Goal: Task Accomplishment & Management: Manage account settings

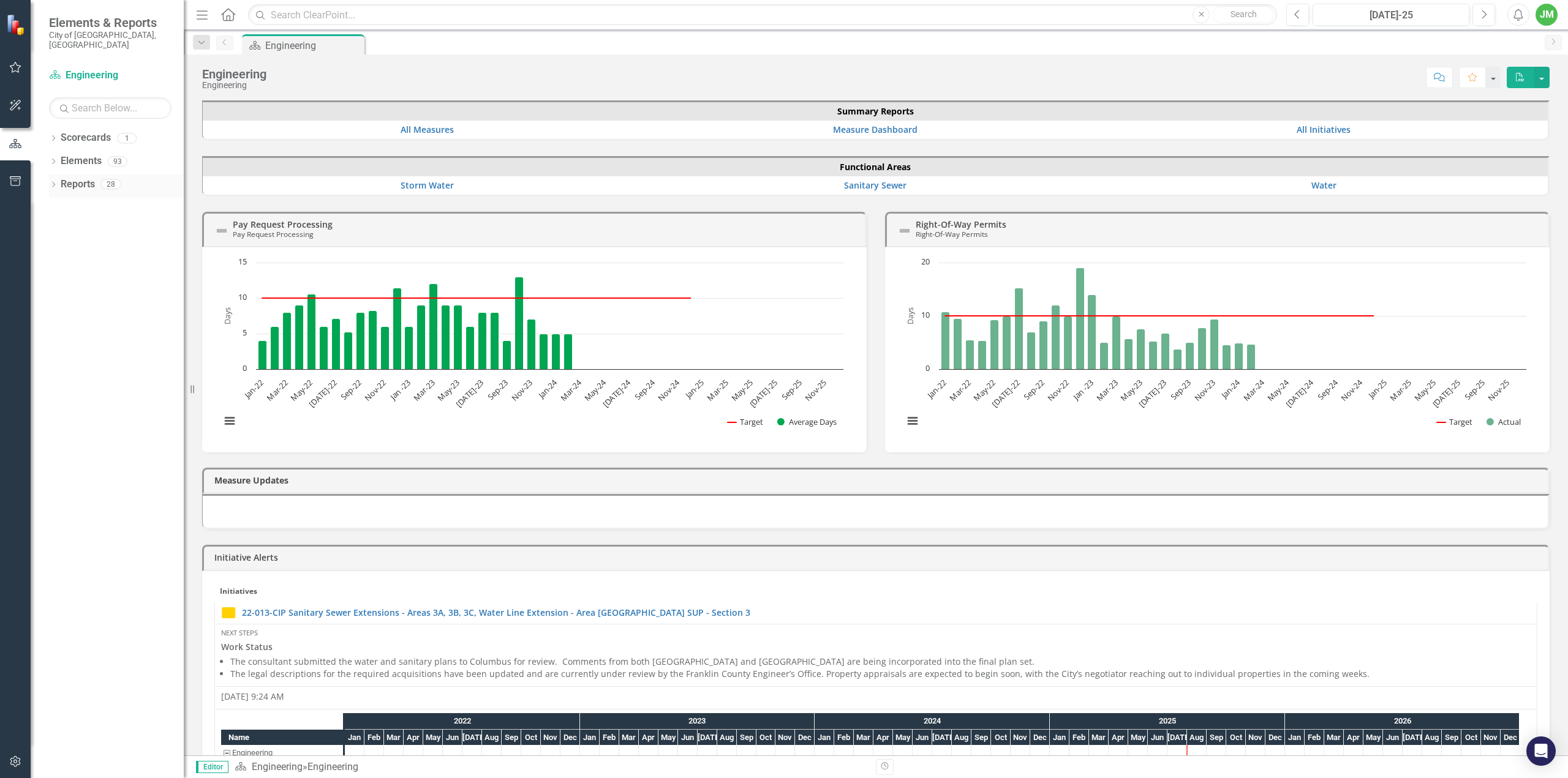
click at [53, 182] on icon "Dropdown" at bounding box center [53, 185] width 8 height 7
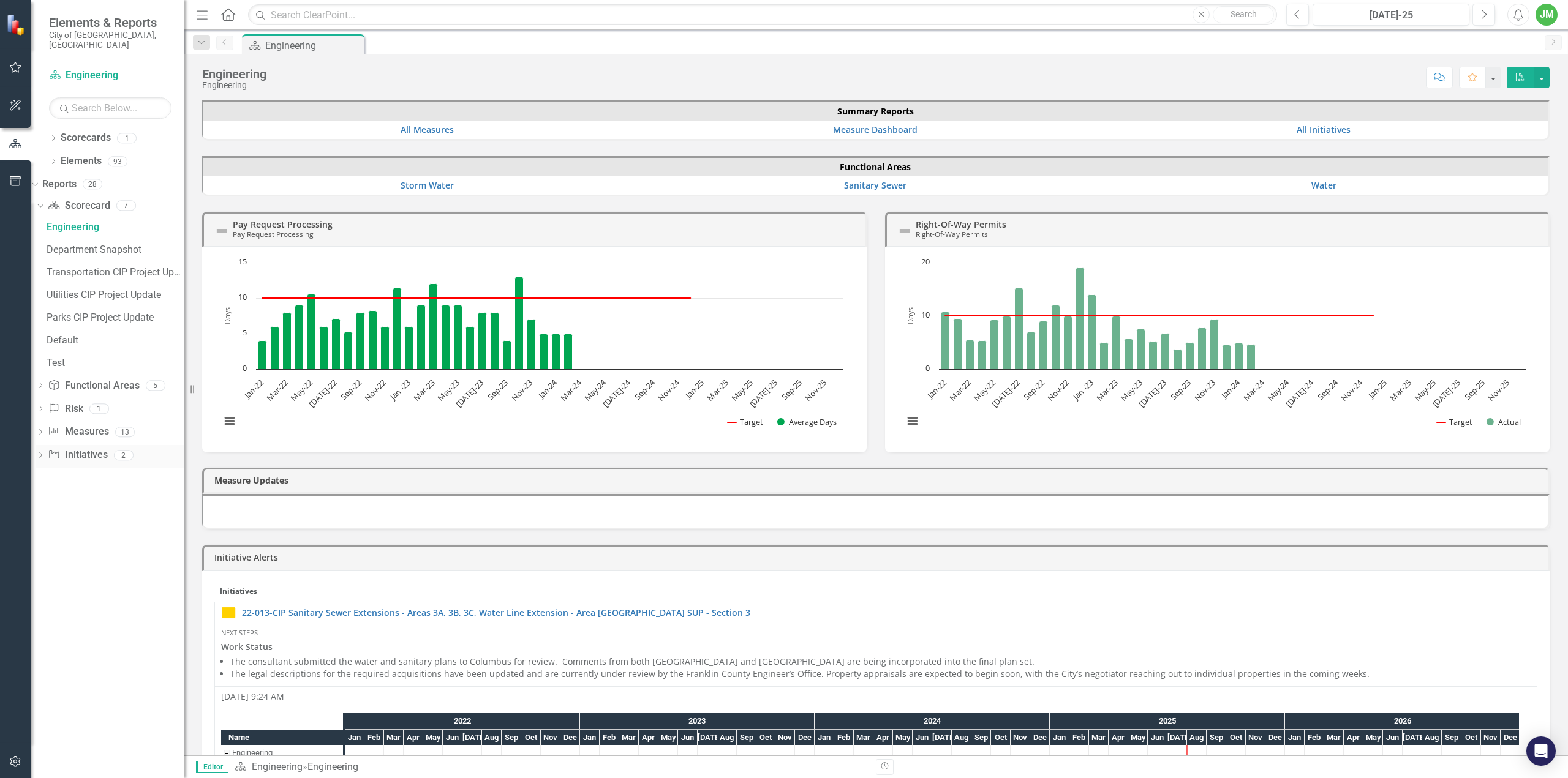
click at [44, 453] on icon "Dropdown" at bounding box center [40, 457] width 8 height 7
click at [114, 337] on div "Project Status Report" at bounding box center [114, 342] width 137 height 11
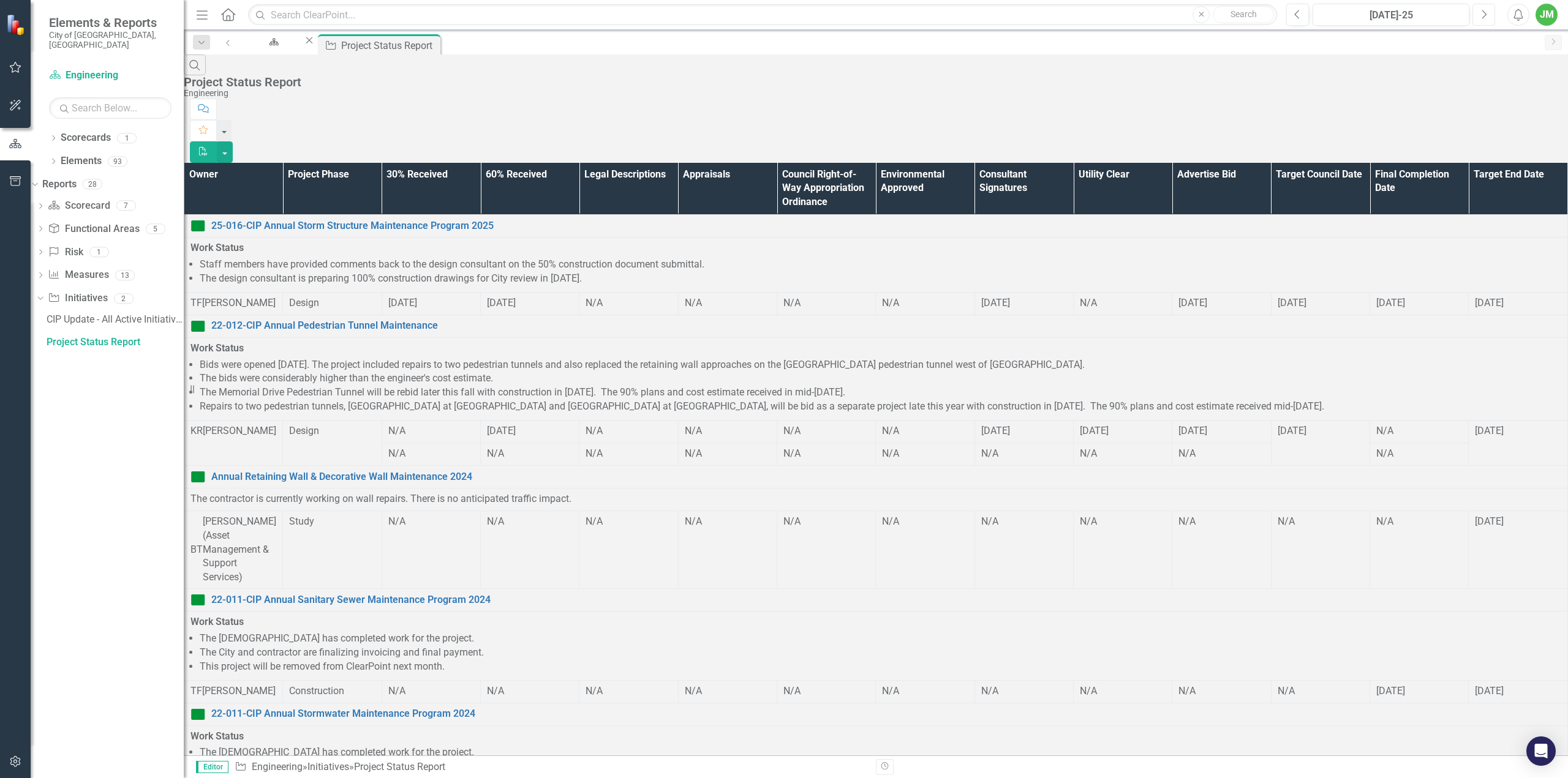
click at [1482, 10] on icon "Next" at bounding box center [1484, 14] width 7 height 11
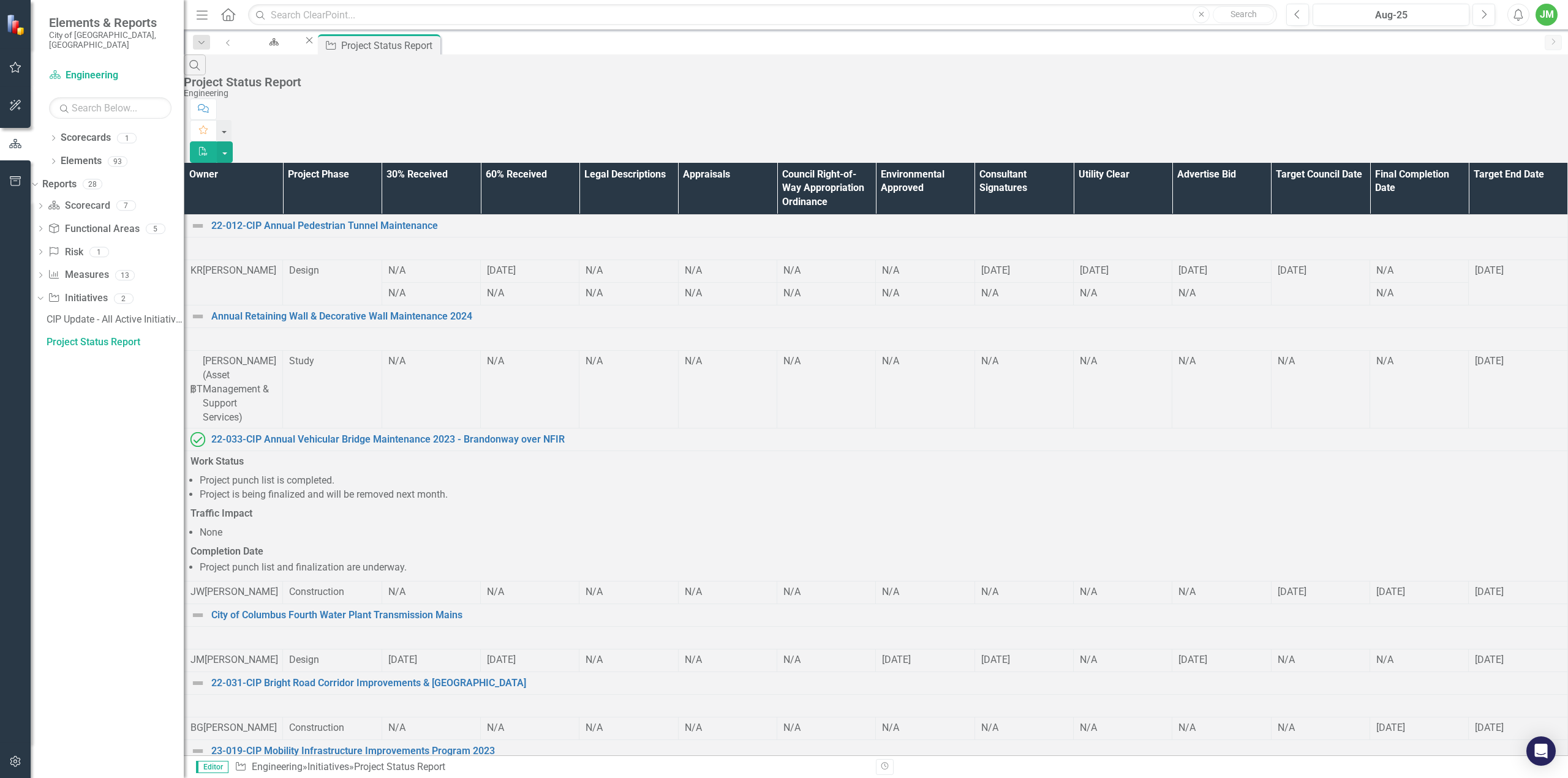
click at [237, 163] on th "Owner" at bounding box center [233, 189] width 98 height 52
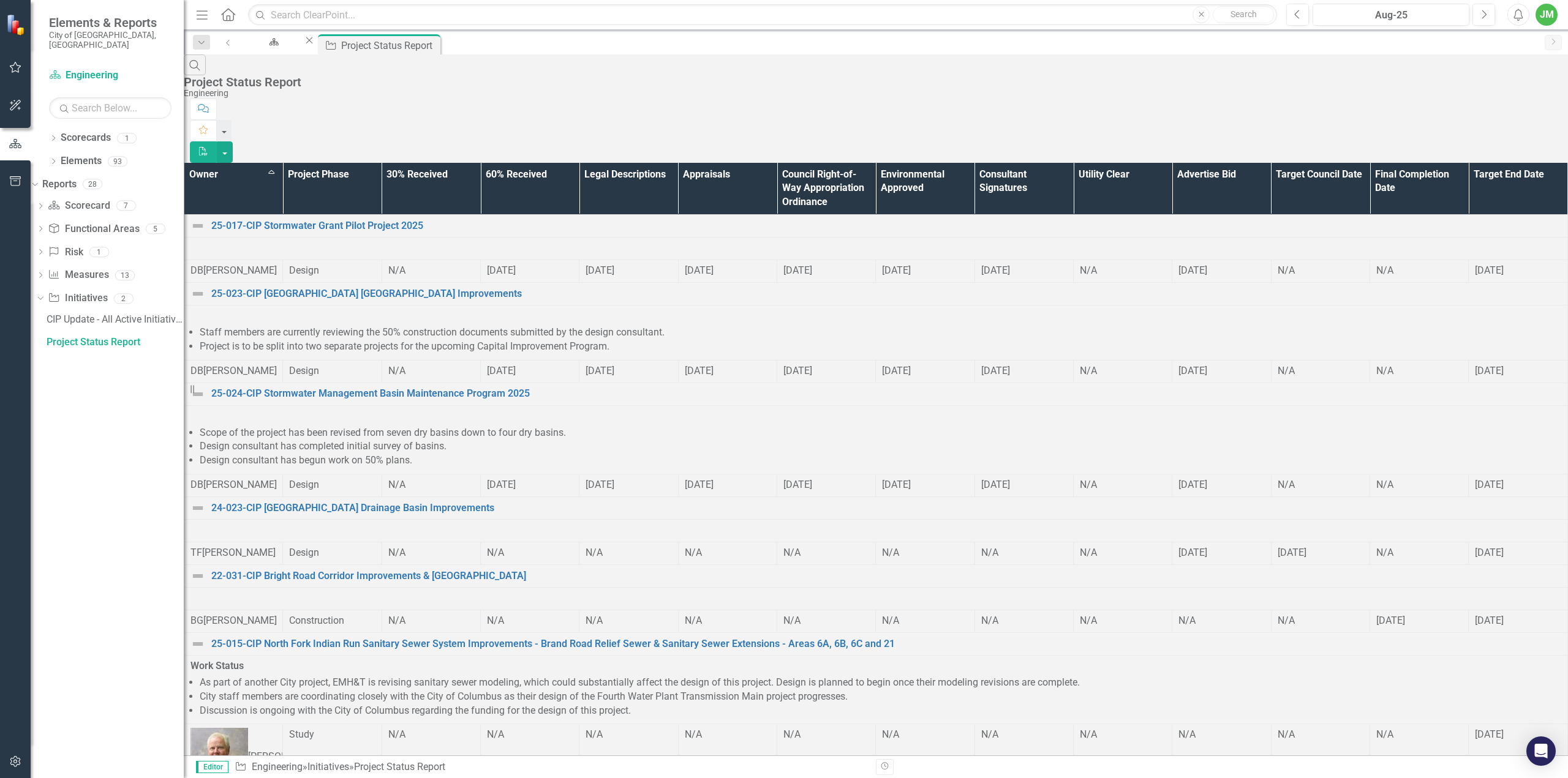
scroll to position [331, 0]
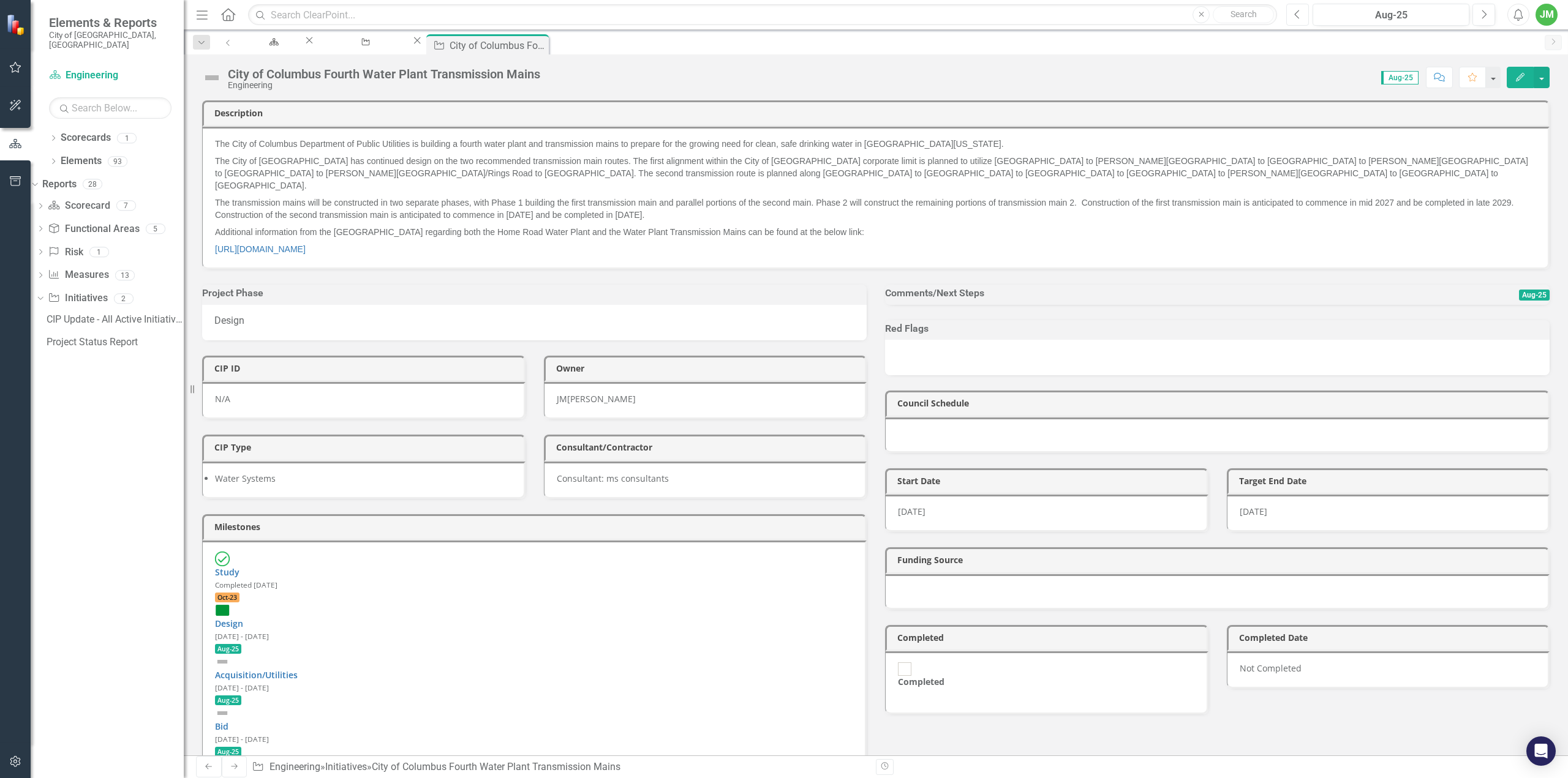
click at [1294, 22] on button "Previous" at bounding box center [1297, 14] width 23 height 22
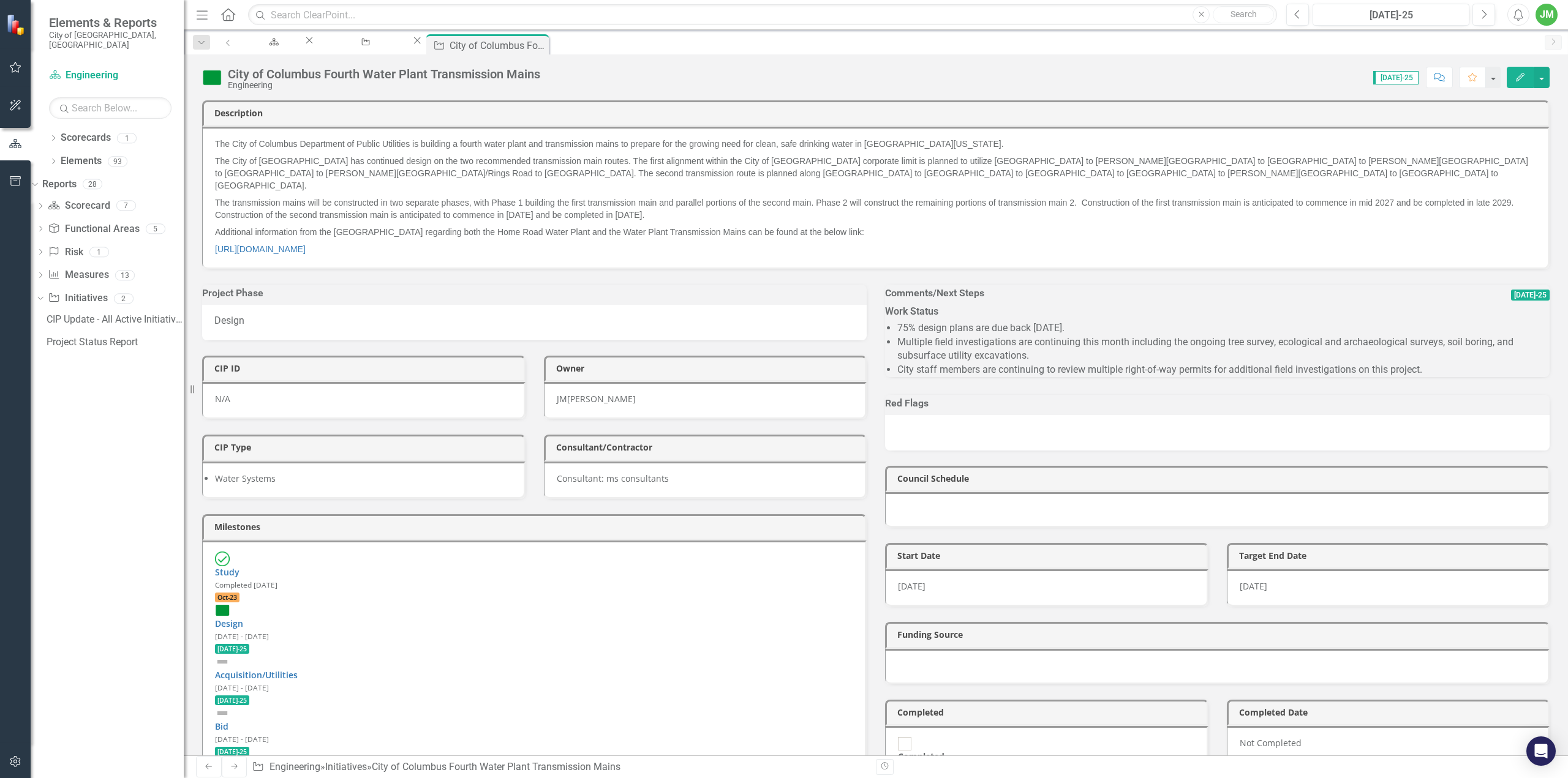
click at [1240, 347] on li "Multiple field investigations are continuing this month including the ongoing t…" at bounding box center [1223, 350] width 652 height 29
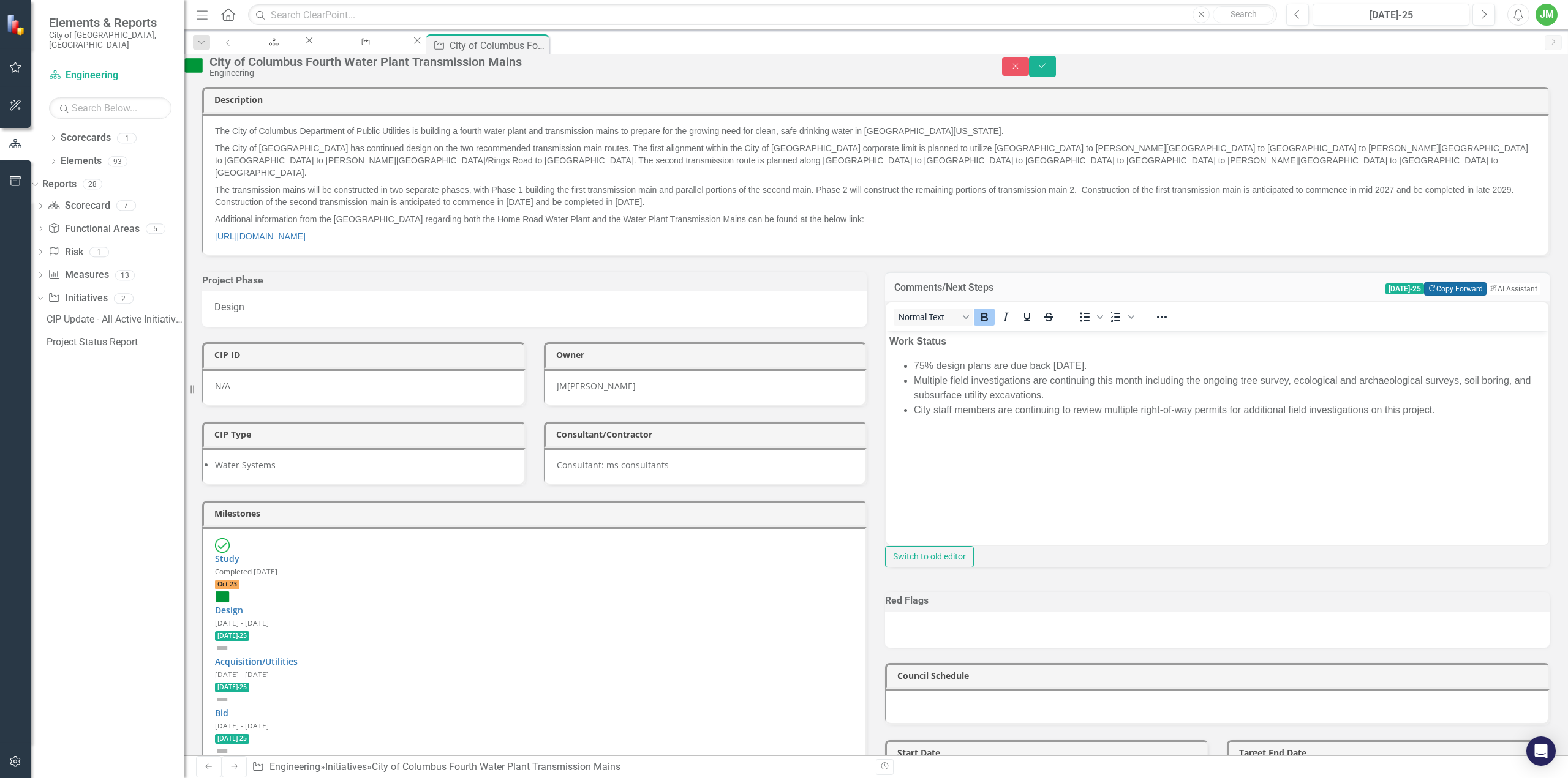
click at [1453, 295] on button "Copy Forward Copy Forward" at bounding box center [1456, 289] width 62 height 13
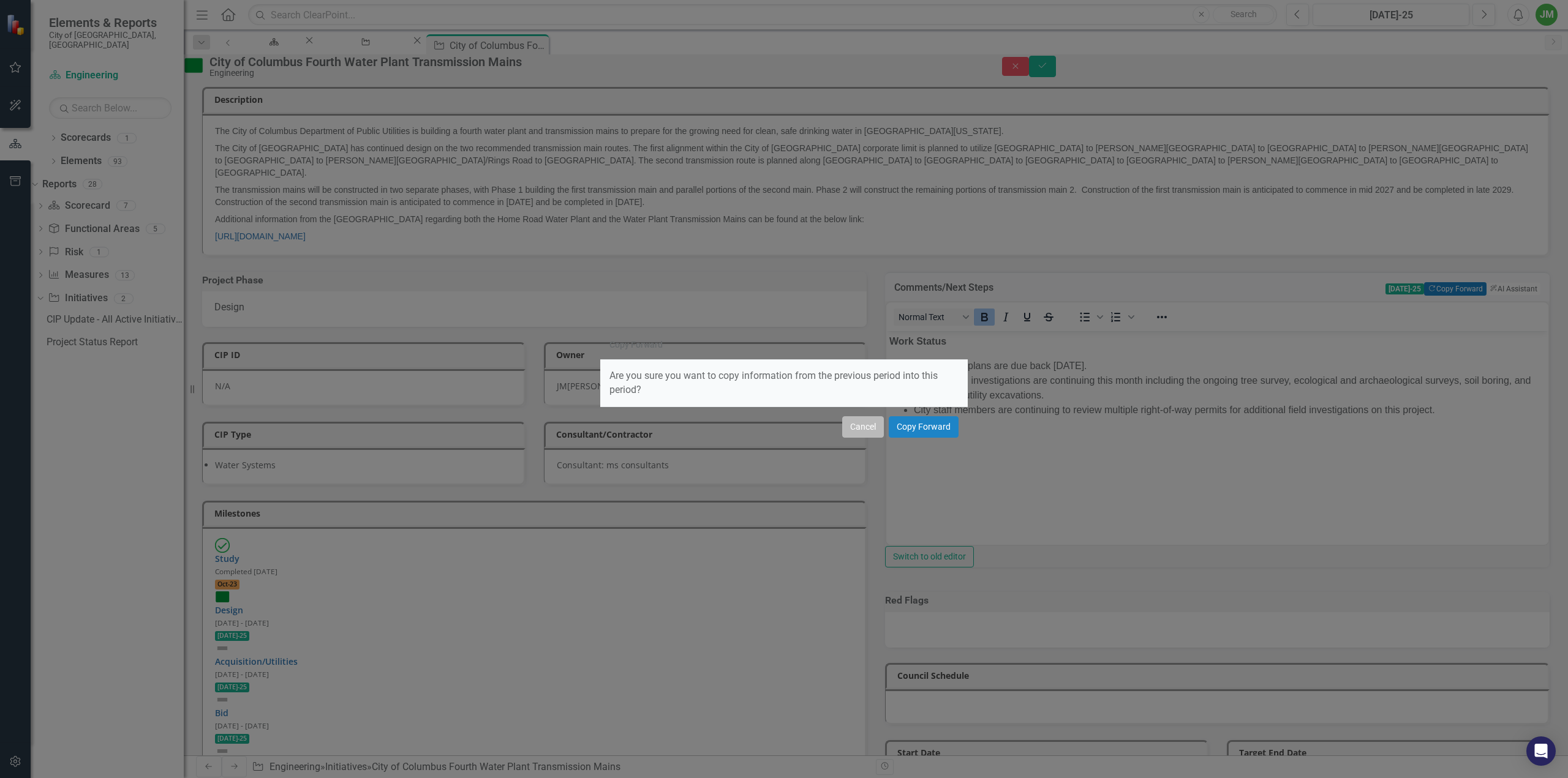
click at [861, 430] on button "Cancel" at bounding box center [863, 427] width 42 height 22
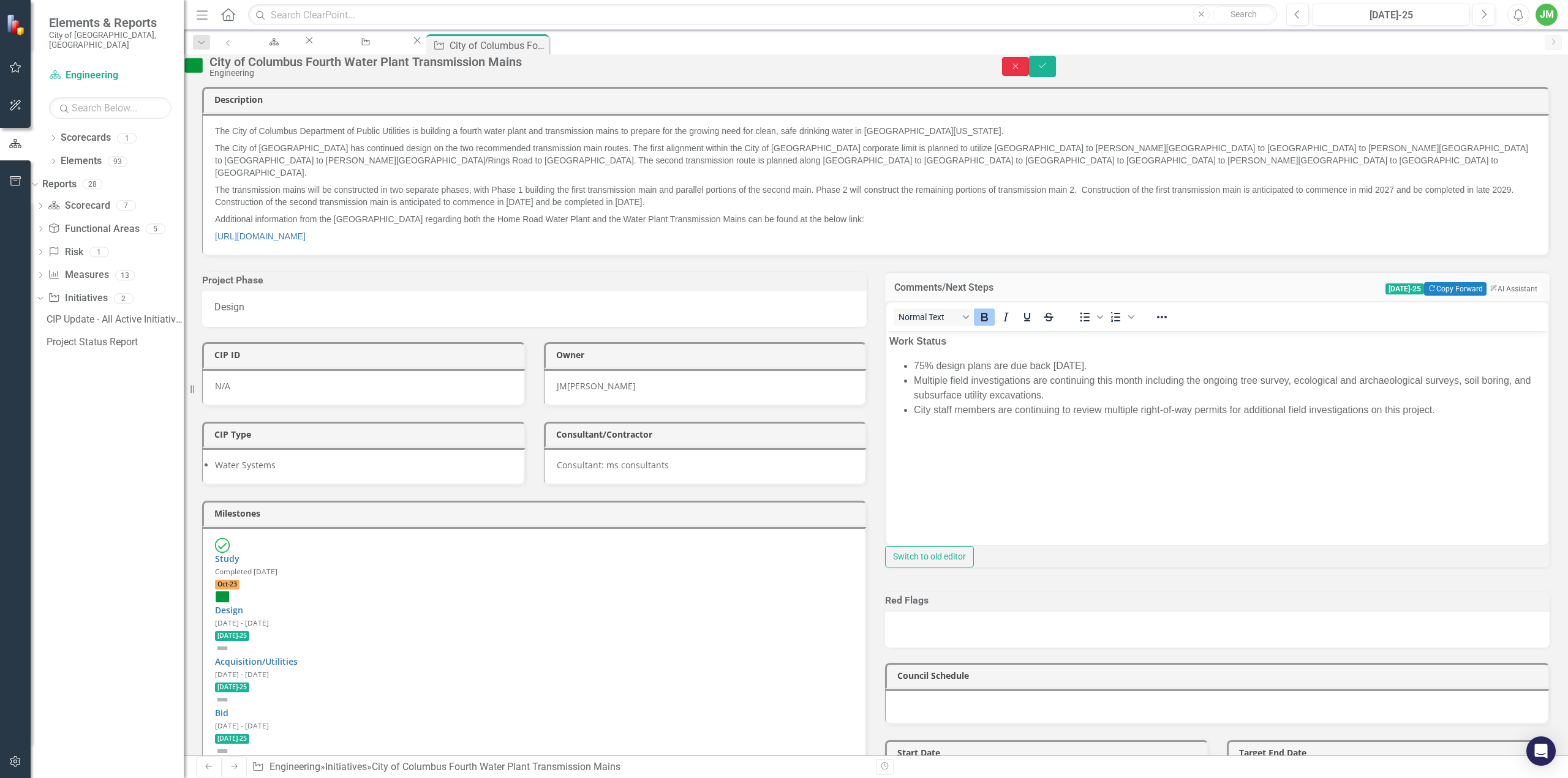
click at [1029, 76] on button "Close" at bounding box center [1016, 66] width 27 height 19
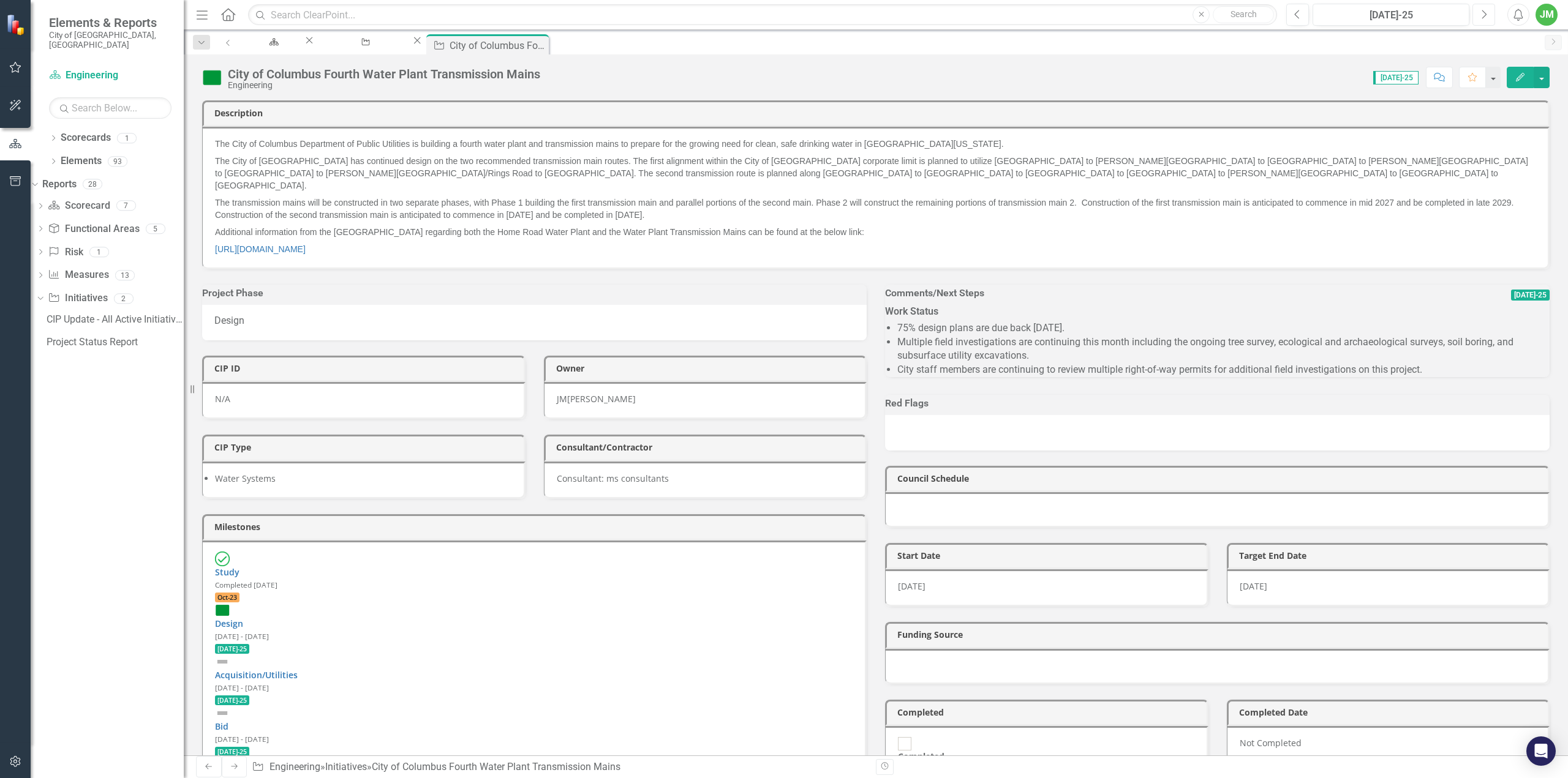
click at [1484, 16] on icon "Next" at bounding box center [1484, 14] width 7 height 11
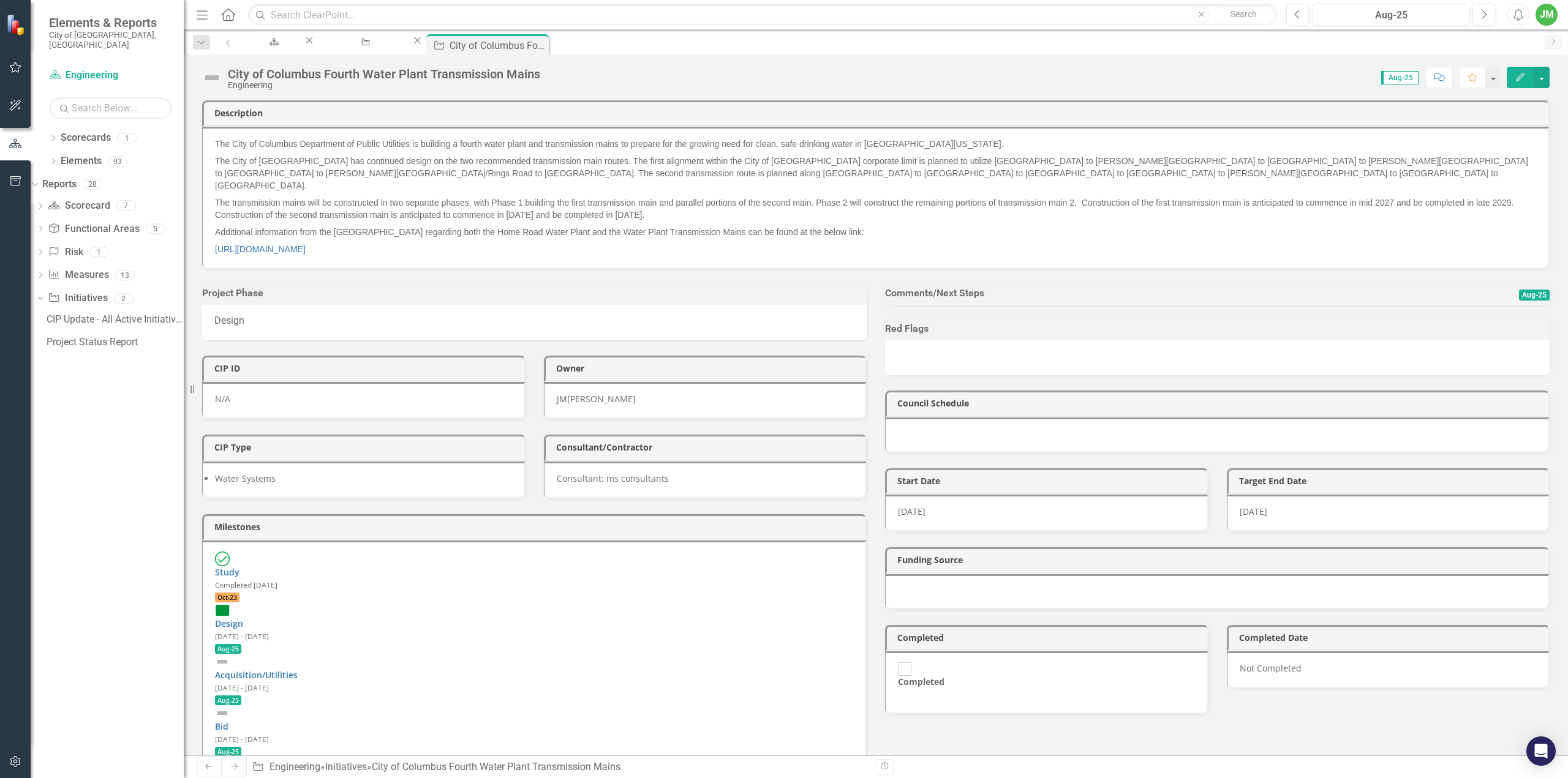
click at [1008, 305] on div at bounding box center [1217, 305] width 665 height 0
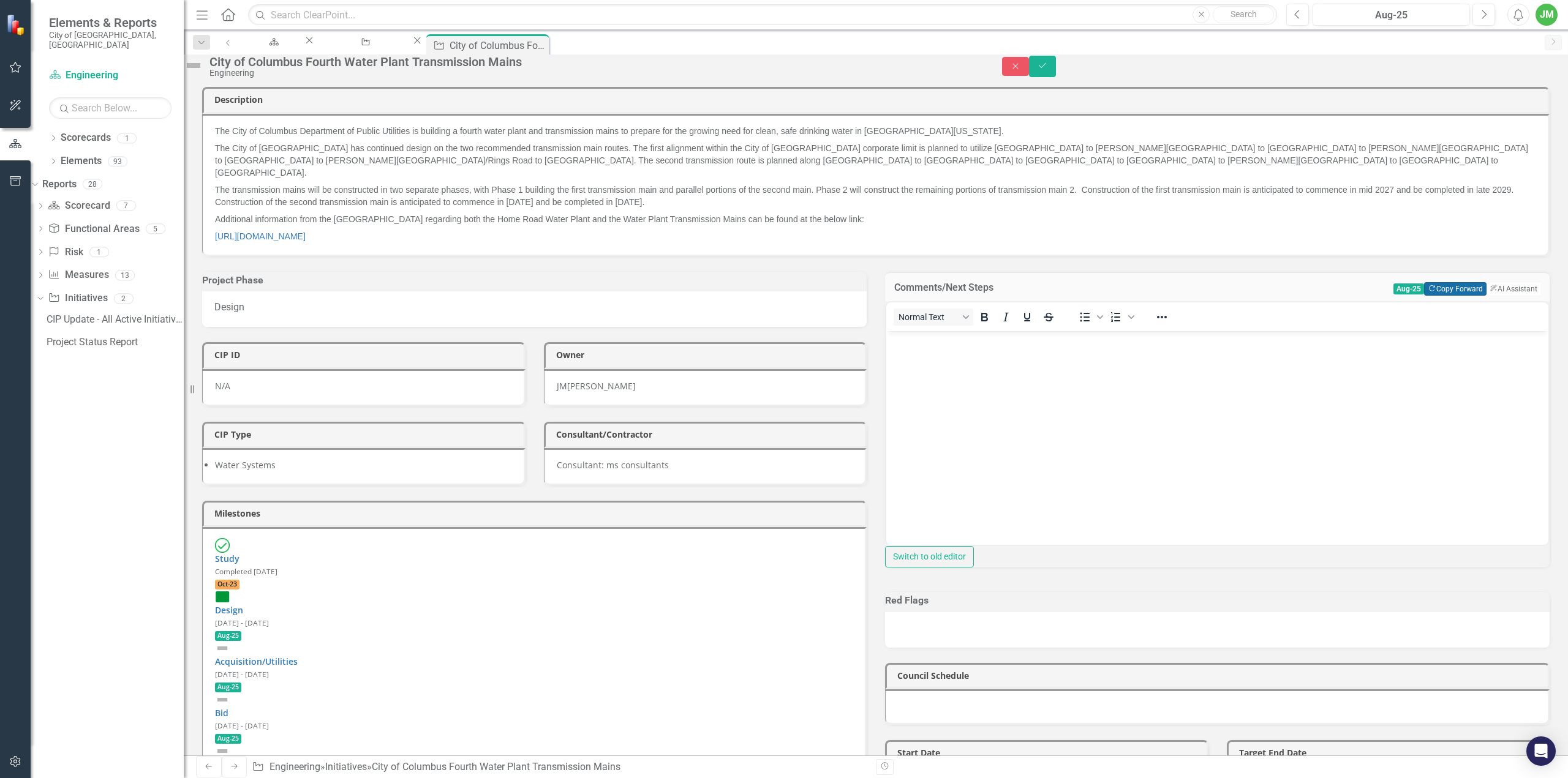
click at [1445, 292] on button "Copy Forward Copy Forward" at bounding box center [1456, 289] width 62 height 13
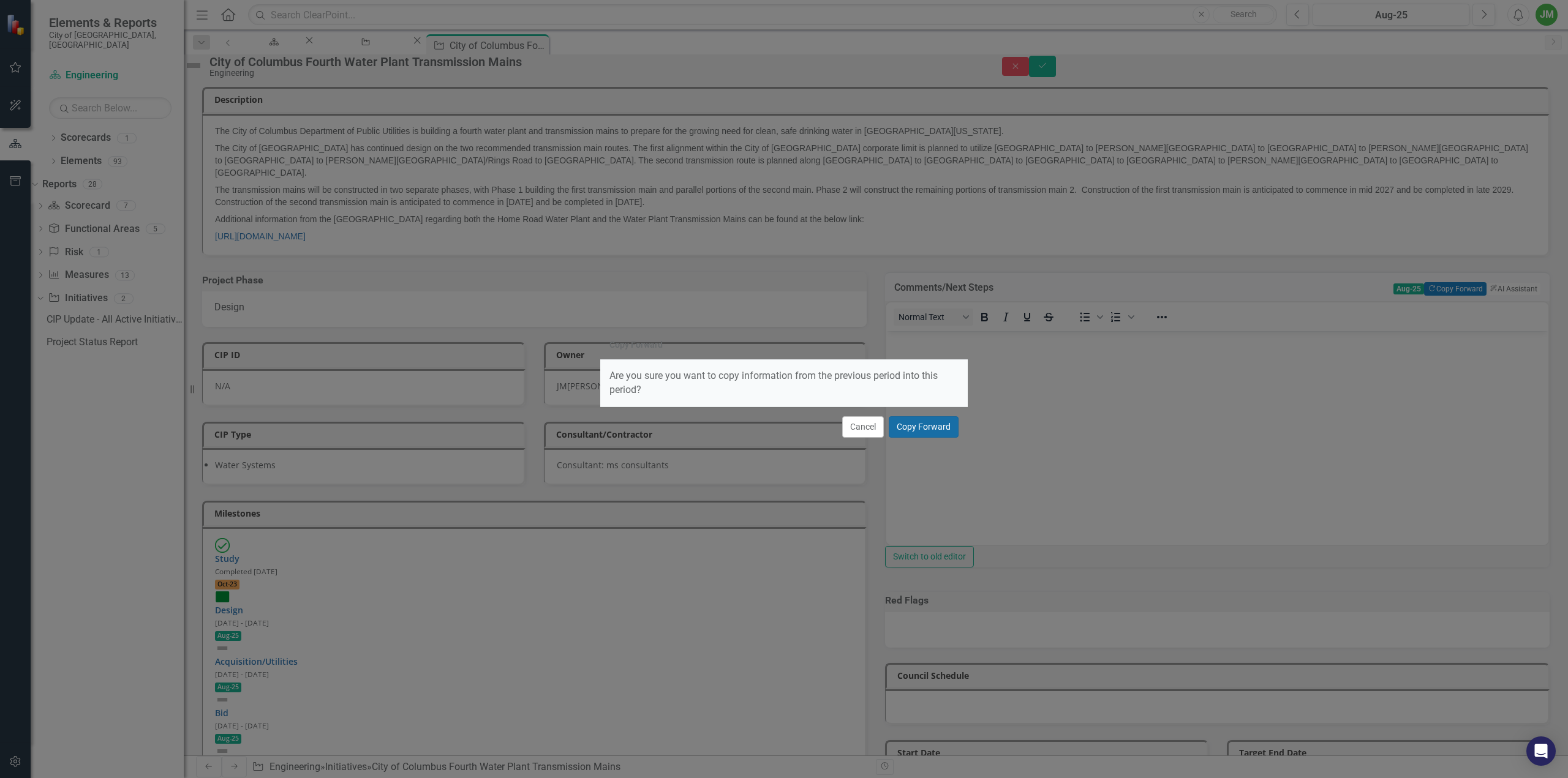
click at [930, 420] on button "Copy Forward" at bounding box center [923, 427] width 70 height 22
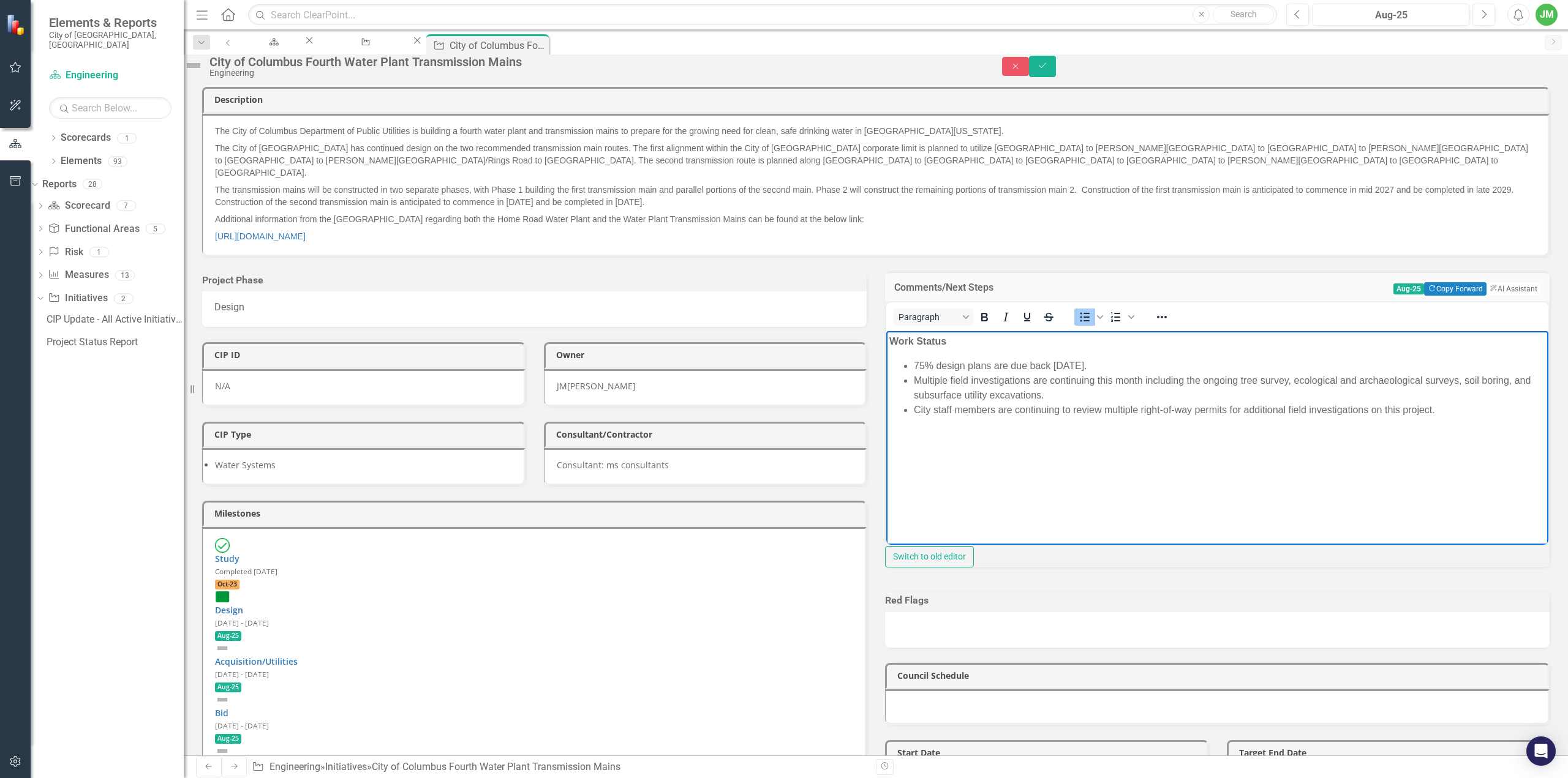
click at [1165, 365] on li "75% design plans are due back September 2, 2025." at bounding box center [1230, 367] width 631 height 15
click at [914, 364] on li "75% design plans are due back September 2, 2025." at bounding box center [1230, 367] width 631 height 15
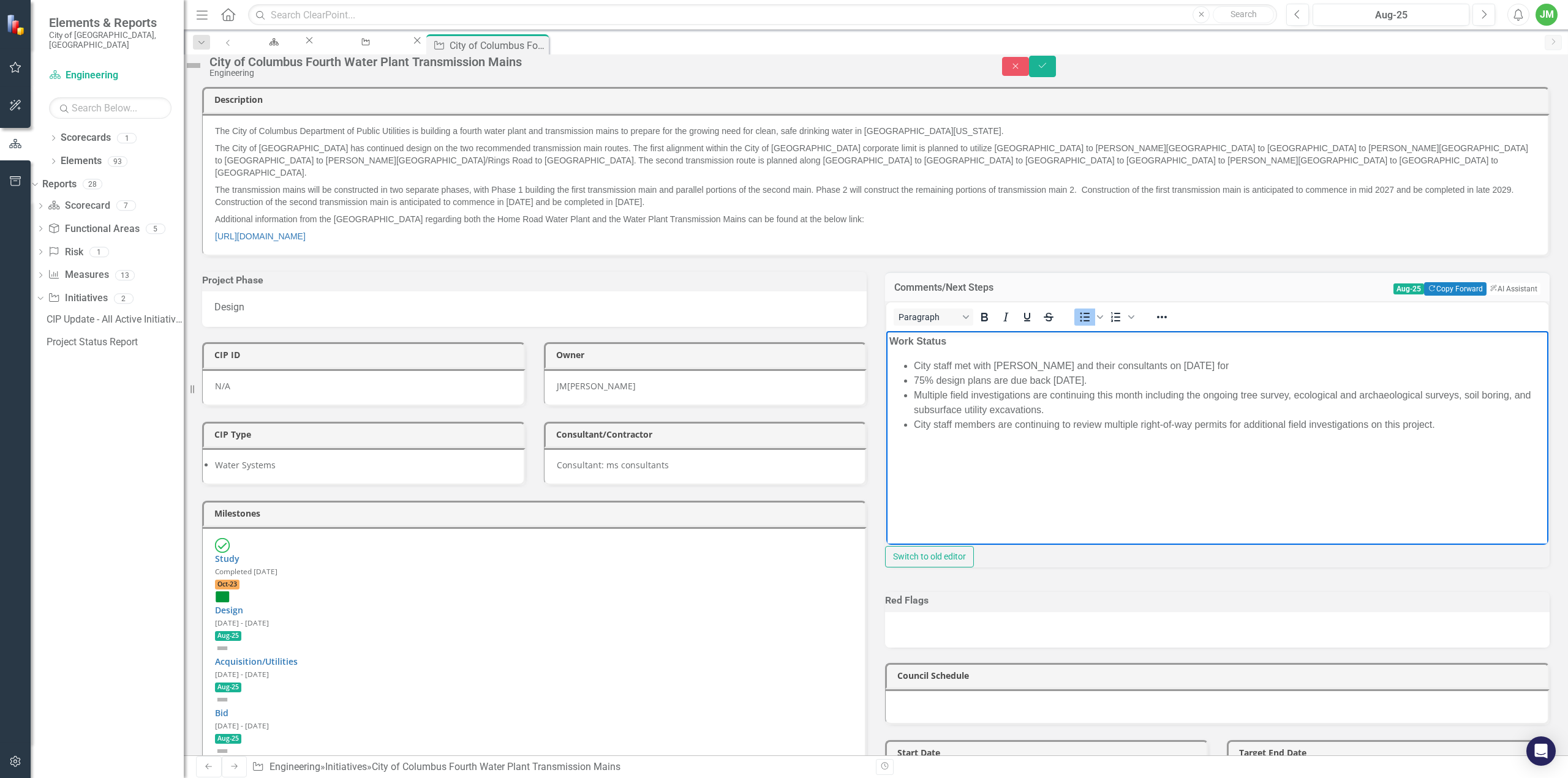
click at [1225, 370] on li "City staff met with Columbus and their consultants on August 7th for" at bounding box center [1230, 367] width 631 height 15
click at [1134, 425] on li "City staff members are continuing to review multiple right-of-way permits for a…" at bounding box center [1230, 426] width 631 height 15
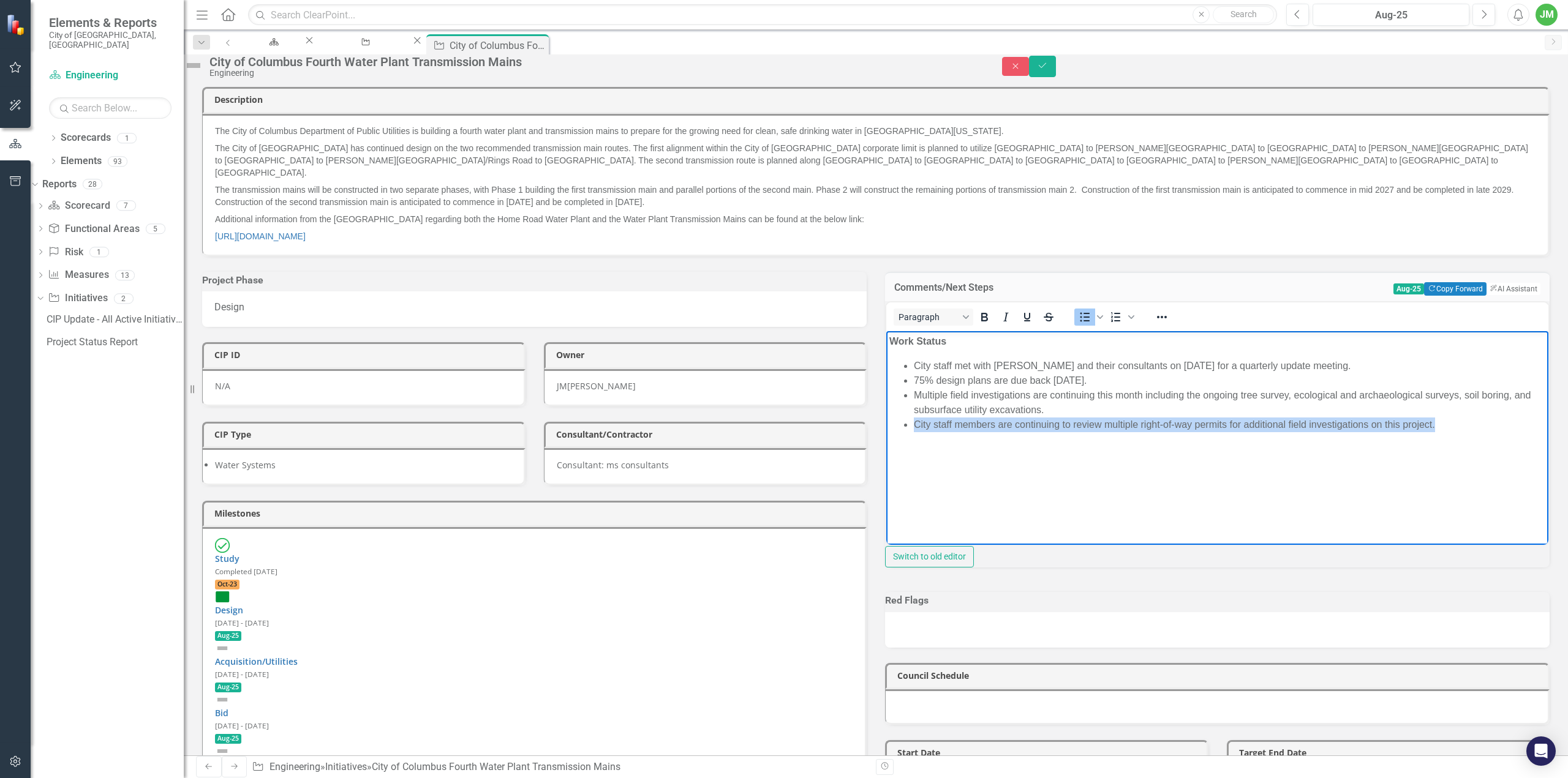
click at [1134, 425] on li "City staff members are continuing to review multiple right-of-way permits for a…" at bounding box center [1230, 426] width 631 height 15
click at [1066, 410] on li "Multiple field investigations are continuing this month including the ongoing t…" at bounding box center [1230, 403] width 631 height 29
click at [1048, 70] on icon "Save" at bounding box center [1042, 65] width 11 height 8
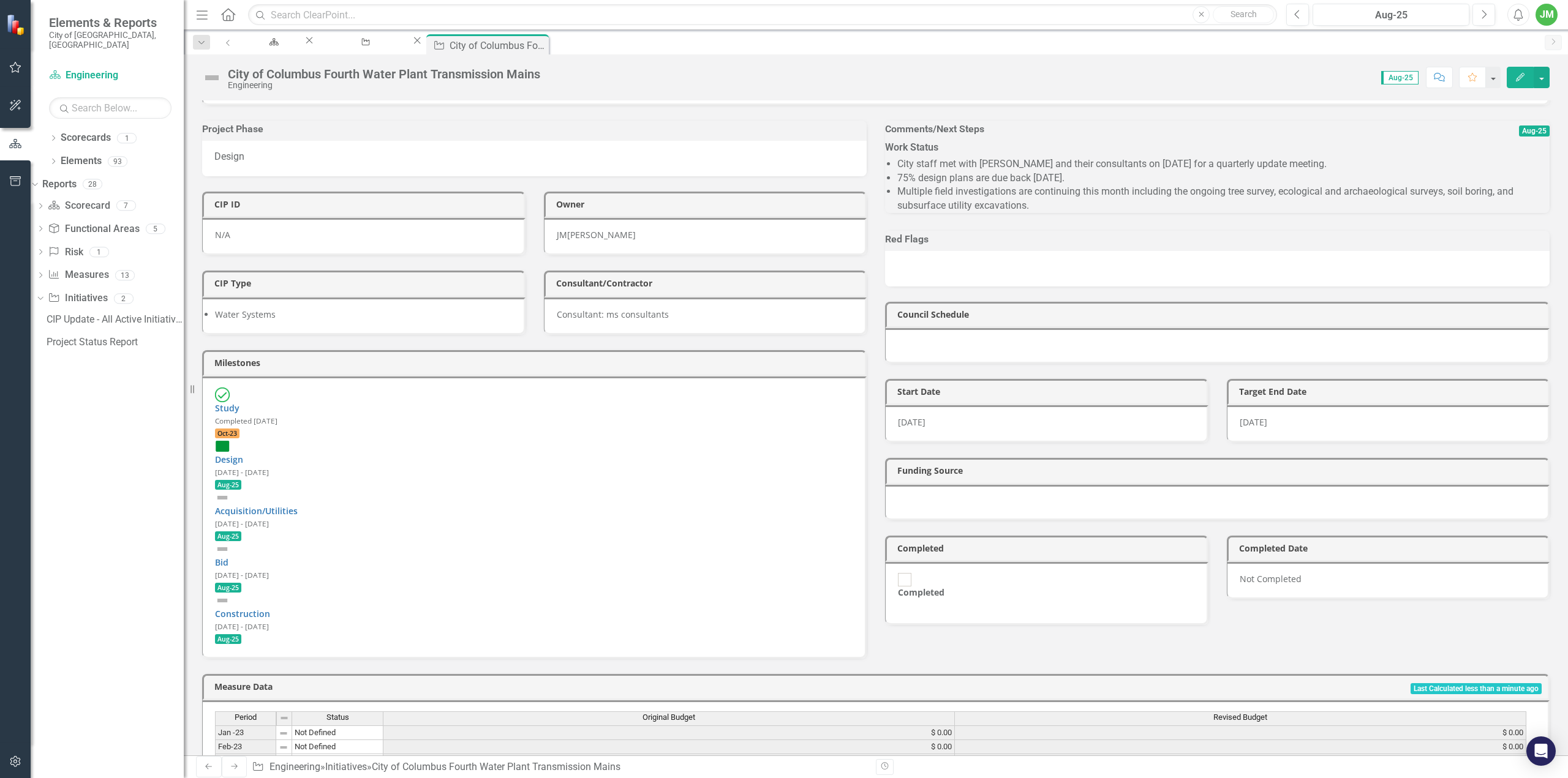
scroll to position [184, 0]
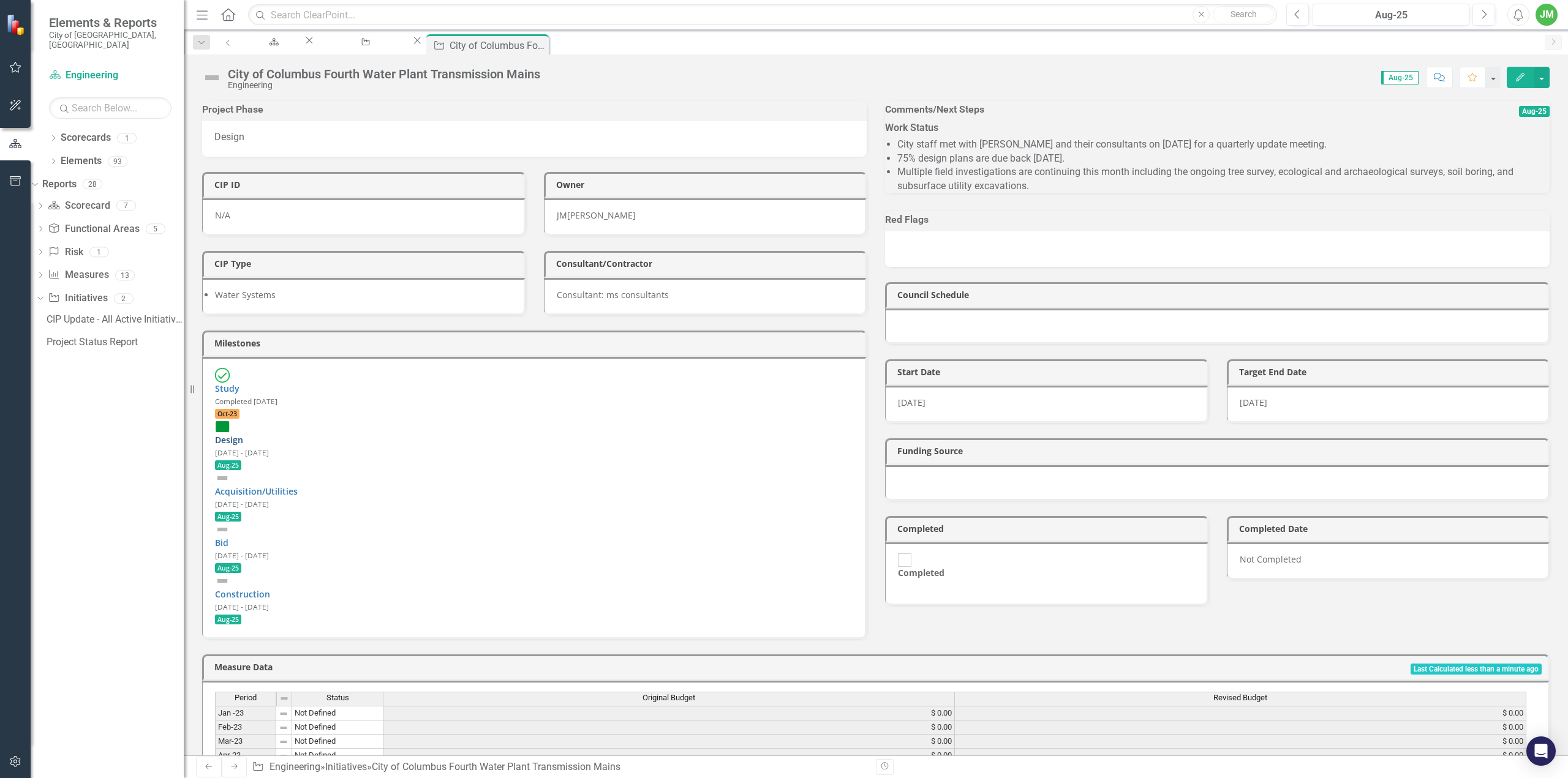
click at [243, 434] on link "Design" at bounding box center [229, 440] width 29 height 12
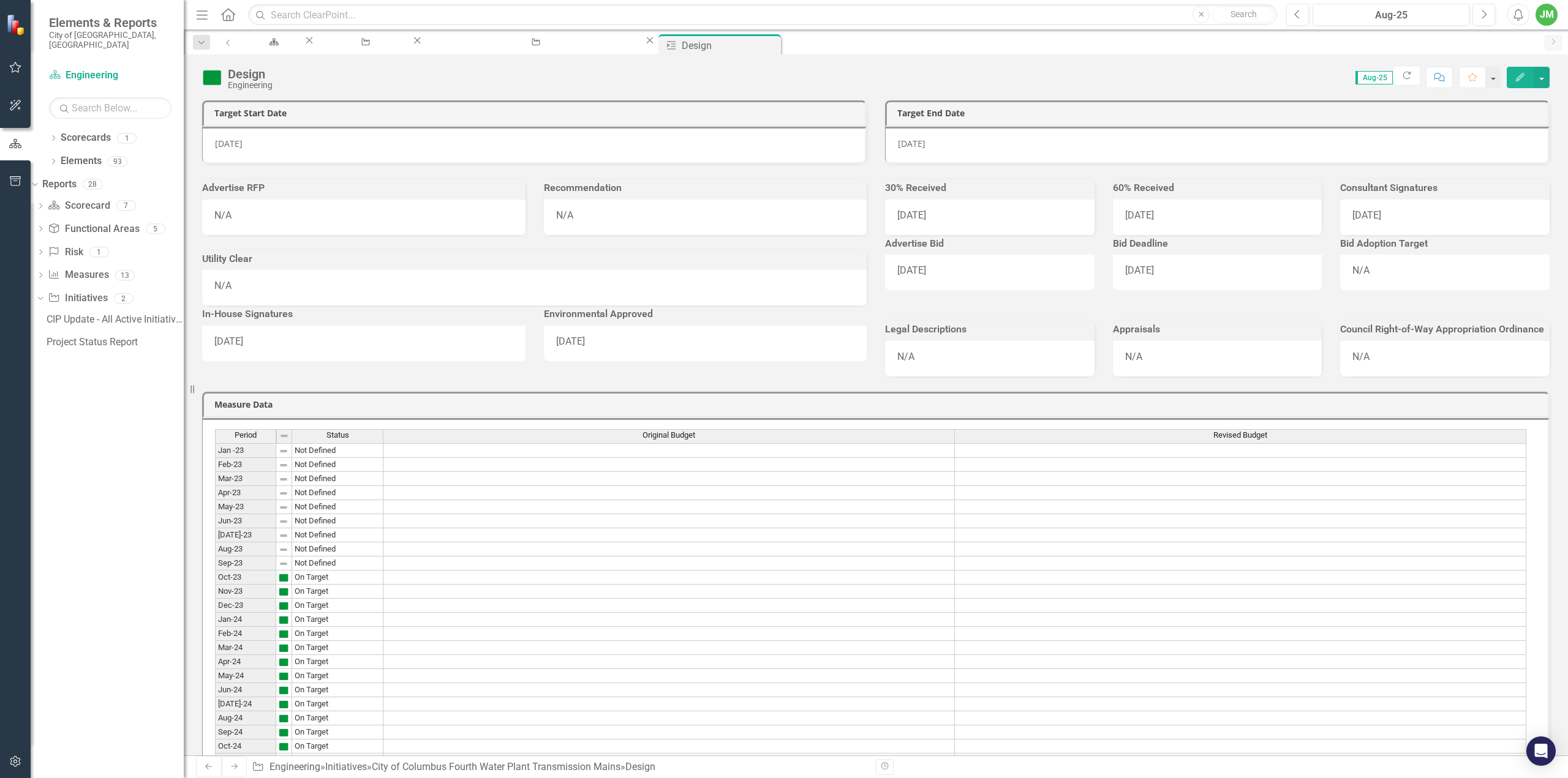
click at [0, 0] on icon "Close" at bounding box center [0, 0] width 0 height 0
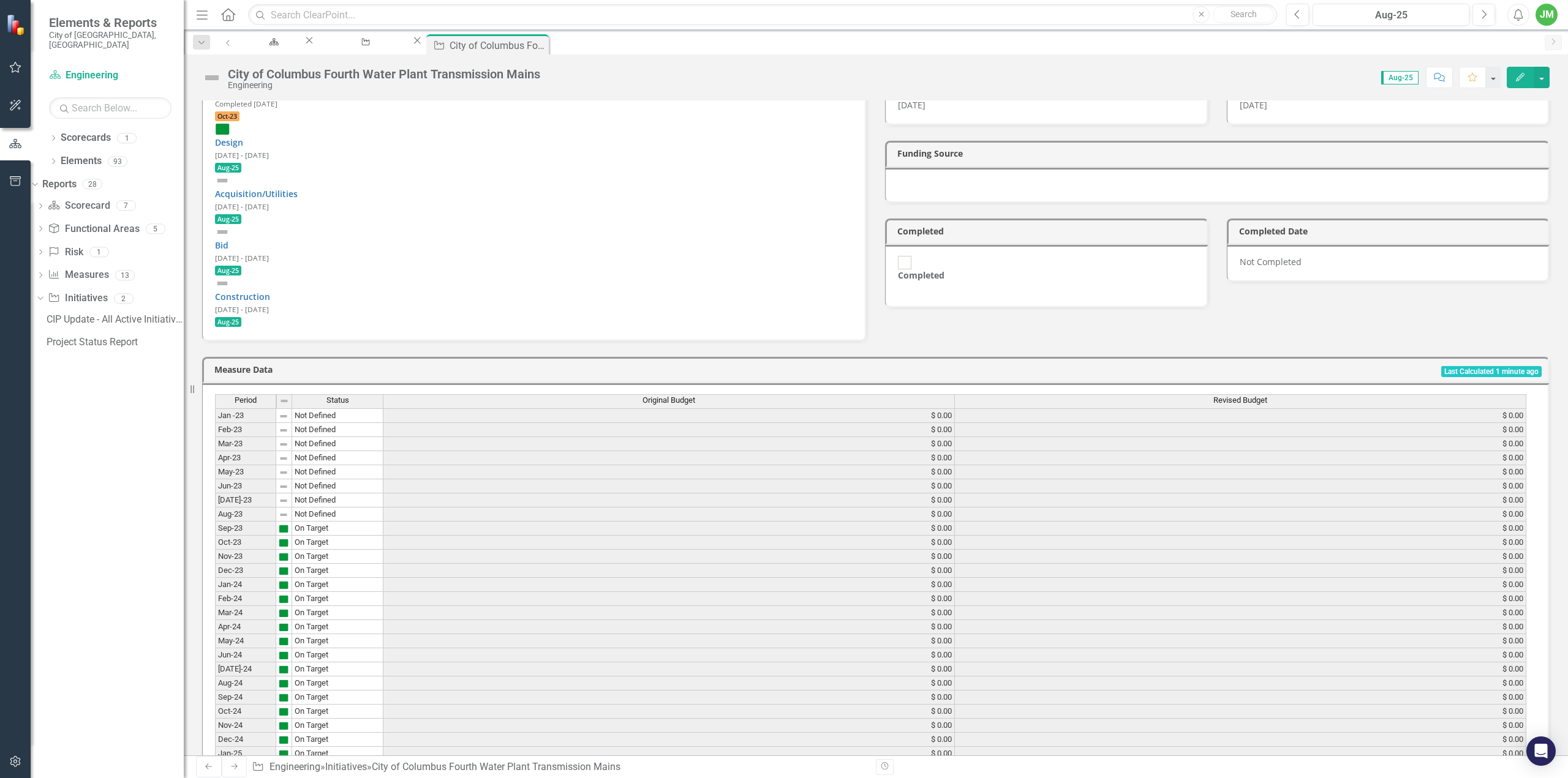
scroll to position [618, 0]
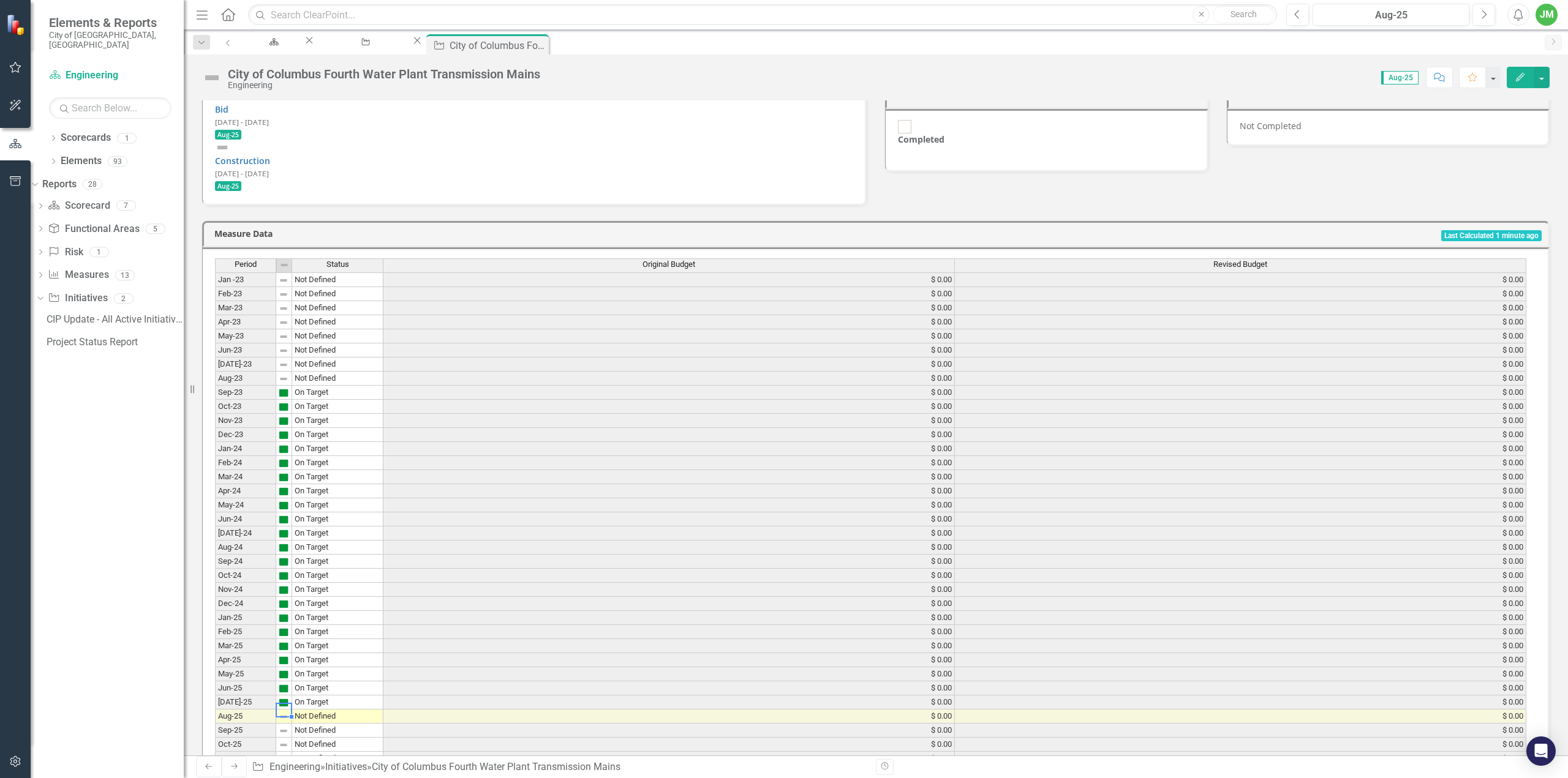
click at [284, 713] on img at bounding box center [284, 718] width 10 height 10
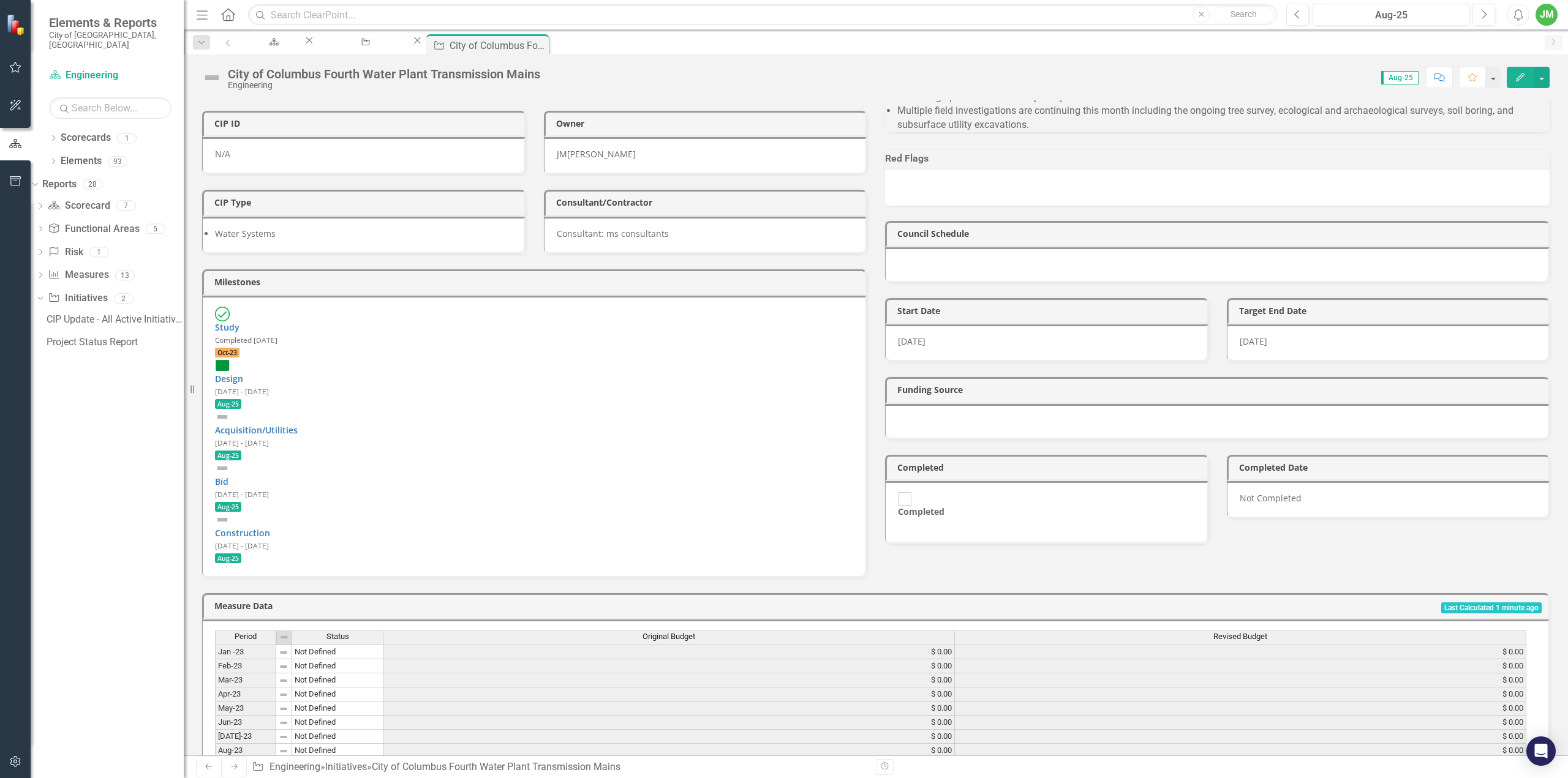
scroll to position [66, 0]
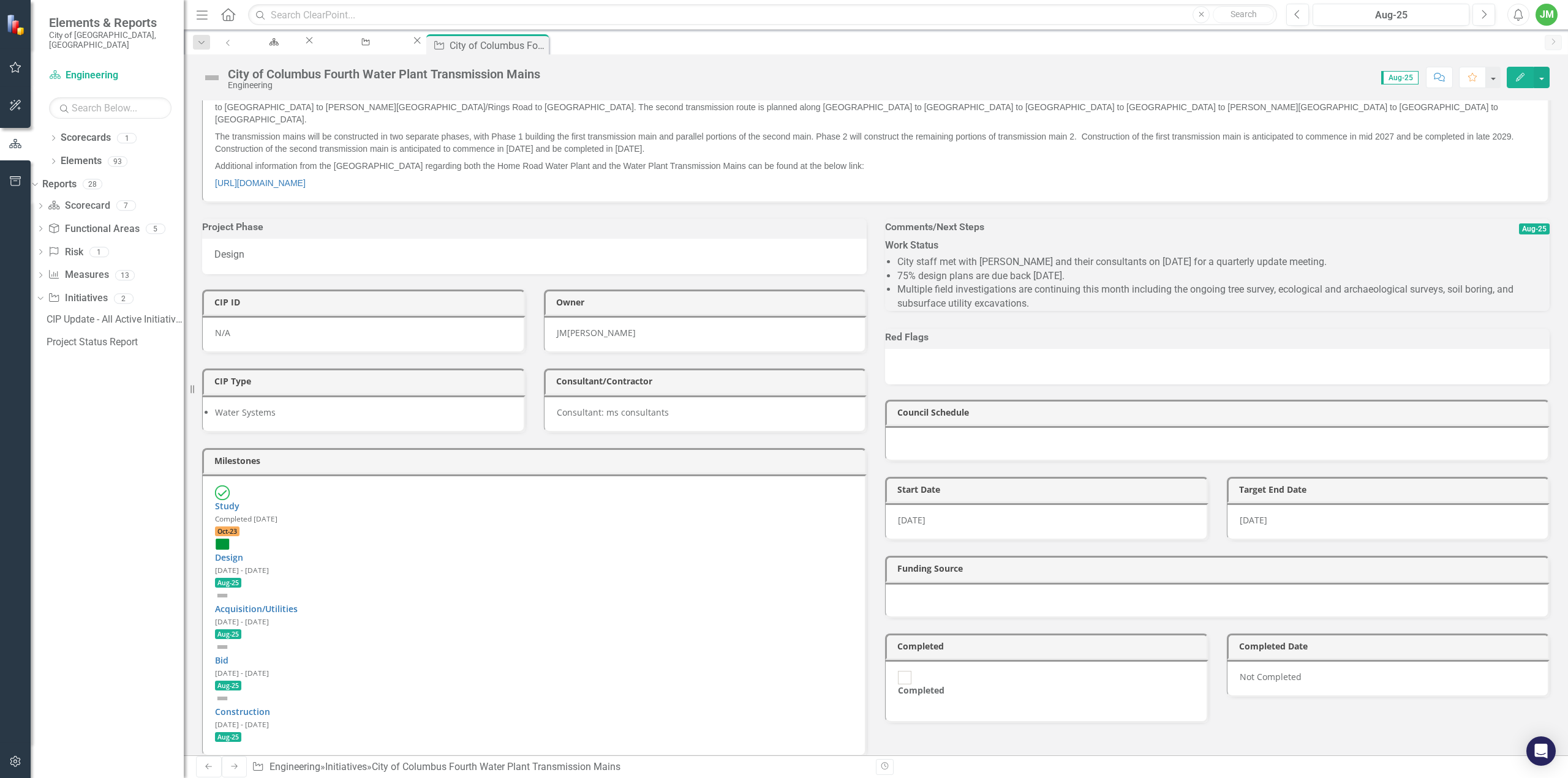
click at [257, 537] on div "Design" at bounding box center [534, 551] width 638 height 27
click at [243, 551] on link "Design" at bounding box center [229, 557] width 29 height 12
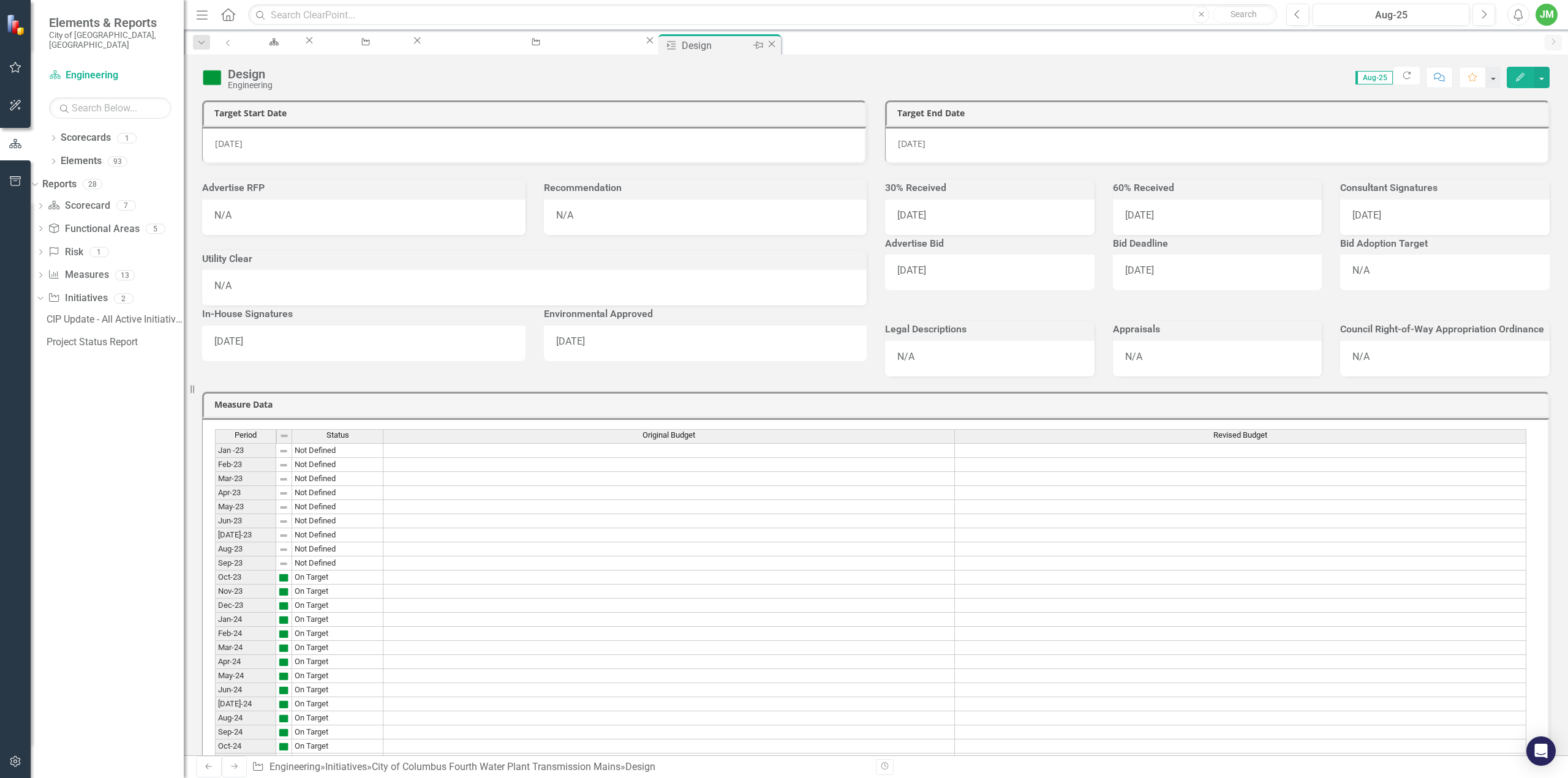
click at [766, 42] on icon "Close" at bounding box center [771, 44] width 13 height 10
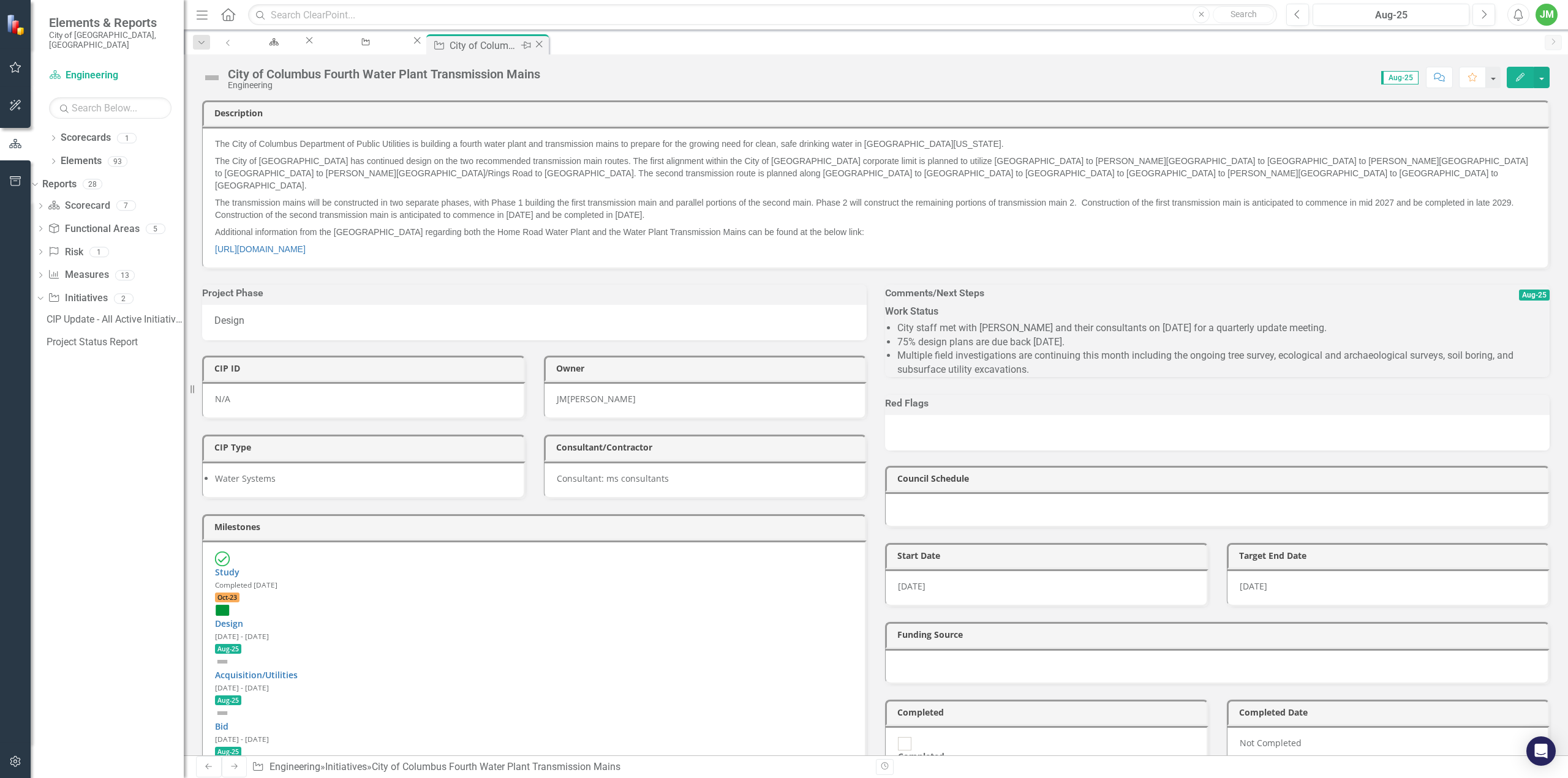
click at [543, 45] on icon at bounding box center [540, 44] width 7 height 7
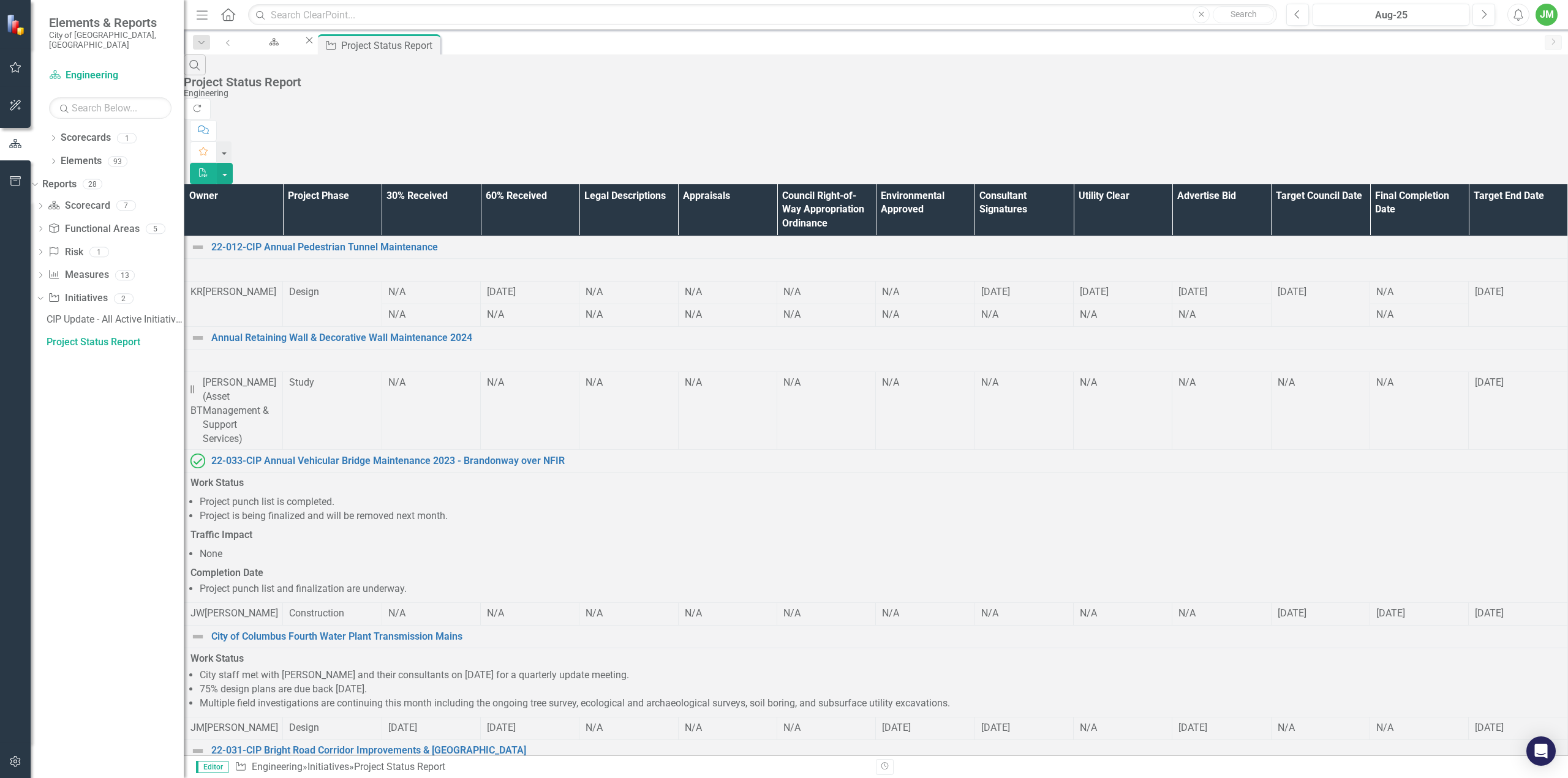
click at [274, 185] on th "Owner" at bounding box center [233, 211] width 98 height 52
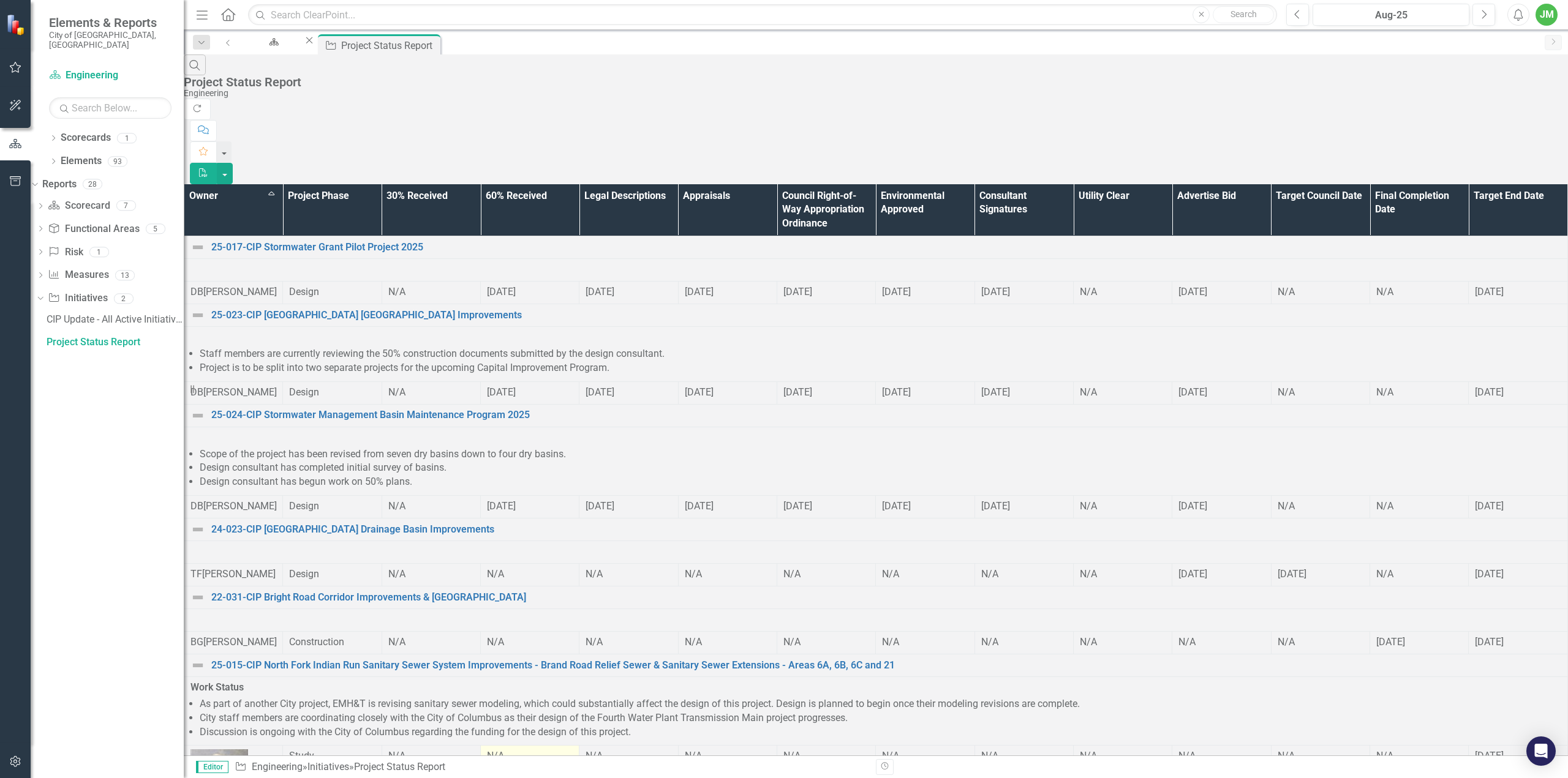
scroll to position [370, 0]
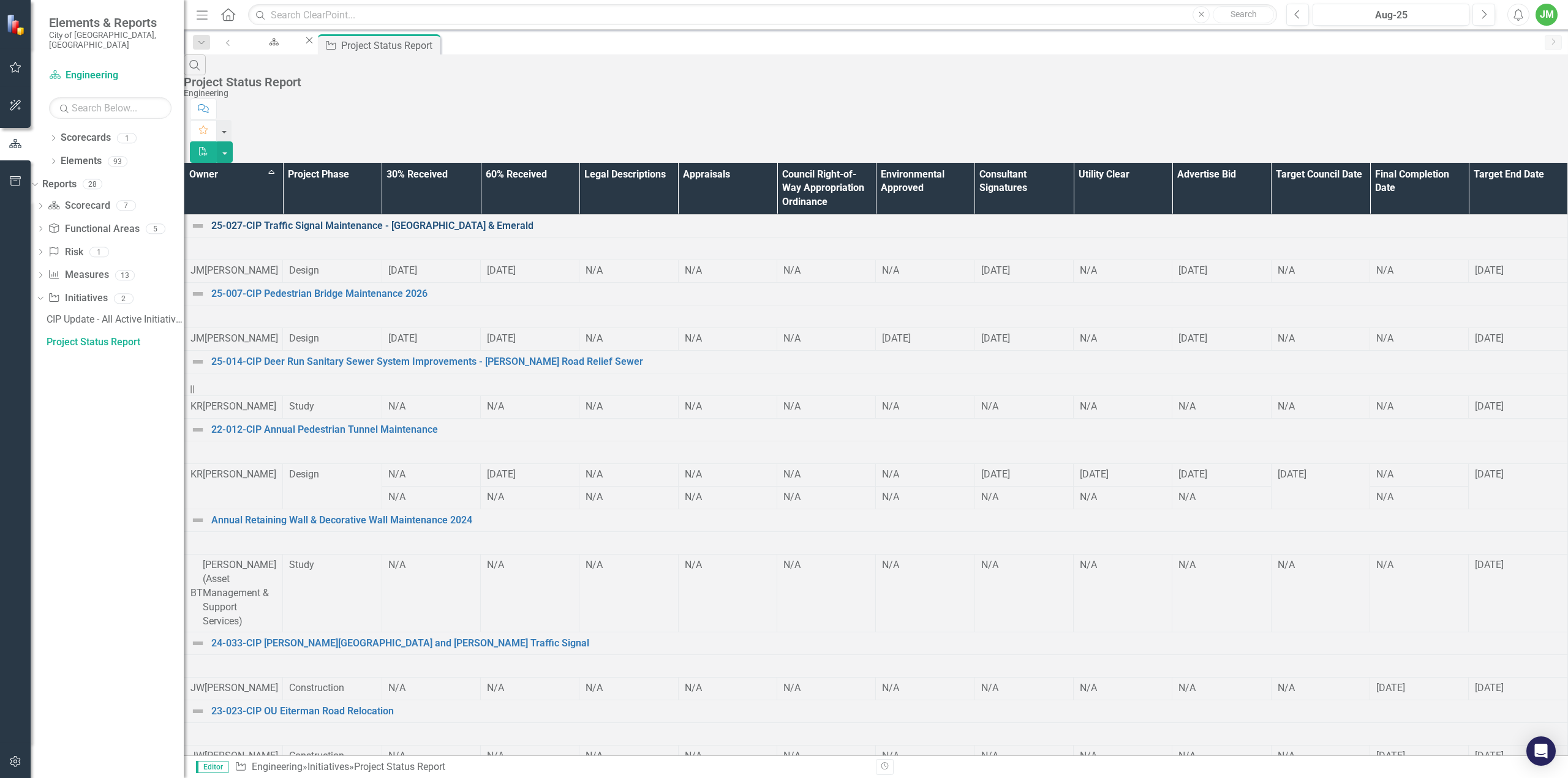
click at [384, 219] on link "25-027-CIP Traffic Signal Maintenance - [GEOGRAPHIC_DATA] & Emerald" at bounding box center [886, 226] width 1350 height 14
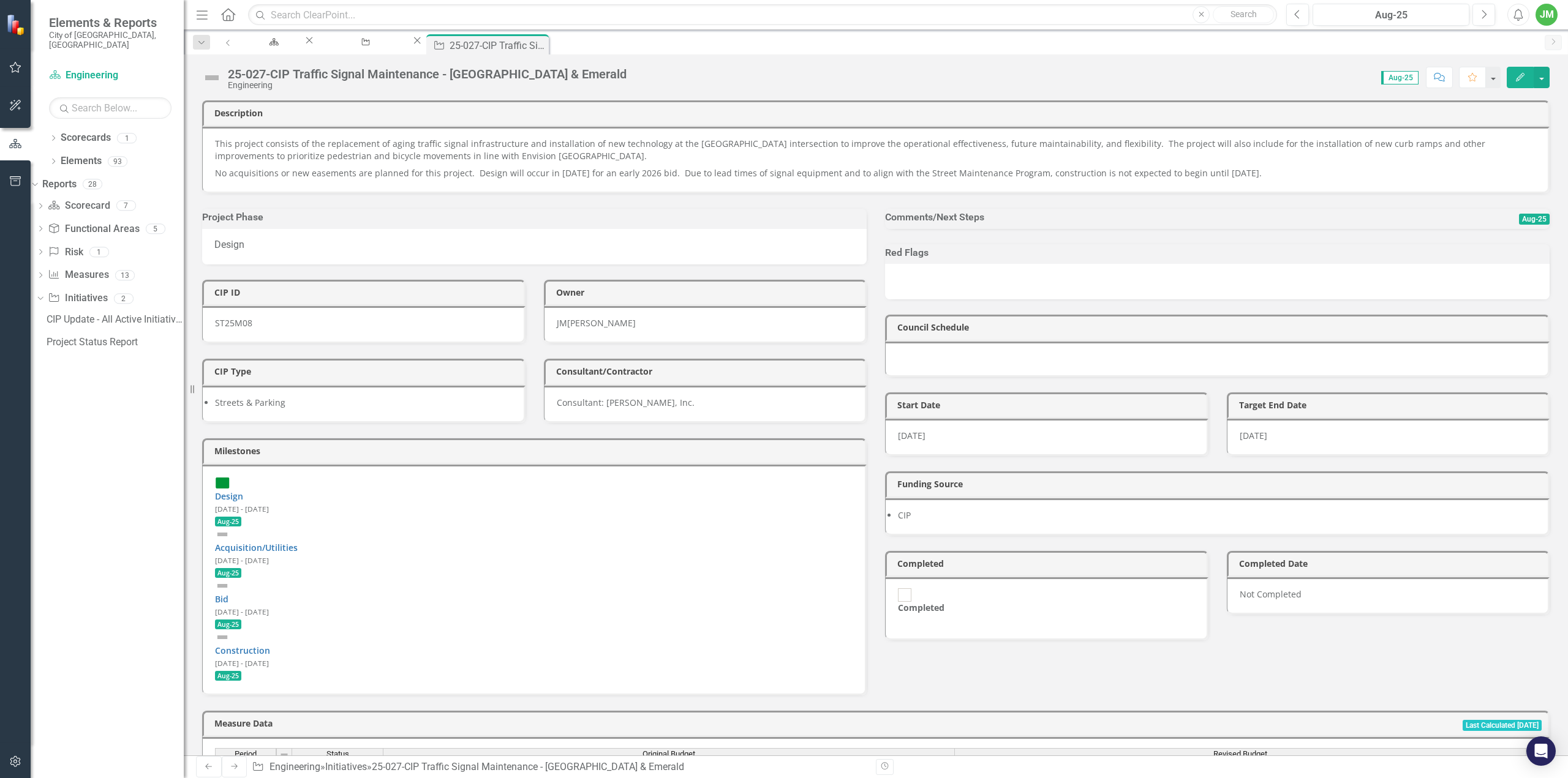
click at [940, 229] on div at bounding box center [1217, 229] width 665 height 0
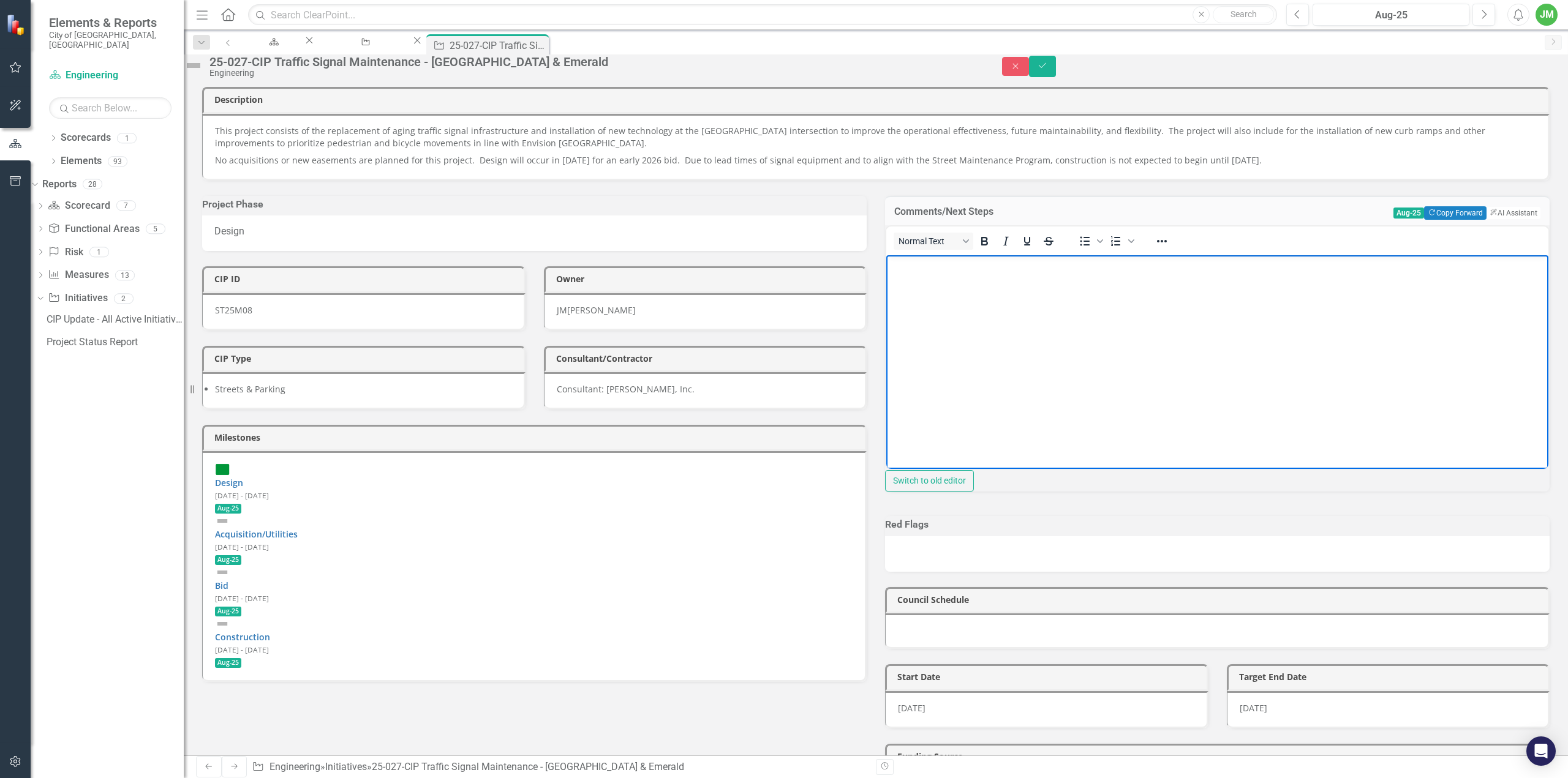
click at [1003, 328] on body "Rich Text Area. Press ALT-0 for help." at bounding box center [1217, 347] width 662 height 184
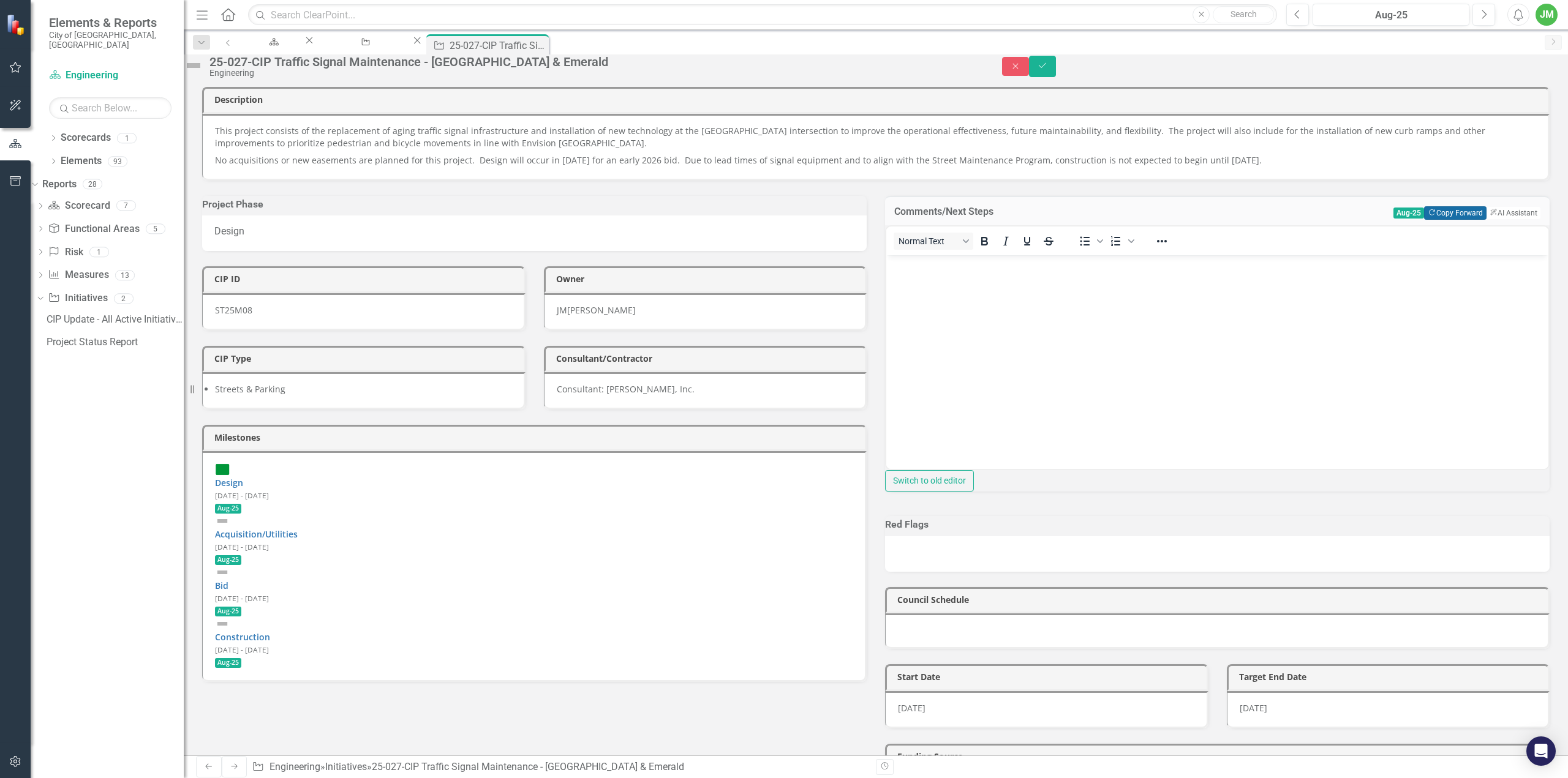
click at [1443, 220] on button "Copy Forward Copy Forward" at bounding box center [1456, 213] width 62 height 13
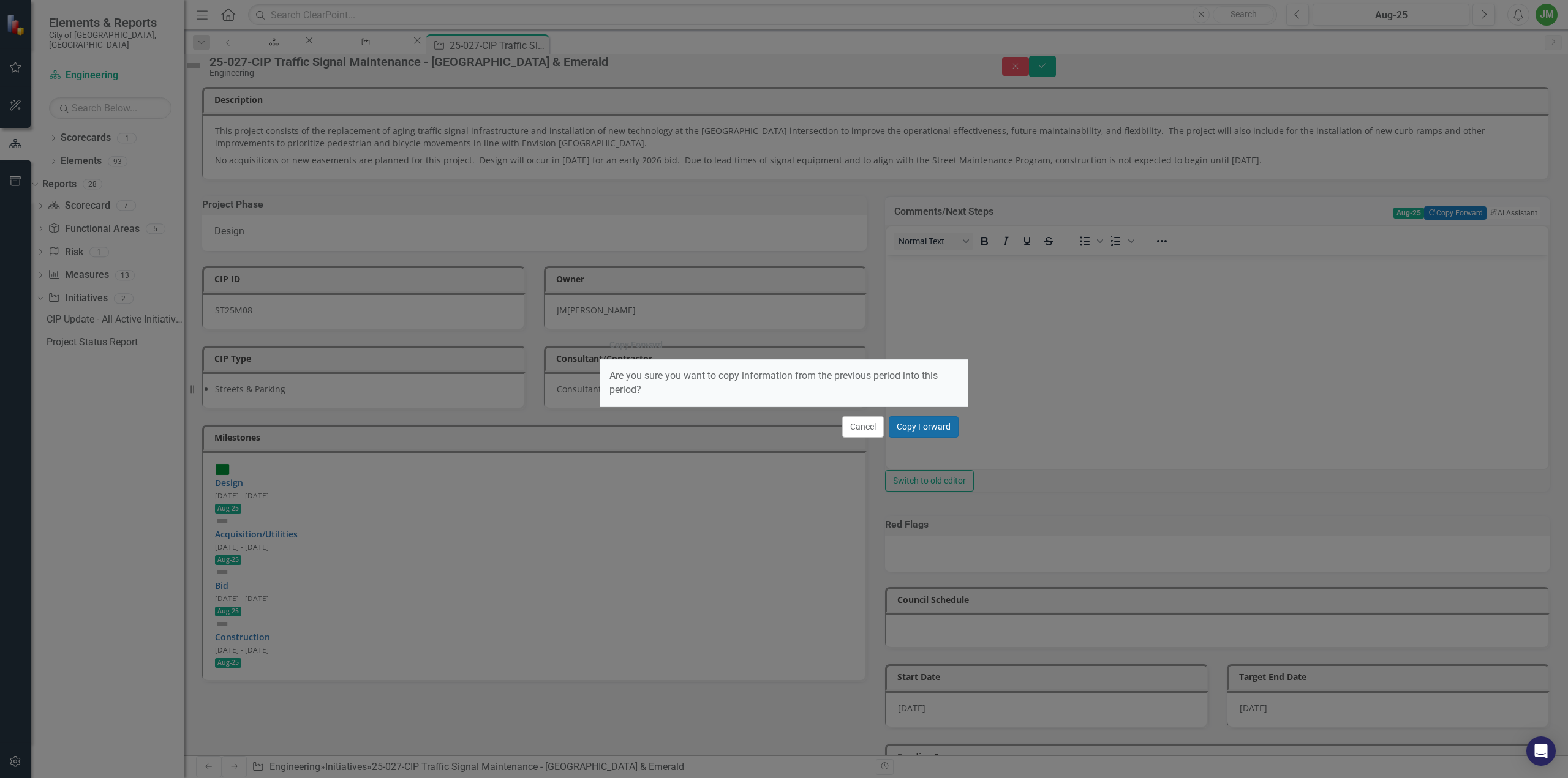
click at [910, 423] on button "Copy Forward" at bounding box center [923, 427] width 70 height 22
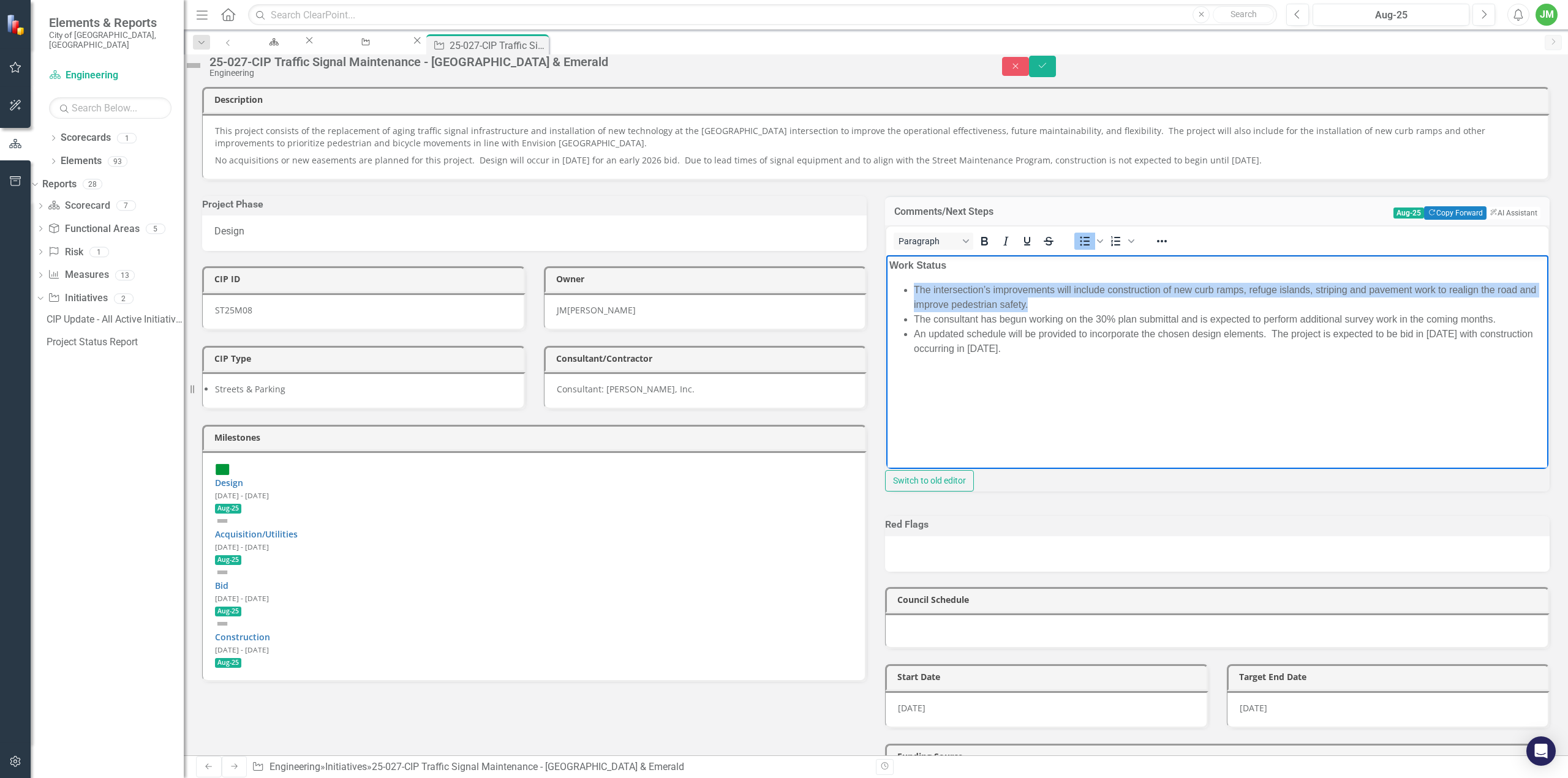
drag, startPoint x: 1073, startPoint y: 310, endPoint x: 912, endPoint y: 292, distance: 162.0
click at [912, 292] on ul "The intersection’s improvements will include construction of new curb ramps, re…" at bounding box center [1218, 320] width 656 height 74
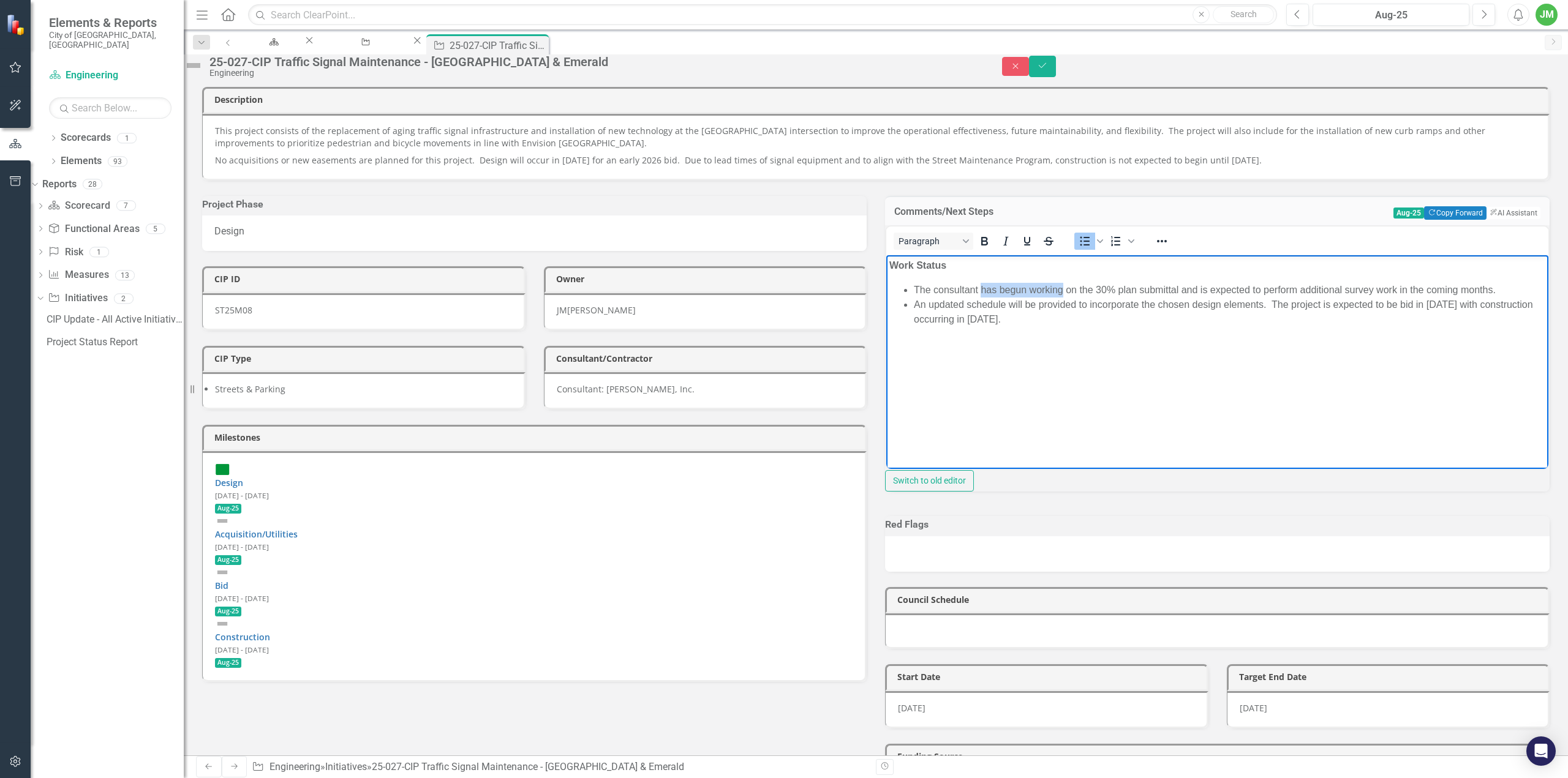
drag, startPoint x: 984, startPoint y: 288, endPoint x: 1064, endPoint y: 287, distance: 80.0
click at [1064, 287] on li "The consultant has begun working on the 30% plan submittal and is expected to p…" at bounding box center [1230, 290] width 631 height 15
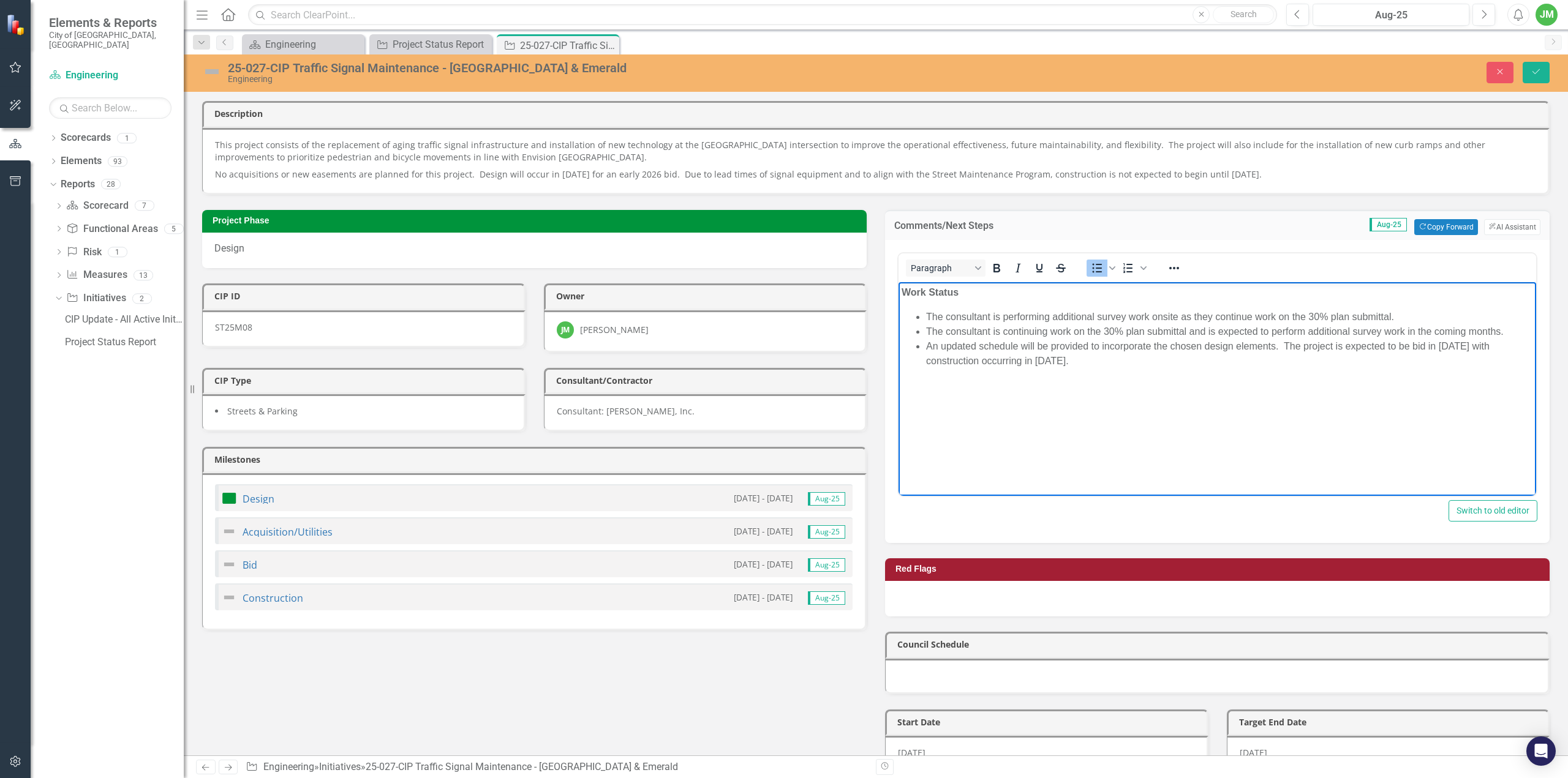
click at [1246, 336] on li "The consultant is continuing work on the 30% plan submittal and is expected to …" at bounding box center [1229, 332] width 607 height 15
click at [1535, 70] on icon "Save" at bounding box center [1536, 71] width 11 height 8
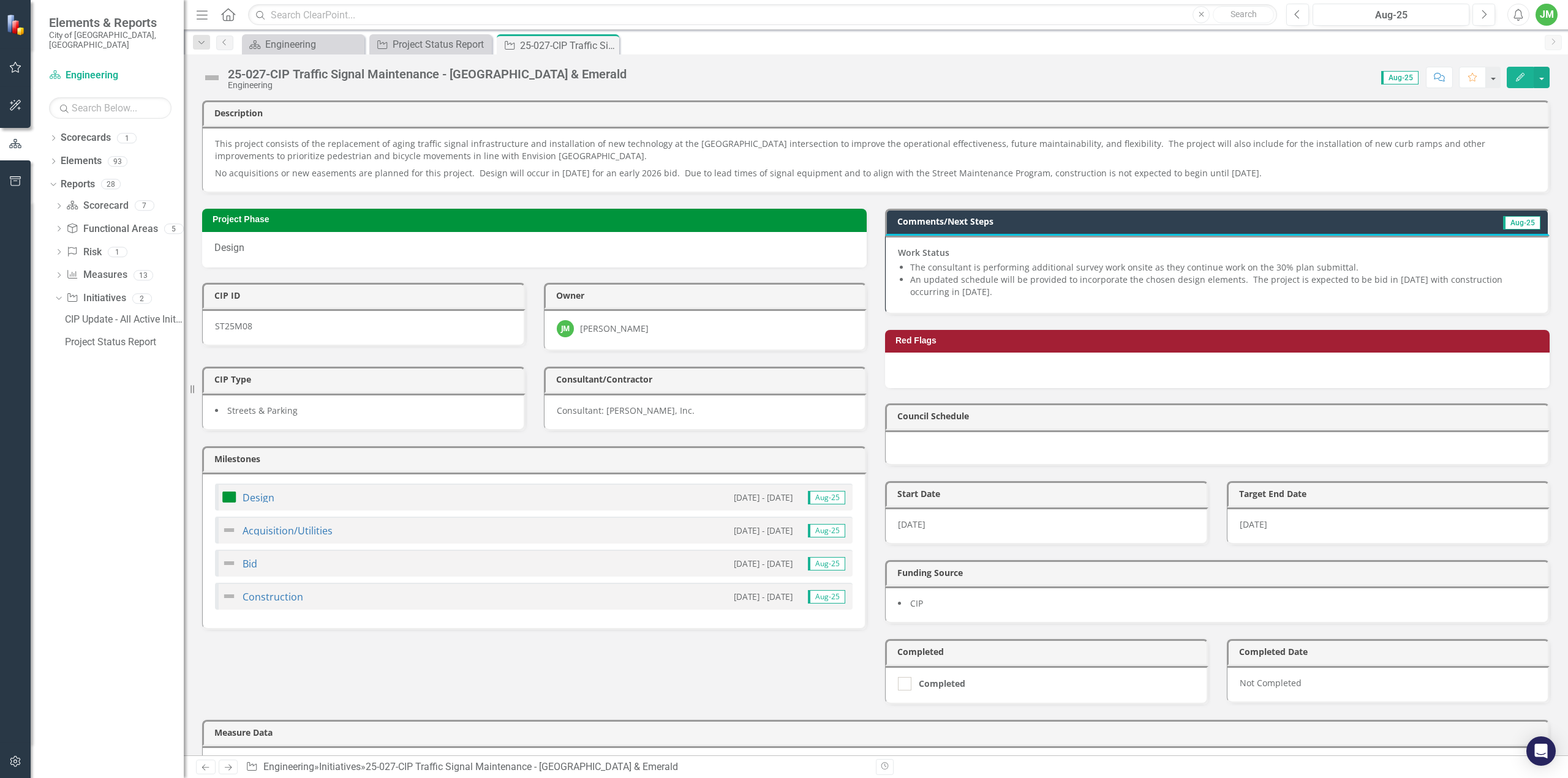
click at [250, 495] on div "Design [DATE] - [DATE] Aug-25" at bounding box center [534, 497] width 638 height 27
click at [256, 492] on link "Design" at bounding box center [259, 498] width 32 height 13
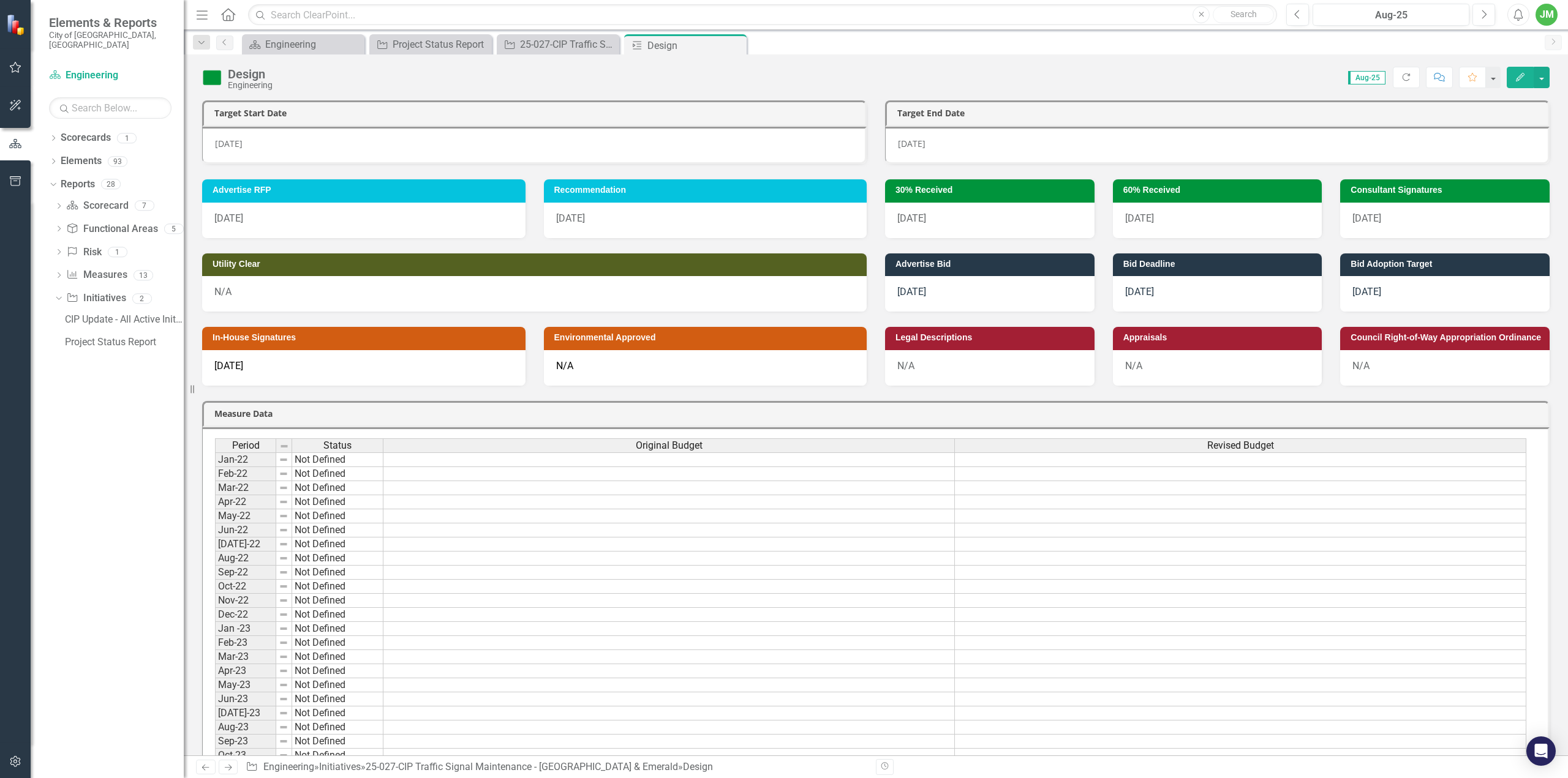
click at [934, 216] on div "[DATE]" at bounding box center [990, 221] width 210 height 35
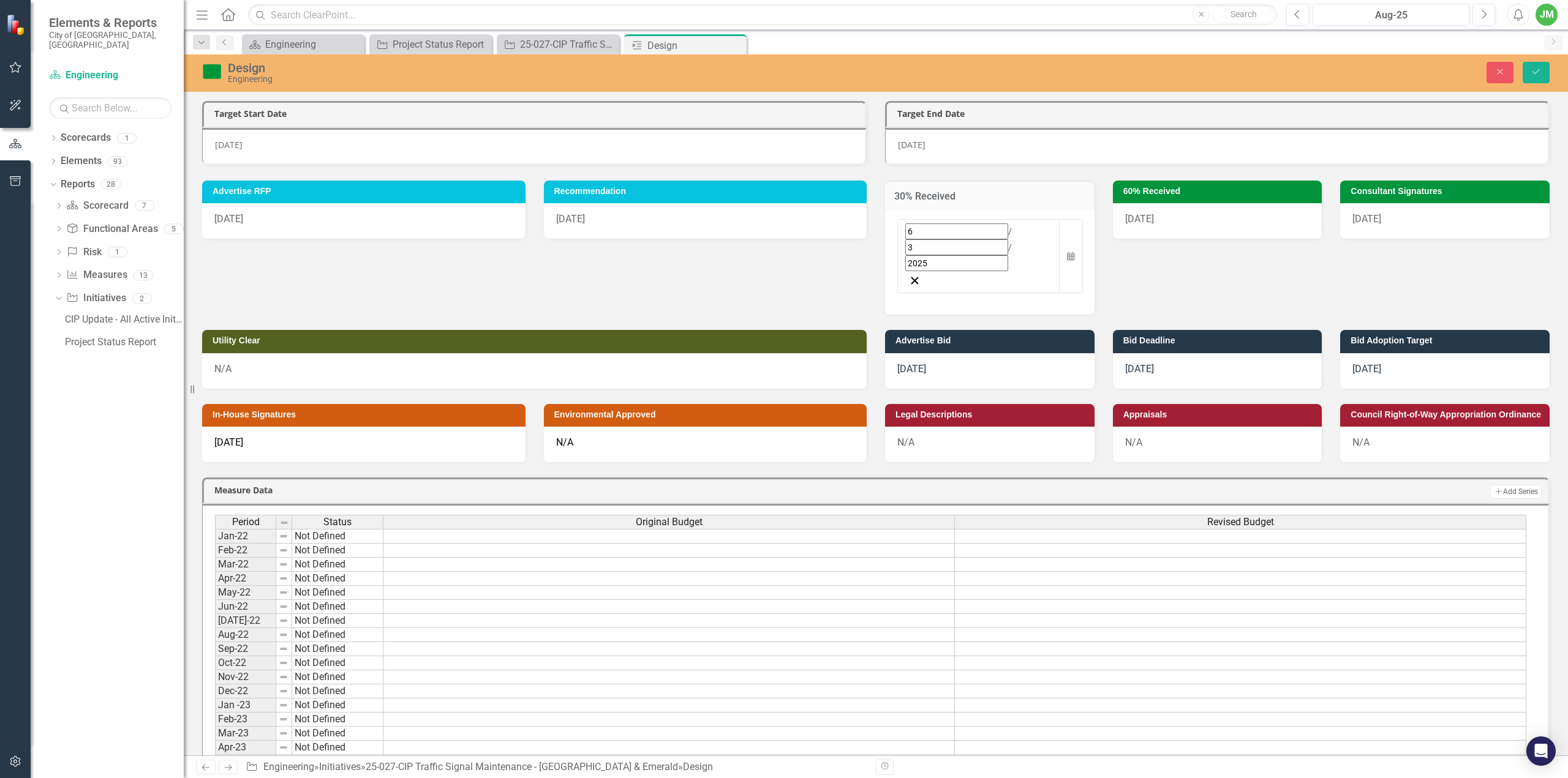
click at [951, 228] on div "[DATE]" at bounding box center [979, 247] width 147 height 48
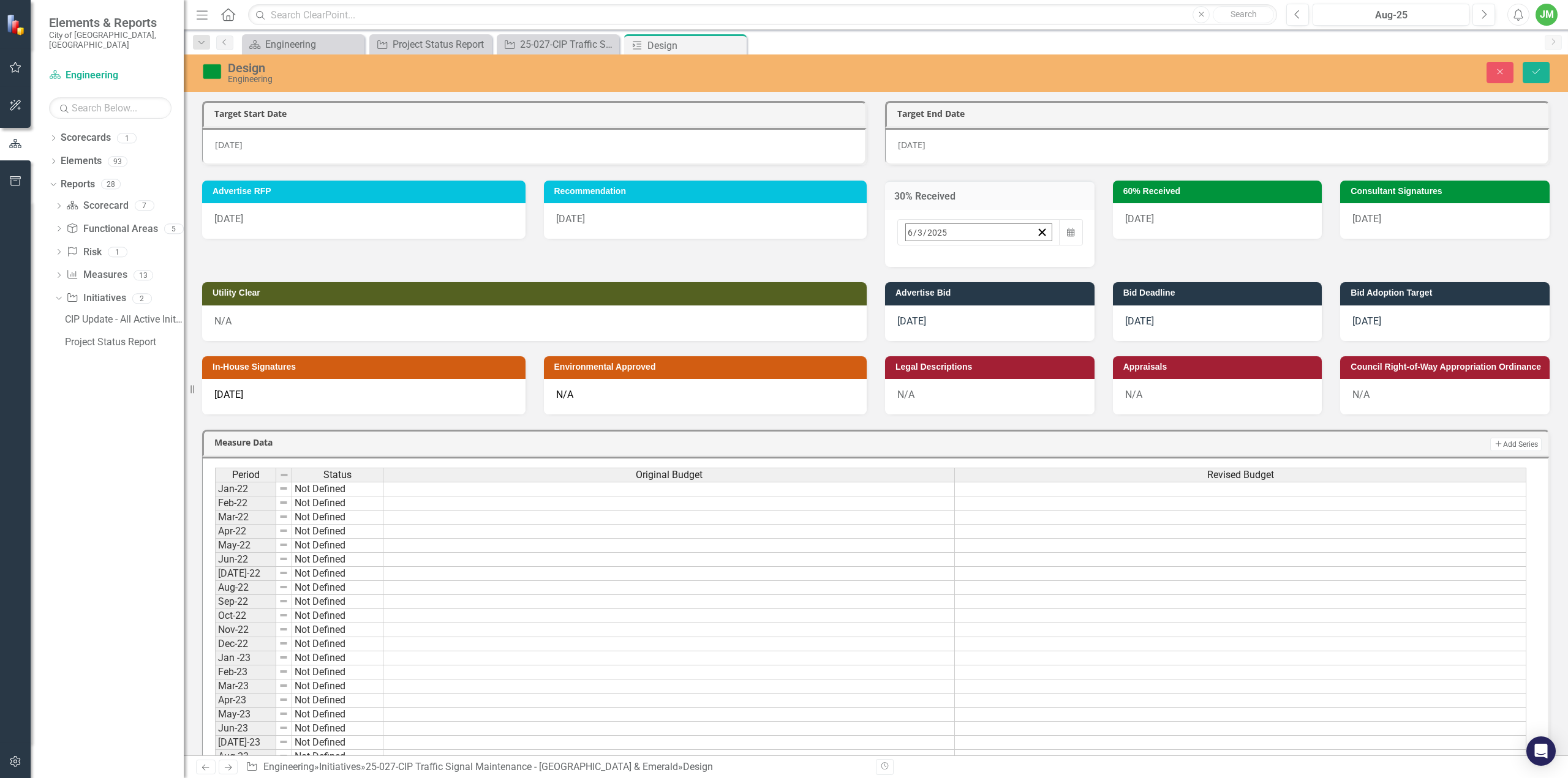
click at [1058, 255] on button "›" at bounding box center [1071, 259] width 27 height 27
click at [1058, 256] on button "›" at bounding box center [1071, 259] width 27 height 27
click at [929, 298] on button "1" at bounding box center [944, 309] width 30 height 22
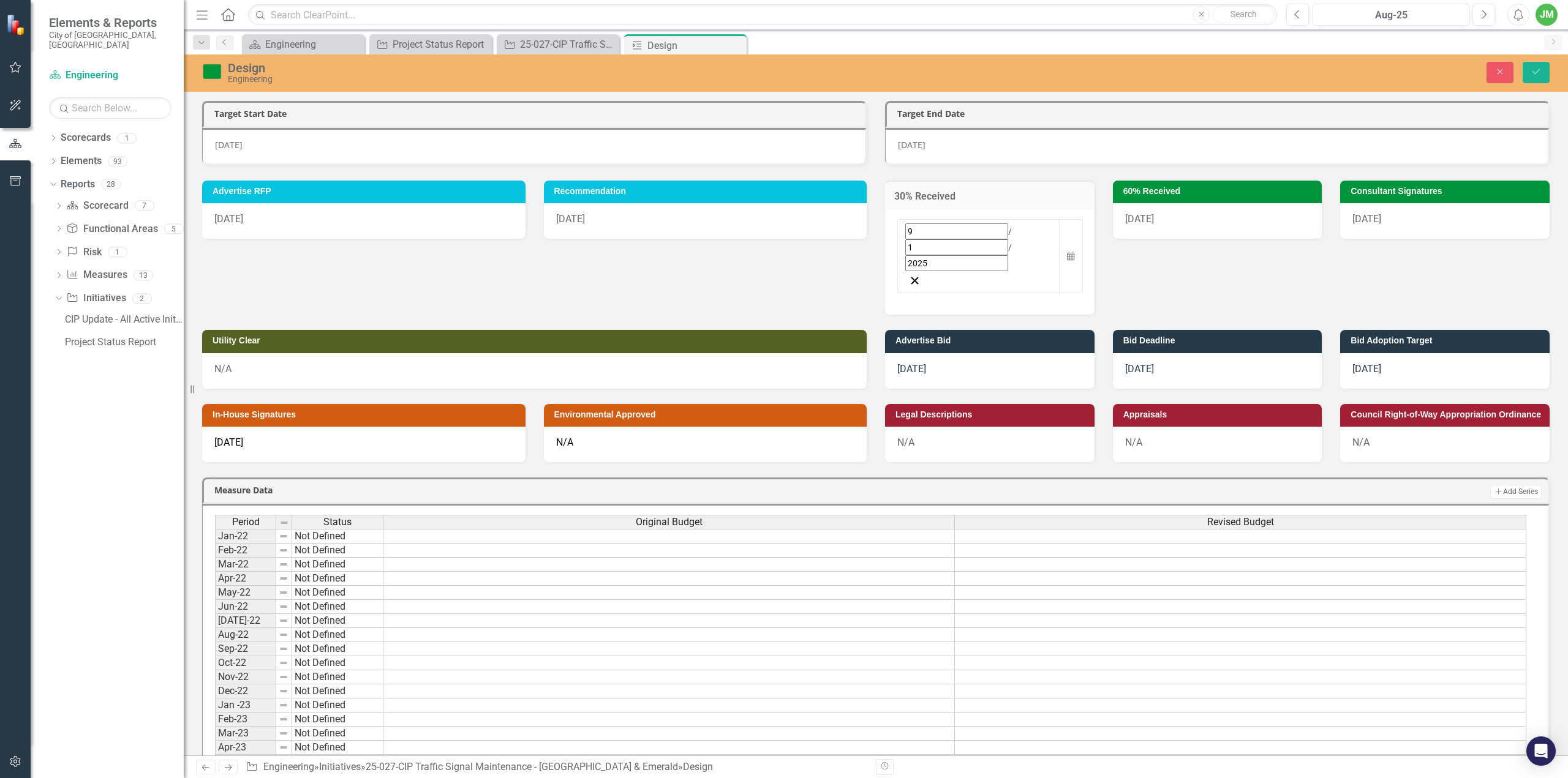
click at [1175, 220] on div "[DATE]" at bounding box center [1218, 221] width 210 height 35
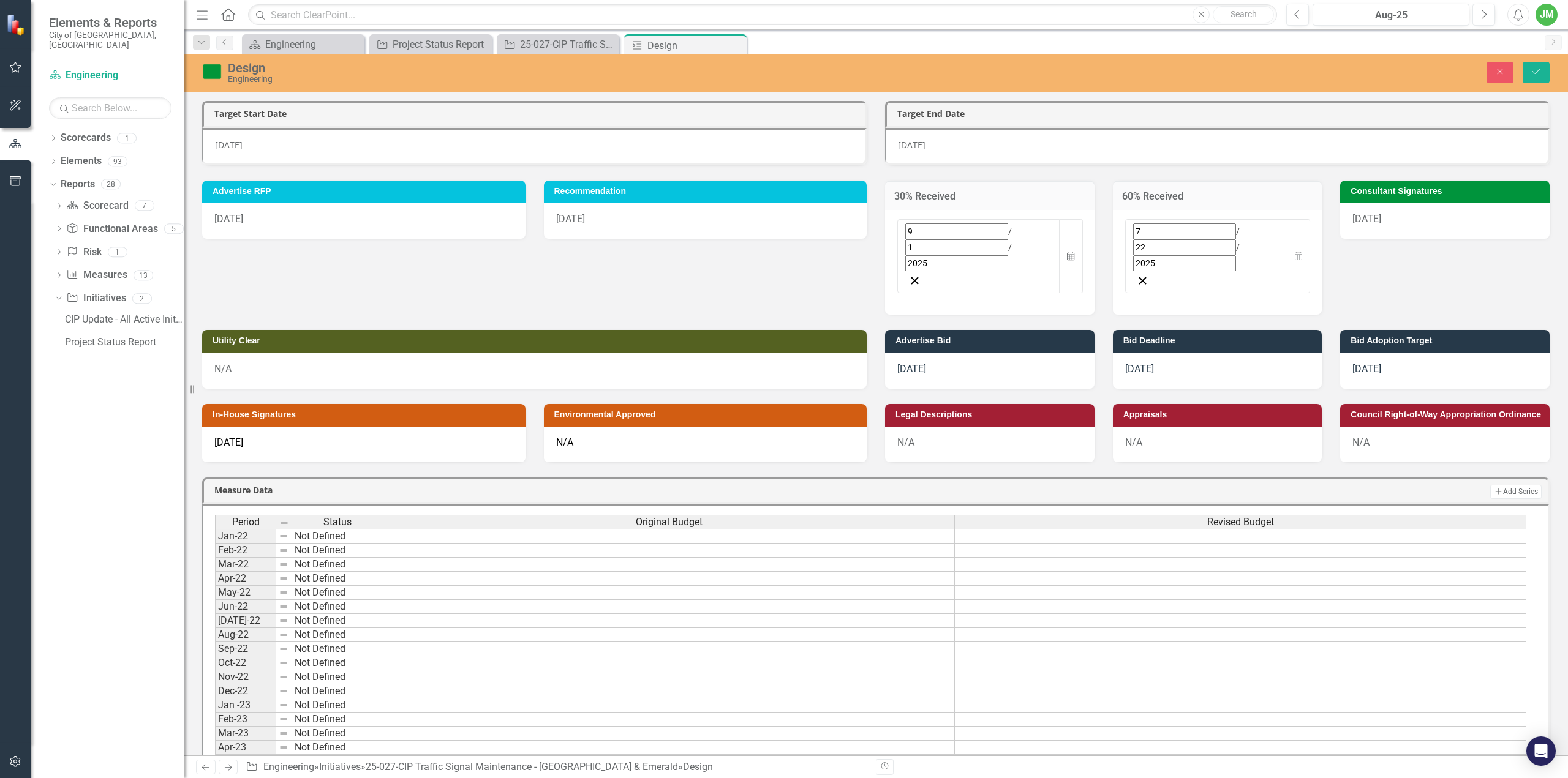
click at [1170, 255] on input "2025" at bounding box center [1184, 263] width 103 height 16
click at [1286, 259] on button "›" at bounding box center [1299, 259] width 27 height 27
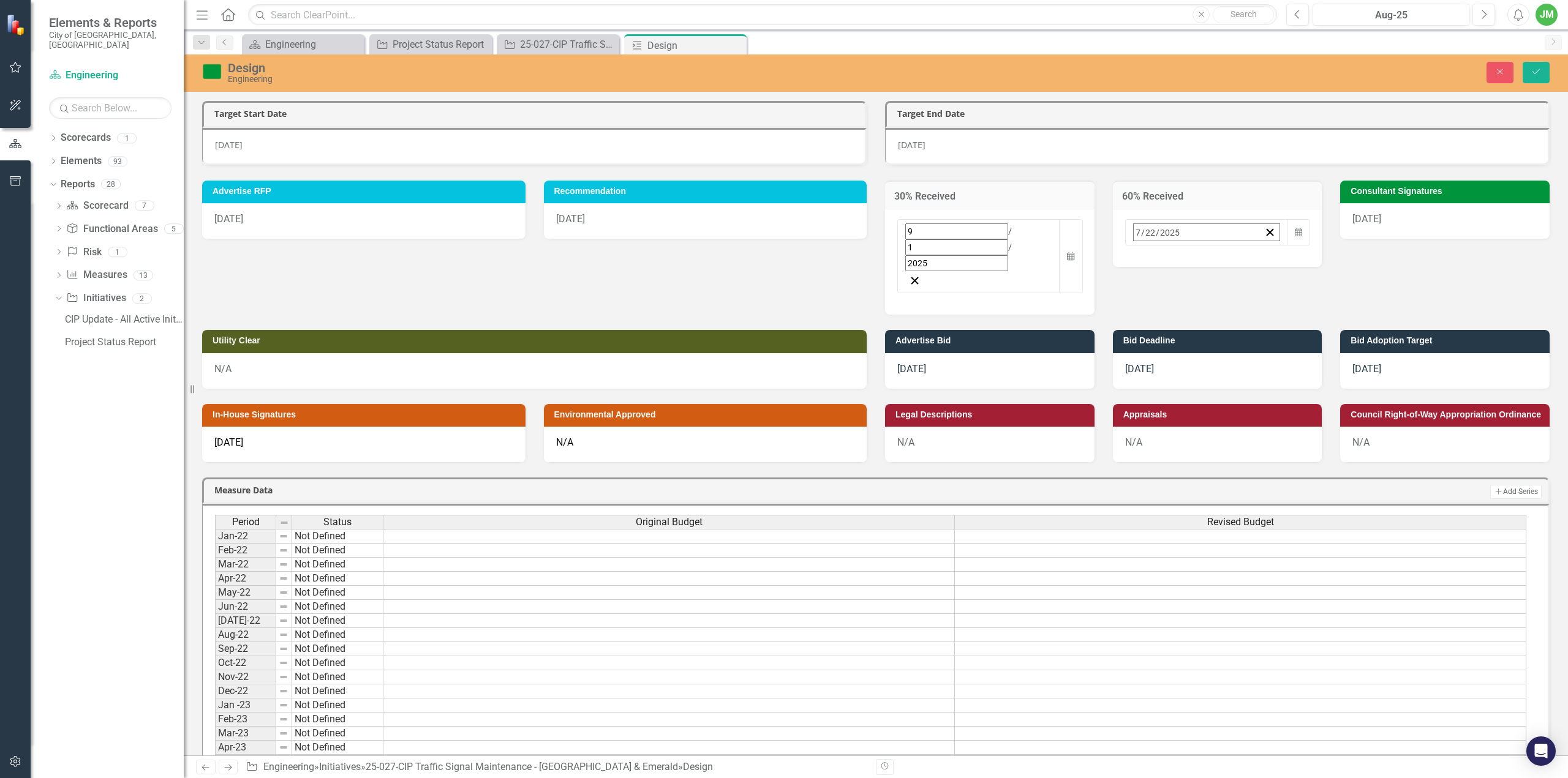
click at [1286, 259] on button "›" at bounding box center [1299, 259] width 27 height 27
click at [1169, 304] on abbr "1" at bounding box center [1172, 309] width 5 height 10
click at [964, 223] on div "9 / 1 / 2025" at bounding box center [979, 247] width 147 height 48
click at [1058, 260] on button "›" at bounding box center [1071, 259] width 27 height 27
click at [990, 298] on button "1" at bounding box center [1005, 309] width 30 height 22
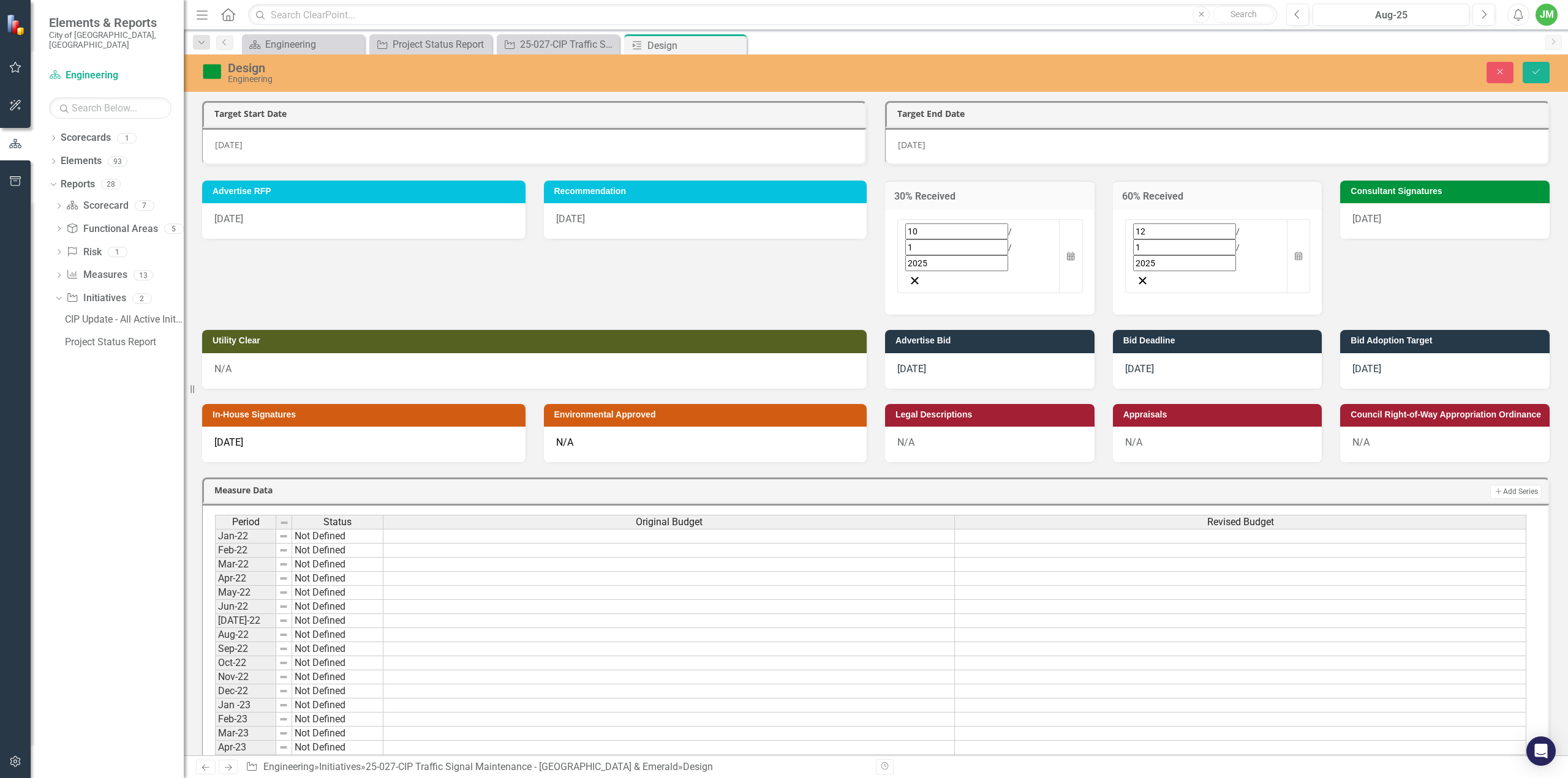
click at [1393, 220] on div "[DATE]" at bounding box center [1445, 221] width 210 height 35
click at [1403, 217] on div "[DATE]" at bounding box center [1445, 221] width 210 height 35
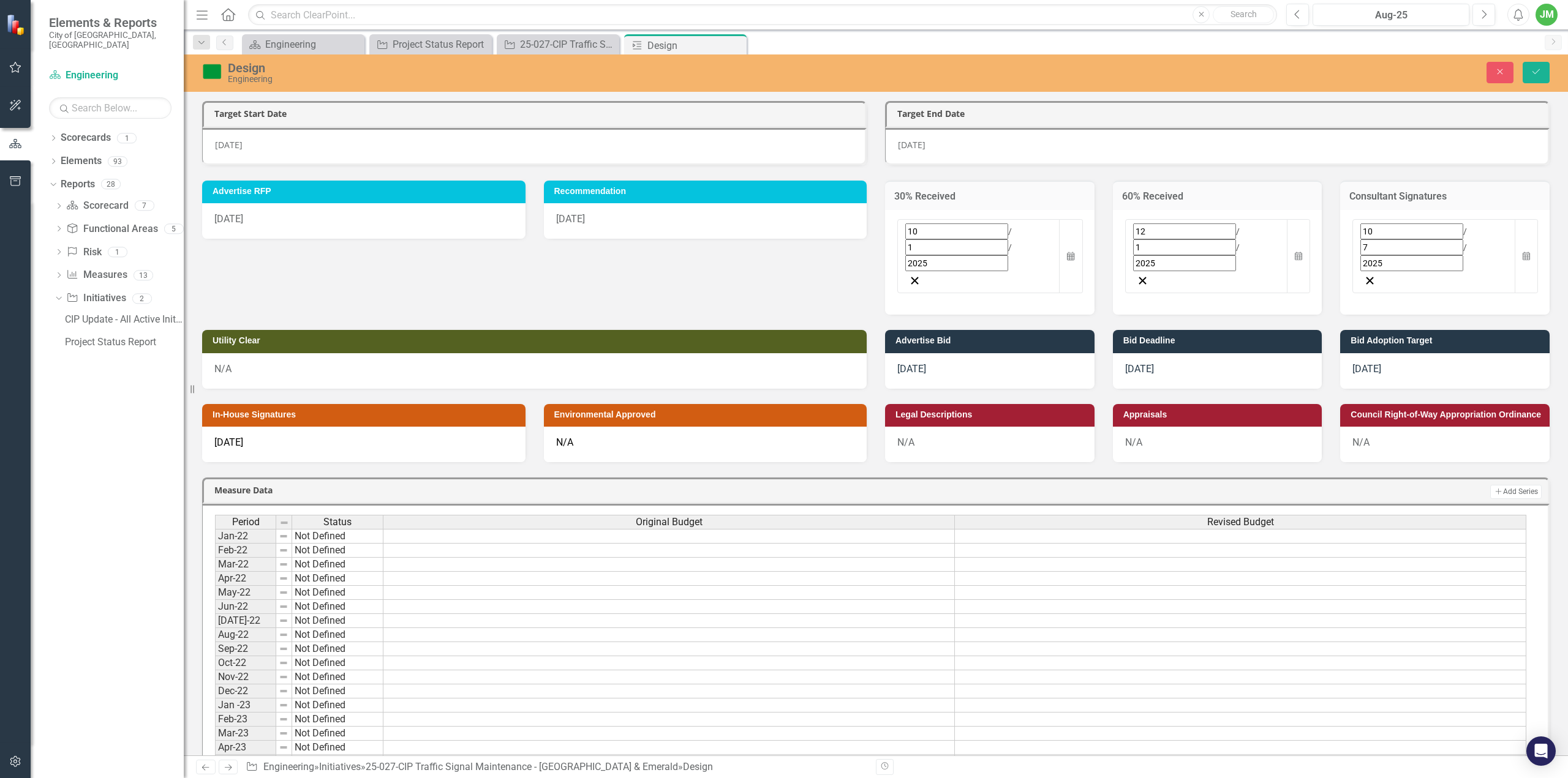
click at [1370, 239] on input "7" at bounding box center [1412, 247] width 103 height 16
click at [1488, 259] on button "›" at bounding box center [1474, 259] width 27 height 27
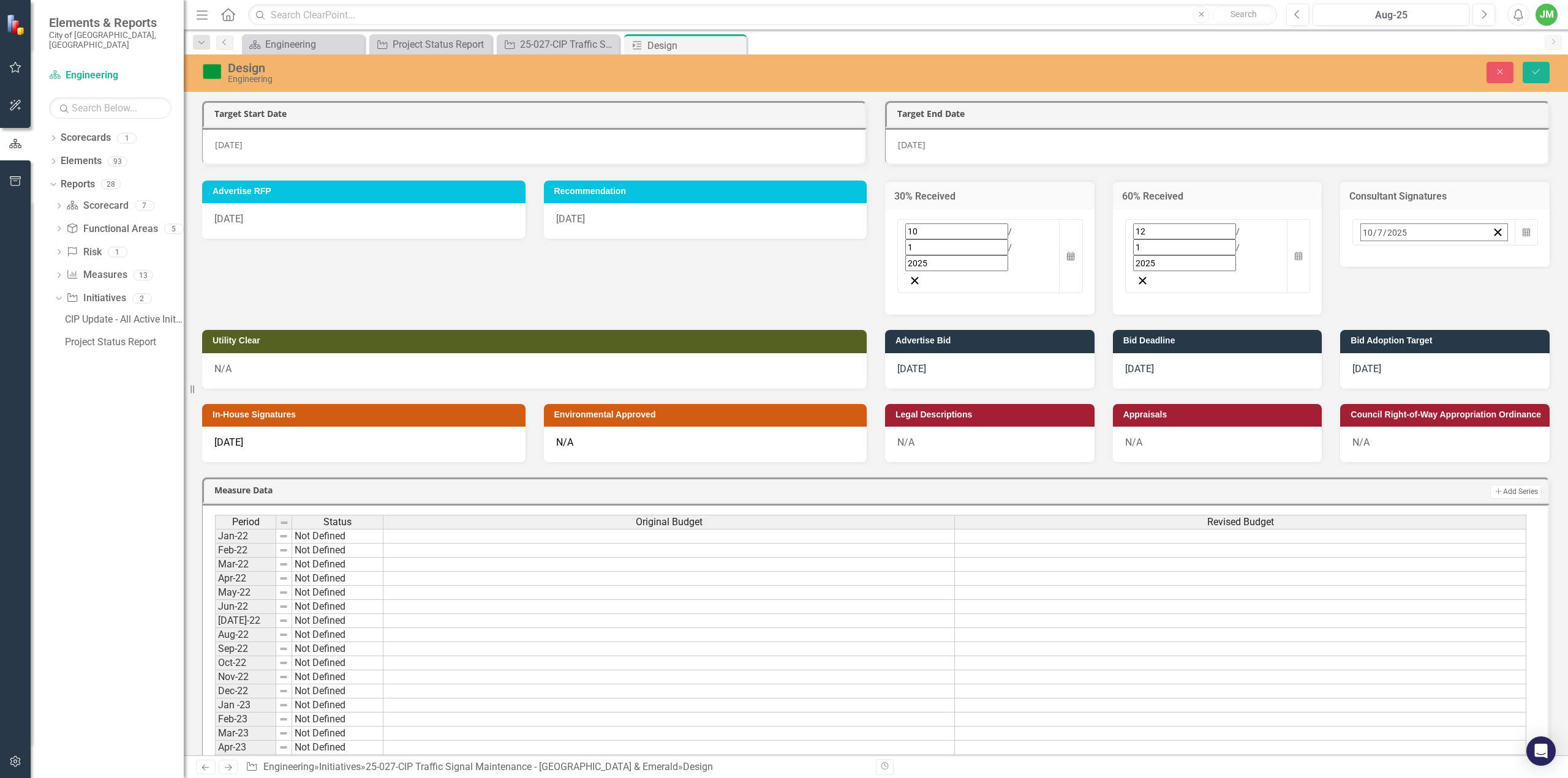
click at [1488, 262] on button "›" at bounding box center [1474, 259] width 27 height 27
click at [1362, 305] on button "2" at bounding box center [1346, 309] width 30 height 22
click at [951, 353] on div "[DATE]" at bounding box center [990, 371] width 210 height 35
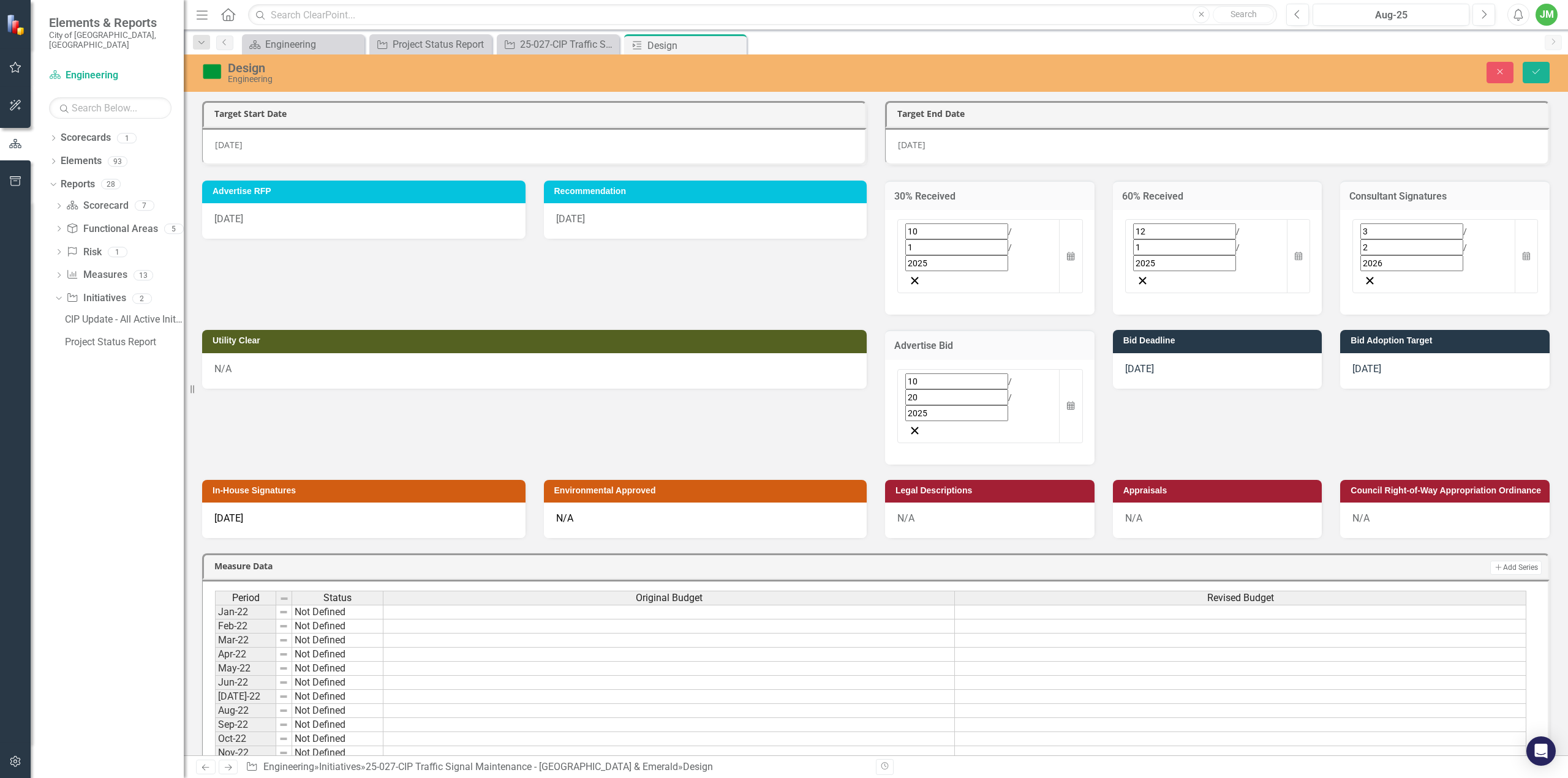
click at [974, 373] on div "10 / 20 / 2025" at bounding box center [979, 397] width 147 height 48
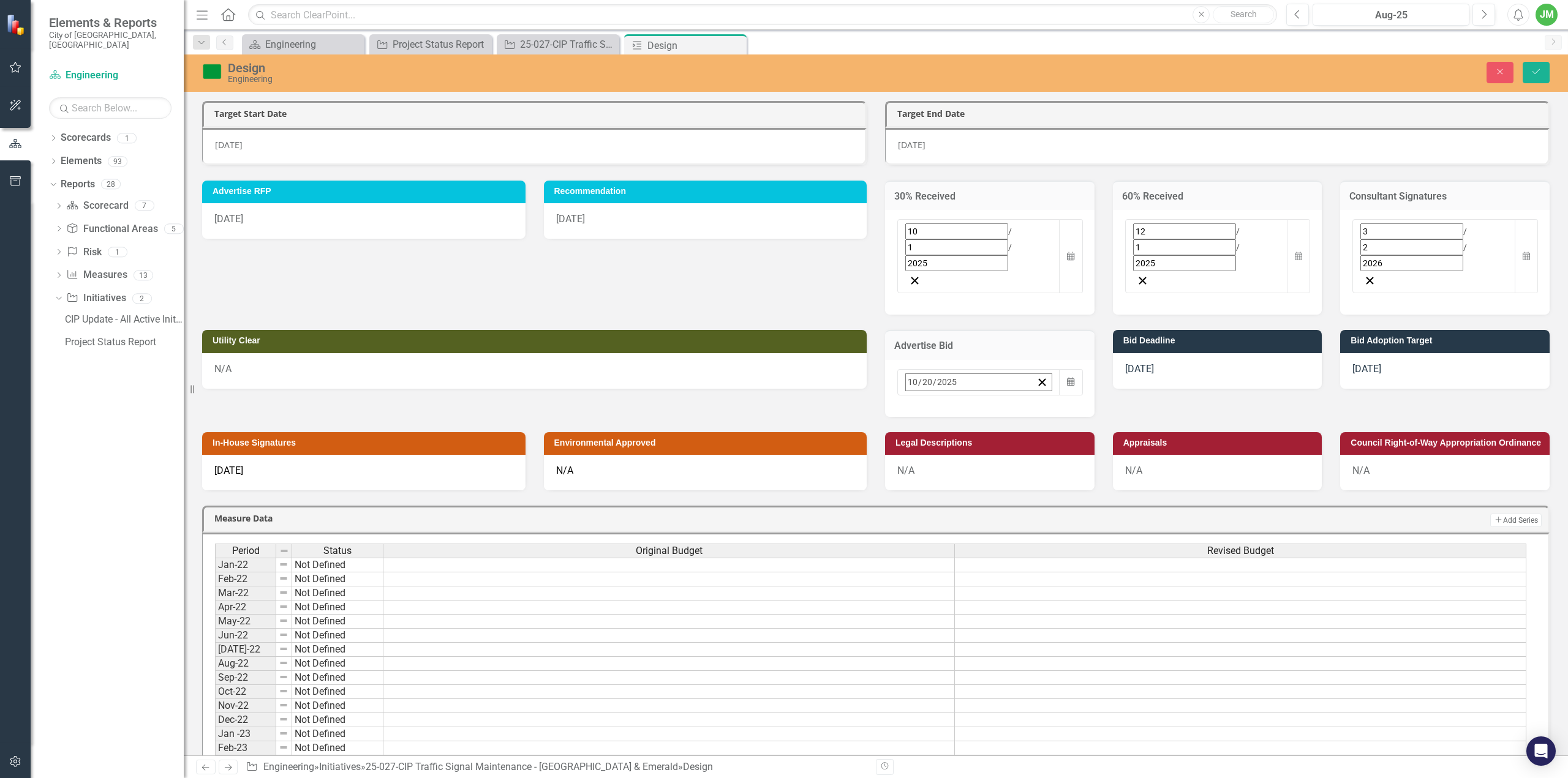
click at [1058, 395] on button "›" at bounding box center [1071, 409] width 27 height 27
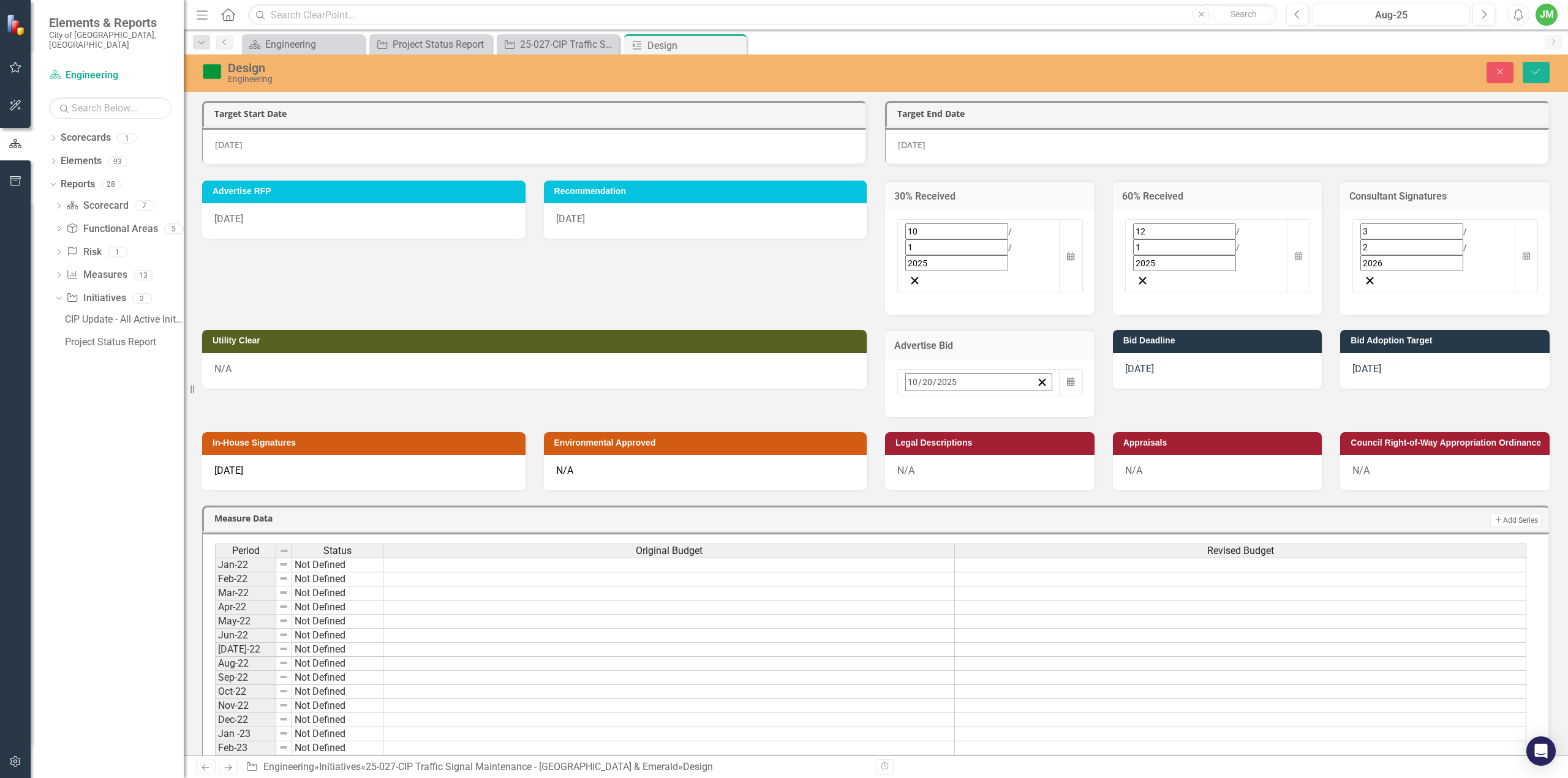
click at [1058, 395] on button "›" at bounding box center [1071, 409] width 27 height 27
click at [926, 395] on button "‹" at bounding box center [939, 409] width 27 height 27
click at [1001, 498] on abbr "18" at bounding box center [1006, 503] width 10 height 10
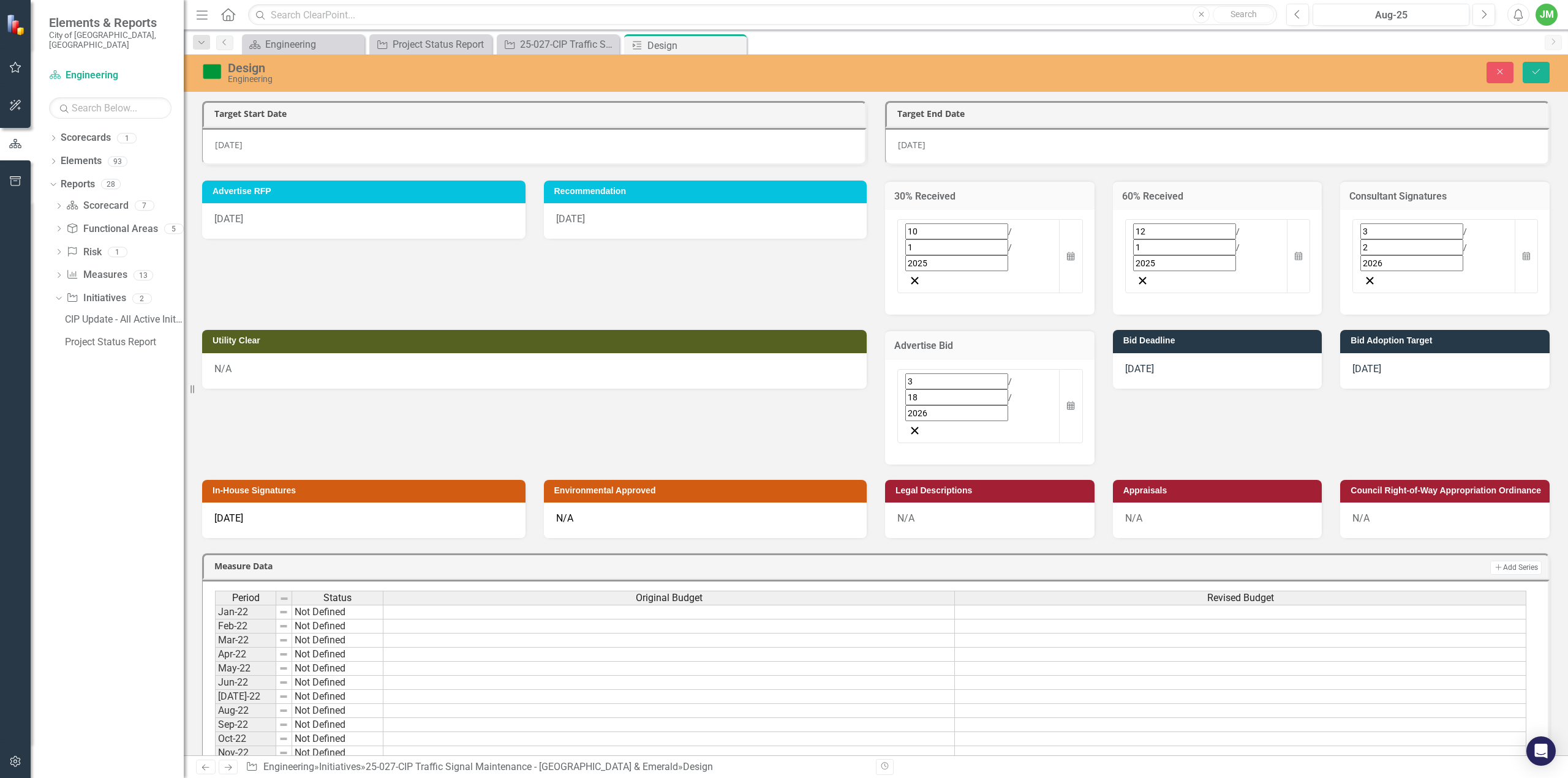
click at [1154, 363] on span "11/17/25" at bounding box center [1140, 369] width 29 height 12
click at [1181, 353] on div "11/17/25" at bounding box center [1218, 371] width 210 height 35
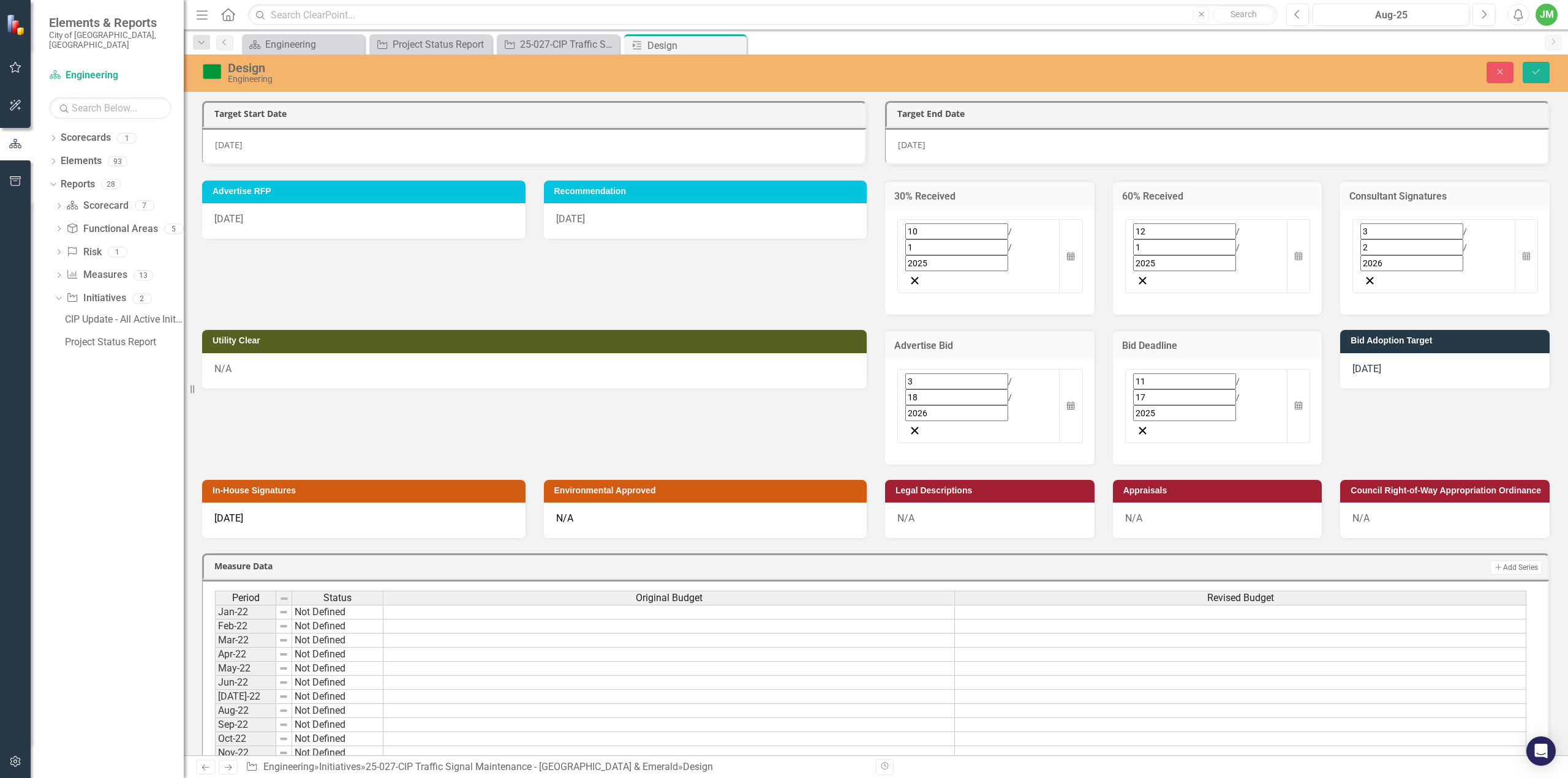
click at [1202, 373] on div "11 / 17 / 2025" at bounding box center [1206, 397] width 147 height 48
click at [1286, 395] on button "›" at bounding box center [1299, 409] width 27 height 27
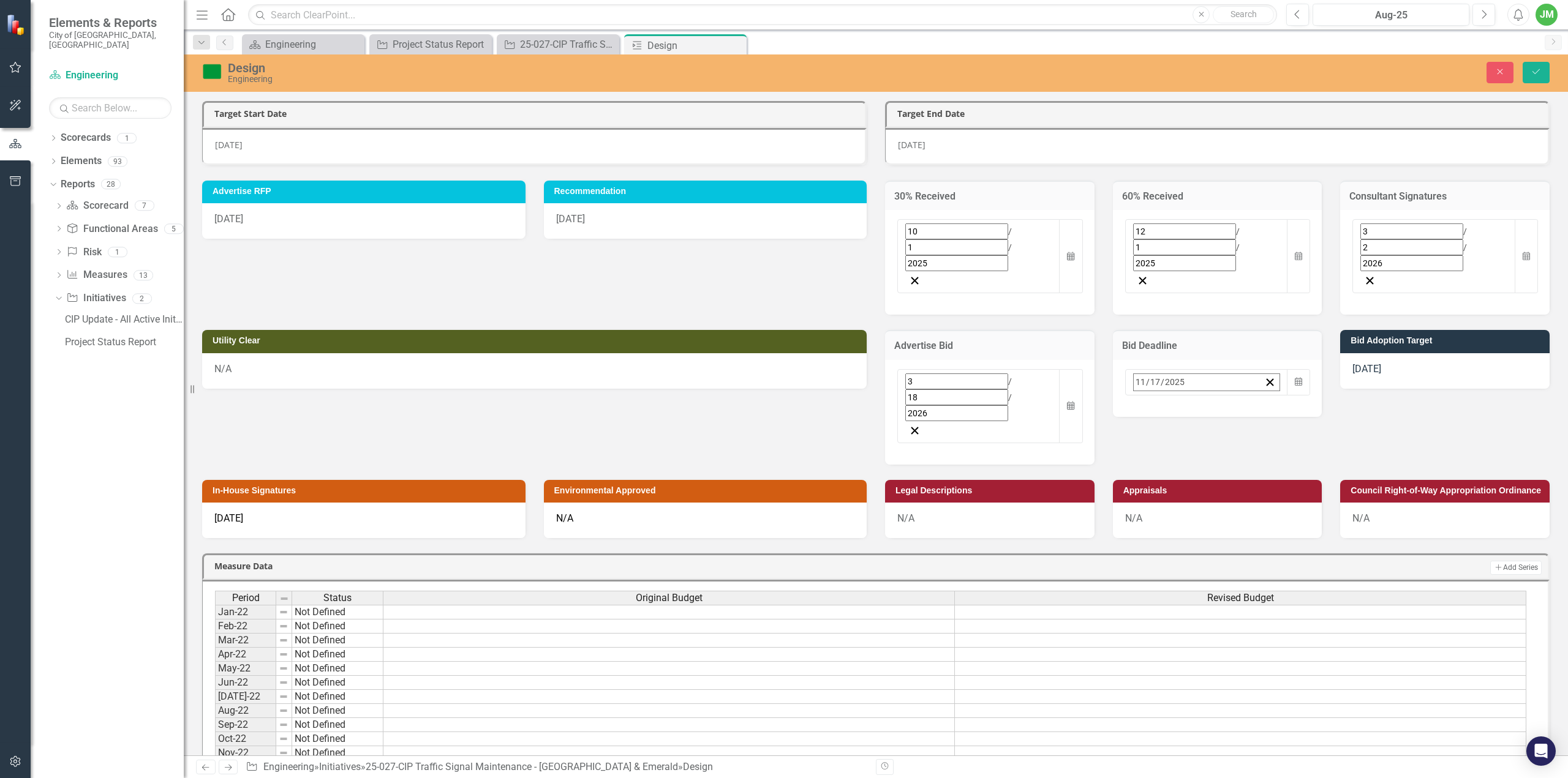
click at [1286, 395] on button "›" at bounding box center [1299, 409] width 27 height 27
click at [1153, 395] on button "‹" at bounding box center [1167, 409] width 27 height 27
click at [1286, 395] on button "›" at bounding box center [1299, 409] width 27 height 27
click at [1228, 541] on abbr "29" at bounding box center [1233, 546] width 10 height 10
click at [1391, 353] on div "1/12/26" at bounding box center [1445, 371] width 210 height 35
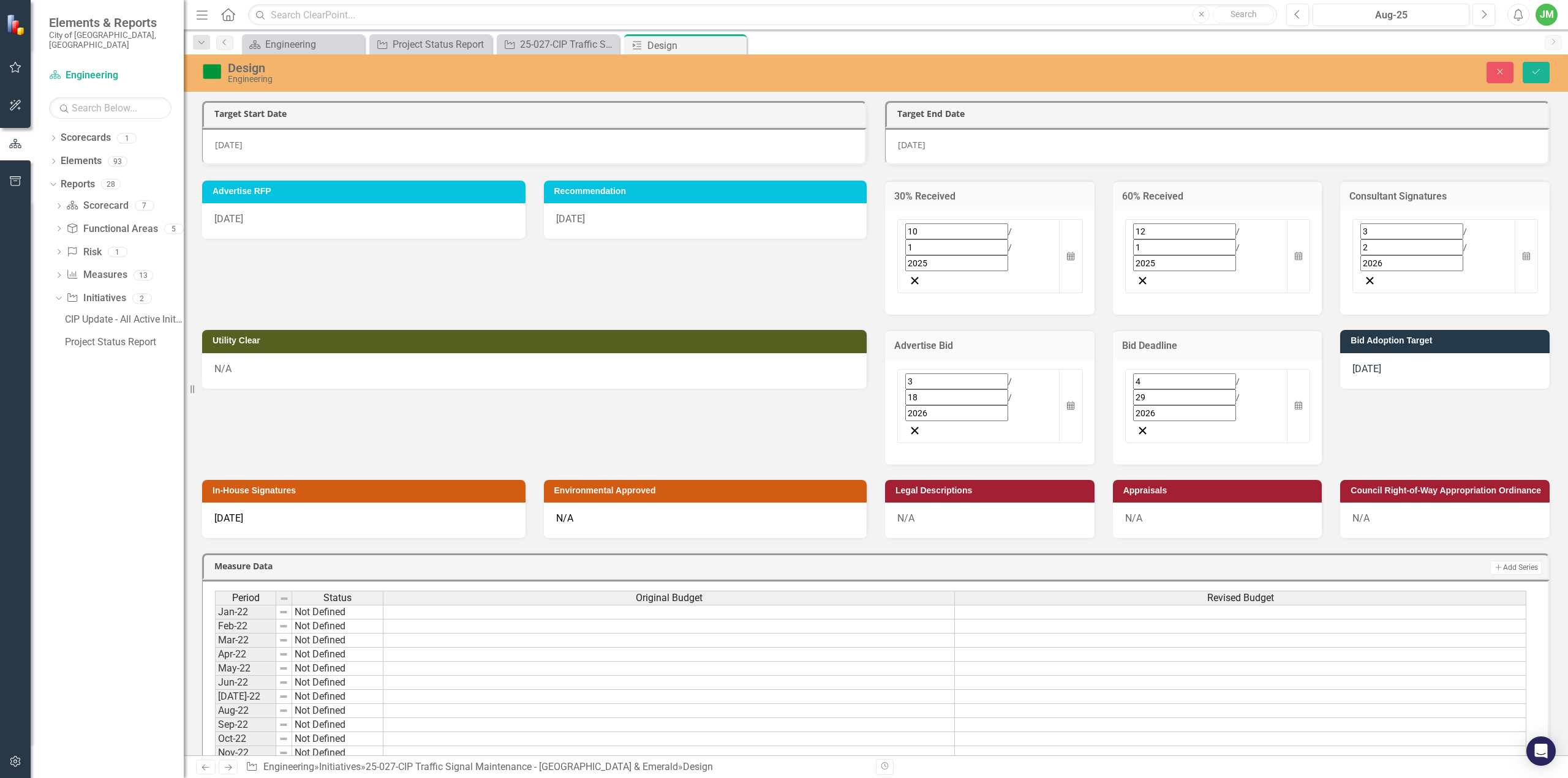
click at [1391, 353] on div "1/12/26" at bounding box center [1445, 371] width 210 height 35
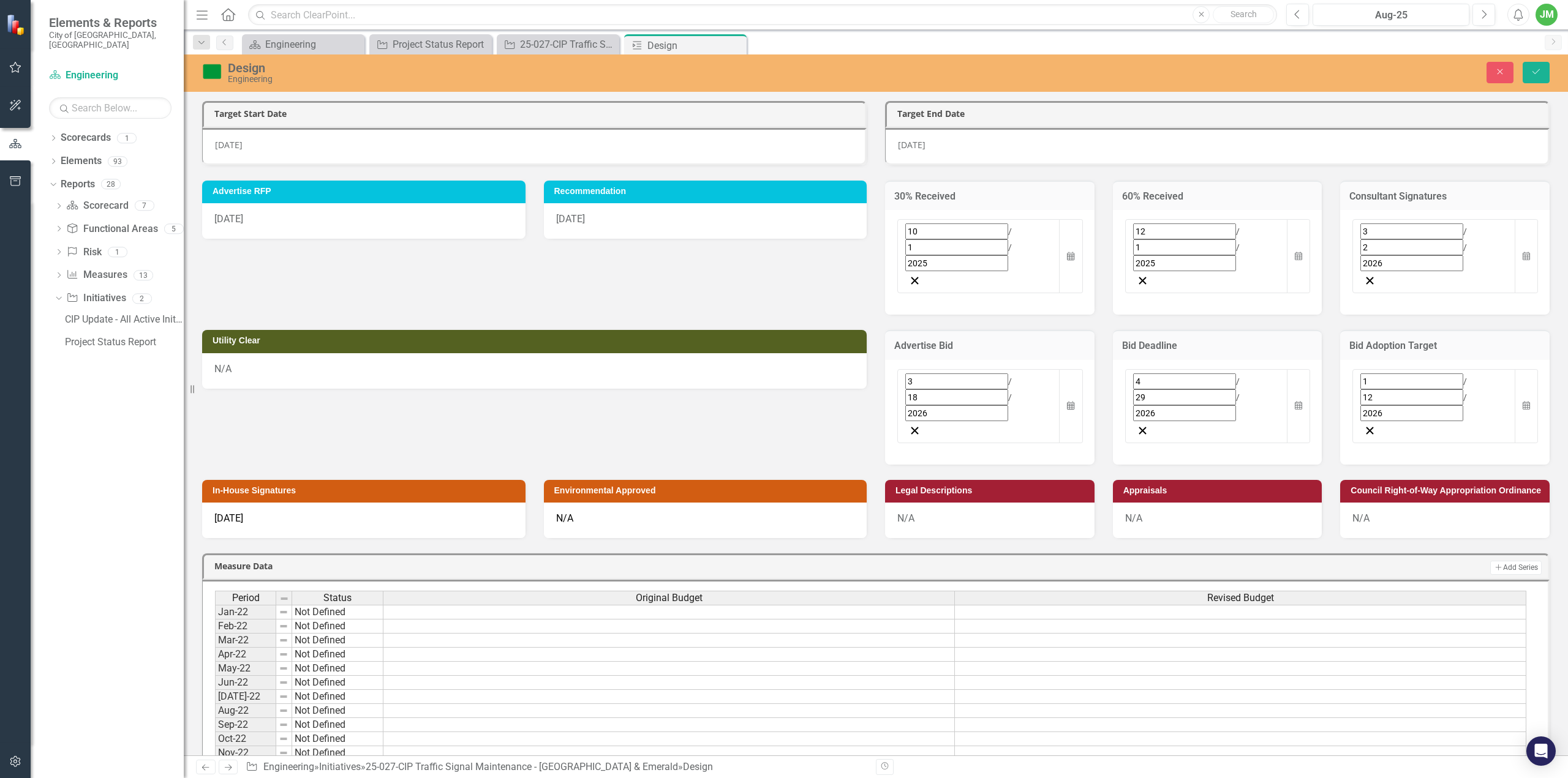
click at [1402, 373] on div "1 / 12 / 2026" at bounding box center [1434, 397] width 147 height 48
click at [1402, 374] on div "2026-01-12 1 / 12 / 2026" at bounding box center [1424, 383] width 127 height 17
click at [1488, 395] on button "›" at bounding box center [1474, 409] width 27 height 27
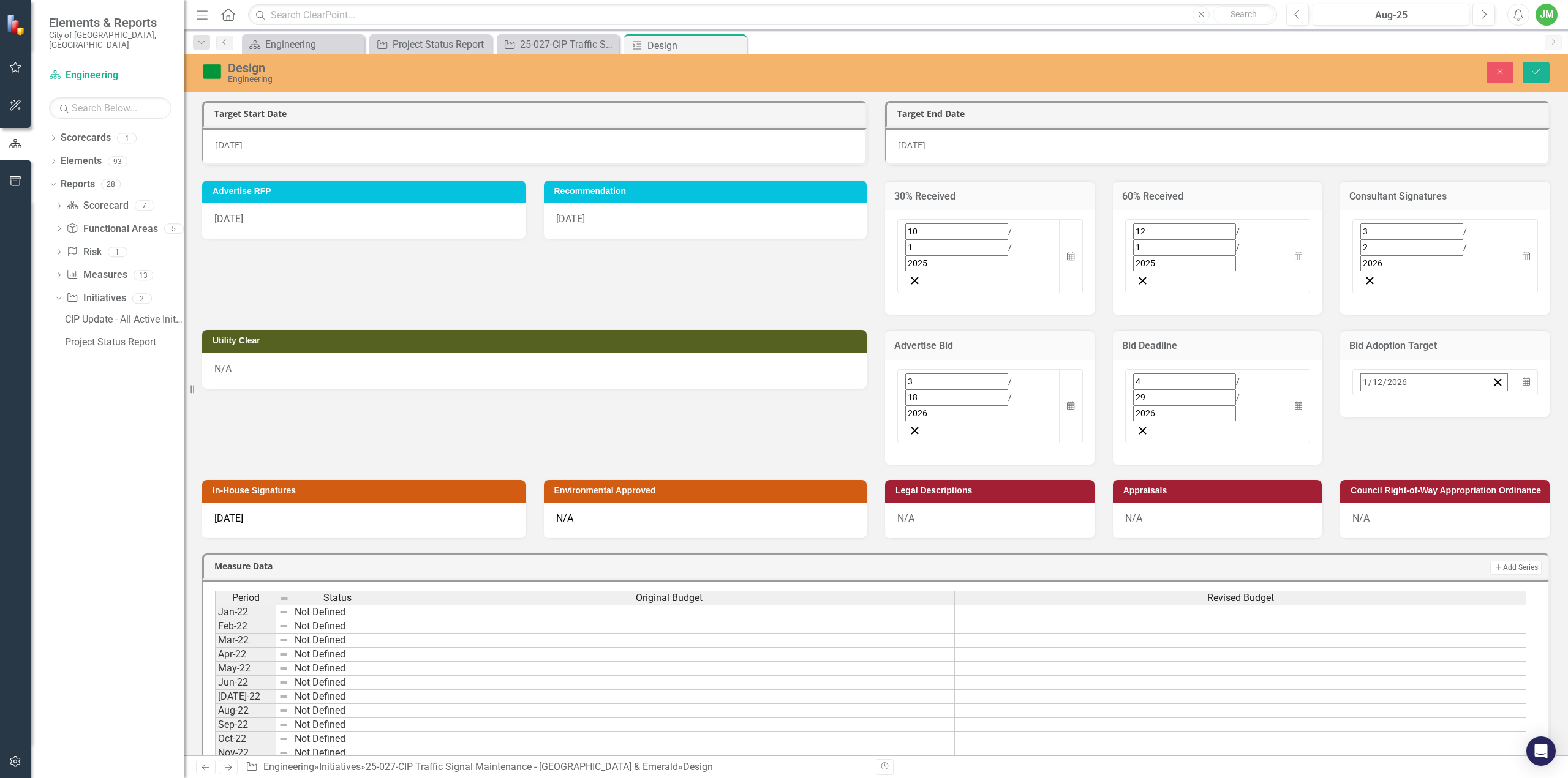
click at [1488, 395] on button "›" at bounding box center [1474, 409] width 27 height 27
click at [1350, 475] on abbr "4" at bounding box center [1347, 480] width 5 height 10
click at [1195, 373] on div "4 / 29 / 2026" at bounding box center [1206, 397] width 147 height 48
click at [1218, 514] on button "22" at bounding box center [1233, 525] width 30 height 22
click at [1192, 373] on div "4 / 22 / 2026" at bounding box center [1206, 397] width 147 height 48
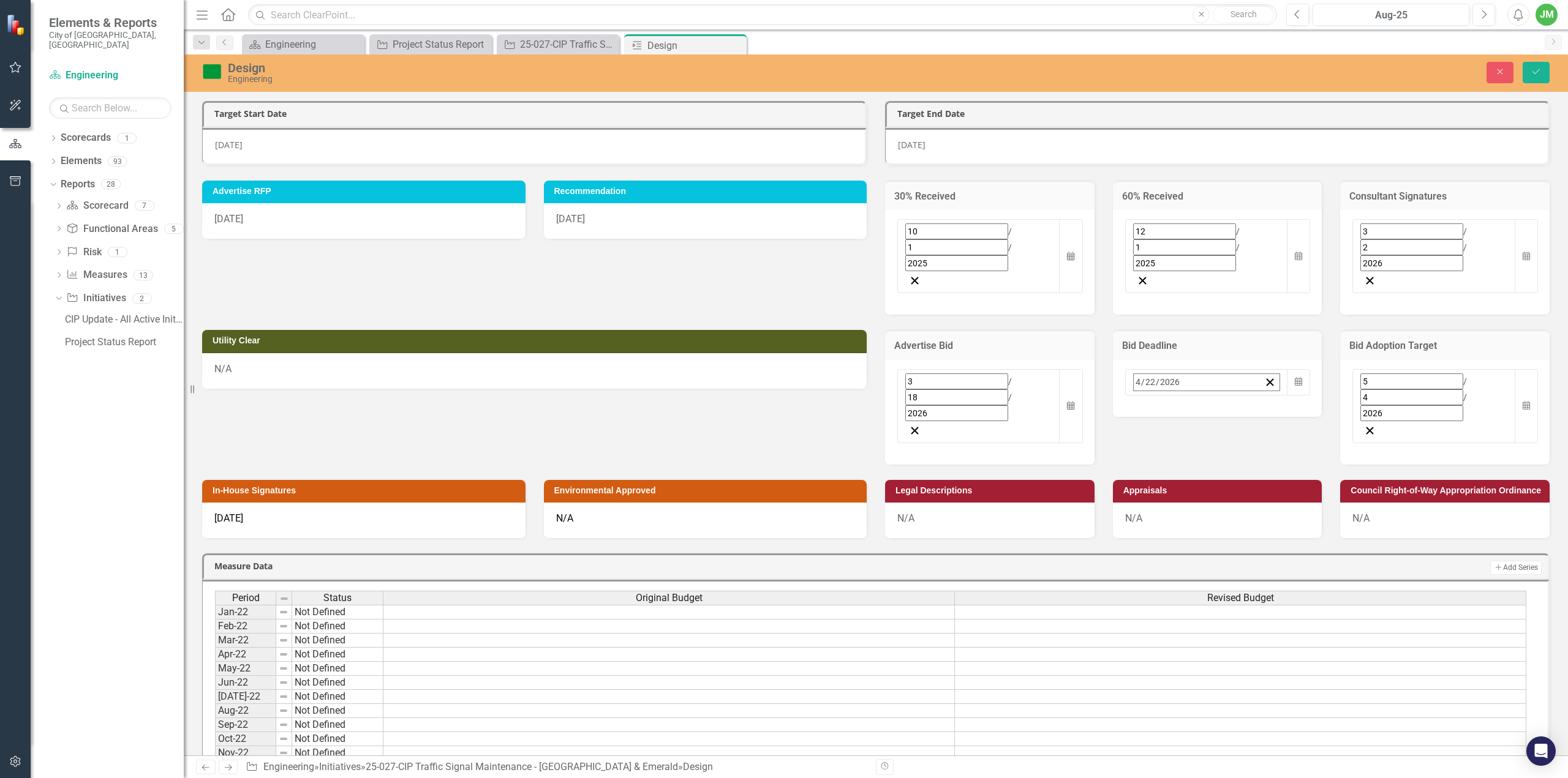
click at [1228, 498] on abbr "15" at bounding box center [1233, 503] width 10 height 10
click at [267, 503] on div "10/13/25" at bounding box center [363, 520] width 323 height 35
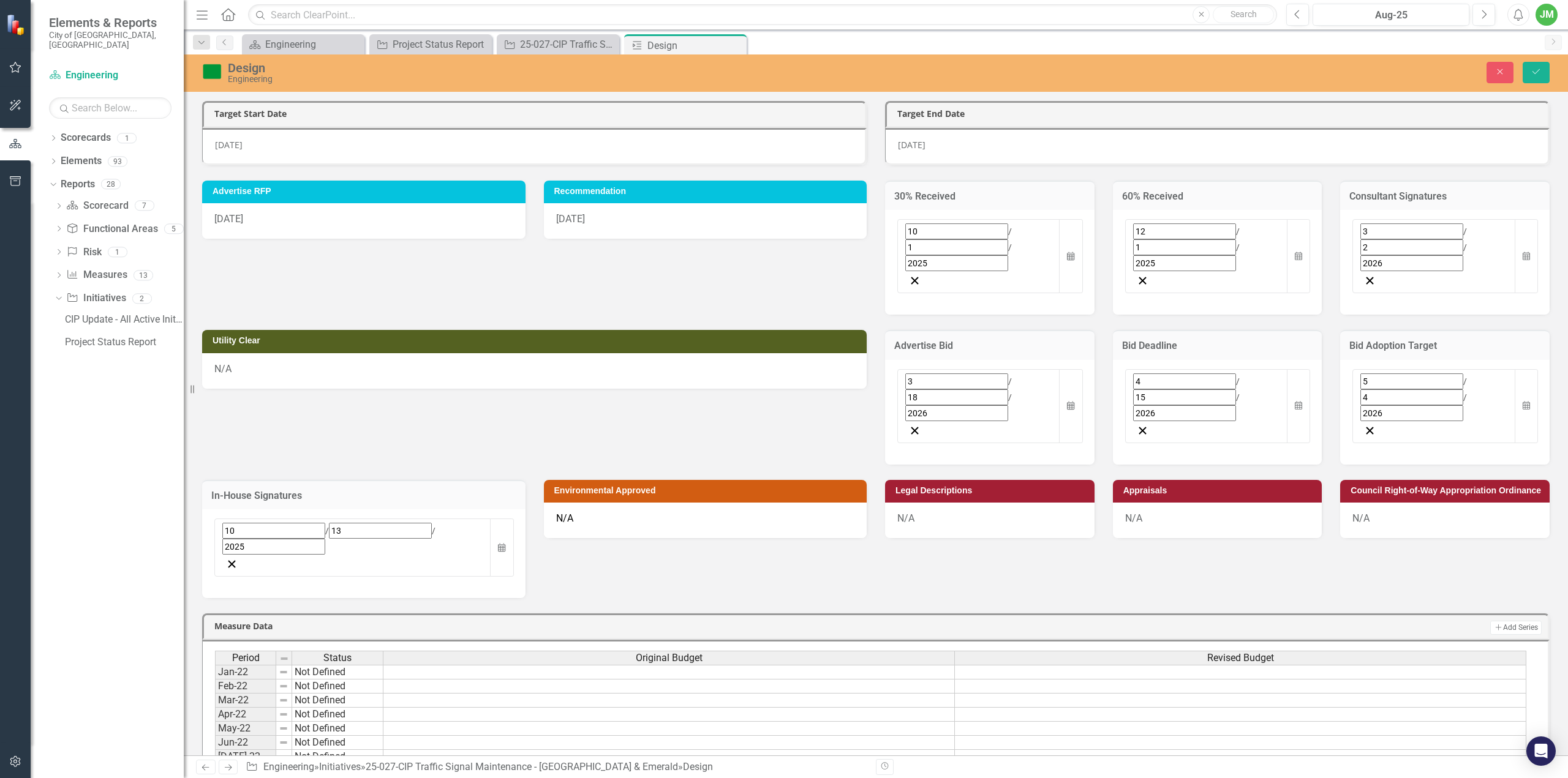
click at [271, 539] on input "2025" at bounding box center [274, 546] width 103 height 16
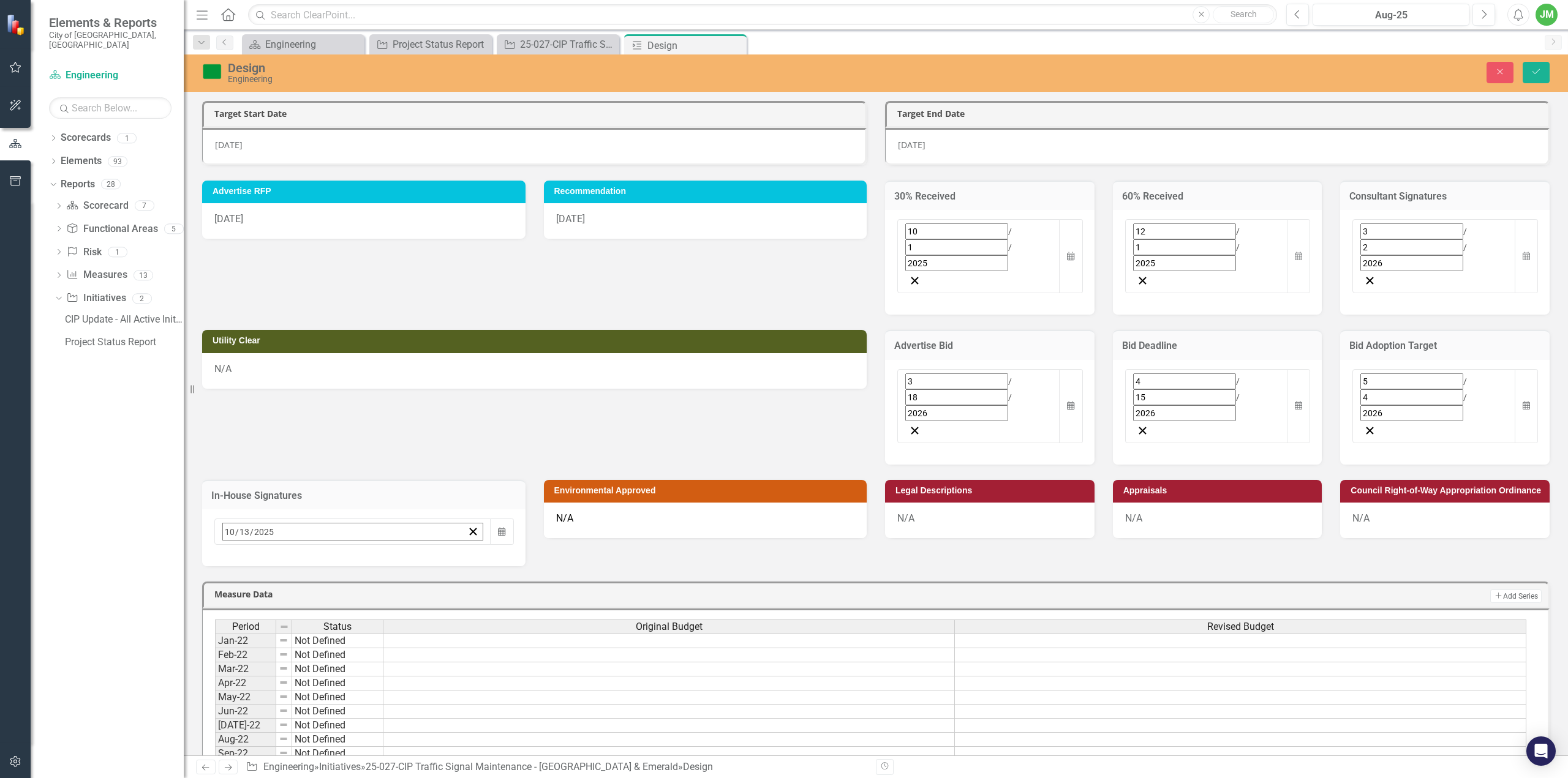
click at [402, 545] on button "›" at bounding box center [389, 558] width 27 height 27
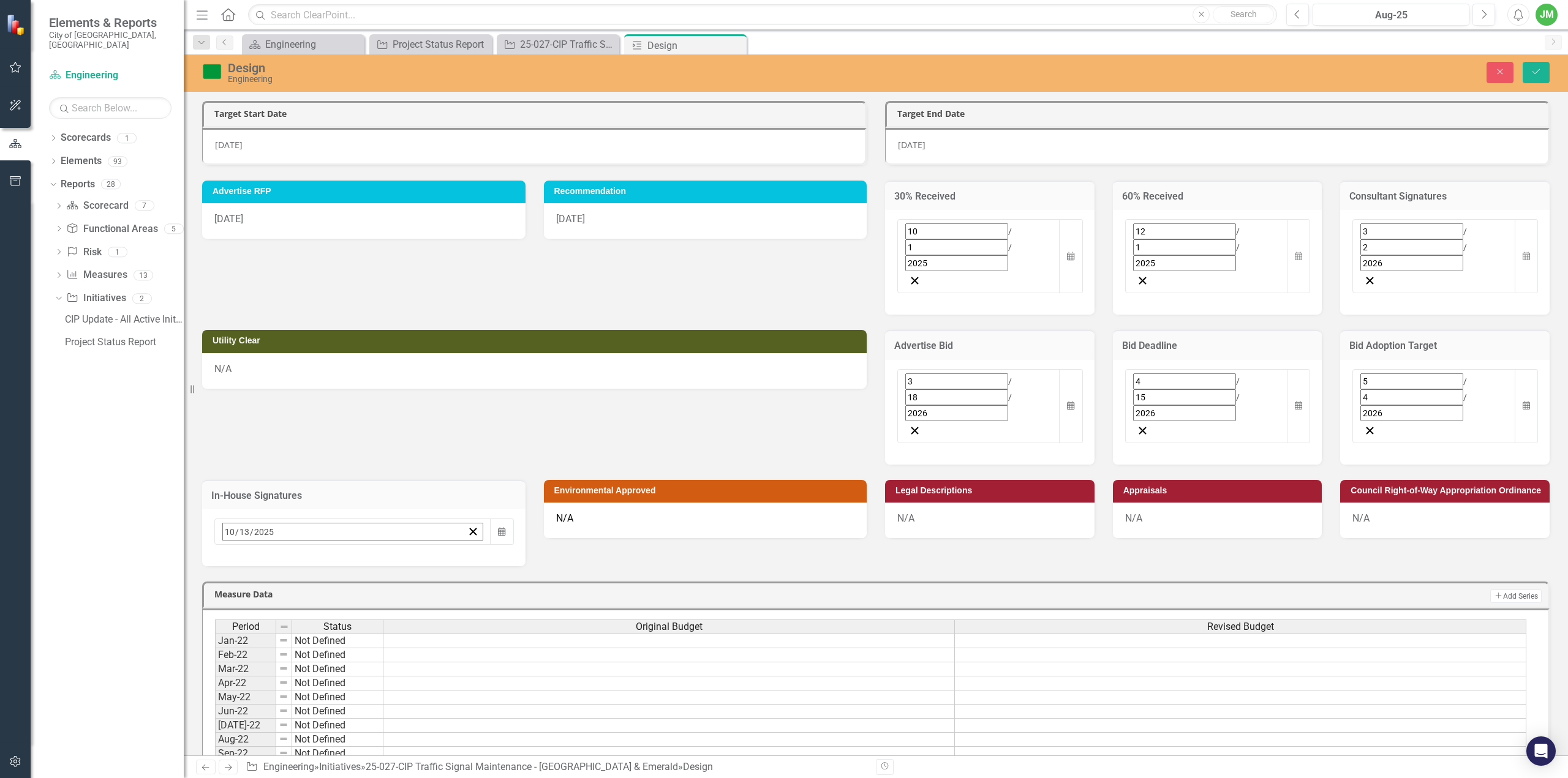
click at [264, 624] on abbr "9" at bounding box center [262, 629] width 5 height 10
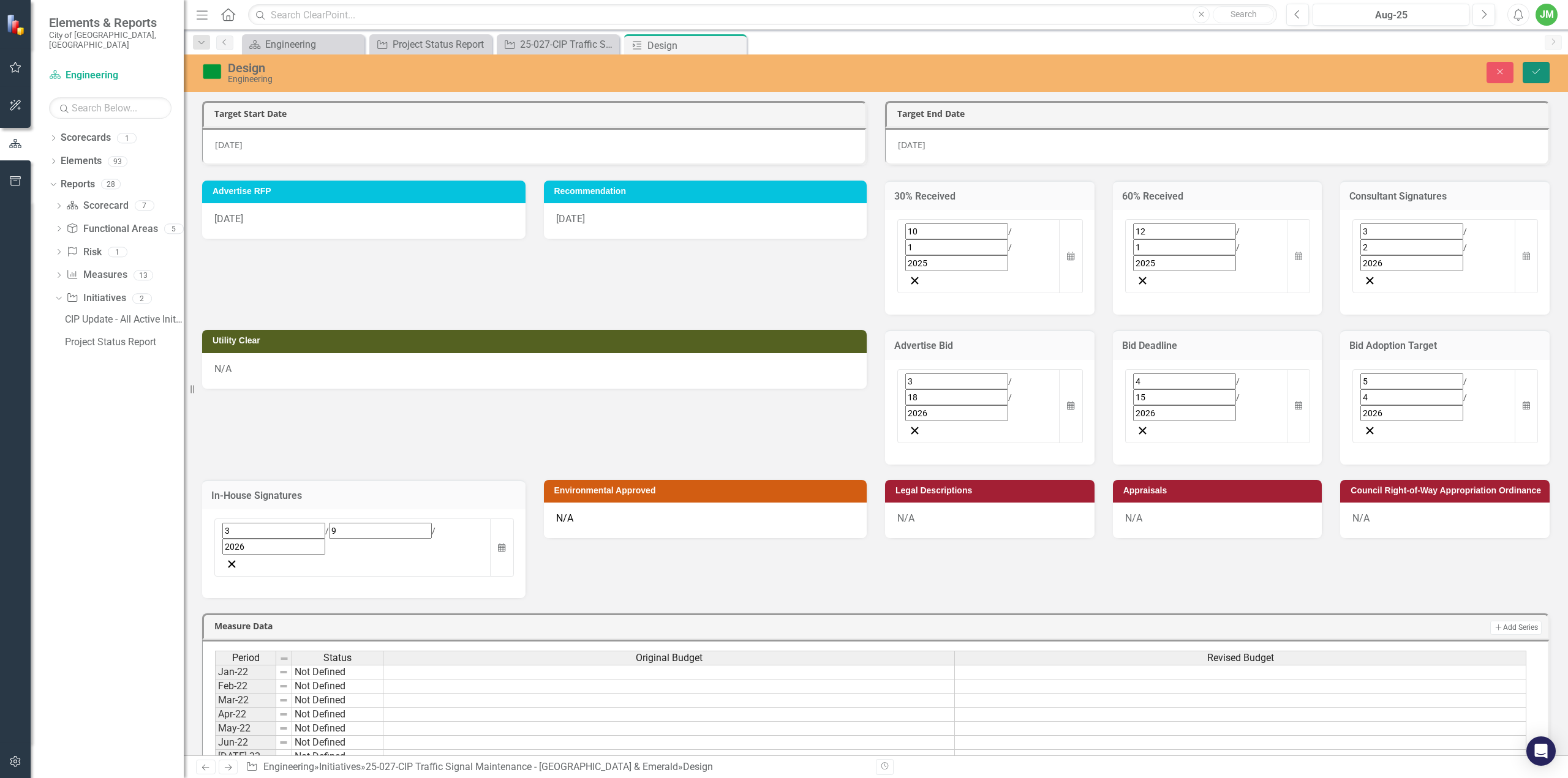
click at [1537, 73] on icon "Save" at bounding box center [1536, 71] width 11 height 8
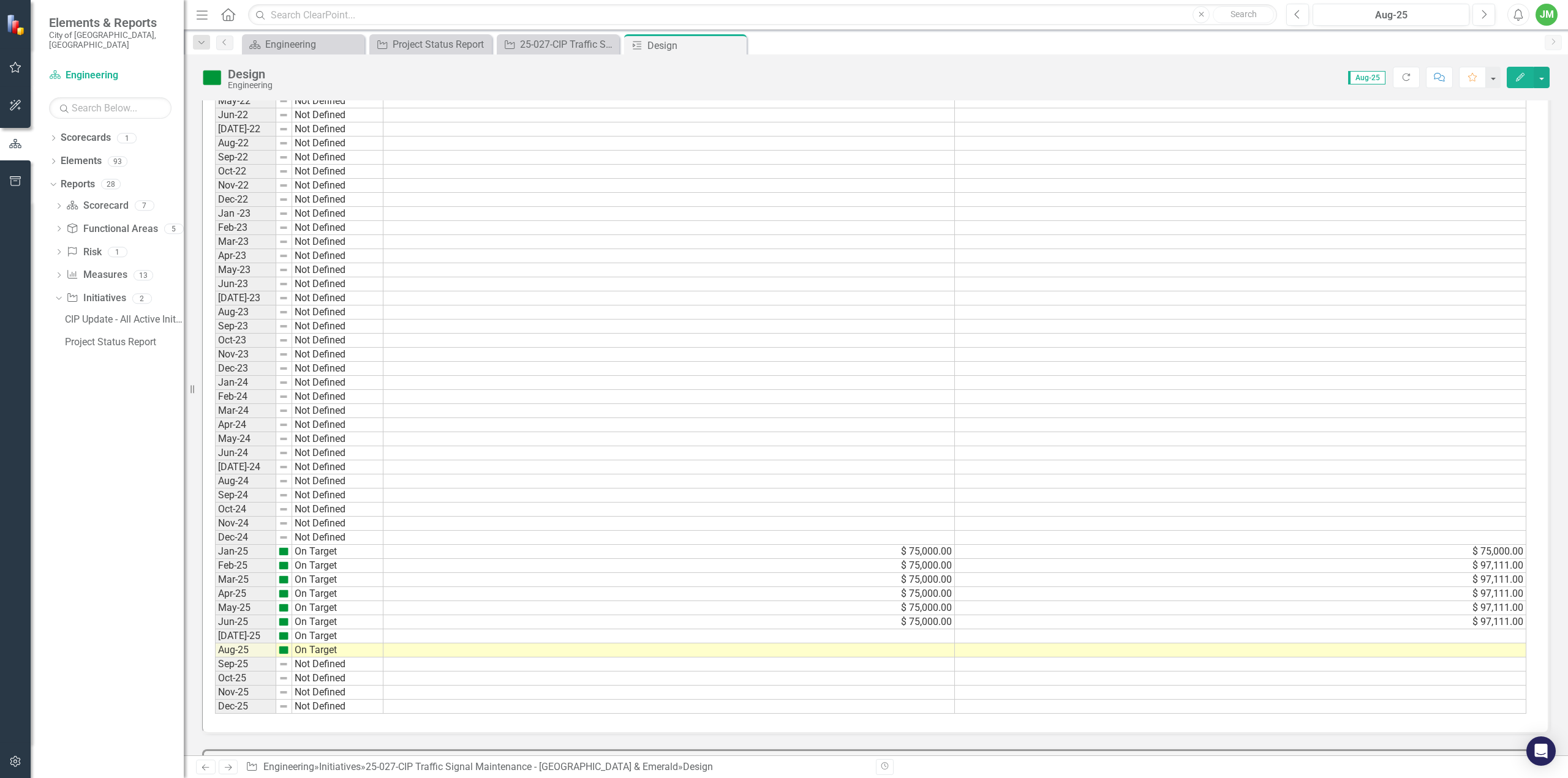
scroll to position [498, 0]
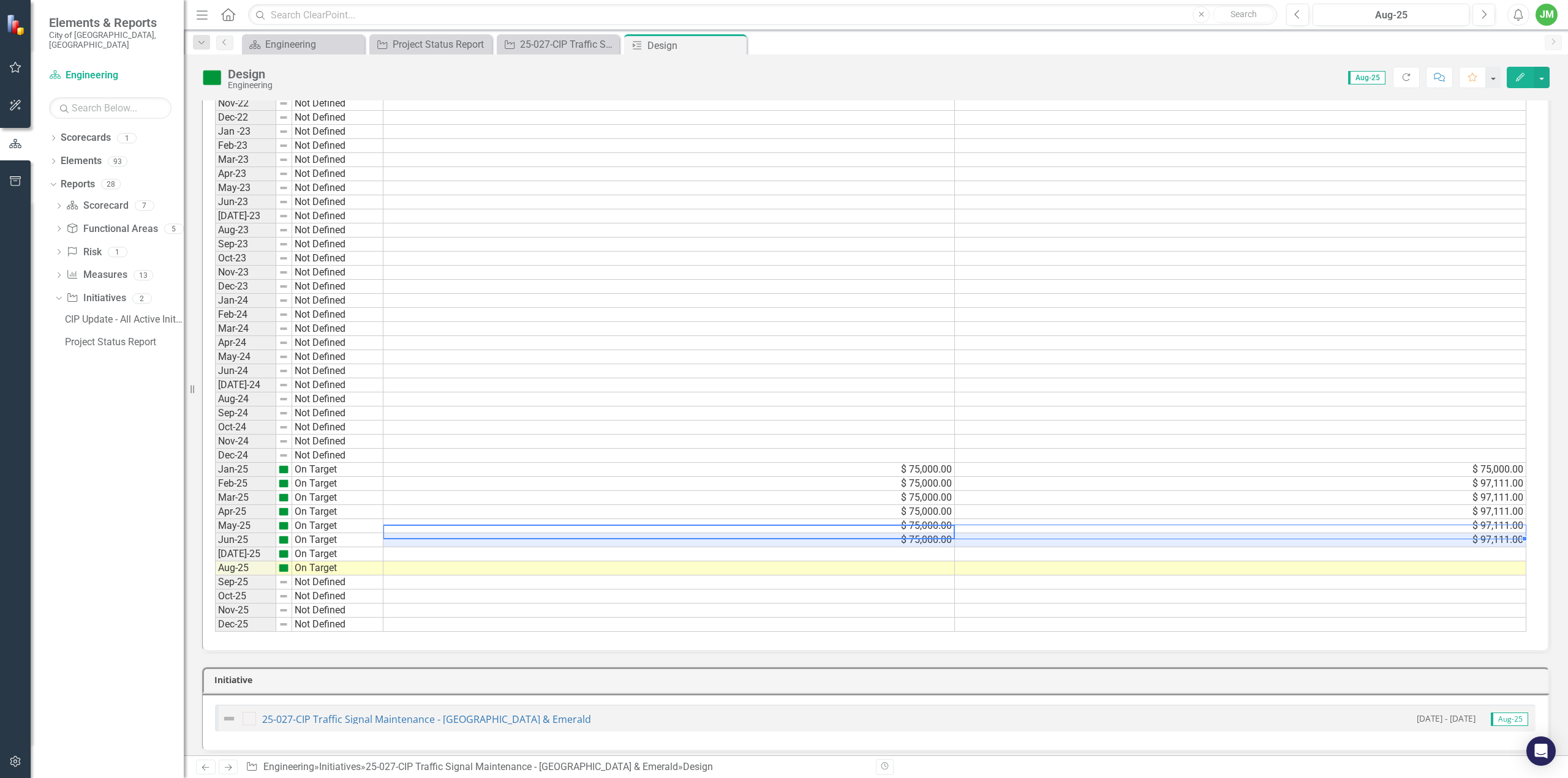
drag, startPoint x: 952, startPoint y: 529, endPoint x: 964, endPoint y: 527, distance: 12.2
click at [964, 534] on tr "Jun-25 On Target $ 75,000.00 $ 97,111.00" at bounding box center [870, 540] width 1311 height 14
click at [1524, 536] on div at bounding box center [1524, 539] width 4 height 5
drag, startPoint x: 1524, startPoint y: 532, endPoint x: 1522, endPoint y: 554, distance: 22.1
click at [215, 554] on div "Period Status Original Budget Revised Budget Jan-22 Not Defined Feb-22 Not Defi…" at bounding box center [215, 286] width 0 height 691
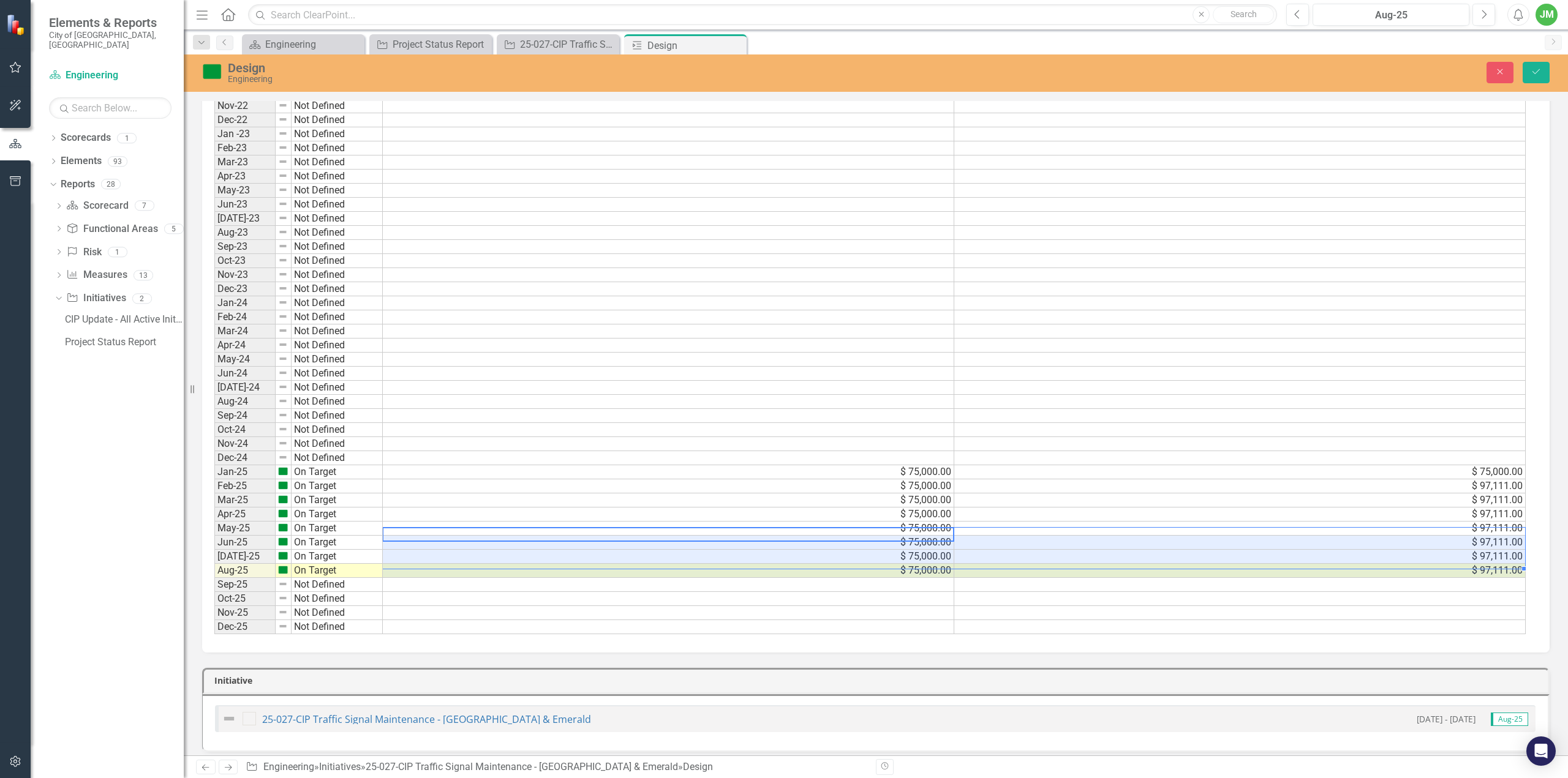
scroll to position [500, 0]
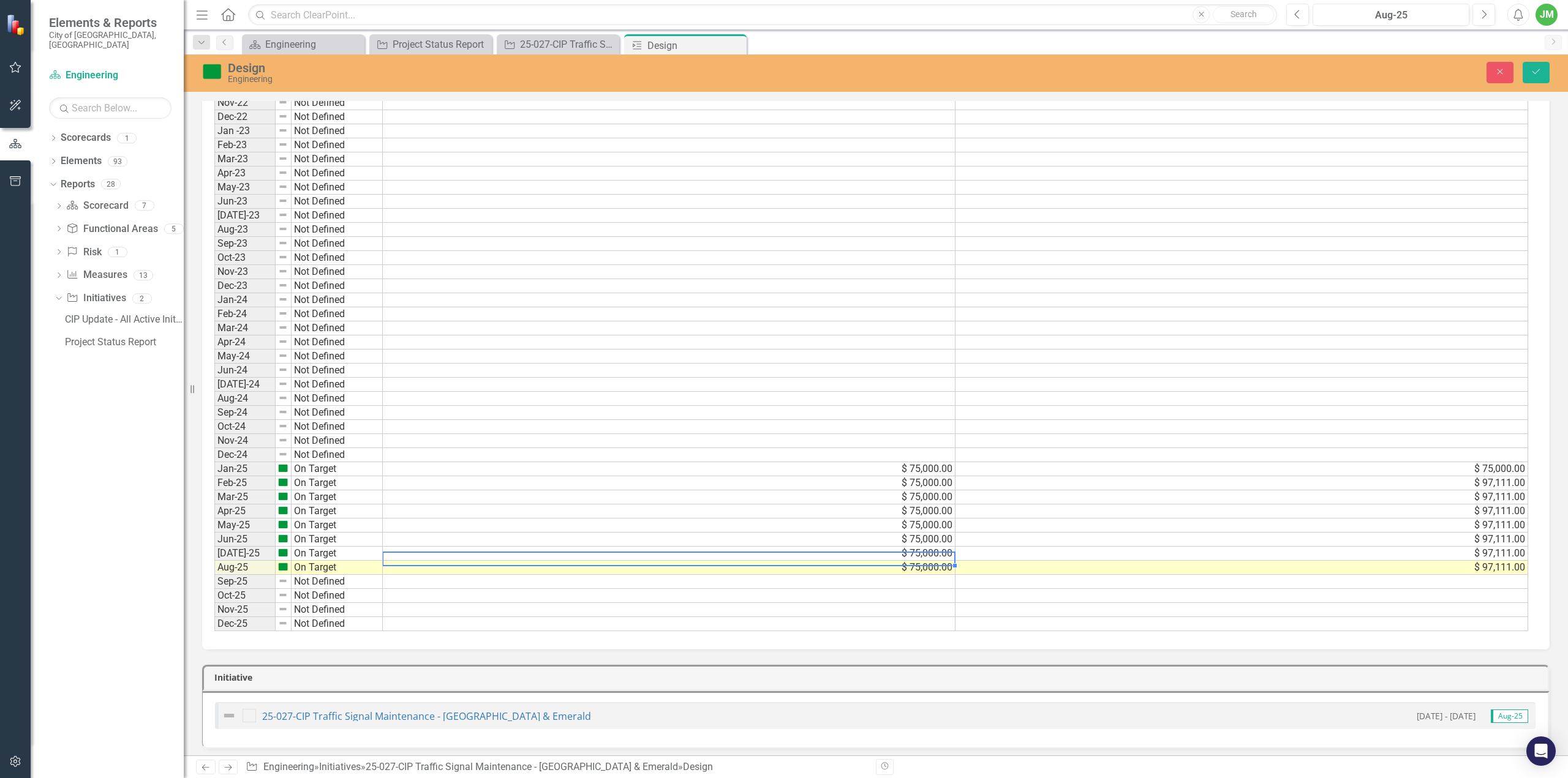
click at [918, 561] on td "$ 75,000.00" at bounding box center [669, 567] width 572 height 14
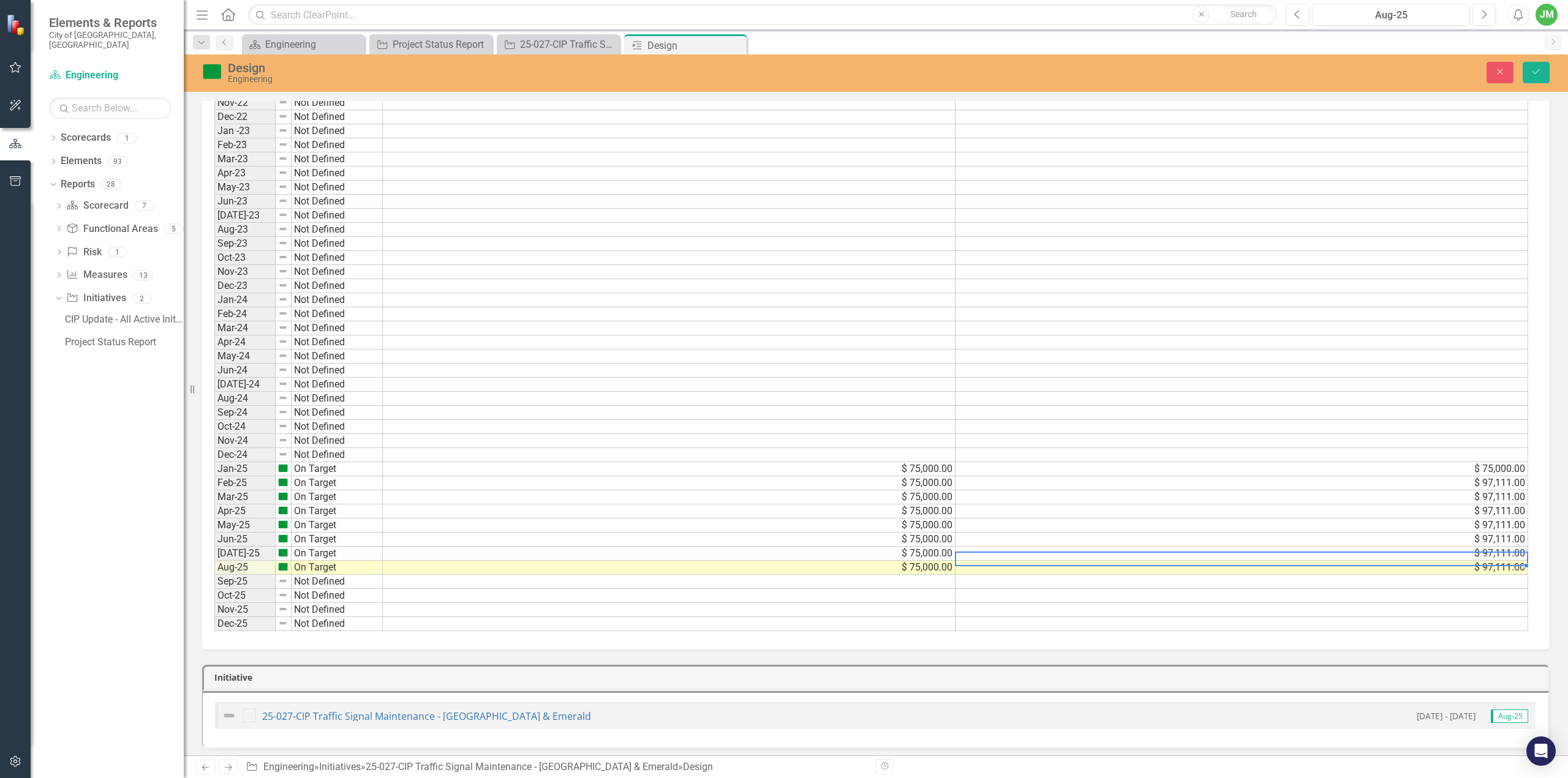
click at [1302, 561] on td "$ 97,111.00" at bounding box center [1241, 567] width 572 height 14
click at [1426, 561] on td "$ 97,111.00" at bounding box center [1241, 567] width 572 height 14
type textarea "97111"
click at [214, 534] on div "Period Status Original Budget Revised Budget Jan-22 Not Defined Feb-22 Not Defi…" at bounding box center [214, 285] width 0 height 691
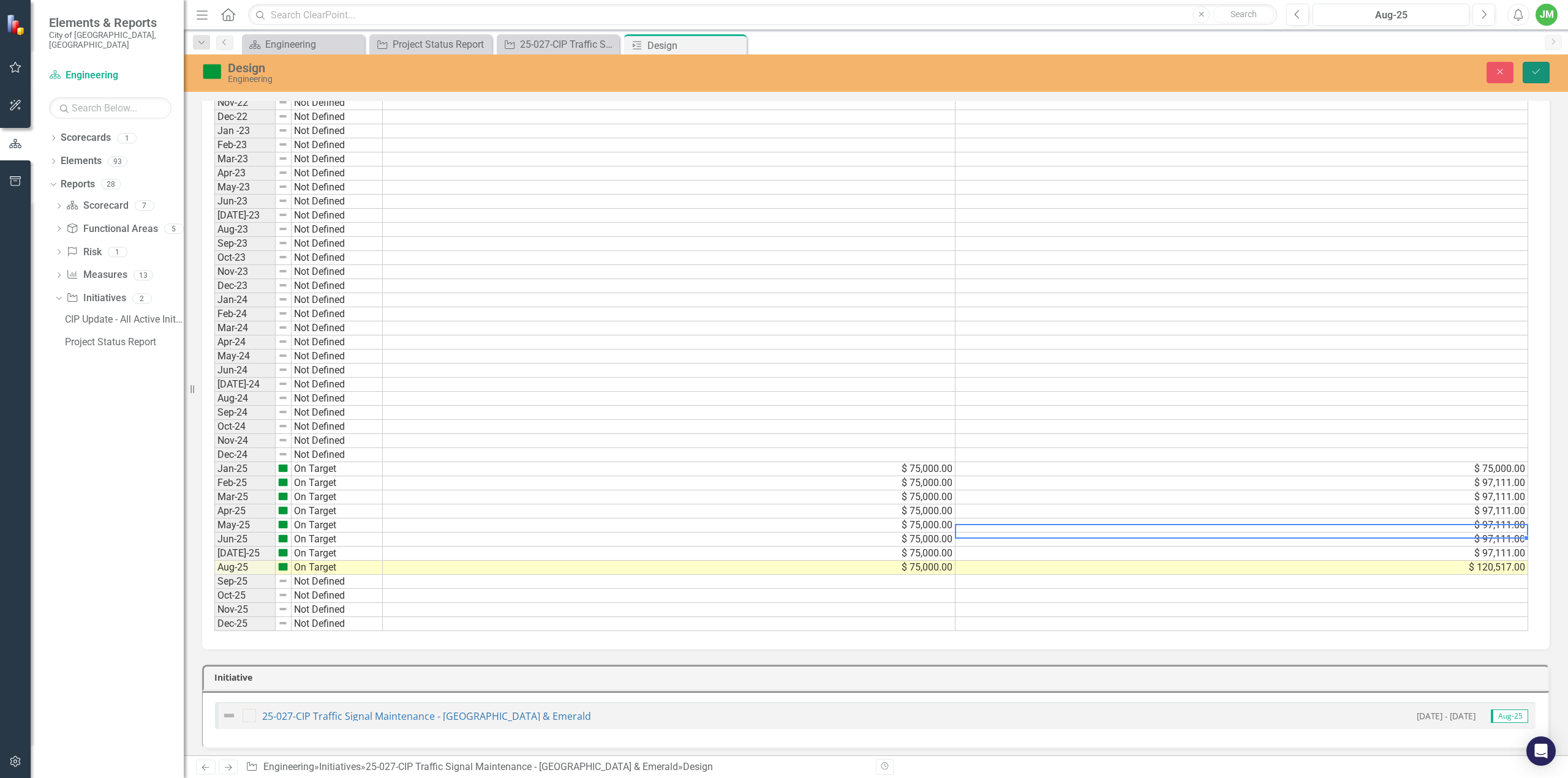
click at [1539, 73] on icon "Save" at bounding box center [1536, 71] width 11 height 8
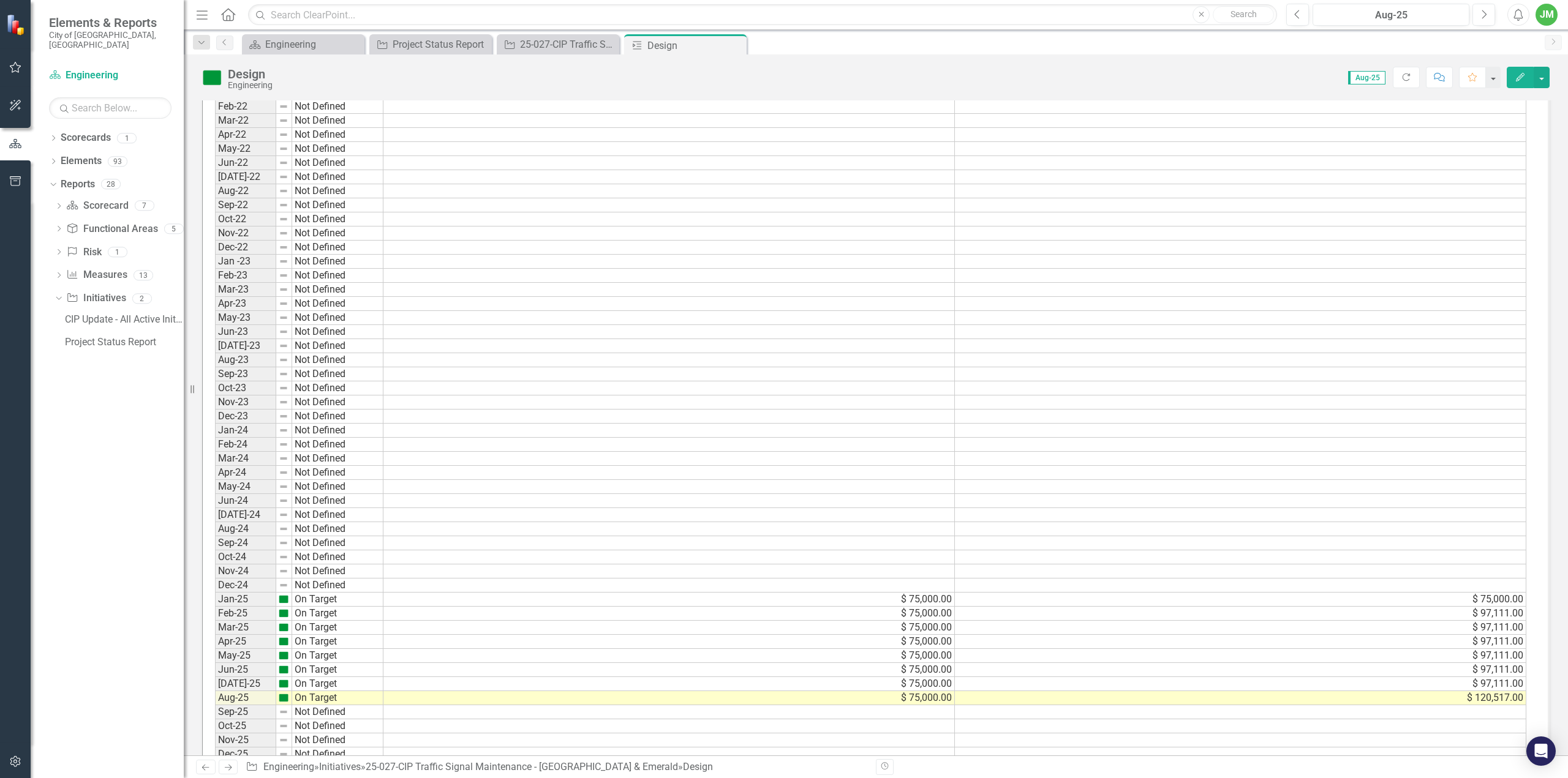
scroll to position [0, 0]
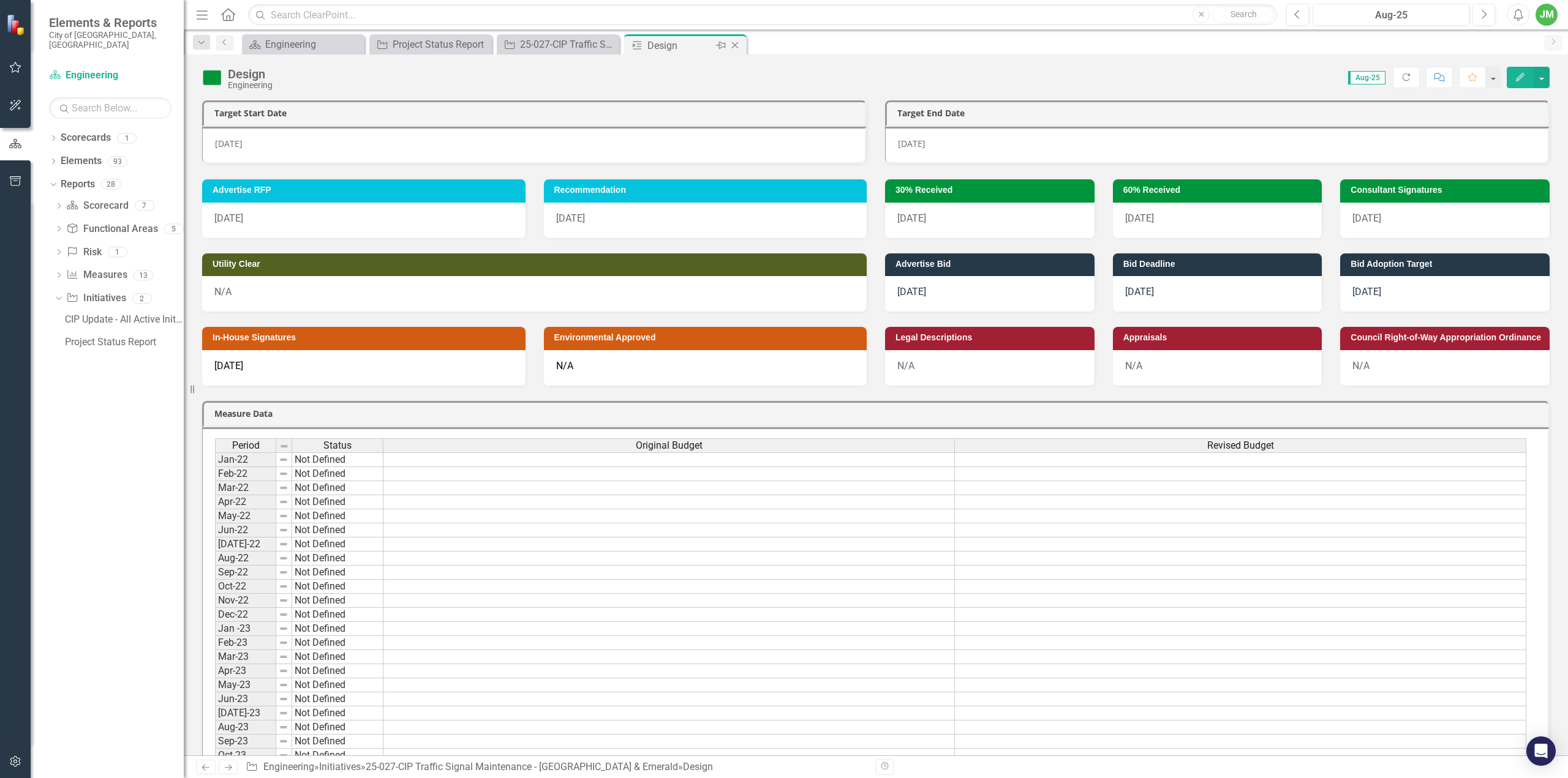
click at [737, 40] on icon "Close" at bounding box center [734, 45] width 13 height 10
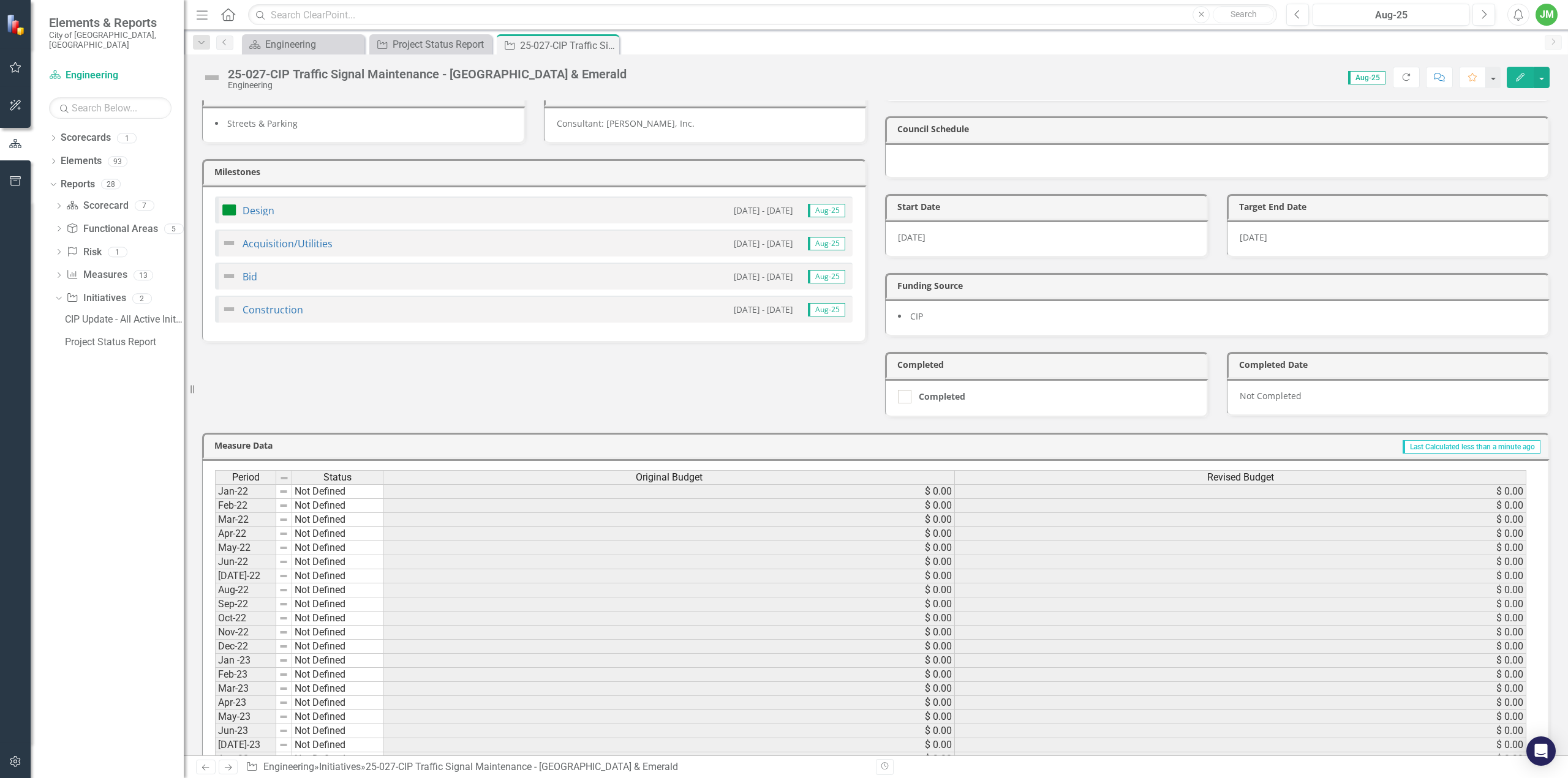
scroll to position [158, 0]
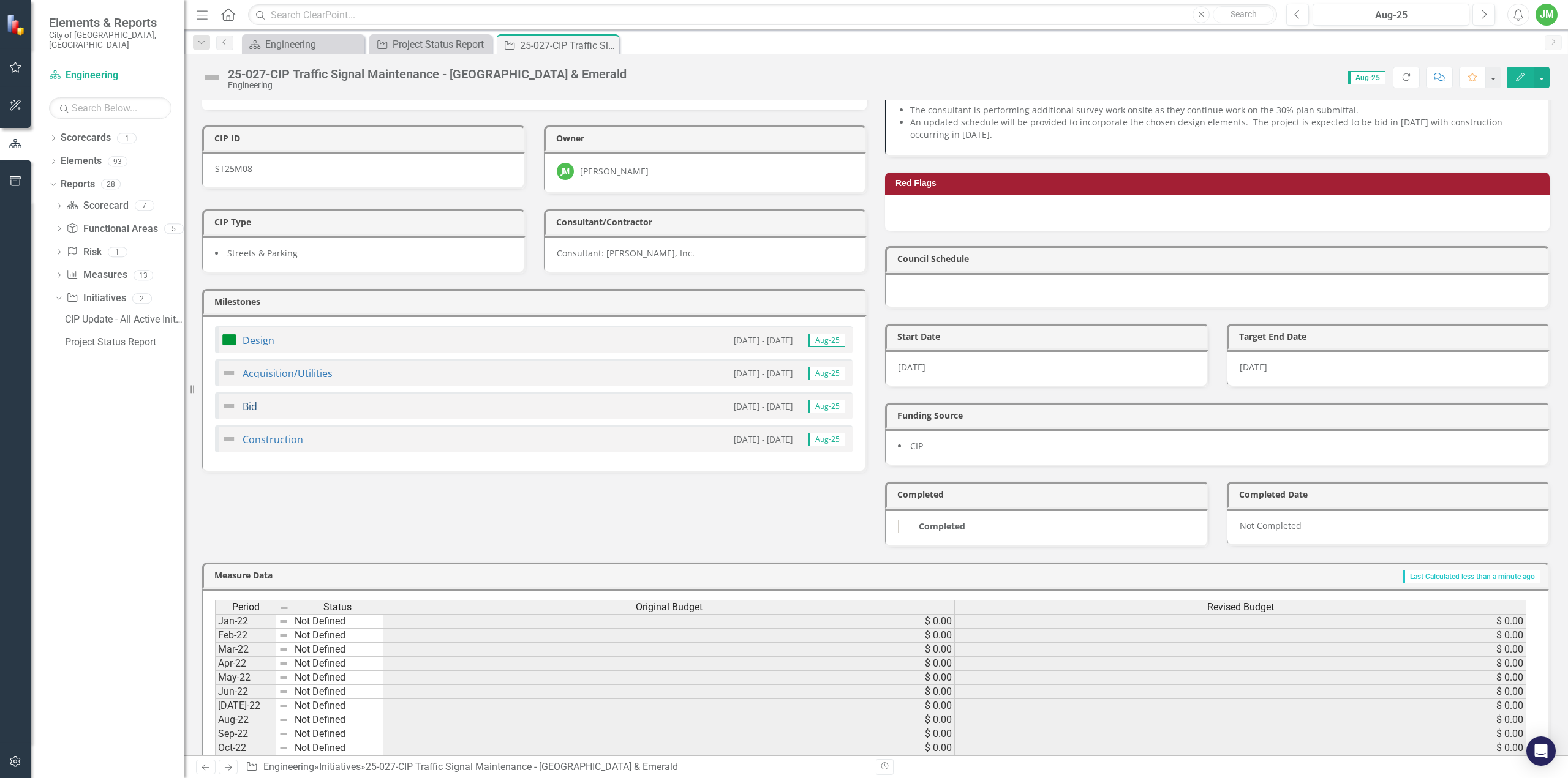
click at [246, 400] on link "Bid" at bounding box center [250, 407] width 15 height 13
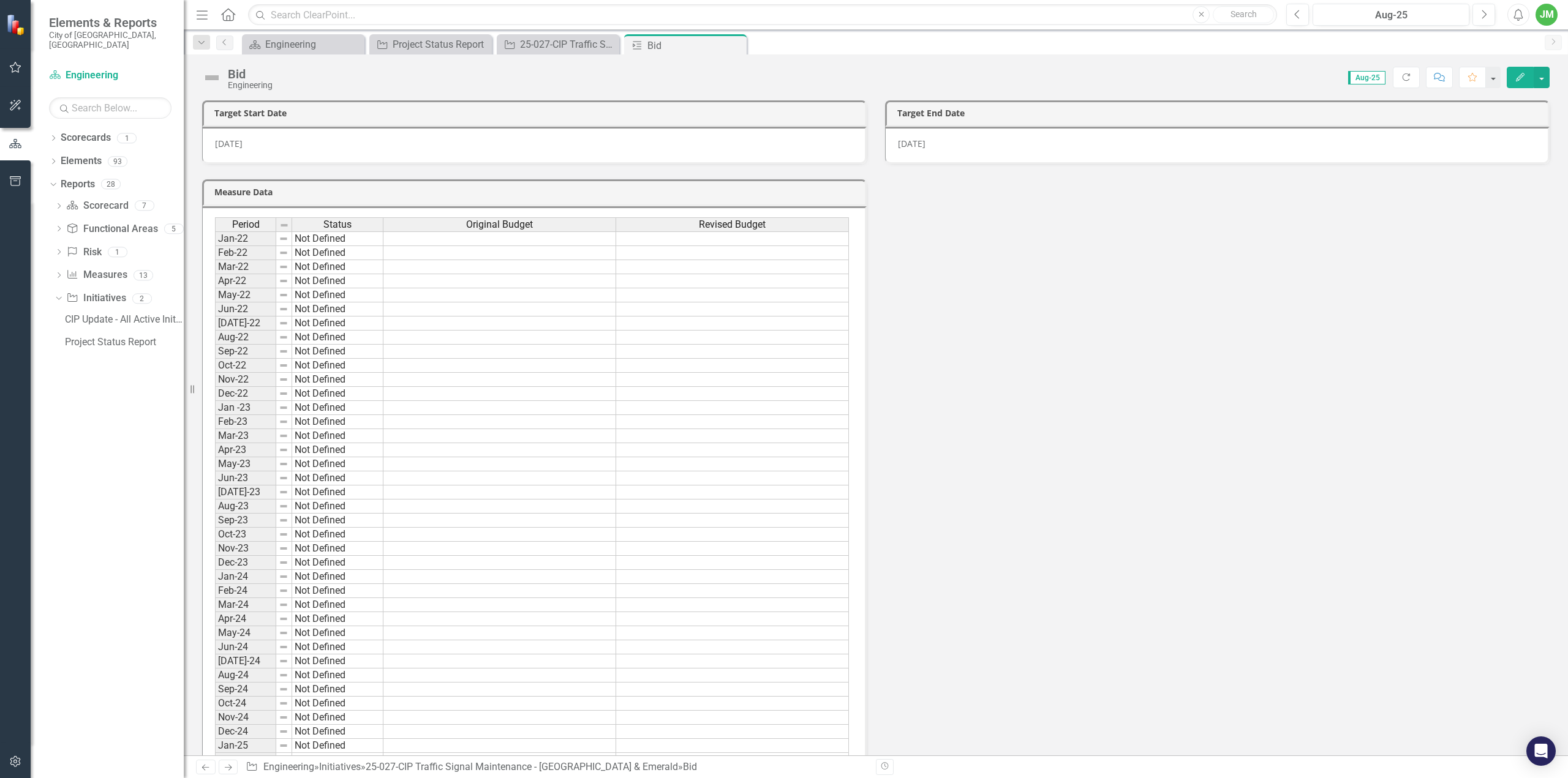
click at [261, 144] on div "[DATE]" at bounding box center [535, 145] width 665 height 38
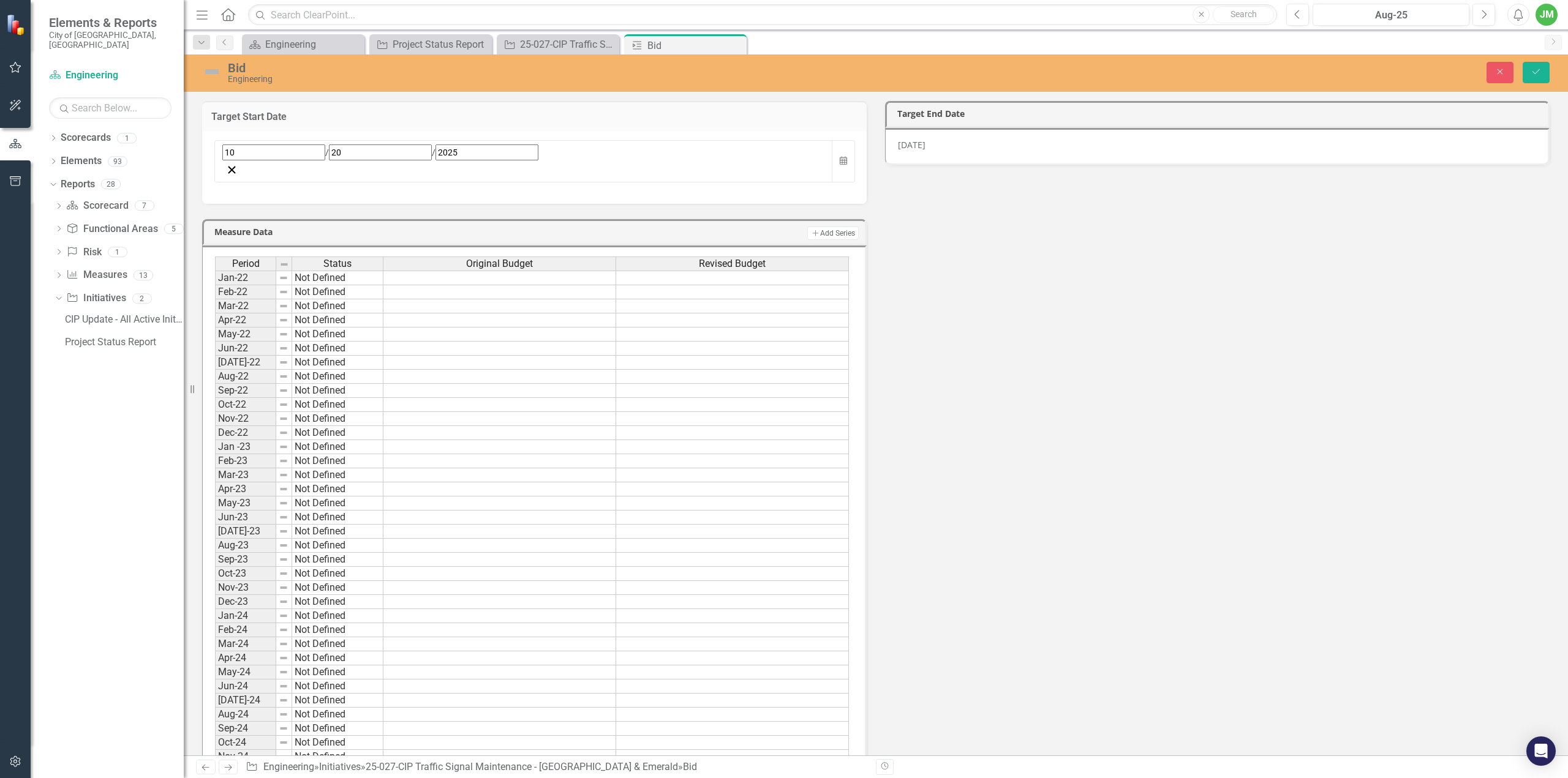
click at [358, 151] on div "10 / 20 / 2025" at bounding box center [524, 152] width 603 height 16
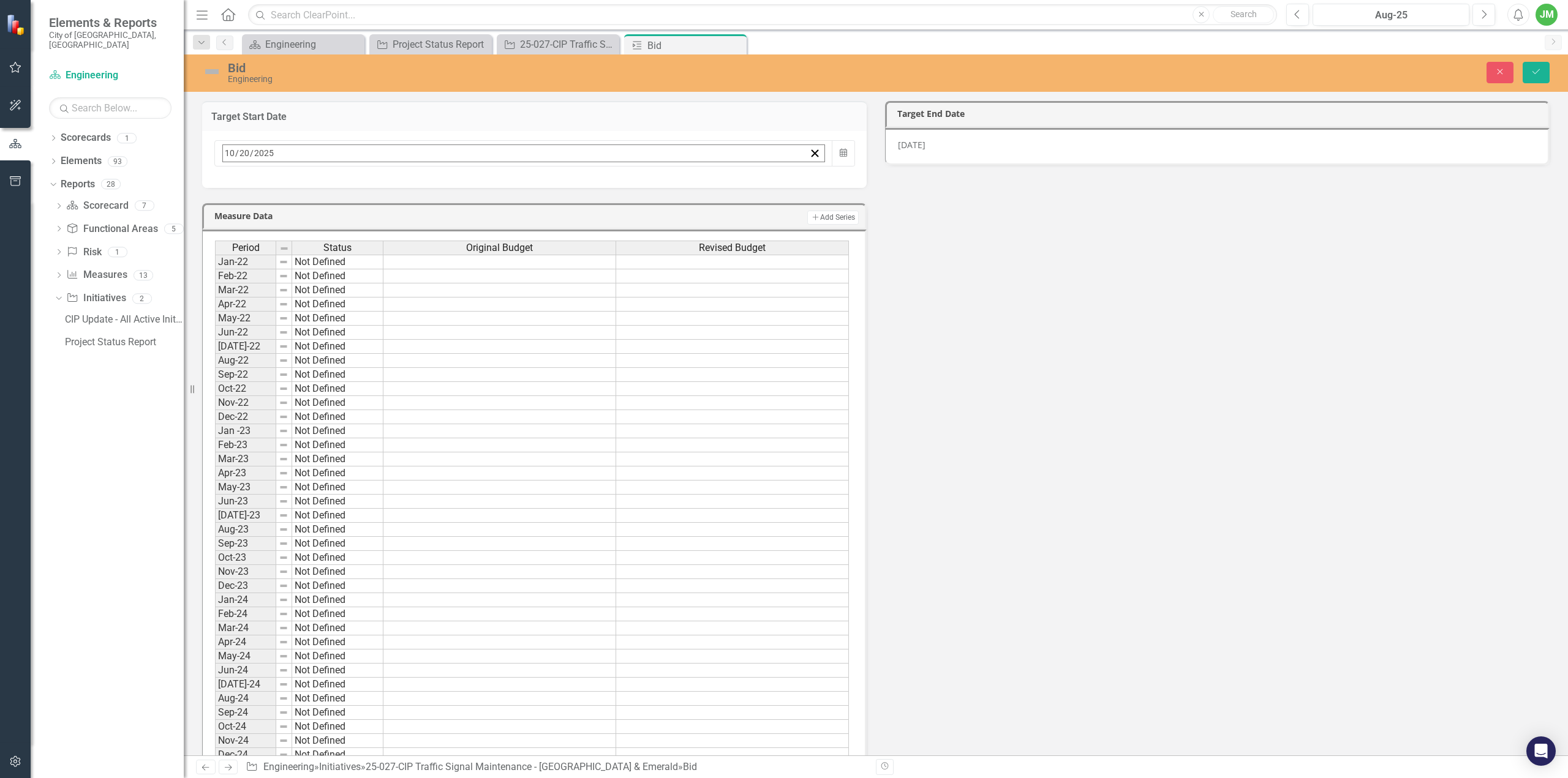
click at [402, 179] on button "›" at bounding box center [389, 180] width 27 height 27
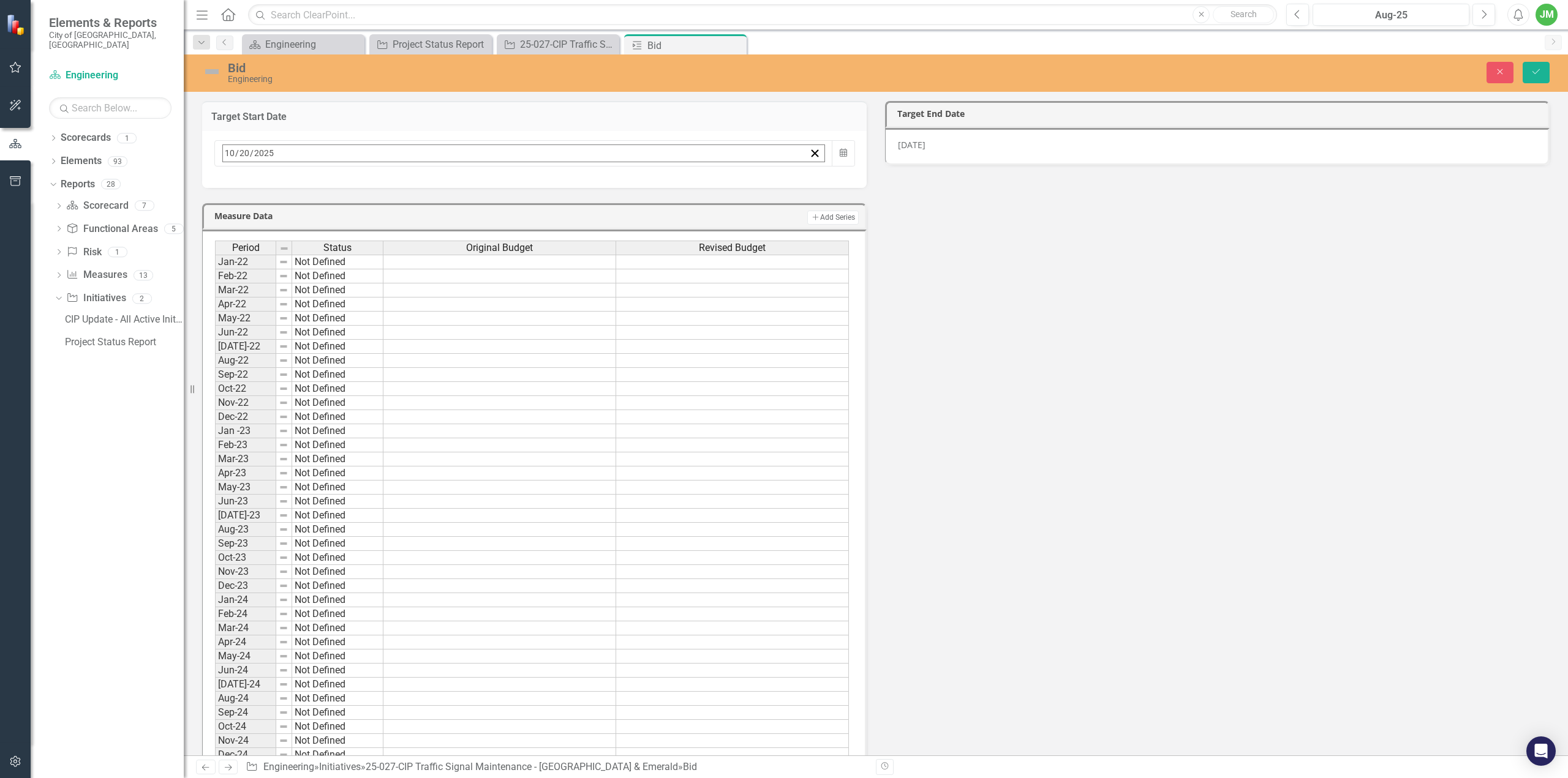
click at [327, 269] on abbr "18" at bounding box center [322, 274] width 10 height 10
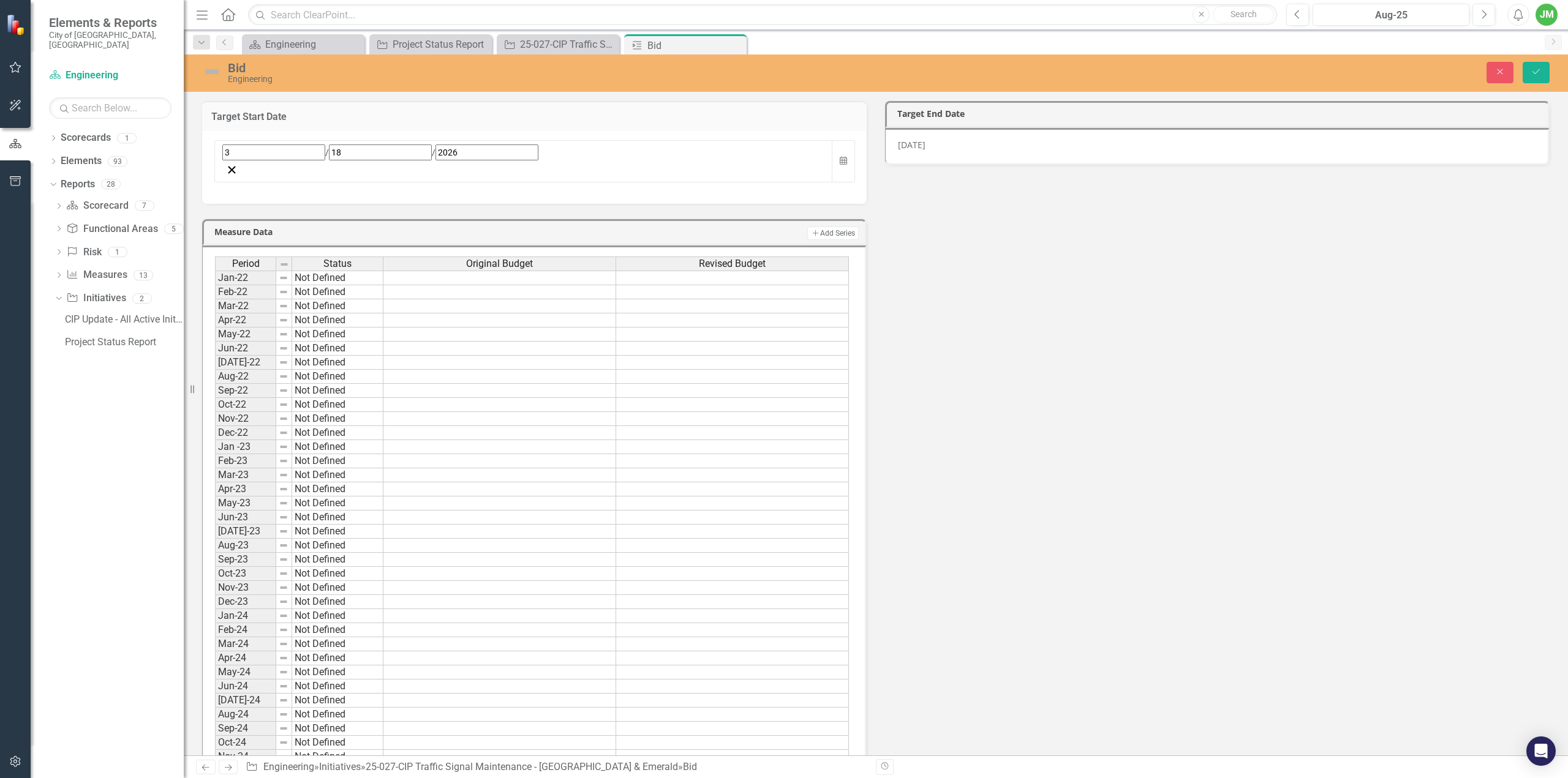
click at [945, 139] on div "11/17/25" at bounding box center [1217, 147] width 665 height 38
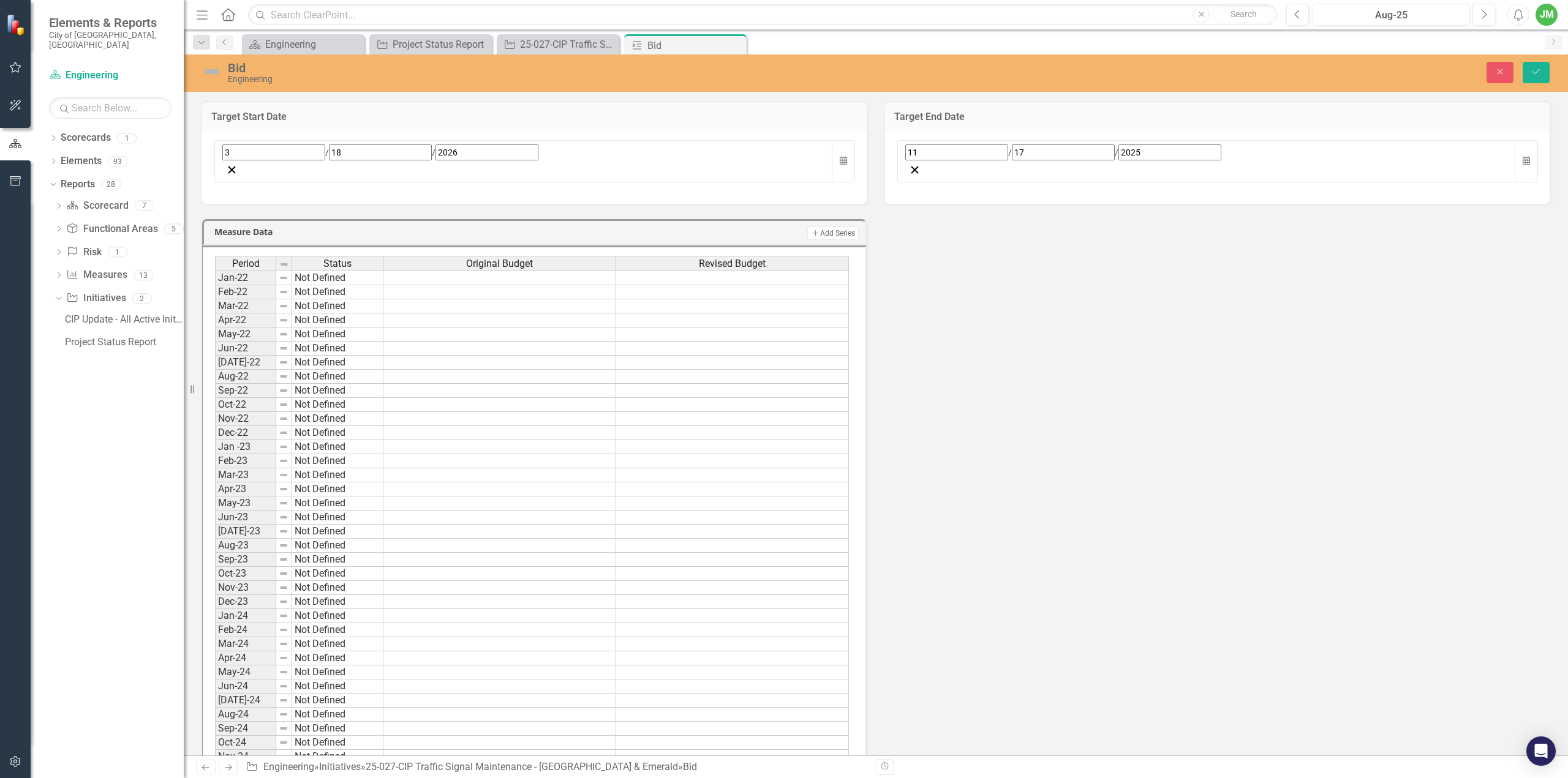
click at [933, 160] on div "11 / 17 / 2025 Calendar" at bounding box center [1217, 167] width 665 height 73
click at [938, 158] on div "11 / 17 / 2025" at bounding box center [1206, 161] width 619 height 42
click at [946, 153] on input "2025" at bounding box center [947, 154] width 21 height 17
click at [1085, 180] on button "›" at bounding box center [1071, 180] width 27 height 27
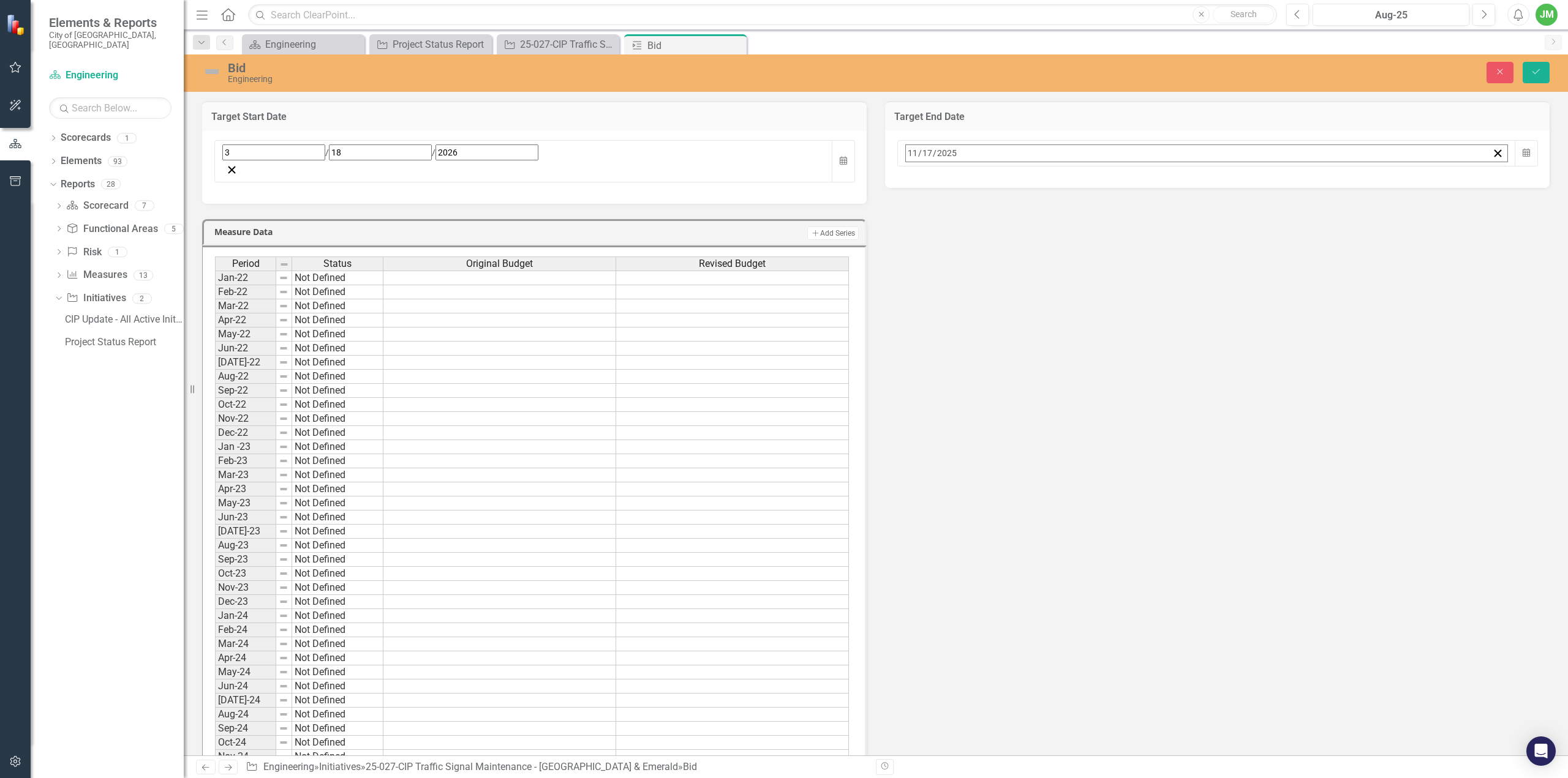
click at [1085, 180] on button "›" at bounding box center [1071, 180] width 27 height 27
click at [1085, 180] on button "›" at bounding box center [1071, 180] width 27 height 27
click at [1010, 269] on abbr "15" at bounding box center [1006, 274] width 10 height 10
click at [1545, 73] on button "Save" at bounding box center [1536, 73] width 27 height 22
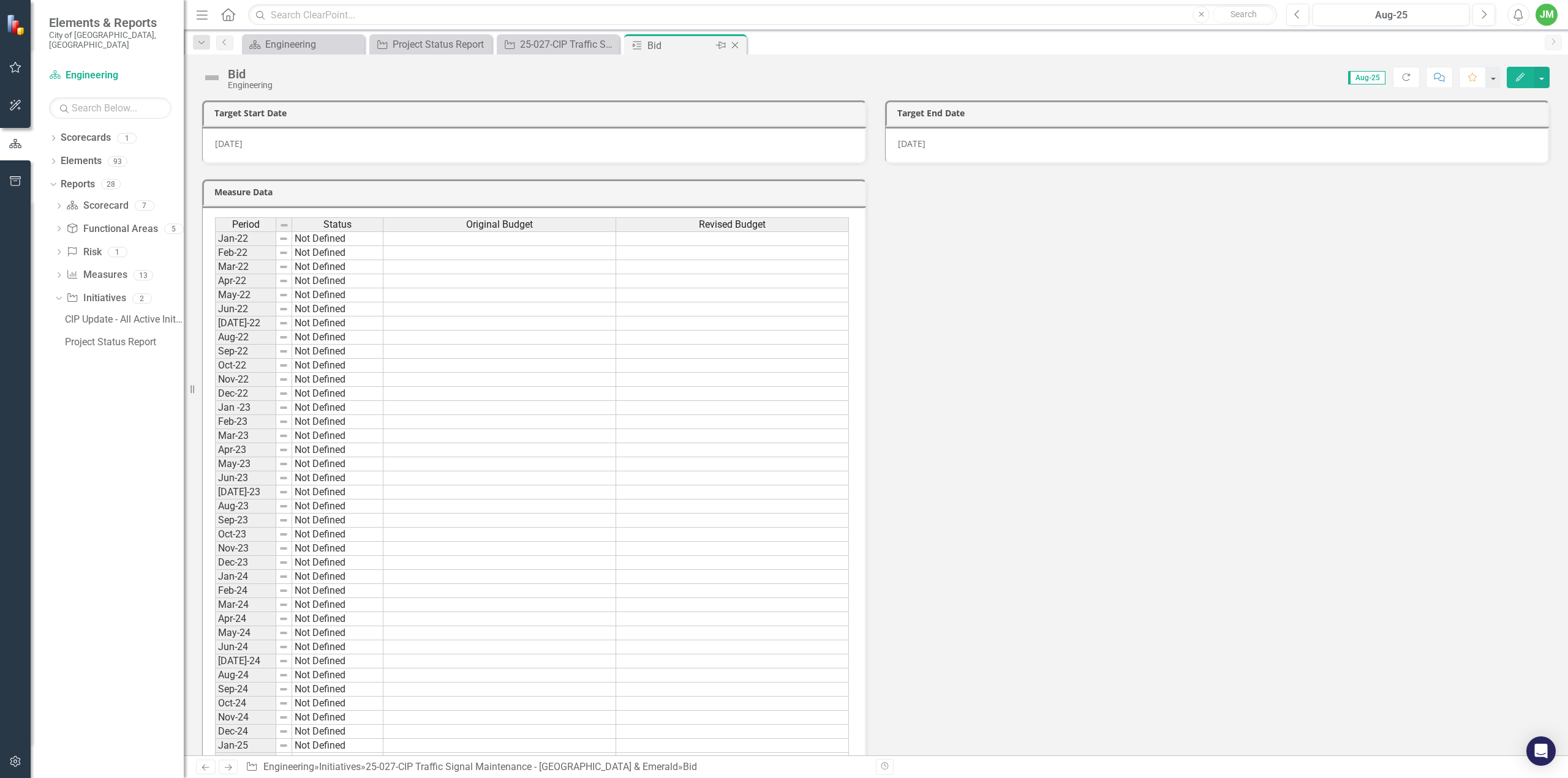
click at [740, 44] on icon "Close" at bounding box center [734, 45] width 13 height 10
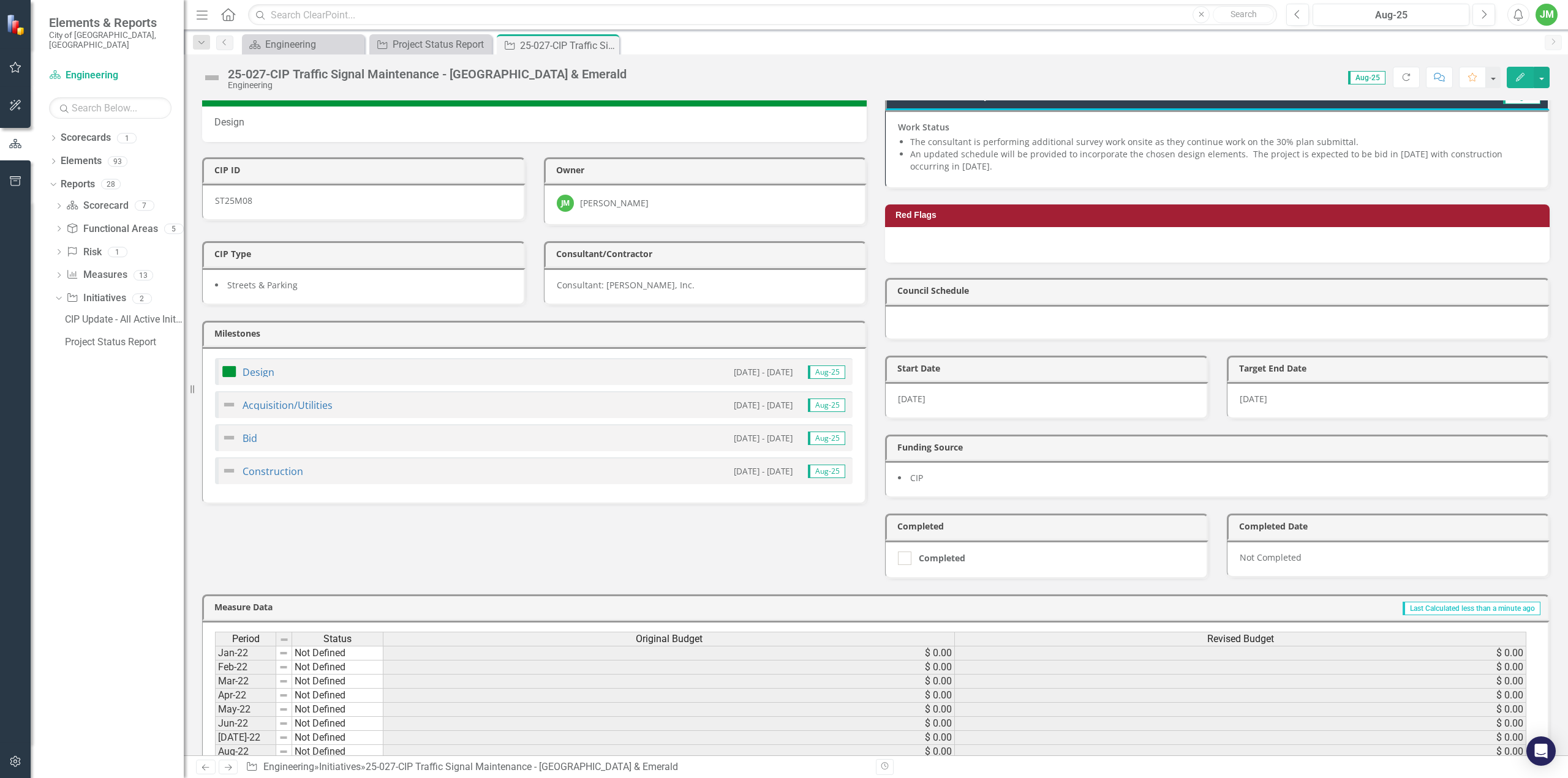
scroll to position [306, 0]
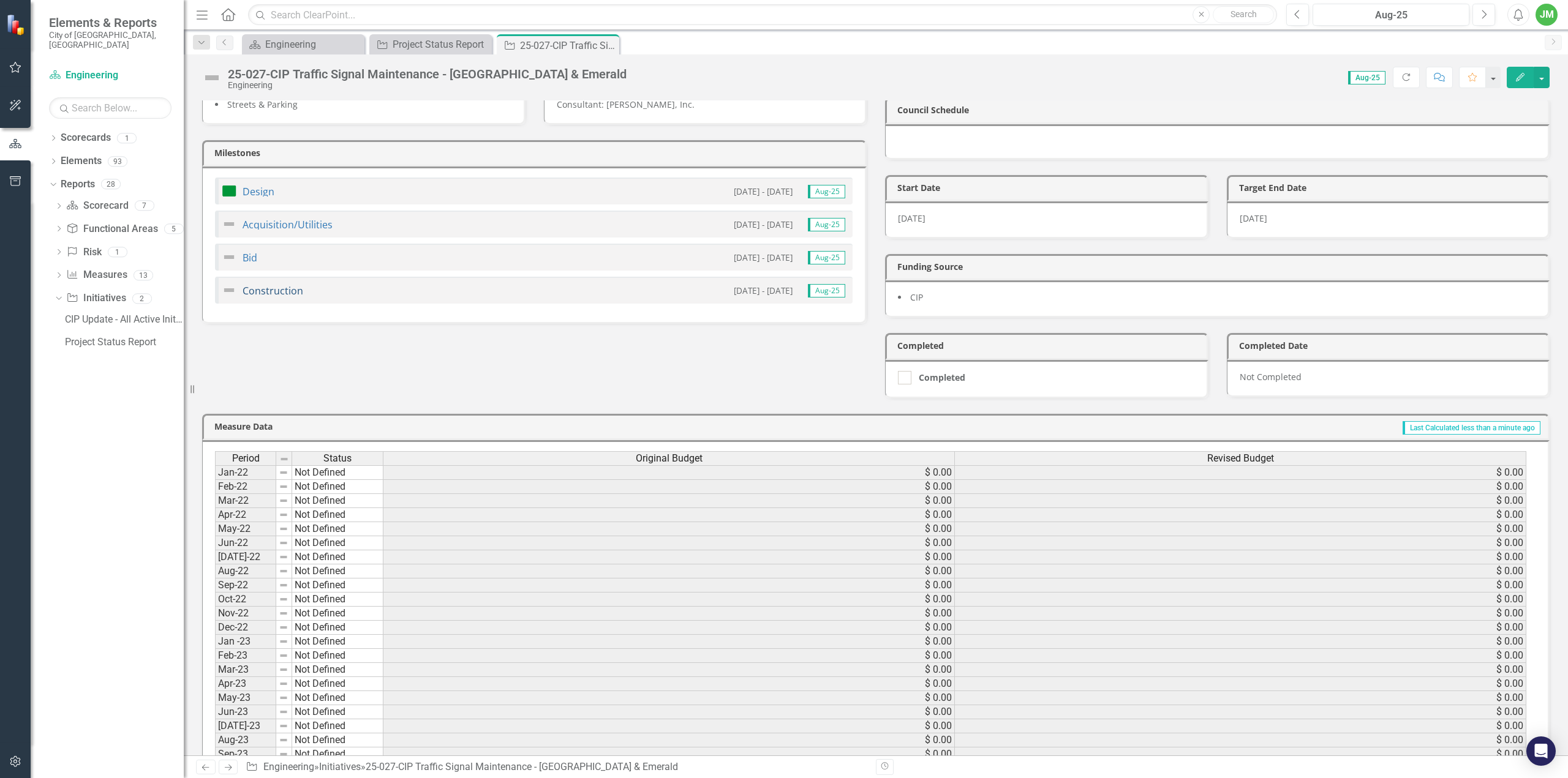
click at [272, 285] on link "Construction" at bounding box center [273, 291] width 60 height 13
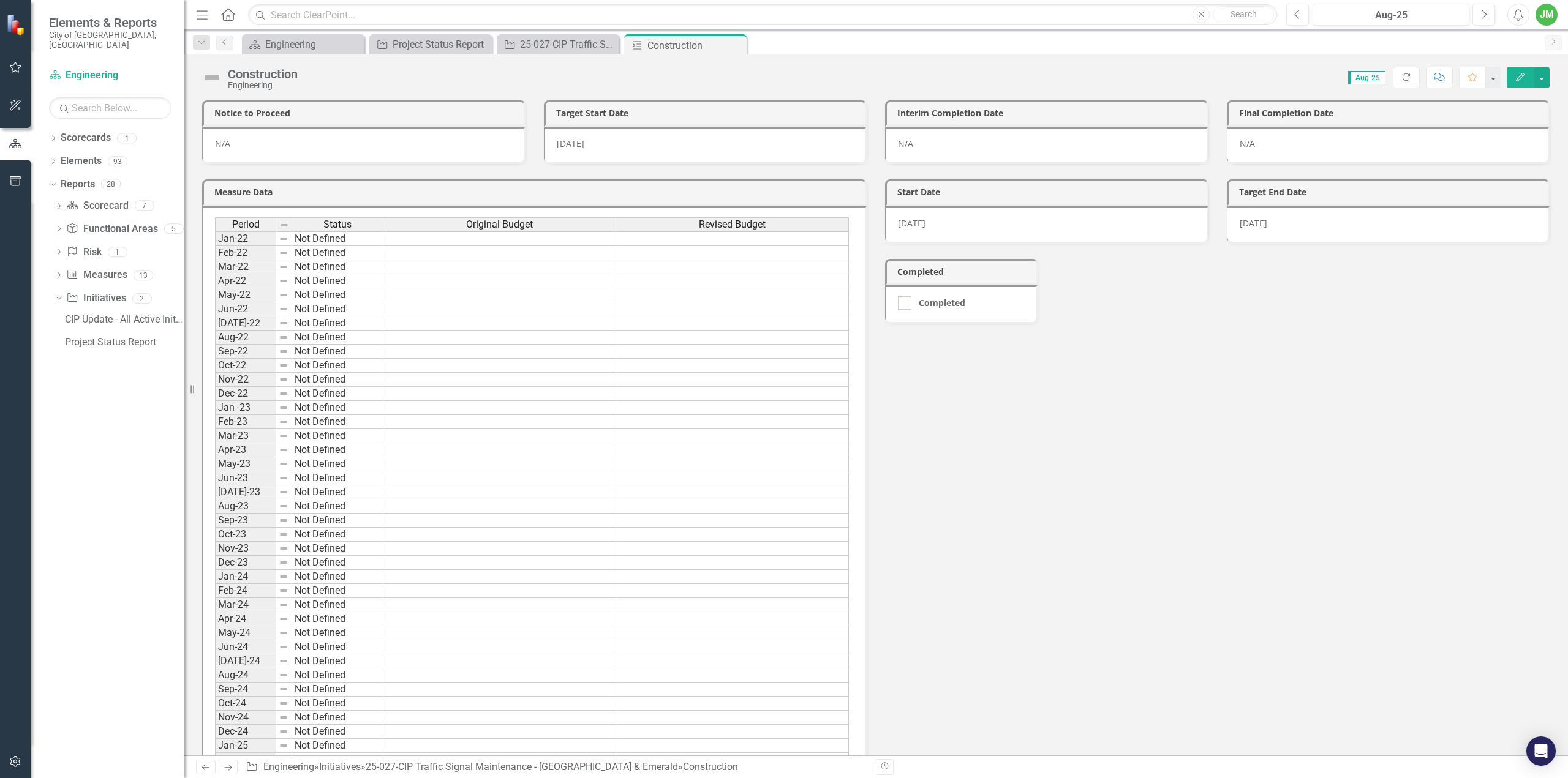
click at [954, 222] on div "6/1/26" at bounding box center [1046, 225] width 323 height 38
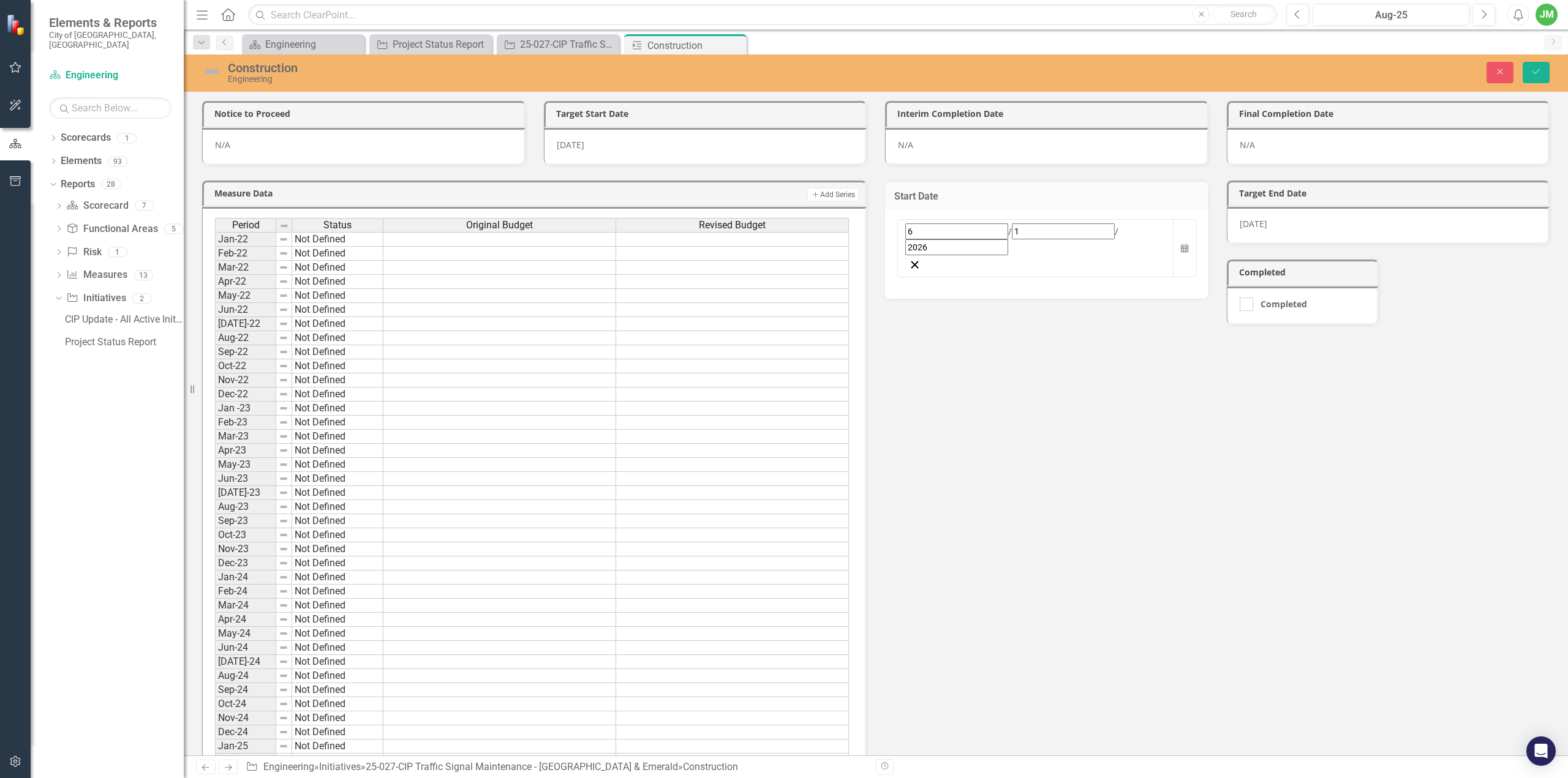
click at [947, 223] on div "6 / 1 / 2026" at bounding box center [1036, 239] width 261 height 32
click at [1085, 258] on button "›" at bounding box center [1071, 259] width 27 height 27
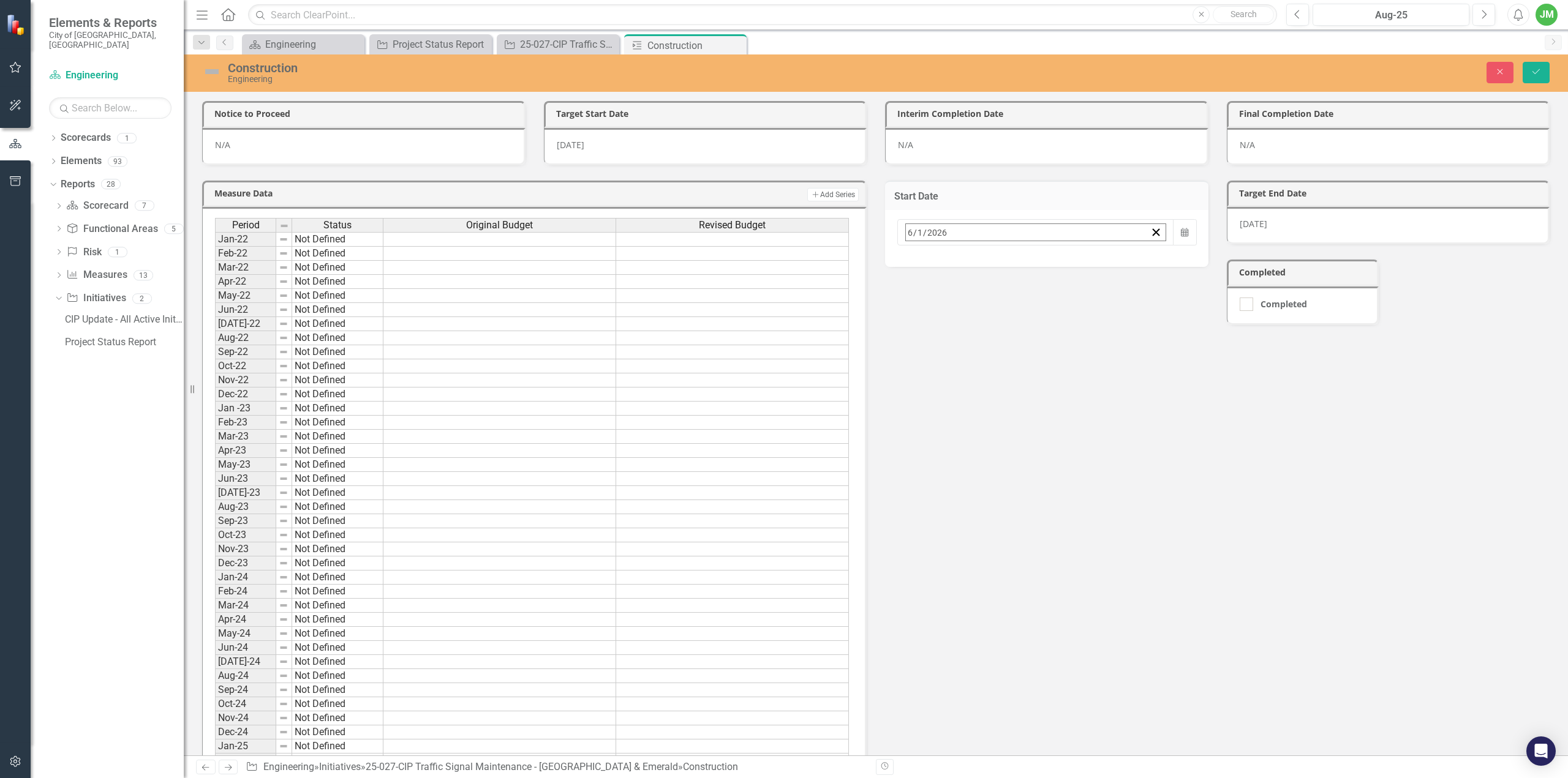
click at [1085, 258] on button "›" at bounding box center [1071, 259] width 27 height 27
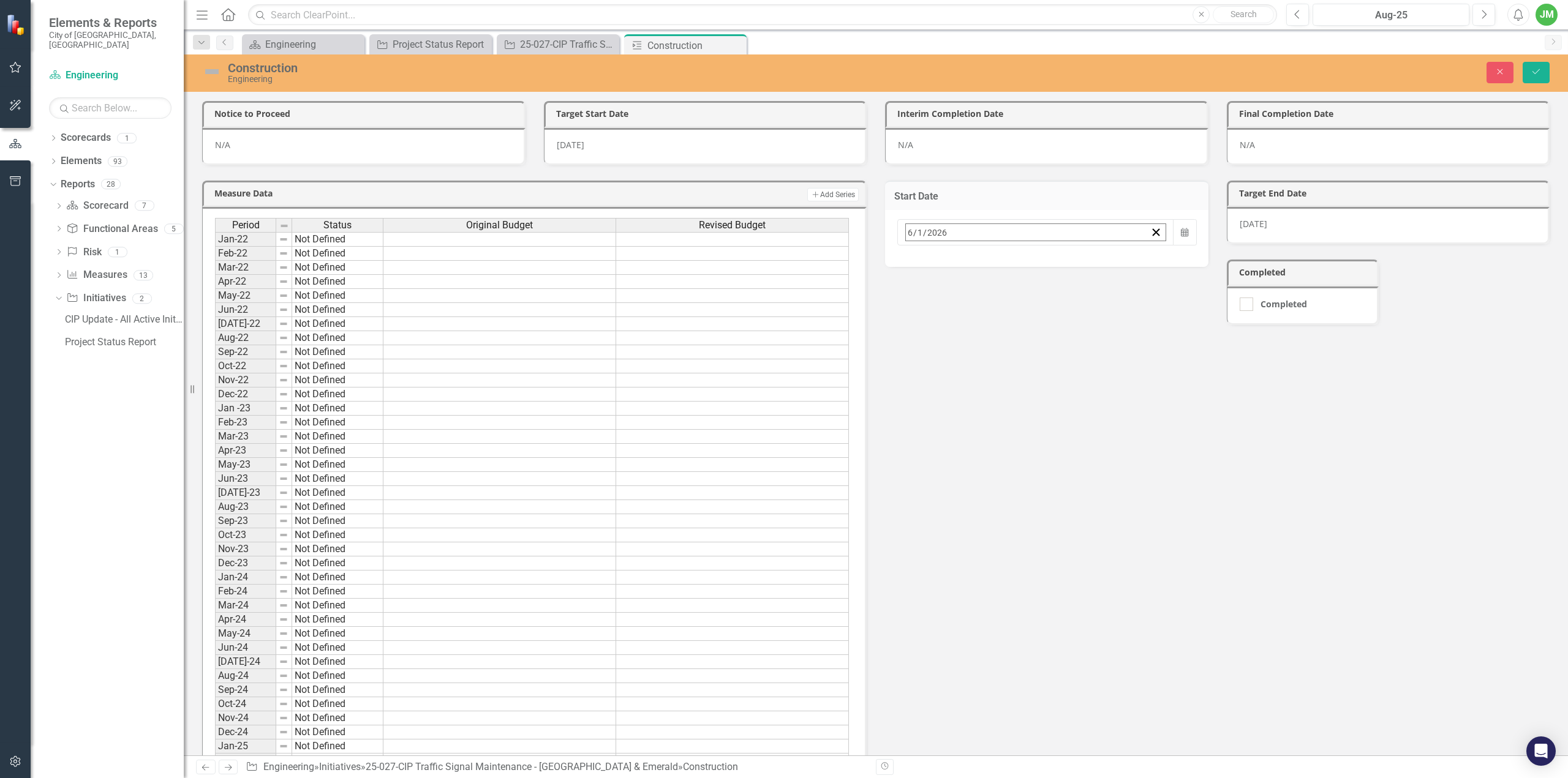
click at [959, 298] on button "1" at bounding box center [944, 309] width 30 height 22
click at [651, 150] on div "3/3/25" at bounding box center [705, 147] width 323 height 38
click at [624, 146] on div "3/3/25" at bounding box center [705, 147] width 323 height 38
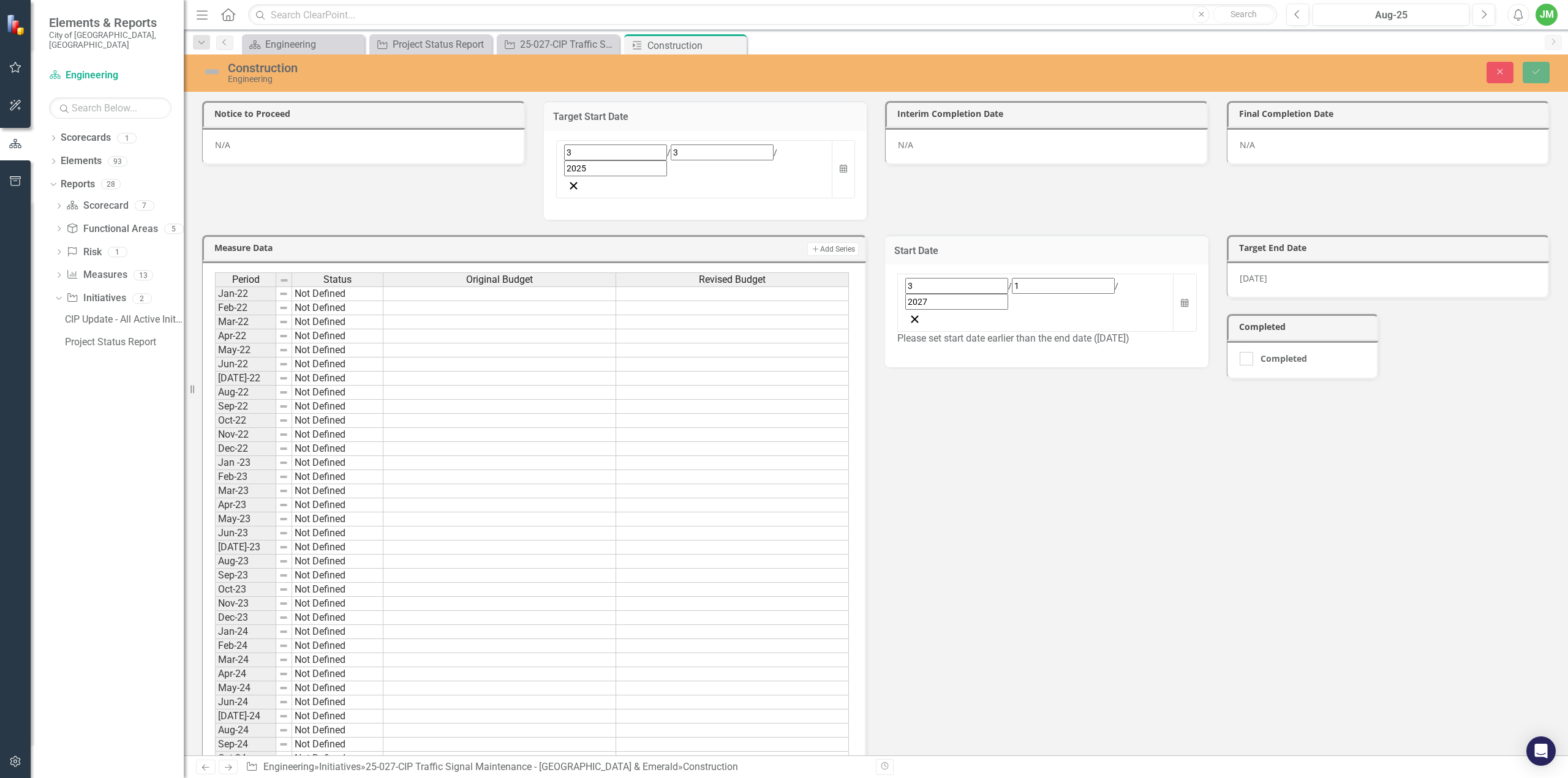
click at [625, 151] on div "3 / 3 / 2025" at bounding box center [694, 160] width 261 height 32
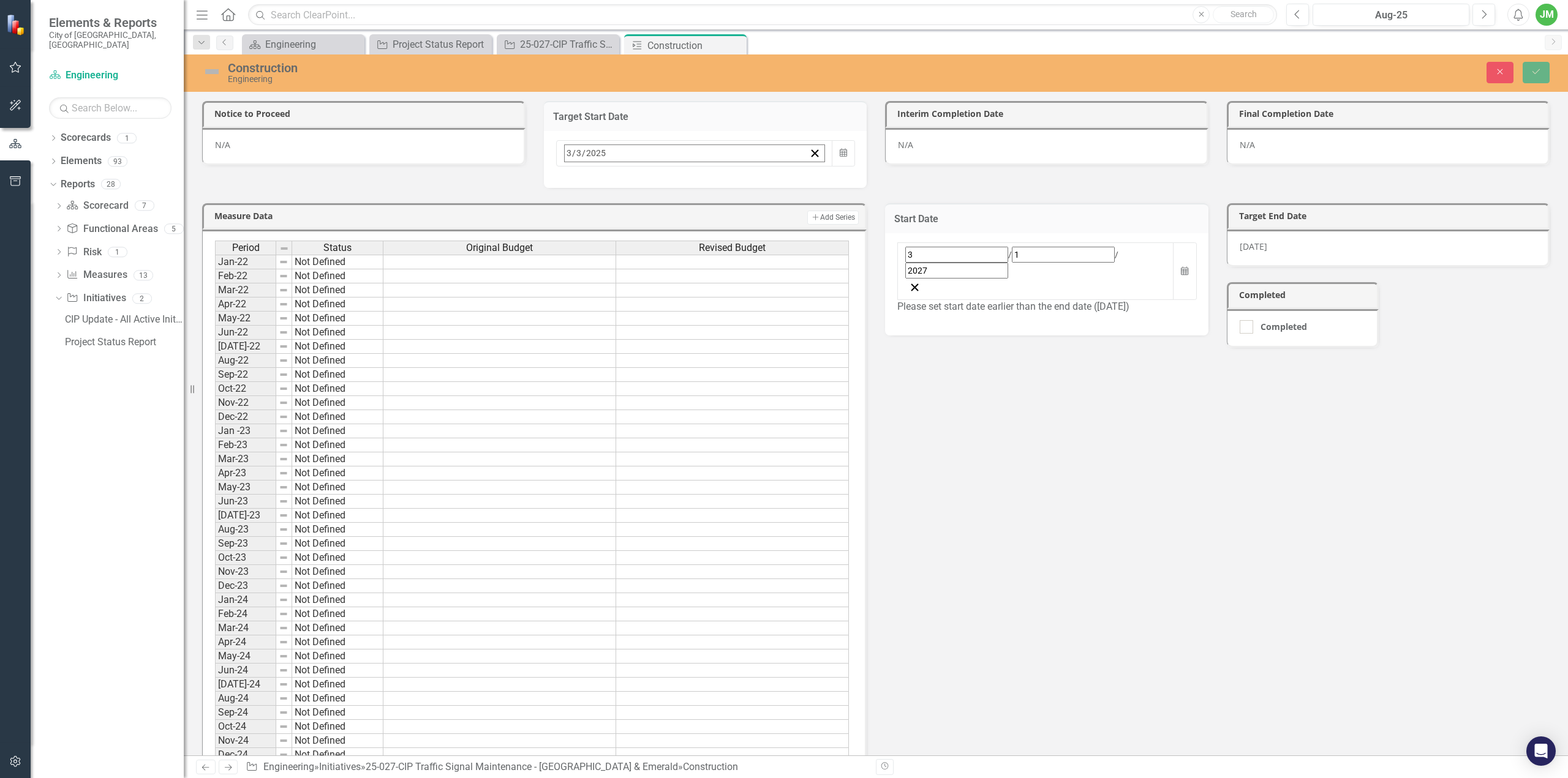
click at [771, 185] on button "»" at bounding box center [757, 180] width 27 height 27
click at [771, 183] on button "»" at bounding box center [757, 180] width 27 height 27
click at [605, 224] on abbr "1" at bounding box center [603, 229] width 5 height 10
click at [1295, 232] on div "[DATE]" at bounding box center [1388, 243] width 323 height 38
click at [1294, 233] on div "[DATE]" at bounding box center [1388, 243] width 323 height 38
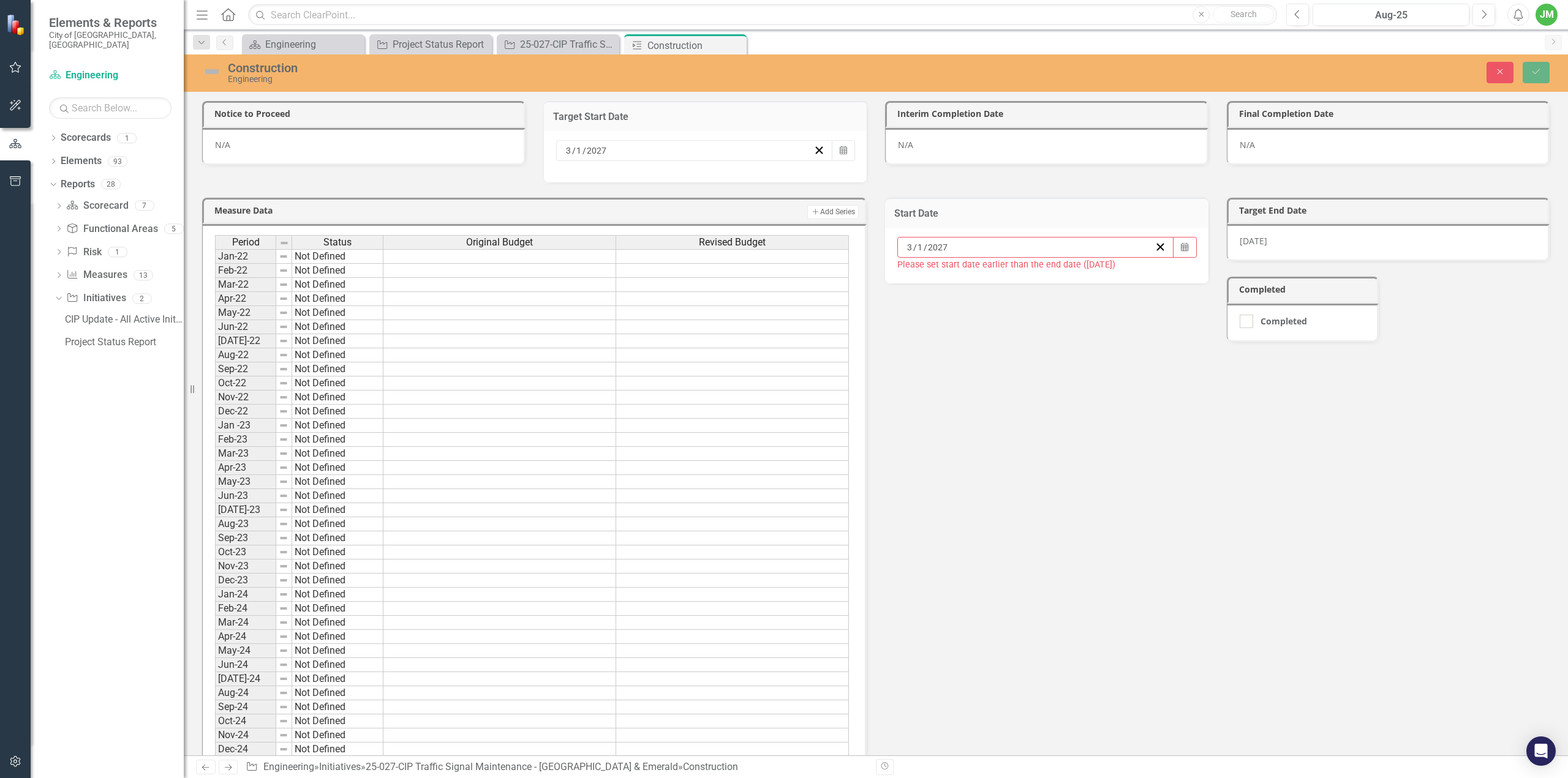
click at [1282, 241] on div "[DATE]" at bounding box center [1388, 243] width 323 height 38
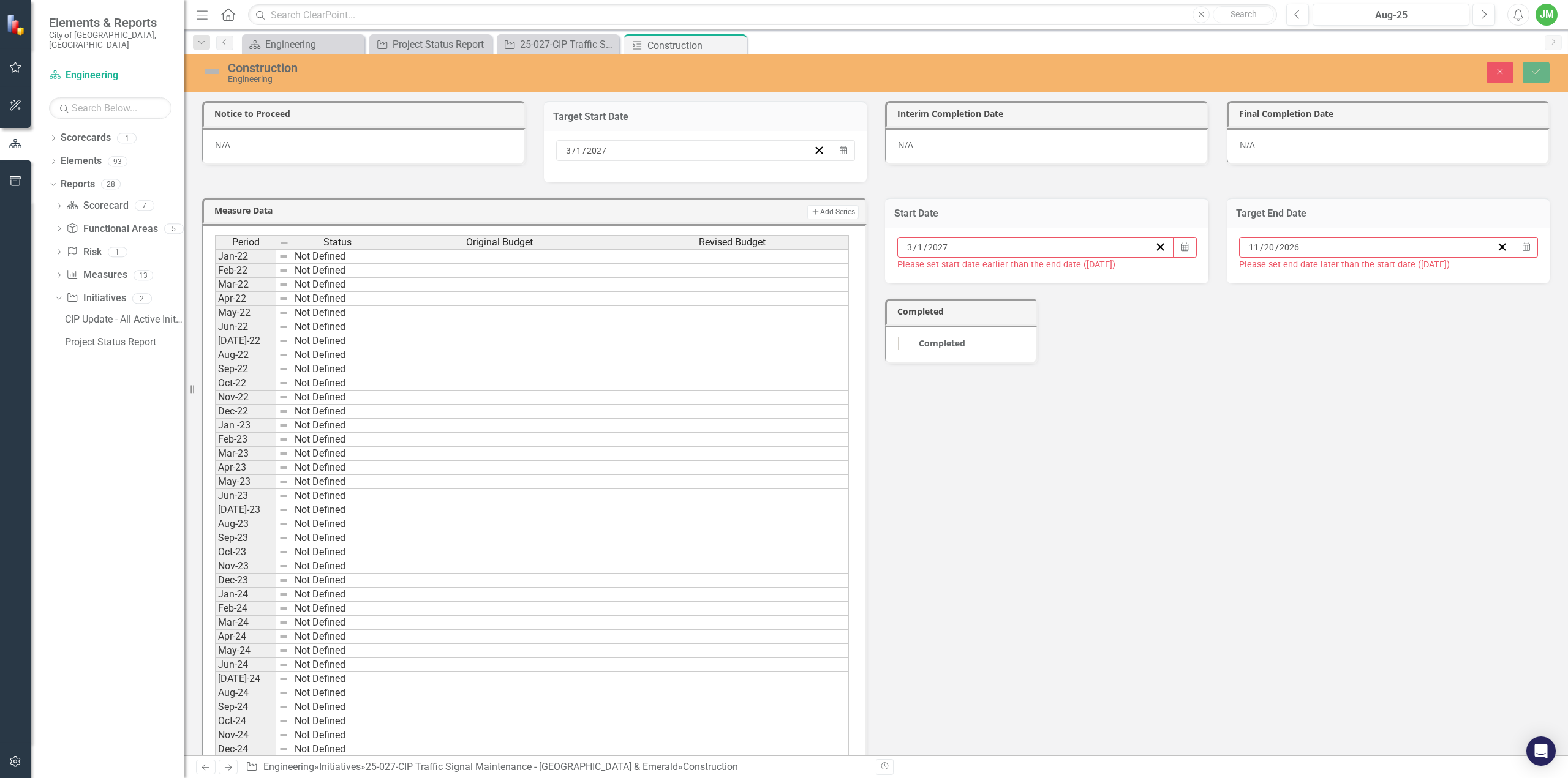
click at [1275, 243] on span "/" at bounding box center [1277, 247] width 3 height 11
click at [1454, 279] on button "»" at bounding box center [1440, 271] width 27 height 27
click at [1294, 279] on button "‹" at bounding box center [1281, 271] width 27 height 27
click at [1423, 405] on button "29" at bounding box center [1408, 399] width 30 height 22
click at [1323, 251] on div "10 / 29 / 2027" at bounding box center [1372, 248] width 249 height 13
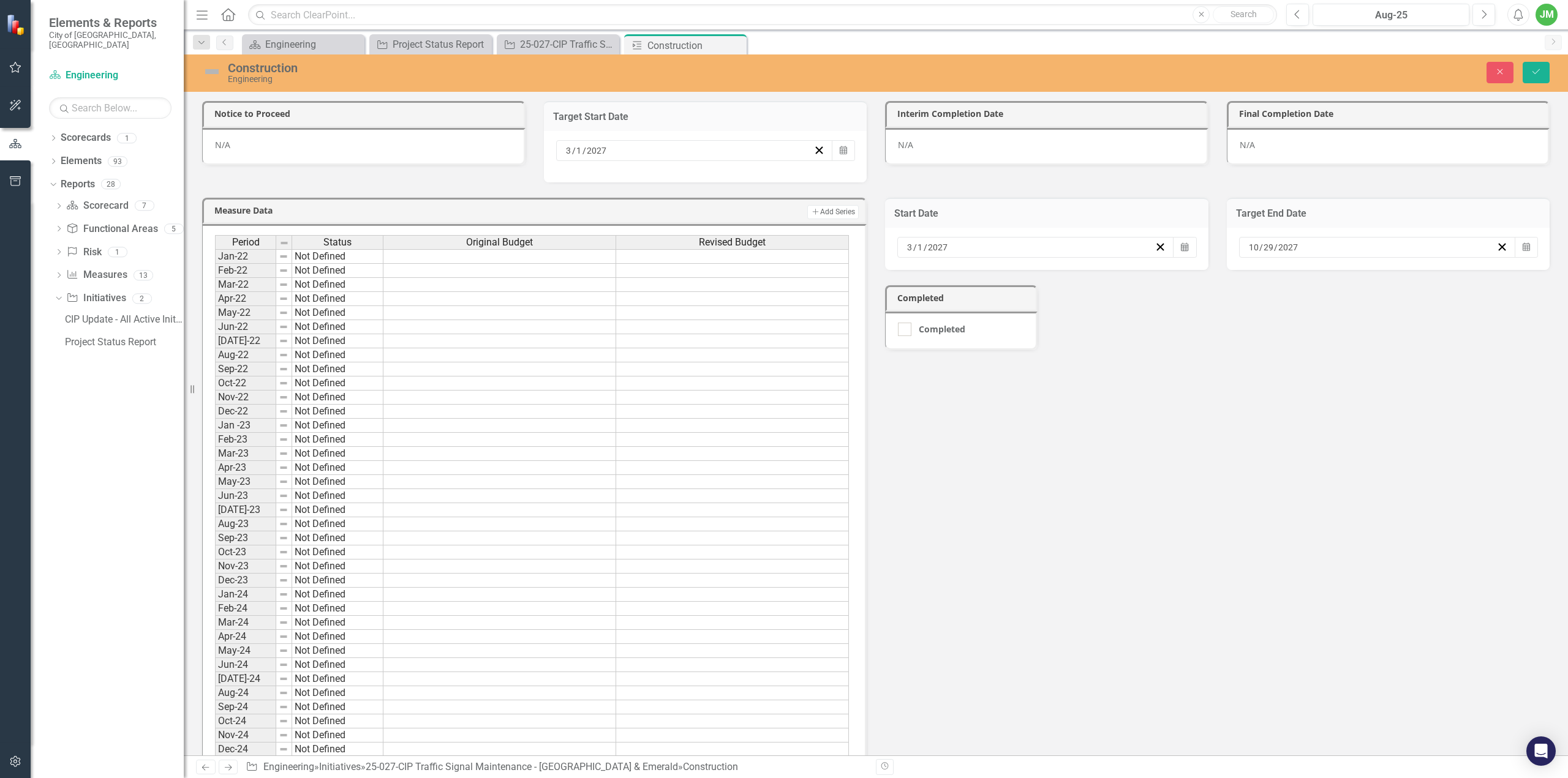
click at [1294, 281] on button "‹" at bounding box center [1281, 271] width 27 height 27
click at [1321, 402] on abbr "31" at bounding box center [1316, 400] width 10 height 10
click at [1539, 69] on icon "Save" at bounding box center [1536, 71] width 11 height 8
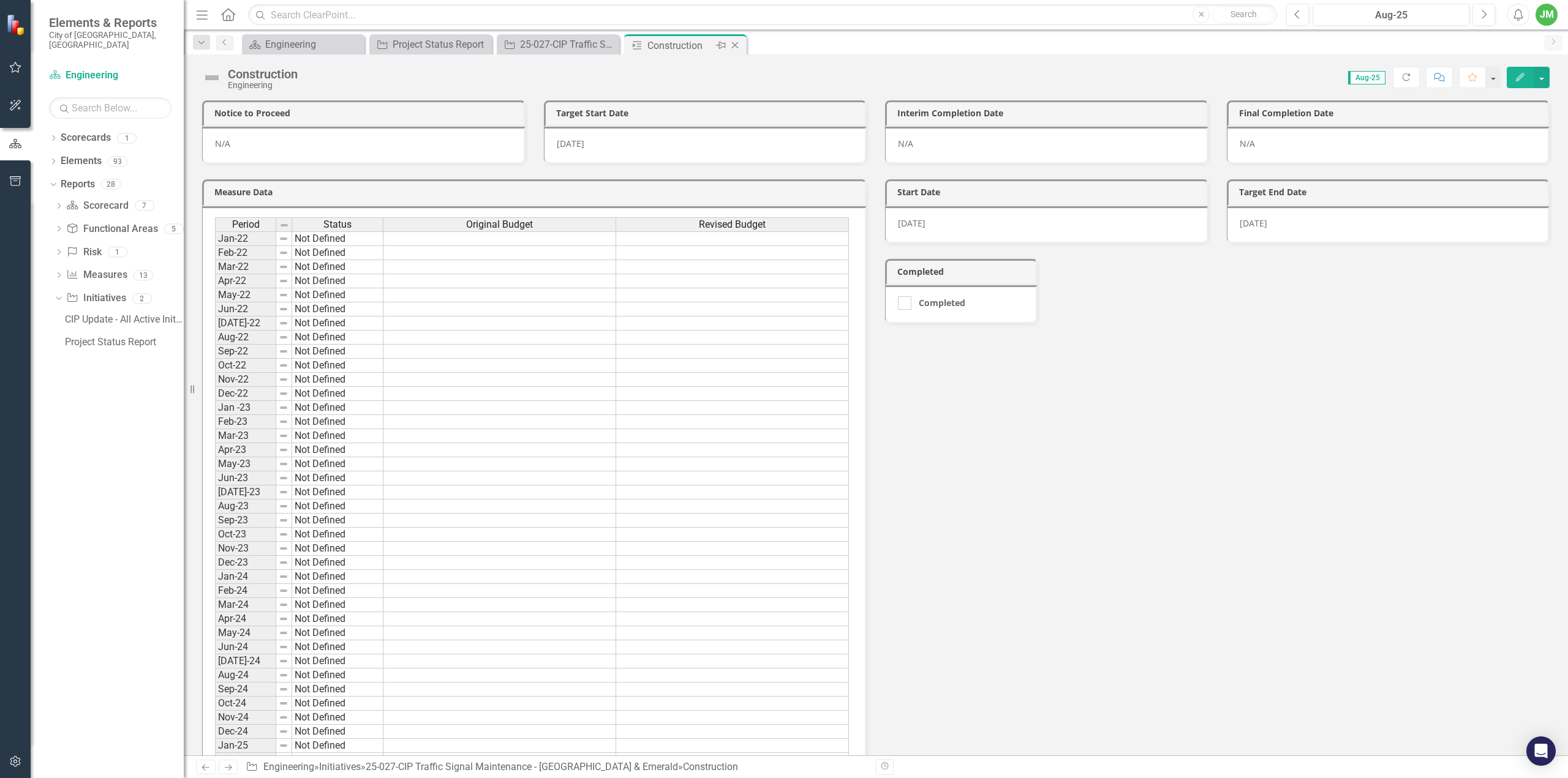
click at [733, 47] on icon at bounding box center [735, 45] width 7 height 7
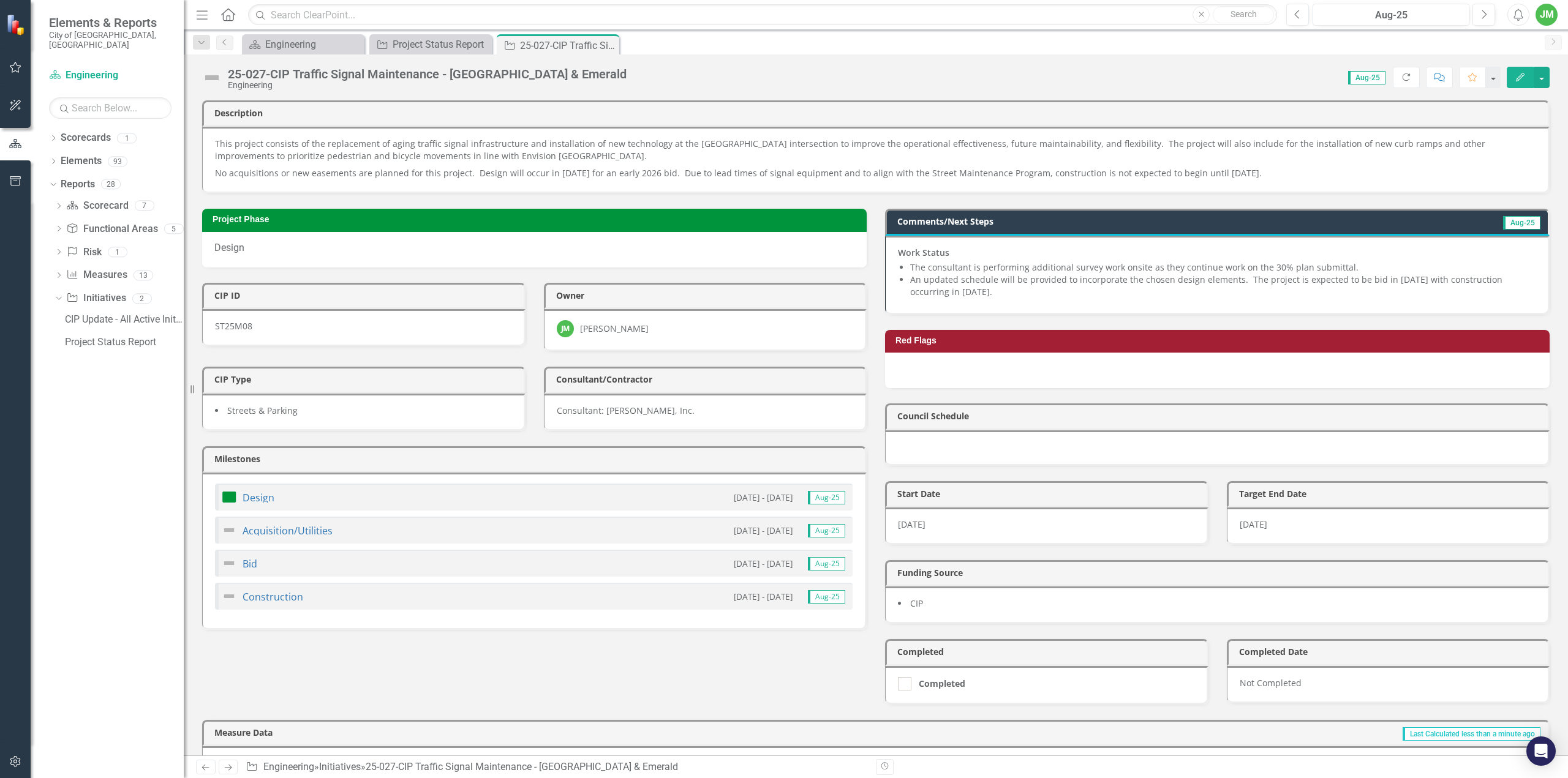
click at [1283, 516] on div "[DATE]" at bounding box center [1388, 526] width 323 height 38
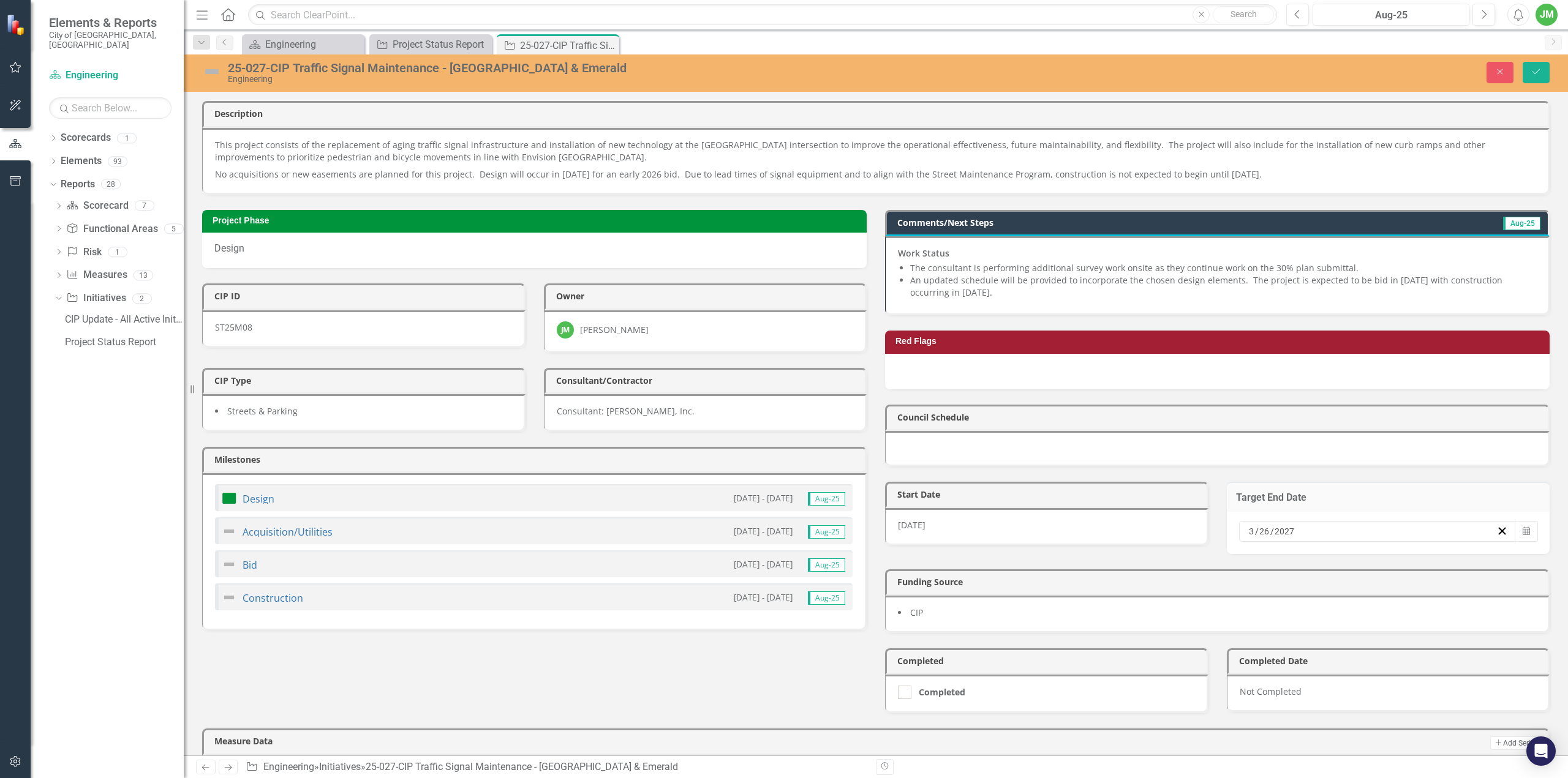
click at [1279, 529] on input "2027" at bounding box center [1285, 531] width 22 height 13
click at [1427, 556] on button "›" at bounding box center [1413, 556] width 27 height 27
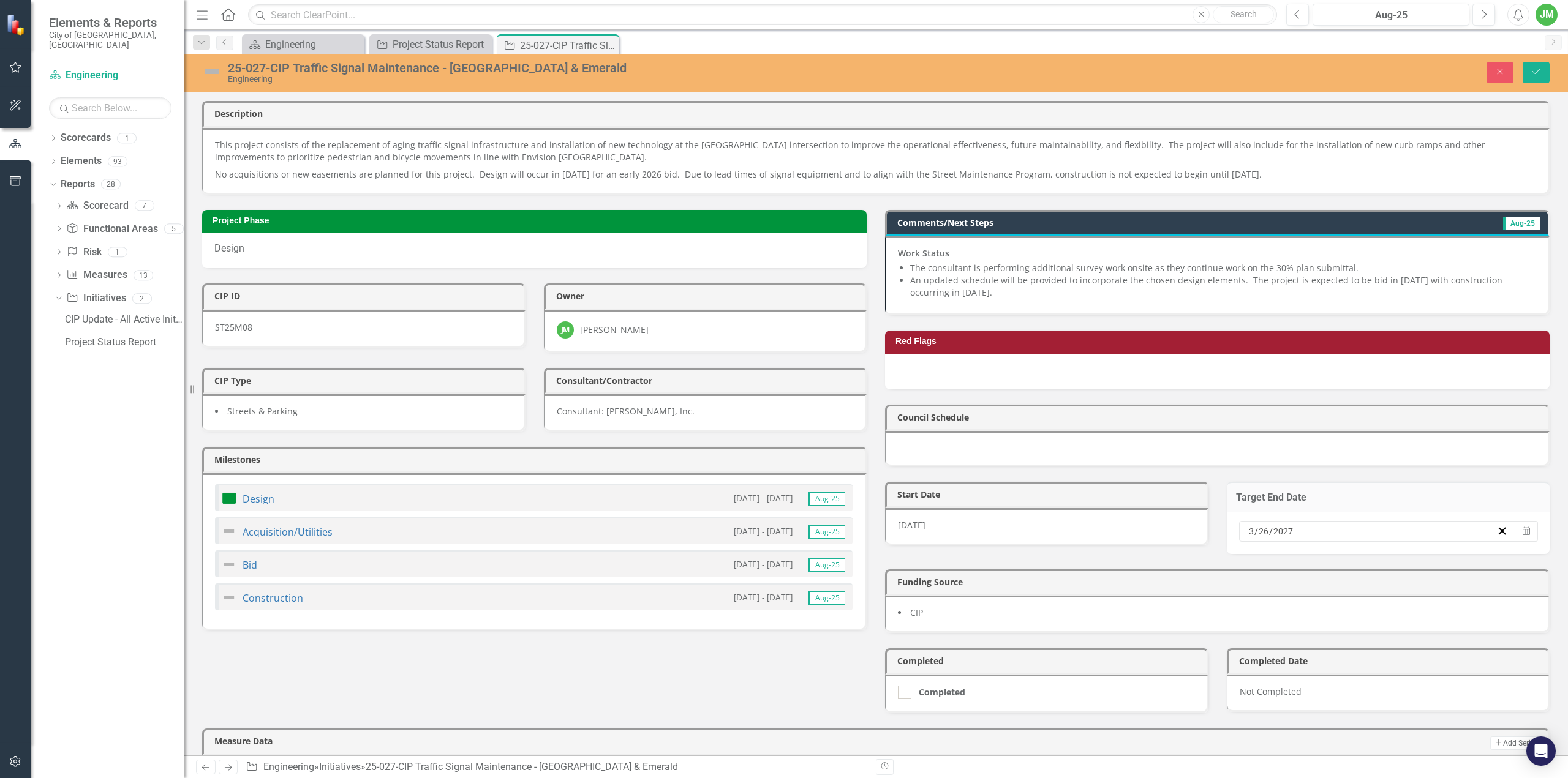
click at [1427, 556] on button "›" at bounding box center [1413, 556] width 27 height 27
click at [1331, 687] on button "31" at bounding box center [1316, 684] width 30 height 22
click at [1543, 81] on button "Save" at bounding box center [1536, 73] width 27 height 22
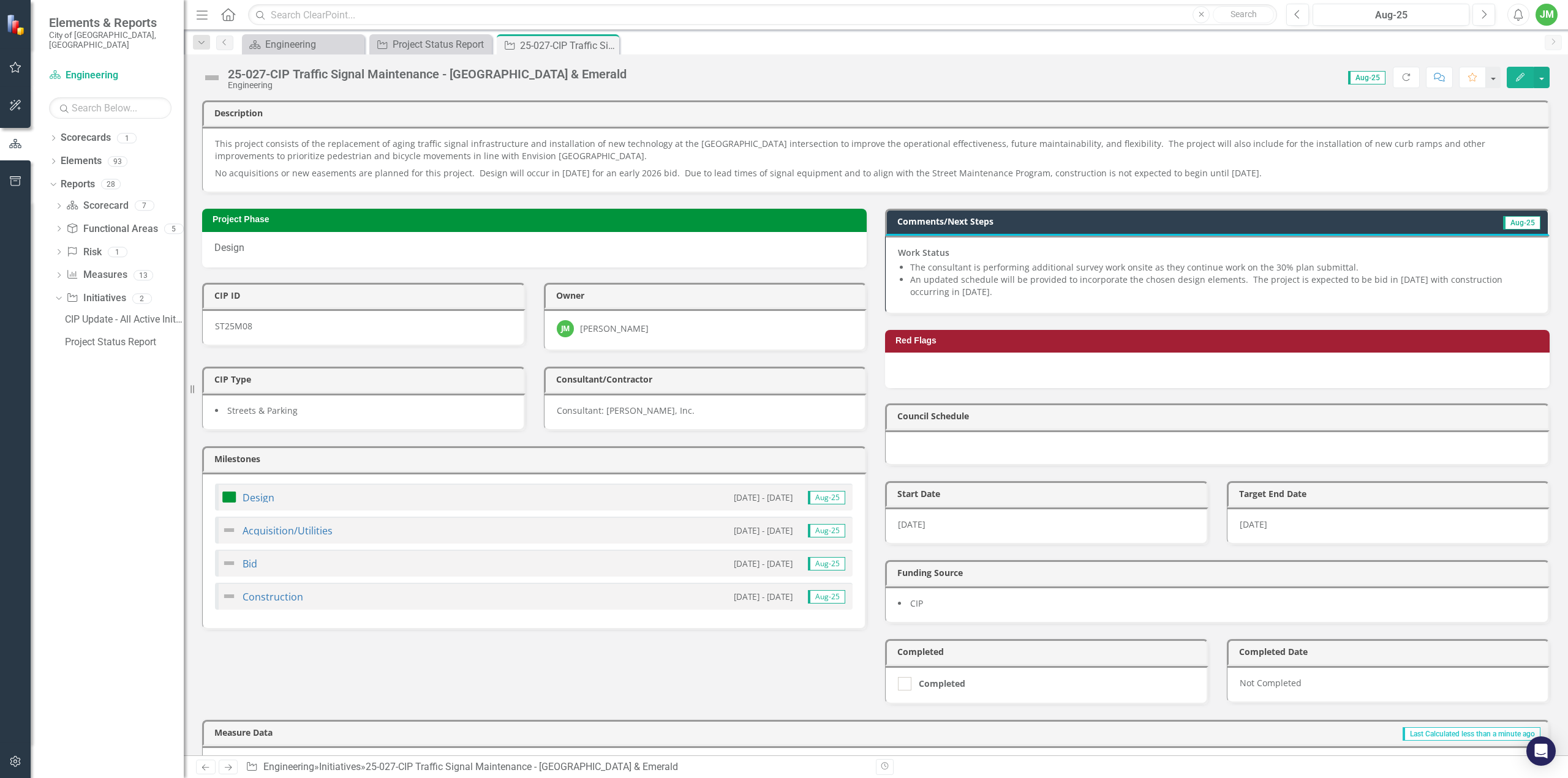
click at [1043, 282] on li "An updated schedule will be provided to incorporate the chosen design elements.…" at bounding box center [1222, 285] width 625 height 24
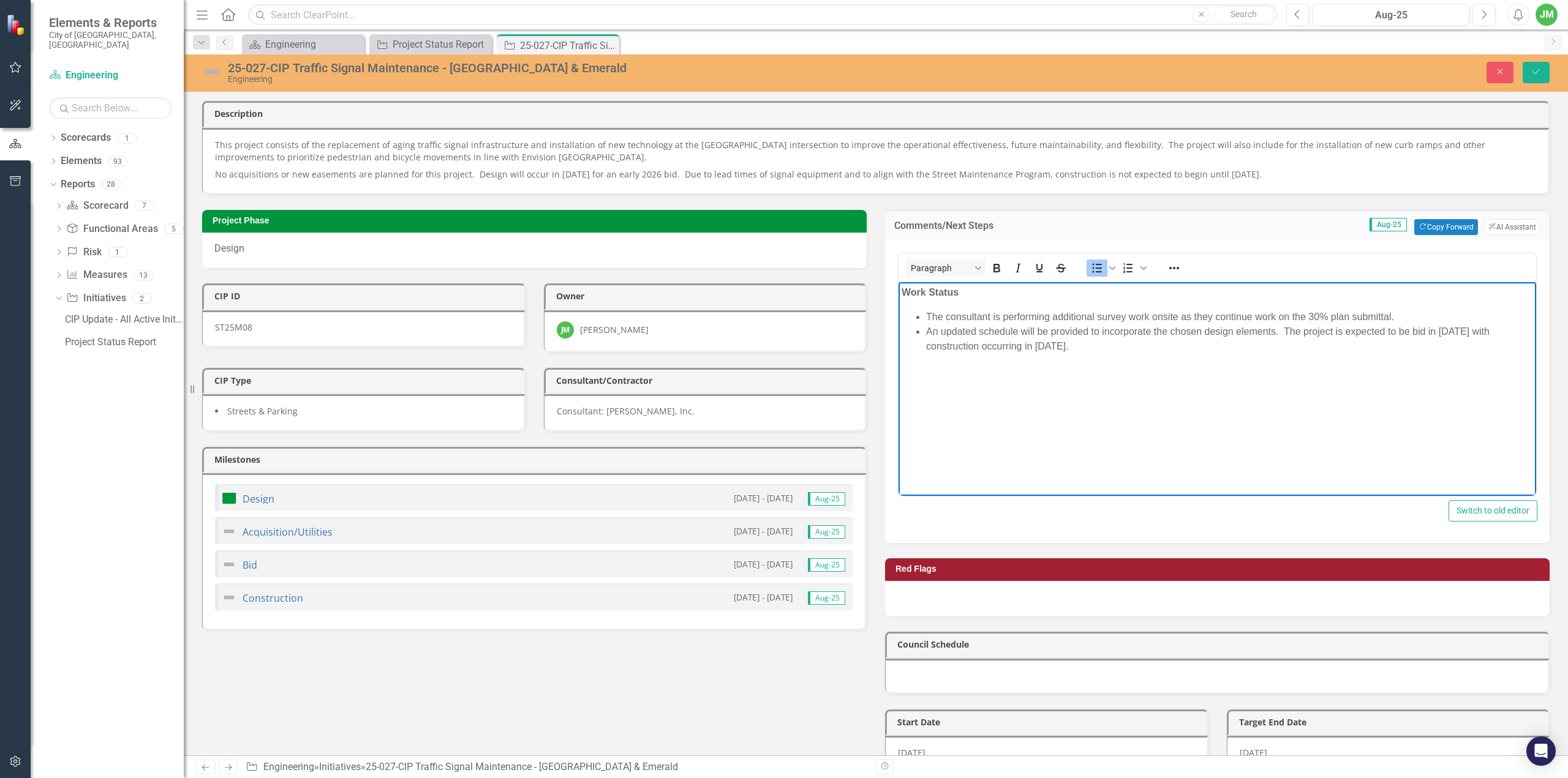
click at [1090, 347] on li "An updated schedule will be provided to incorporate the chosen design elements.…" at bounding box center [1229, 338] width 607 height 29
click at [1089, 347] on li "An updated schedule will be provided to incorporate the chosen design elements.…" at bounding box center [1229, 338] width 607 height 29
click at [1157, 346] on li "An updated schedule will be provided to incorporate the chosen design elements.…" at bounding box center [1229, 338] width 607 height 29
click at [1540, 67] on icon "Save" at bounding box center [1536, 71] width 11 height 8
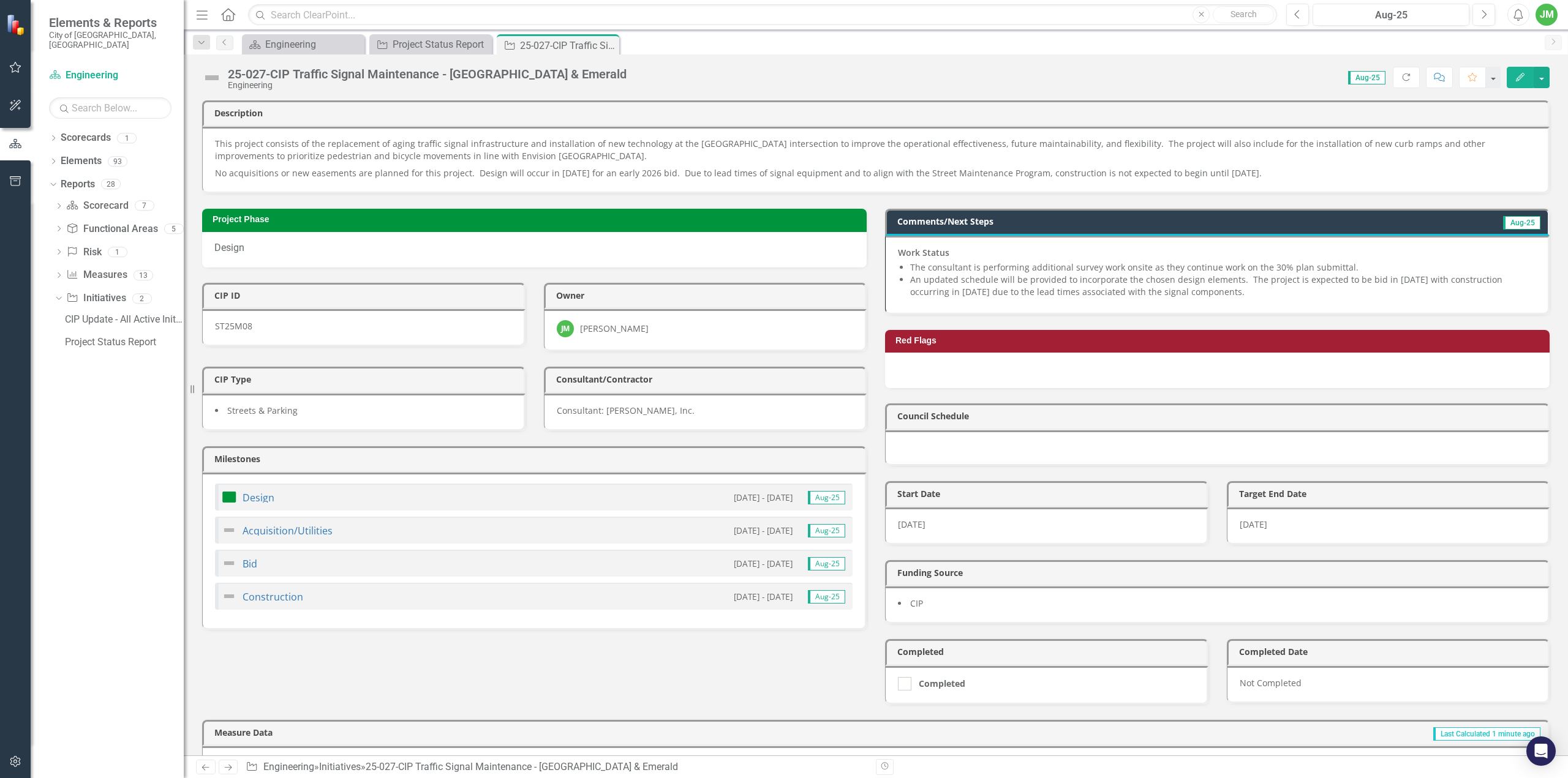
click at [1179, 289] on li "An updated schedule will be provided to incorporate the chosen design elements.…" at bounding box center [1222, 285] width 625 height 24
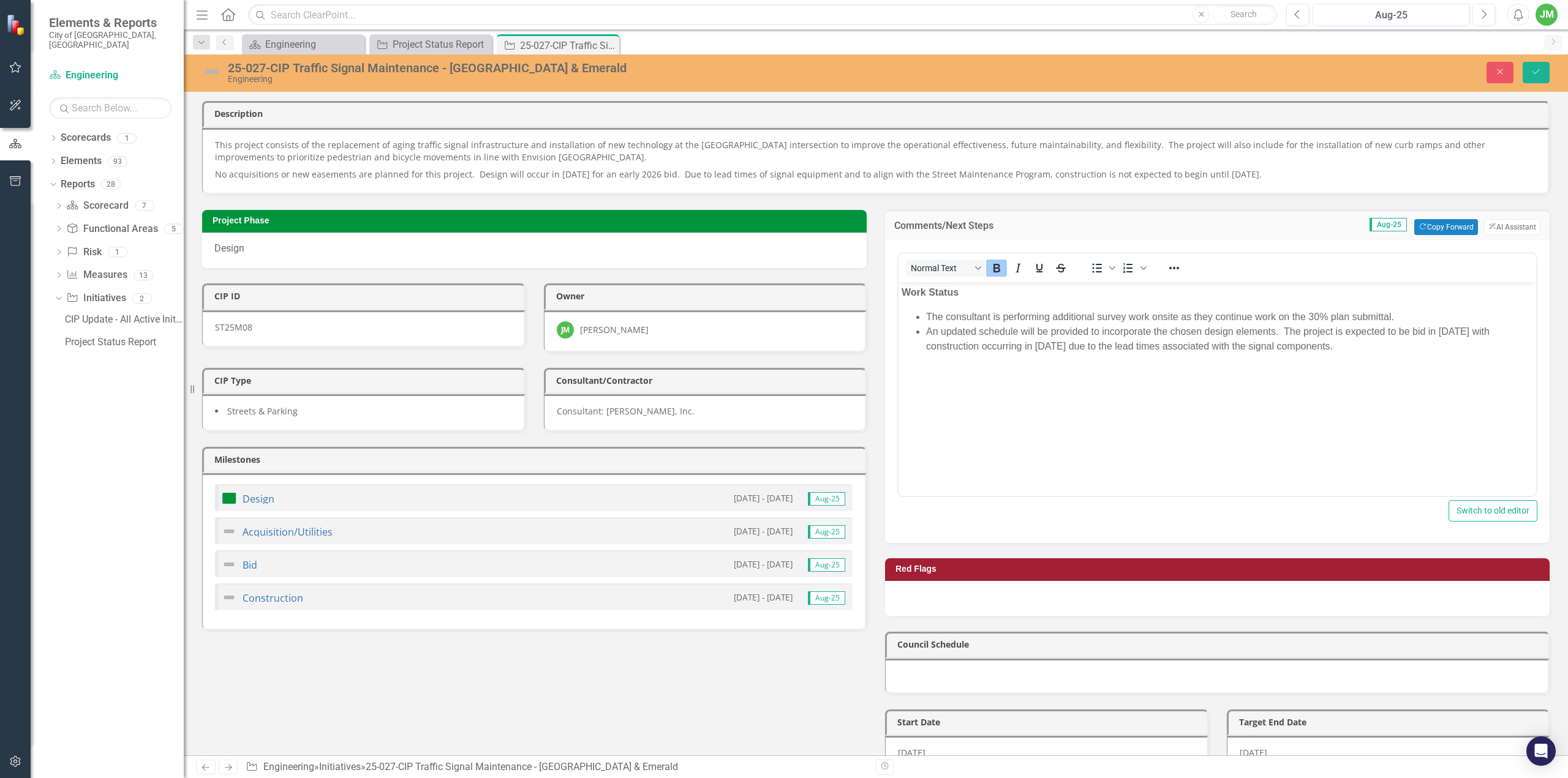
click at [1367, 337] on li "An updated schedule will be provided to incorporate the chosen design elements.…" at bounding box center [1229, 338] width 607 height 29
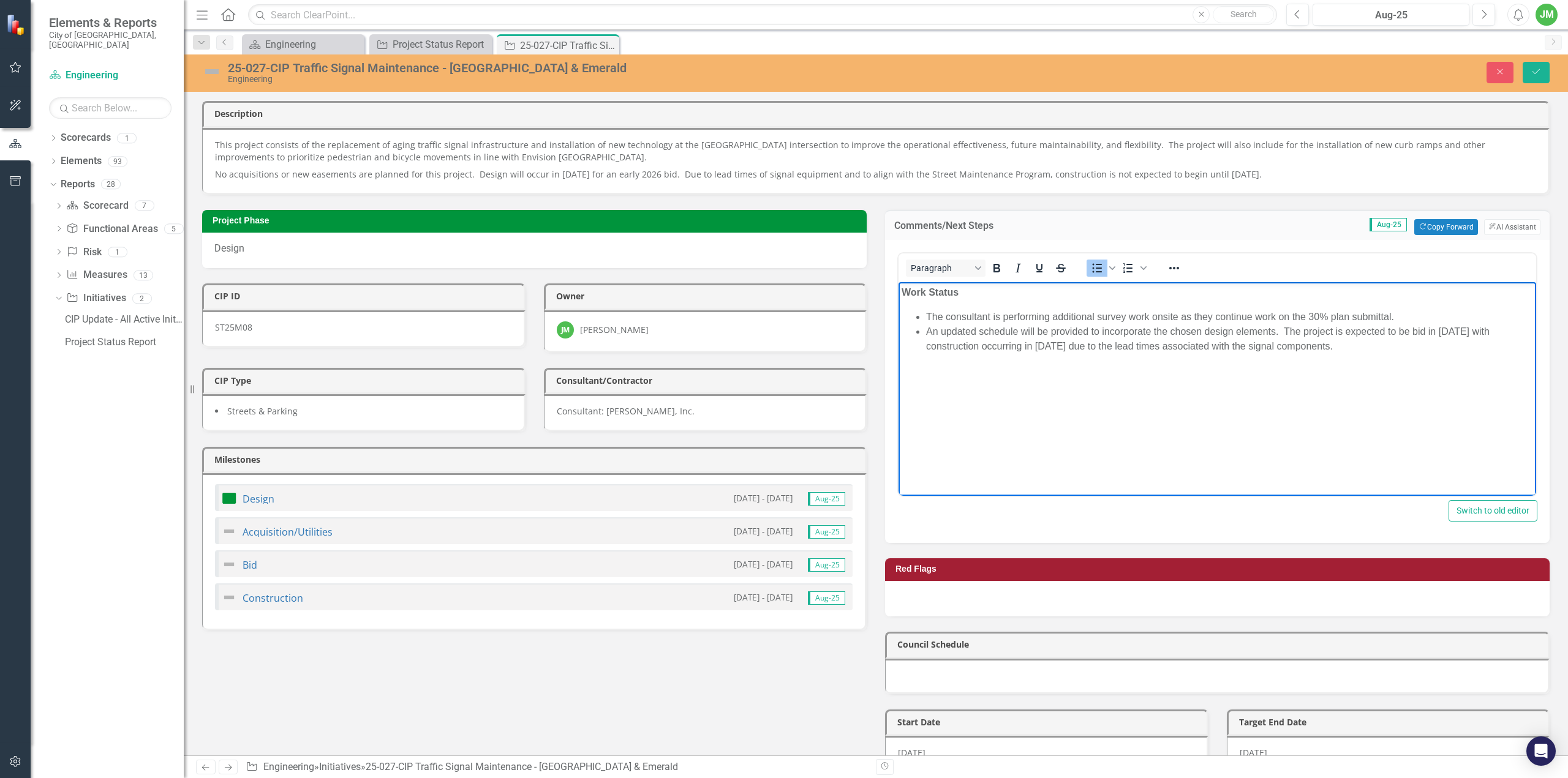
click at [1356, 338] on li "An updated schedule will be provided to incorporate the chosen design elements.…" at bounding box center [1229, 338] width 607 height 29
drag, startPoint x: 1338, startPoint y: 352, endPoint x: 1321, endPoint y: 363, distance: 20.2
click at [1337, 352] on li "An updated schedule will be provided to incorporate the chosen design elements.…" at bounding box center [1229, 338] width 607 height 29
drag, startPoint x: 1336, startPoint y: 333, endPoint x: 1396, endPoint y: 336, distance: 60.1
click at [1396, 336] on li "An updated schedule will be provided to incorporate the chosen design elements.…" at bounding box center [1229, 338] width 607 height 29
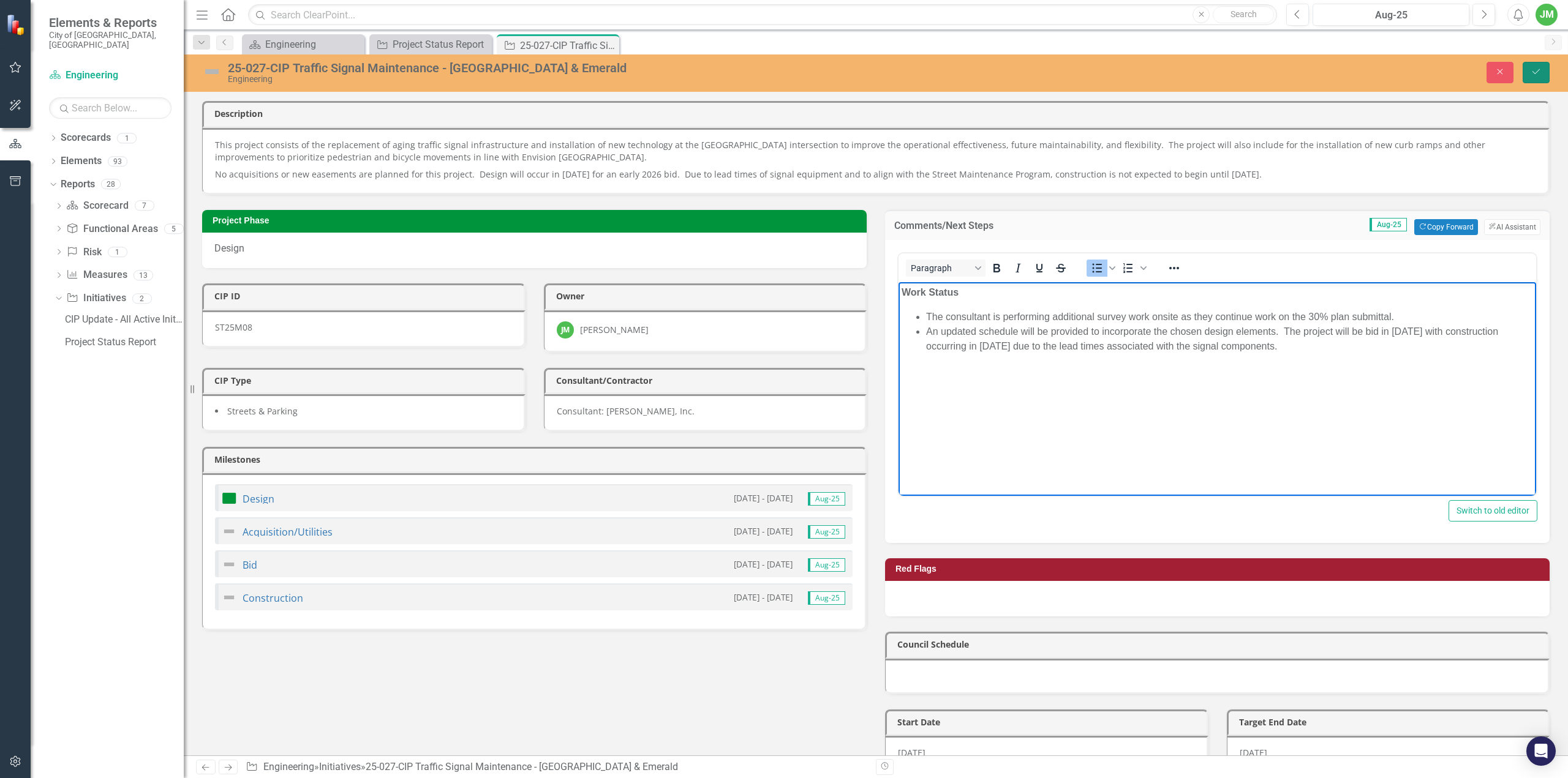
click at [1542, 67] on button "Save" at bounding box center [1536, 73] width 27 height 22
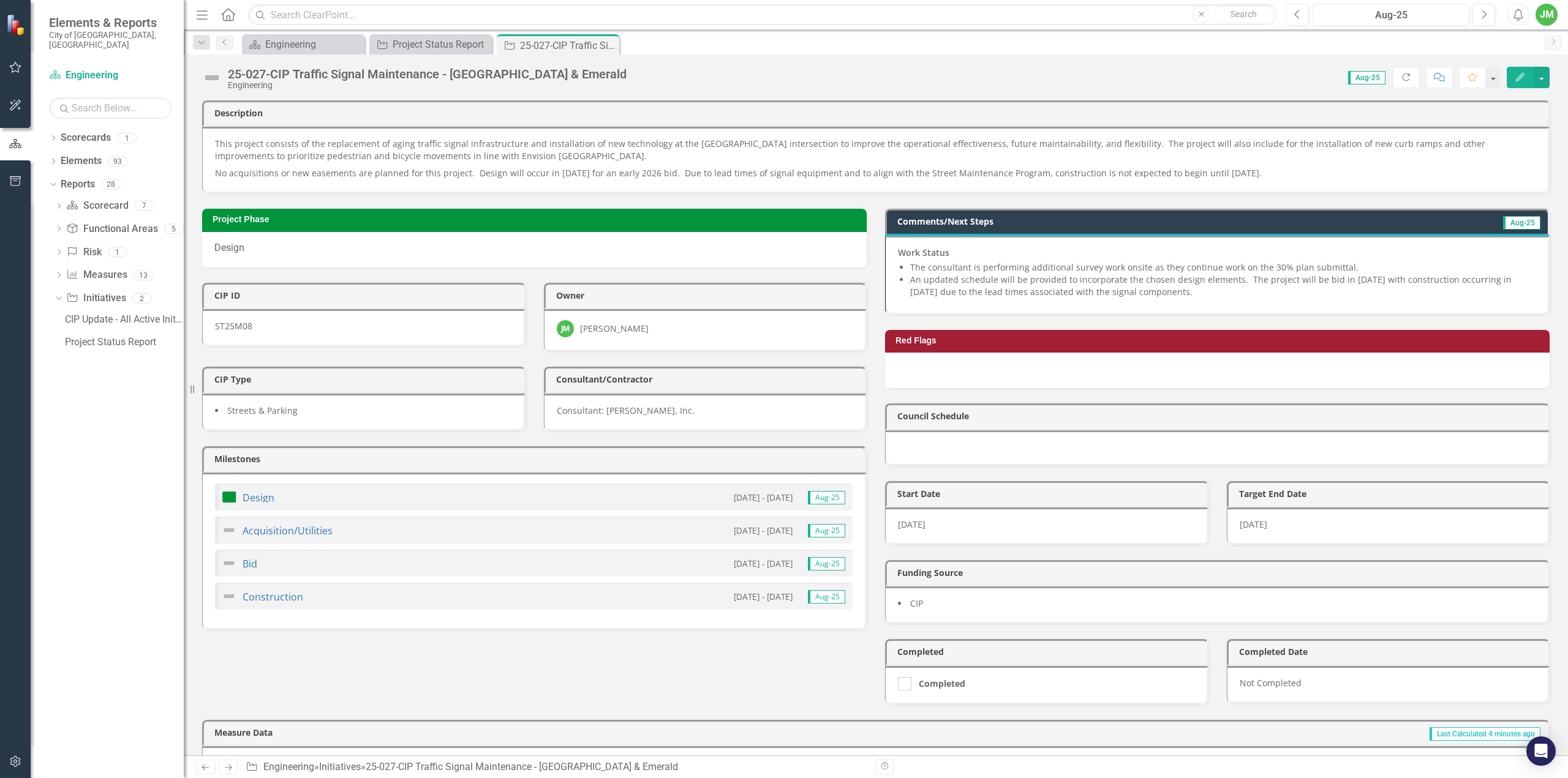
click at [1147, 286] on li "An updated schedule will be provided to incorporate the chosen design elements.…" at bounding box center [1222, 285] width 625 height 24
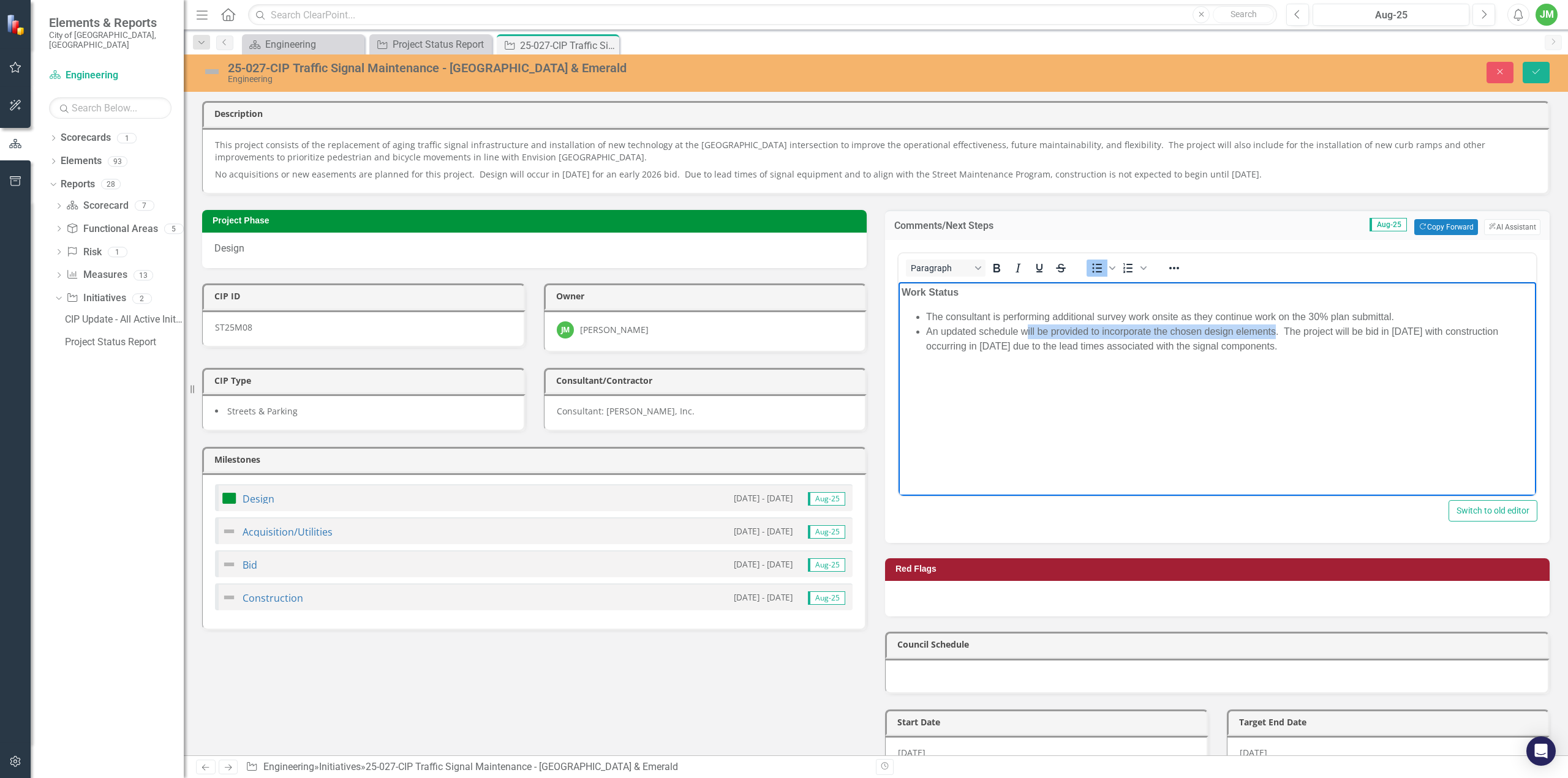
drag, startPoint x: 1024, startPoint y: 330, endPoint x: 1277, endPoint y: 331, distance: 253.0
click at [1277, 331] on li "An updated schedule will be provided to incorporate the chosen design elements.…" at bounding box center [1229, 338] width 607 height 29
click at [1544, 71] on button "Save" at bounding box center [1536, 73] width 27 height 22
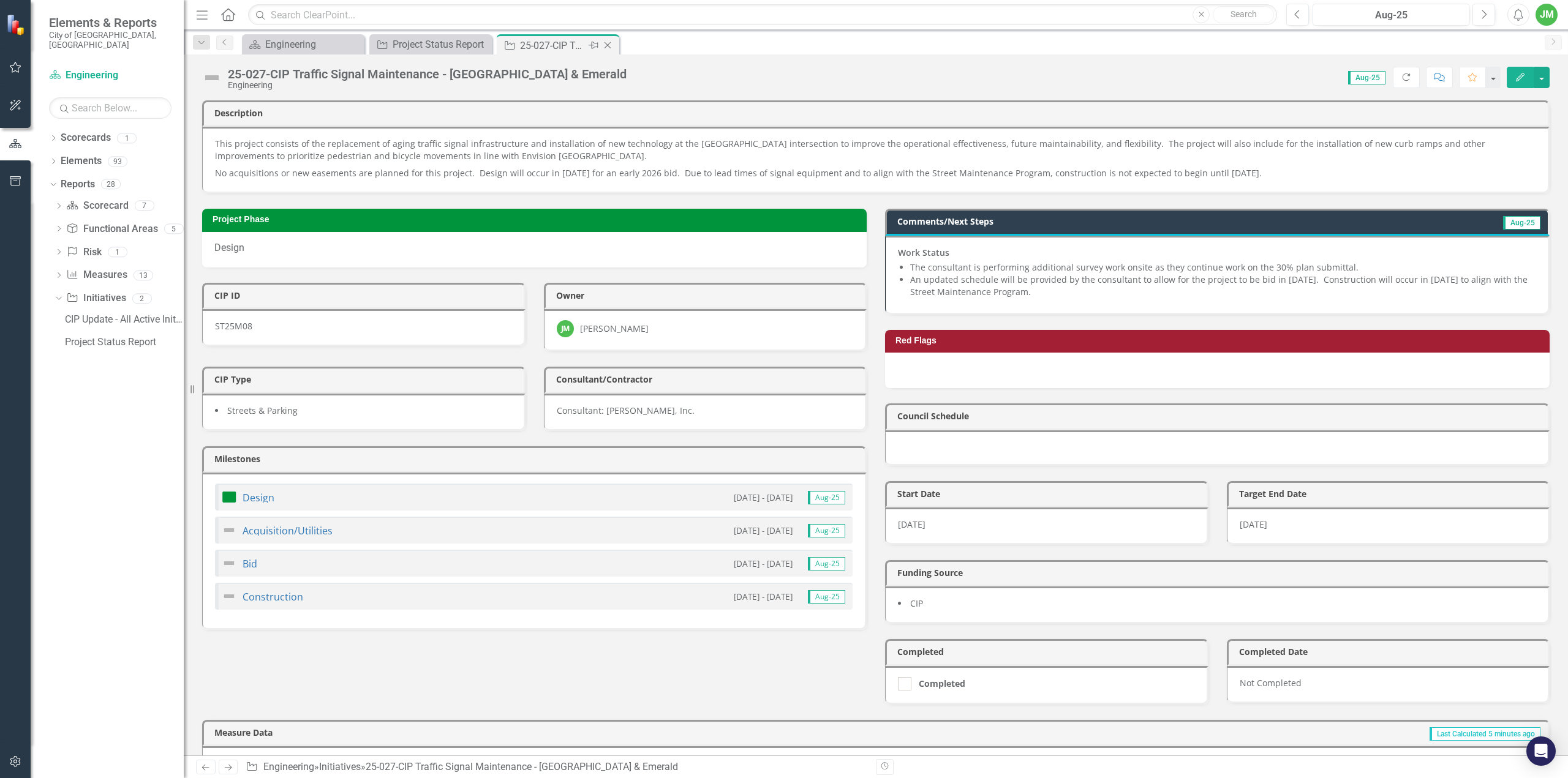
click at [606, 44] on icon at bounding box center [608, 45] width 7 height 7
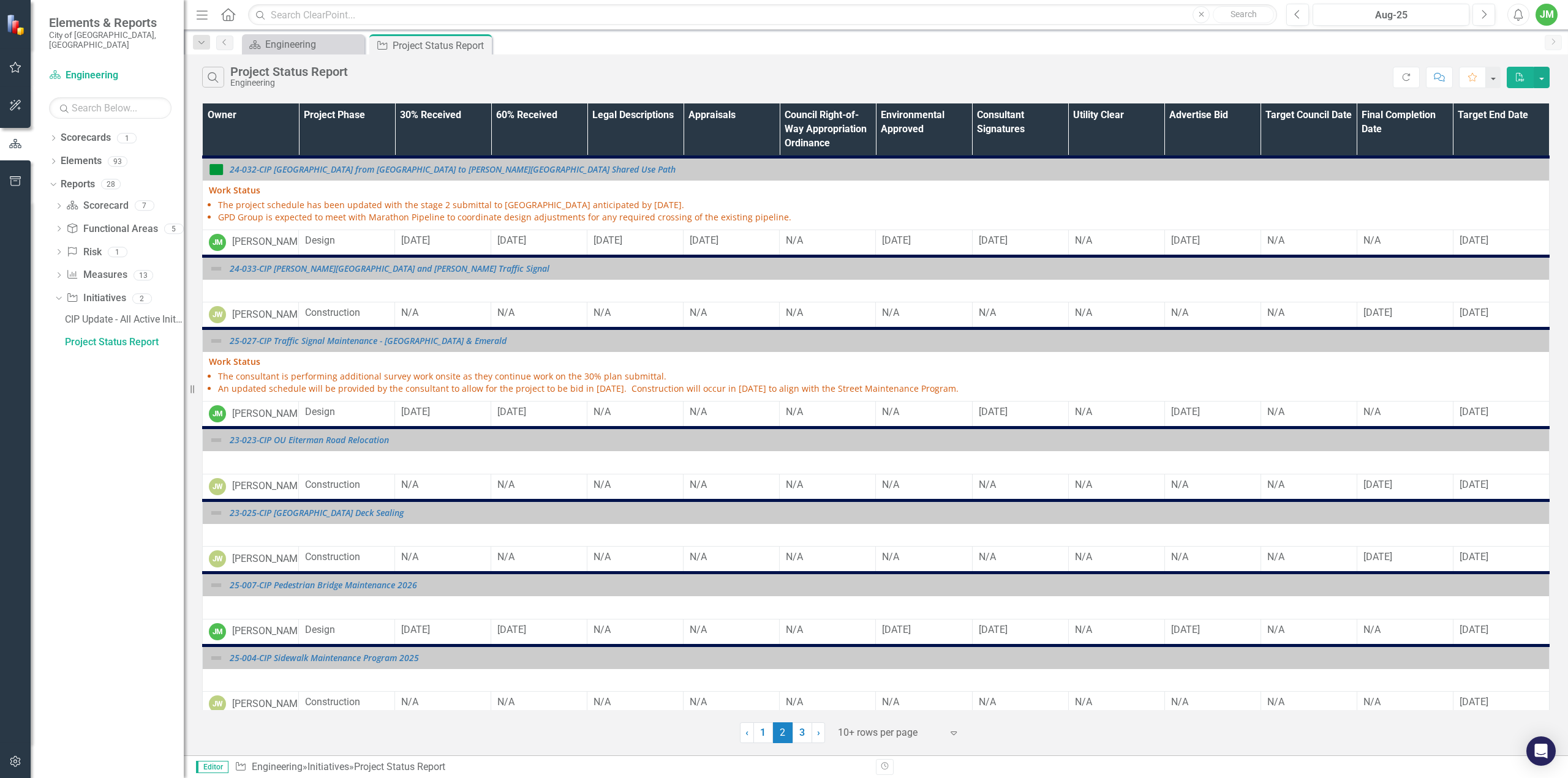
click at [267, 112] on th "Owner" at bounding box center [251, 129] width 97 height 53
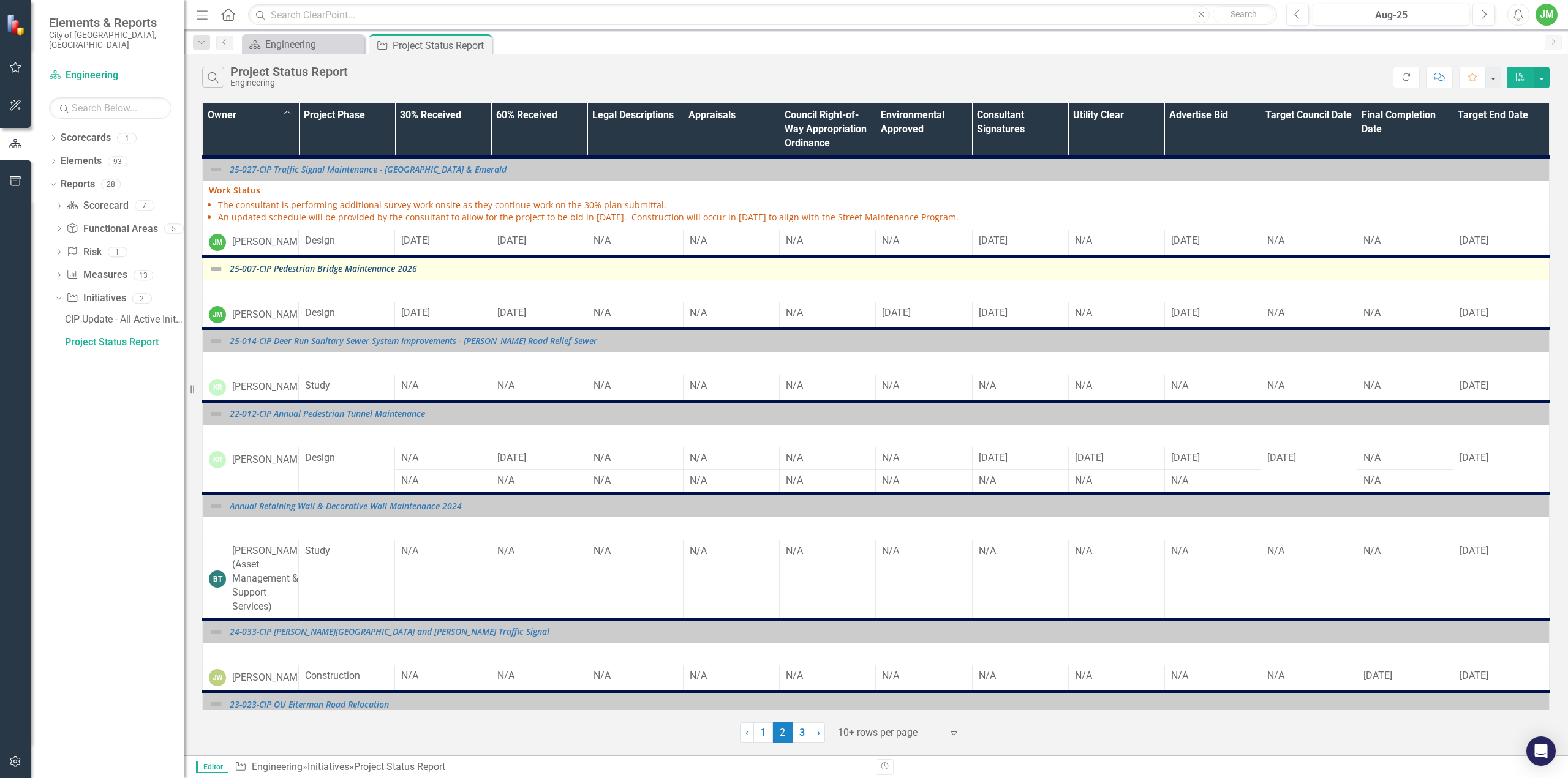
click at [317, 270] on link "25-007-CIP Pedestrian Bridge Maintenance 2026" at bounding box center [886, 269] width 1314 height 9
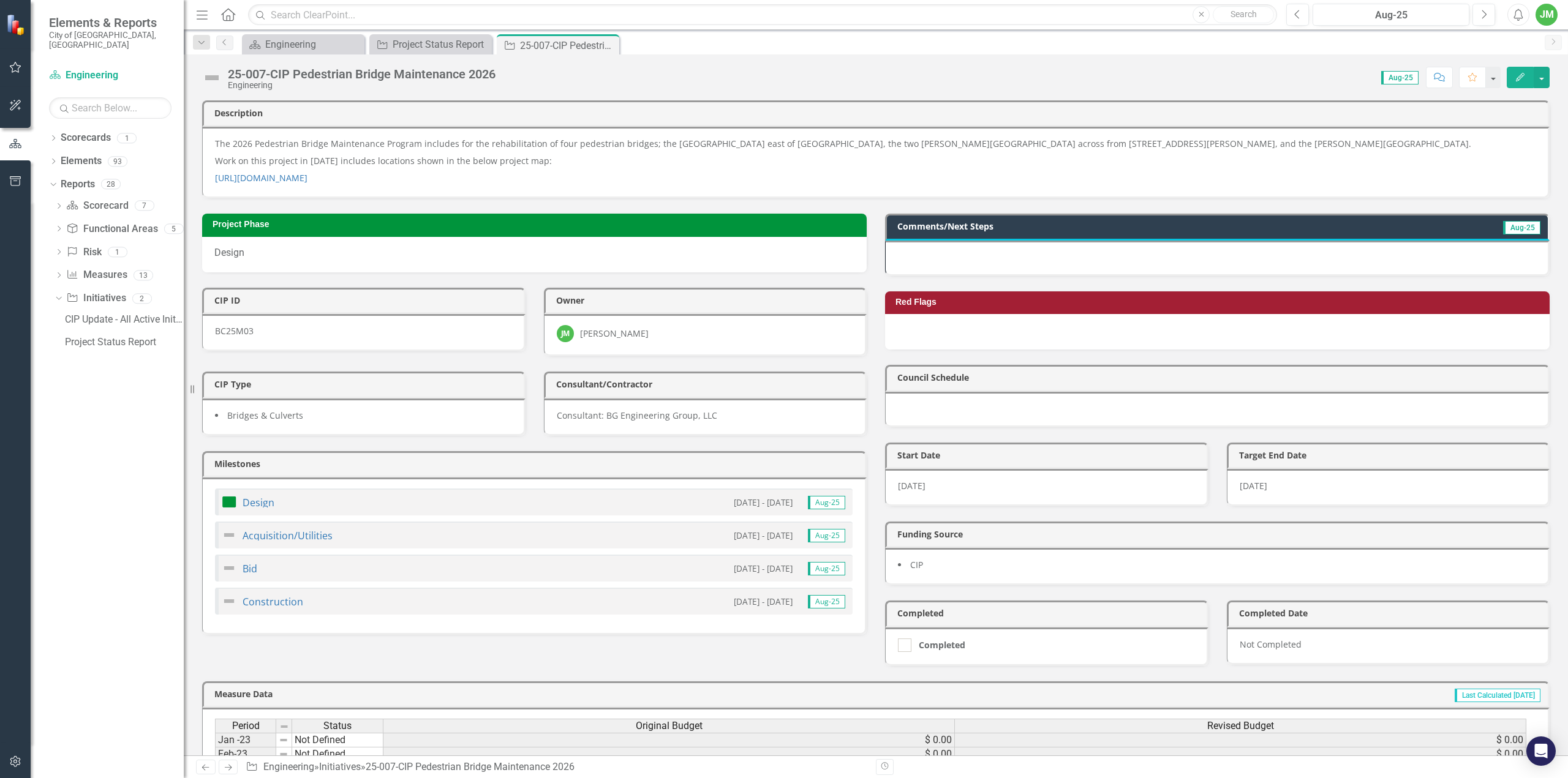
click at [1286, 248] on div at bounding box center [1217, 258] width 665 height 35
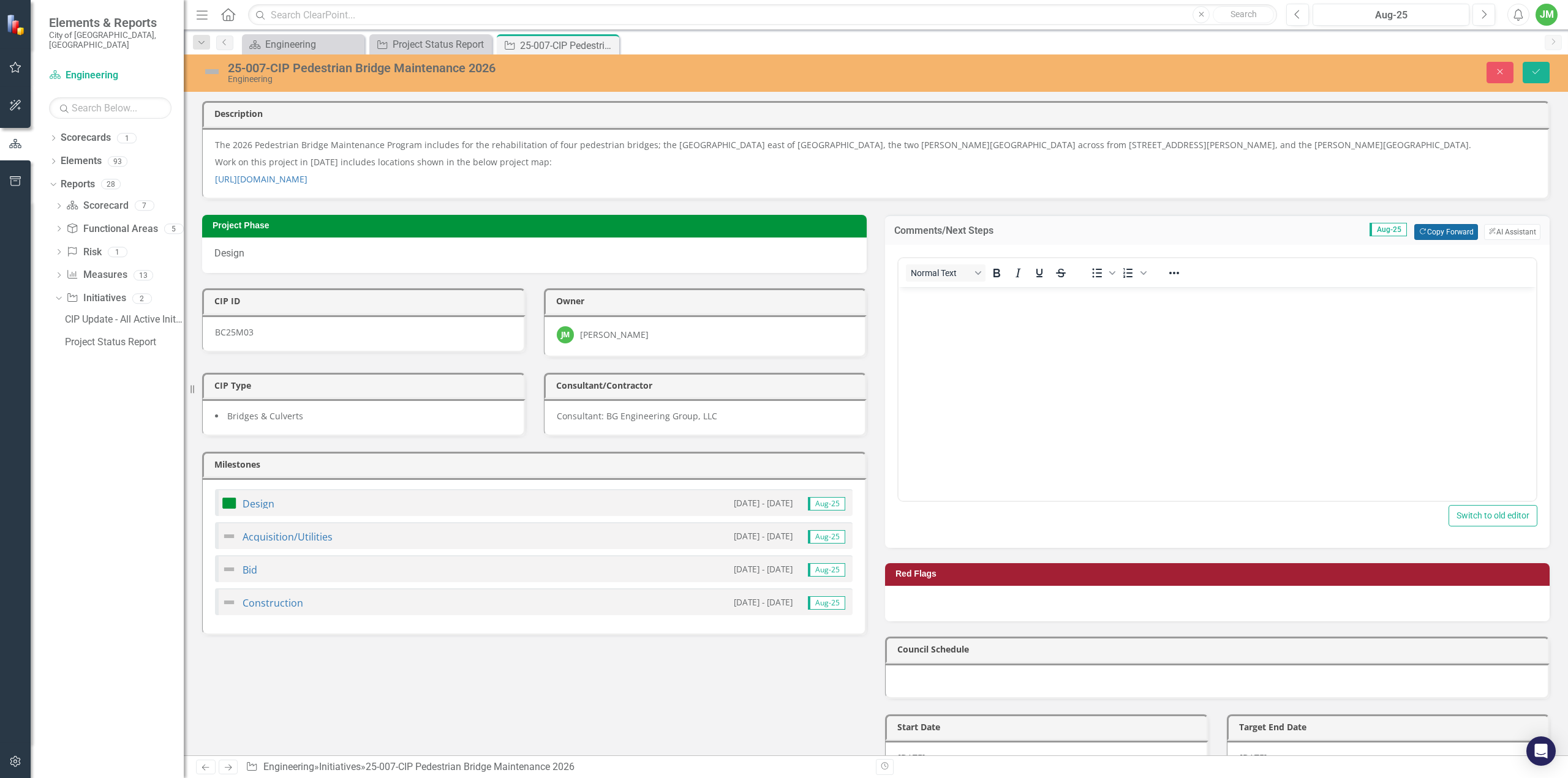
click at [1429, 234] on button "Copy Forward Copy Forward" at bounding box center [1445, 232] width 63 height 16
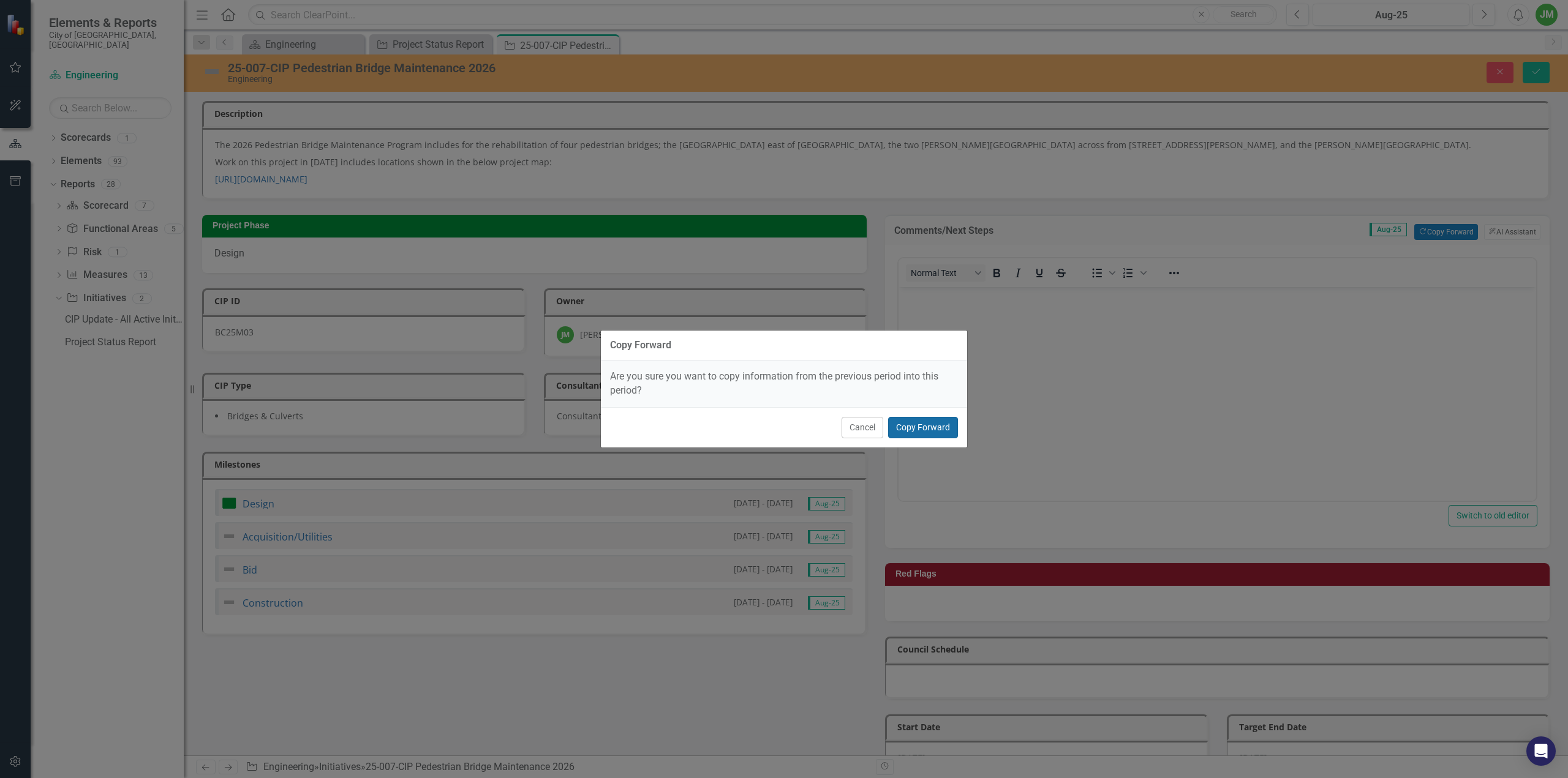
click at [923, 423] on button "Copy Forward" at bounding box center [923, 428] width 70 height 22
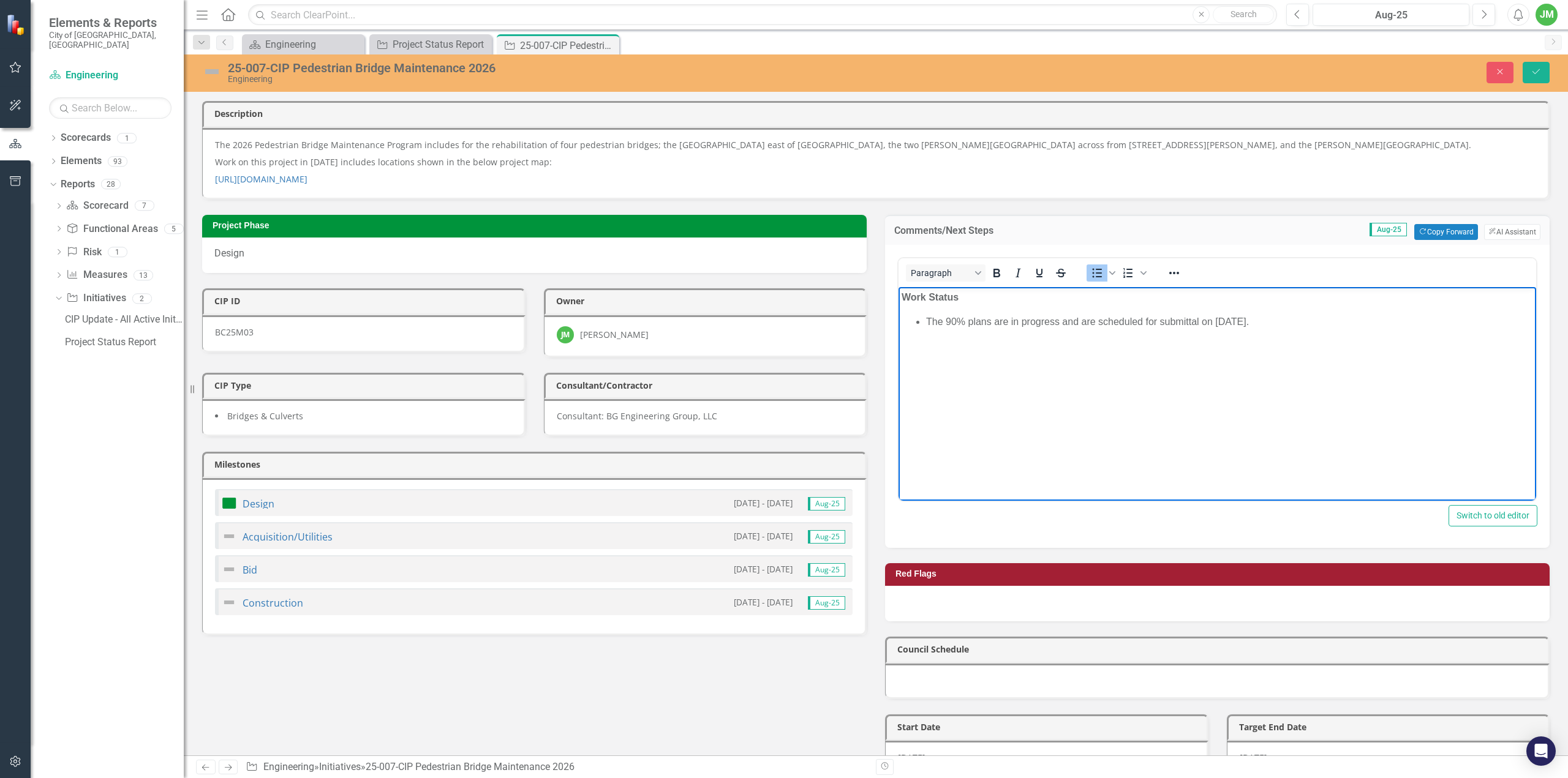
drag, startPoint x: 1267, startPoint y: 320, endPoint x: 1082, endPoint y: 320, distance: 185.0
click at [1082, 320] on li "The 90% plans are in progress and are scheduled for submittal on August 4." at bounding box center [1229, 321] width 607 height 15
click at [1268, 327] on li "The 90% plans are in progress and are scheduled for submittal on August 4." at bounding box center [1229, 321] width 607 height 15
drag, startPoint x: 1273, startPoint y: 318, endPoint x: 996, endPoint y: 324, distance: 277.1
click at [996, 324] on li "The 90% plans are in progress and are scheduled for submittal on August 4." at bounding box center [1229, 321] width 607 height 15
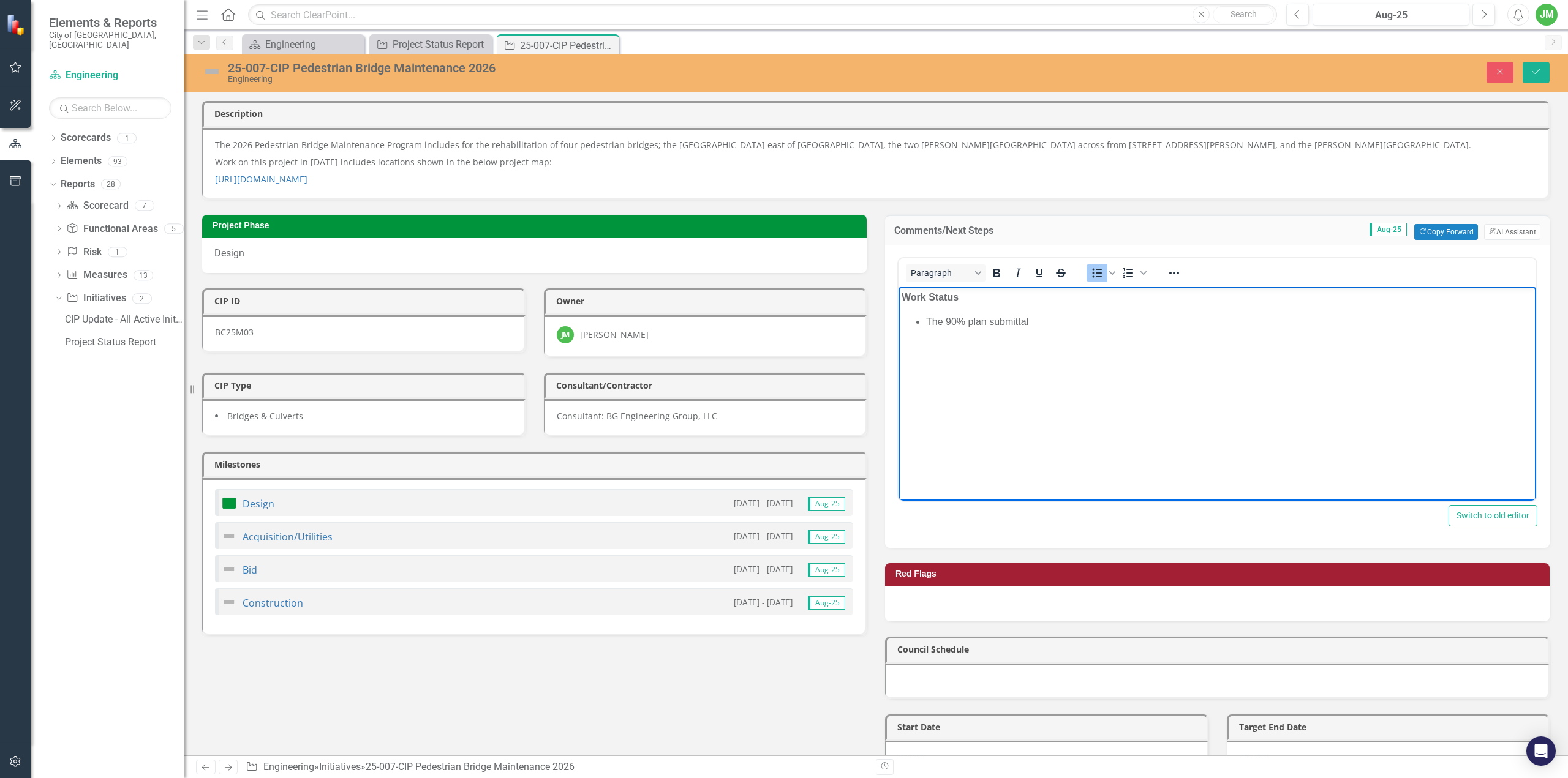
click at [1072, 321] on li "The 90% plan submittal" at bounding box center [1229, 321] width 607 height 15
click at [1071, 318] on li "The 90% plans will be submitted for review in late August." at bounding box center [1229, 321] width 607 height 15
click at [1250, 318] on li "The 90% plans will be submitted to the City for review in late August." at bounding box center [1229, 321] width 607 height 15
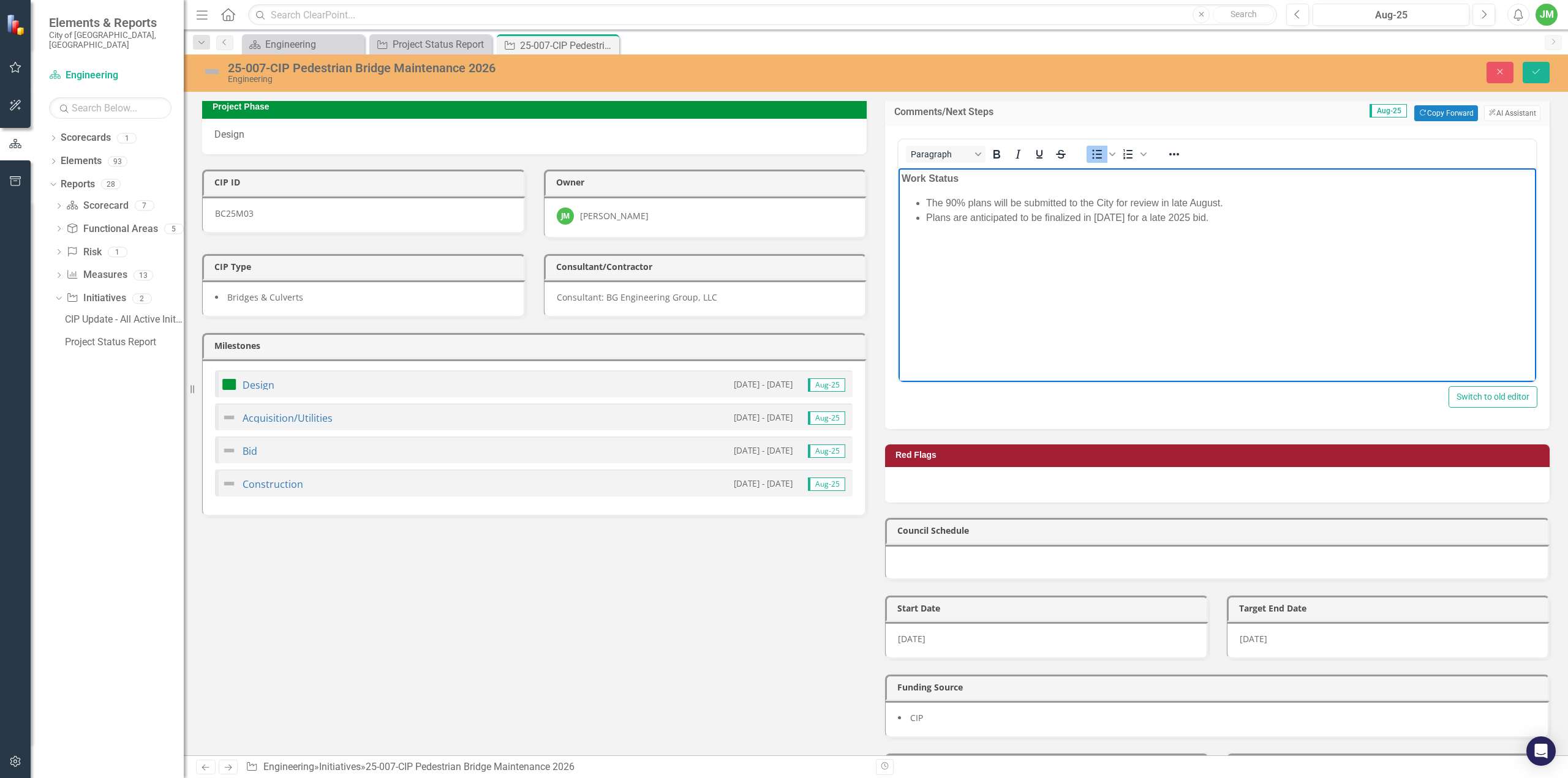
scroll to position [123, 0]
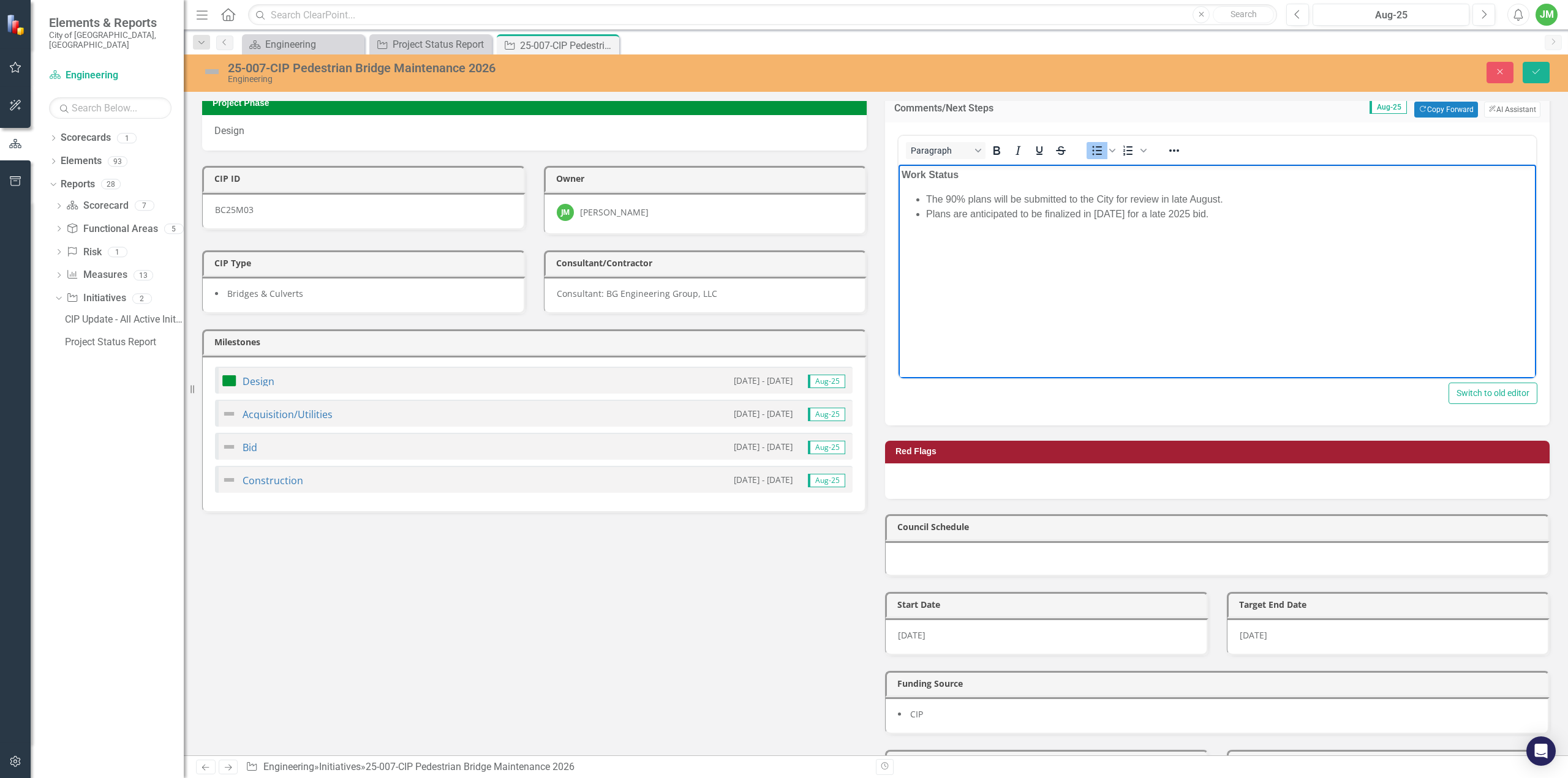
click at [1275, 205] on li "The 90% plans will be submitted to the City for review in late August." at bounding box center [1229, 199] width 607 height 15
click at [1537, 73] on icon "Save" at bounding box center [1536, 71] width 11 height 8
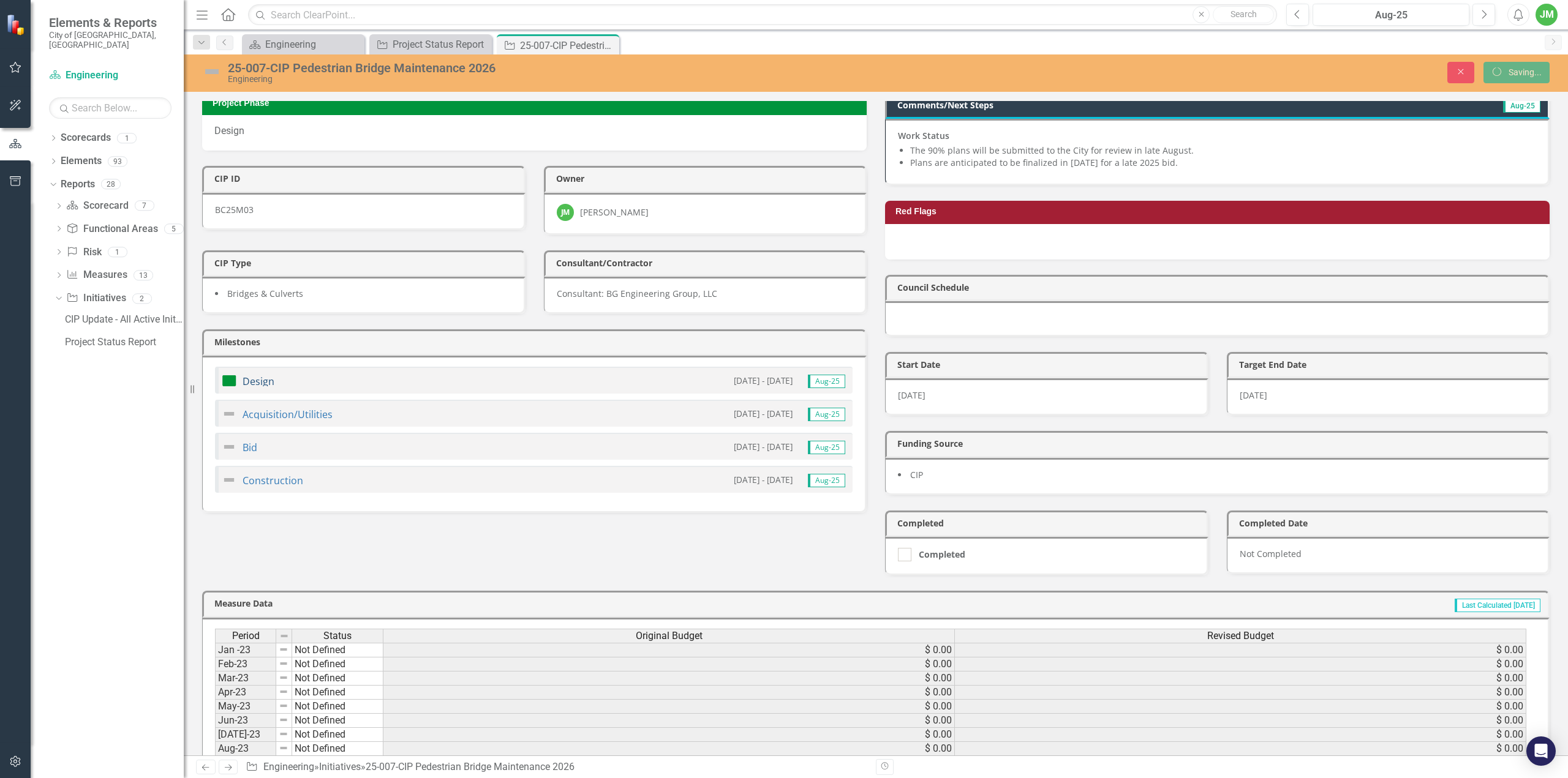
click at [262, 375] on link "Design" at bounding box center [259, 382] width 32 height 13
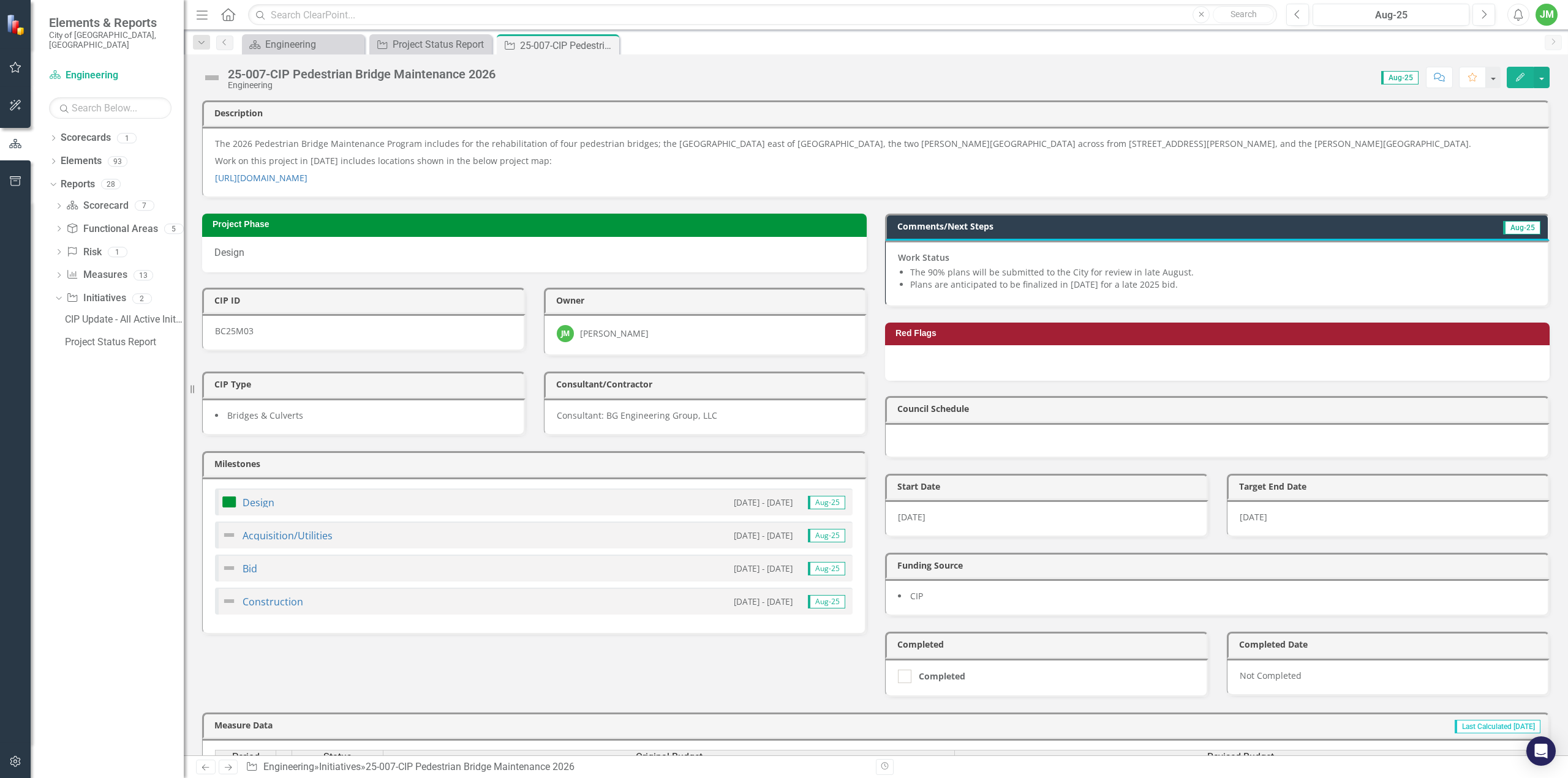
click at [235, 495] on img at bounding box center [229, 503] width 15 height 15
click at [266, 496] on link "Design" at bounding box center [259, 503] width 32 height 13
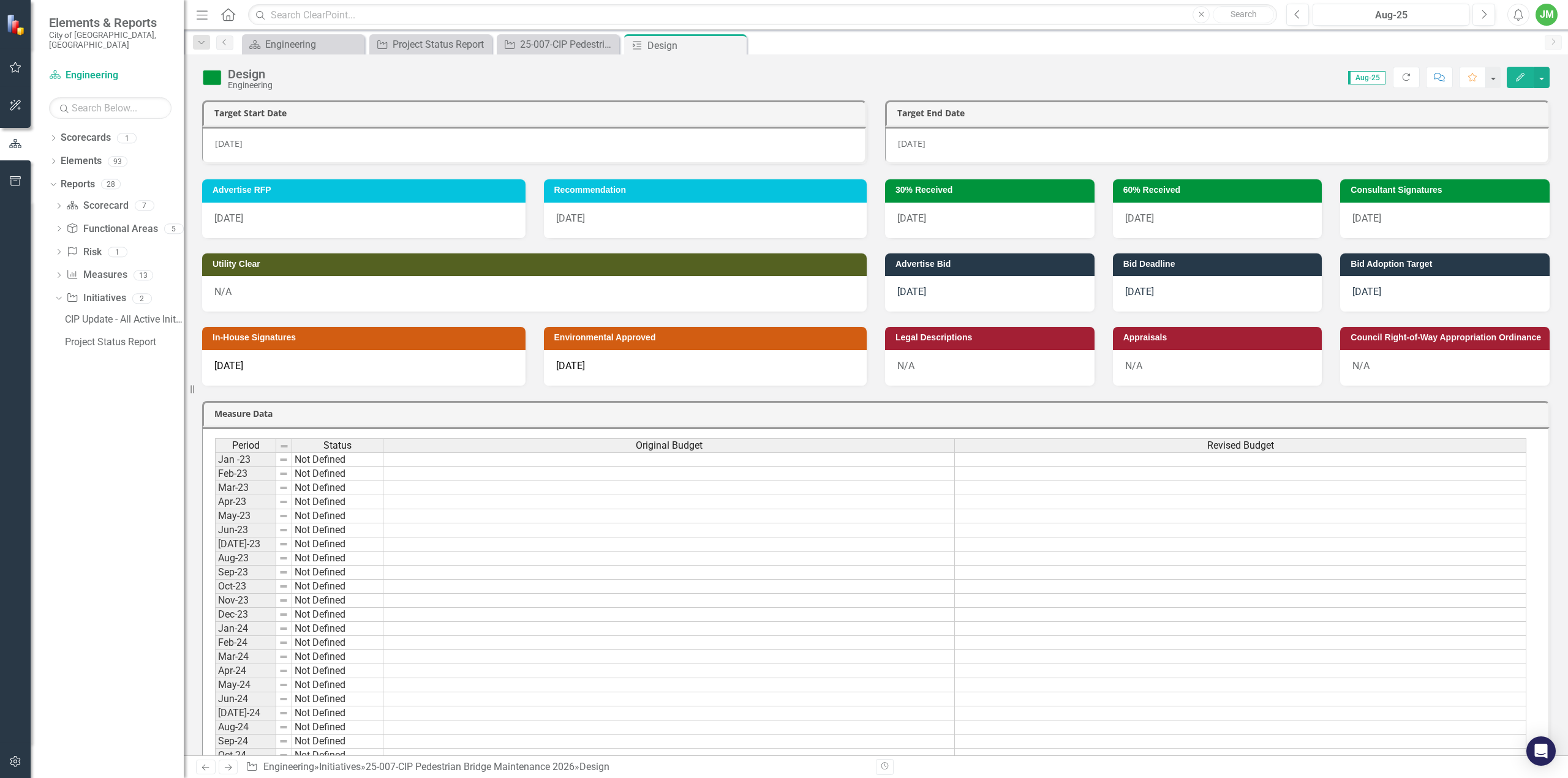
click at [1179, 217] on div "[DATE]" at bounding box center [1218, 221] width 210 height 35
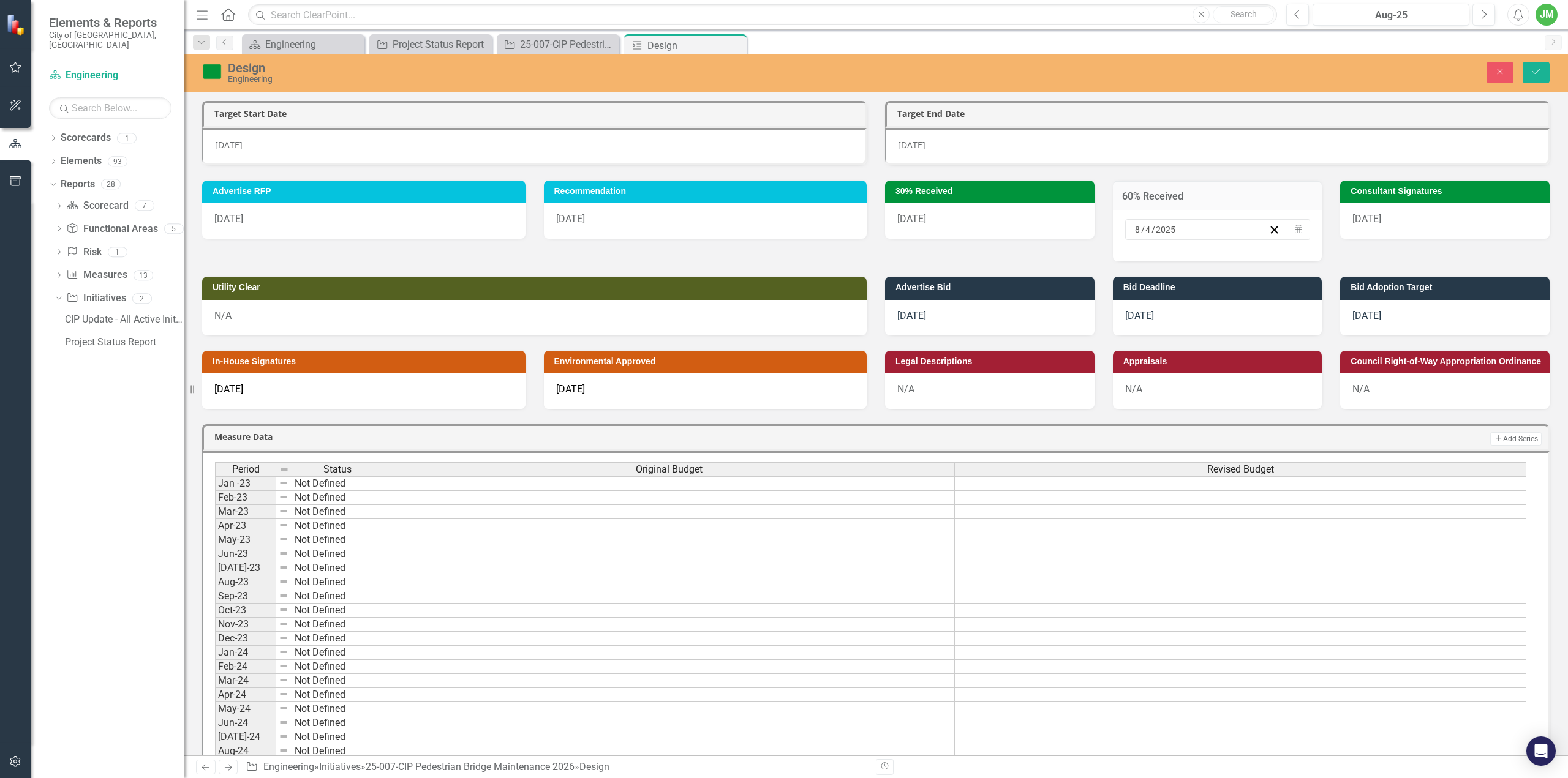
click at [1173, 234] on div "8 / 4 / 2025" at bounding box center [1207, 229] width 163 height 21
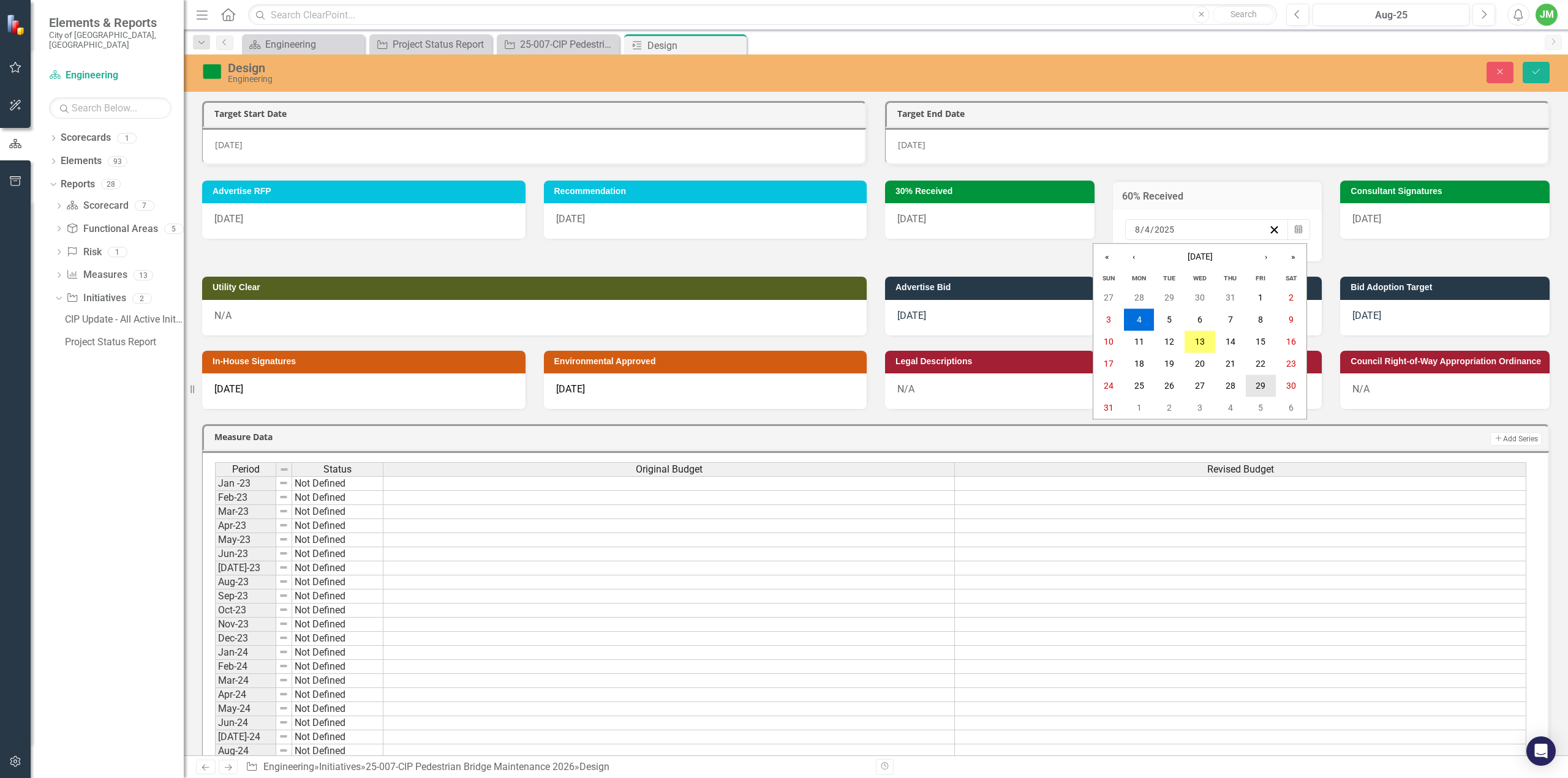
click at [1258, 382] on abbr "29" at bounding box center [1261, 387] width 10 height 10
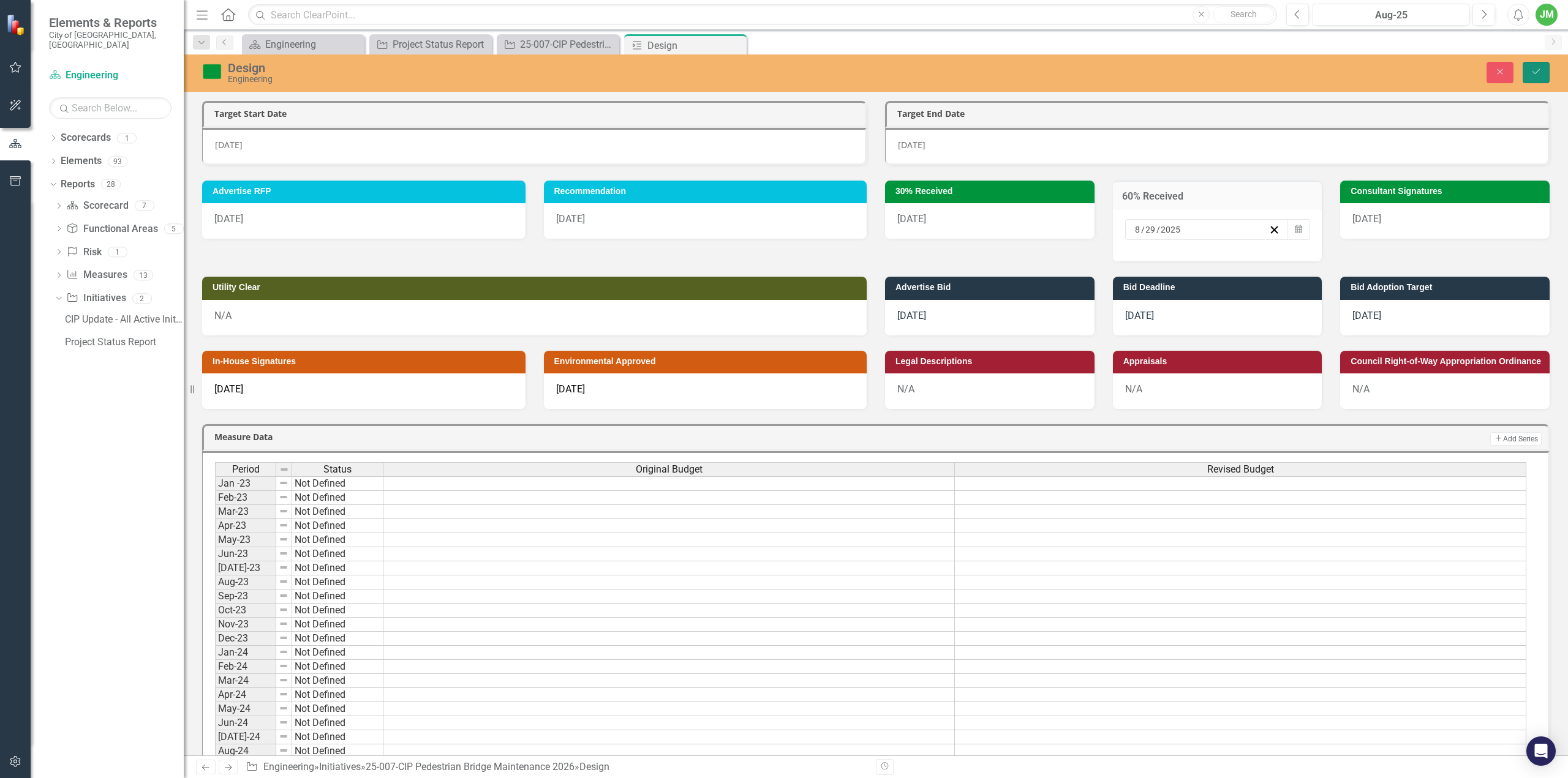
click at [1544, 71] on button "Save" at bounding box center [1536, 73] width 27 height 22
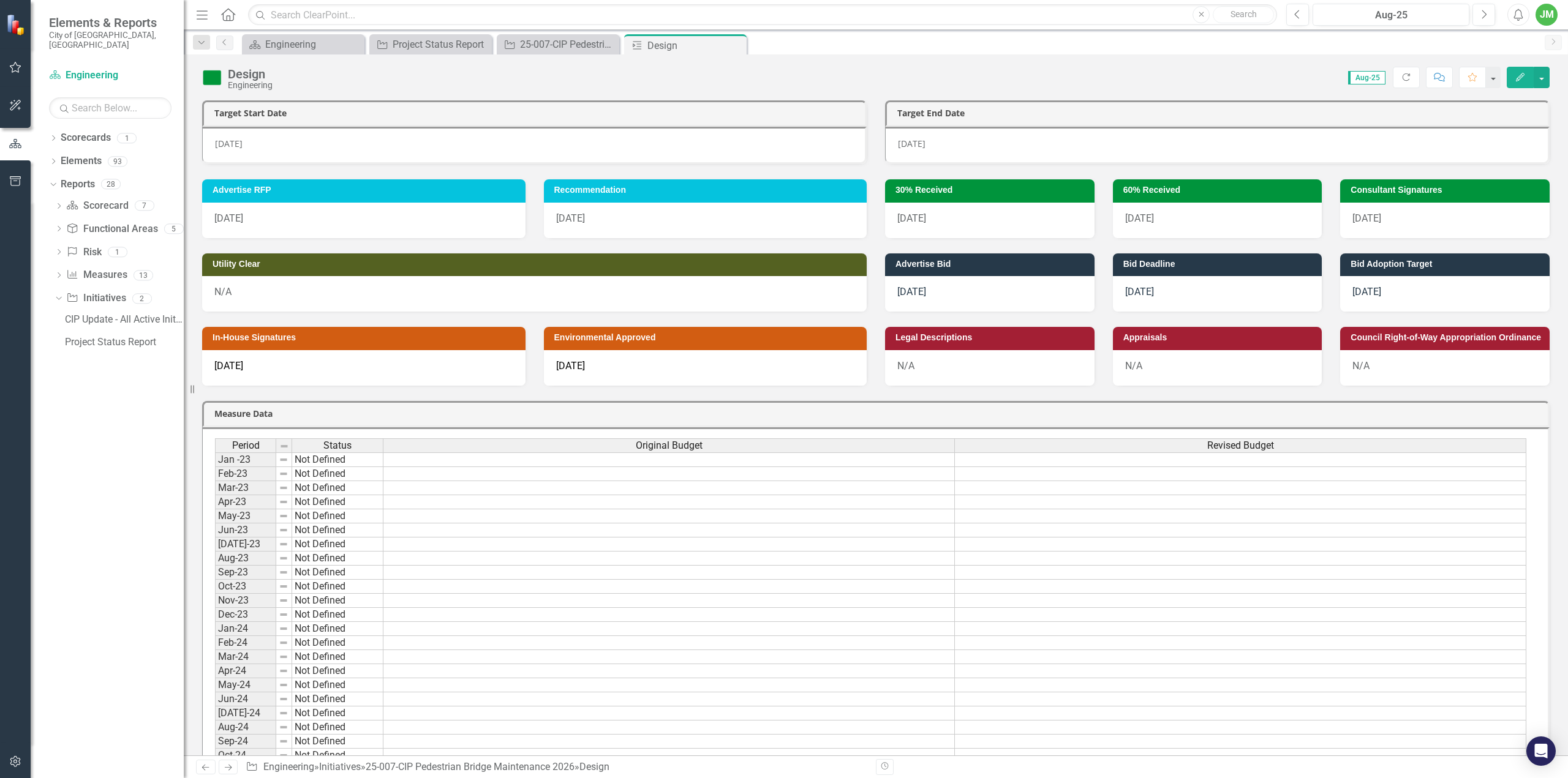
scroll to position [328, 0]
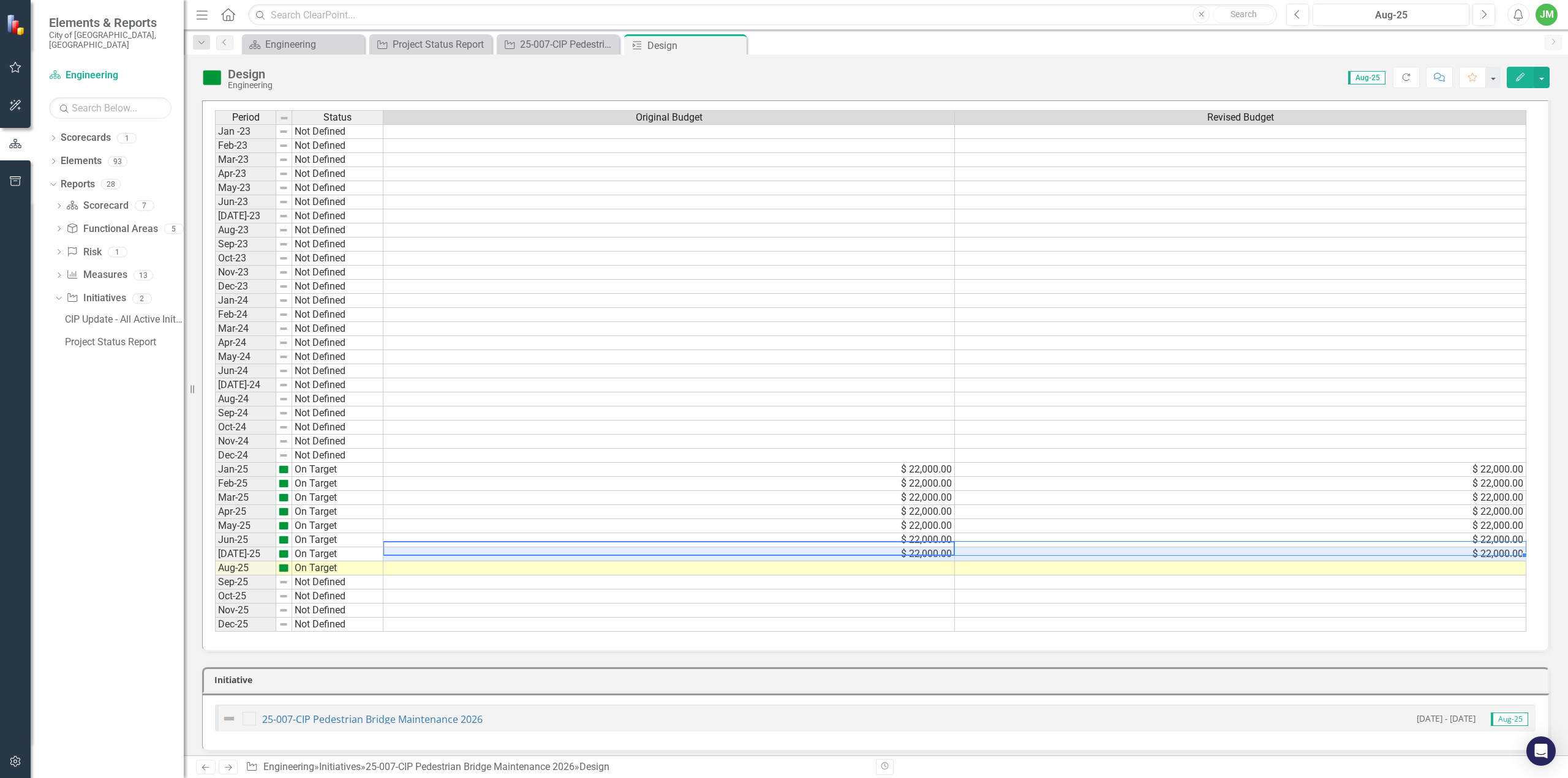
drag, startPoint x: 939, startPoint y: 543, endPoint x: 967, endPoint y: 545, distance: 28.1
click at [967, 547] on tr "Jul-25 On Target $ 22,000.00 $ 22,000.00" at bounding box center [870, 554] width 1311 height 14
drag, startPoint x: 1524, startPoint y: 551, endPoint x: 1518, endPoint y: 561, distance: 11.7
click at [215, 561] on div "Period Status Original Budget Revised Budget Jan -23 Not Defined Feb-23 Not Def…" at bounding box center [215, 371] width 0 height 522
type textarea "22000"
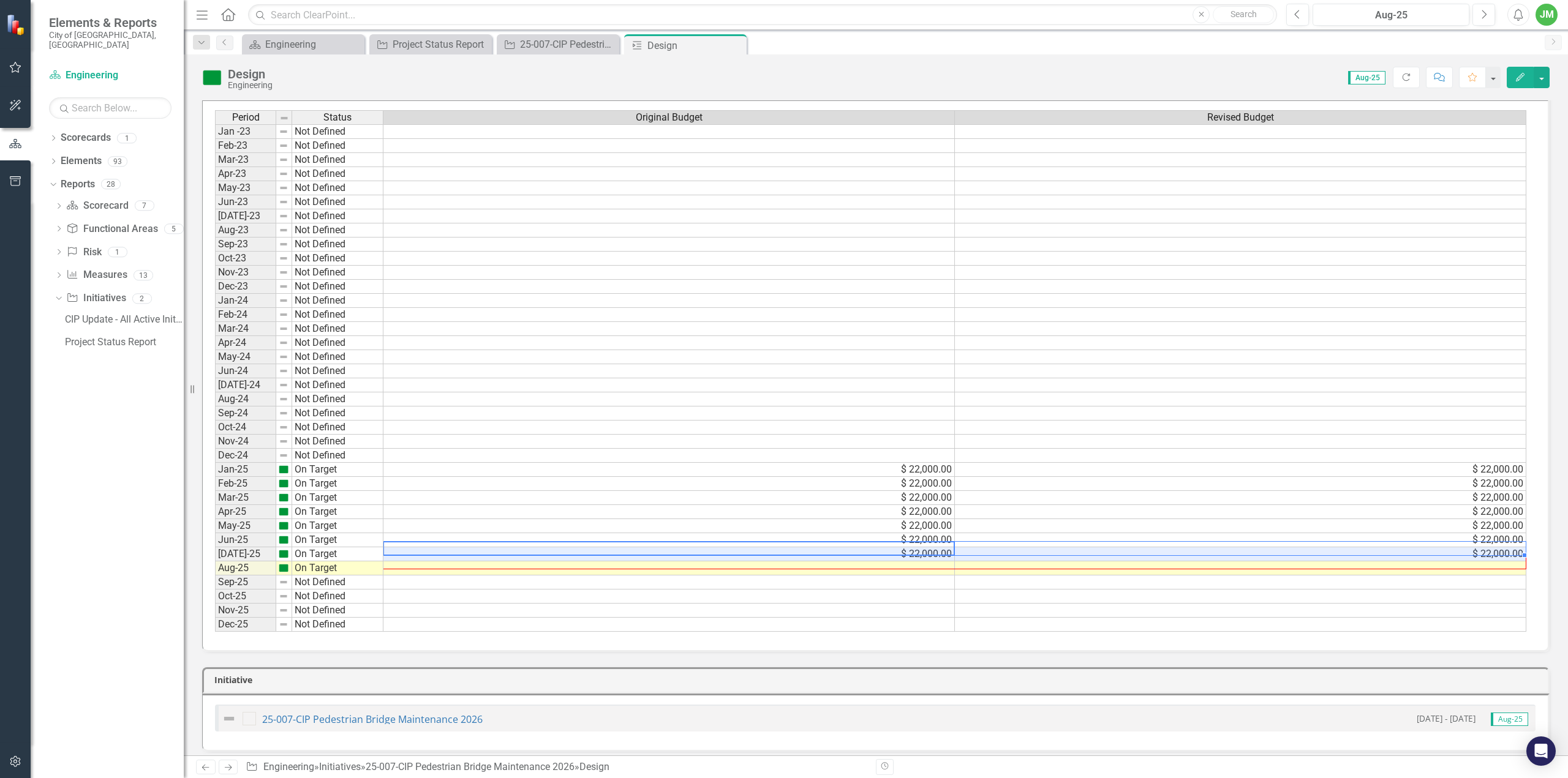
scroll to position [332, 0]
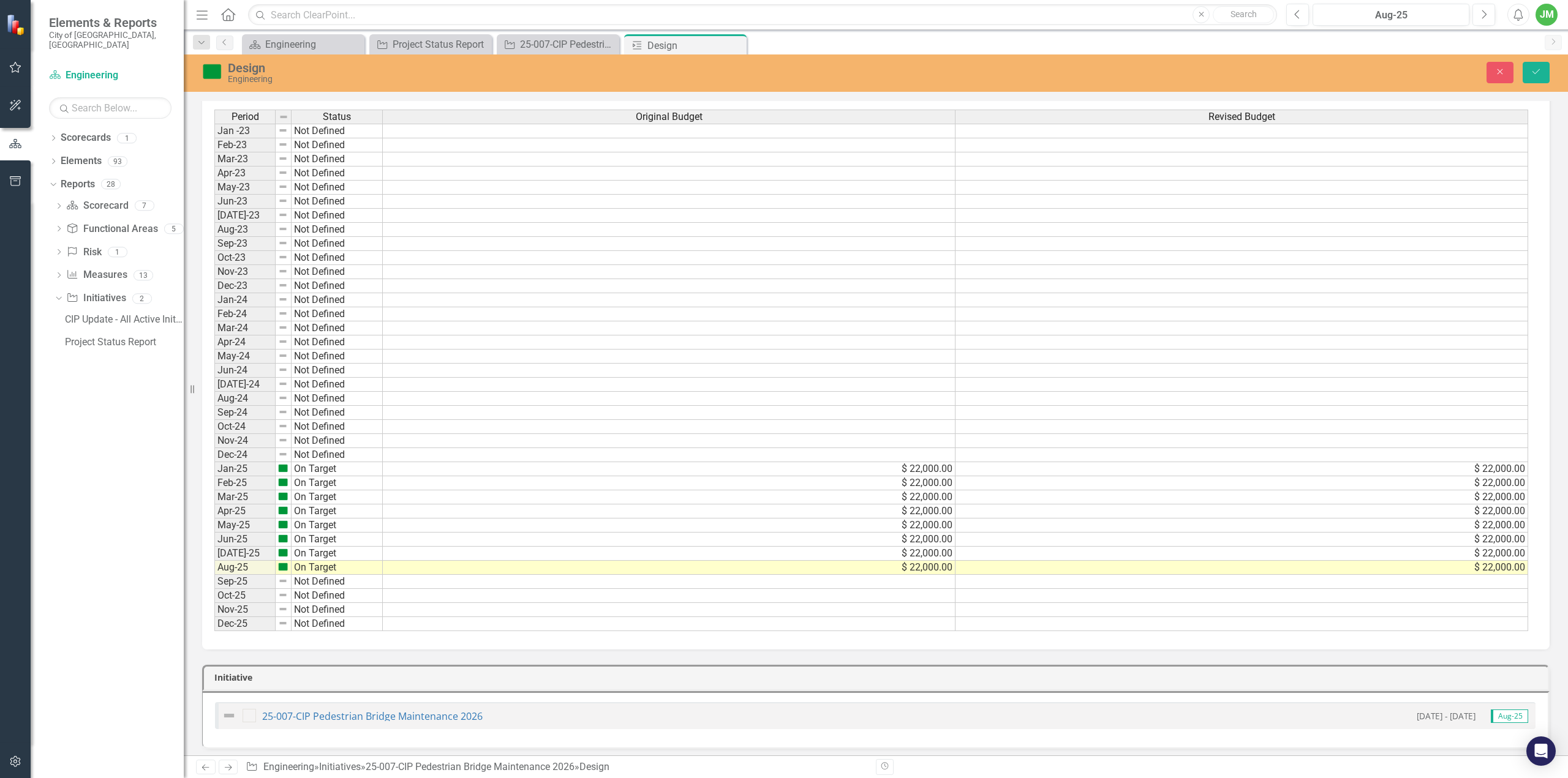
click at [1541, 60] on div "Design Engineering Close Save" at bounding box center [875, 72] width 1384 height 23
click at [1536, 69] on icon "Save" at bounding box center [1536, 71] width 11 height 8
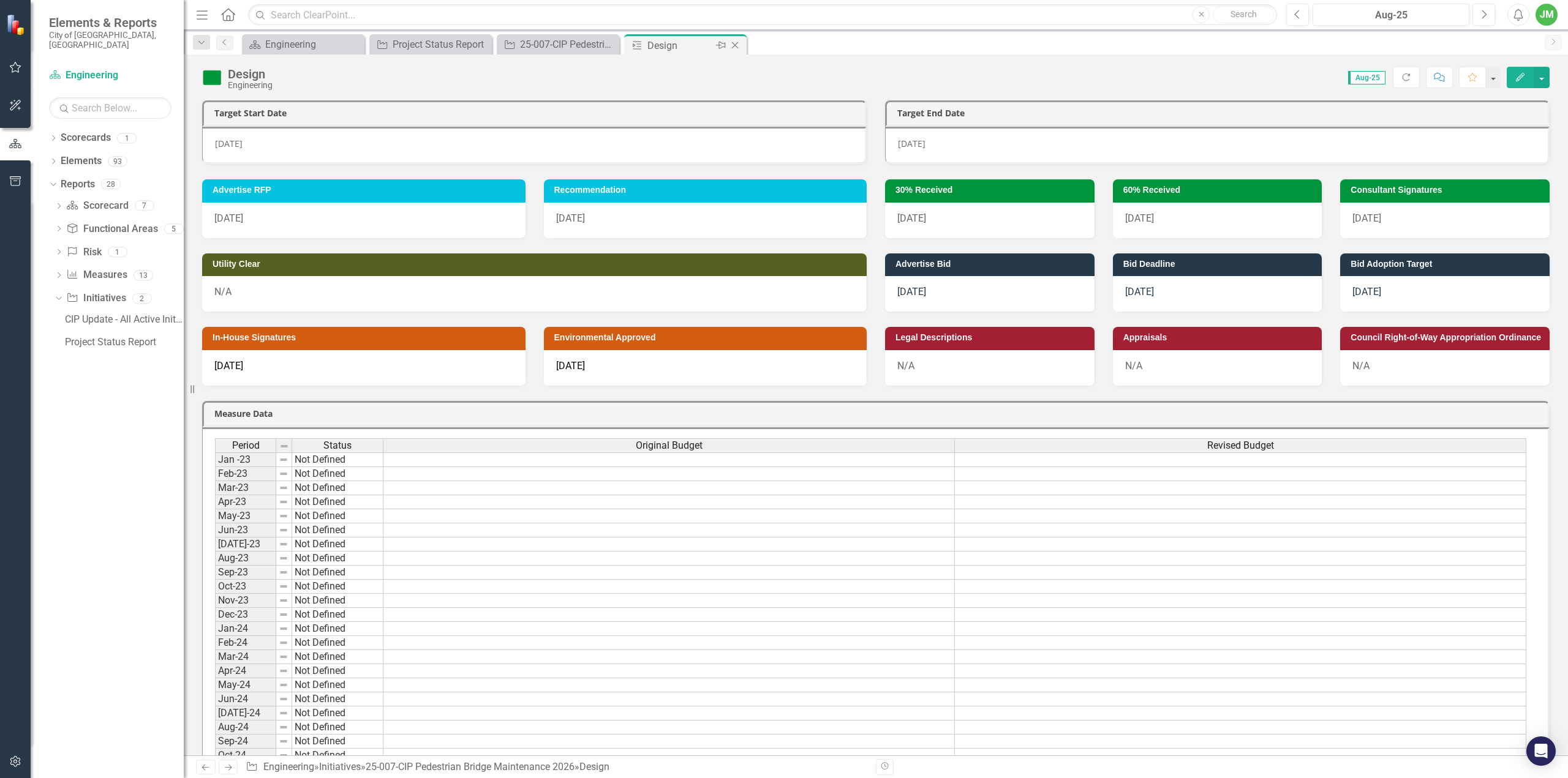
click at [735, 41] on icon "Close" at bounding box center [734, 45] width 13 height 10
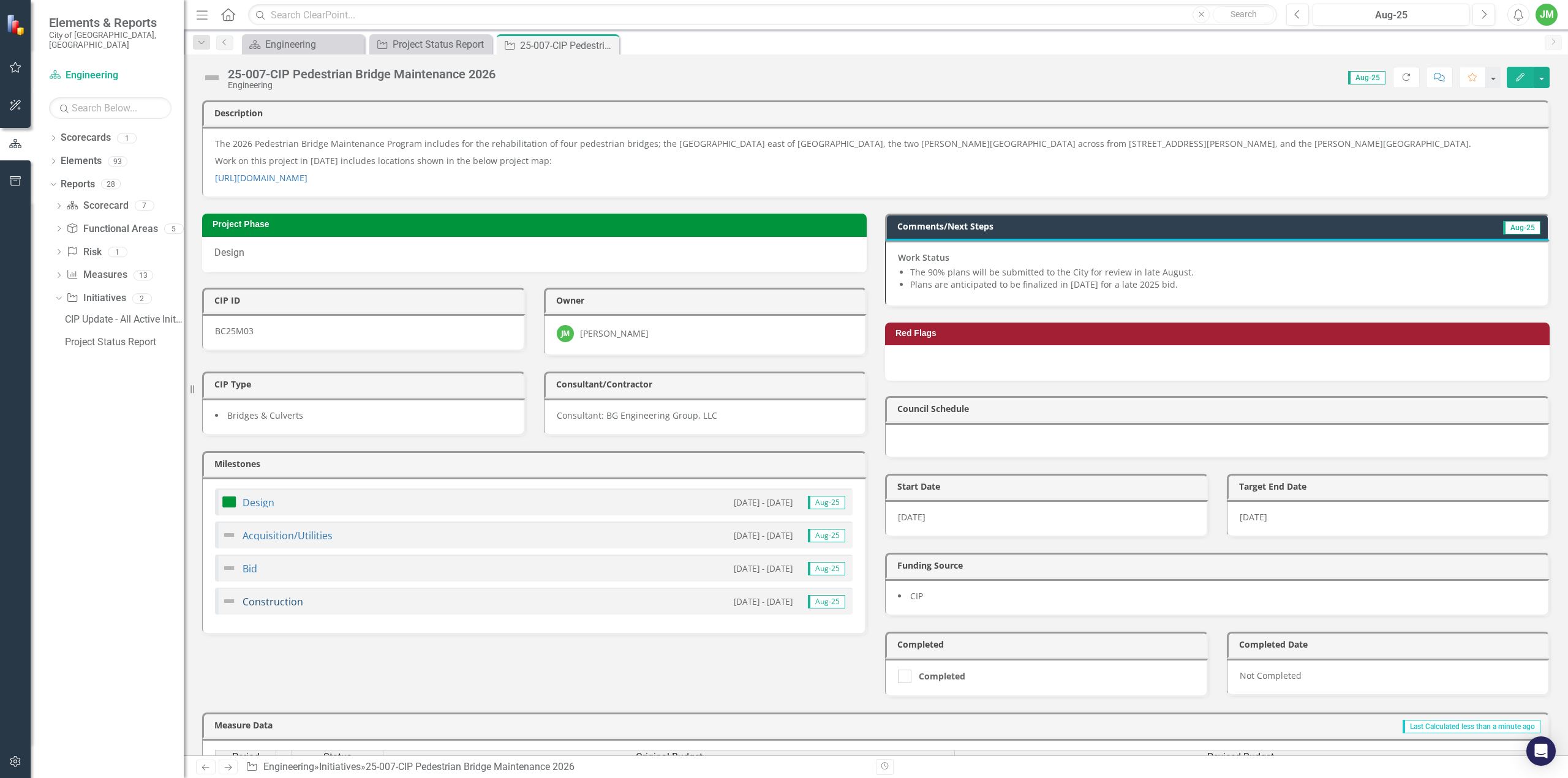
click at [271, 595] on link "Construction" at bounding box center [273, 602] width 60 height 13
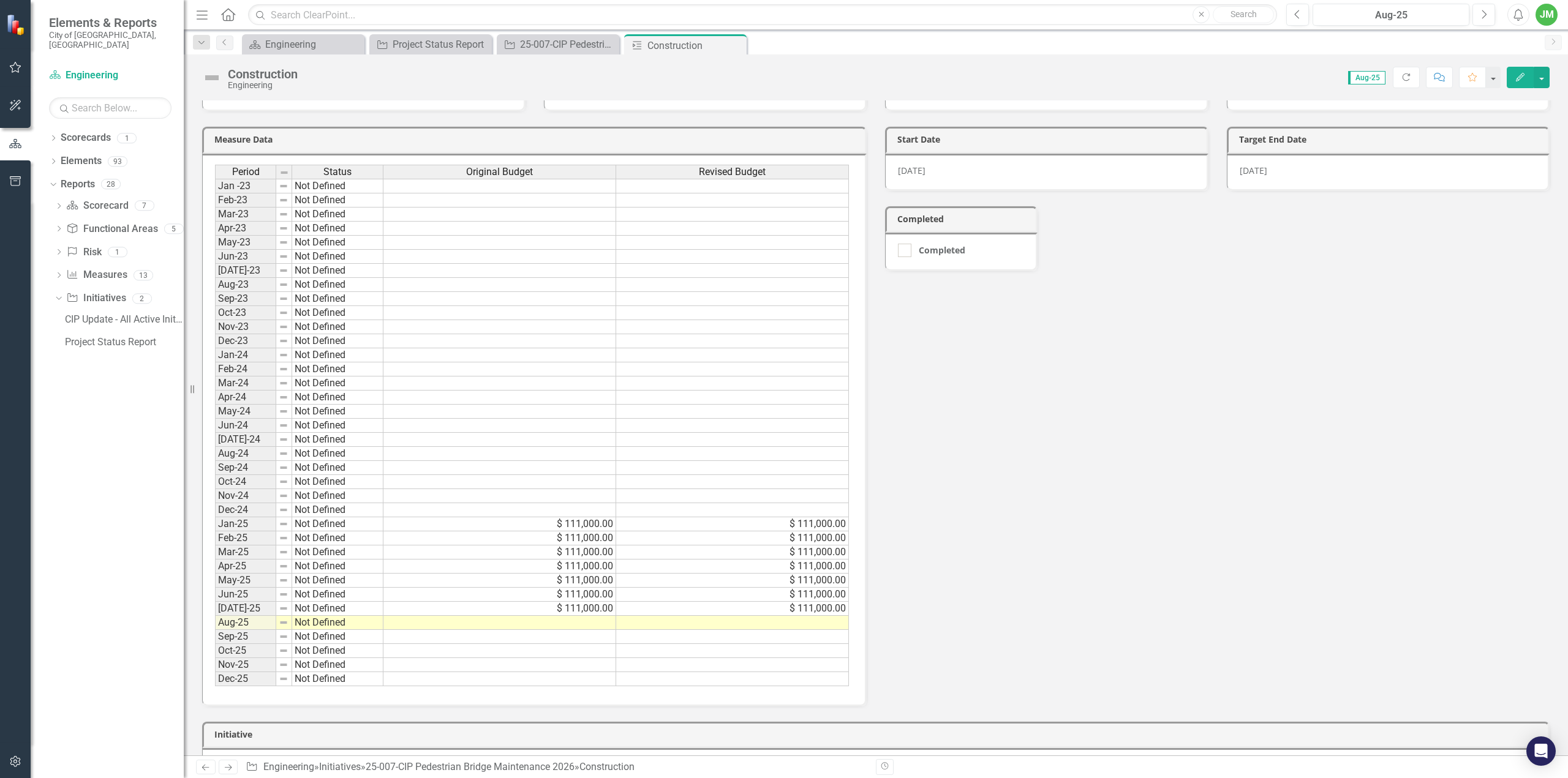
scroll to position [107, 0]
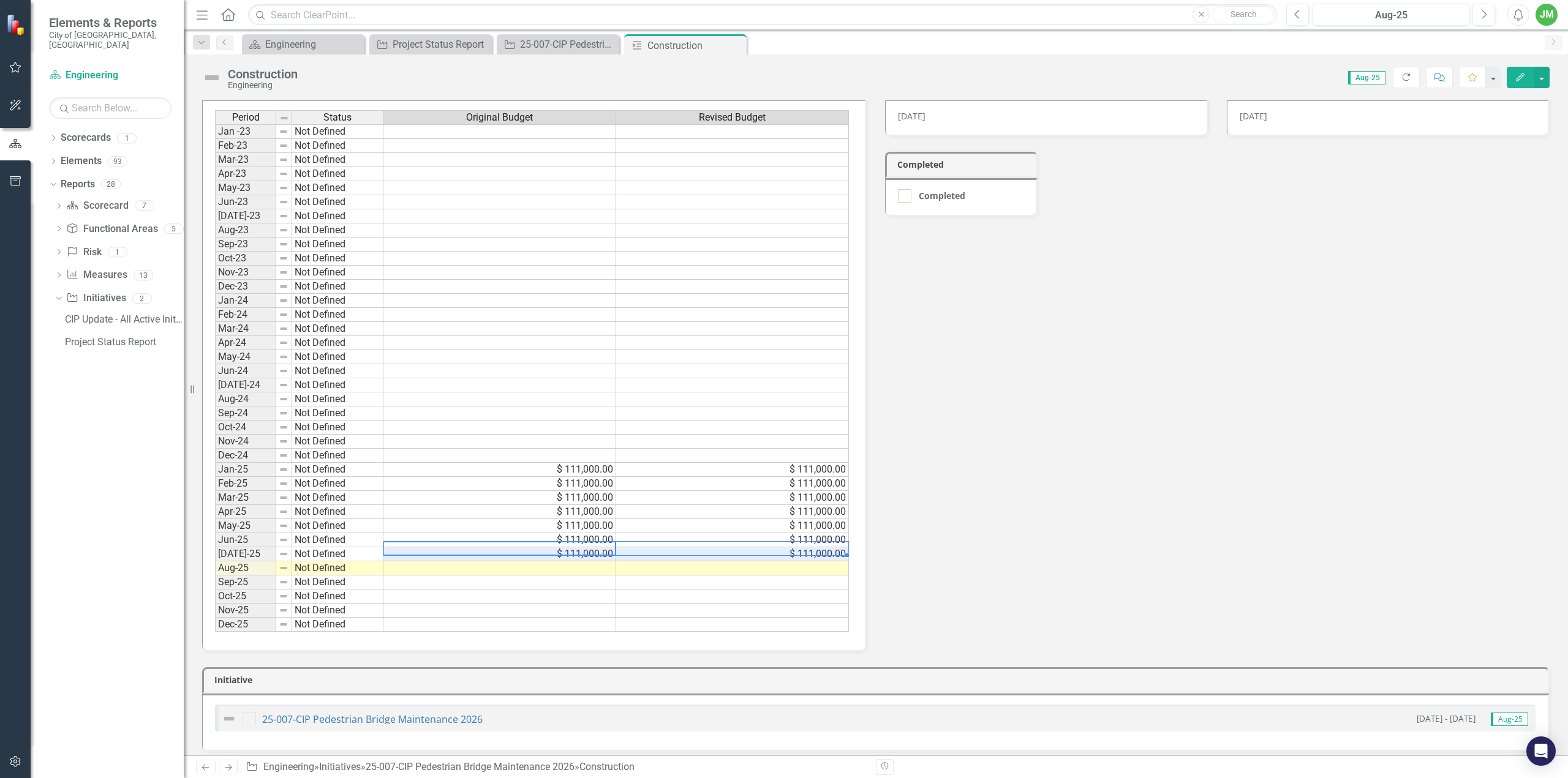
drag, startPoint x: 609, startPoint y: 547, endPoint x: 645, endPoint y: 543, distance: 36.2
click at [626, 547] on tr "Jul-25 Not Defined $ 111,000.00 $ 111,000.00" at bounding box center [531, 554] width 634 height 14
click at [215, 554] on div "Period Status Original Budget Revised Budget Jan -23 Not Defined Feb-23 Not Def…" at bounding box center [215, 371] width 0 height 522
type textarea "111000"
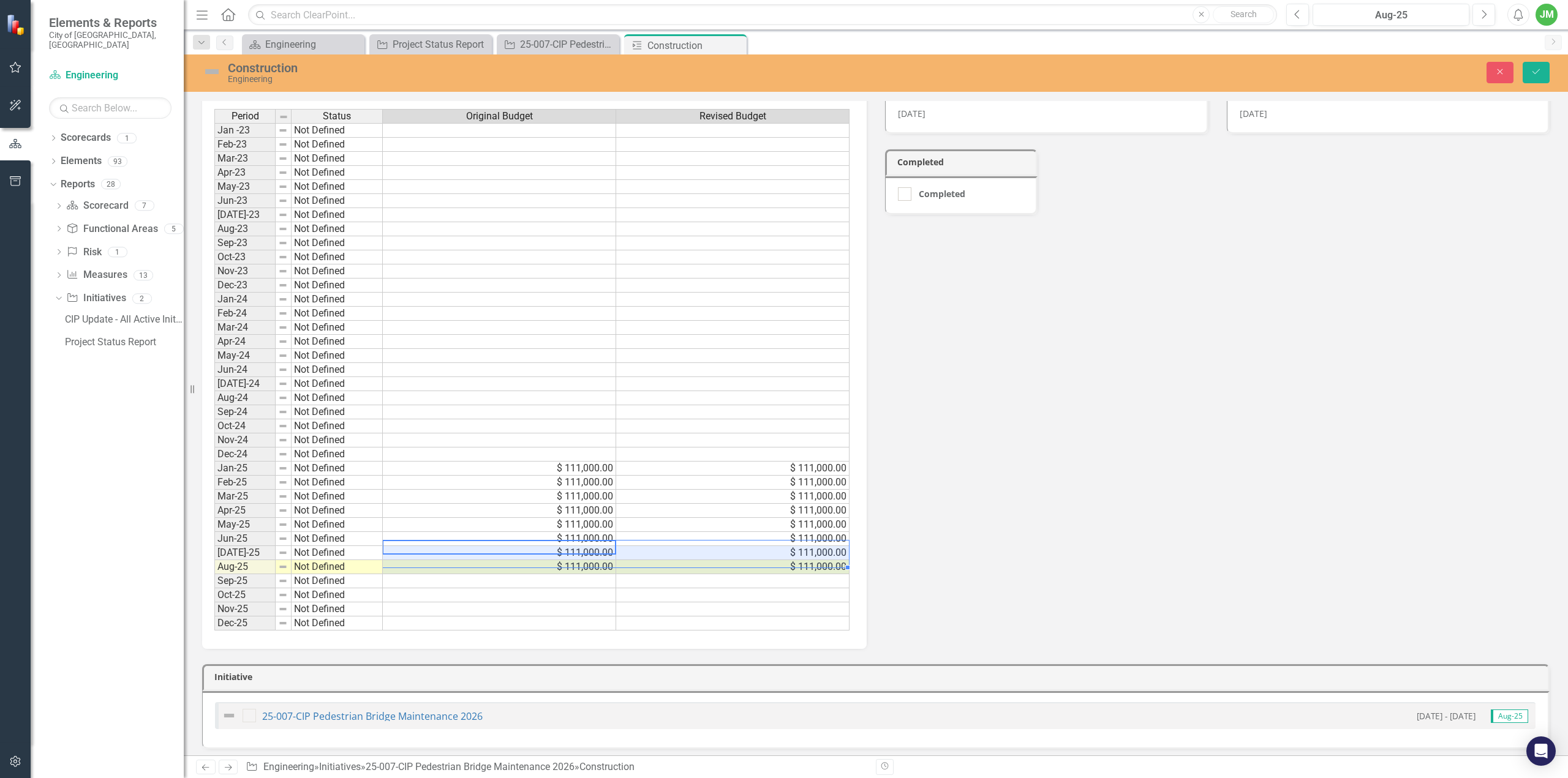
click at [1550, 76] on div "Close Save" at bounding box center [1280, 73] width 559 height 22
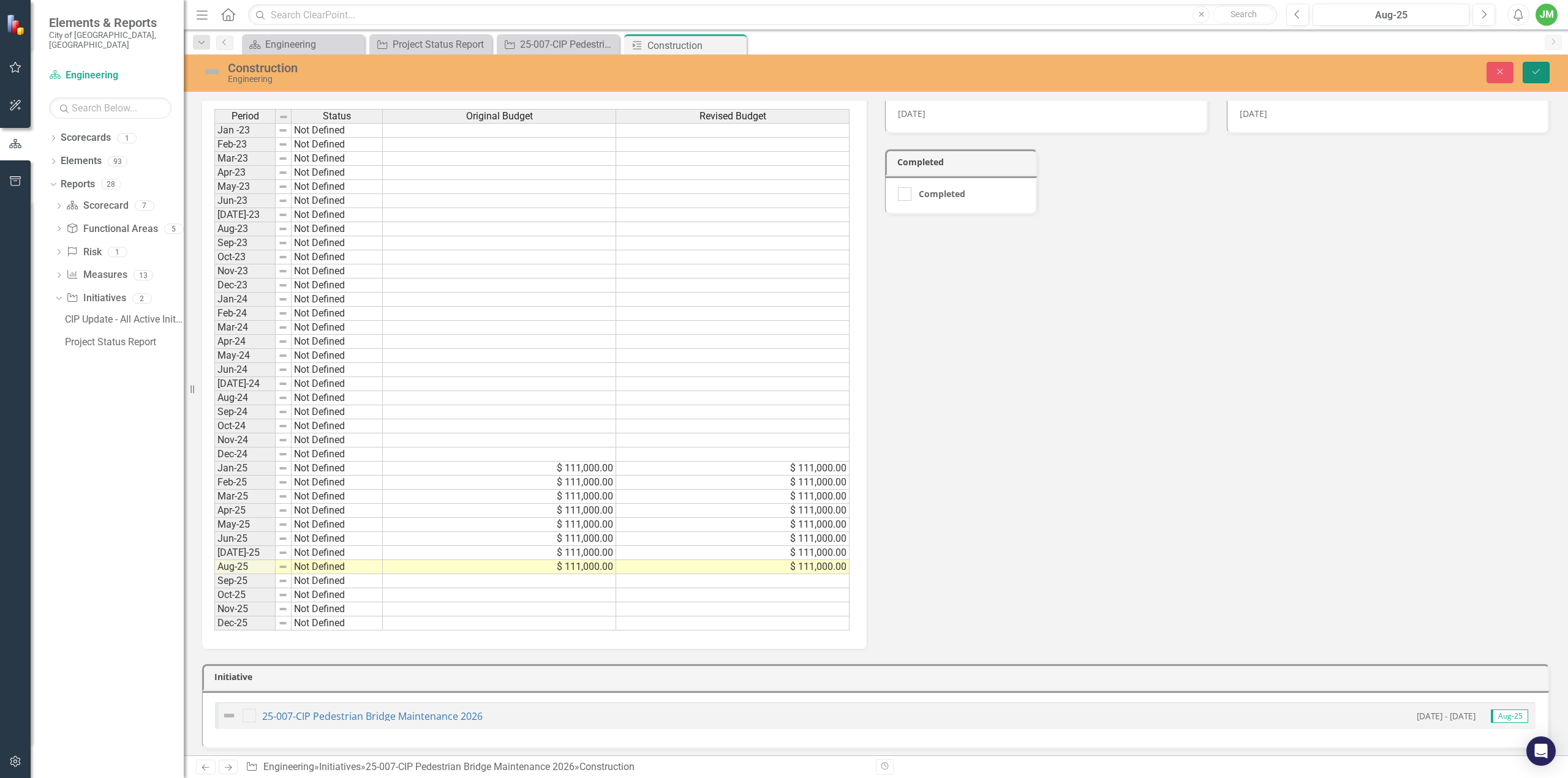
click at [1538, 70] on icon "Save" at bounding box center [1536, 71] width 11 height 8
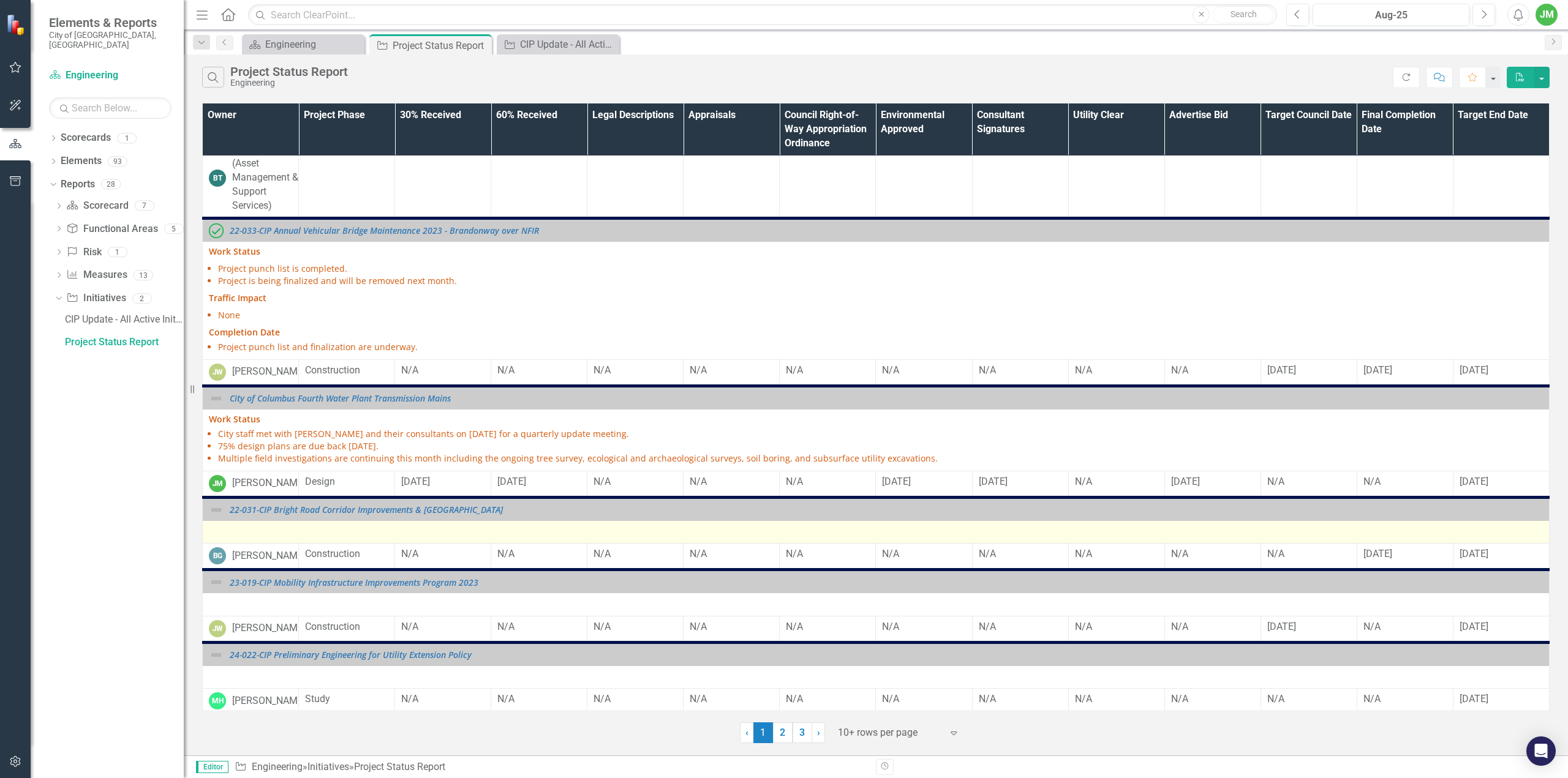
scroll to position [357, 0]
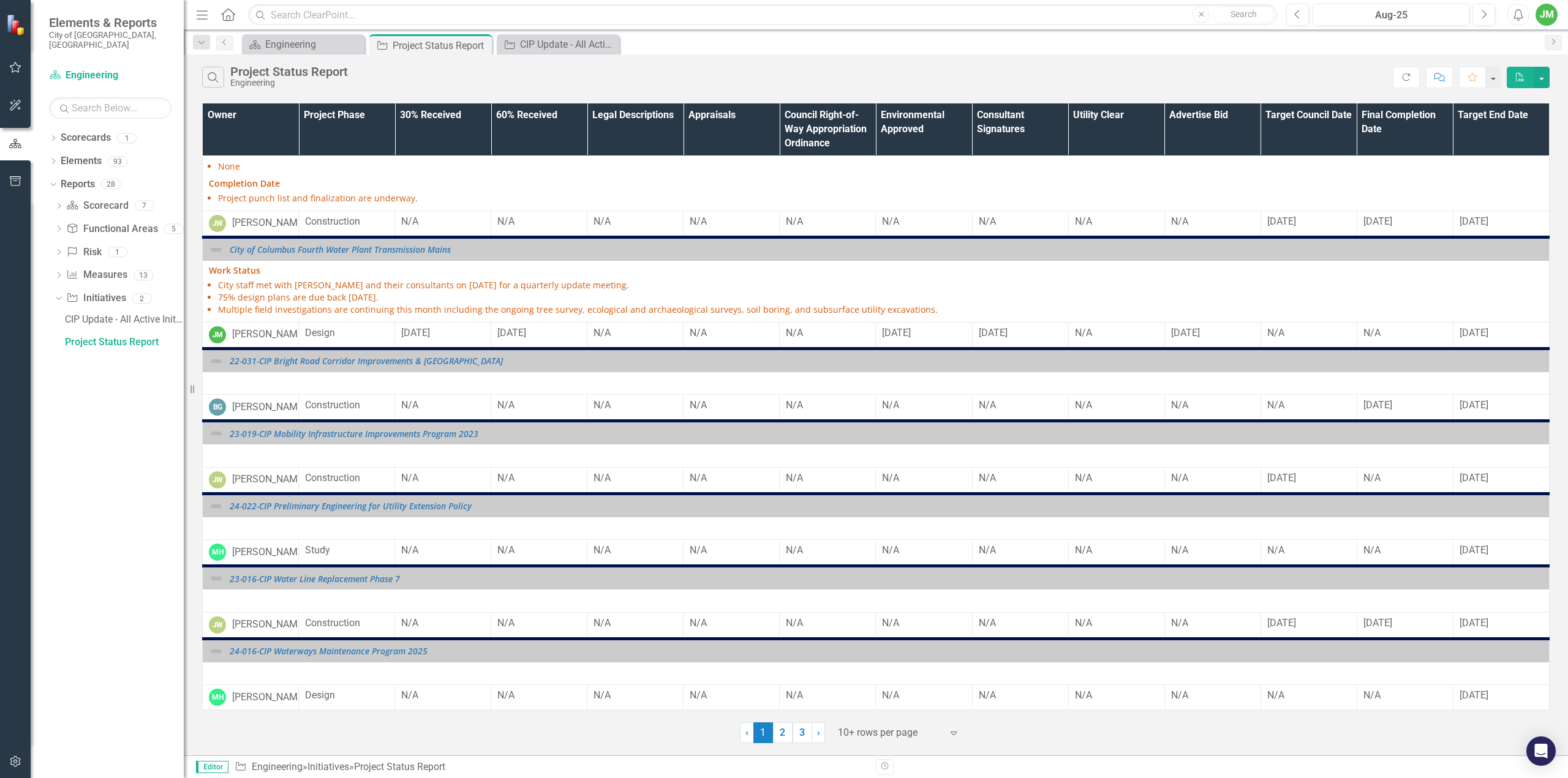
click at [238, 123] on th "Owner" at bounding box center [251, 129] width 97 height 53
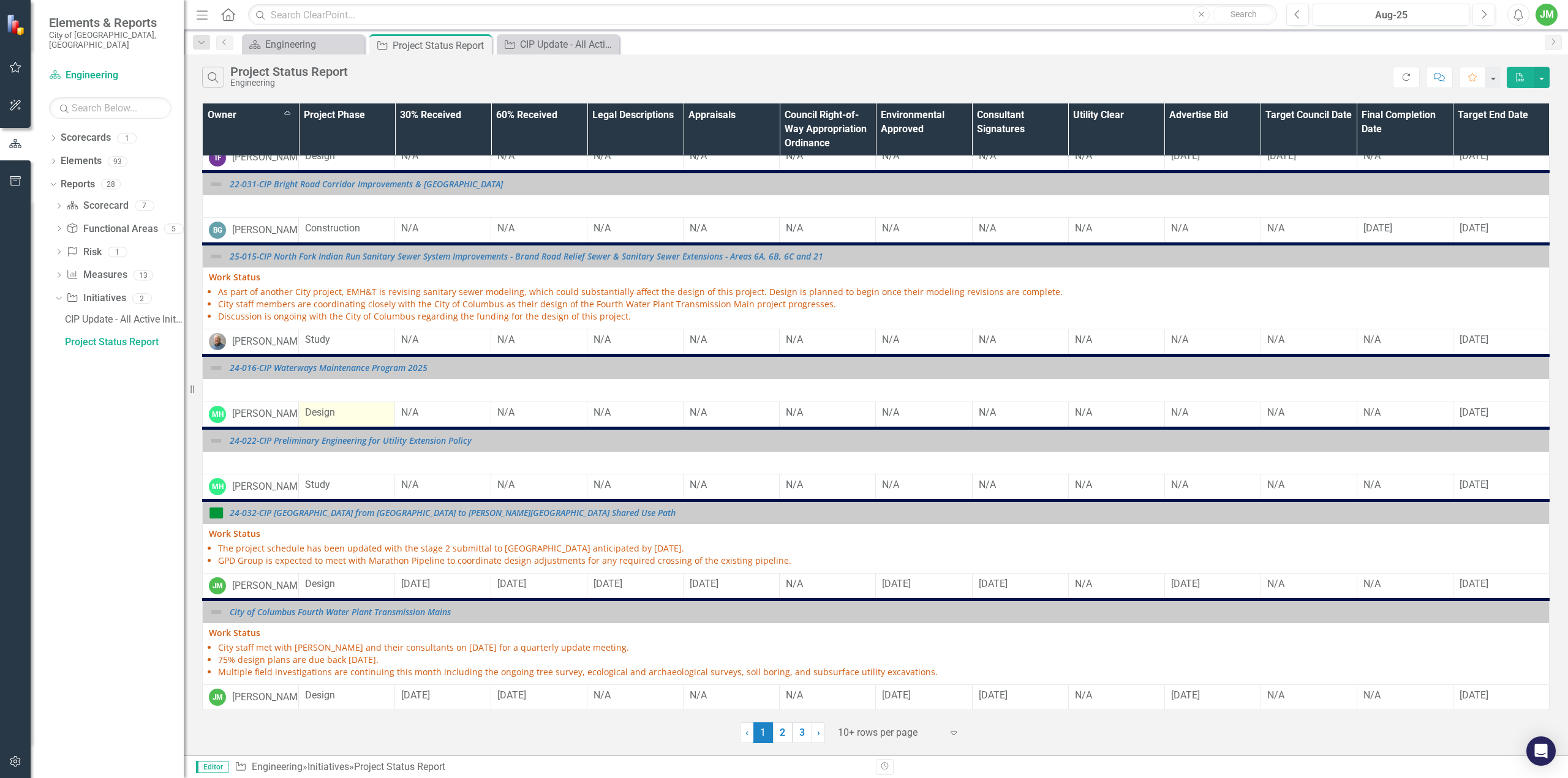
scroll to position [370, 0]
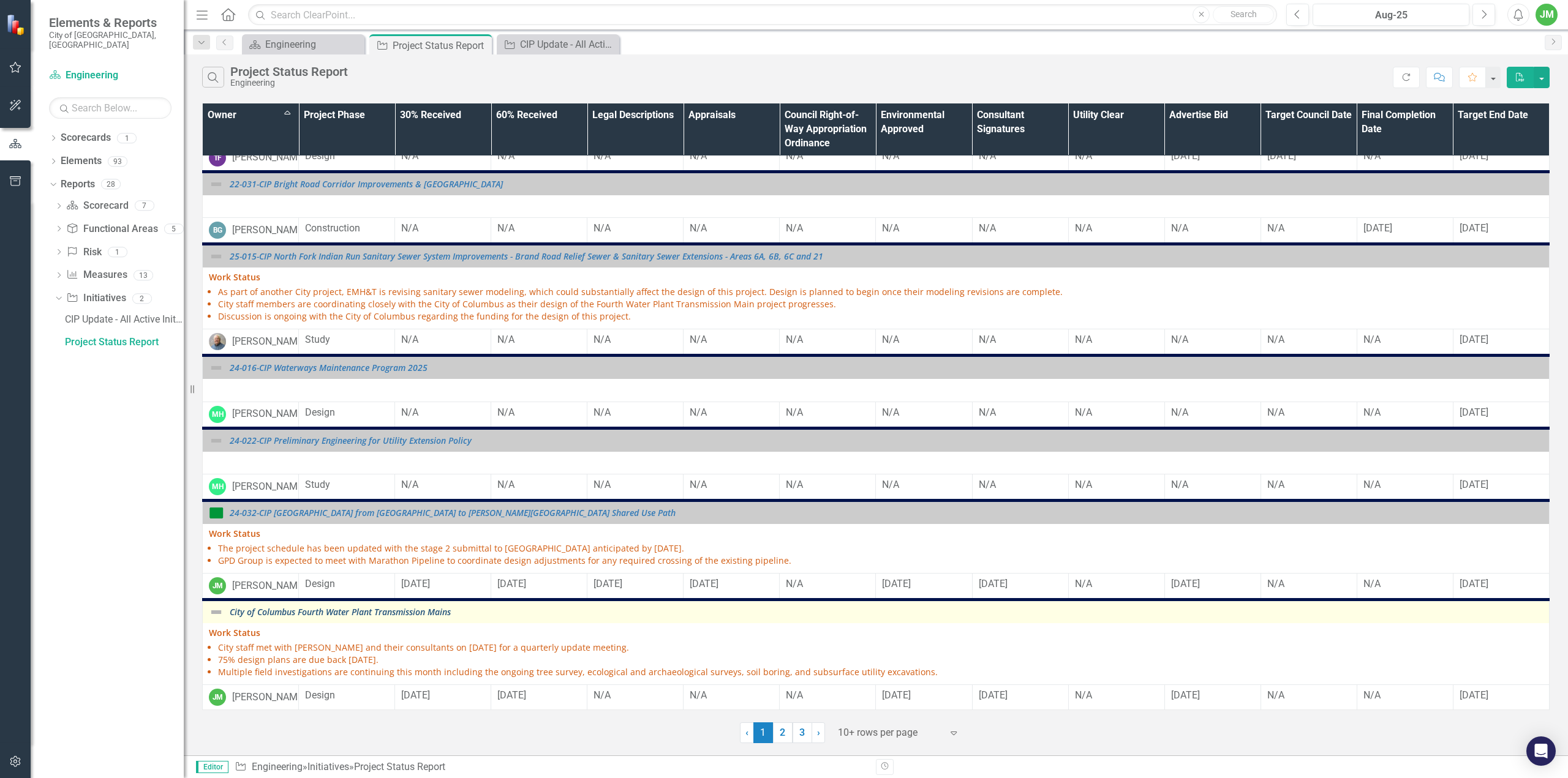
click at [316, 610] on link "City of Columbus Fourth Water Plant Transmission Mains" at bounding box center [886, 612] width 1314 height 9
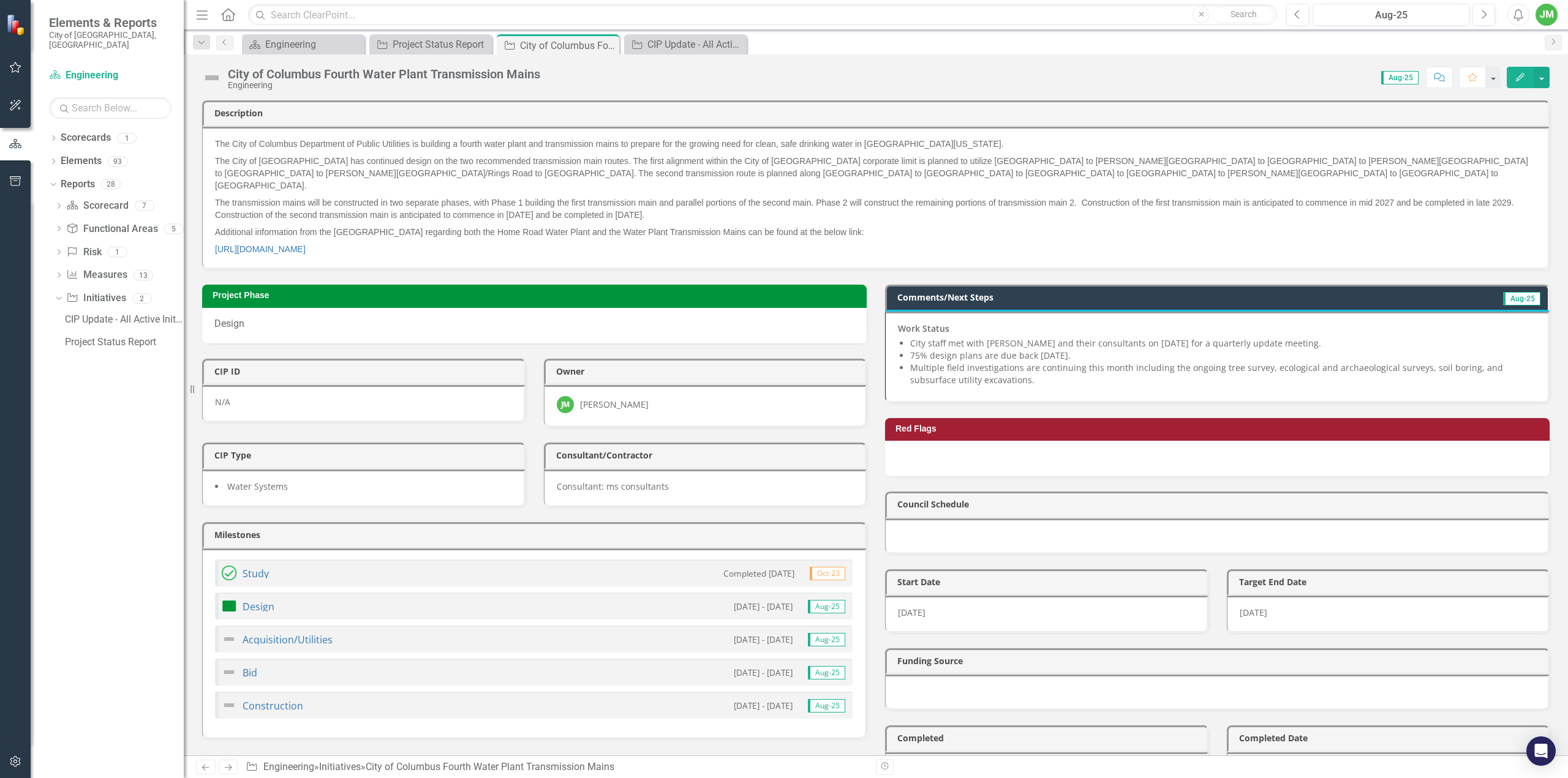
click at [214, 77] on img at bounding box center [212, 77] width 19 height 19
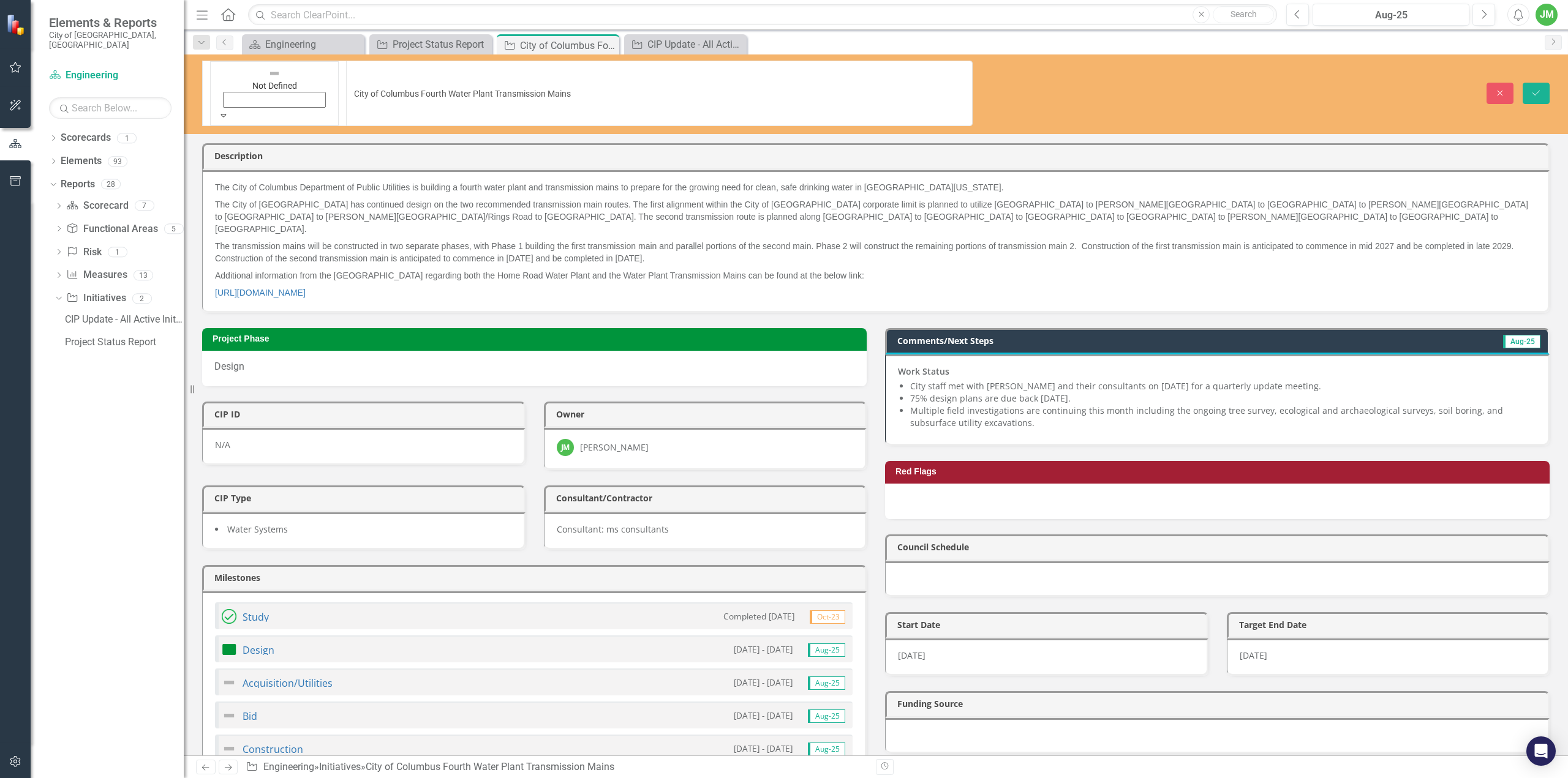
click at [227, 111] on icon "Expand" at bounding box center [223, 115] width 11 height 8
click at [1536, 89] on icon "Save" at bounding box center [1536, 93] width 11 height 8
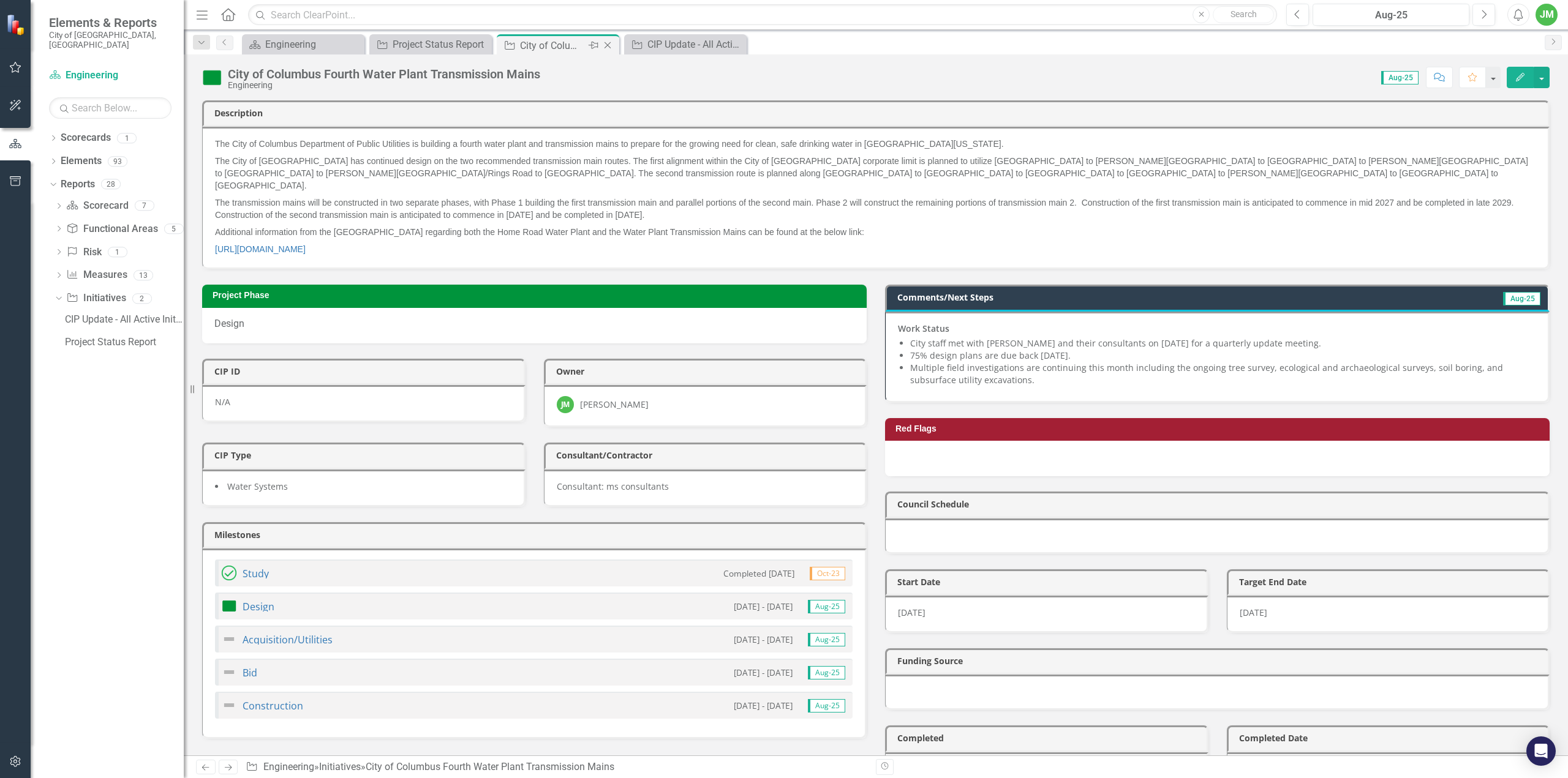
click at [610, 47] on icon at bounding box center [608, 45] width 7 height 7
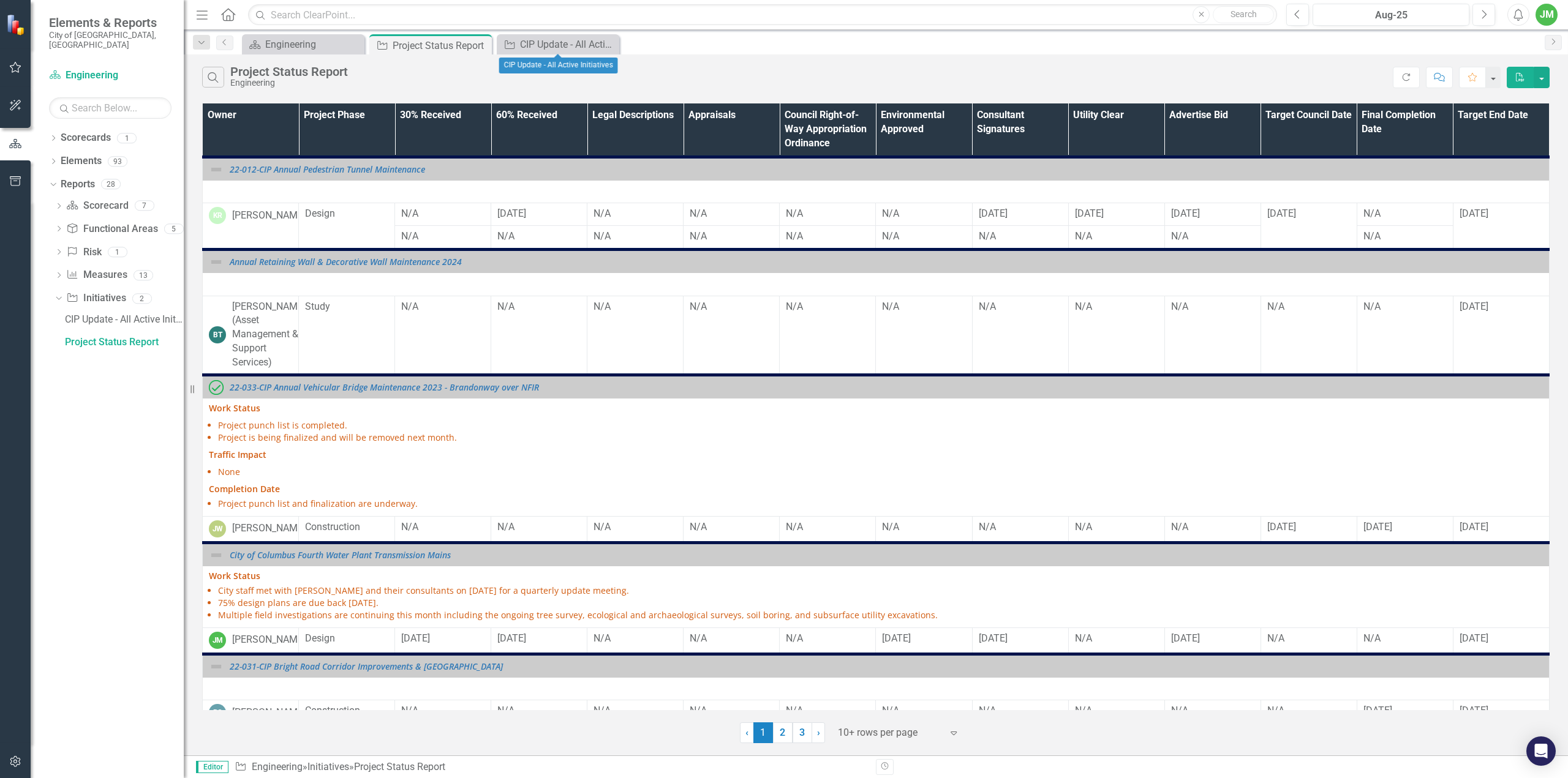
click at [0, 0] on icon "Close" at bounding box center [0, 0] width 0 height 0
click at [262, 117] on th "Owner" at bounding box center [251, 129] width 97 height 53
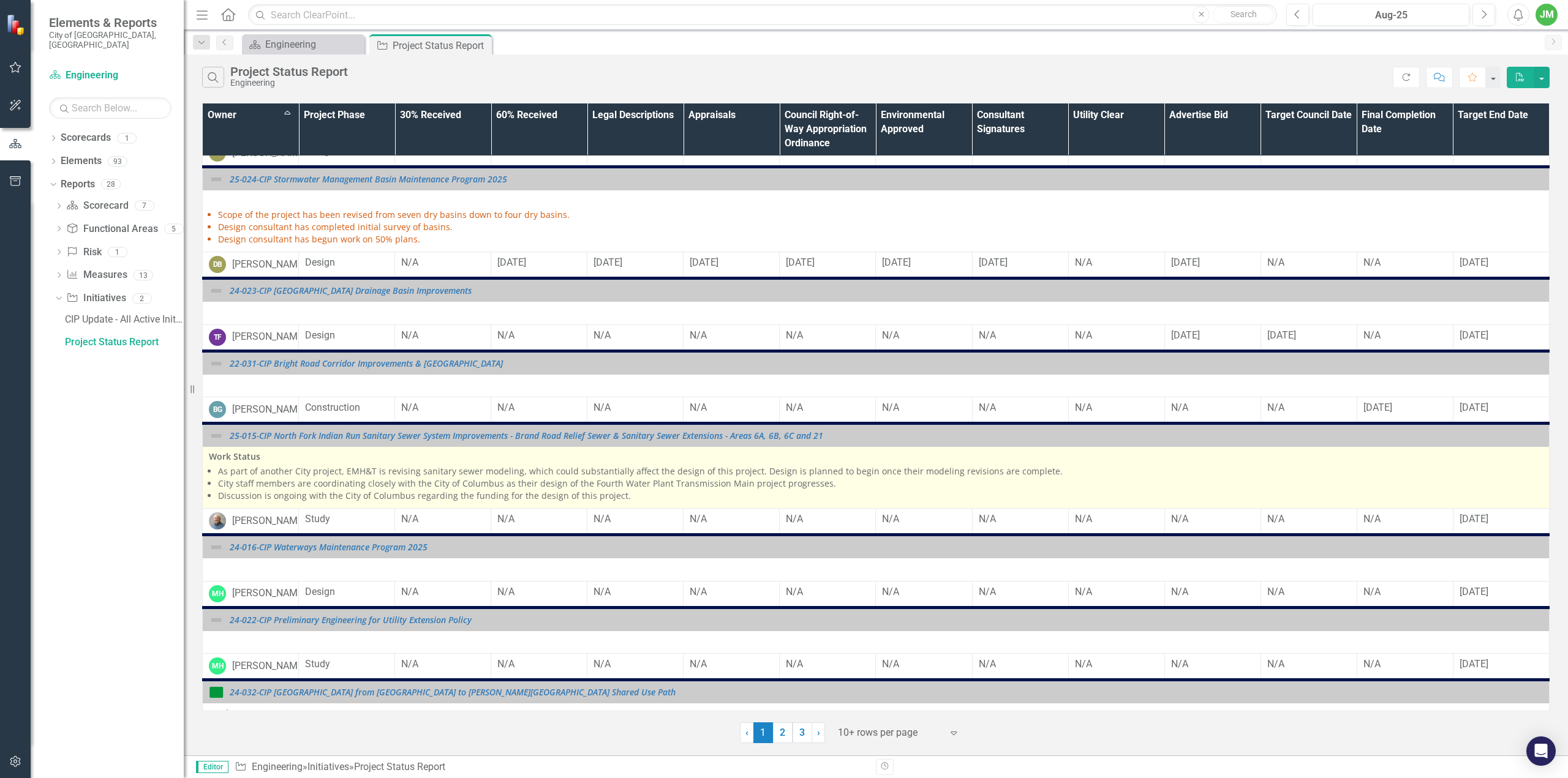
scroll to position [370, 0]
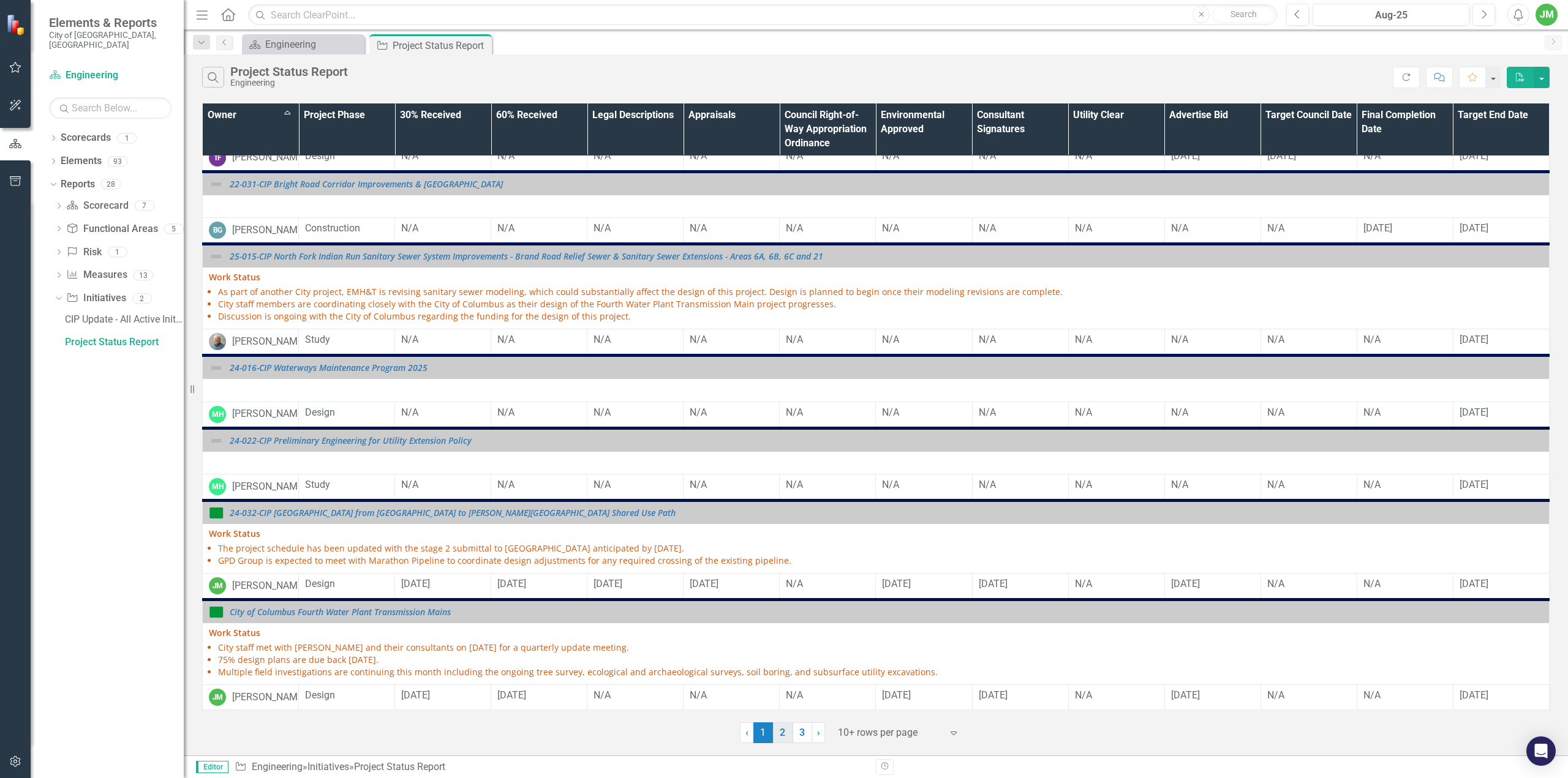
click at [786, 733] on link "2" at bounding box center [782, 733] width 19 height 21
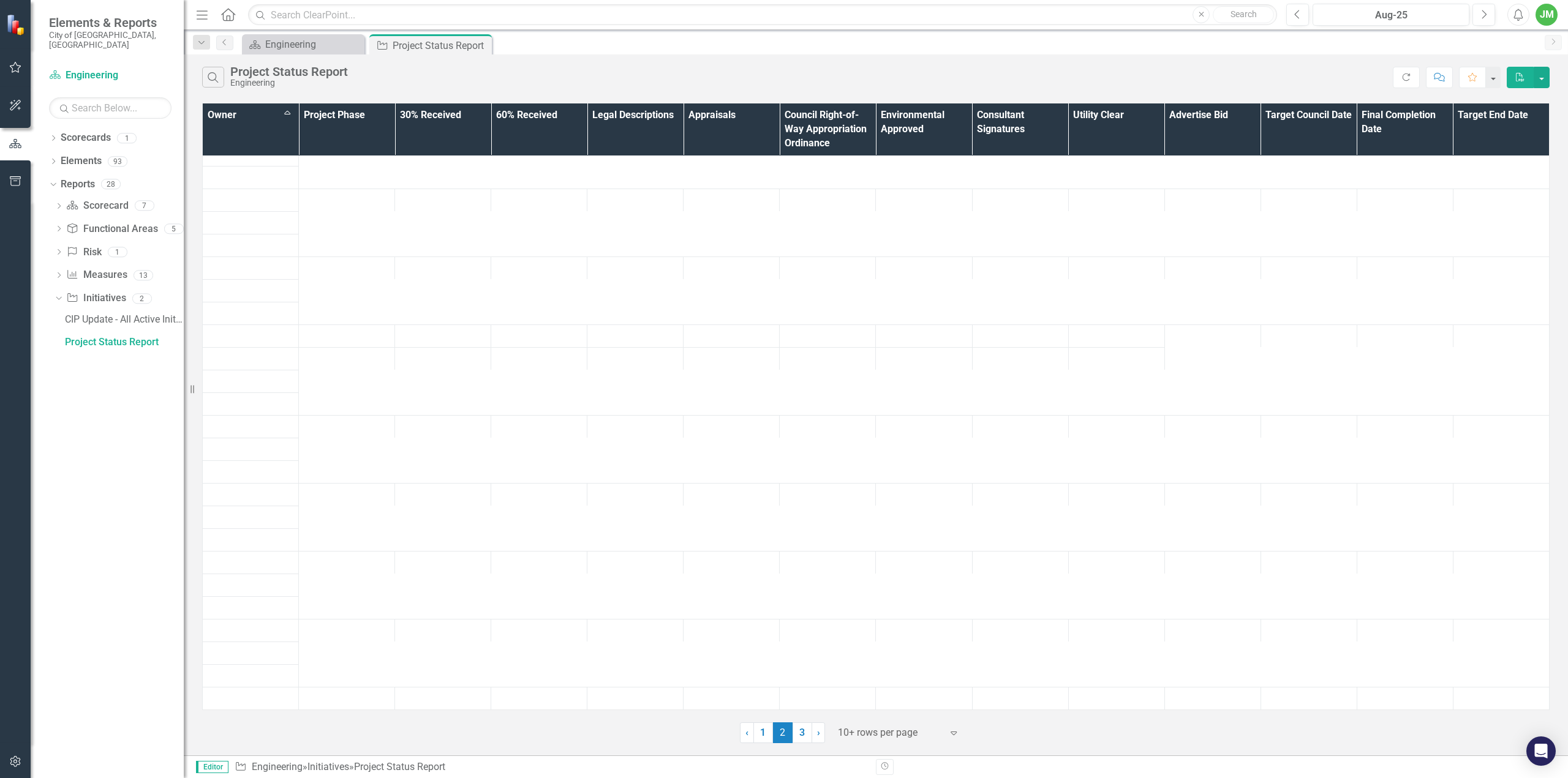
scroll to position [0, 0]
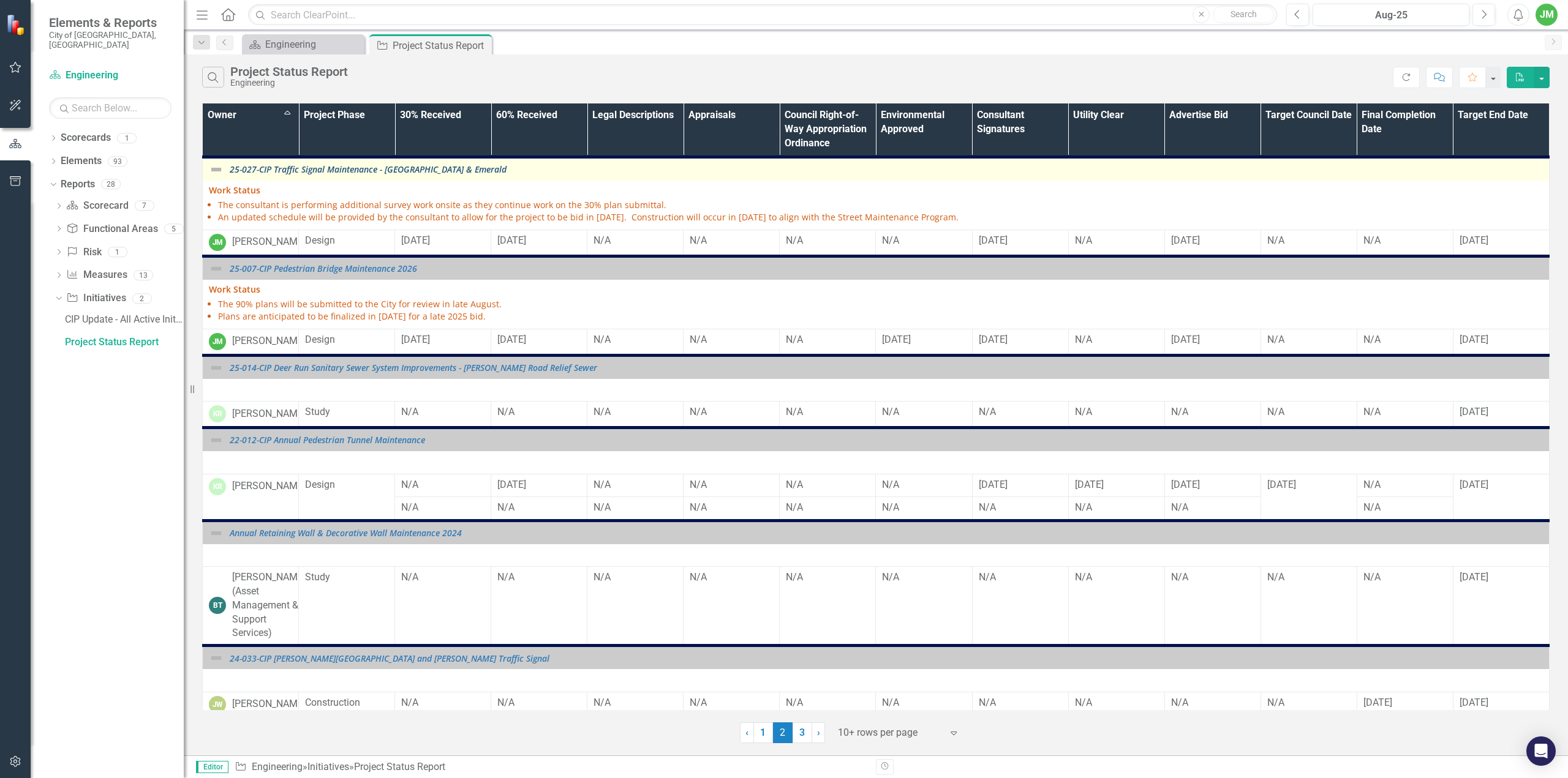
click at [382, 170] on link "25-027-CIP Traffic Signal Maintenance - [GEOGRAPHIC_DATA] & Emerald" at bounding box center [886, 169] width 1314 height 9
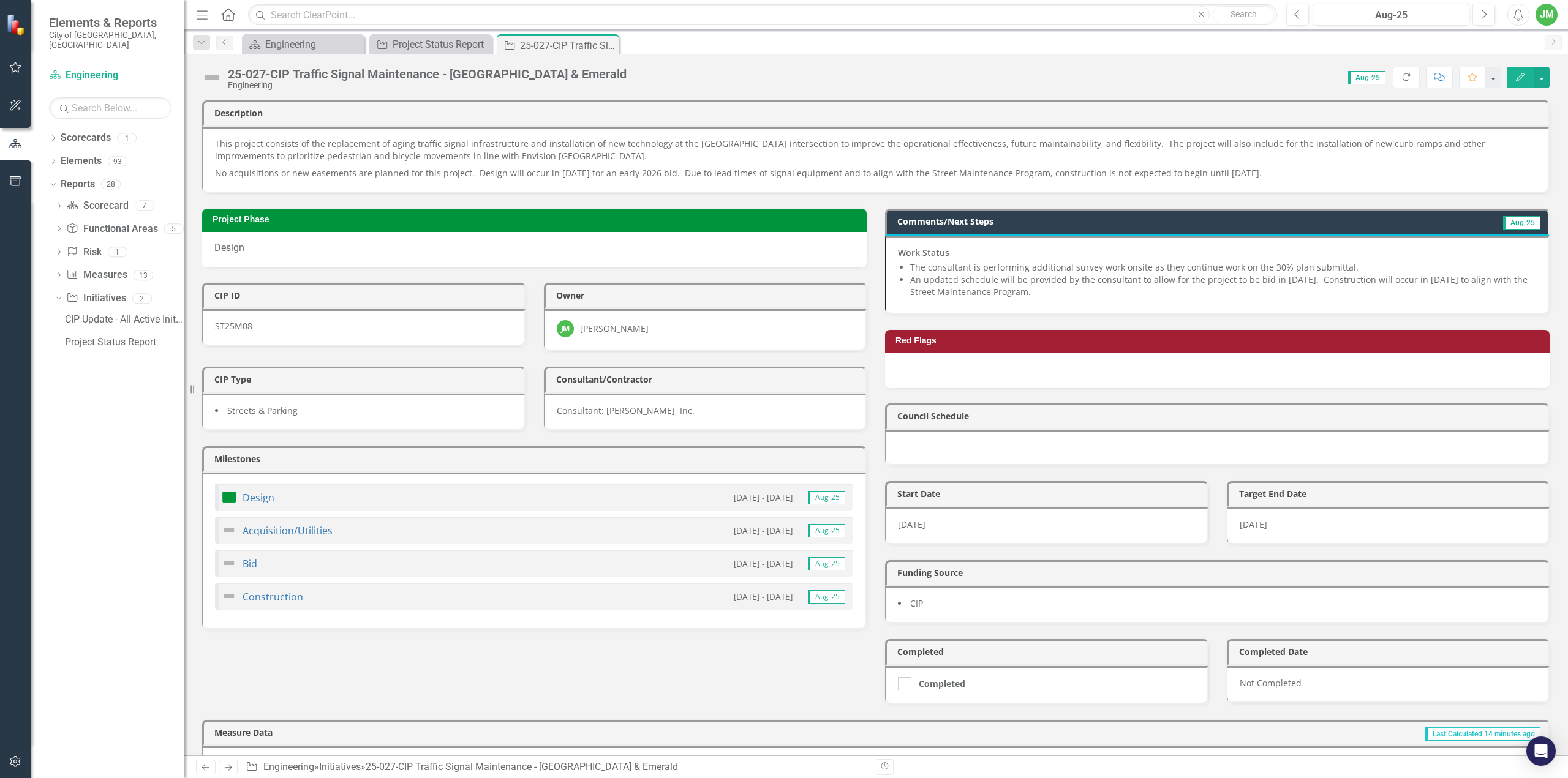
click at [211, 81] on img at bounding box center [212, 77] width 19 height 19
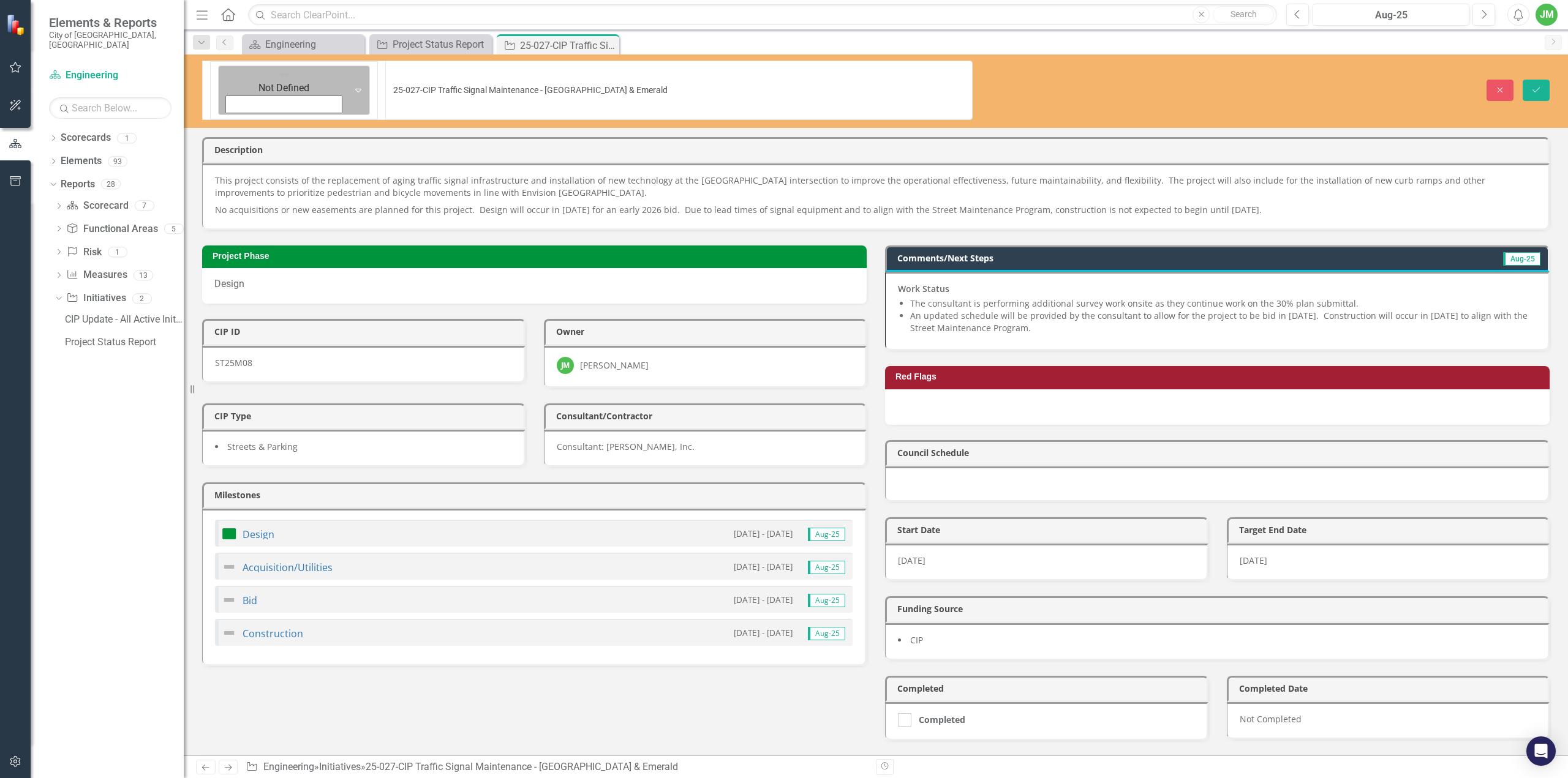
click at [227, 71] on div "Not Defined" at bounding box center [284, 81] width 114 height 29
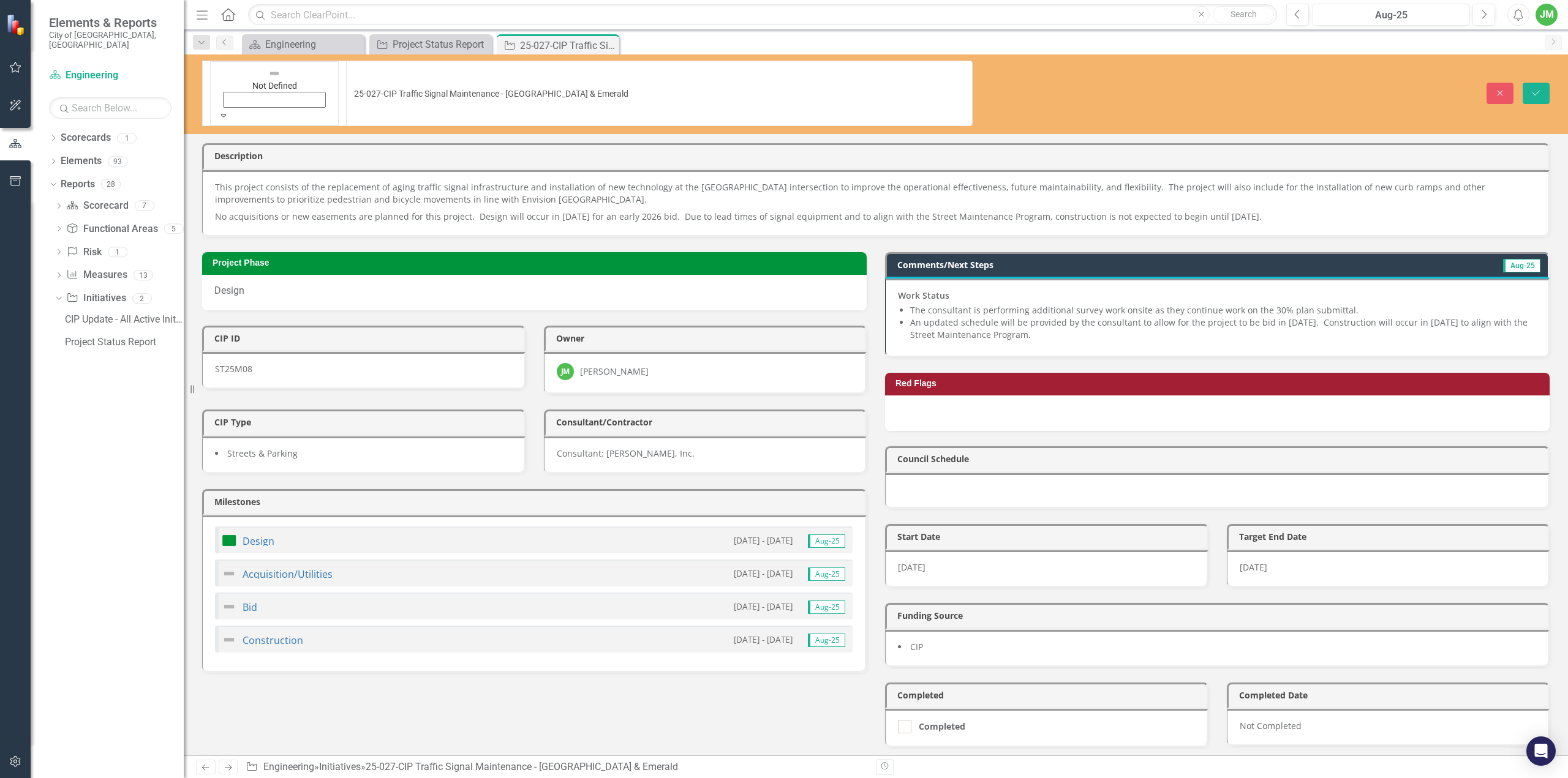
click at [1542, 83] on button "Save" at bounding box center [1536, 94] width 27 height 22
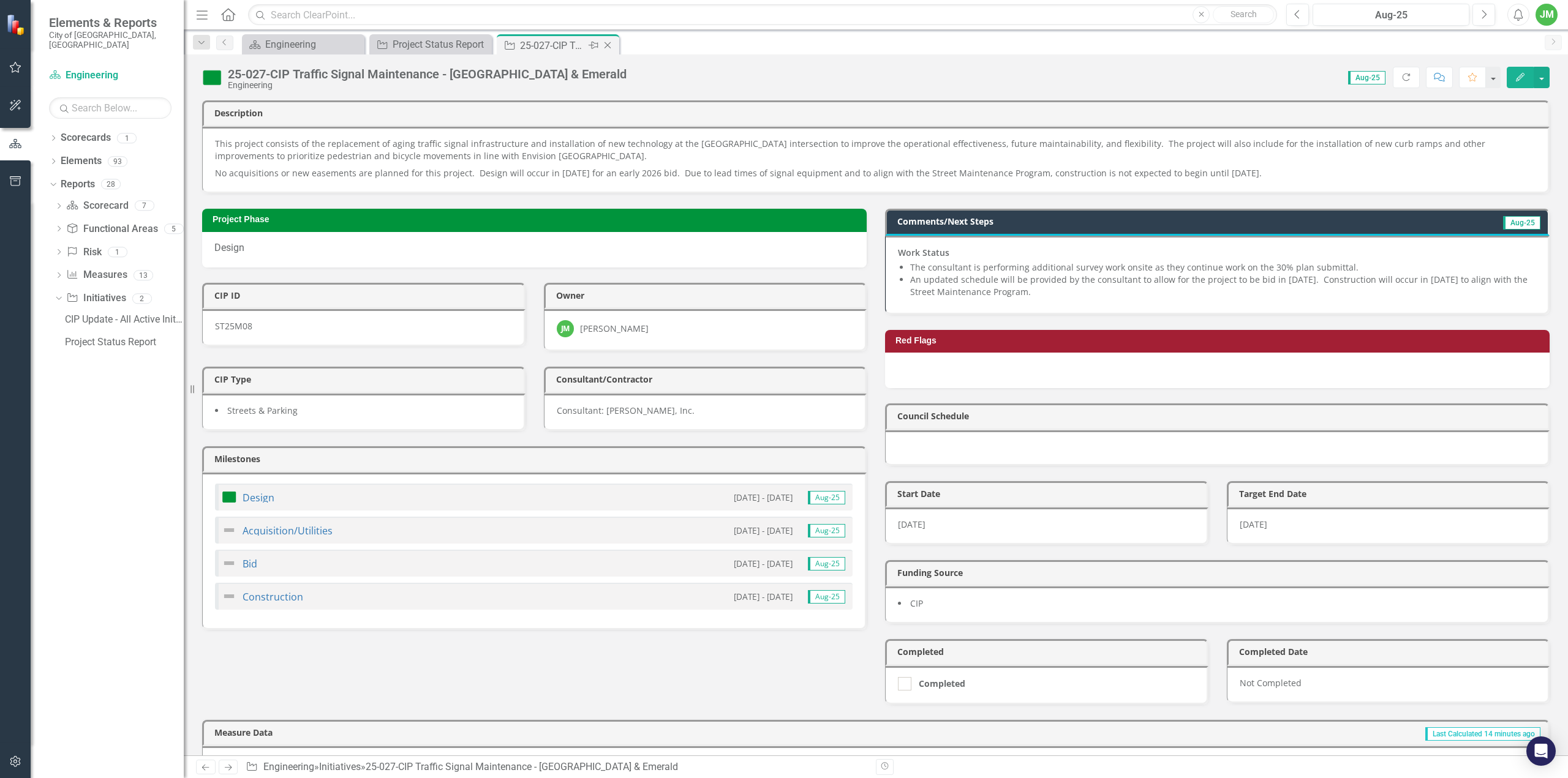
click at [609, 46] on icon at bounding box center [608, 45] width 7 height 7
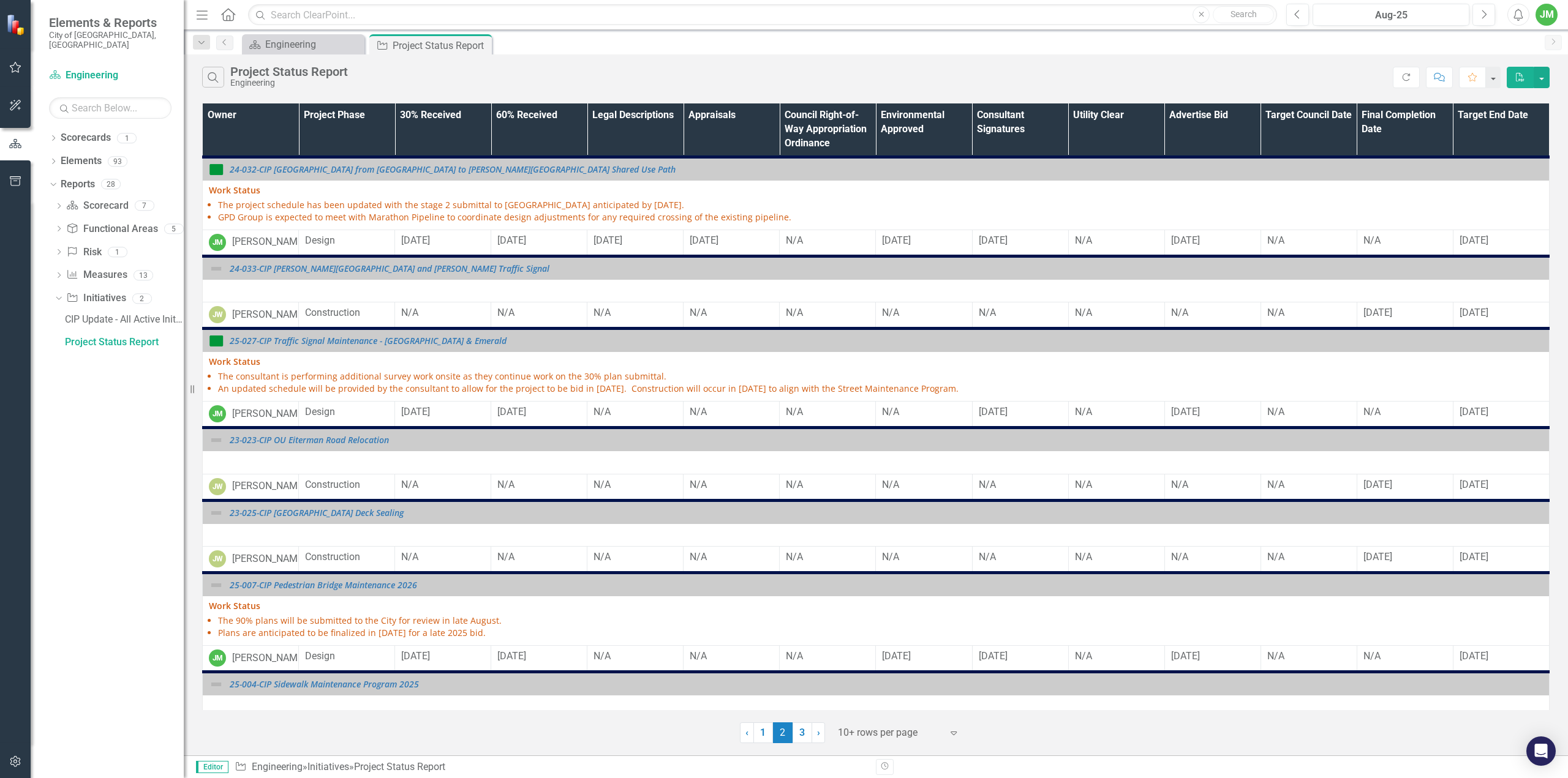
click at [257, 135] on th "Owner" at bounding box center [251, 129] width 97 height 53
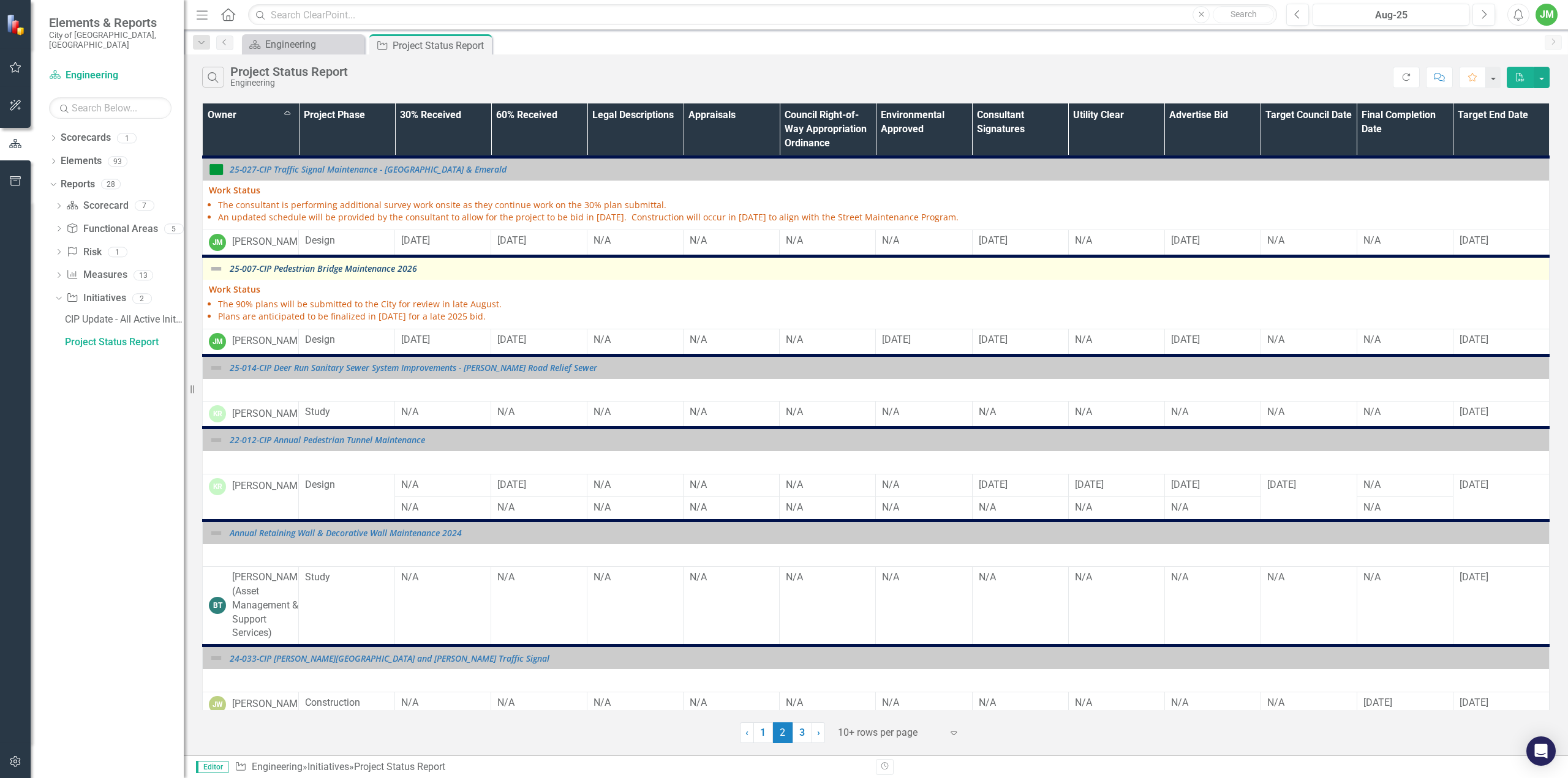
click at [305, 264] on link "25-007-CIP Pedestrian Bridge Maintenance 2026" at bounding box center [886, 269] width 1314 height 9
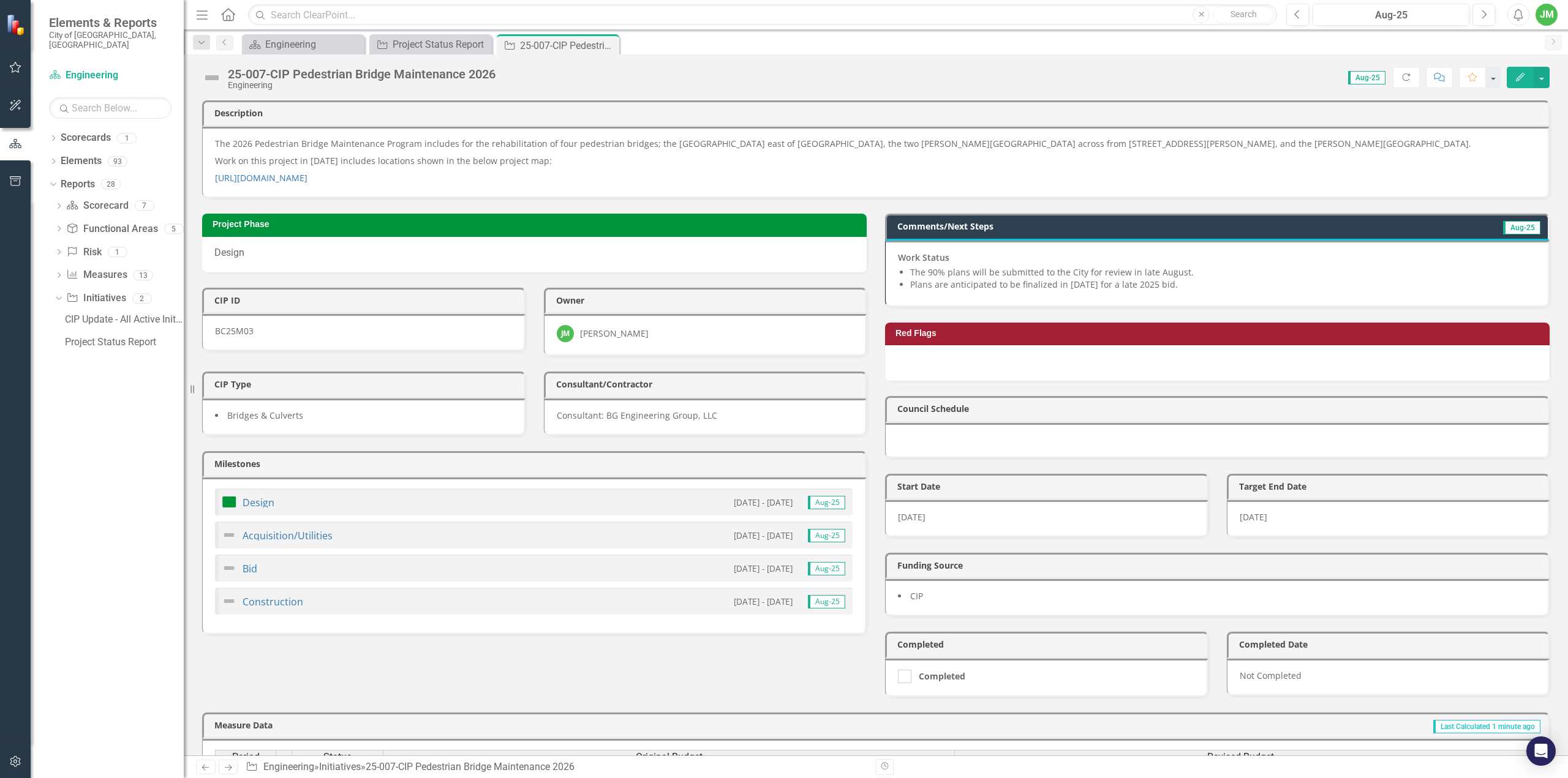
click at [214, 78] on img at bounding box center [212, 77] width 19 height 19
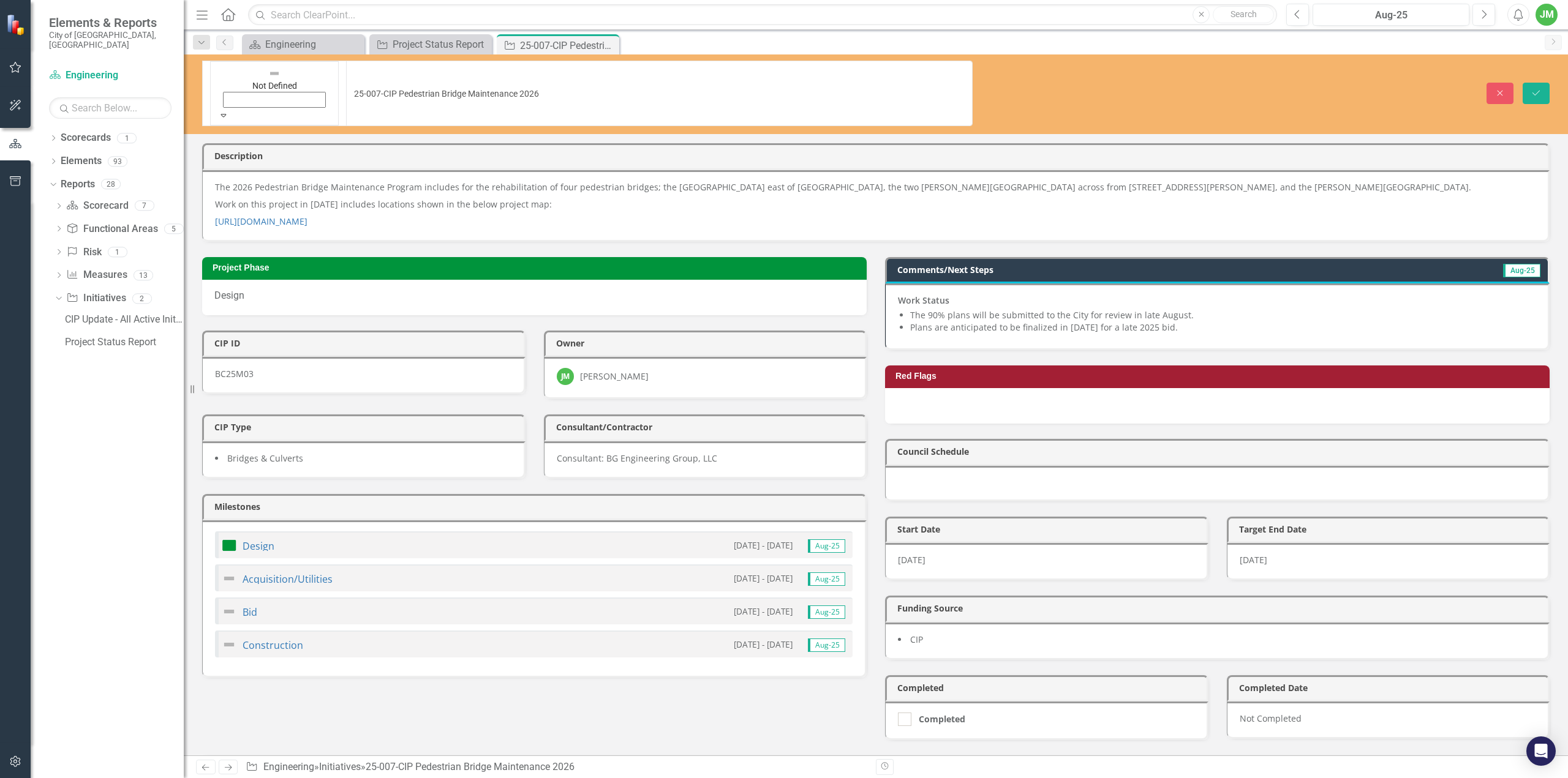
click at [223, 111] on icon "Expand" at bounding box center [223, 115] width 11 height 8
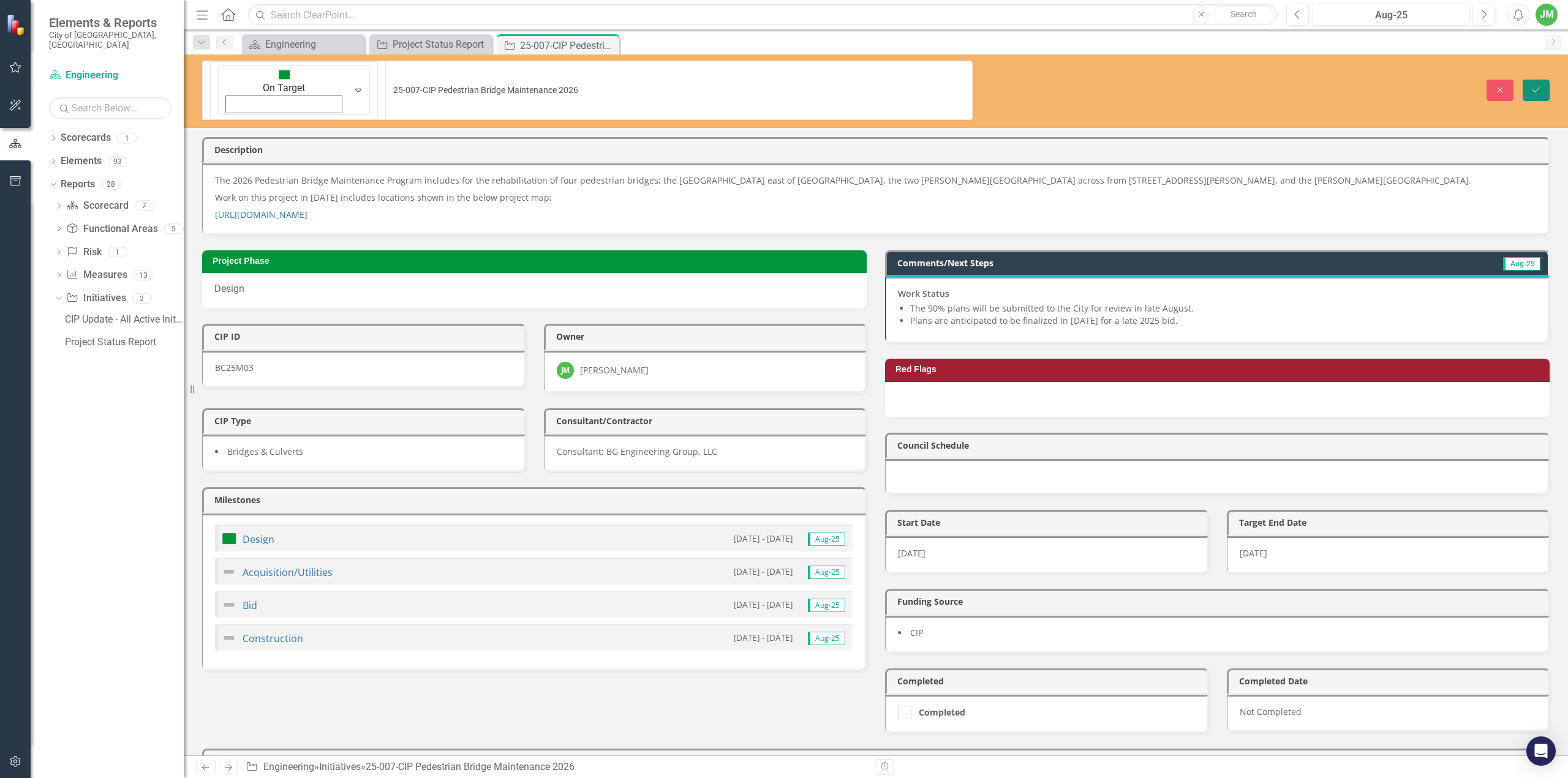
click at [1534, 86] on icon "Save" at bounding box center [1536, 90] width 11 height 8
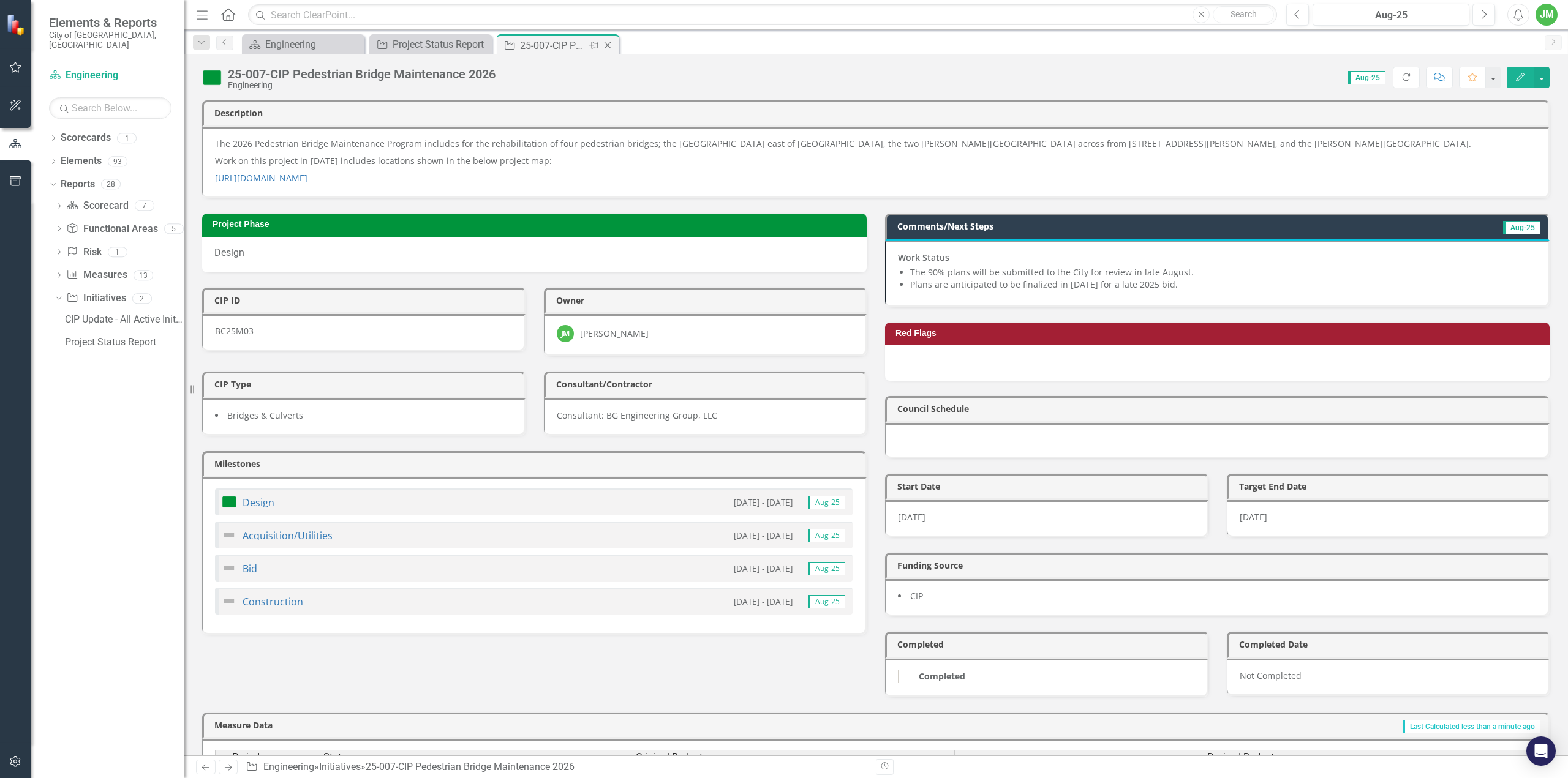
click at [606, 41] on icon "Close" at bounding box center [608, 45] width 13 height 10
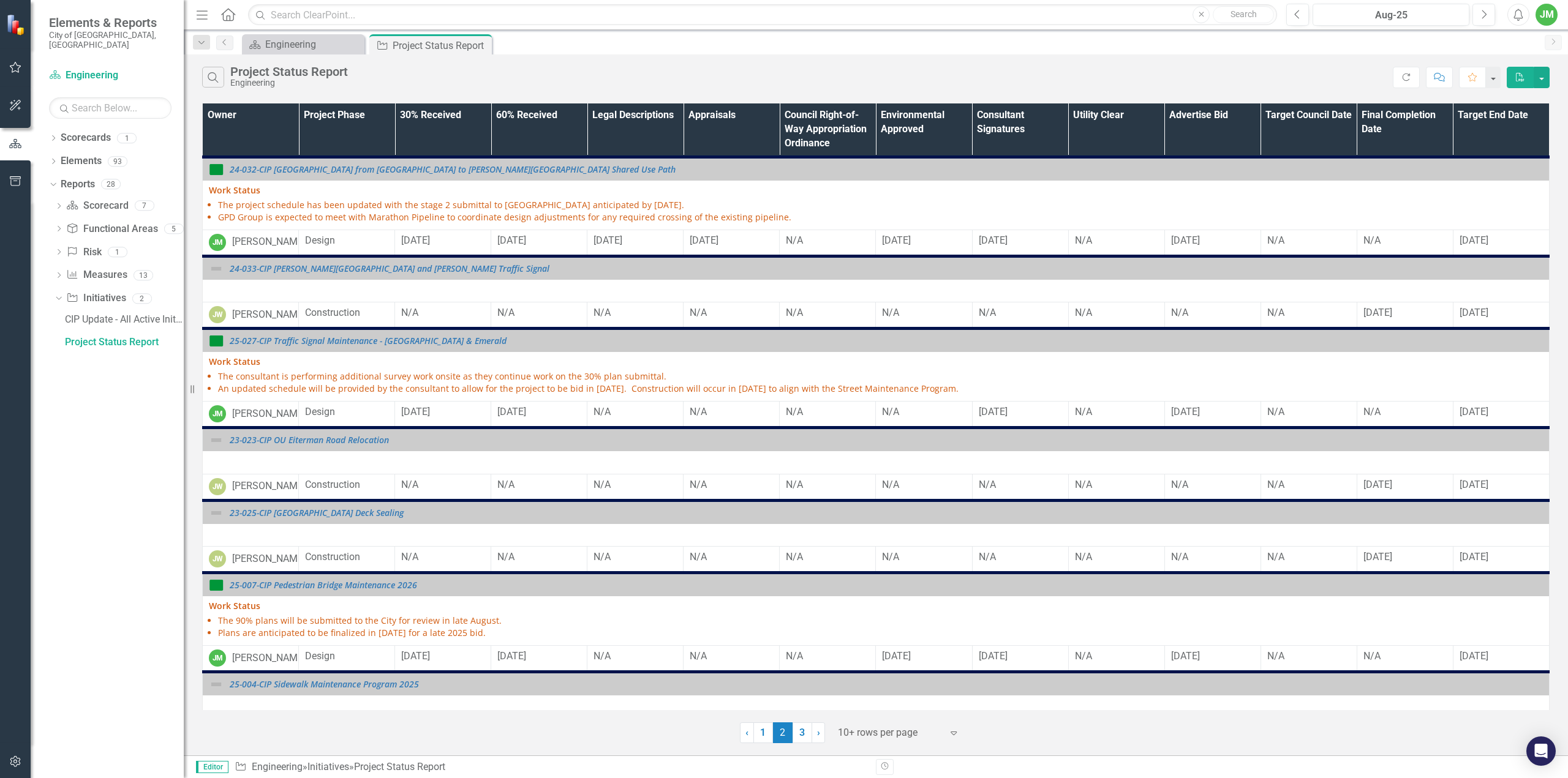
click at [255, 137] on th "Owner" at bounding box center [251, 129] width 97 height 53
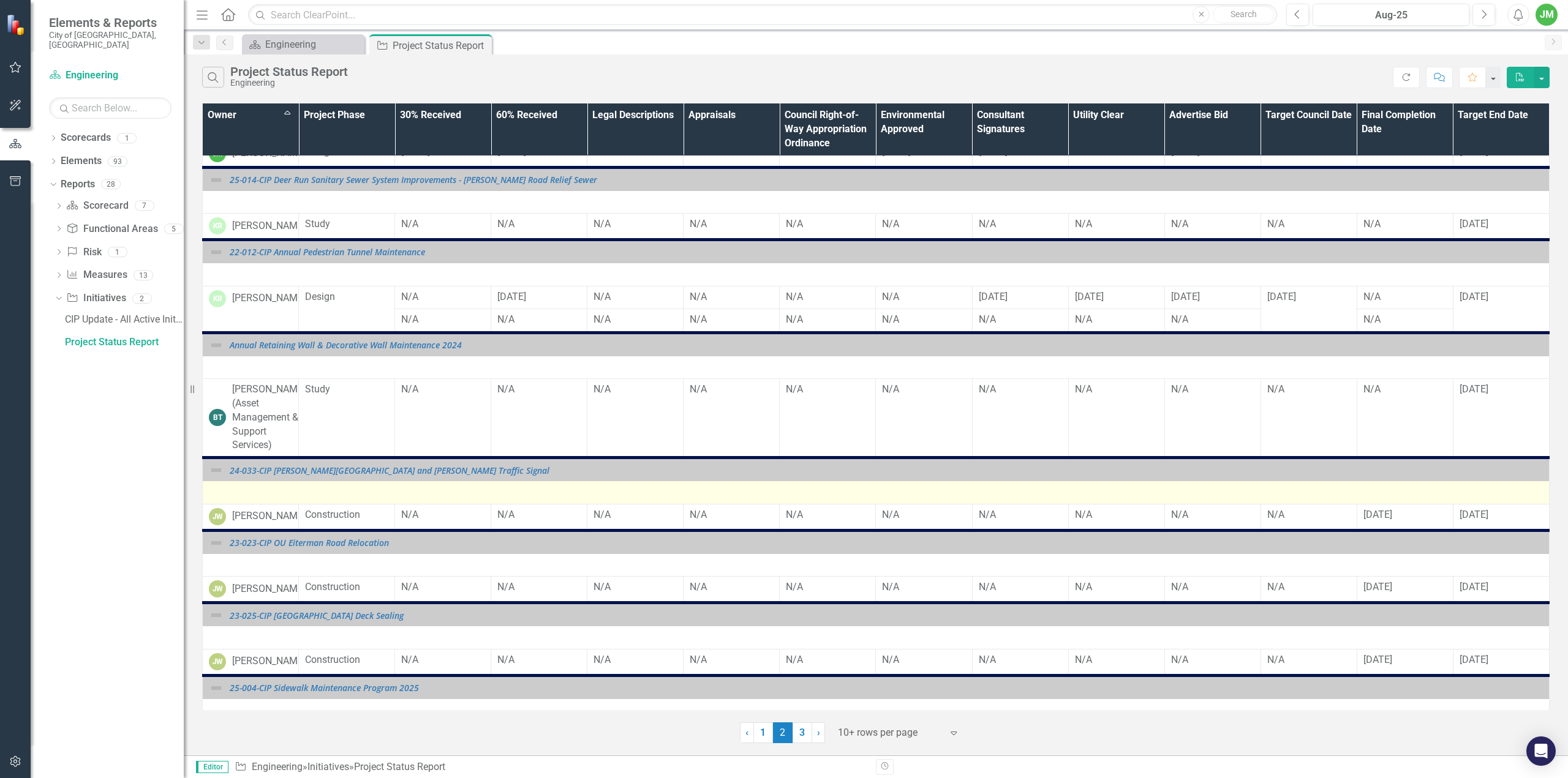
scroll to position [275, 0]
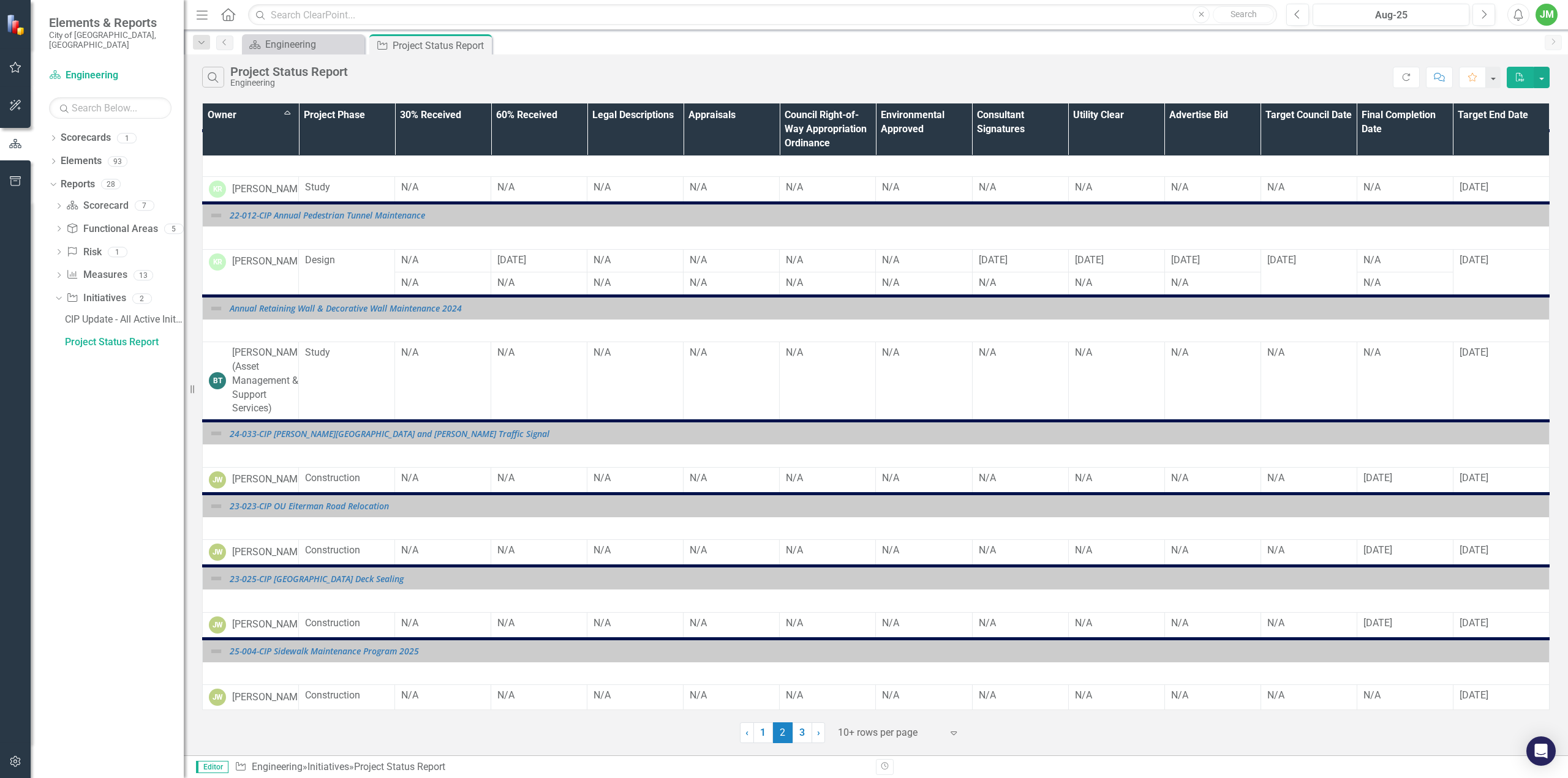
click at [806, 737] on link "3" at bounding box center [802, 733] width 19 height 21
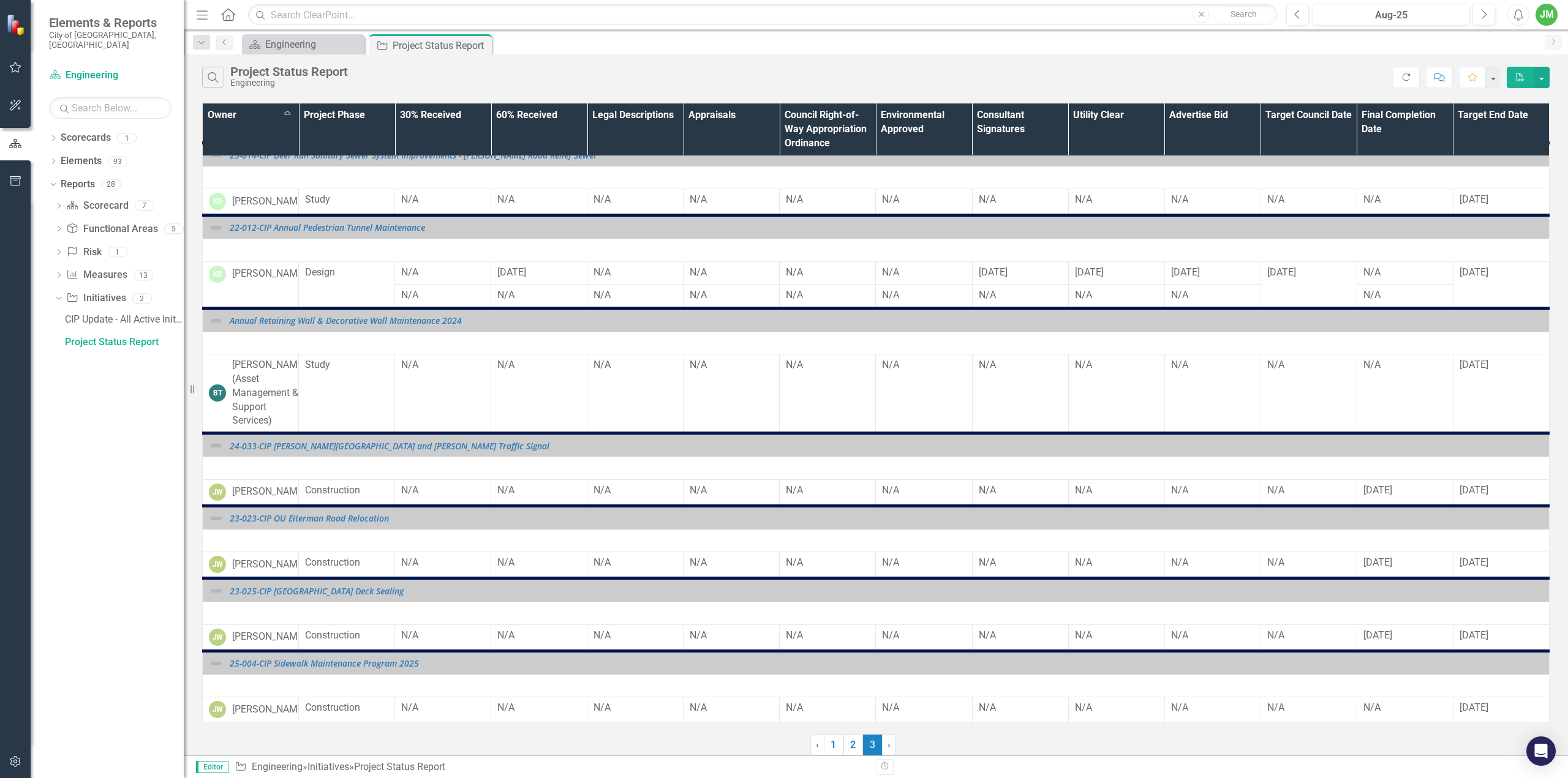
scroll to position [0, 0]
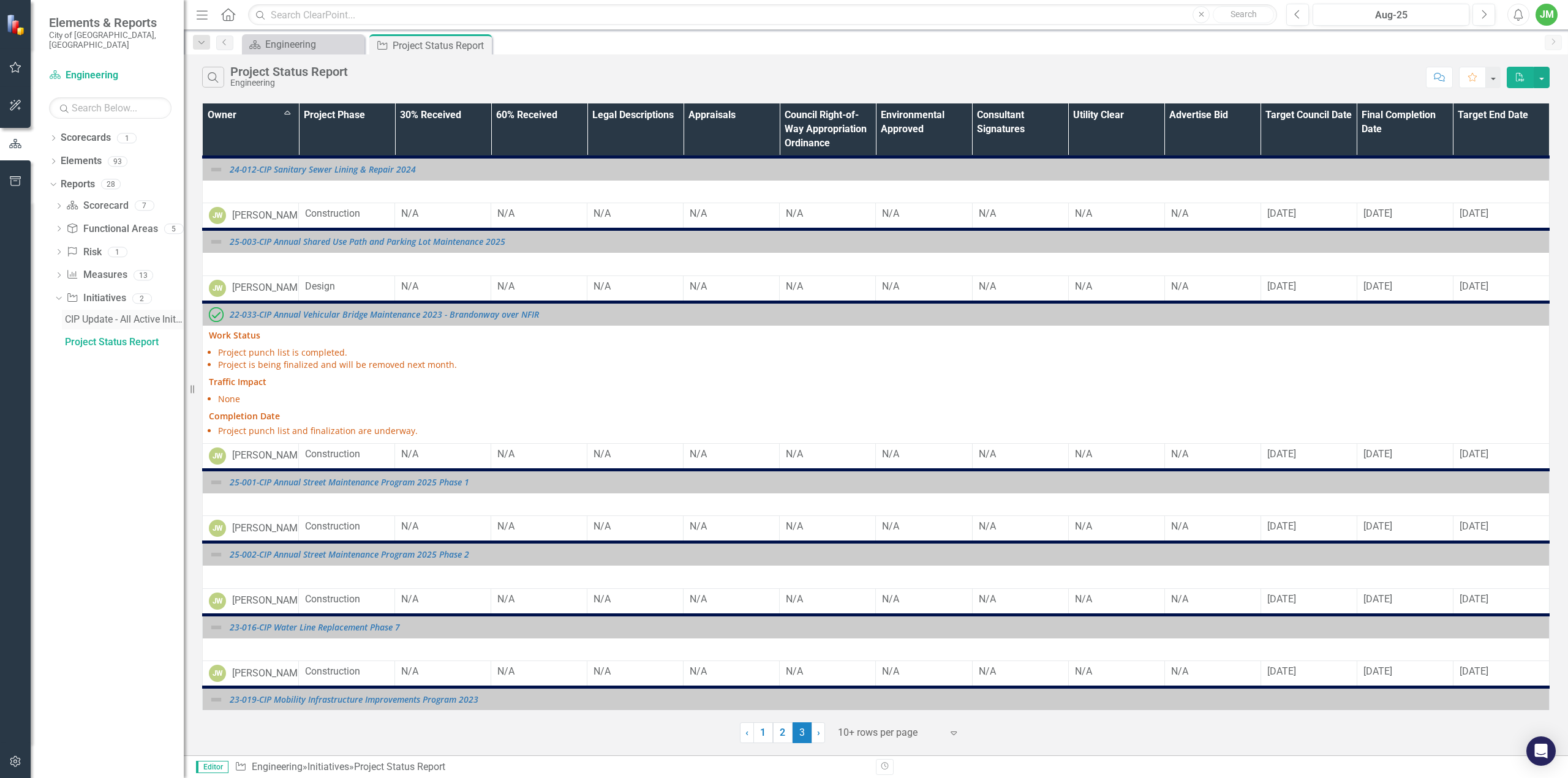
click at [119, 314] on div "CIP Update - All Active Initiatives" at bounding box center [124, 319] width 119 height 11
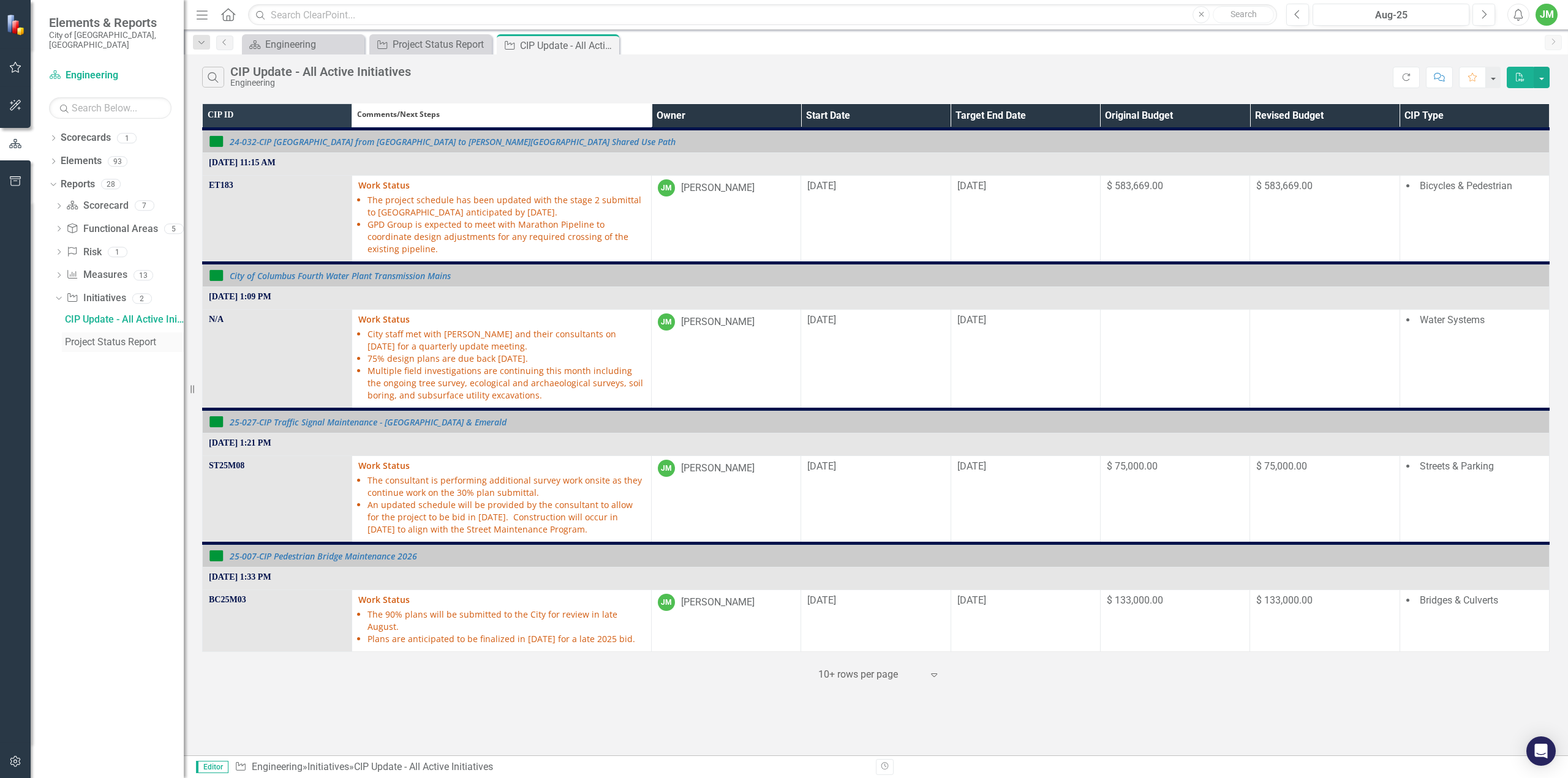
click at [112, 337] on div "Project Status Report" at bounding box center [124, 342] width 119 height 11
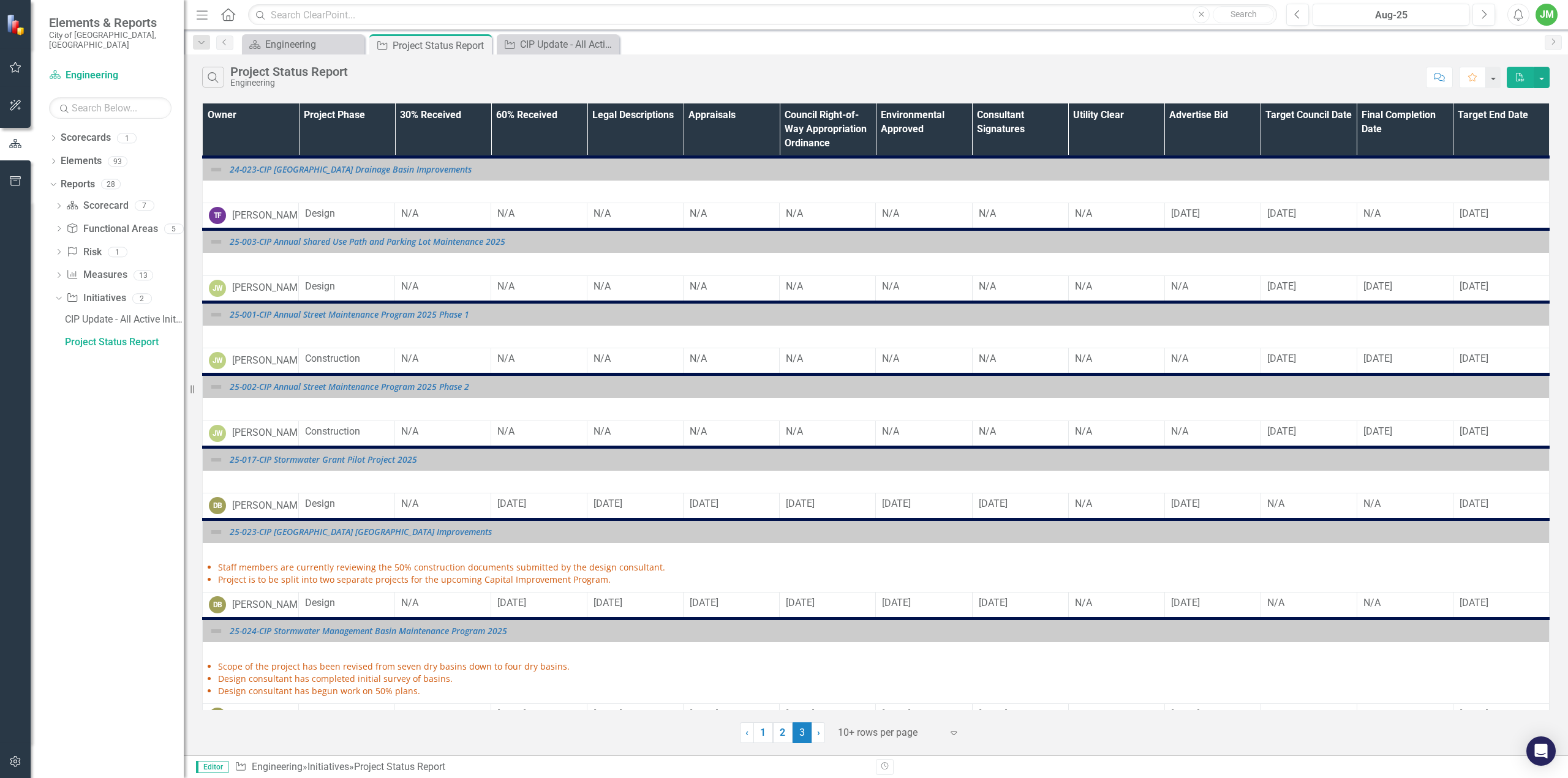
click at [260, 109] on th "Owner" at bounding box center [251, 129] width 97 height 53
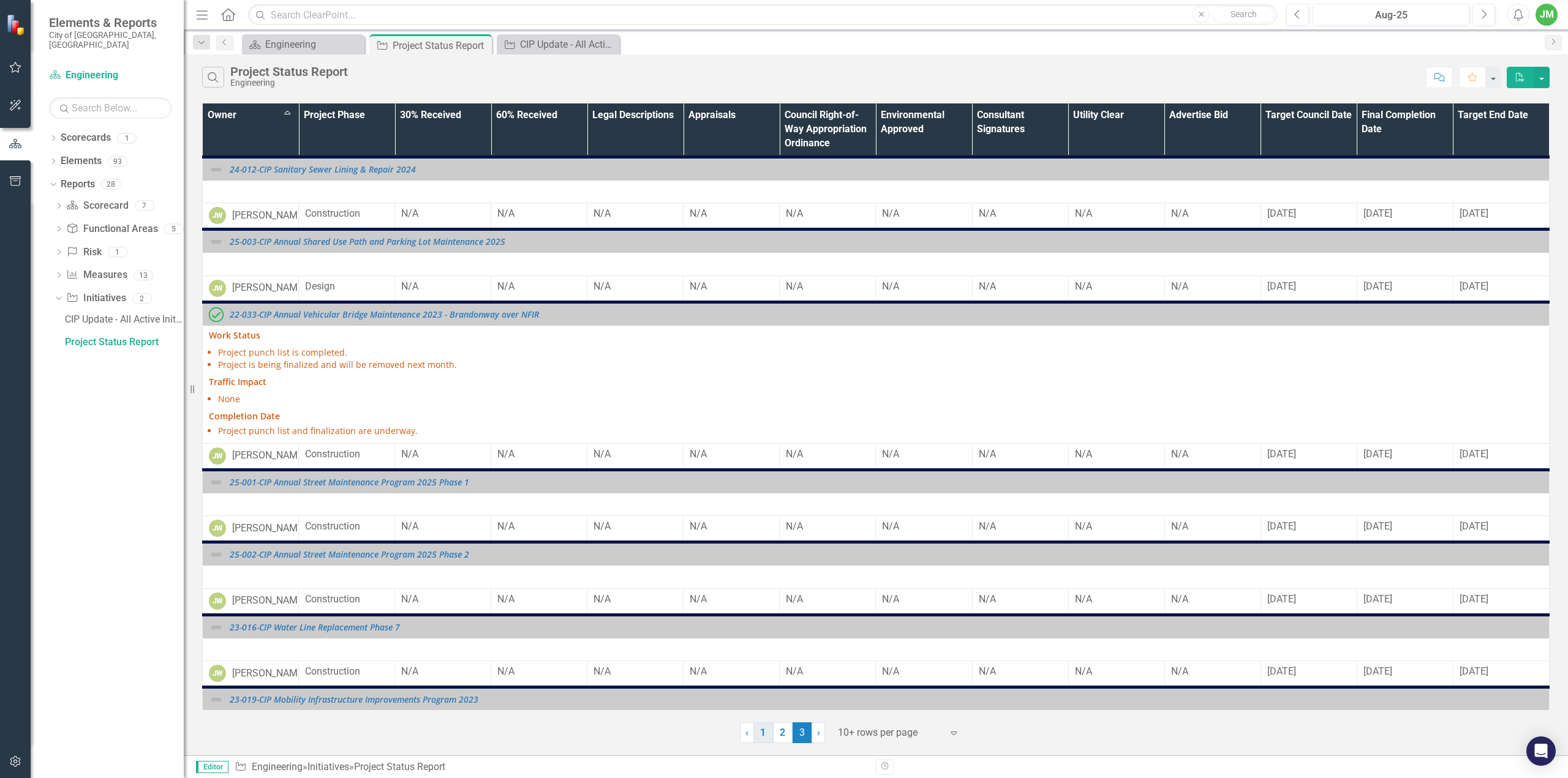
click at [763, 734] on link "1" at bounding box center [763, 733] width 19 height 21
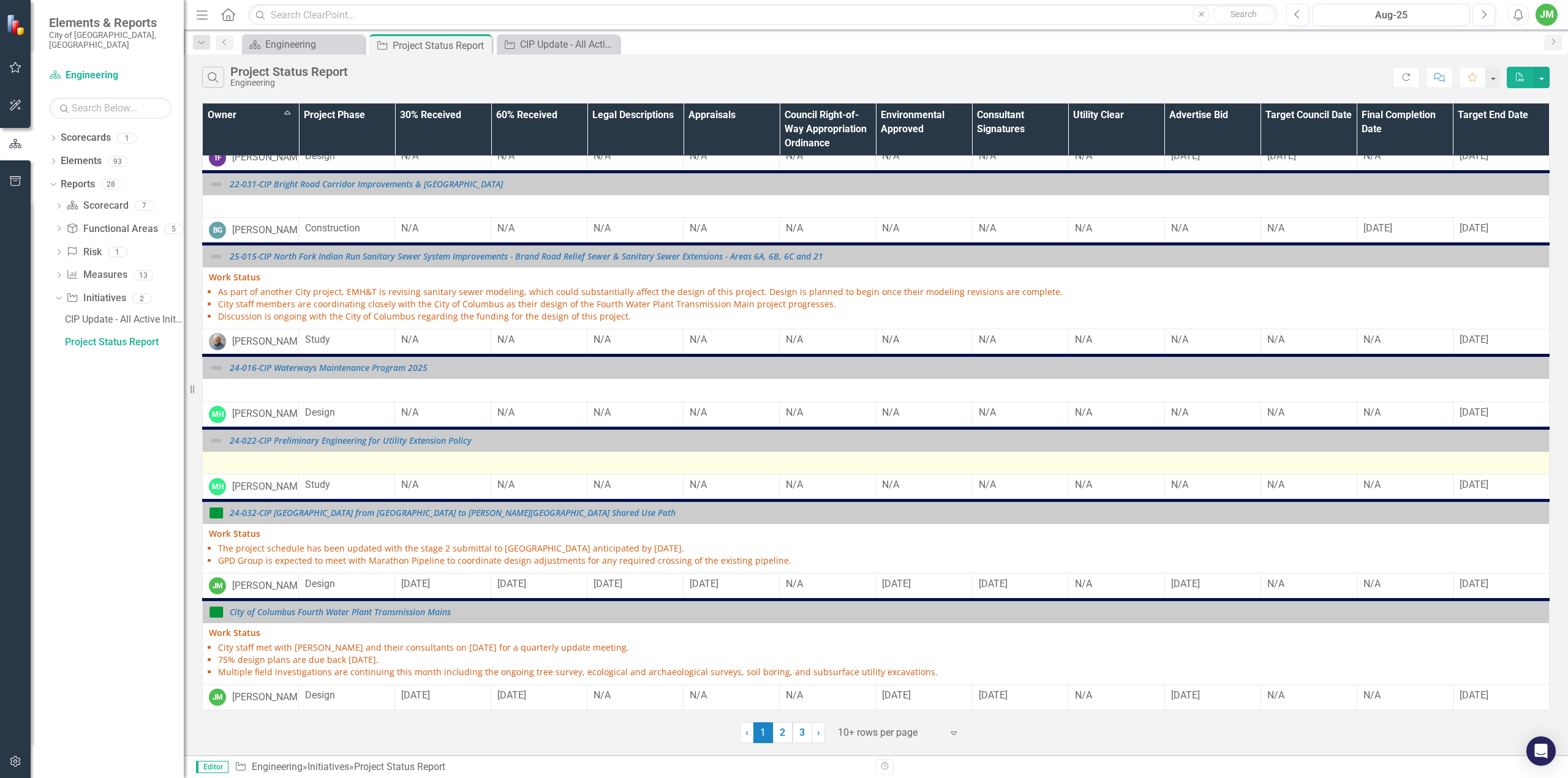
scroll to position [379, 0]
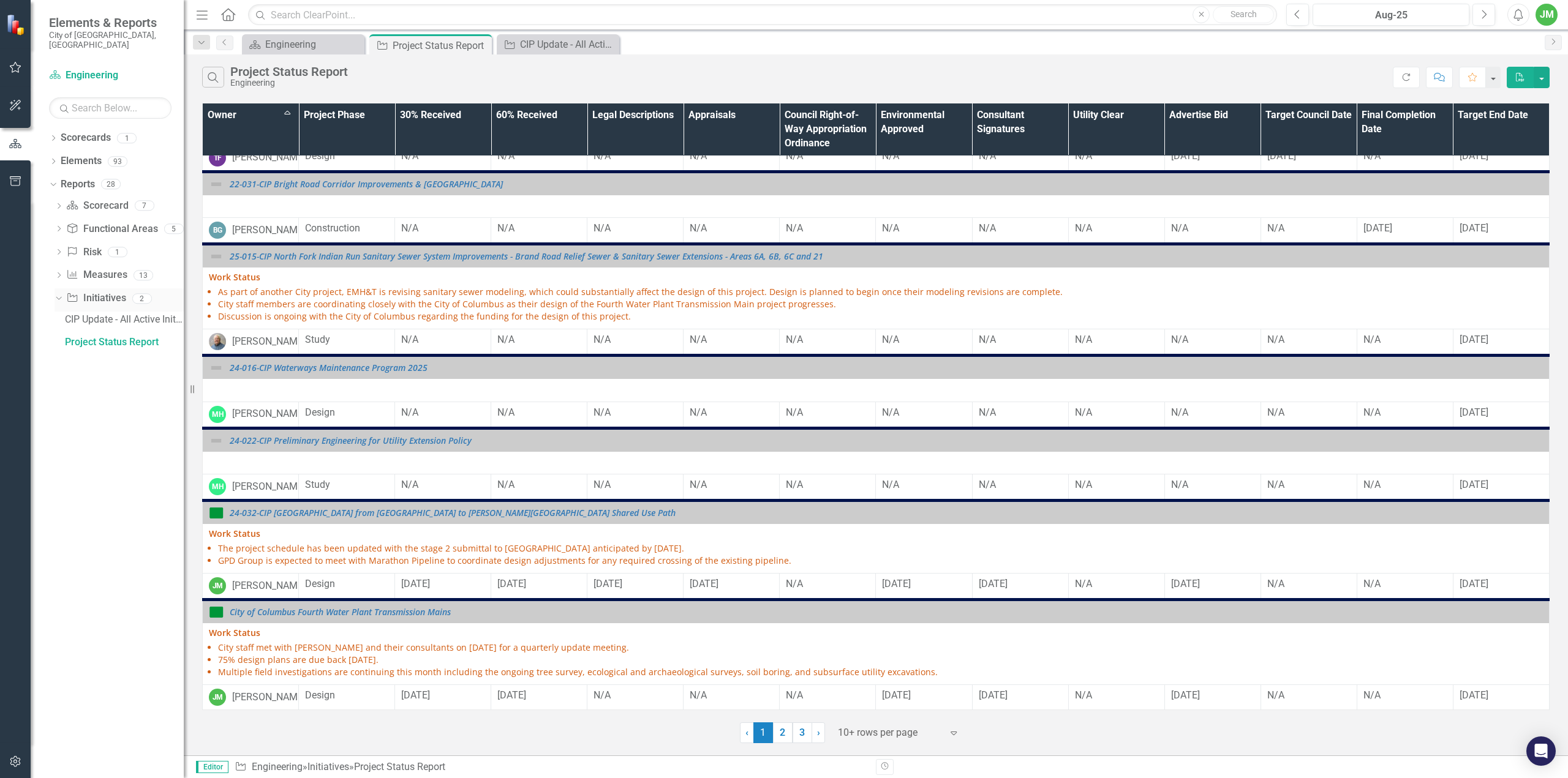
click at [55, 294] on icon "Dropdown" at bounding box center [57, 298] width 7 height 8
click at [53, 159] on icon "Dropdown" at bounding box center [53, 163] width 8 height 7
click at [112, 248] on link "Initiative Initiatives" at bounding box center [97, 254] width 60 height 14
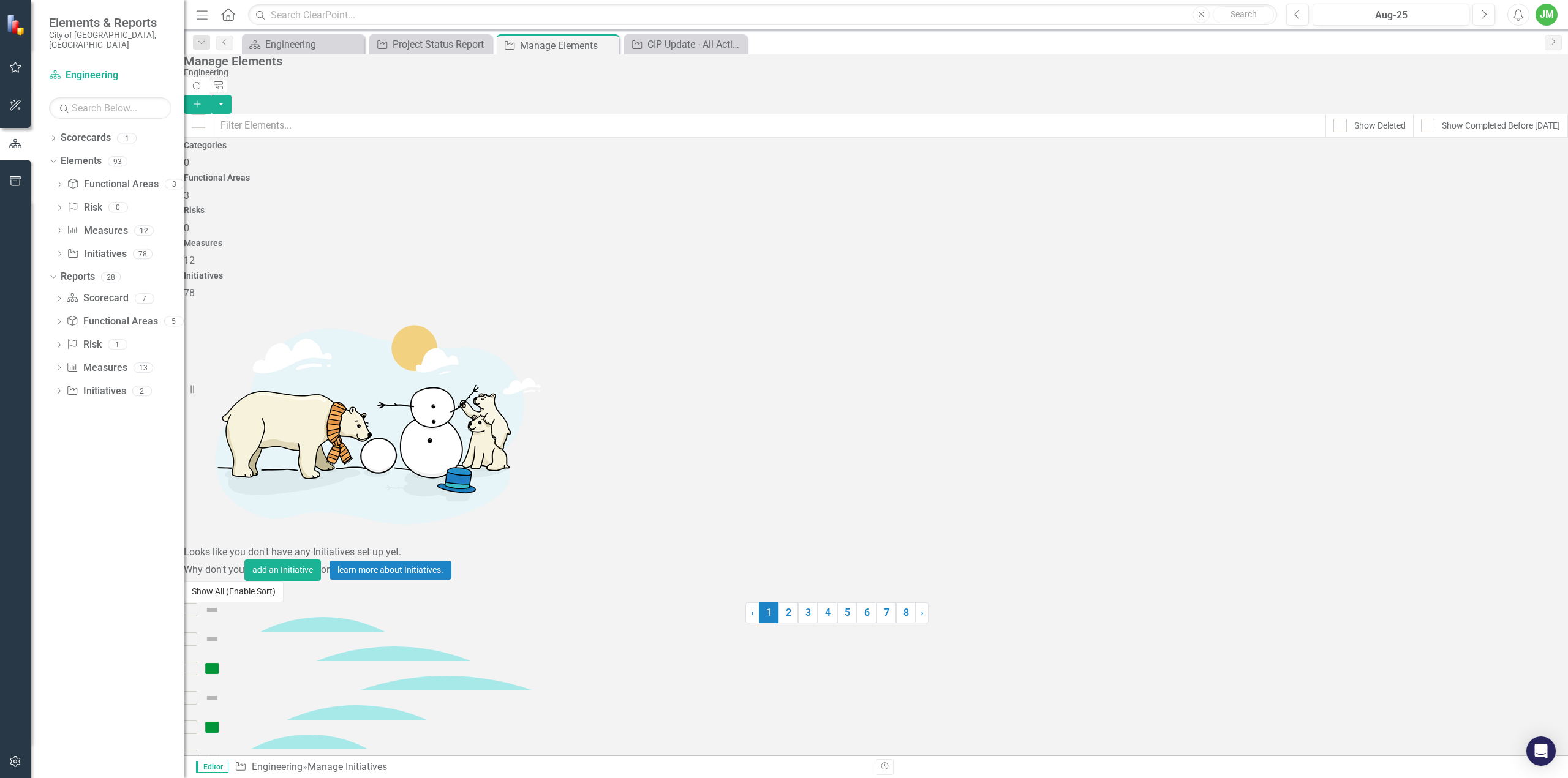
click at [264, 603] on button "Show All (Enable Sort)" at bounding box center [233, 593] width 100 height 22
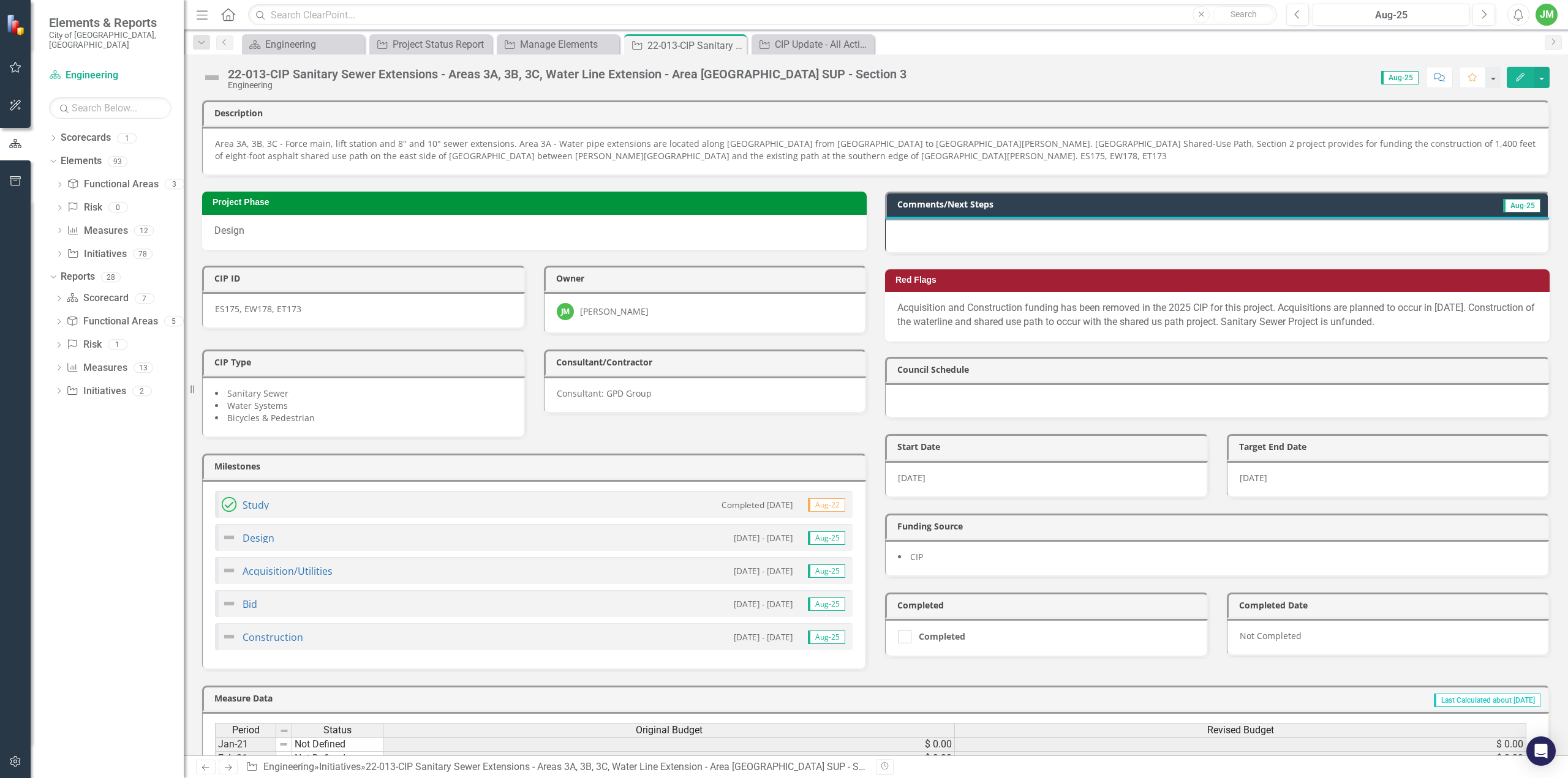
click at [213, 79] on img at bounding box center [212, 77] width 19 height 19
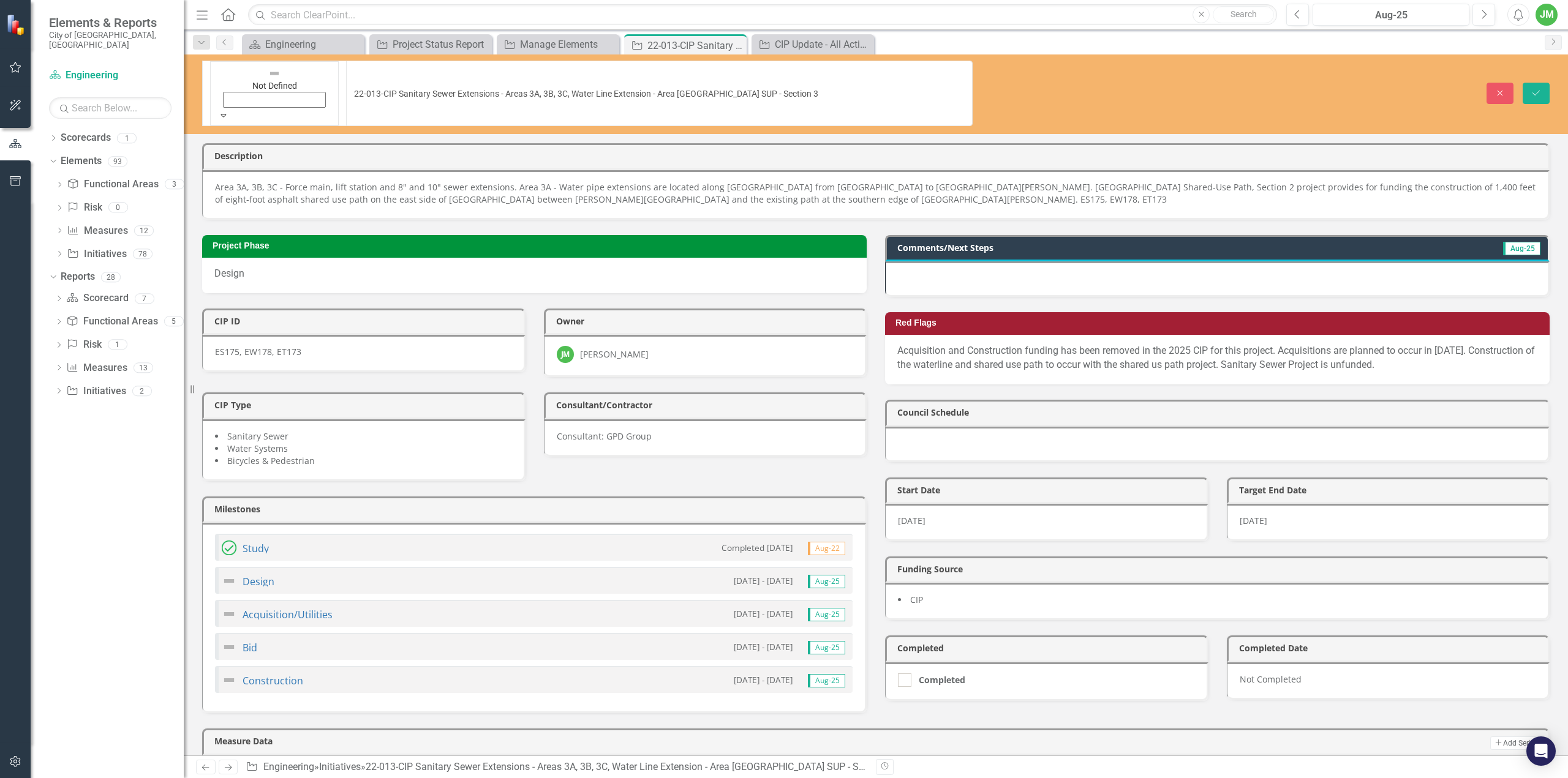
click at [223, 109] on div "Expand" at bounding box center [274, 115] width 112 height 13
click at [227, 540] on img at bounding box center [229, 548] width 15 height 15
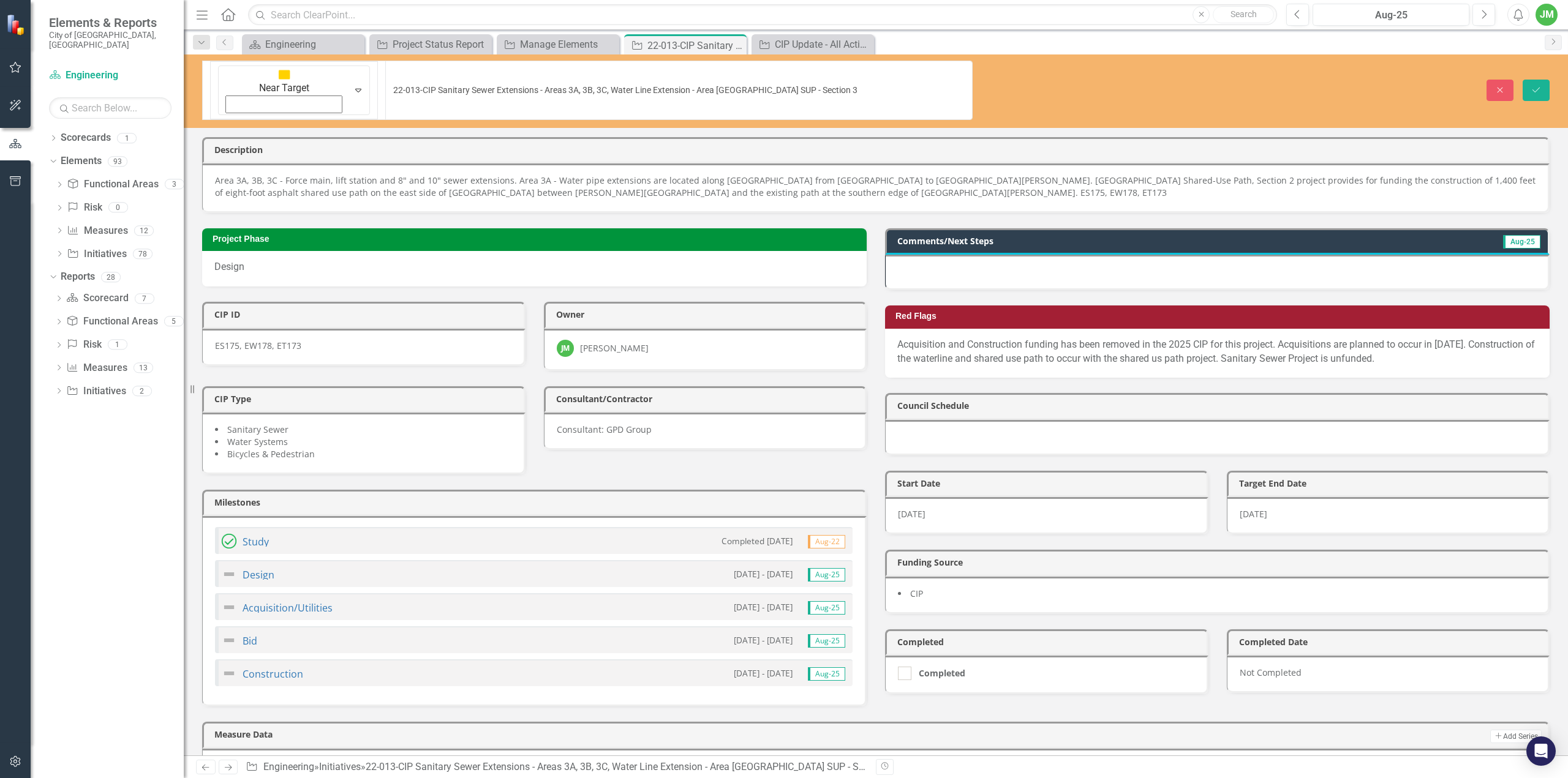
click at [227, 534] on img at bounding box center [229, 541] width 15 height 15
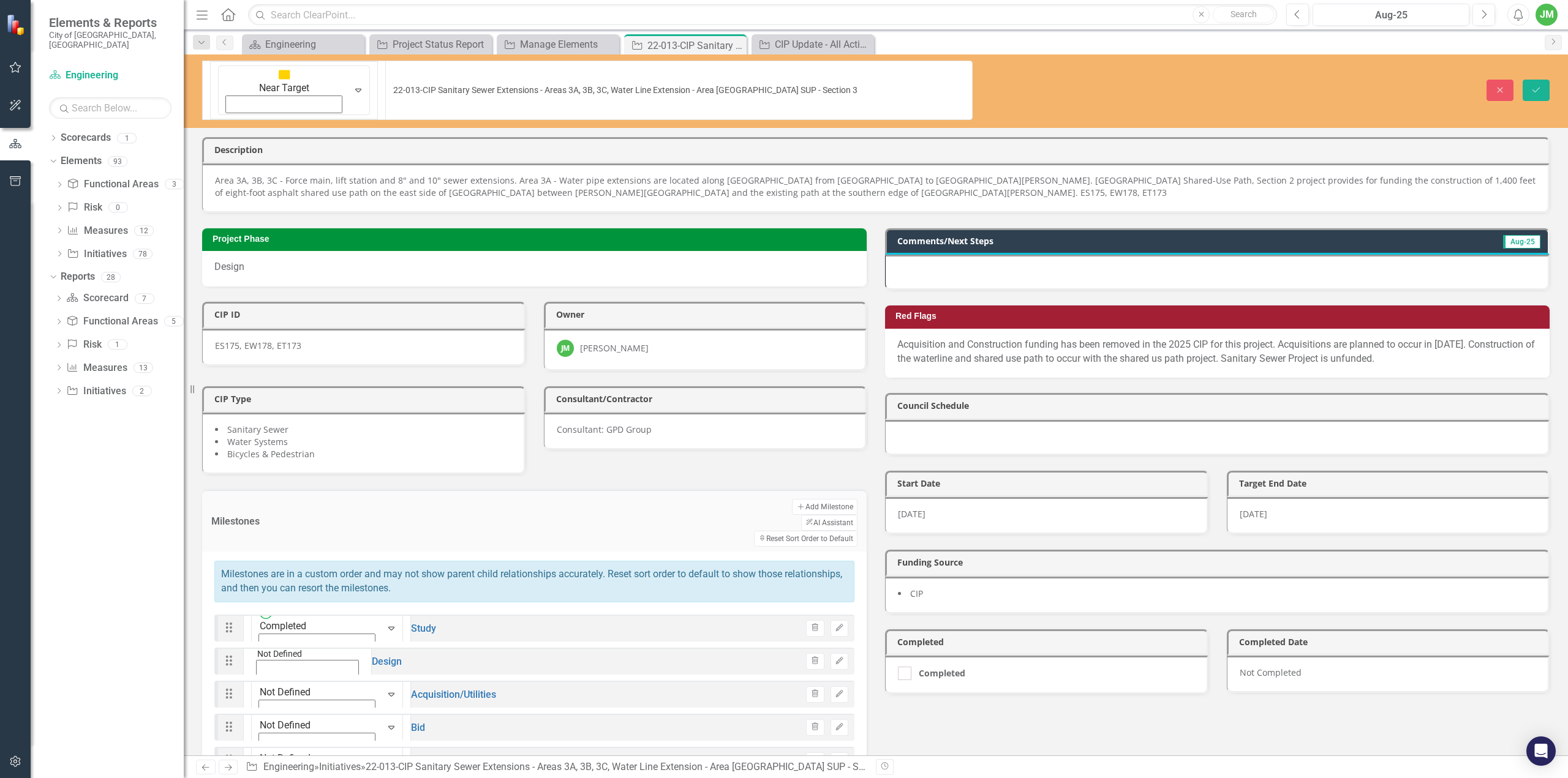
click at [259, 679] on icon "Expand" at bounding box center [256, 683] width 11 height 8
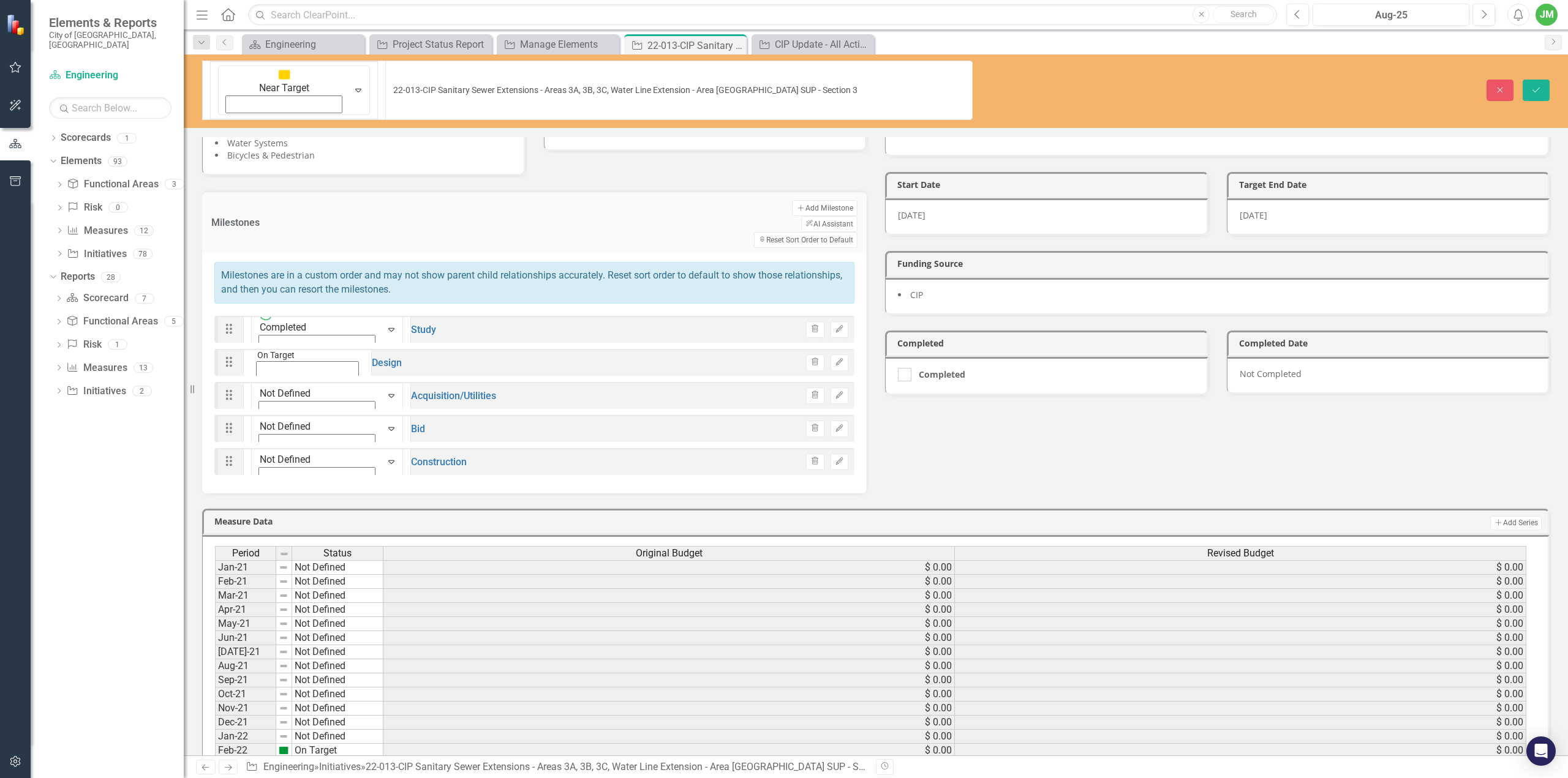
scroll to position [106, 0]
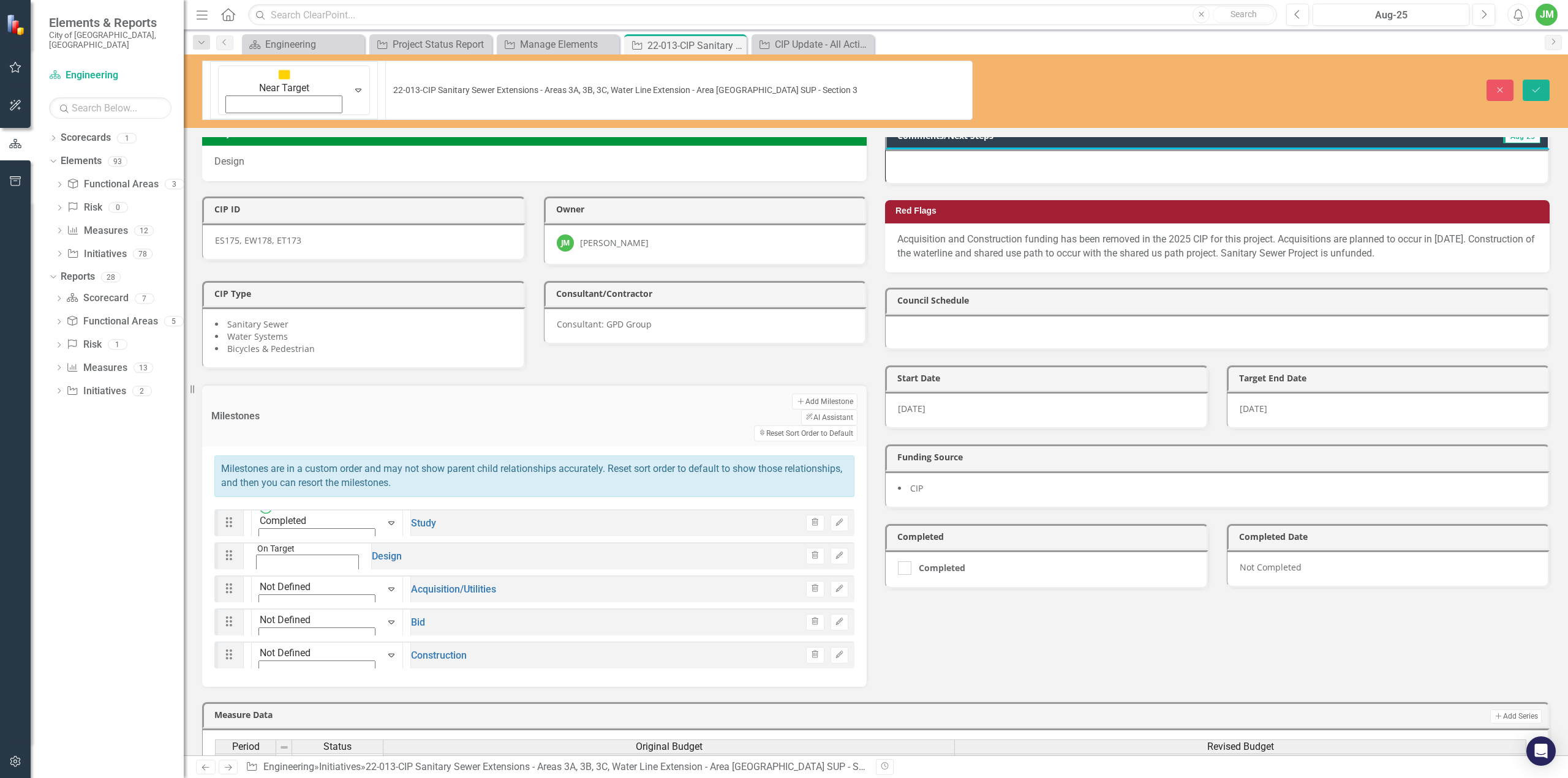
click at [263, 572] on div "Expand" at bounding box center [307, 578] width 112 height 13
click at [1534, 86] on icon "Save" at bounding box center [1536, 90] width 11 height 8
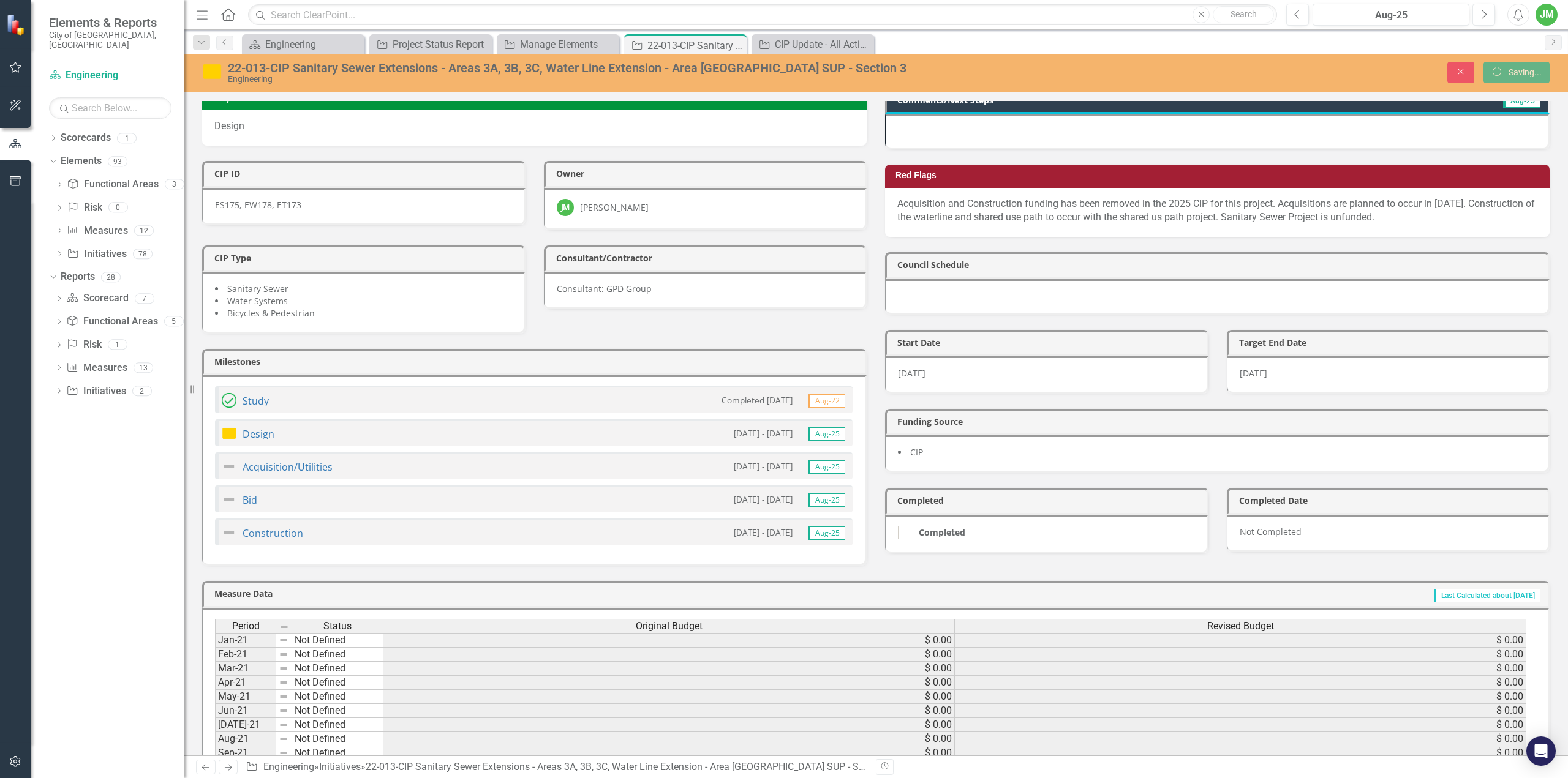
scroll to position [0, 0]
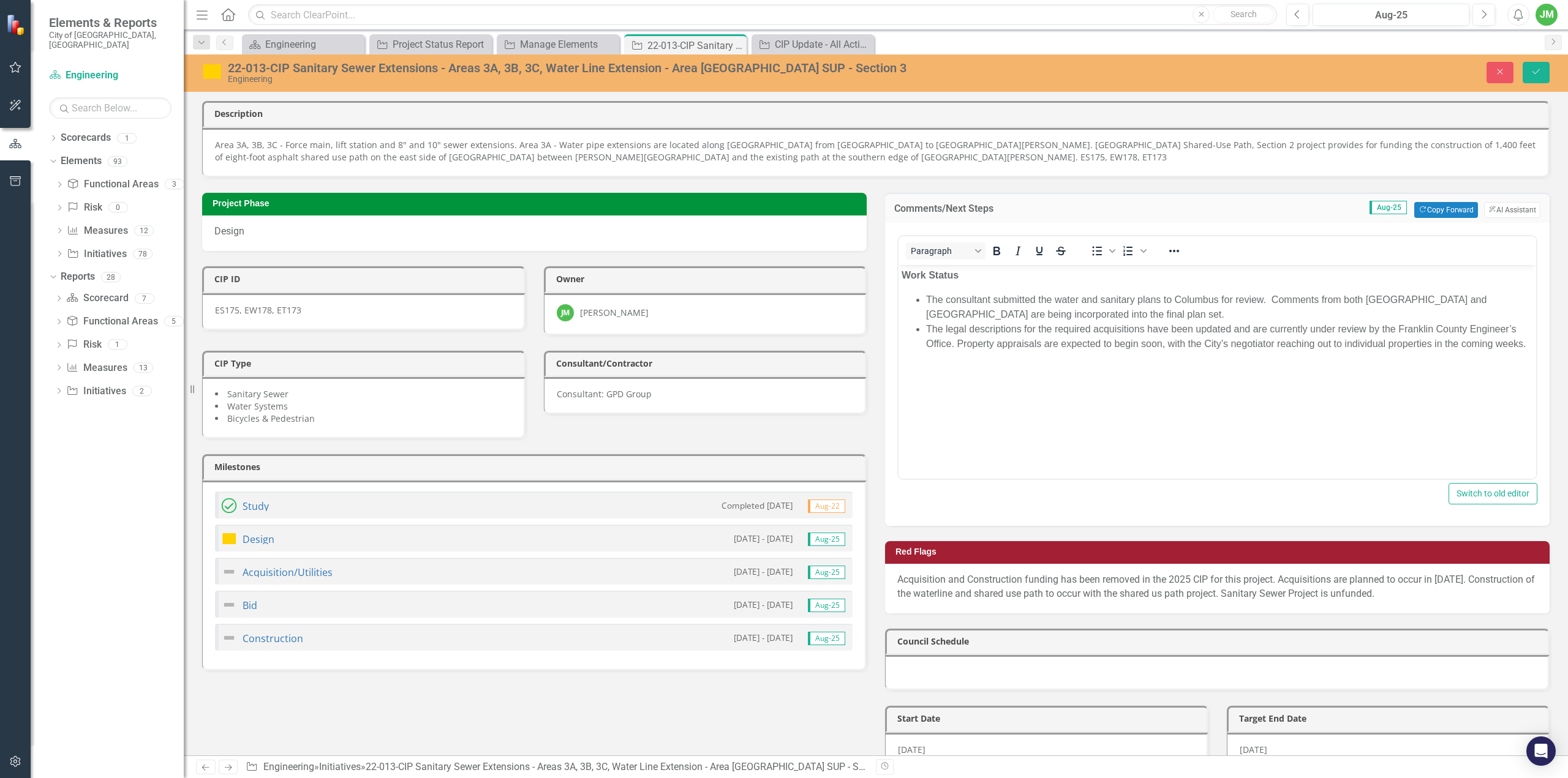
click at [928, 295] on li "The consultant submitted the water and sanitary plans to Columbus for review. C…" at bounding box center [1229, 306] width 607 height 29
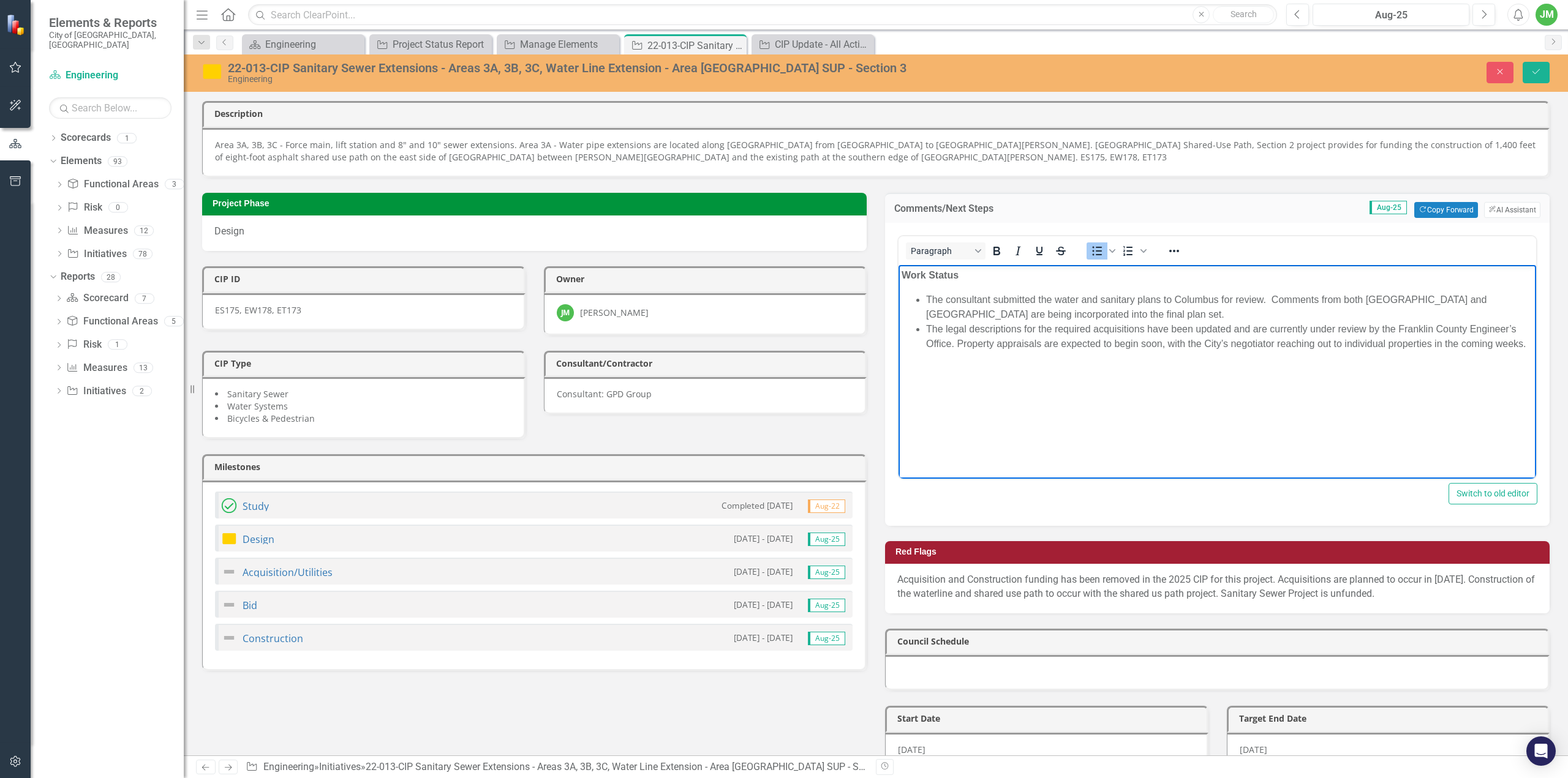
click at [994, 301] on li "The consultant submitted the water and sanitary plans to Columbus for review. C…" at bounding box center [1229, 306] width 607 height 29
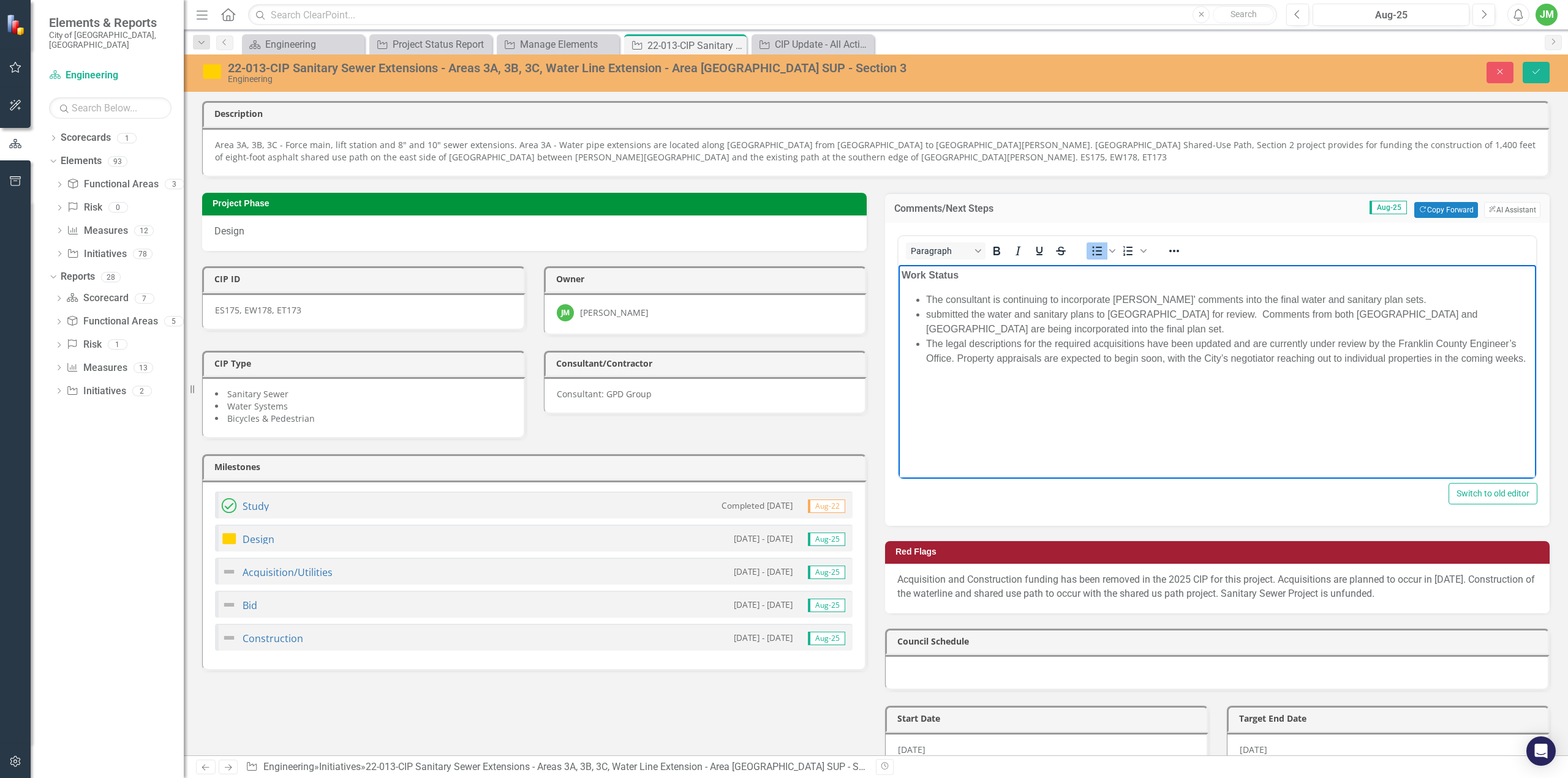
click at [1063, 315] on li "submitted the water and sanitary plans to [GEOGRAPHIC_DATA] for review. Comment…" at bounding box center [1229, 321] width 607 height 29
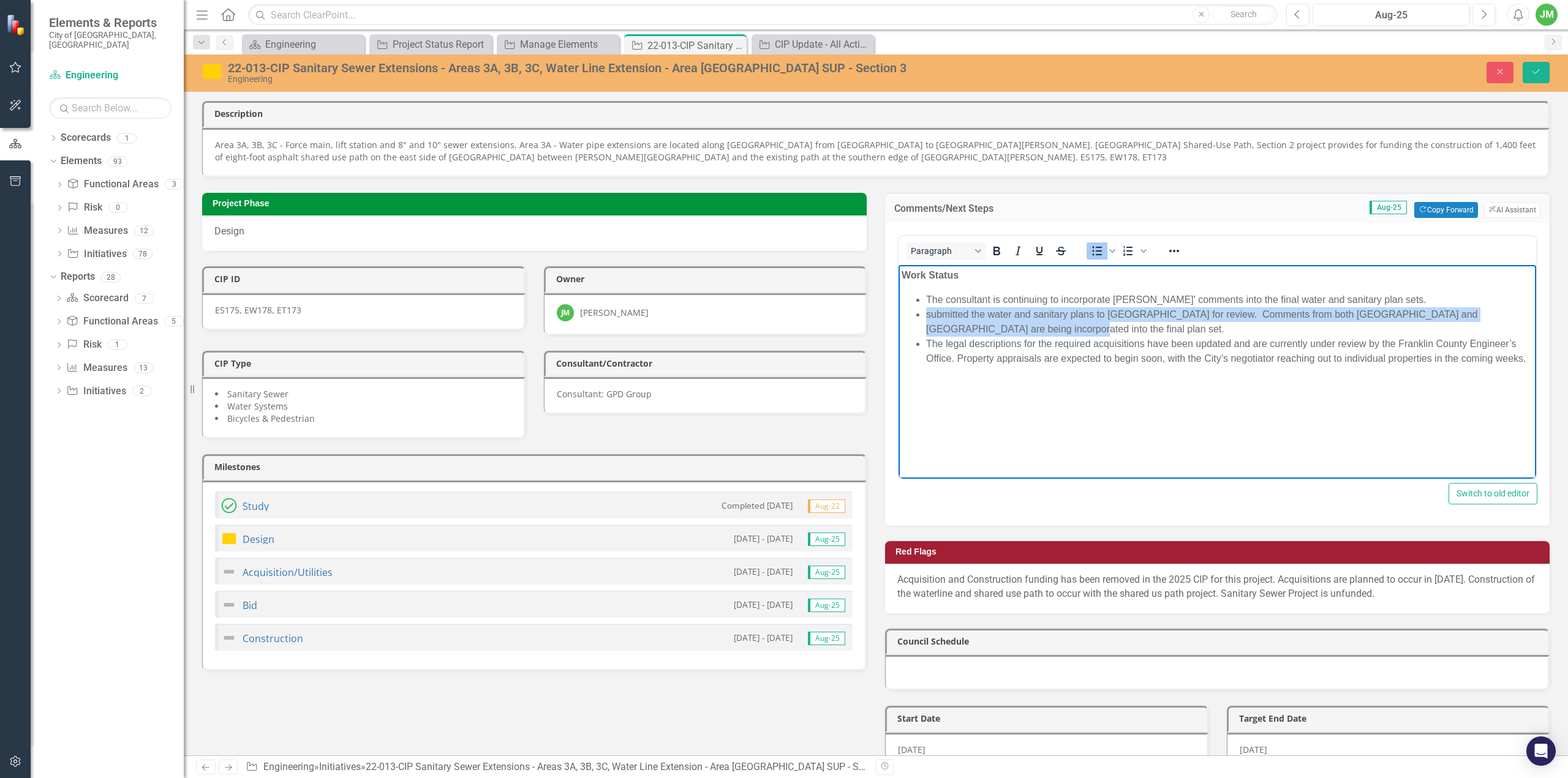
click at [1063, 315] on li "submitted the water and sanitary plans to [GEOGRAPHIC_DATA] for review. Comment…" at bounding box center [1229, 321] width 607 height 29
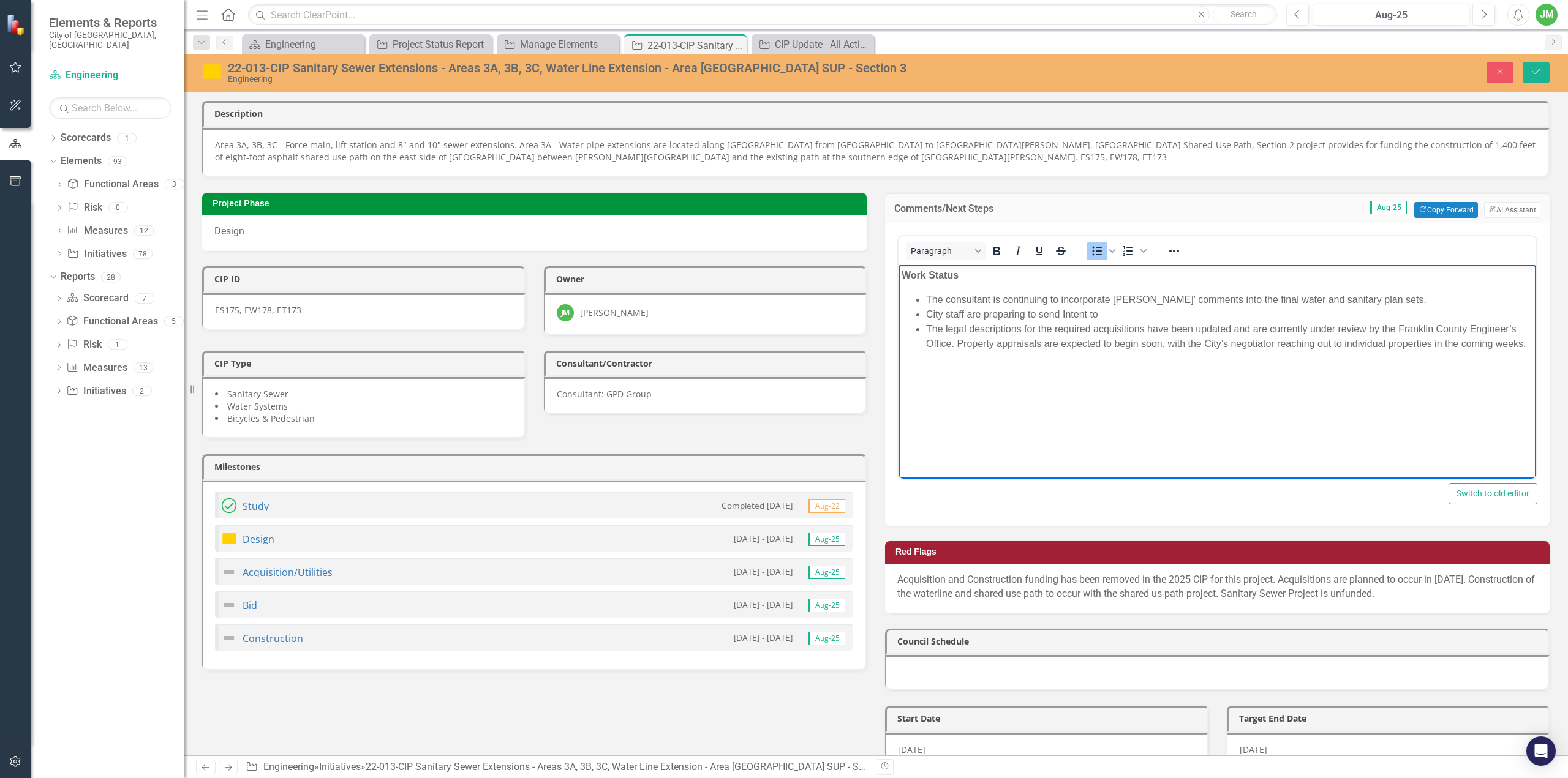
click at [1129, 314] on li "City staff are preparing to send Intent to" at bounding box center [1229, 315] width 607 height 15
click at [1129, 316] on li "City staff are preparing to send Intent to" at bounding box center [1229, 315] width 607 height 15
drag, startPoint x: 1129, startPoint y: 316, endPoint x: 1140, endPoint y: 315, distance: 11.0
click at [1140, 315] on li "City staff are preparing to send Water Service Committment Agreements" at bounding box center [1229, 315] width 607 height 15
click at [1294, 315] on li "City staff are preparing to send Water Service Committment Agreements" at bounding box center [1229, 315] width 607 height 15
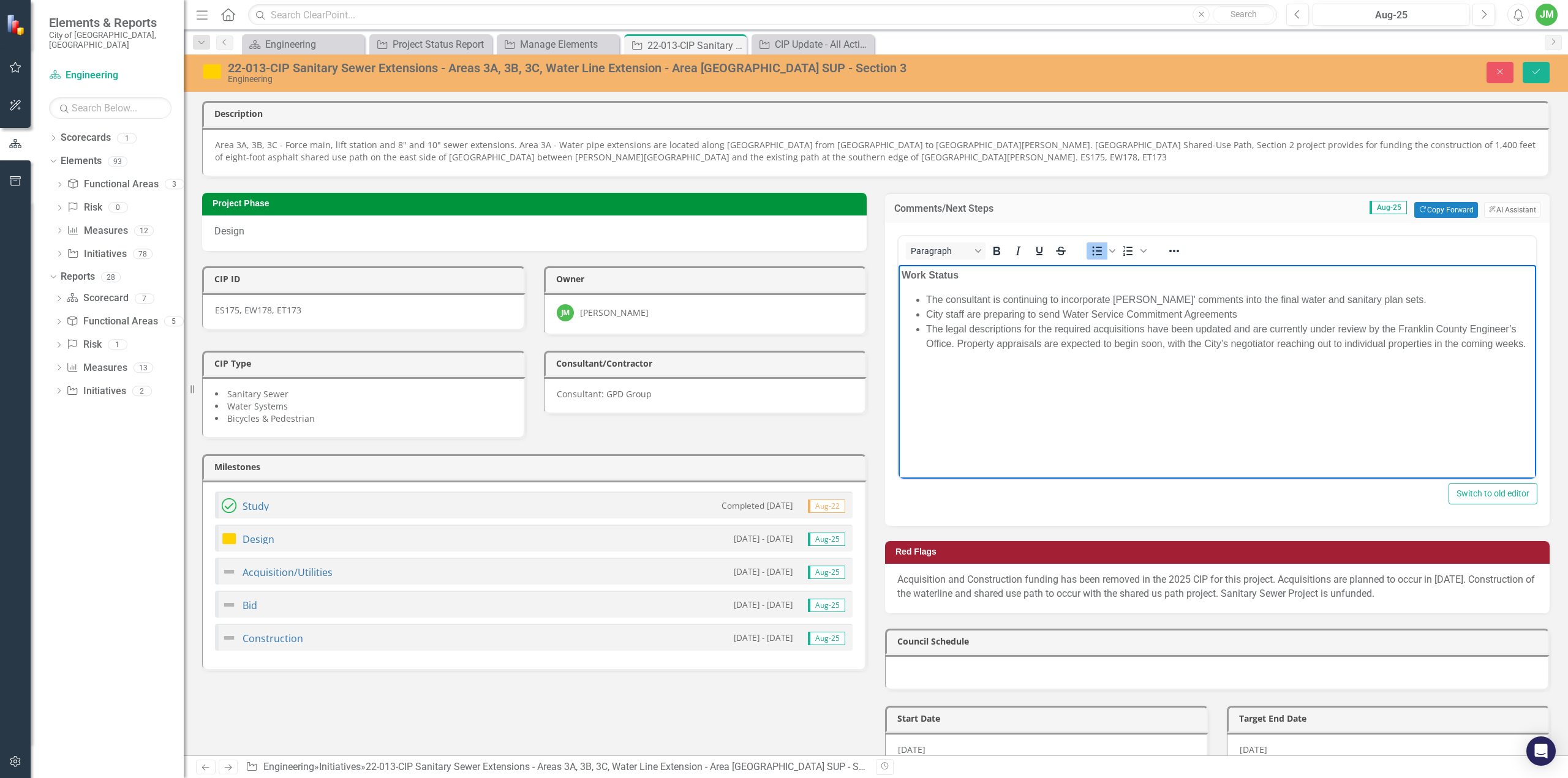
click at [1270, 317] on li "City staff are preparing to send Water Service Commitment Agreements" at bounding box center [1229, 315] width 607 height 15
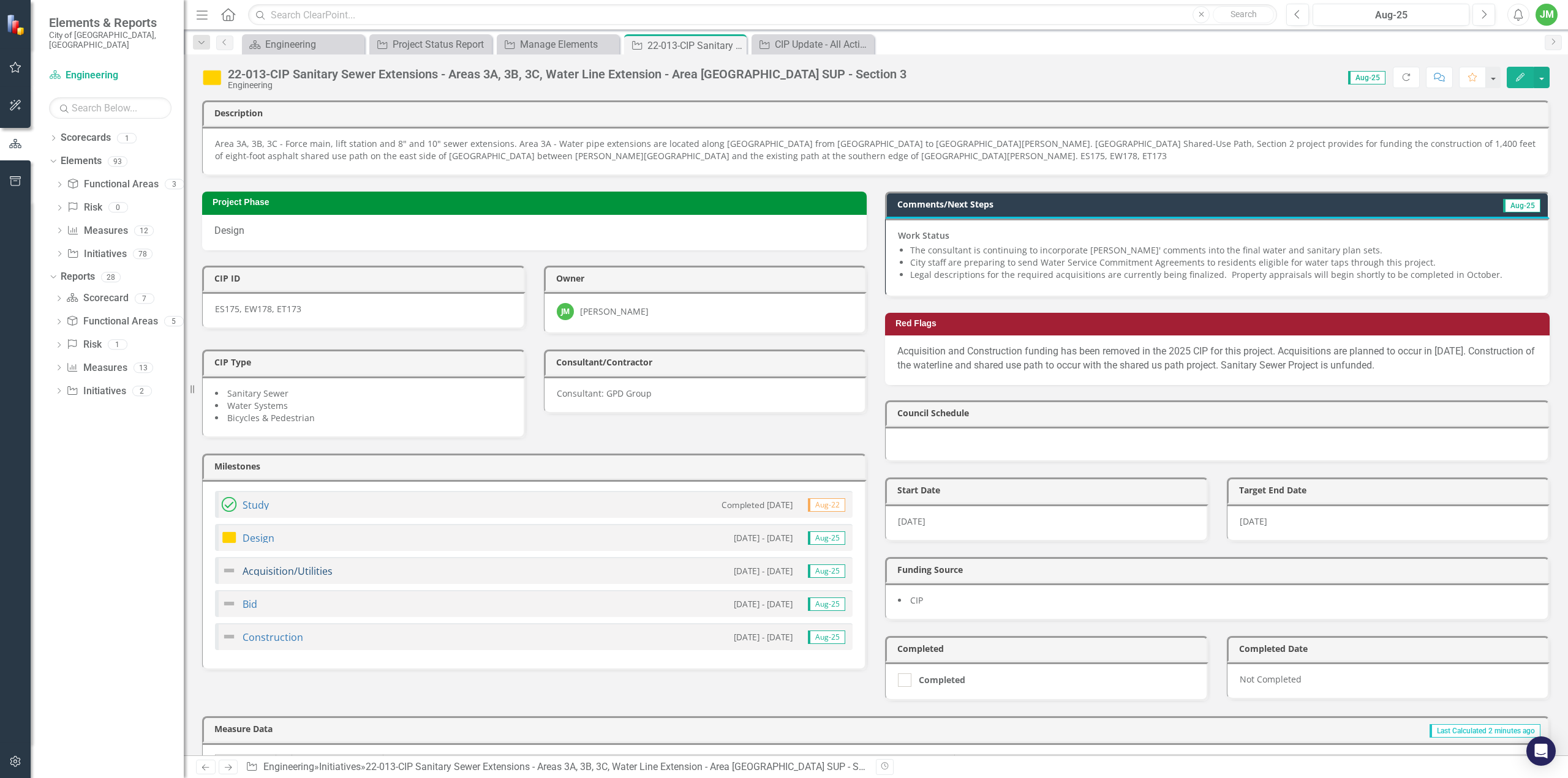
click at [302, 565] on link "Acquisition/Utilities" at bounding box center [287, 572] width 90 height 13
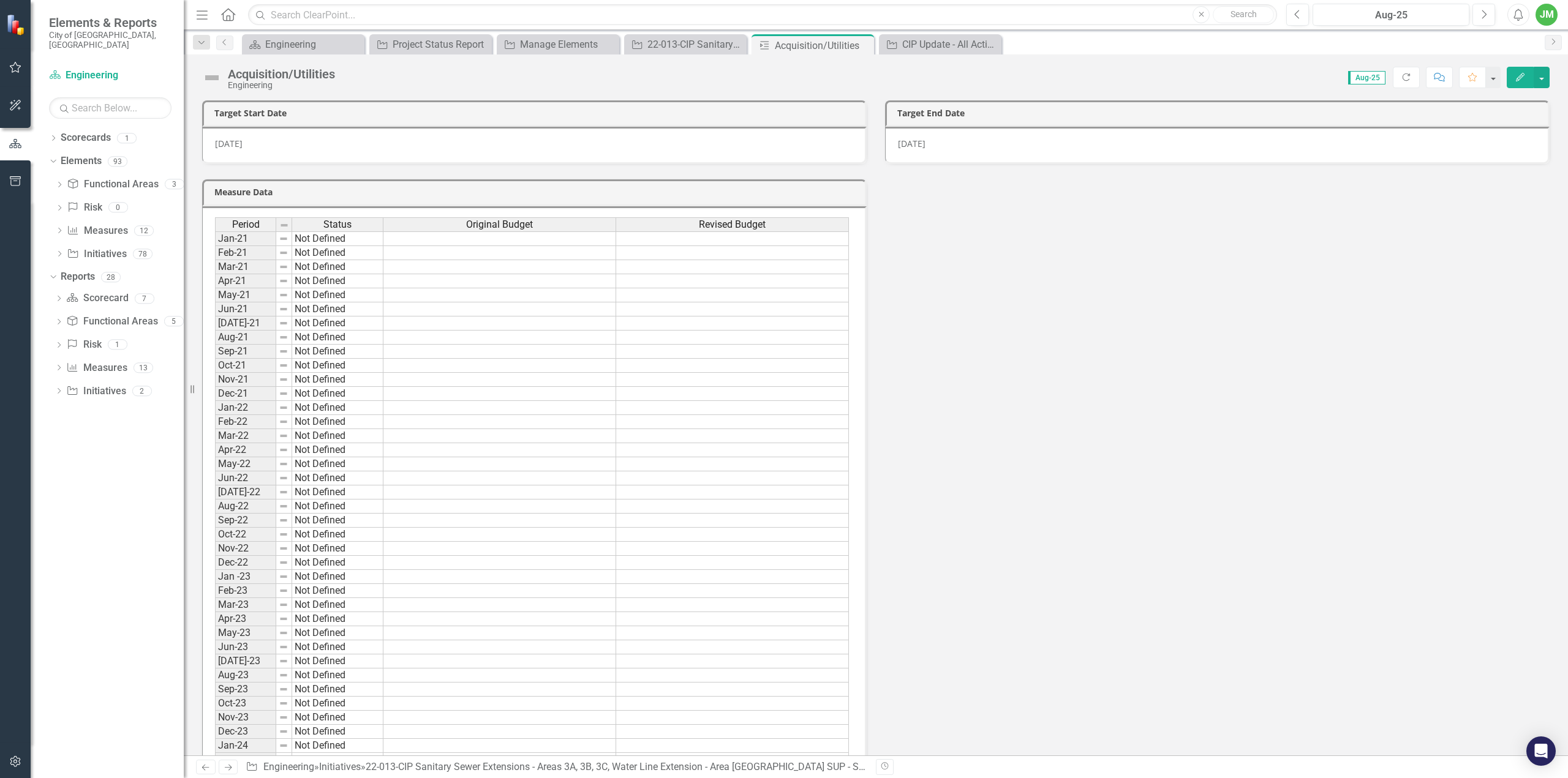
scroll to position [446, 0]
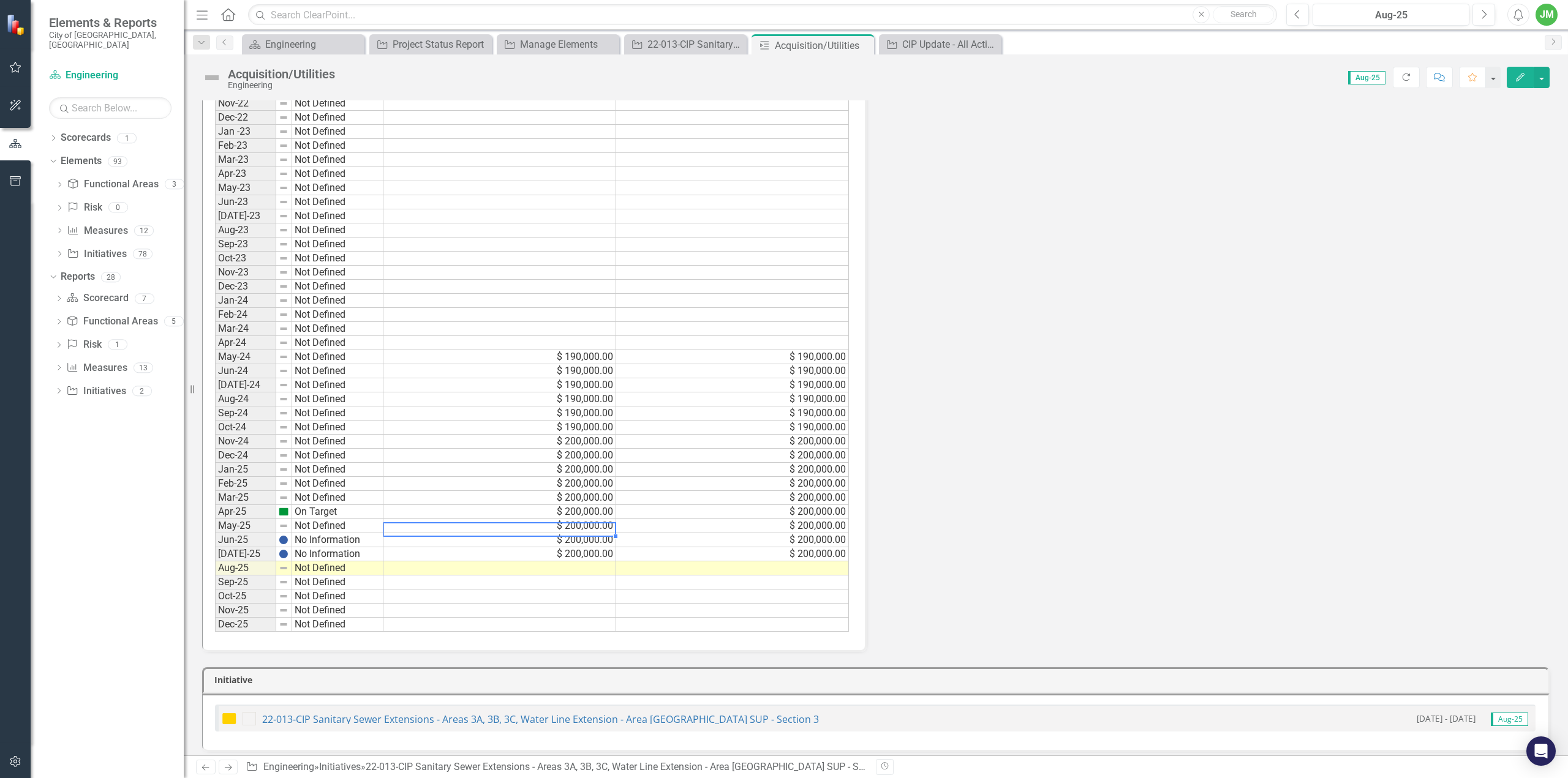
click at [604, 534] on td "$ 200,000.00" at bounding box center [499, 540] width 233 height 14
type textarea "200000"
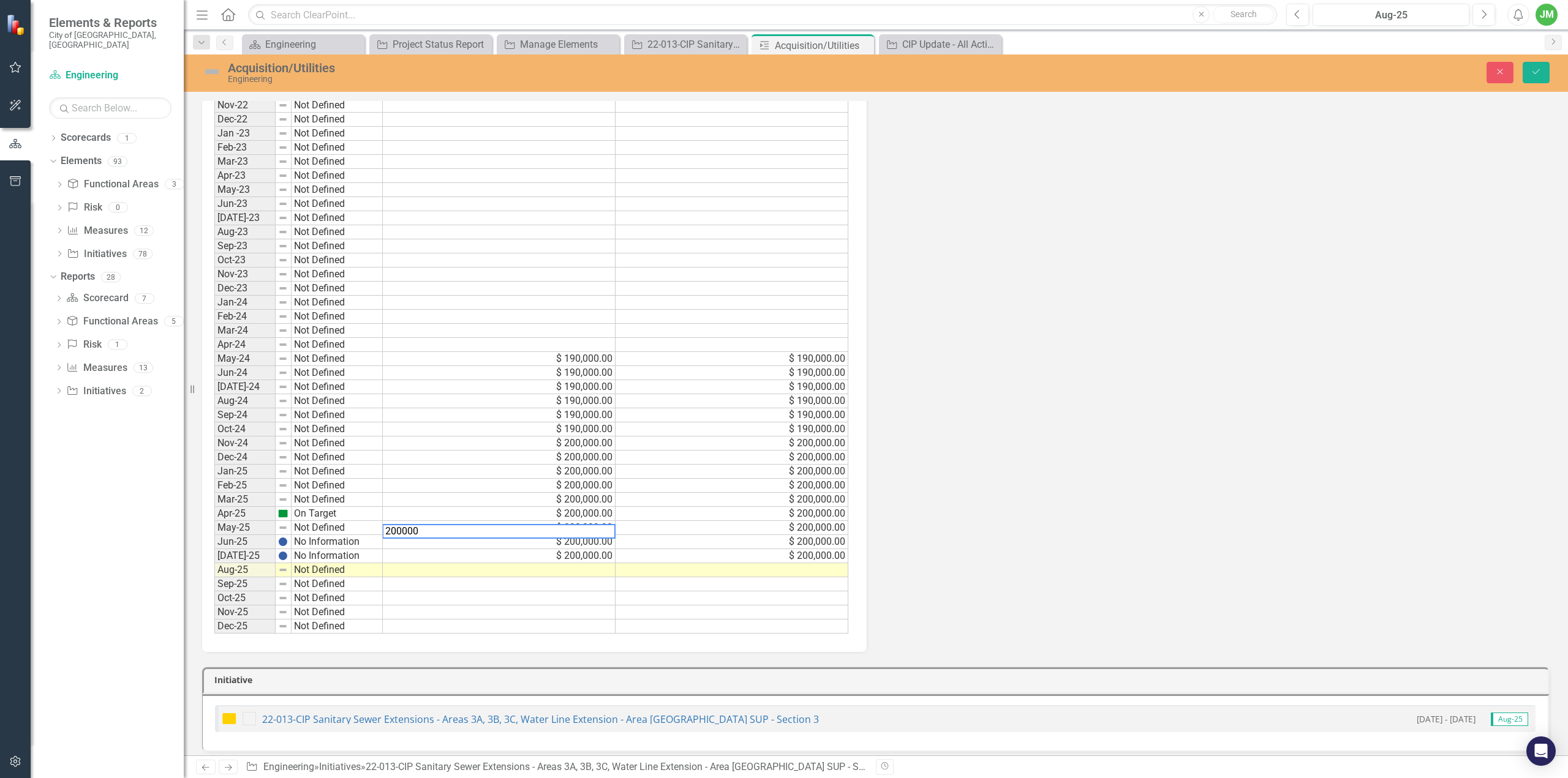
scroll to position [448, 0]
click at [595, 588] on td at bounding box center [499, 595] width 233 height 14
drag, startPoint x: 605, startPoint y: 543, endPoint x: 634, endPoint y: 540, distance: 29.2
click at [634, 546] on tr "[DATE]-25 No Information $ 200,000.00 $ 200,000.00" at bounding box center [531, 553] width 635 height 14
drag, startPoint x: 846, startPoint y: 545, endPoint x: 848, endPoint y: 559, distance: 14.1
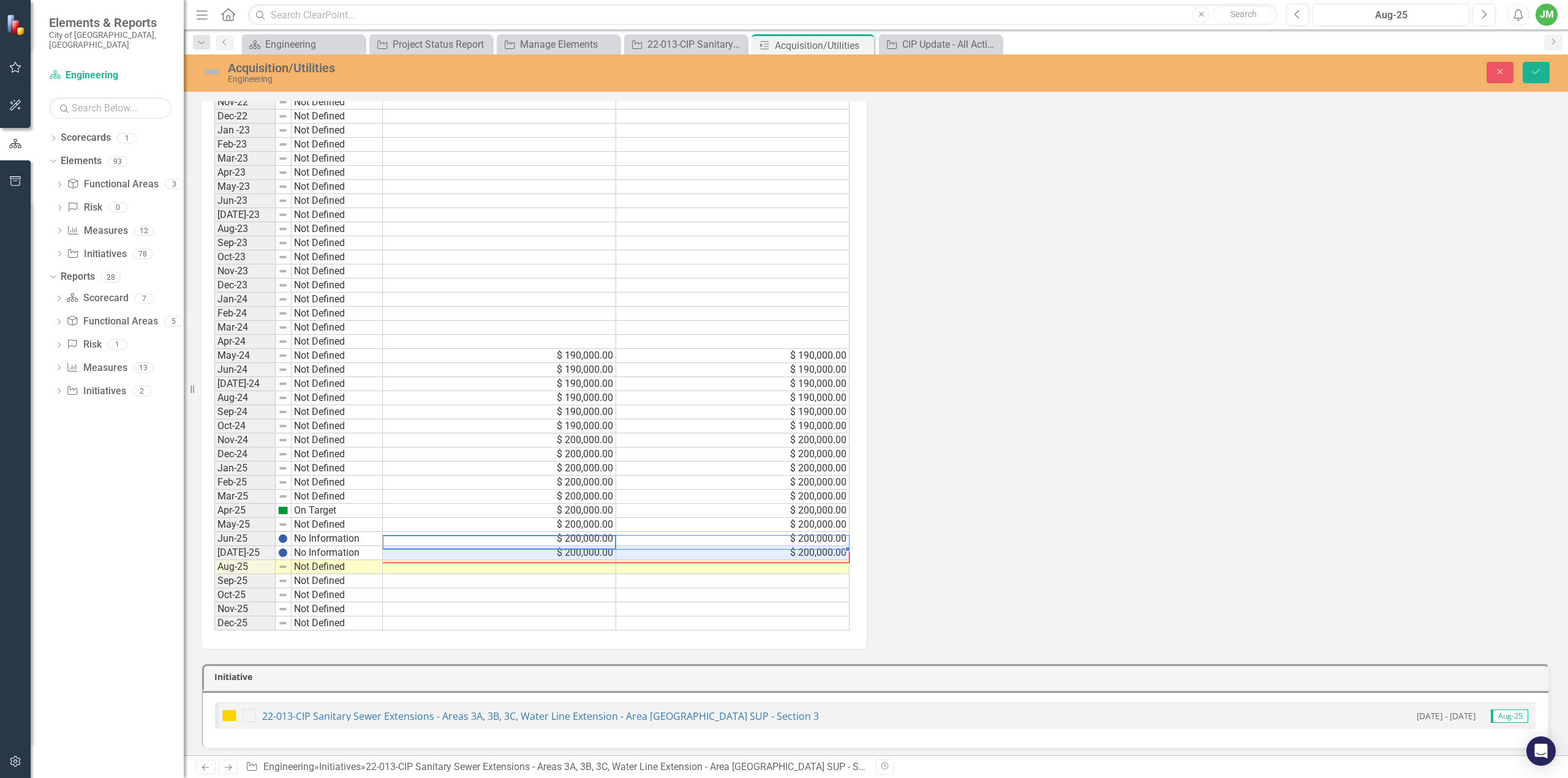
click at [214, 559] on div "Period Status Original Budget Revised Budget Jan-21 Not Defined Feb-21 Not Defi…" at bounding box center [214, 201] width 0 height 860
type textarea "200000"
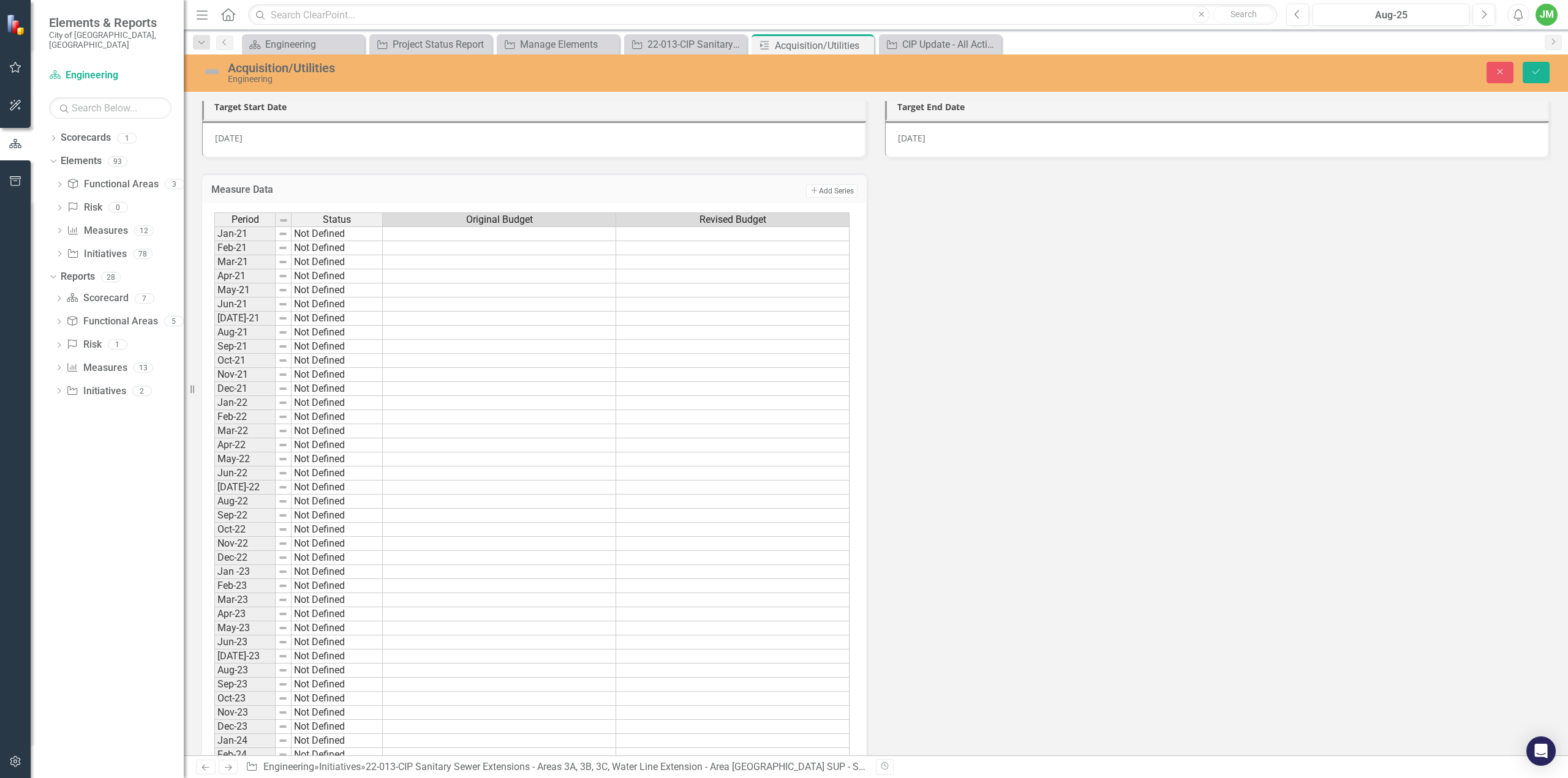
scroll to position [0, 0]
click at [975, 142] on div "[DATE]" at bounding box center [1217, 147] width 665 height 38
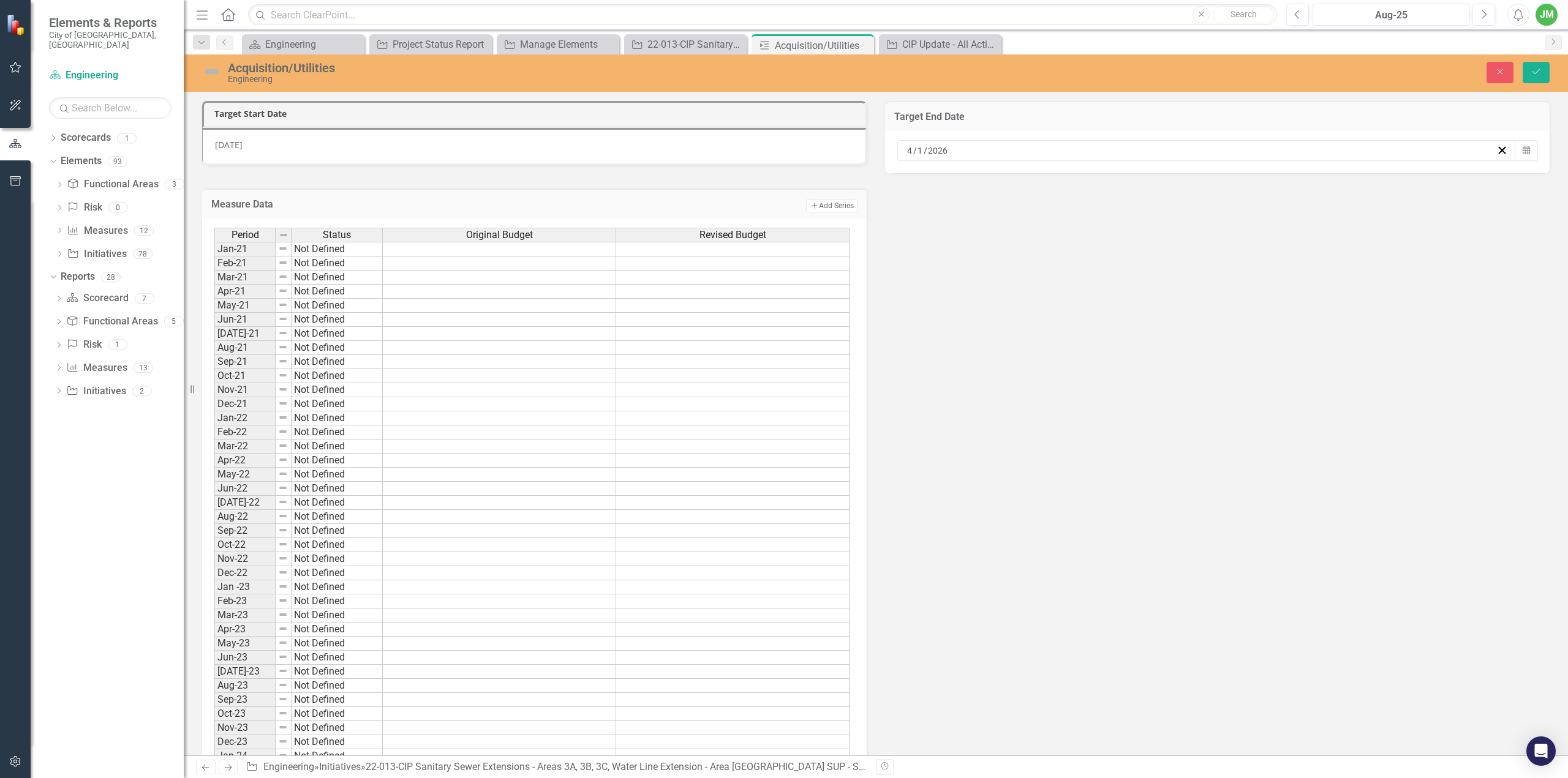
click at [978, 150] on div "[DATE]" at bounding box center [1201, 150] width 591 height 13
click at [1273, 182] on button "›" at bounding box center [1266, 180] width 27 height 27
click at [1170, 305] on abbr "30" at bounding box center [1169, 310] width 10 height 10
click at [1540, 71] on icon "Save" at bounding box center [1536, 71] width 11 height 8
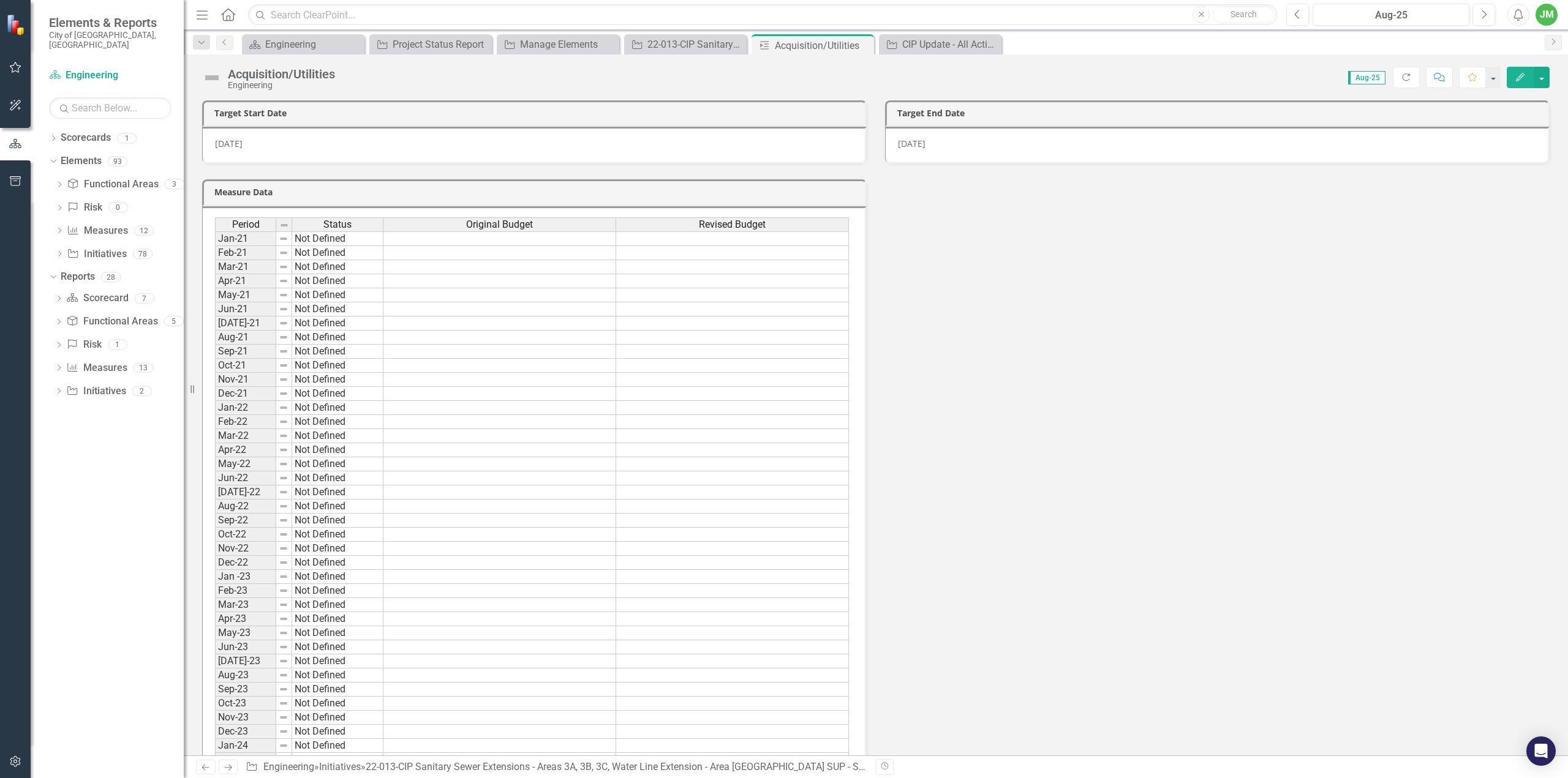
click at [930, 147] on div "[DATE]" at bounding box center [1217, 145] width 665 height 38
click at [860, 48] on icon at bounding box center [863, 45] width 7 height 7
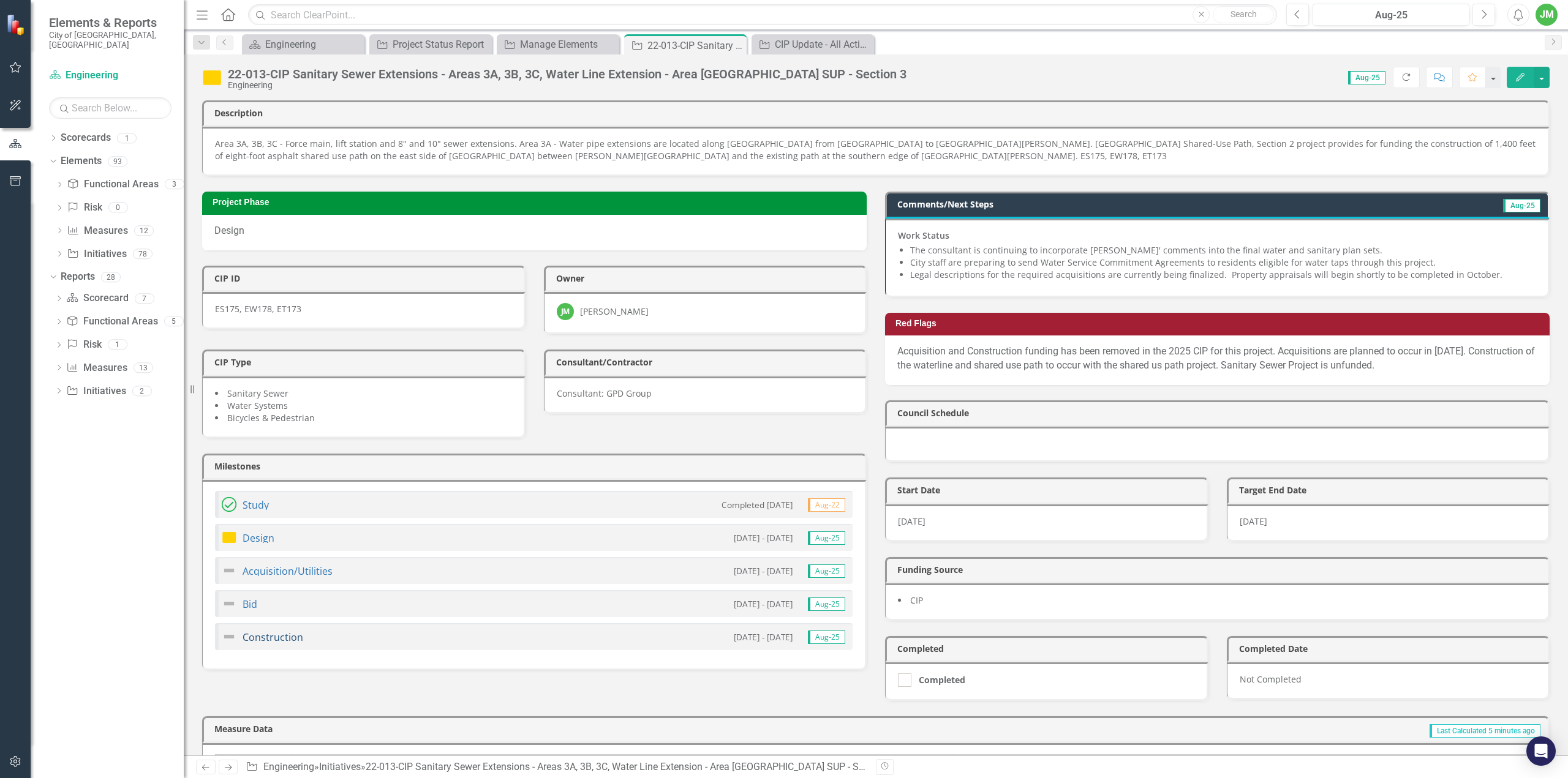
click at [259, 631] on link "Construction" at bounding box center [273, 638] width 60 height 13
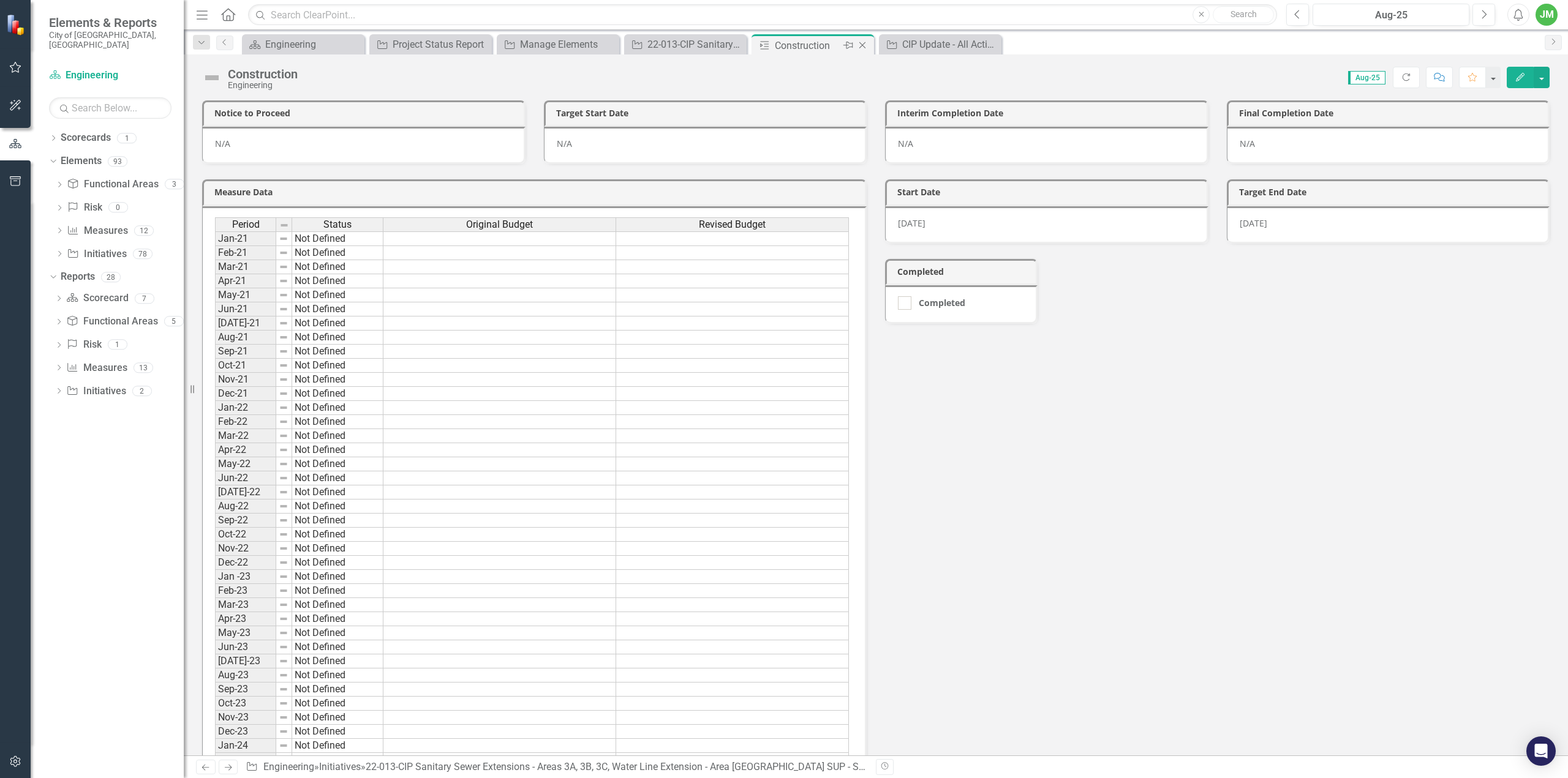
click at [865, 46] on icon "Close" at bounding box center [862, 45] width 13 height 10
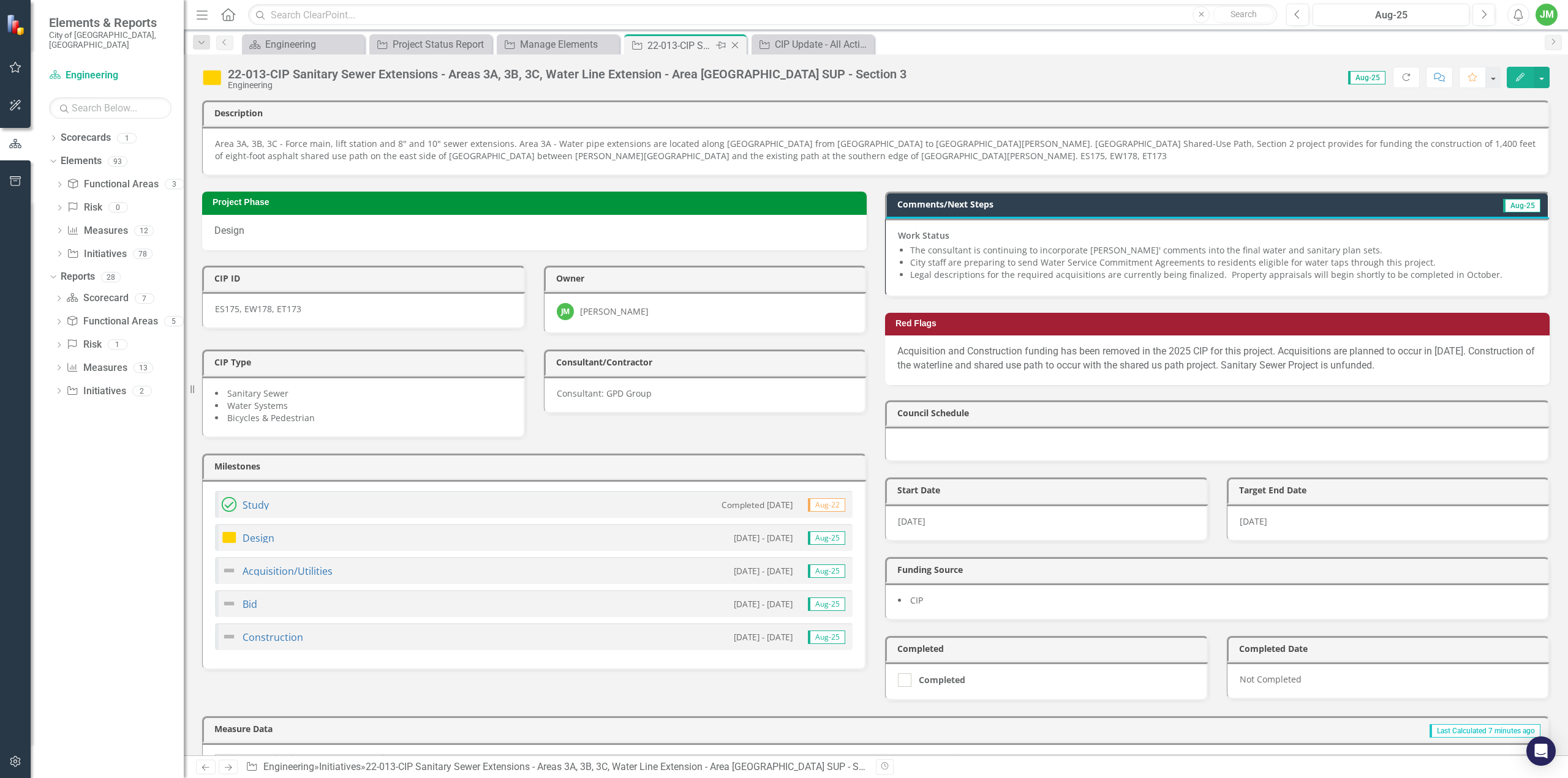
click at [740, 42] on icon "Close" at bounding box center [734, 45] width 13 height 10
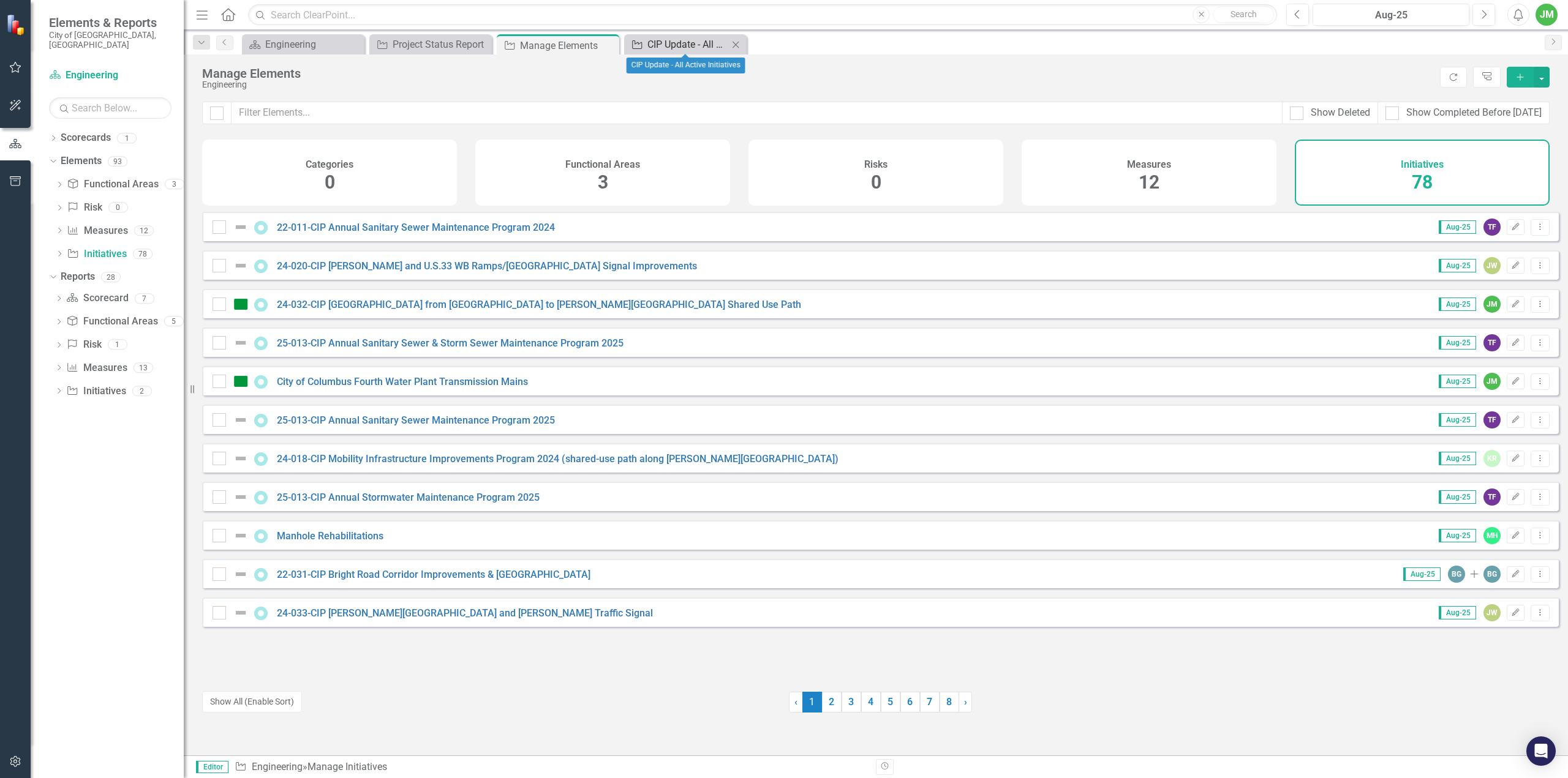
click at [687, 49] on div "CIP Update - All Active Initiatives" at bounding box center [687, 44] width 81 height 15
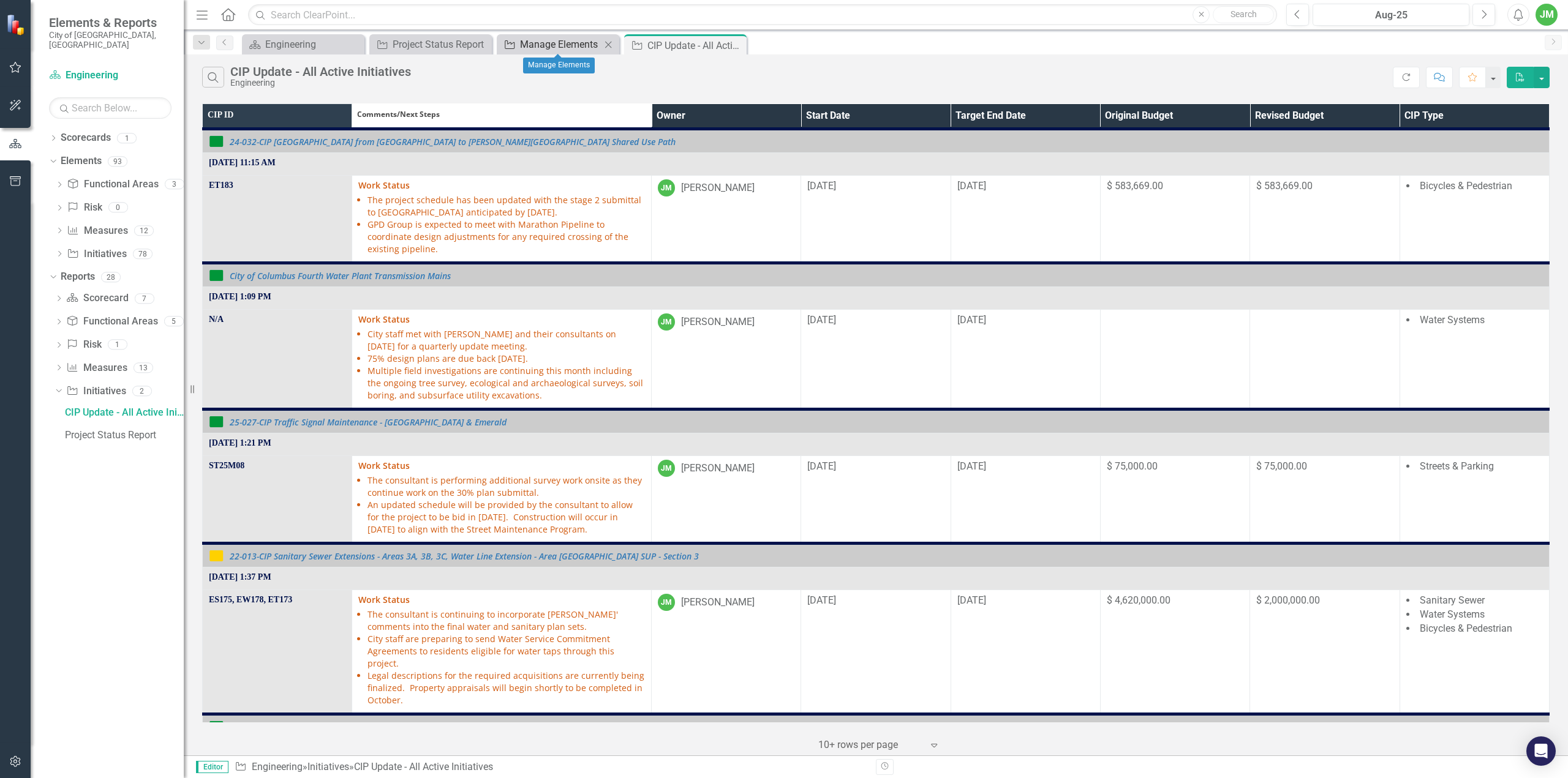
click at [576, 44] on div "Manage Elements" at bounding box center [561, 44] width 81 height 15
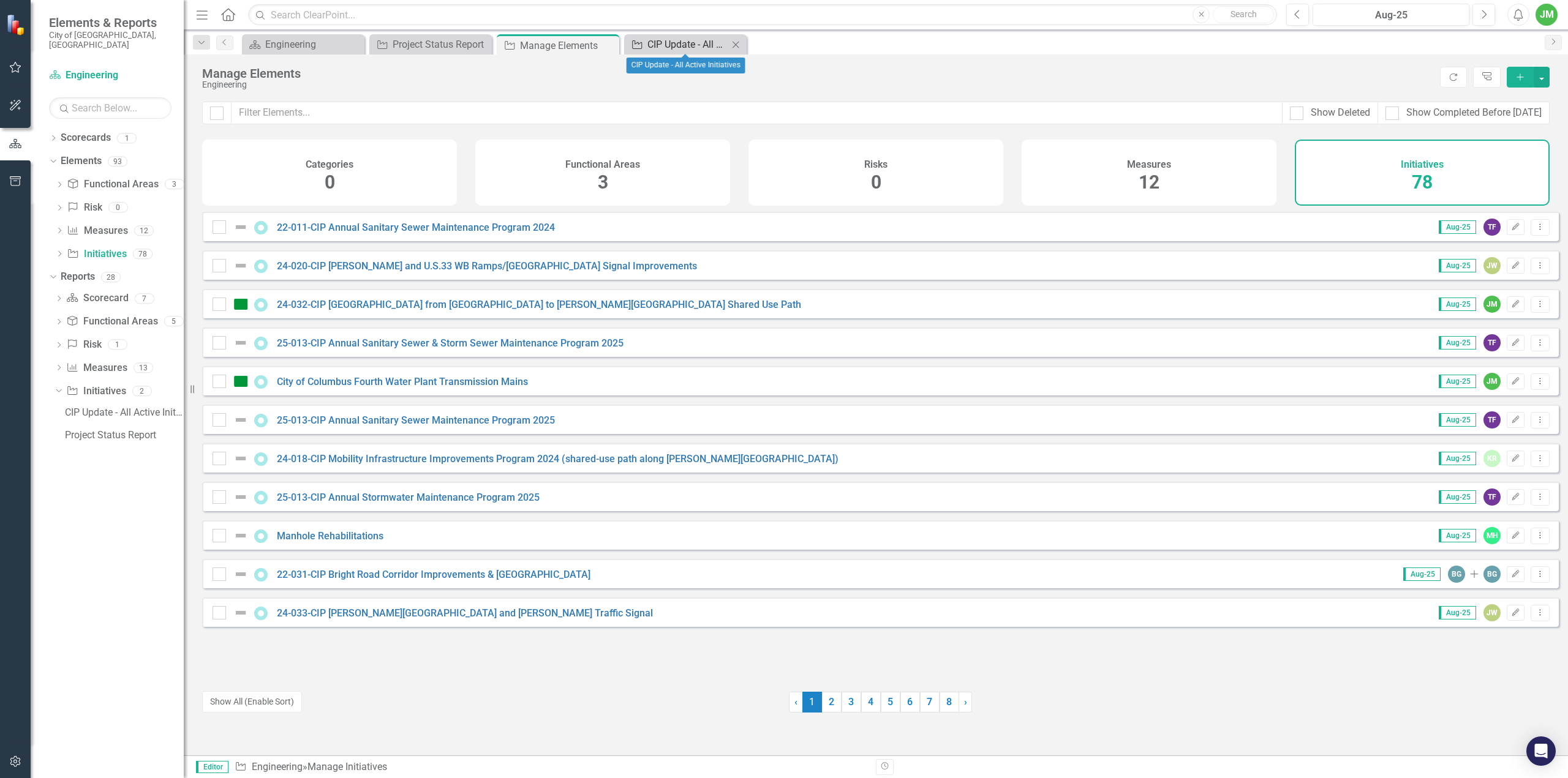
click at [668, 46] on div "CIP Update - All Active Initiatives" at bounding box center [687, 44] width 81 height 15
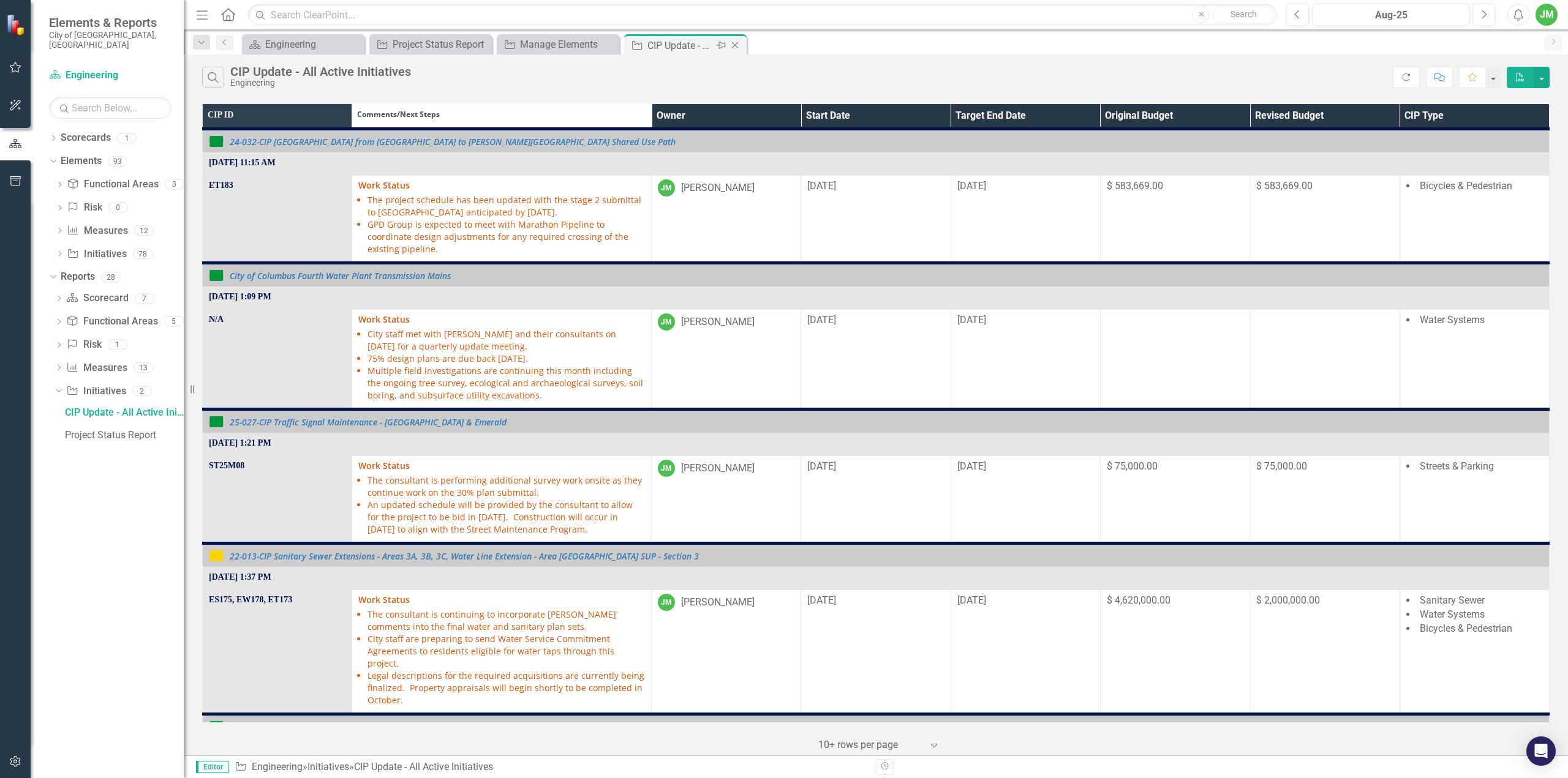
click at [734, 46] on icon at bounding box center [735, 45] width 7 height 7
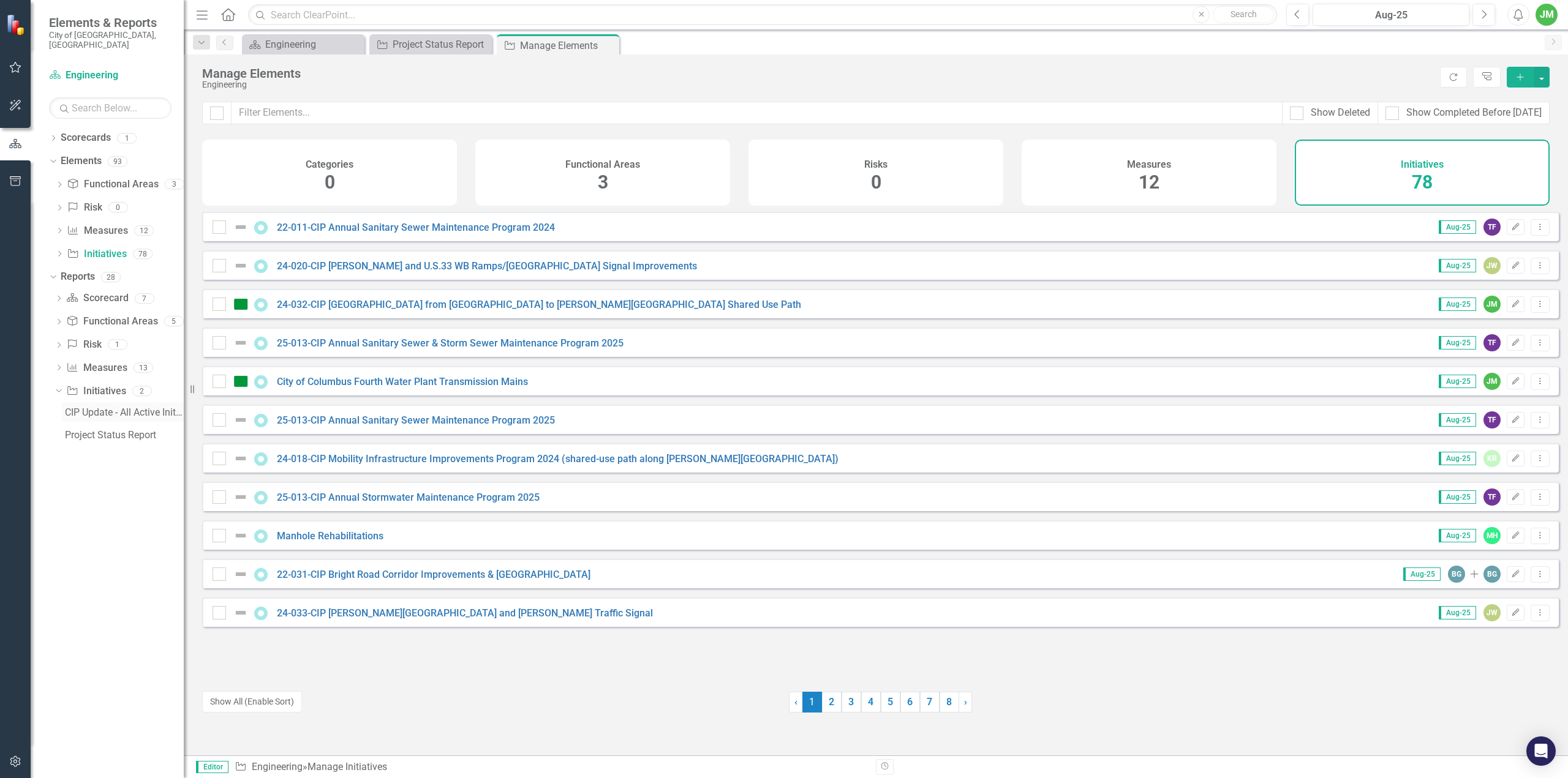
click at [101, 407] on div "CIP Update - All Active Initiatives" at bounding box center [124, 412] width 119 height 11
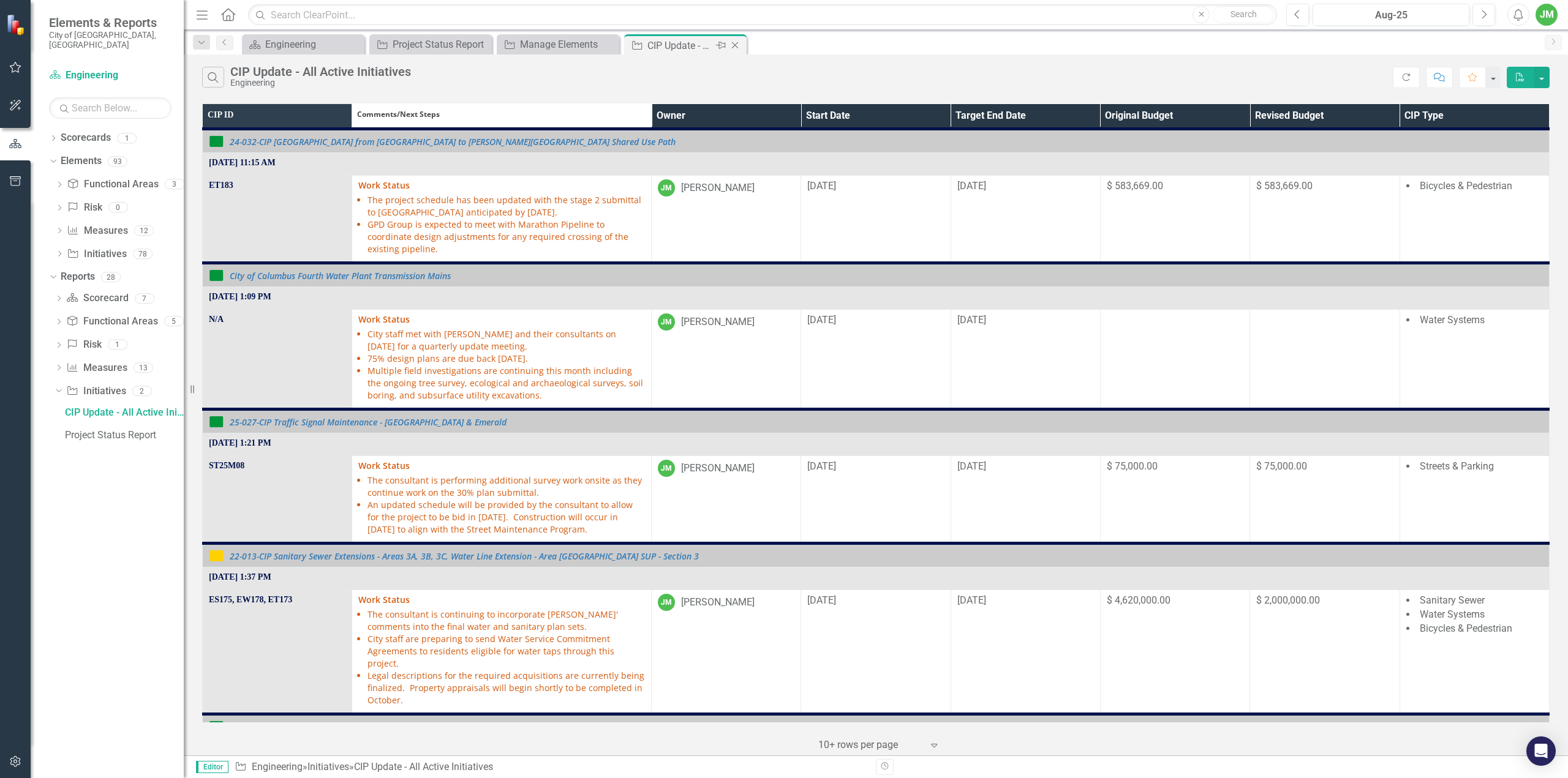
click at [734, 44] on icon "Close" at bounding box center [734, 45] width 13 height 10
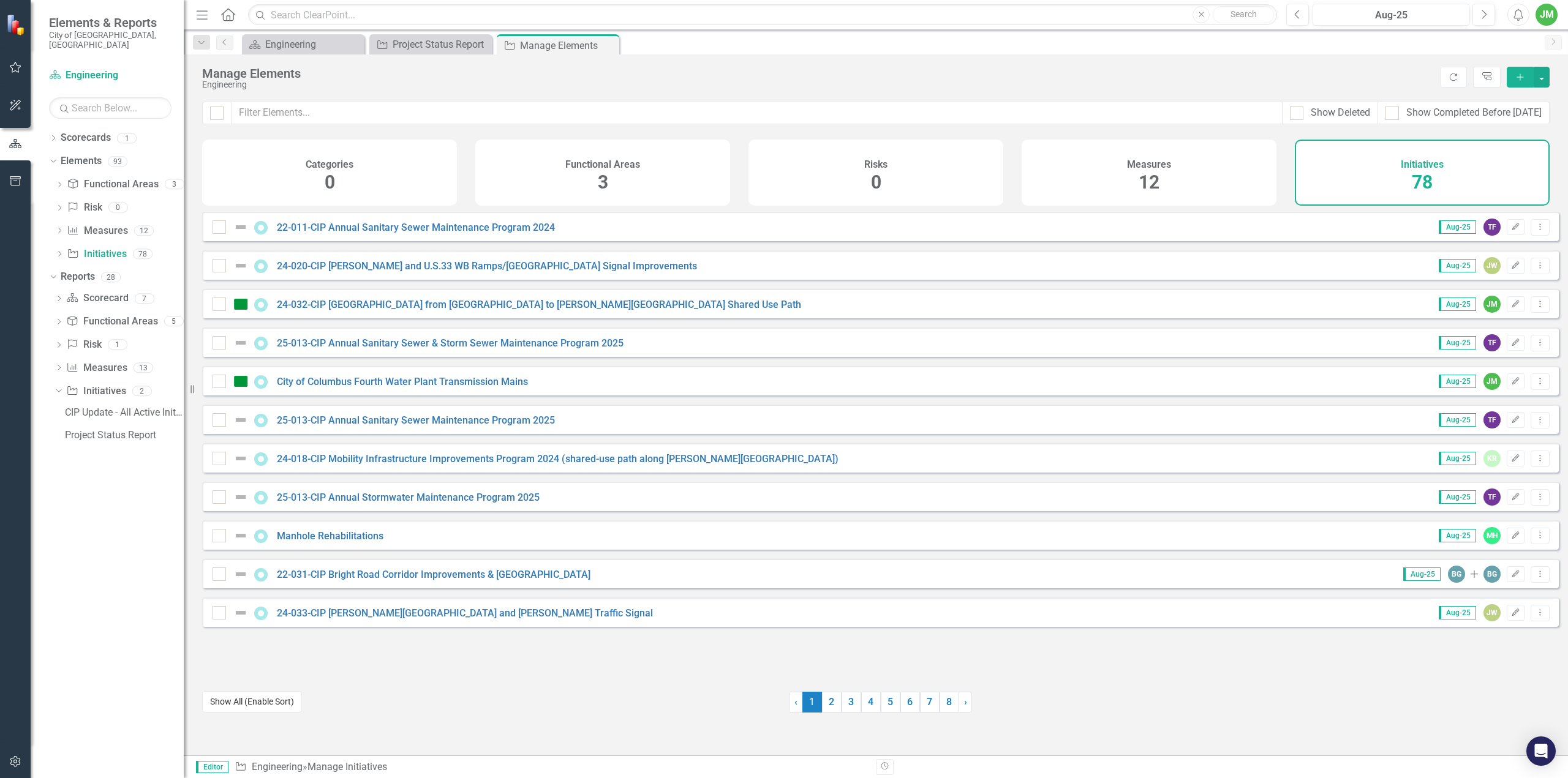
click at [246, 702] on button "Show All (Enable Sort)" at bounding box center [252, 702] width 100 height 22
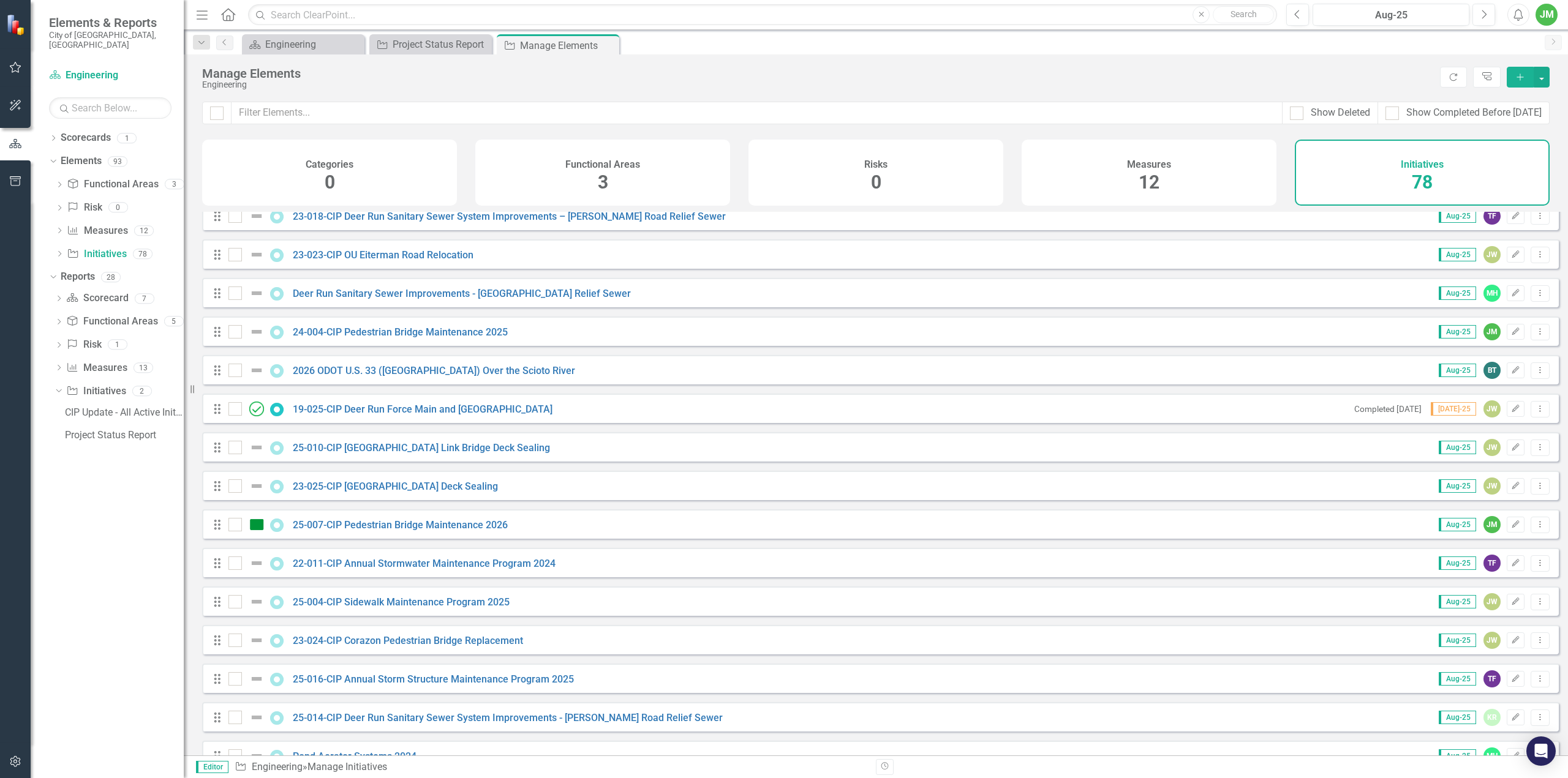
scroll to position [613, 0]
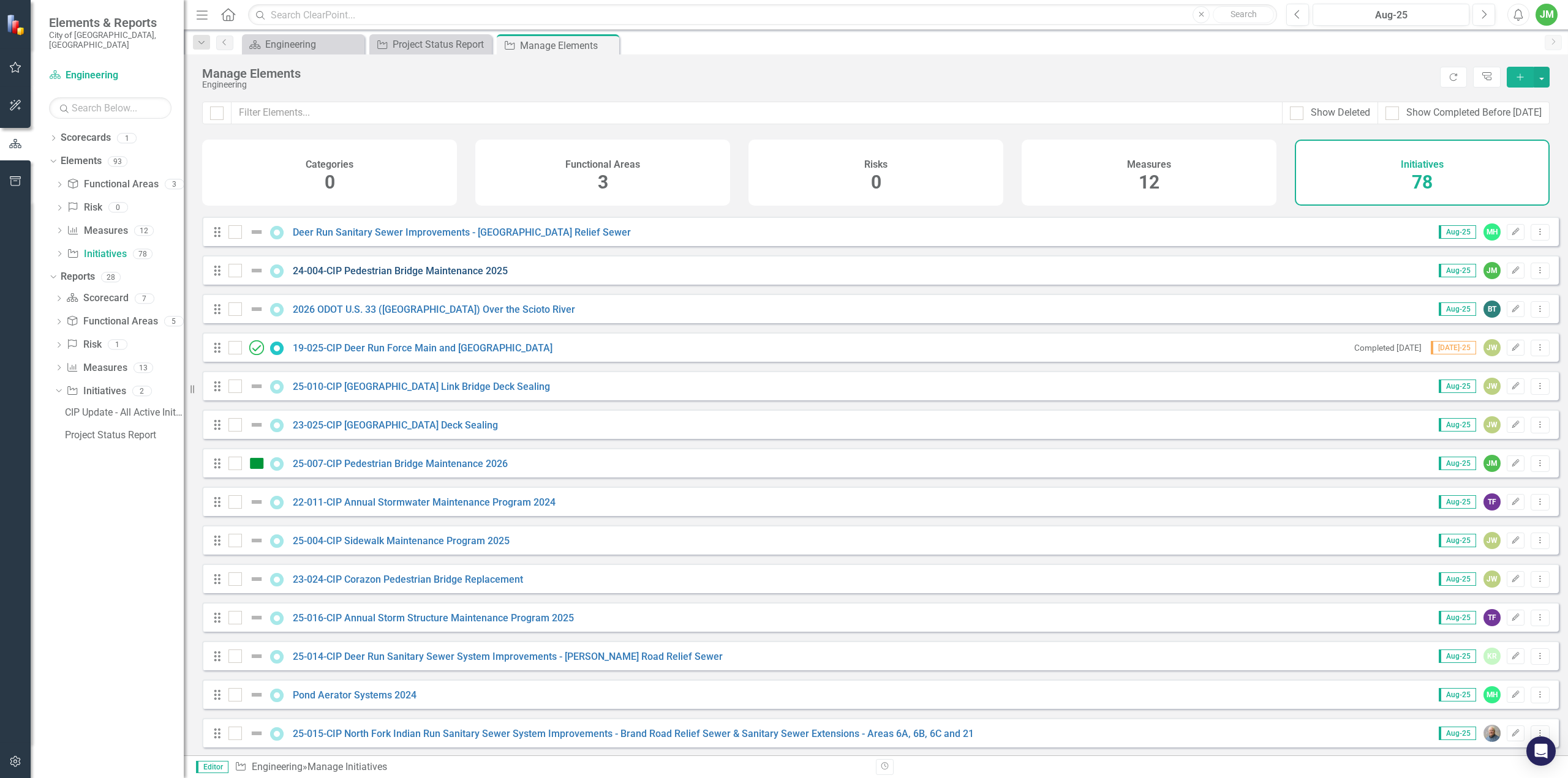
click at [357, 276] on link "24-004-CIP Pedestrian Bridge Maintenance 2025" at bounding box center [400, 271] width 215 height 12
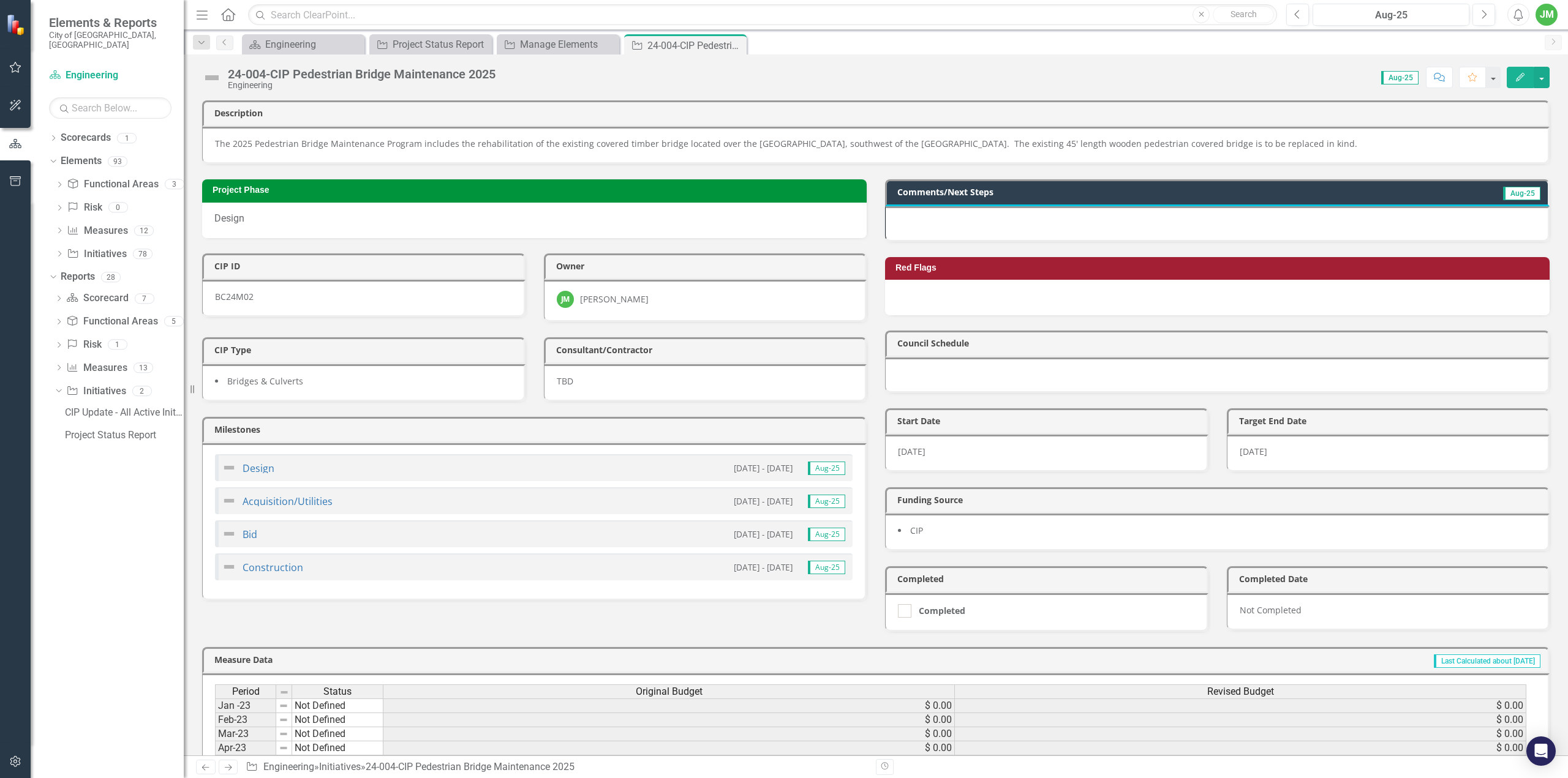
click at [213, 72] on img at bounding box center [212, 77] width 19 height 19
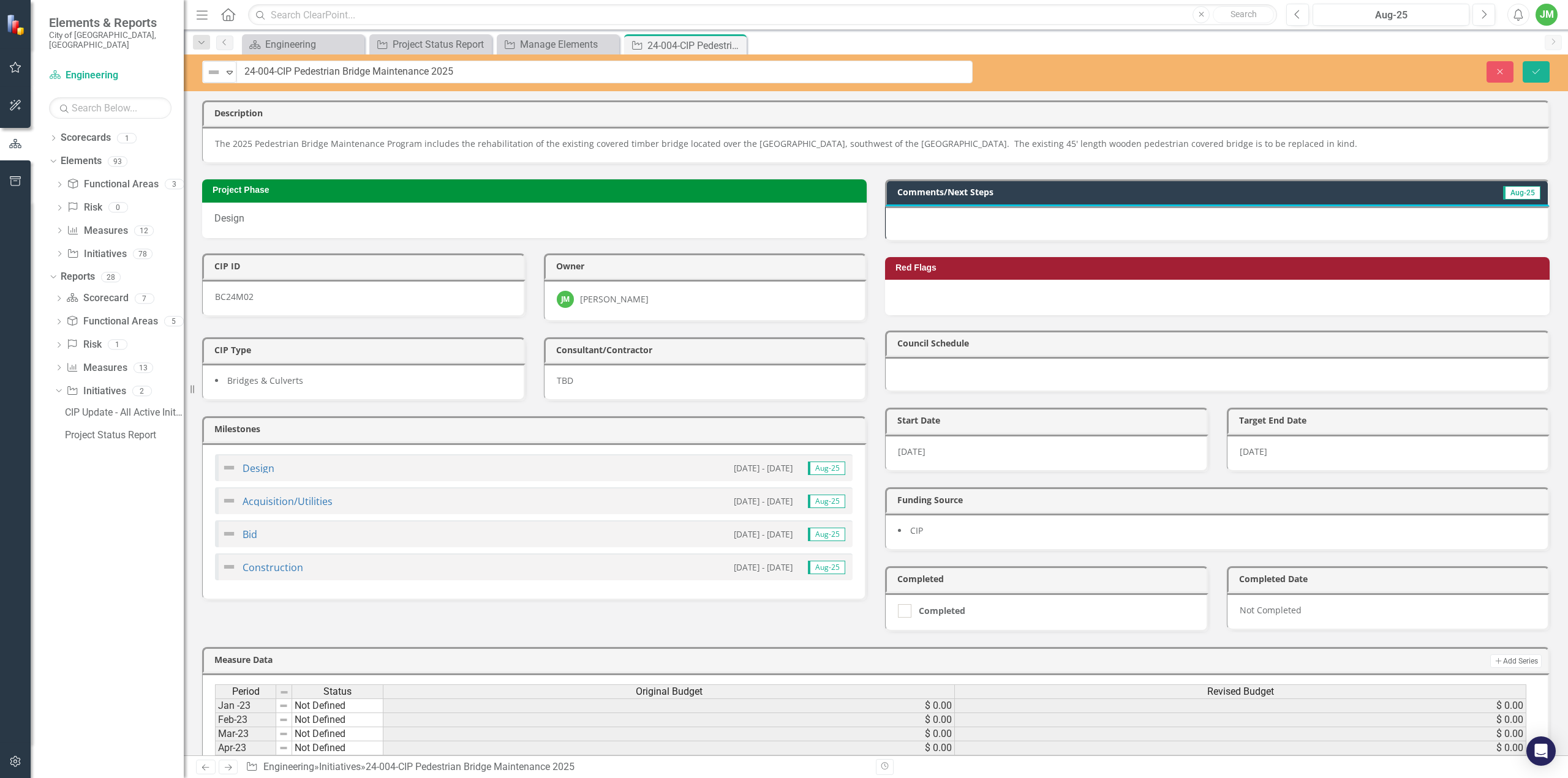
click at [211, 79] on div "Not Defined" at bounding box center [214, 72] width 18 height 17
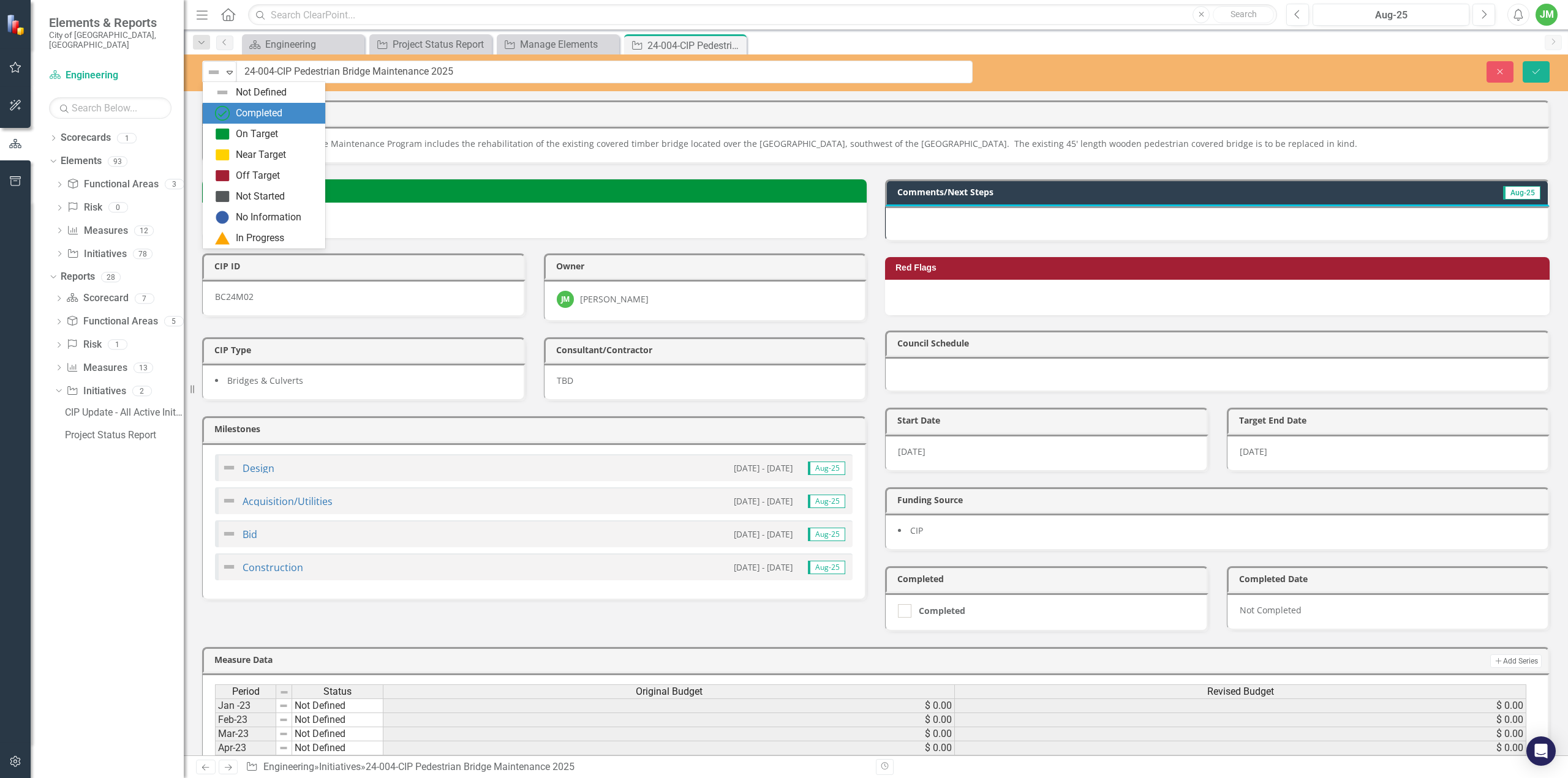
click at [259, 116] on div "Completed" at bounding box center [259, 113] width 46 height 14
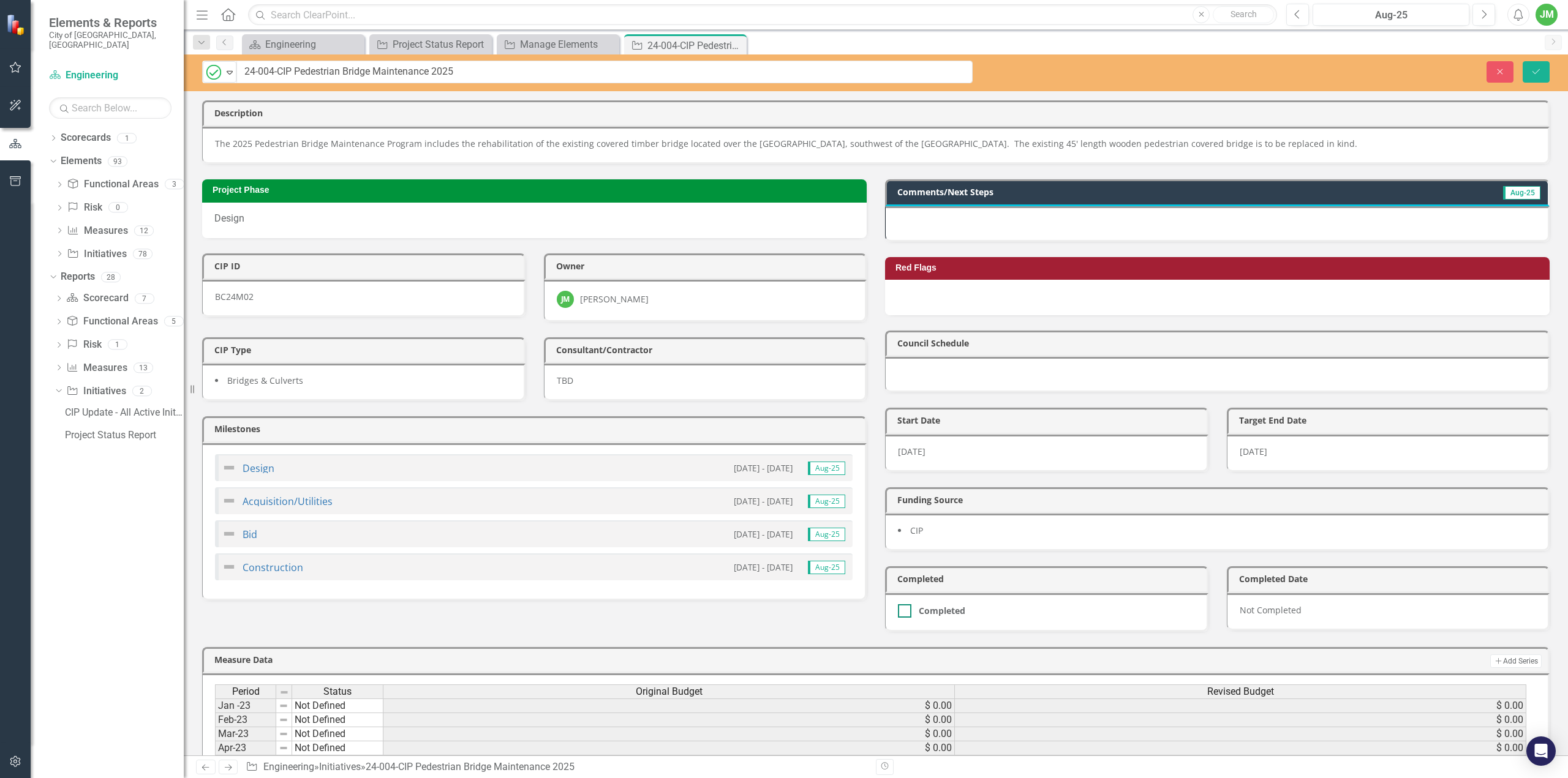
click at [902, 604] on div at bounding box center [905, 611] width 13 height 13
click at [902, 604] on input "Completed" at bounding box center [902, 608] width 8 height 8
checkbox input "true"
click at [1186, 223] on div at bounding box center [1217, 224] width 665 height 35
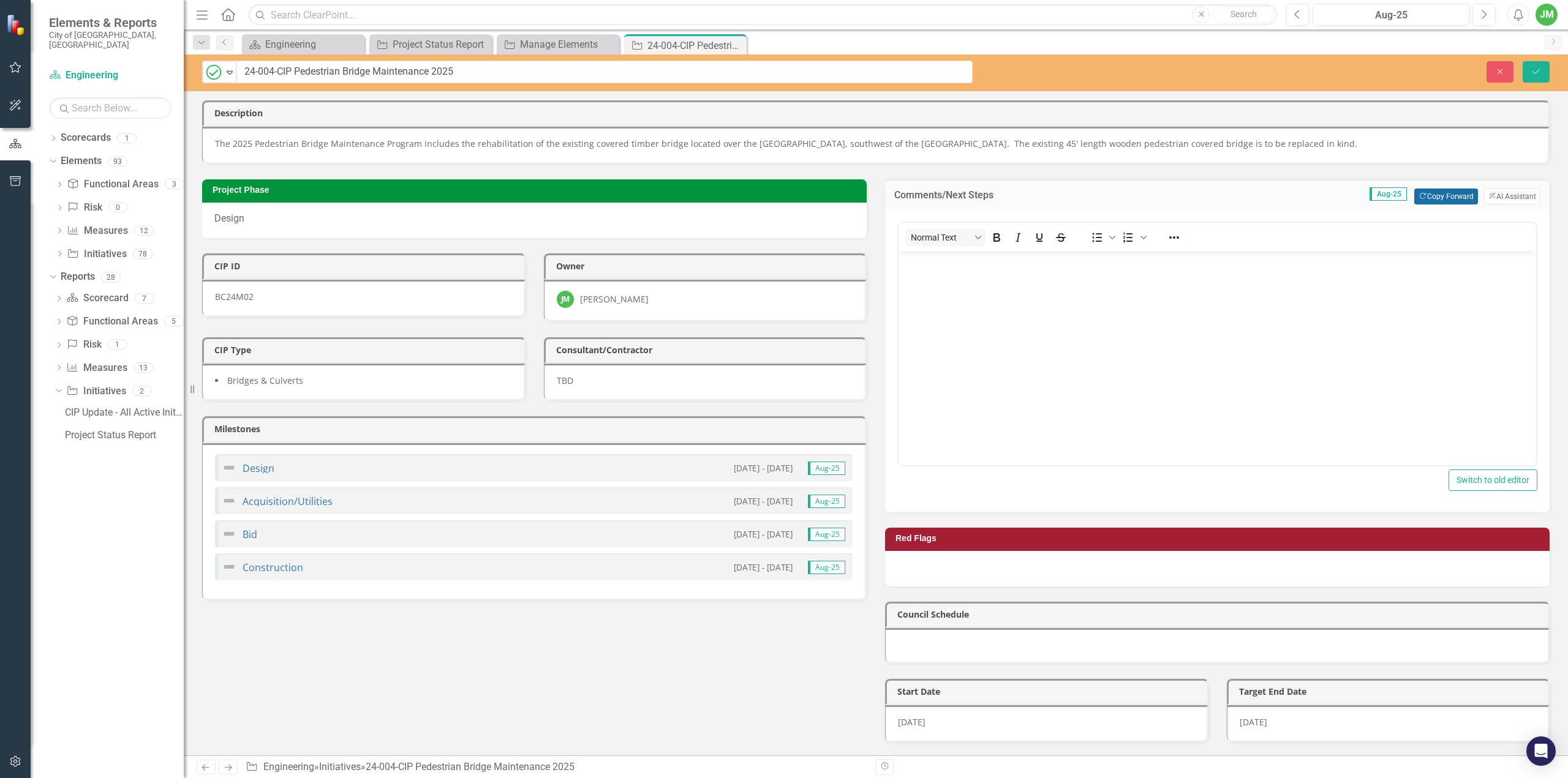
click at [1451, 194] on button "Copy Forward Copy Forward" at bounding box center [1445, 196] width 63 height 16
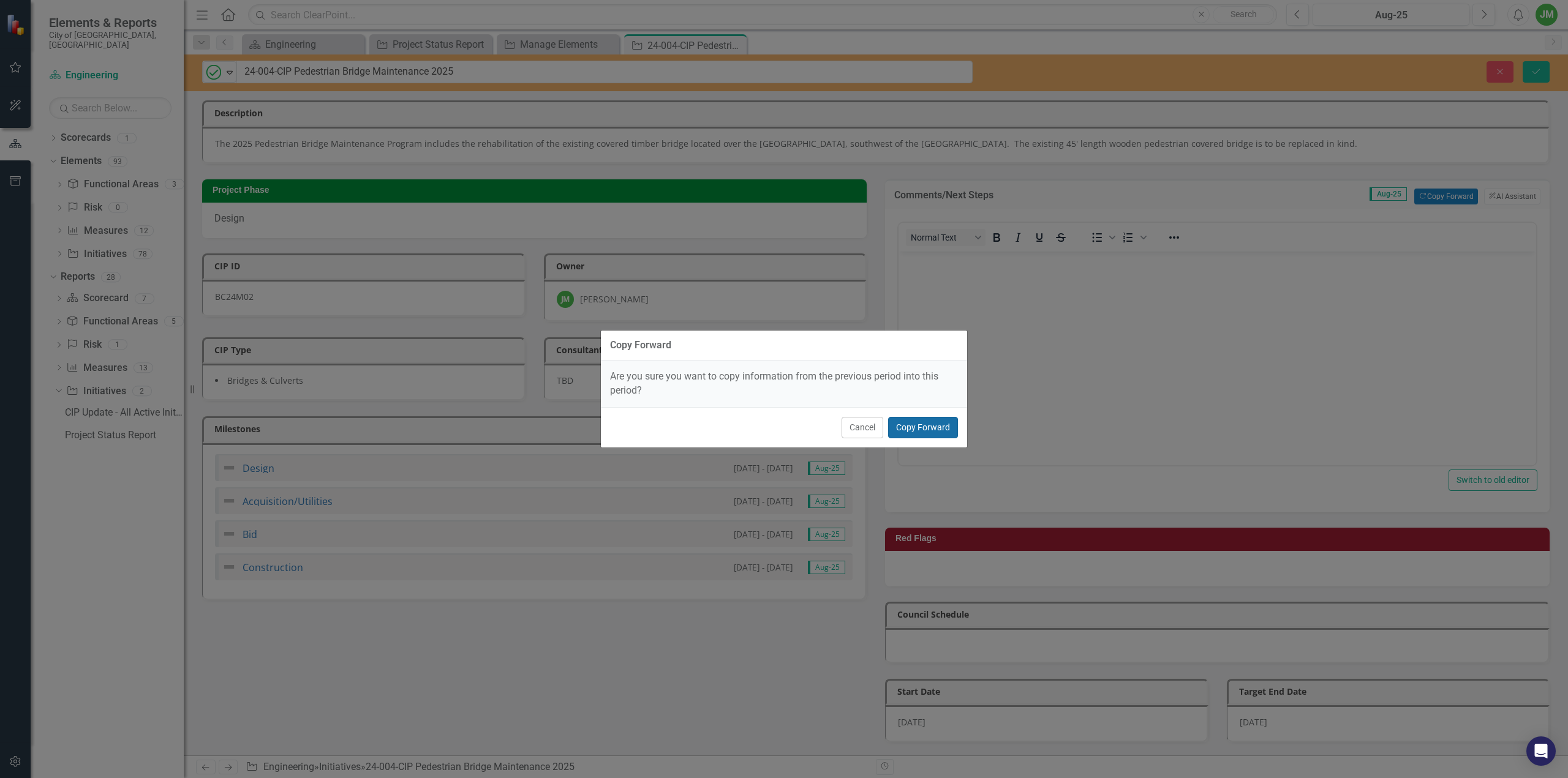
click at [944, 428] on button "Copy Forward" at bounding box center [923, 428] width 70 height 22
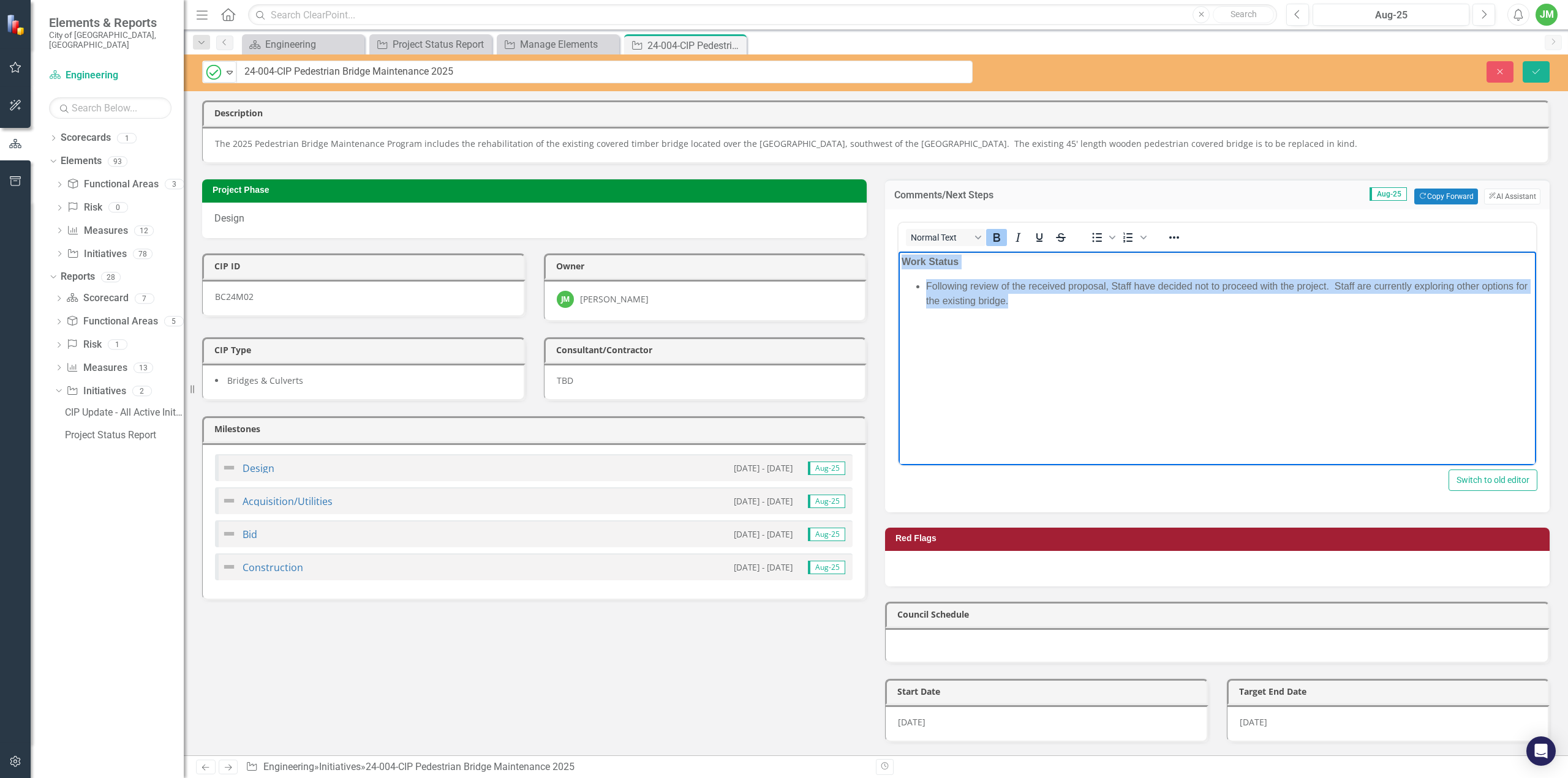
drag, startPoint x: 1095, startPoint y: 310, endPoint x: 781, endPoint y: 224, distance: 325.6
click at [899, 252] on html "Work Status Following review of the received proposal, Staff have decided not t…" at bounding box center [1218, 343] width 638 height 184
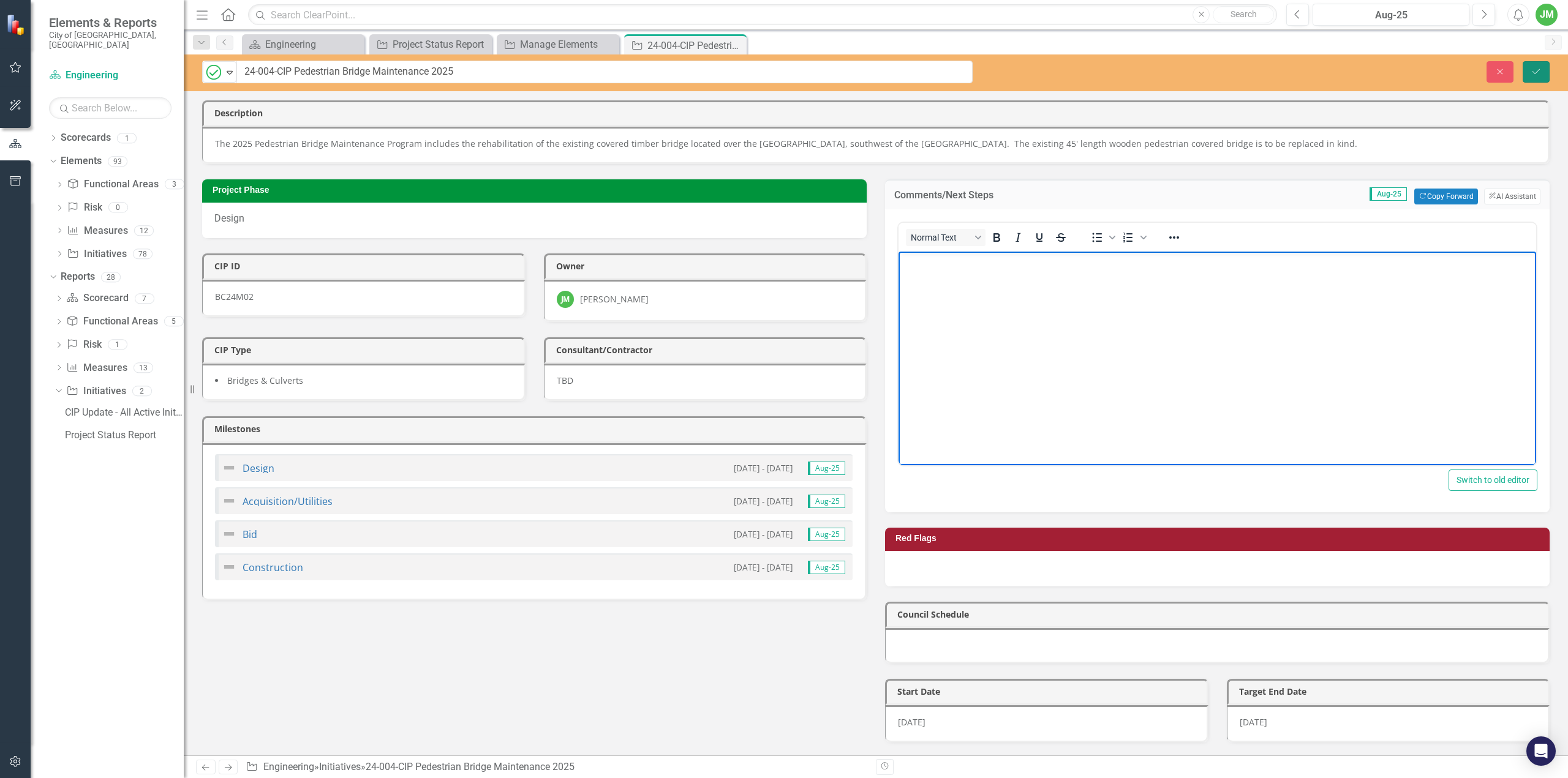
click at [1545, 68] on button "Save" at bounding box center [1536, 72] width 27 height 22
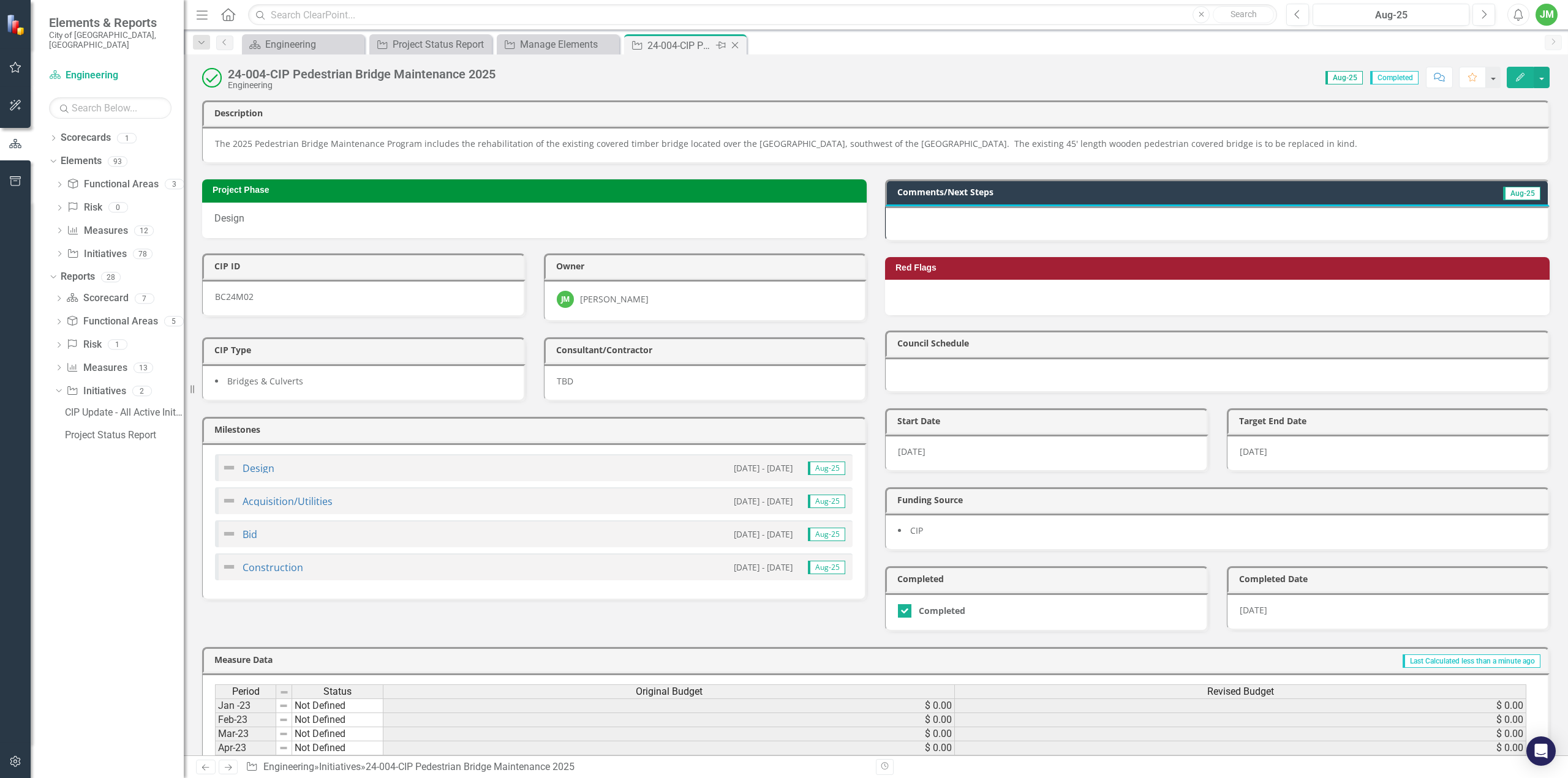
click at [734, 44] on icon at bounding box center [735, 45] width 7 height 7
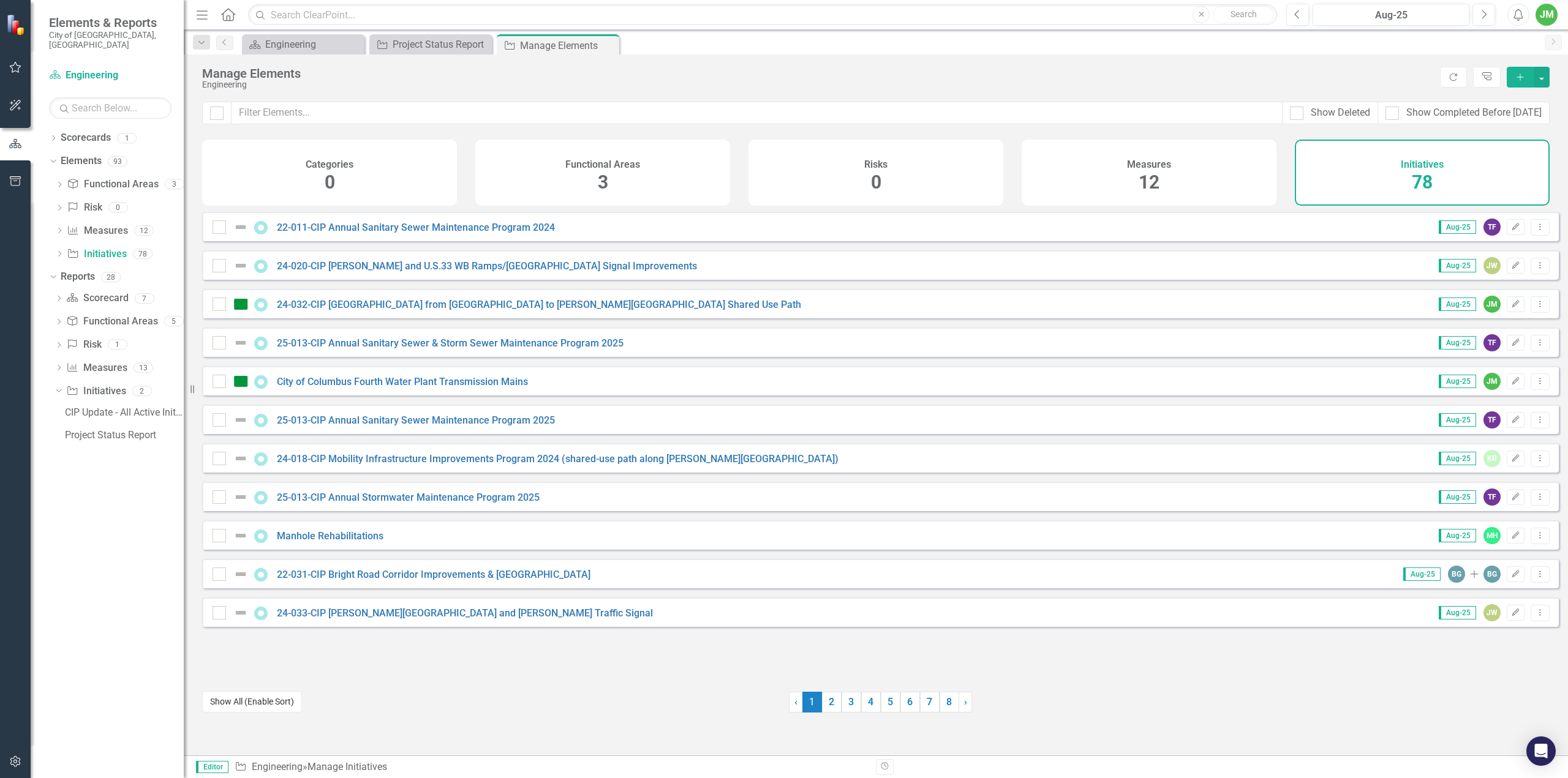
click at [269, 708] on button "Show All (Enable Sort)" at bounding box center [252, 702] width 100 height 22
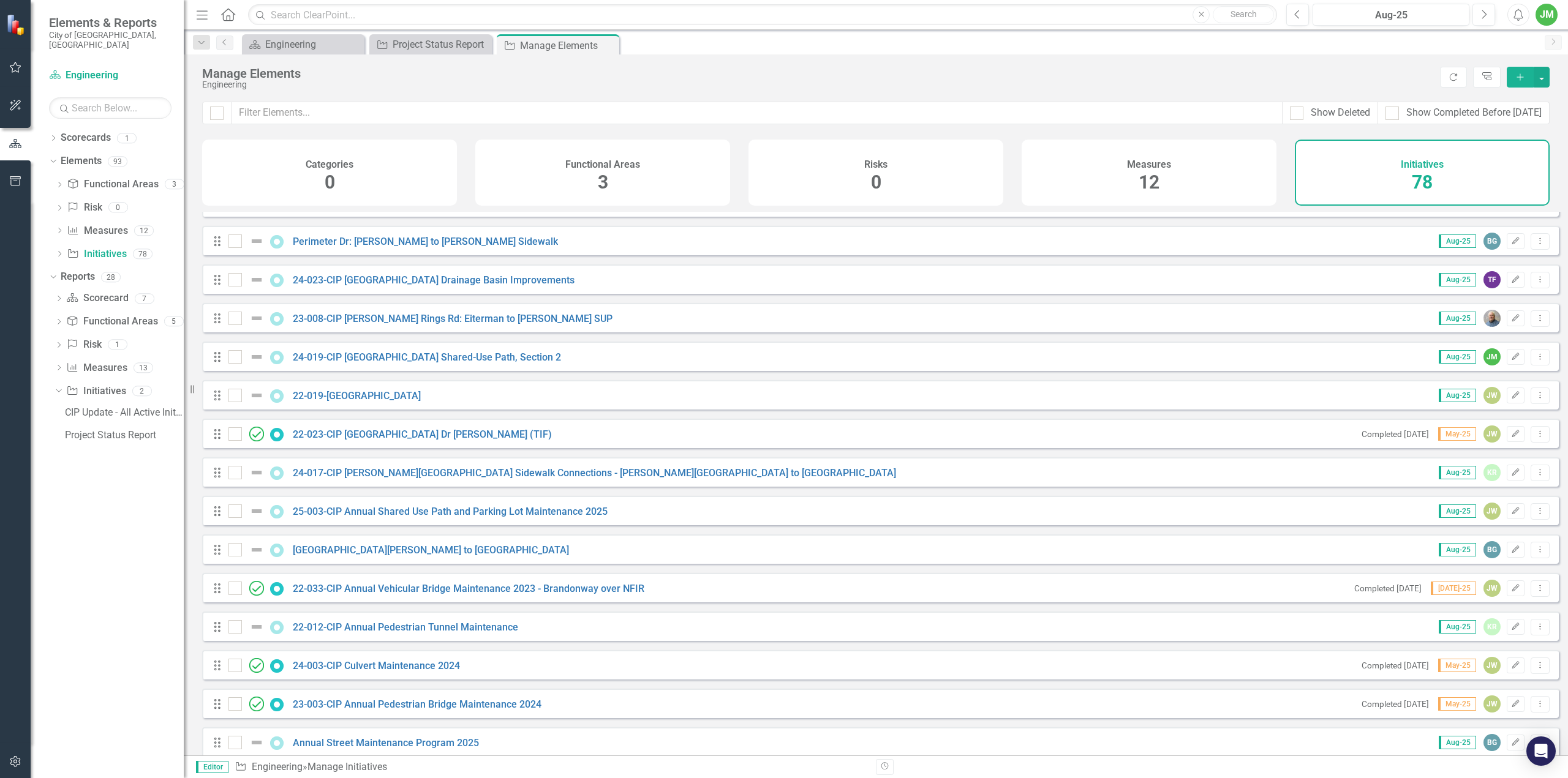
scroll to position [1286, 0]
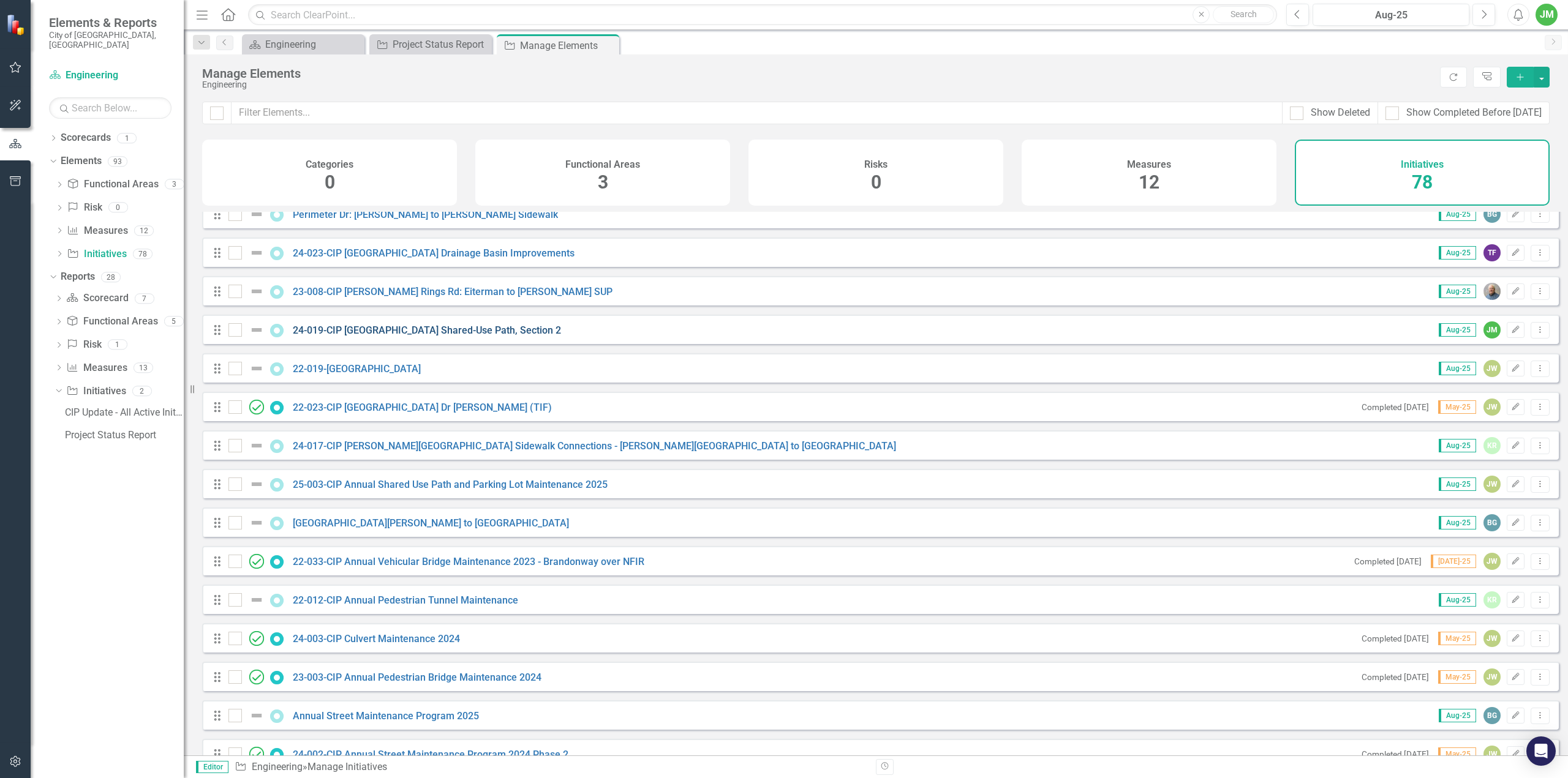
click at [506, 337] on link "24-019-CIP [GEOGRAPHIC_DATA] Shared-Use Path, Section 2" at bounding box center [427, 331] width 269 height 12
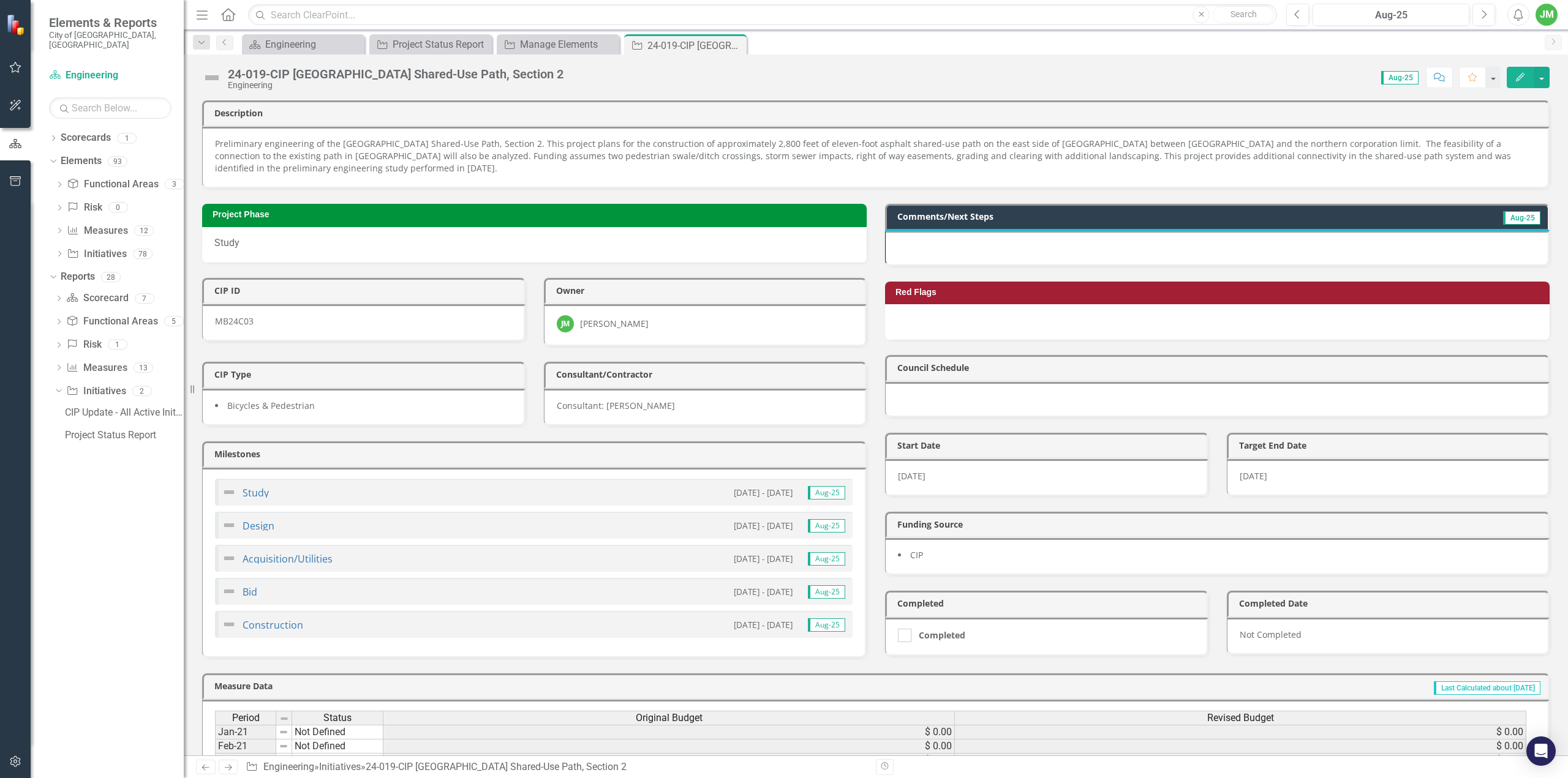
click at [987, 244] on div at bounding box center [1217, 248] width 665 height 35
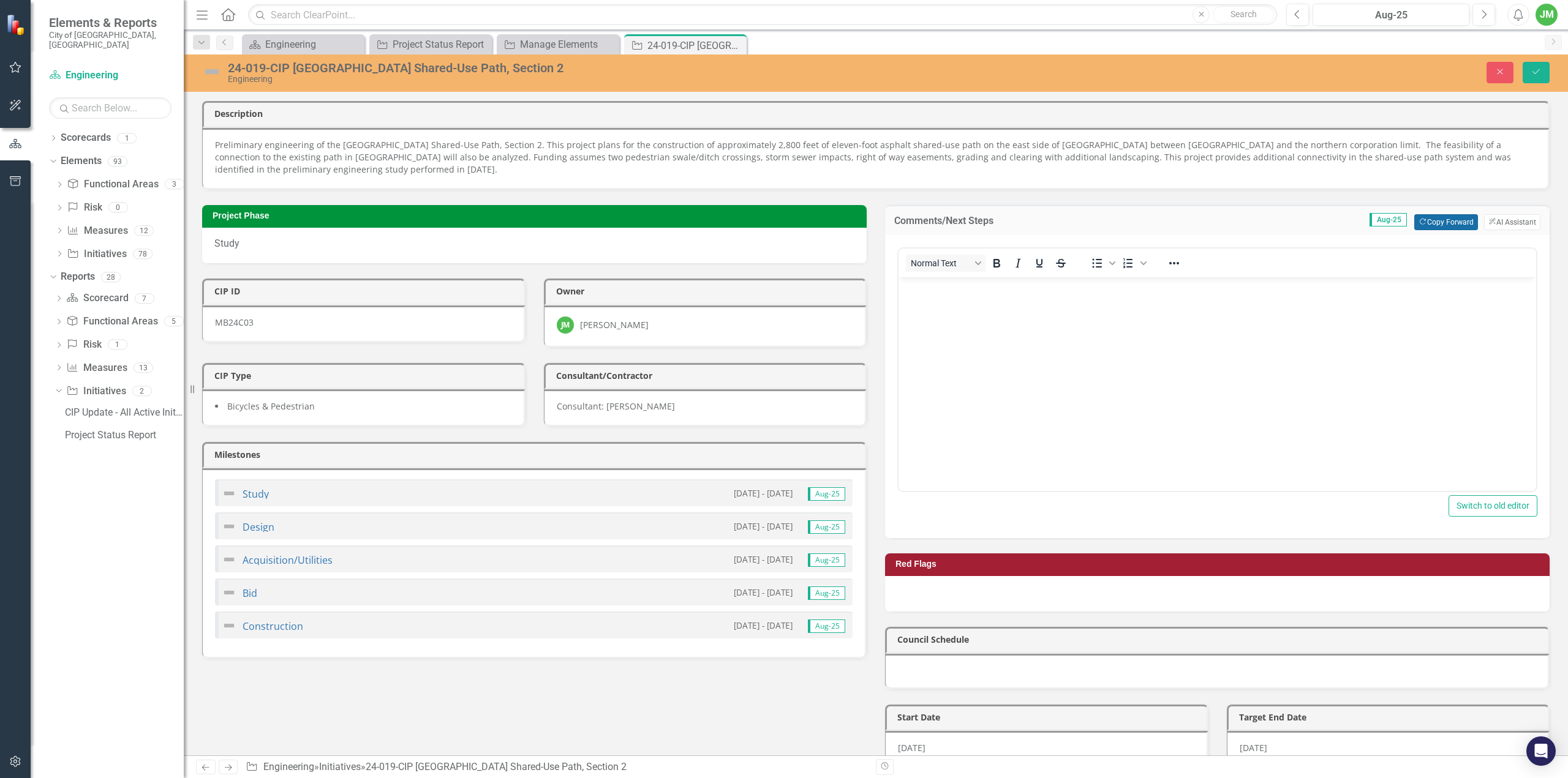
click at [1443, 219] on button "Copy Forward Copy Forward" at bounding box center [1445, 222] width 63 height 16
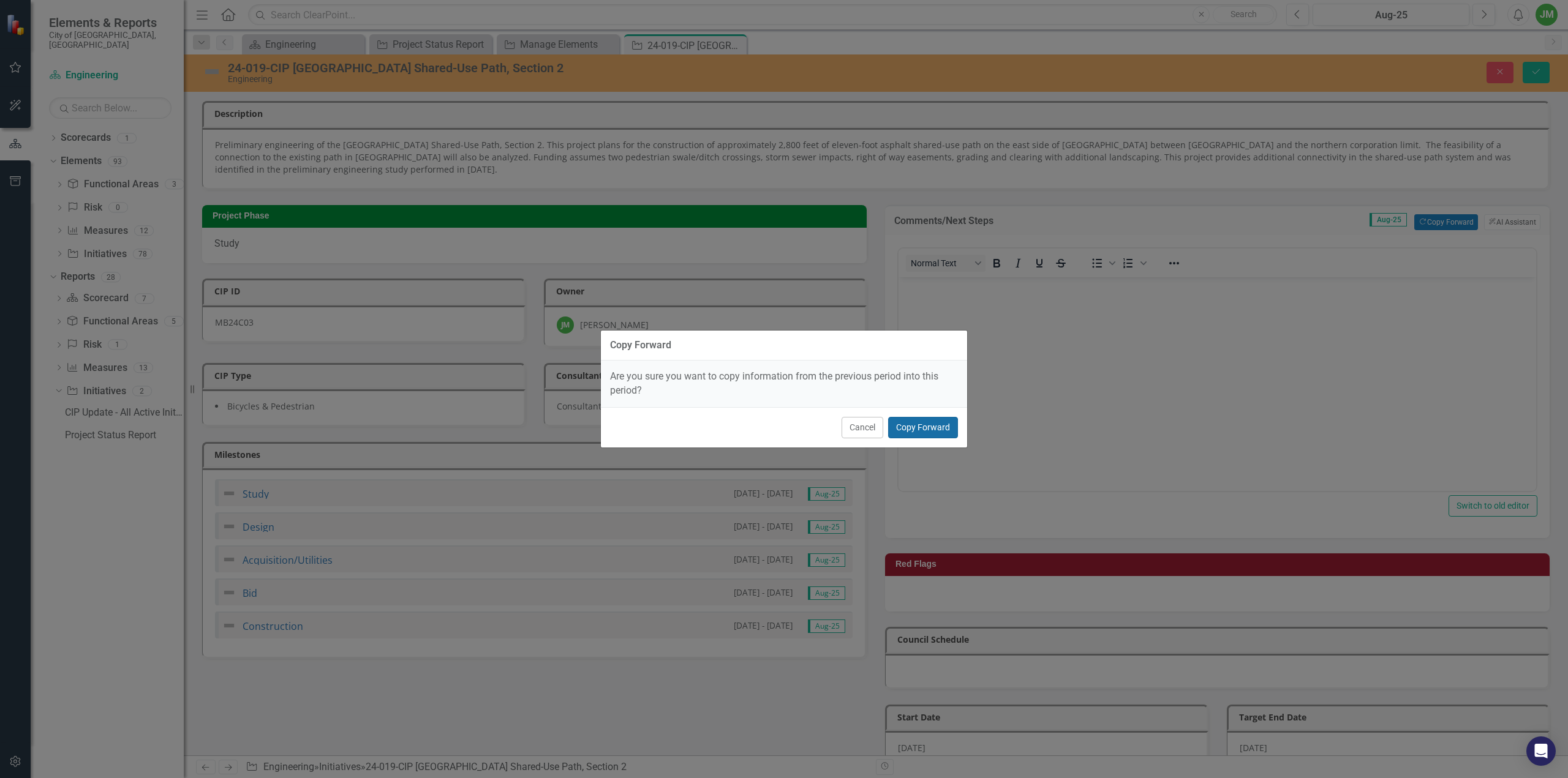
click at [946, 434] on button "Copy Forward" at bounding box center [923, 428] width 70 height 22
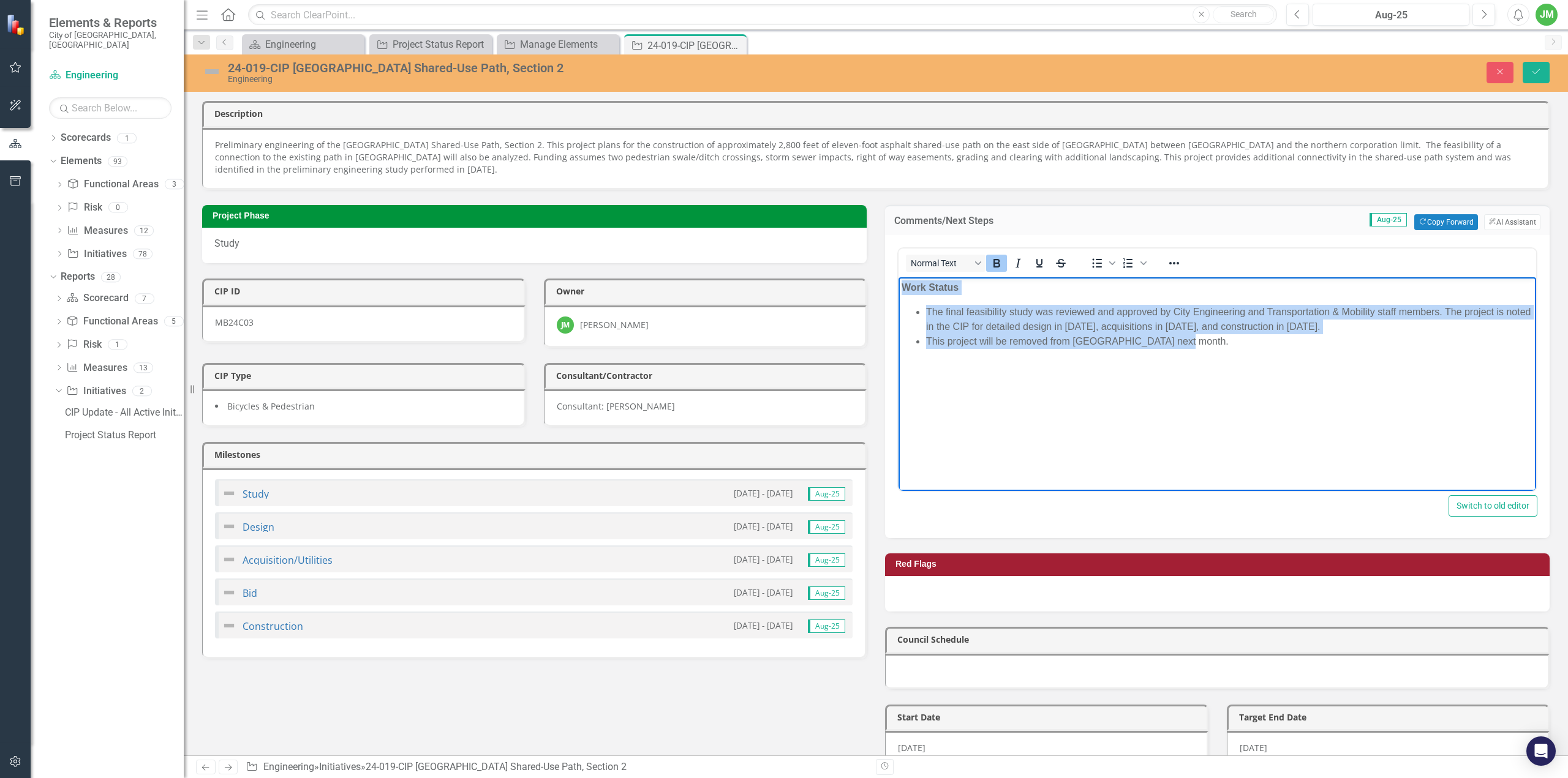
drag, startPoint x: 1200, startPoint y: 347, endPoint x: 827, endPoint y: 280, distance: 379.0
click at [899, 280] on html "Work Status The final feasibility study was reviewed and approved by City Engin…" at bounding box center [1218, 368] width 638 height 184
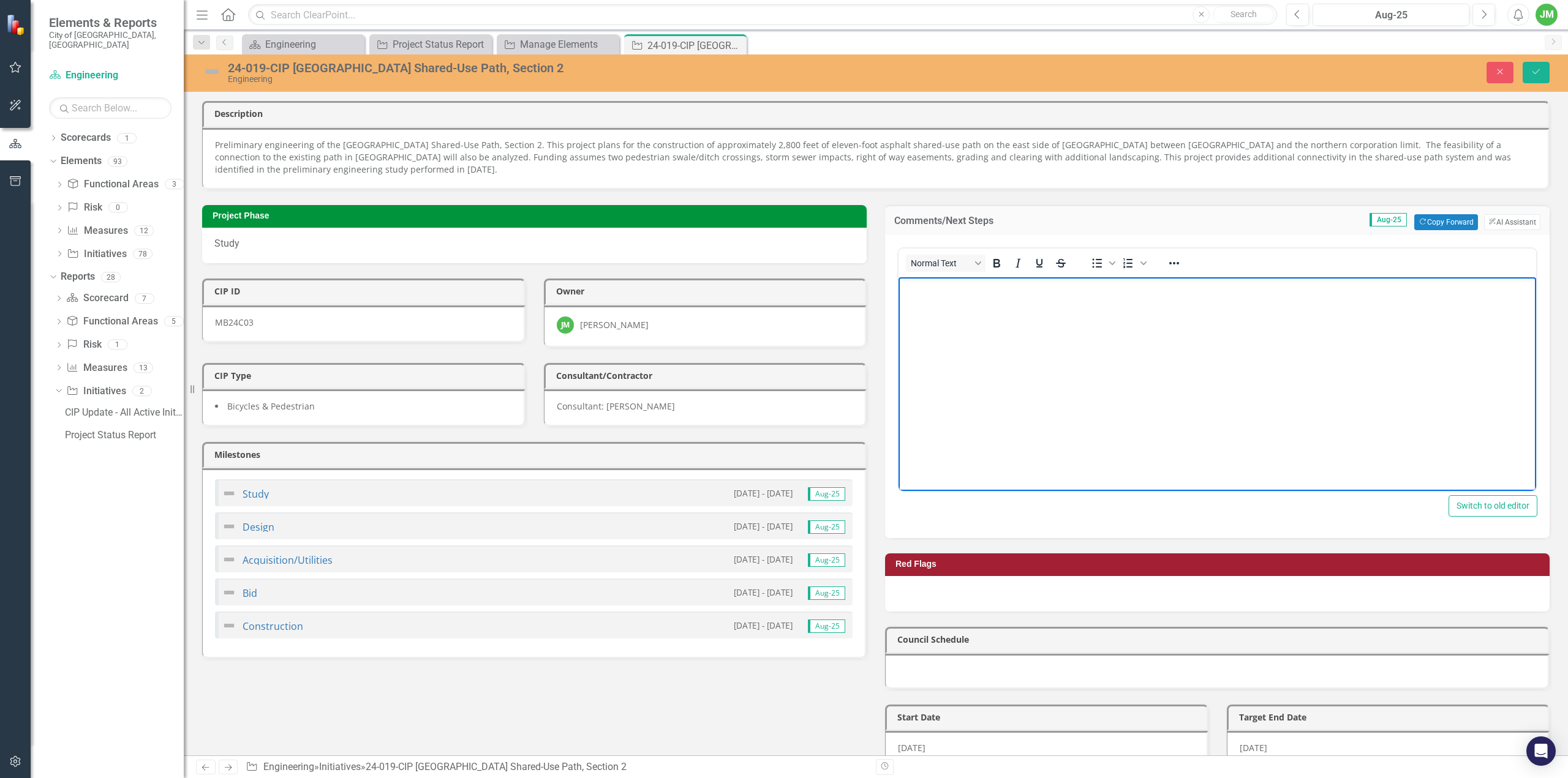
click at [205, 71] on img at bounding box center [212, 71] width 19 height 19
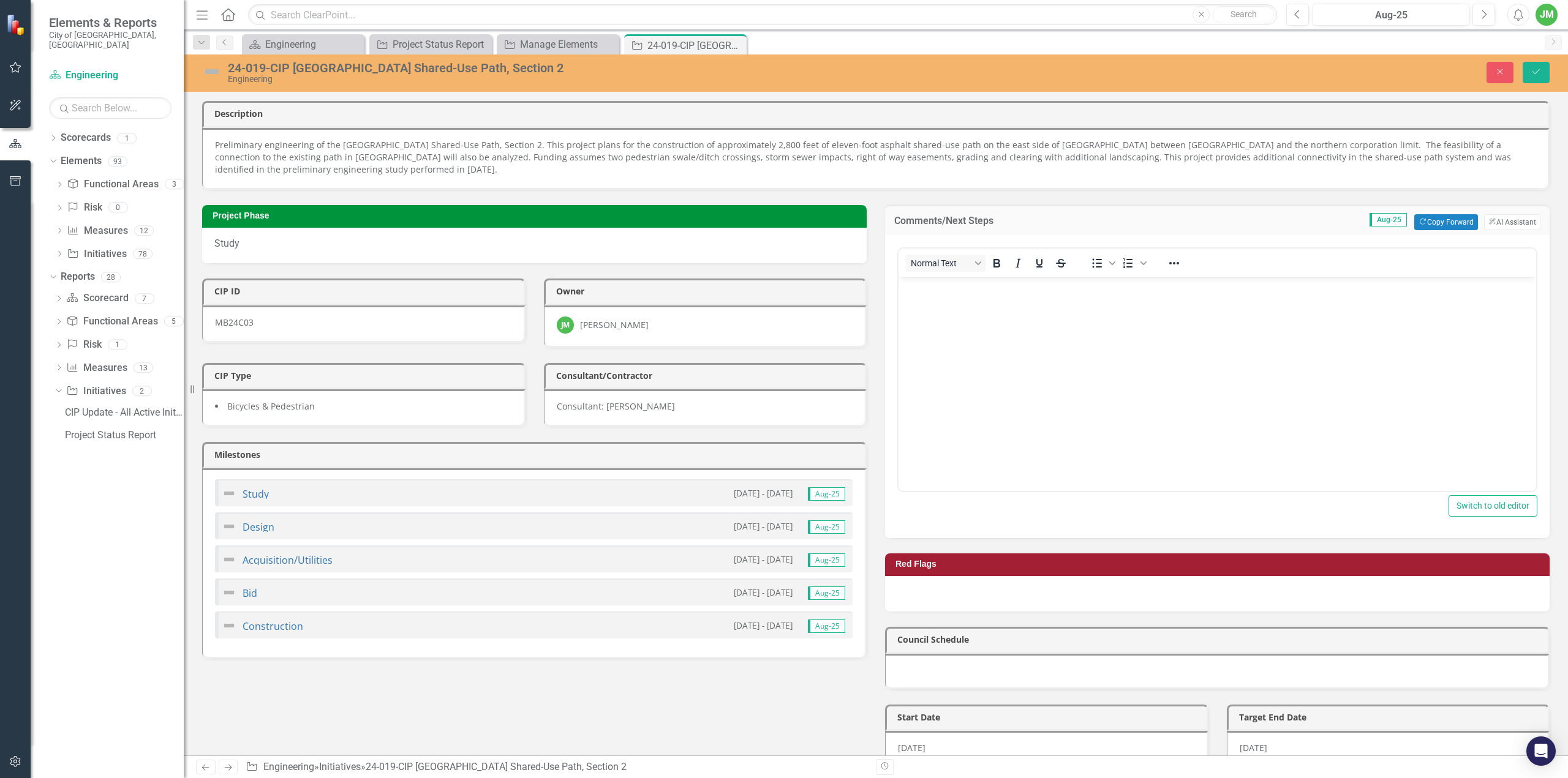
click at [214, 75] on img at bounding box center [212, 71] width 19 height 19
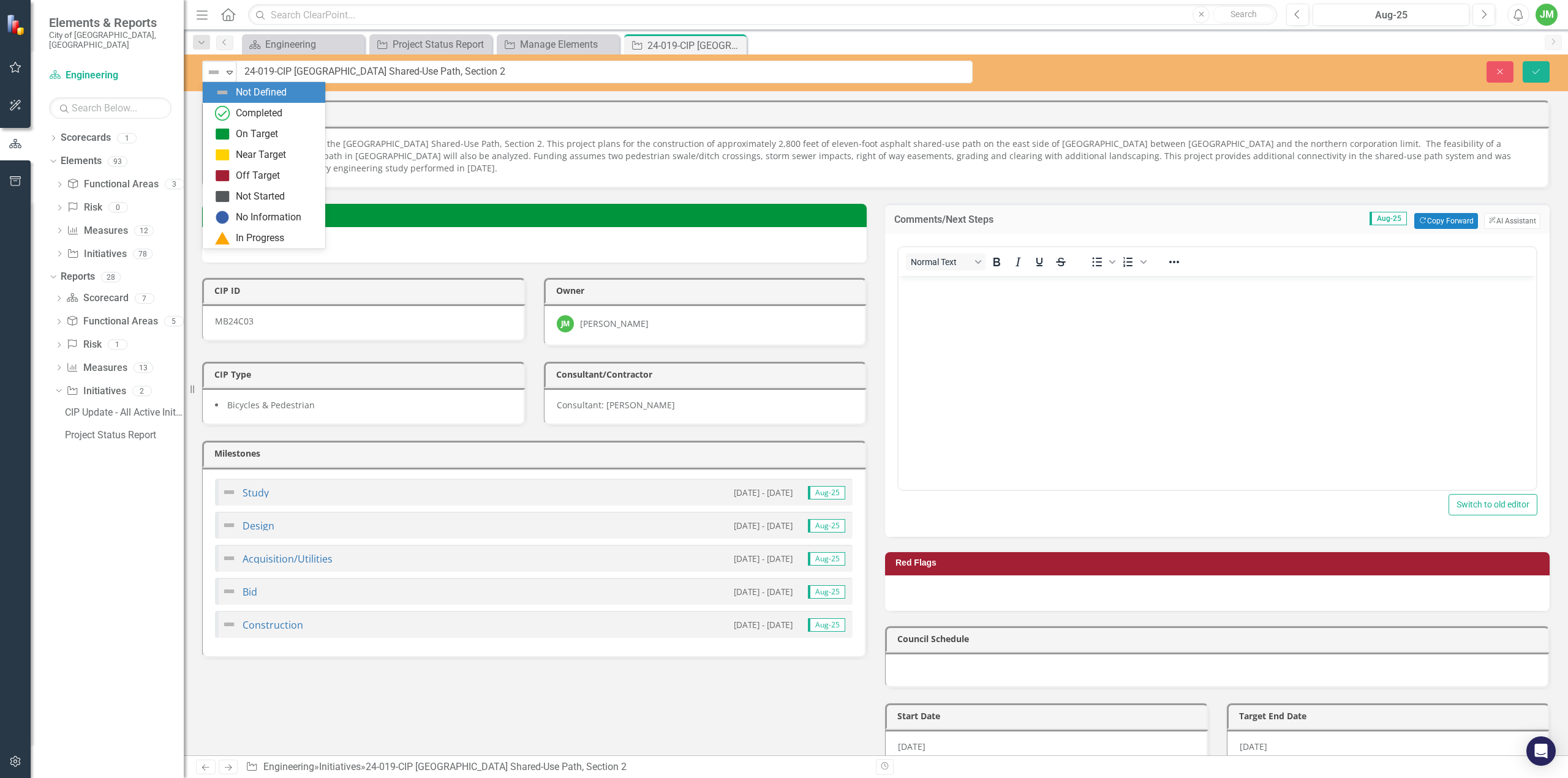
click at [214, 75] on img at bounding box center [214, 72] width 15 height 15
click at [245, 117] on div "Completed" at bounding box center [259, 113] width 46 height 14
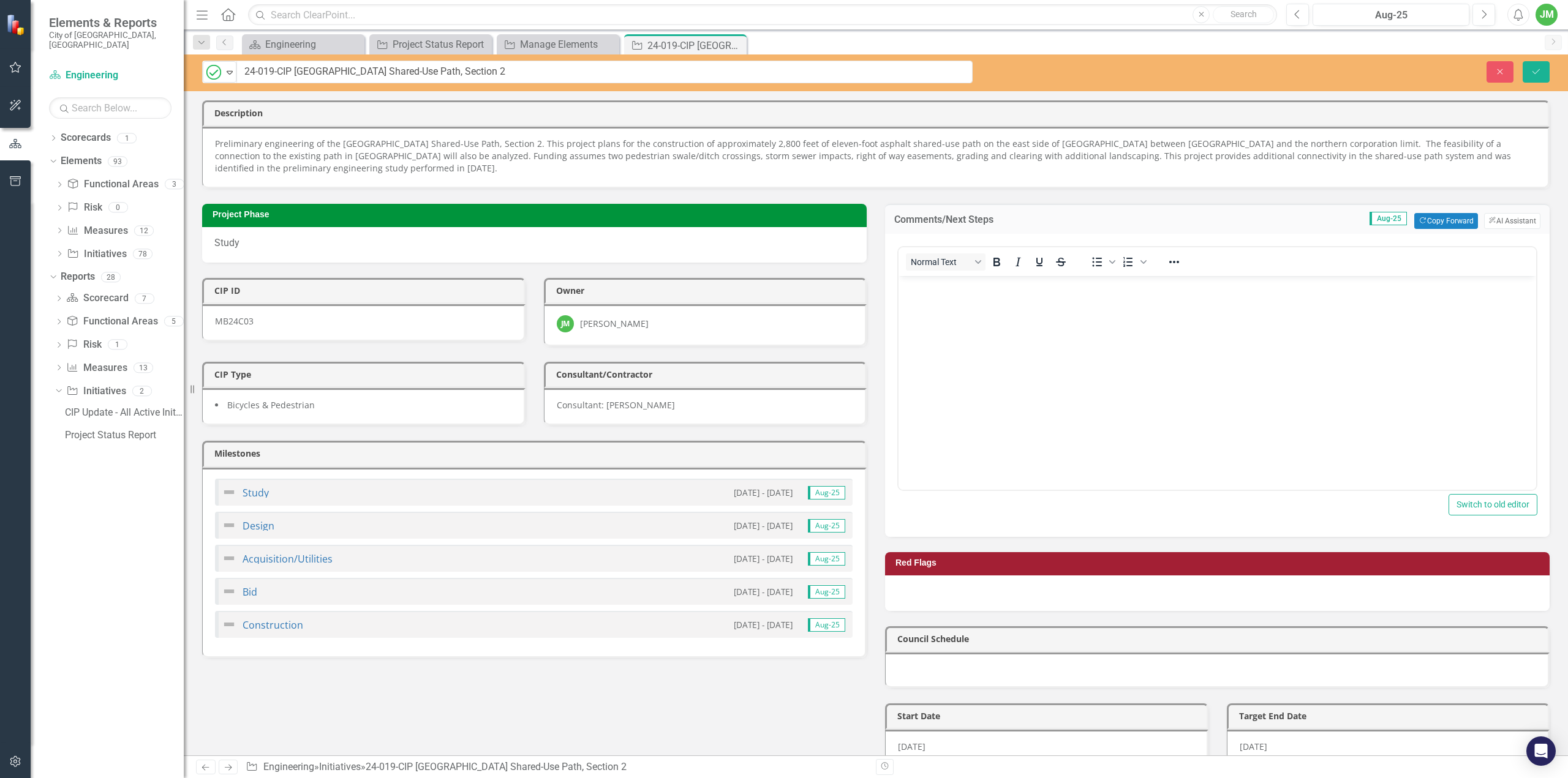
click at [229, 485] on img at bounding box center [229, 493] width 15 height 15
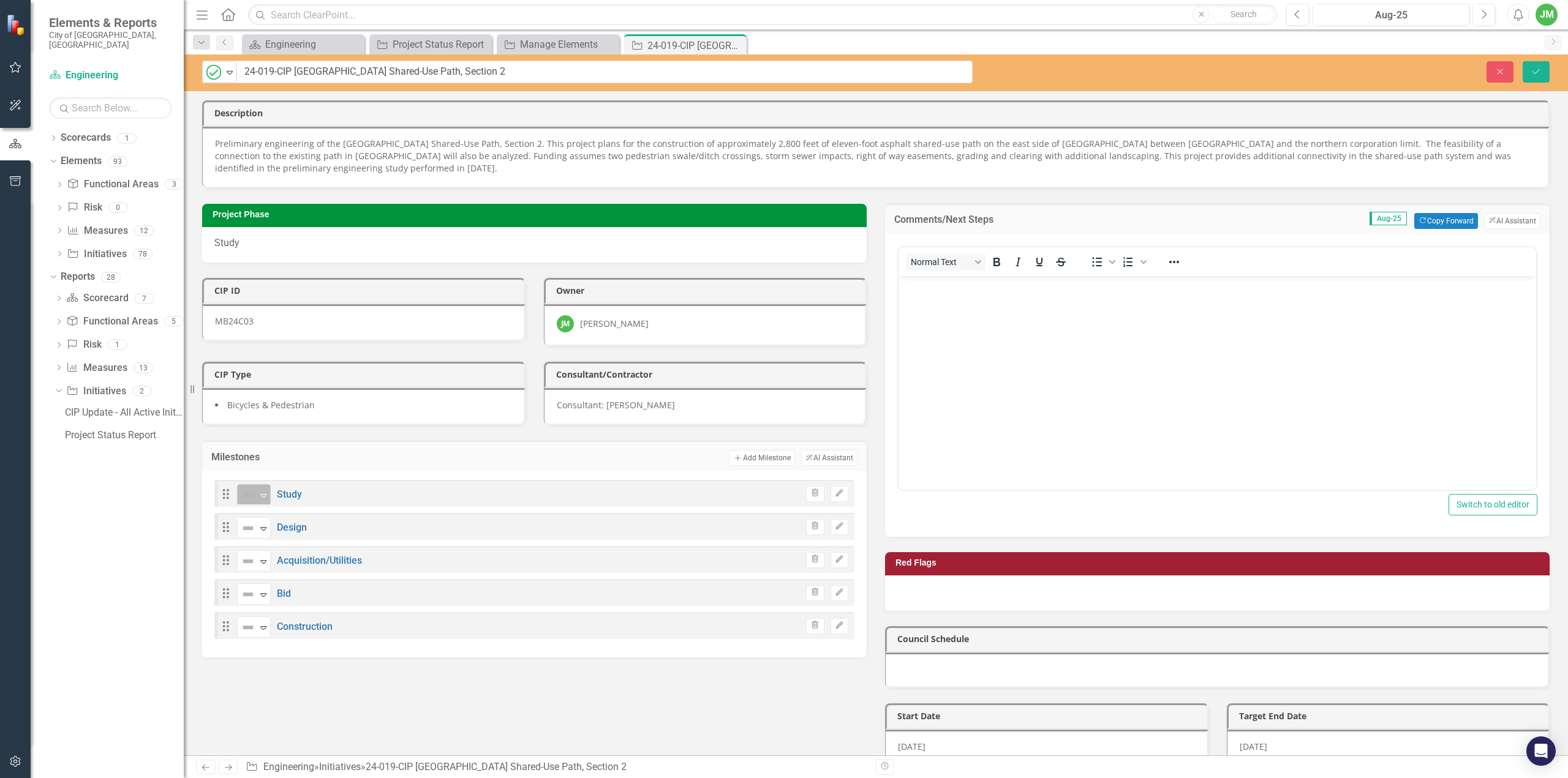
click at [259, 496] on div "Expand" at bounding box center [263, 495] width 13 height 20
click at [548, 716] on div "Project Phase Study CIP ID MB24C03 Owner JM Josh Miller CIP Type Bicycles & Ped…" at bounding box center [875, 558] width 1366 height 739
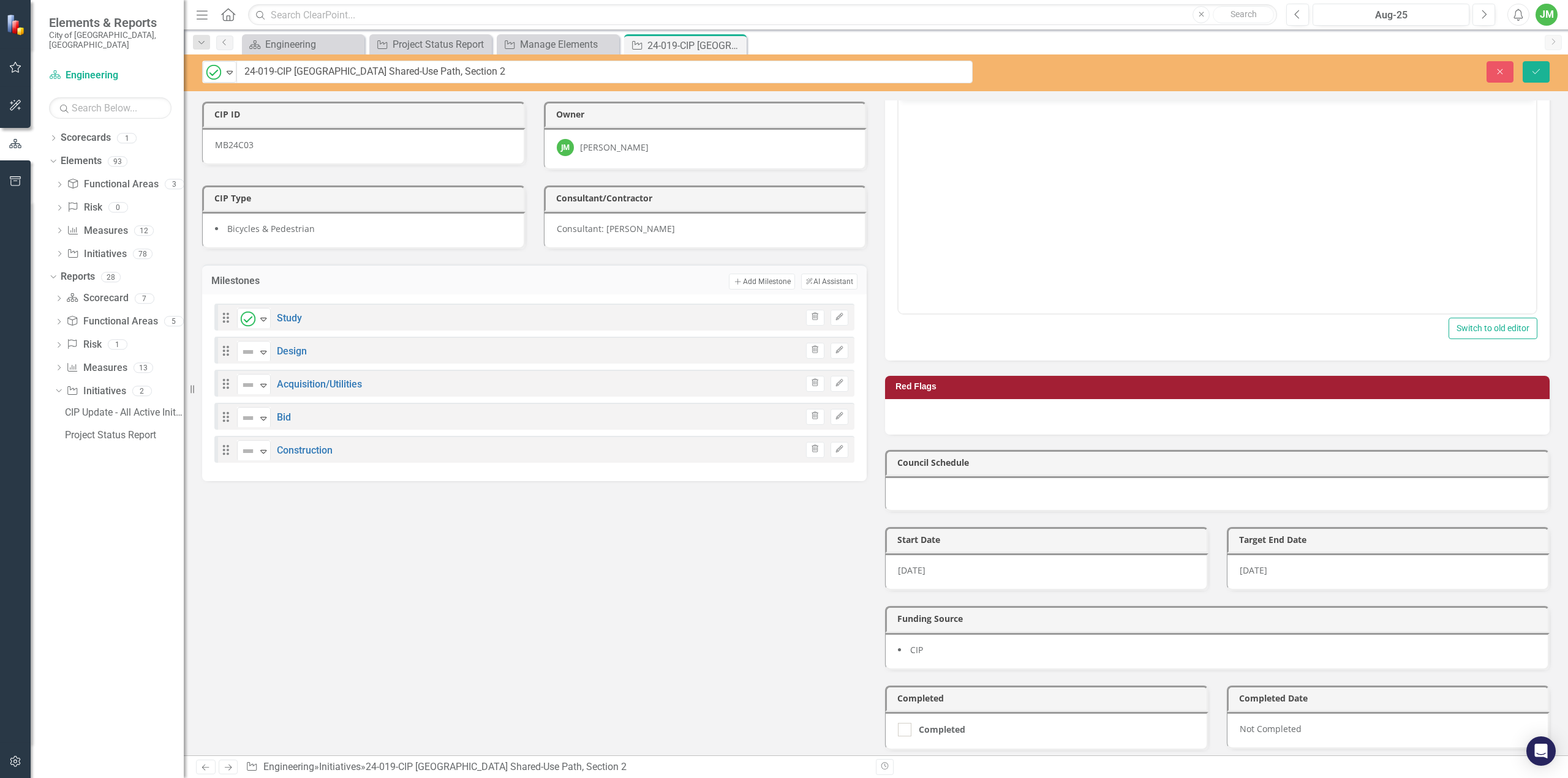
scroll to position [245, 0]
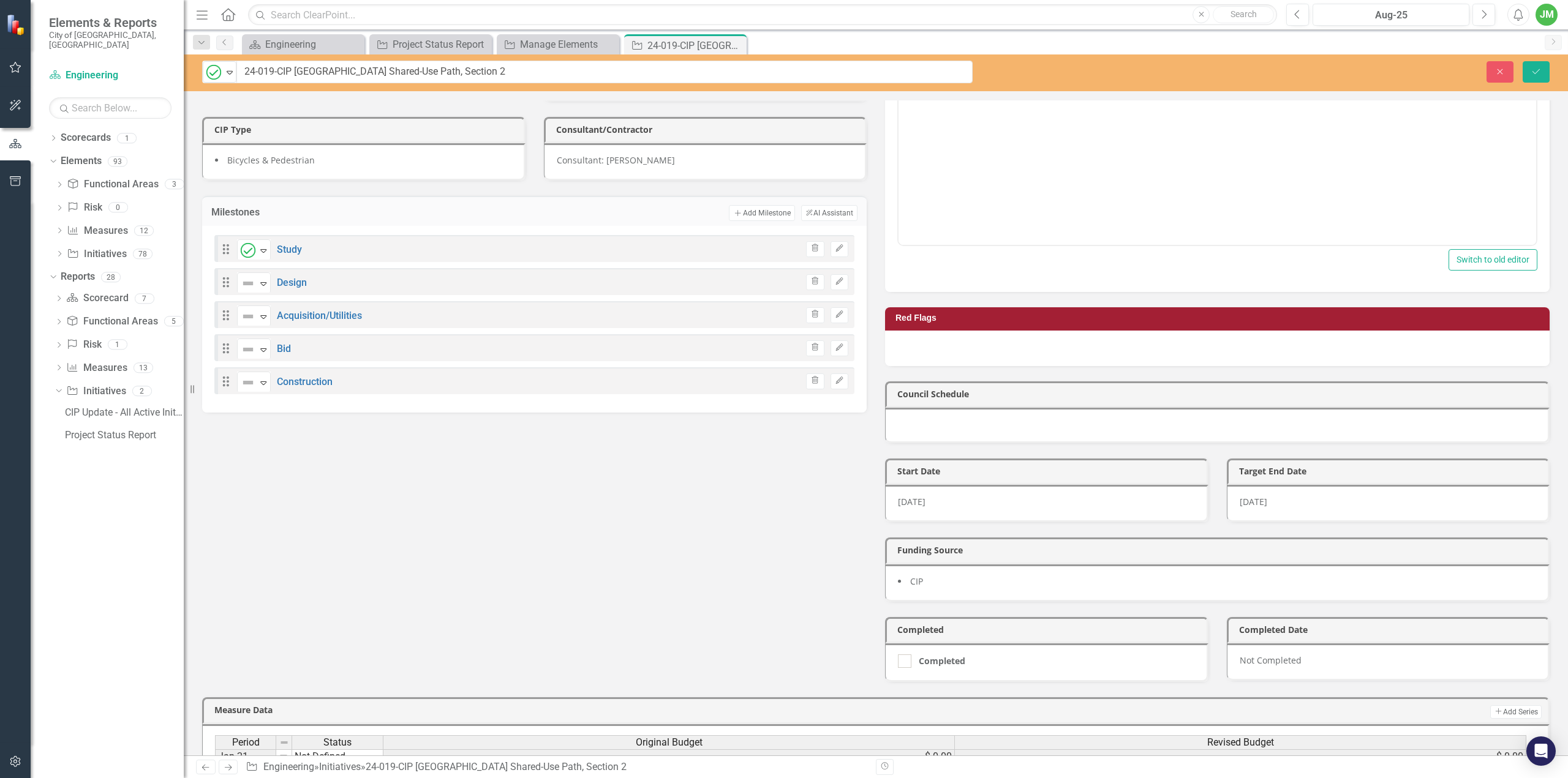
click at [903, 660] on div "Completed" at bounding box center [1046, 663] width 323 height 39
click at [899, 655] on input "Completed" at bounding box center [902, 658] width 8 height 8
checkbox input "true"
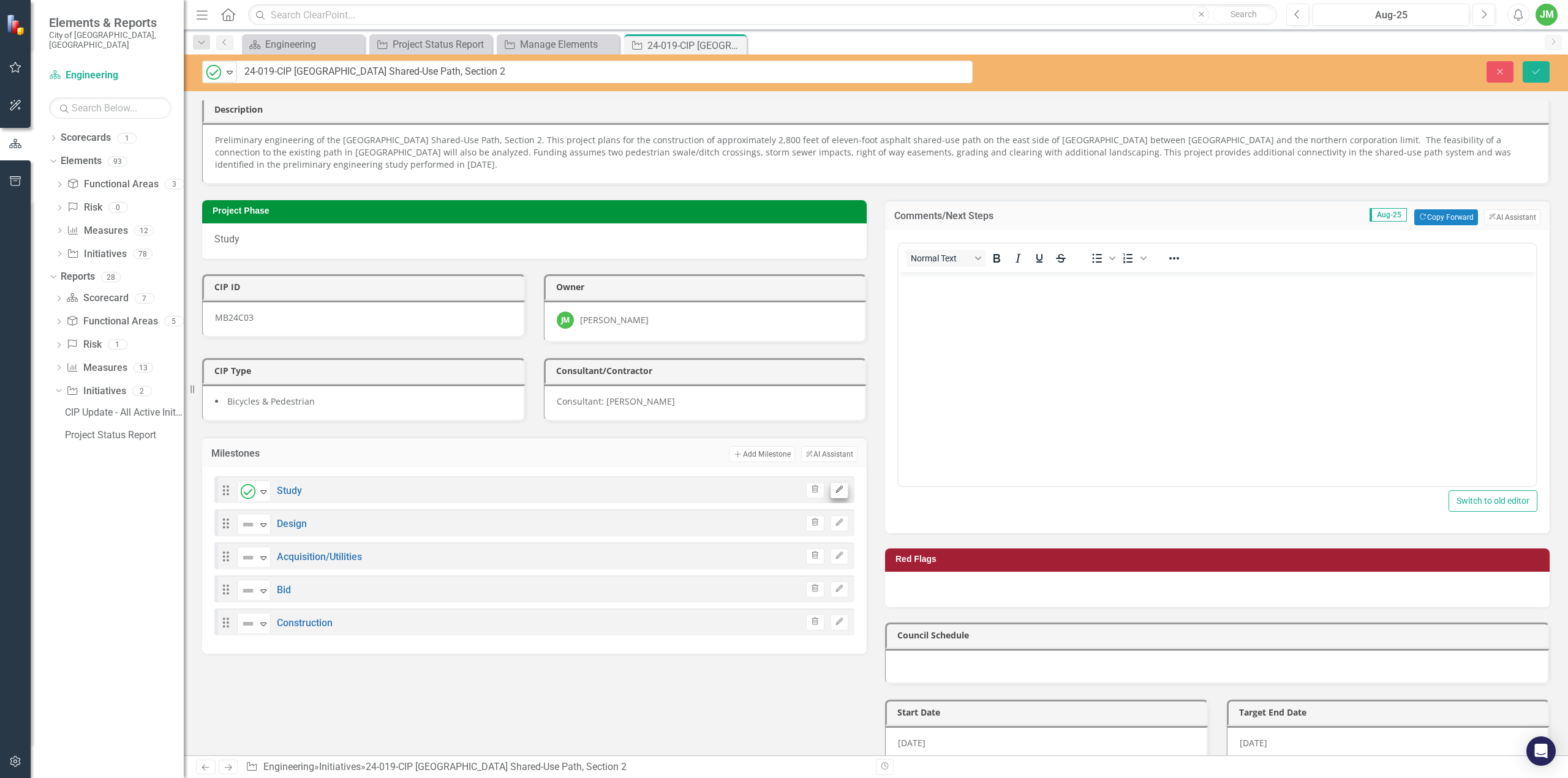
scroll to position [0, 0]
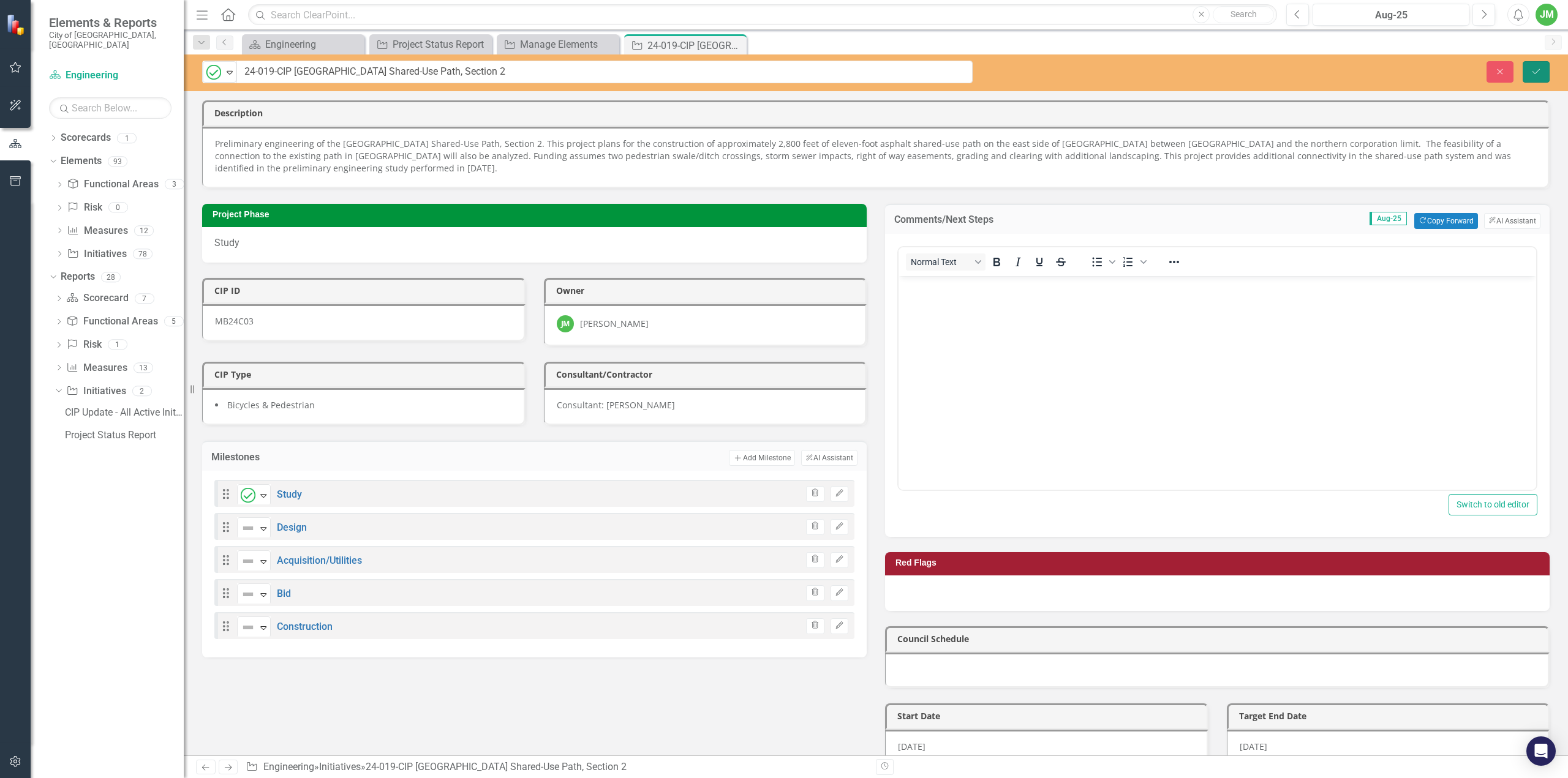
click at [1538, 71] on icon "Save" at bounding box center [1536, 71] width 11 height 8
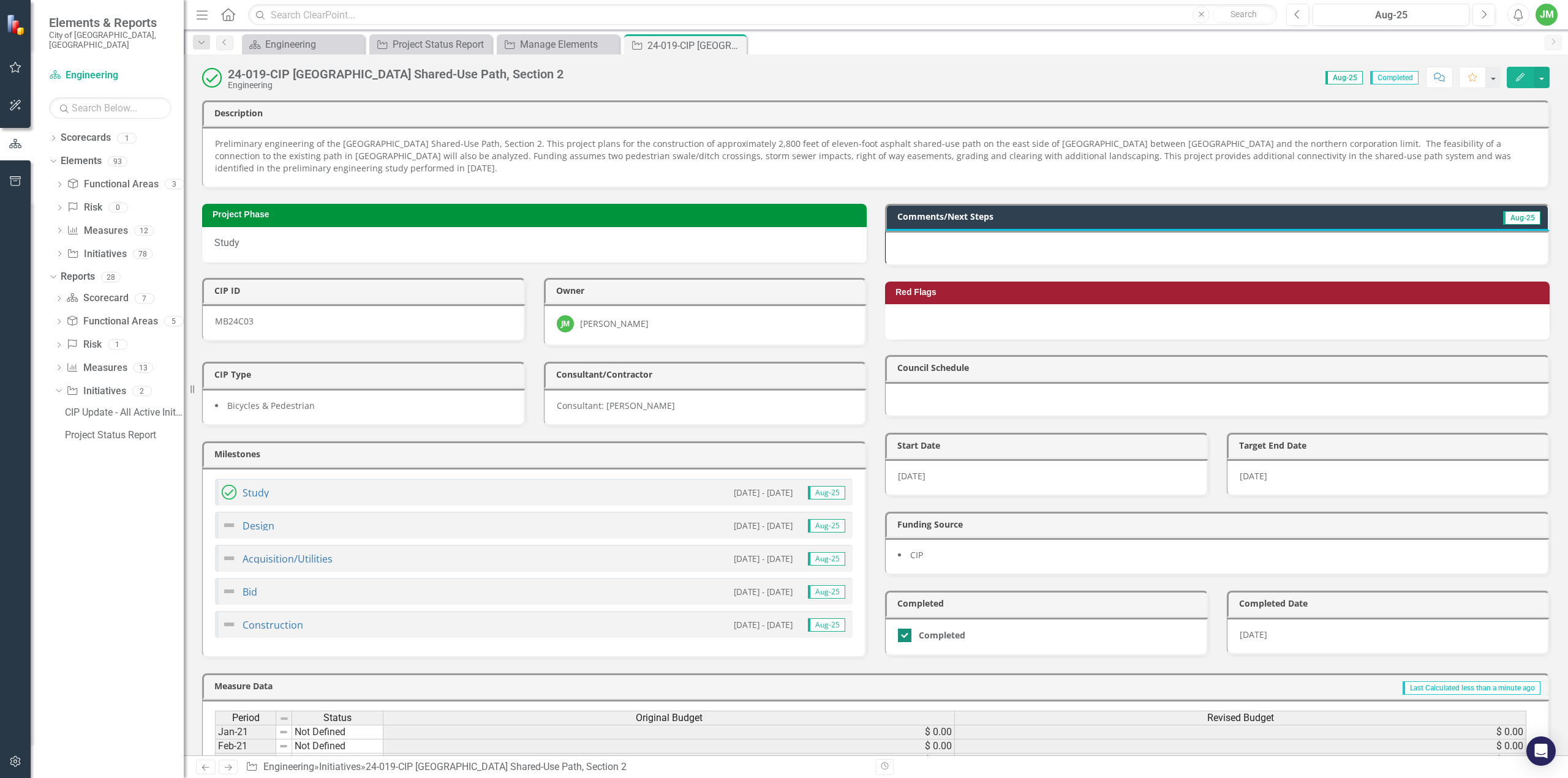
click at [902, 629] on div at bounding box center [905, 635] width 13 height 13
click at [902, 629] on input "Completed" at bounding box center [902, 632] width 8 height 8
checkbox input "false"
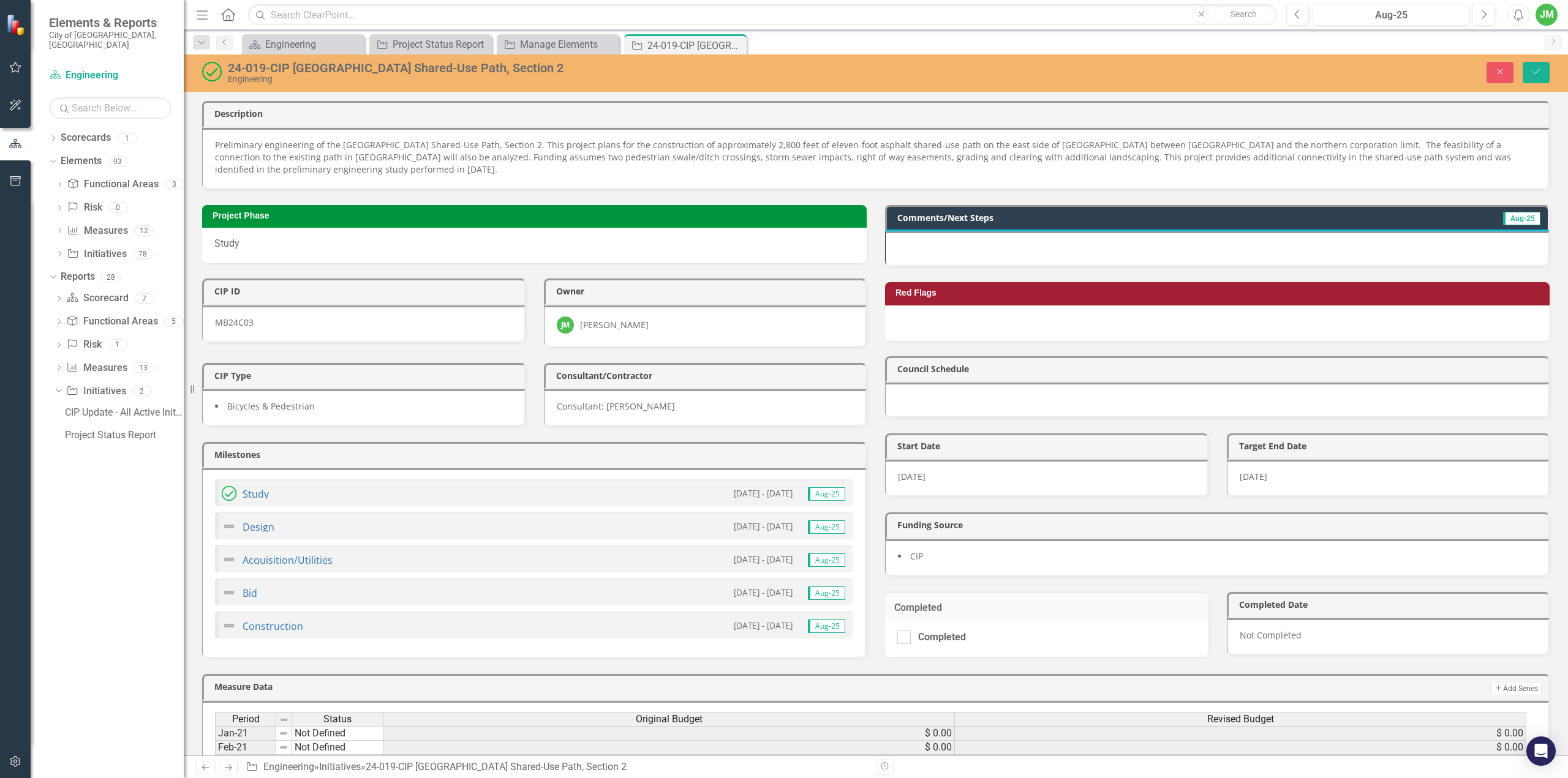
click at [212, 71] on img at bounding box center [212, 71] width 19 height 19
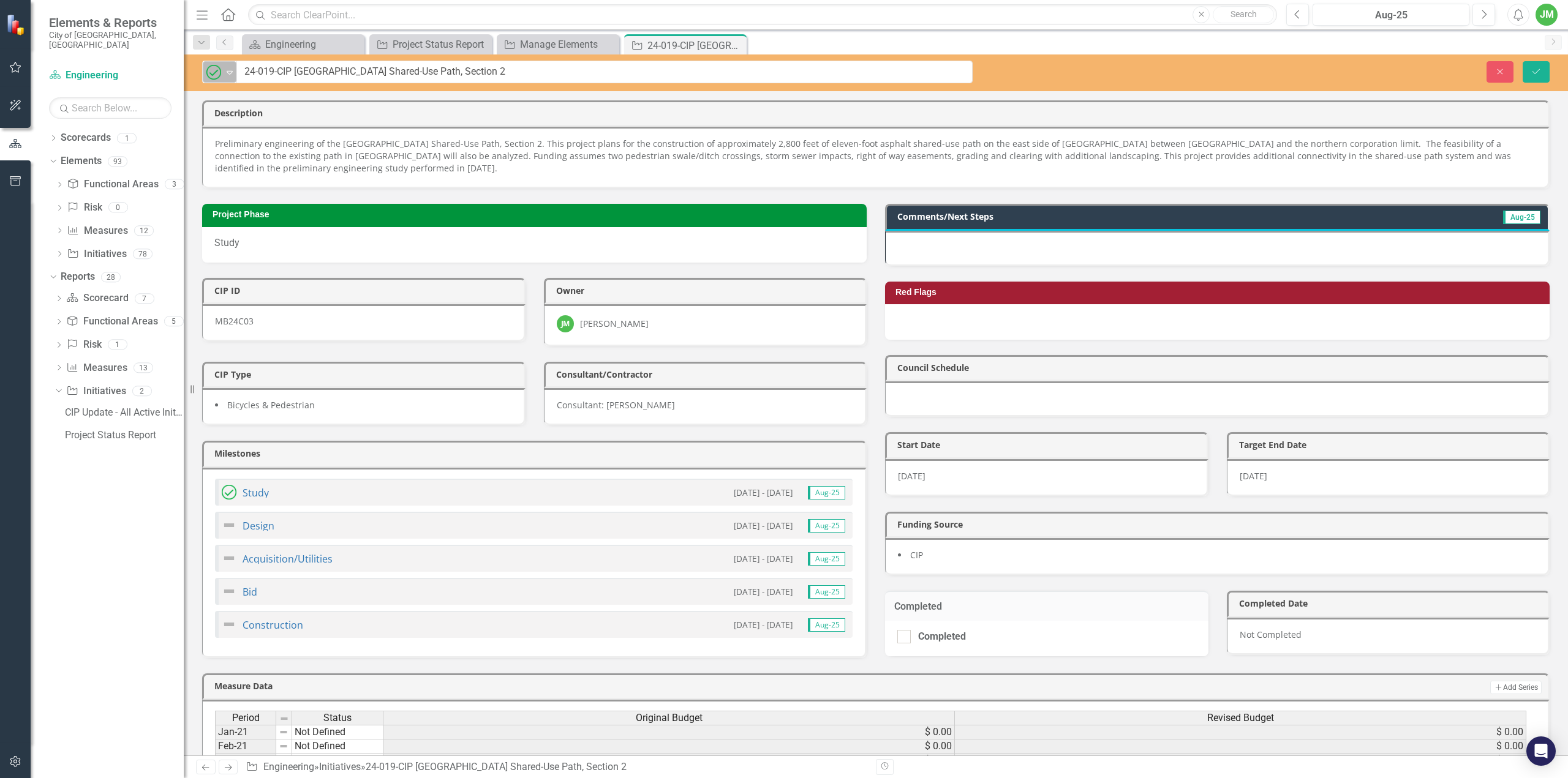
click at [222, 76] on div "Completed" at bounding box center [214, 72] width 16 height 15
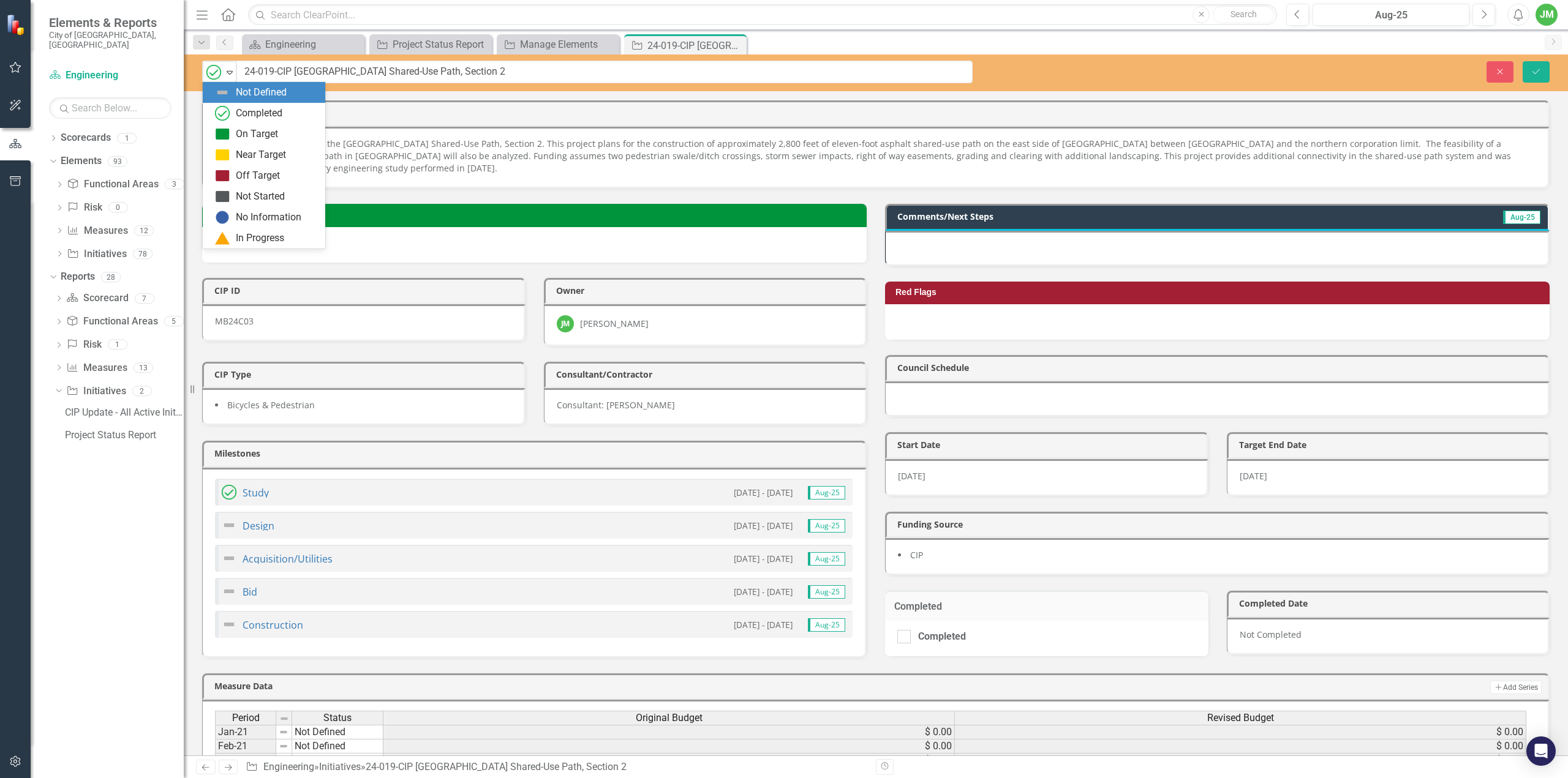
click at [243, 102] on div "Not Defined" at bounding box center [264, 92] width 123 height 21
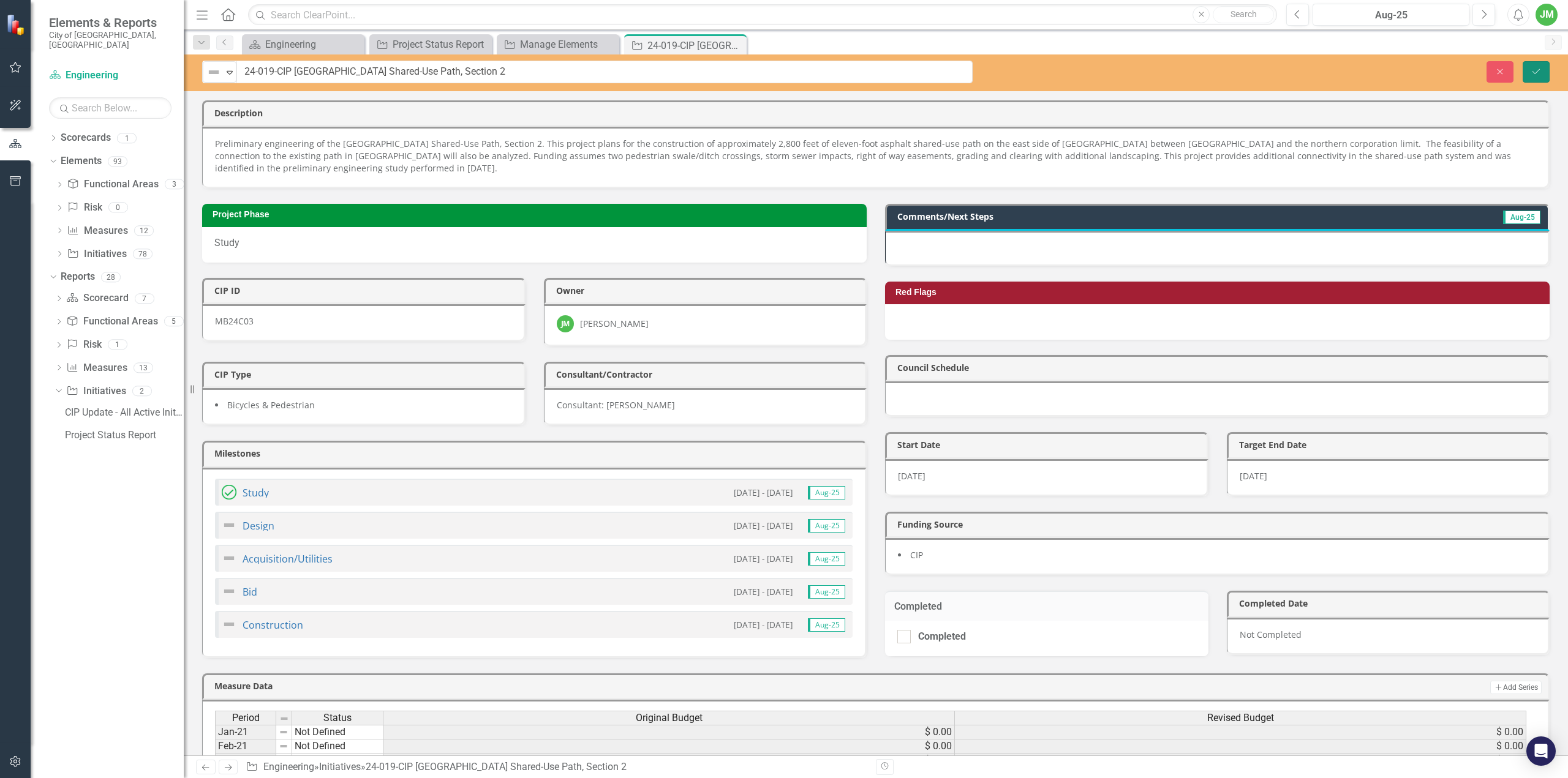
click at [1544, 77] on button "Save" at bounding box center [1536, 72] width 27 height 22
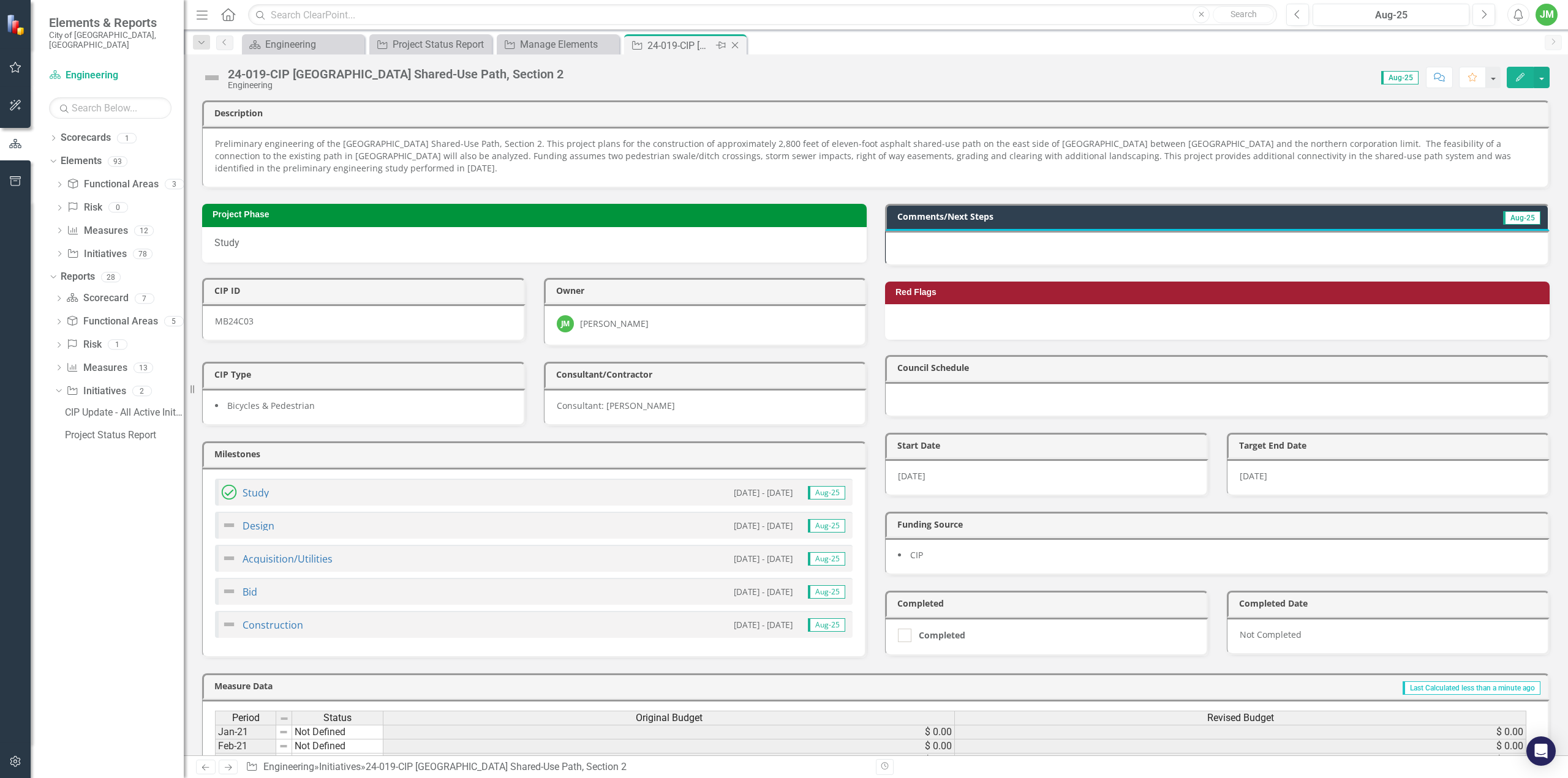
click at [737, 46] on icon at bounding box center [735, 45] width 7 height 7
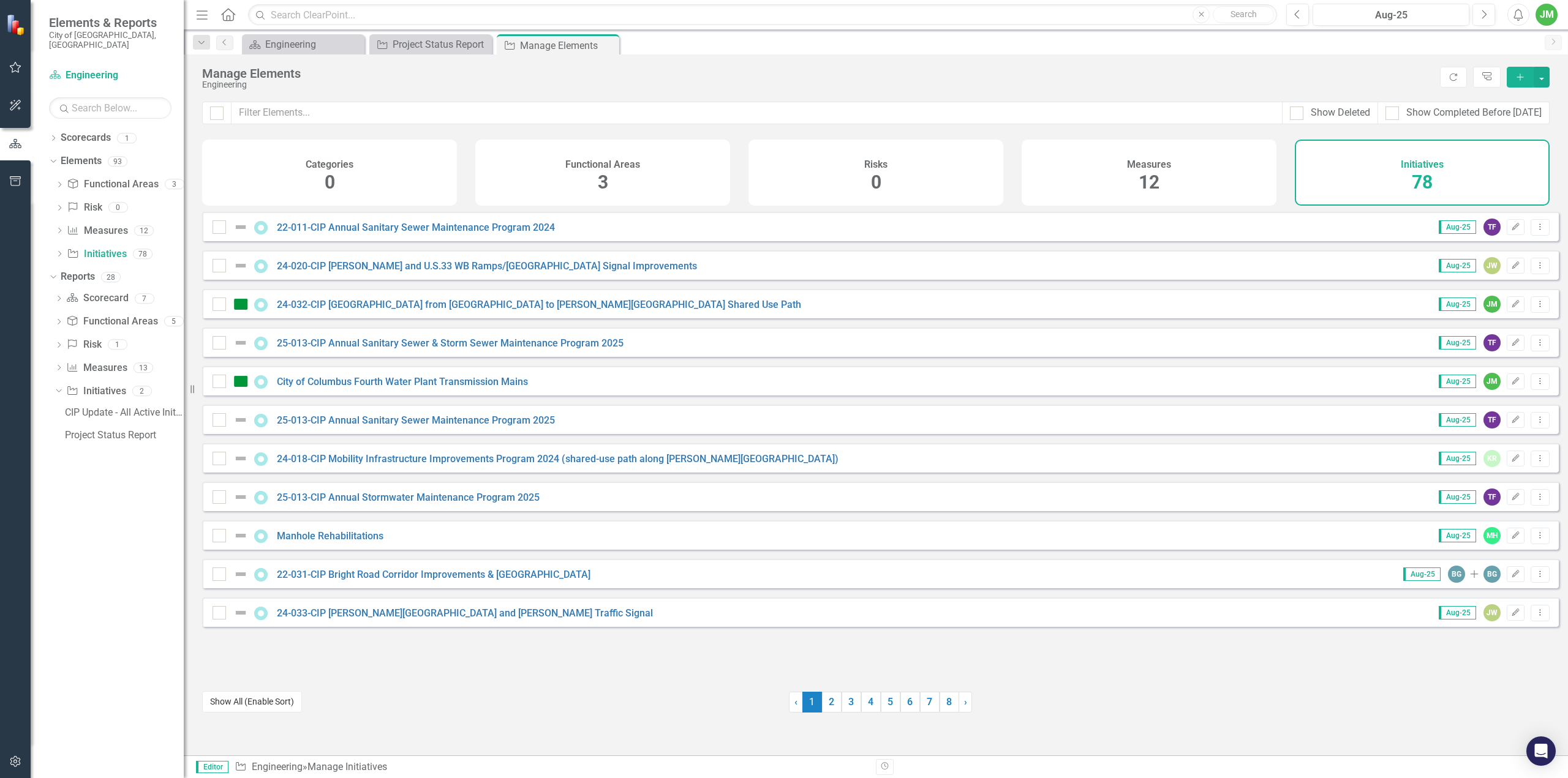
click at [282, 703] on button "Show All (Enable Sort)" at bounding box center [252, 702] width 100 height 22
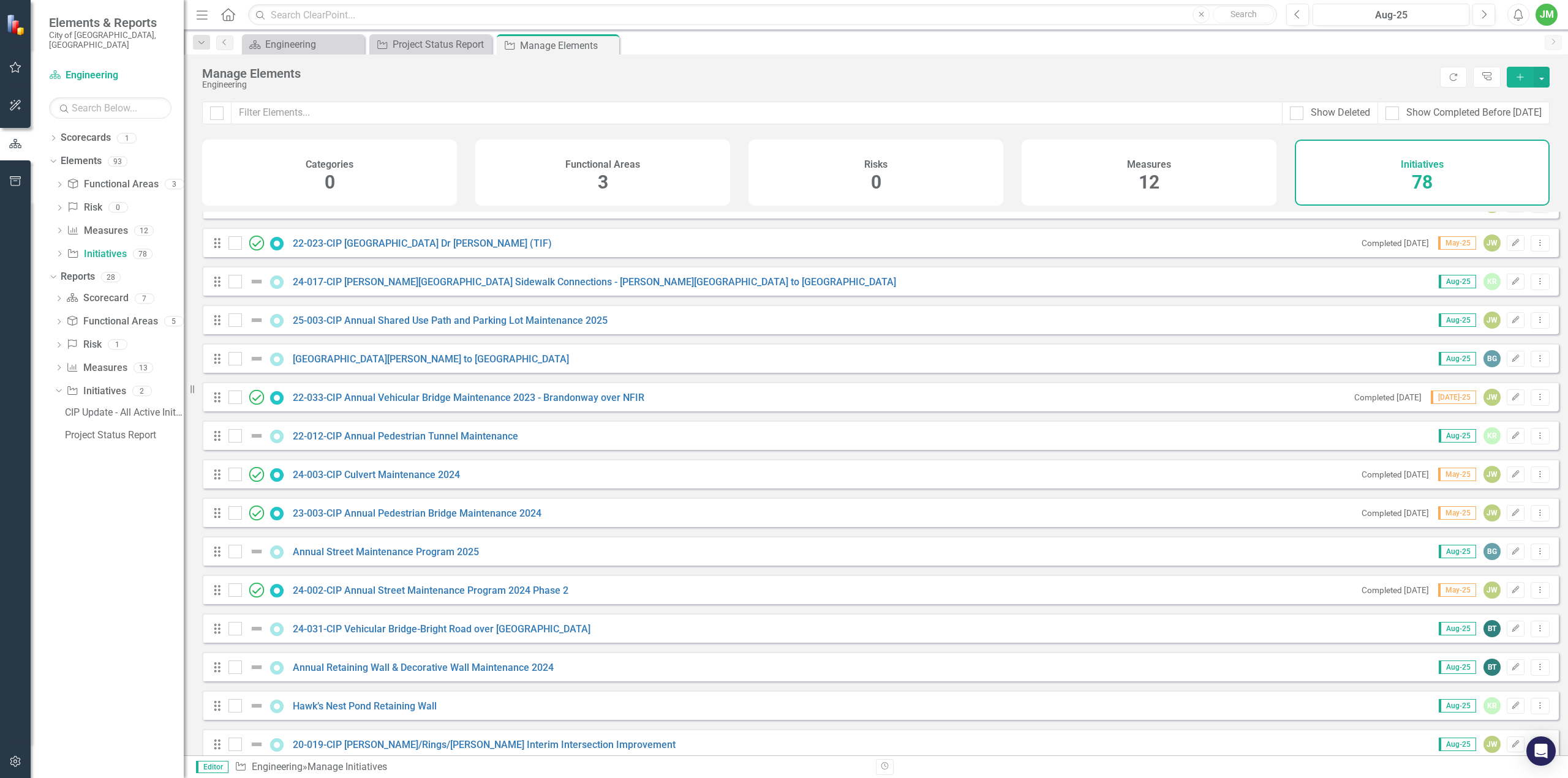
scroll to position [1470, 0]
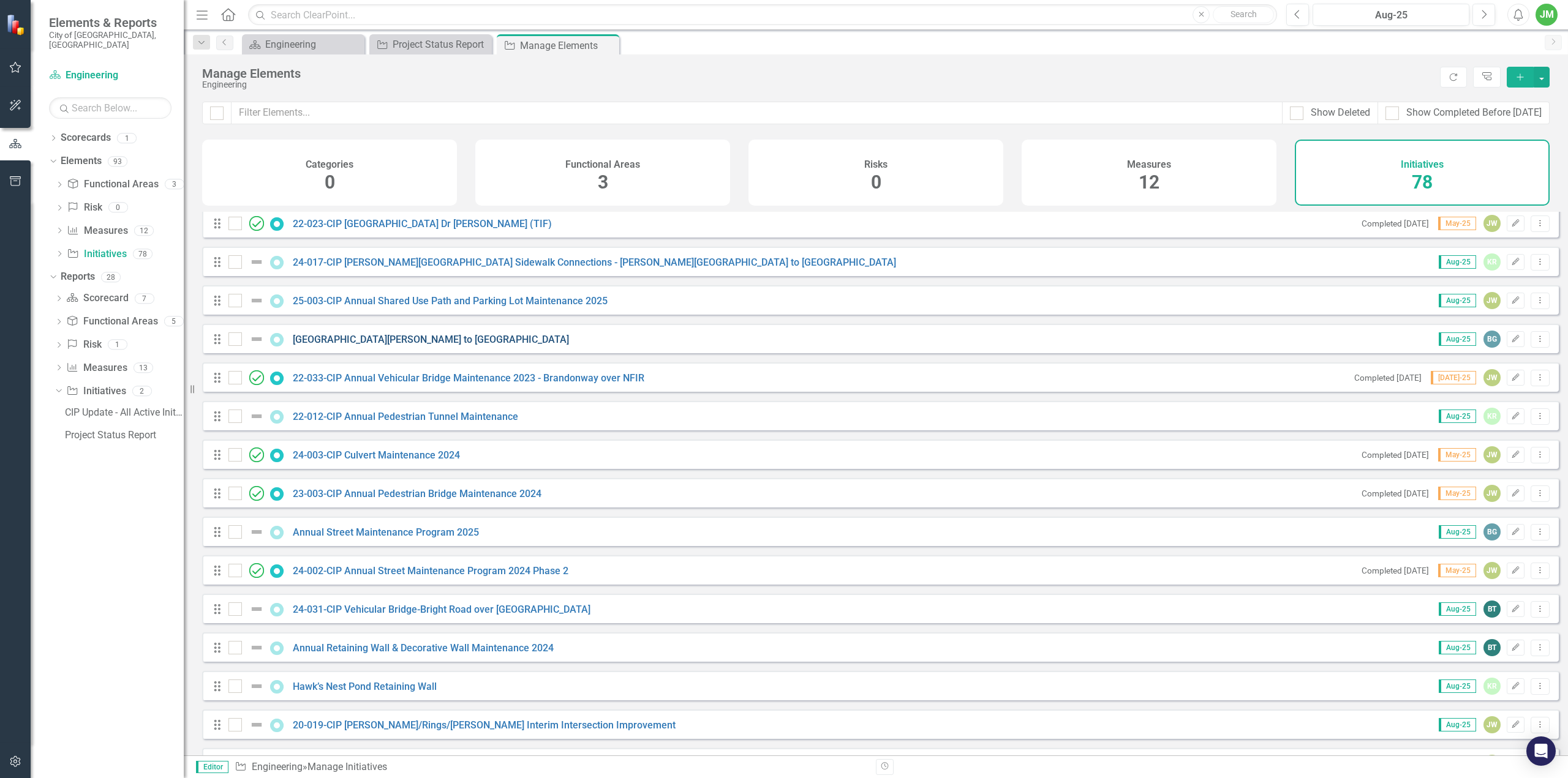
click at [378, 346] on link "[GEOGRAPHIC_DATA][PERSON_NAME] to [GEOGRAPHIC_DATA]" at bounding box center [431, 340] width 276 height 12
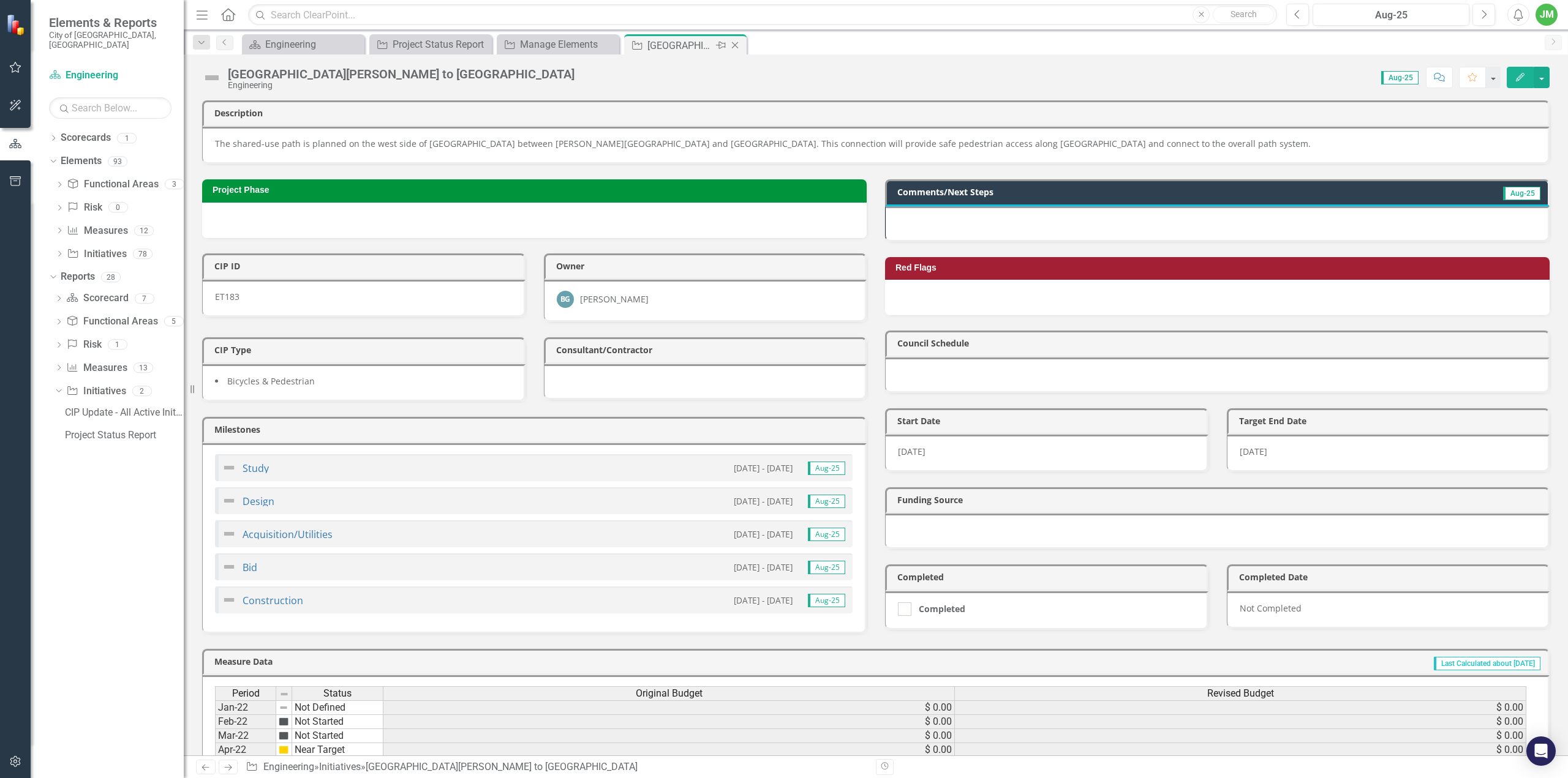
click at [734, 49] on icon "Close" at bounding box center [734, 45] width 13 height 10
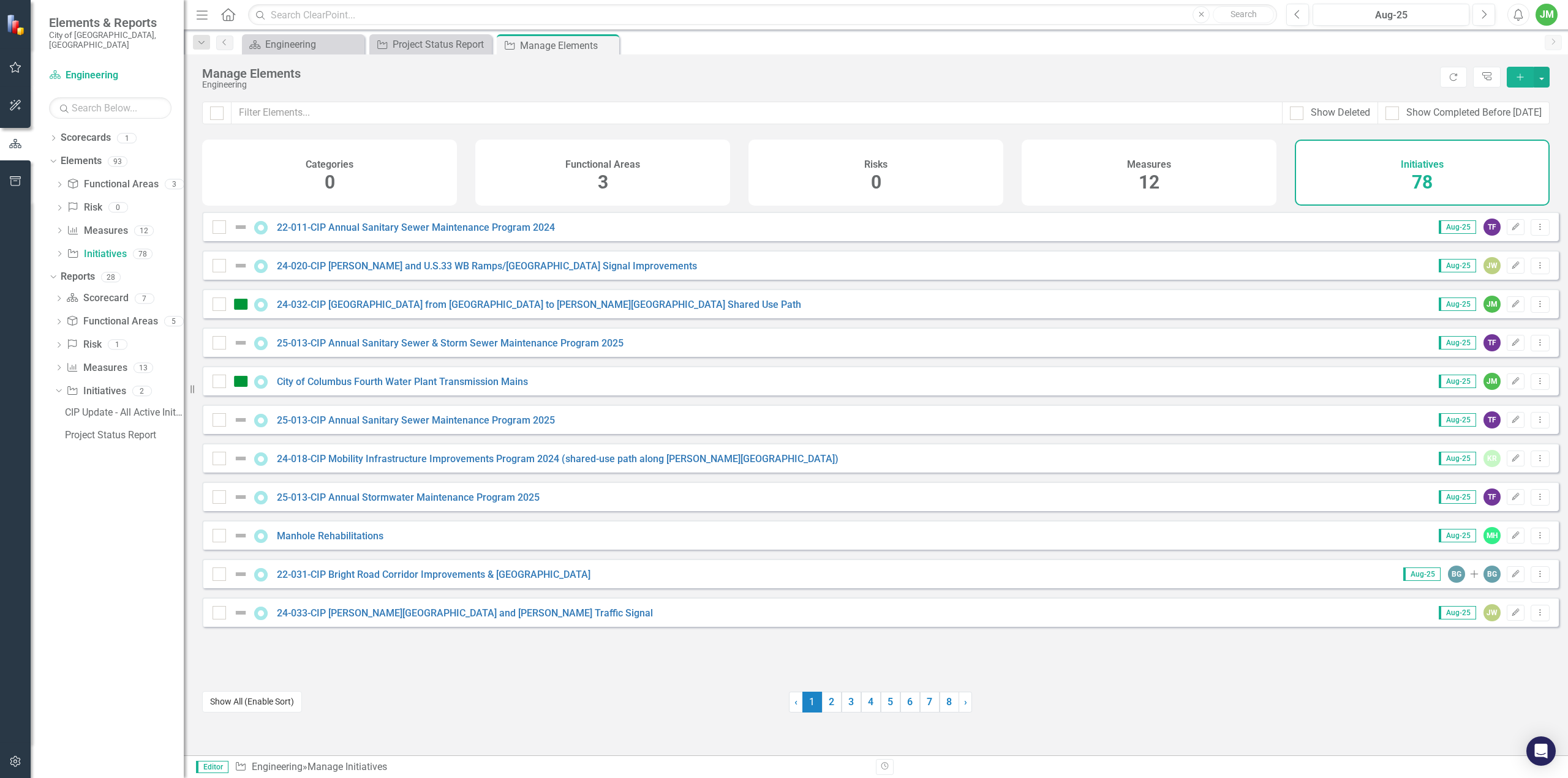
click at [262, 703] on button "Show All (Enable Sort)" at bounding box center [252, 702] width 100 height 22
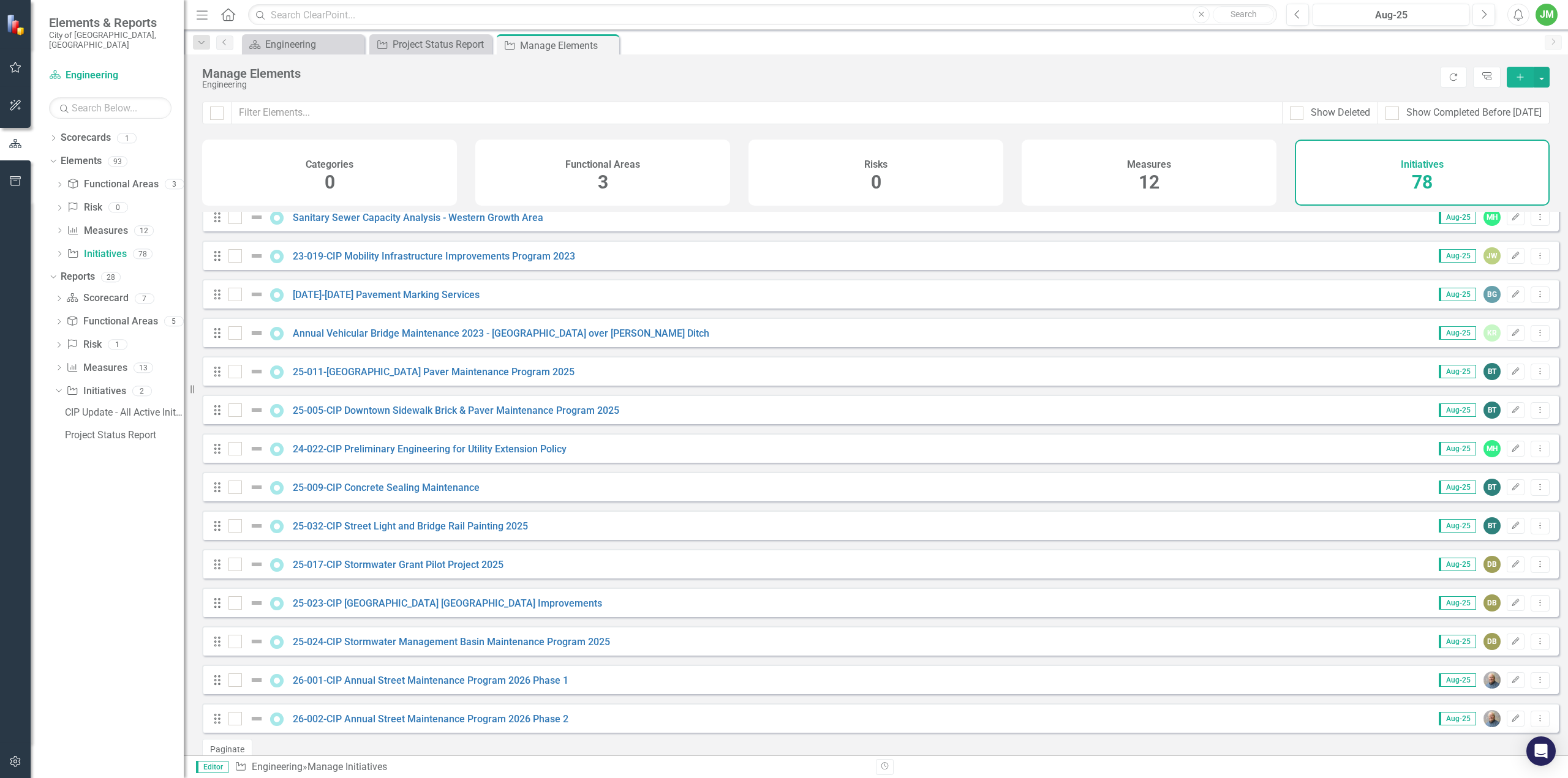
scroll to position [2504, 0]
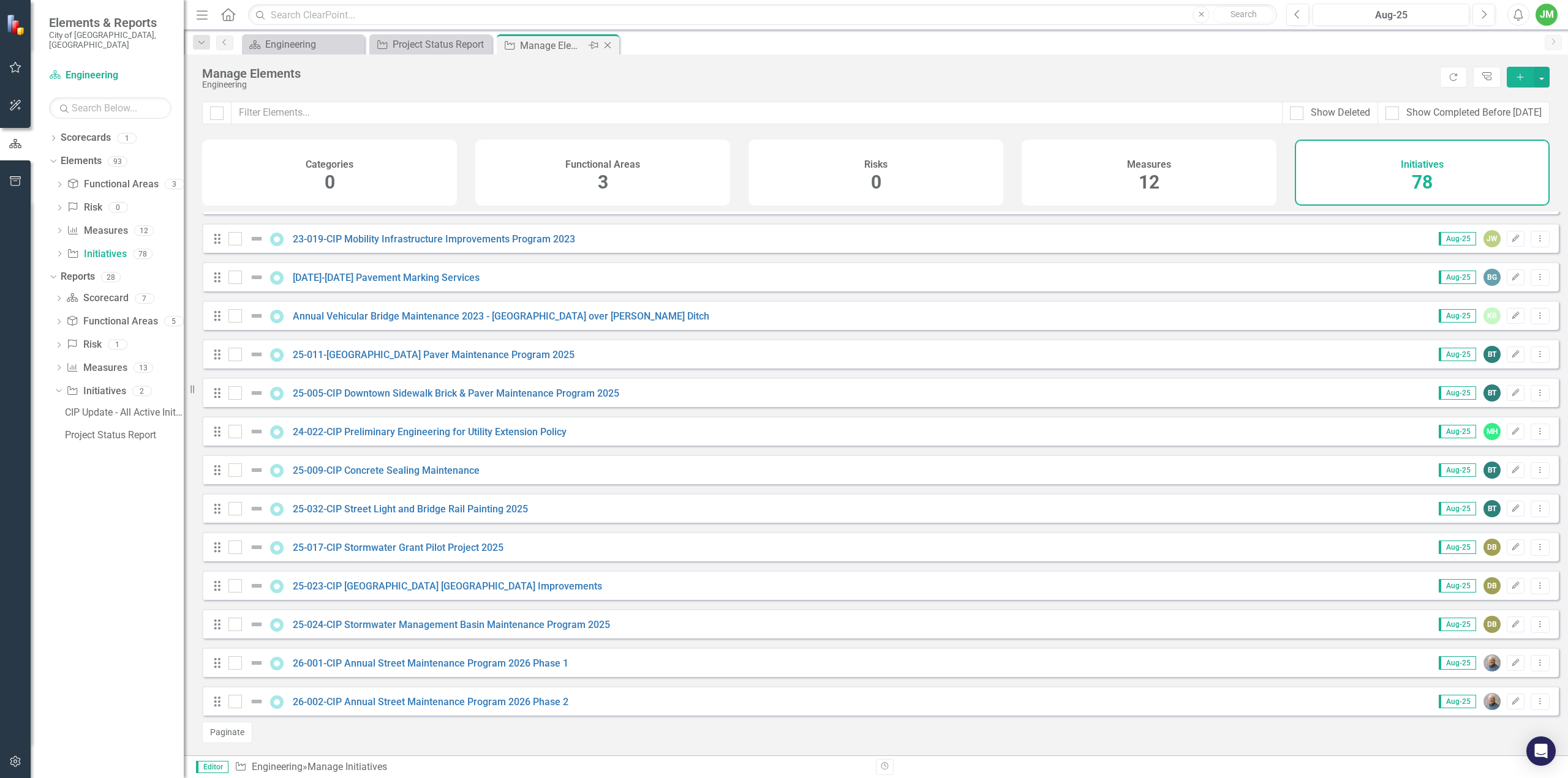
click at [608, 44] on icon at bounding box center [608, 45] width 7 height 7
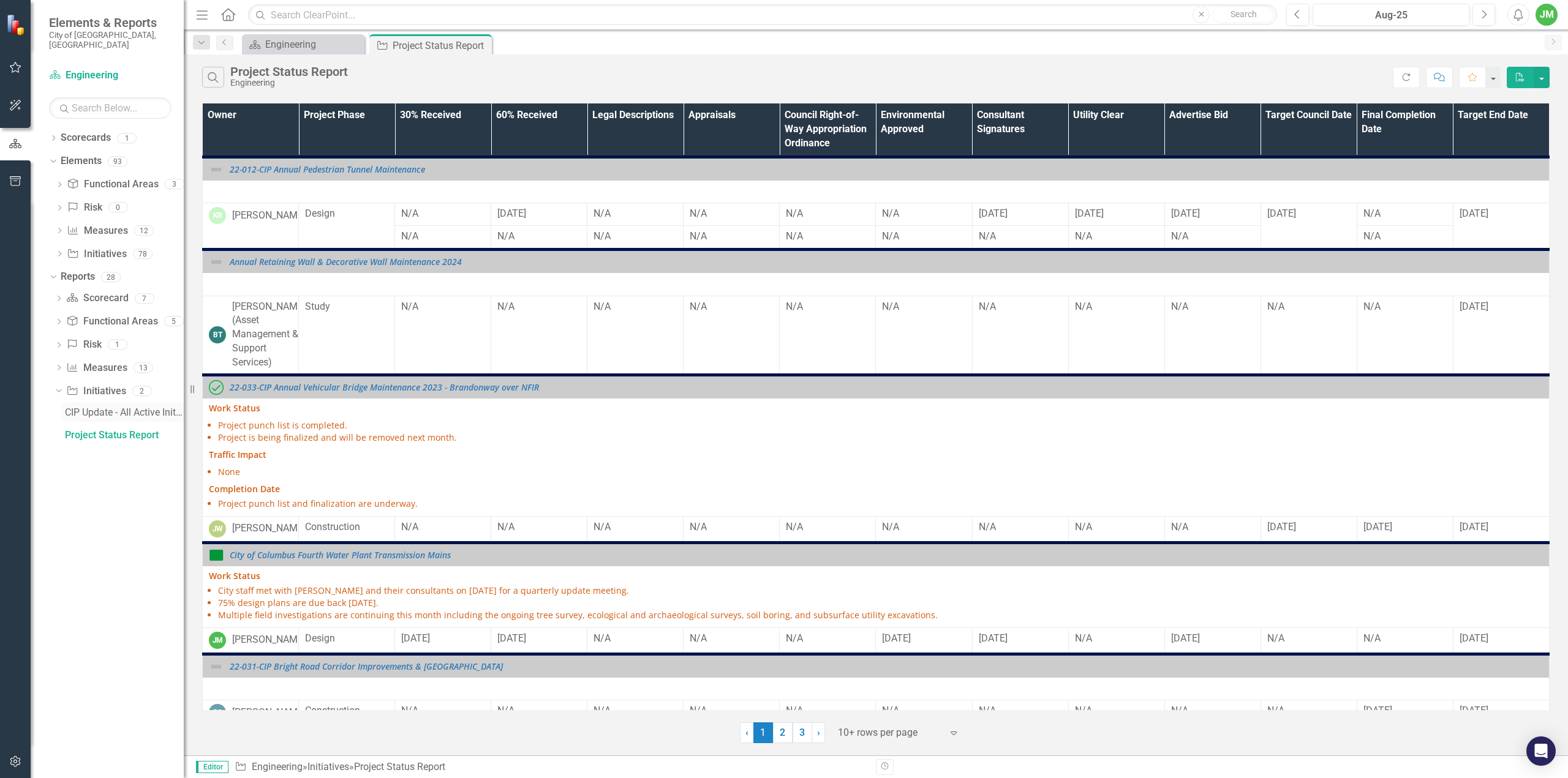
click at [113, 407] on div "CIP Update - All Active Initiatives" at bounding box center [124, 412] width 119 height 11
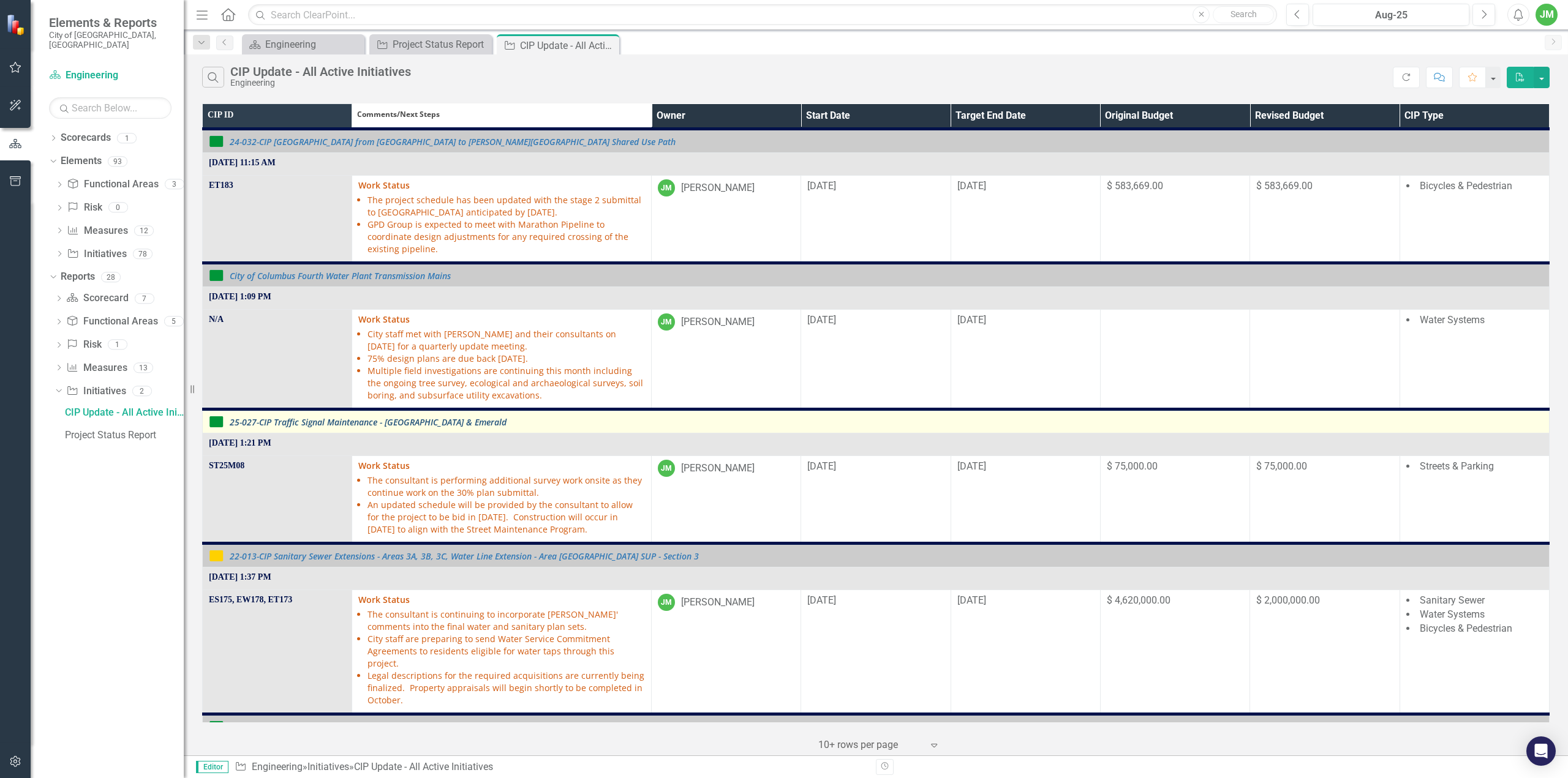
click at [417, 418] on link "25-027-CIP Traffic Signal Maintenance - [GEOGRAPHIC_DATA] & Emerald" at bounding box center [886, 422] width 1314 height 9
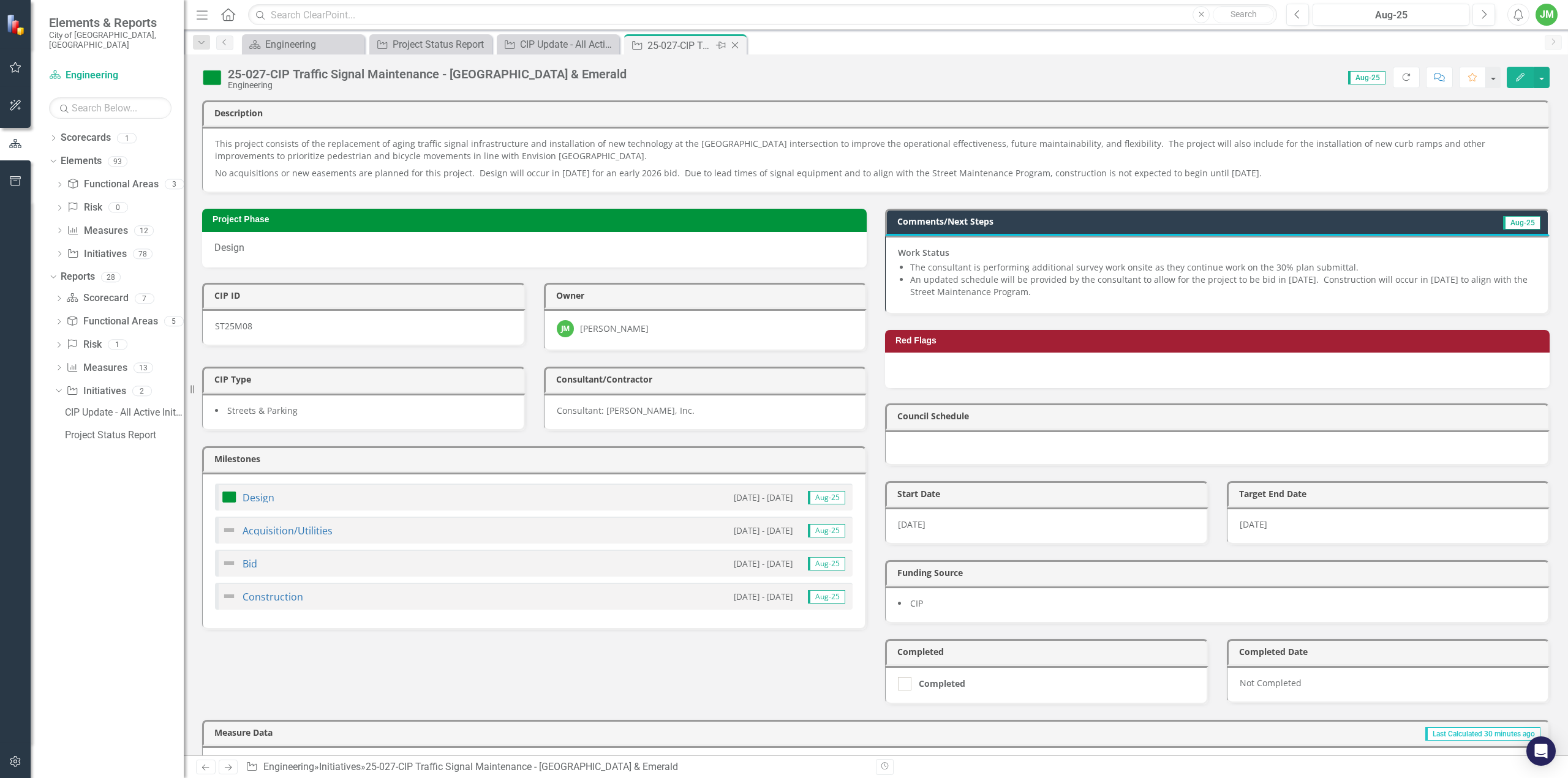
click at [738, 47] on icon "Close" at bounding box center [734, 45] width 13 height 10
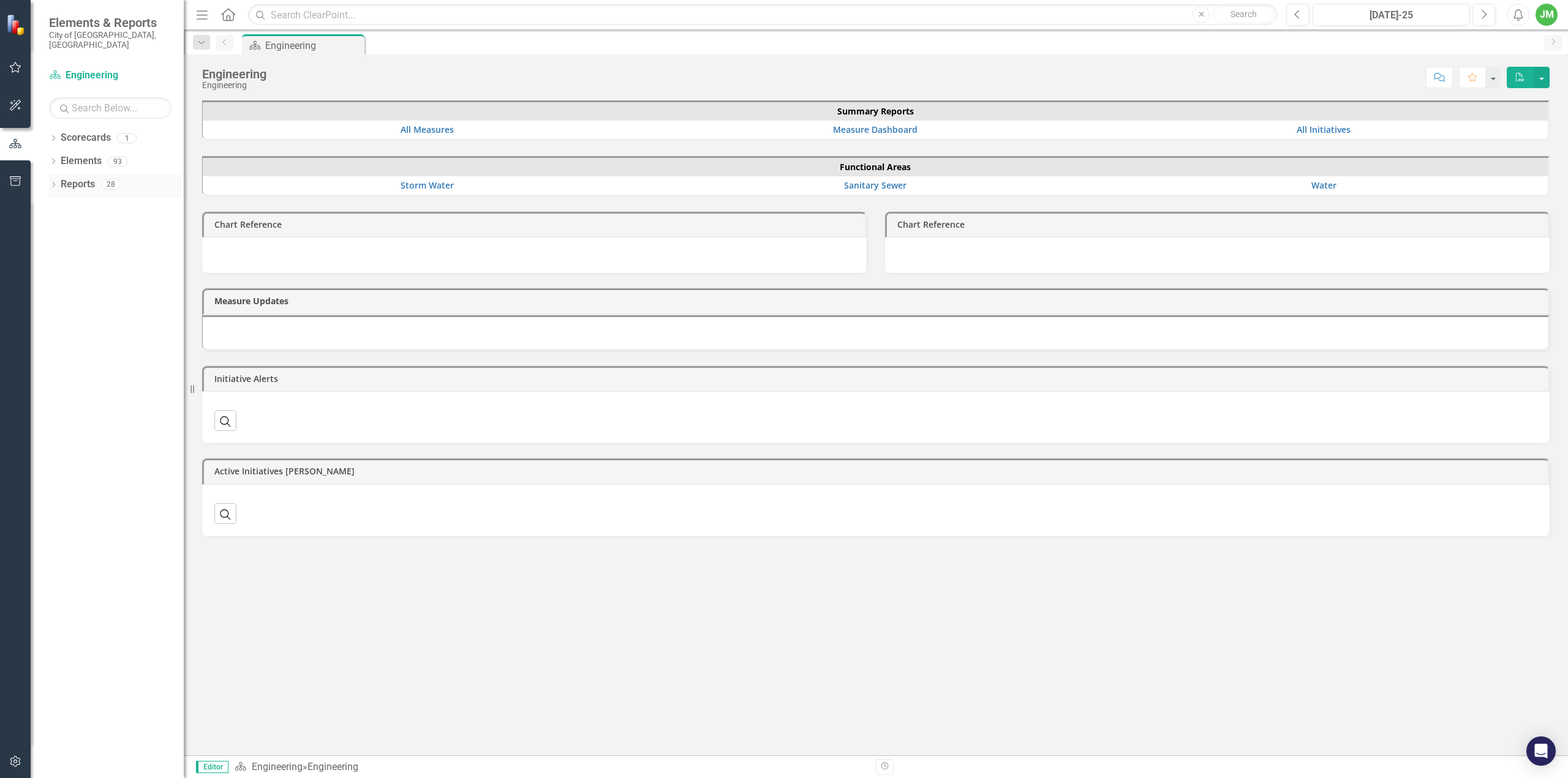
click at [52, 180] on div "Dropdown" at bounding box center [53, 185] width 8 height 10
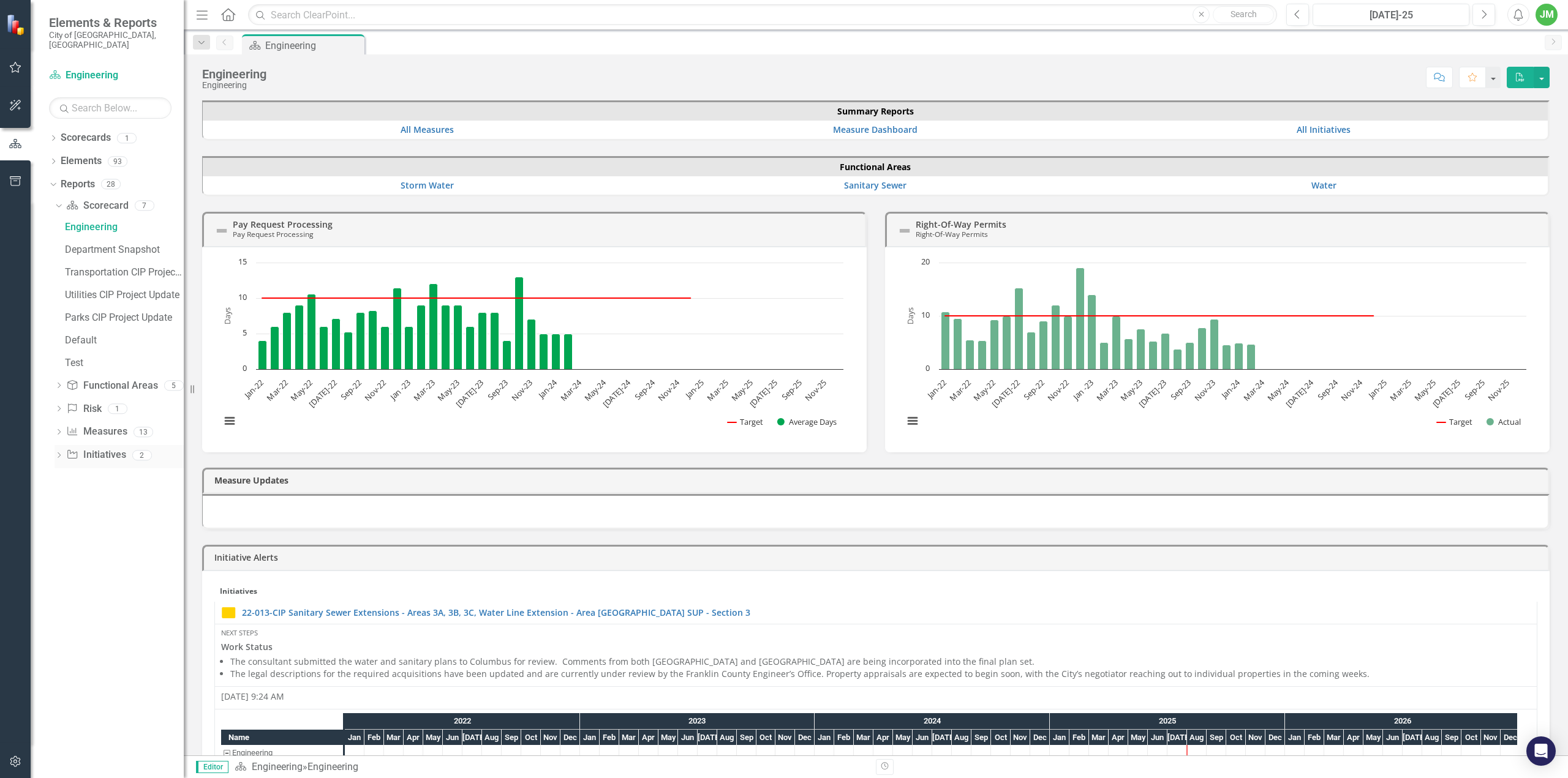
click at [57, 453] on icon "Dropdown" at bounding box center [59, 457] width 8 height 7
click at [130, 314] on div "CIP Update - All Active Initiatives" at bounding box center [124, 319] width 119 height 11
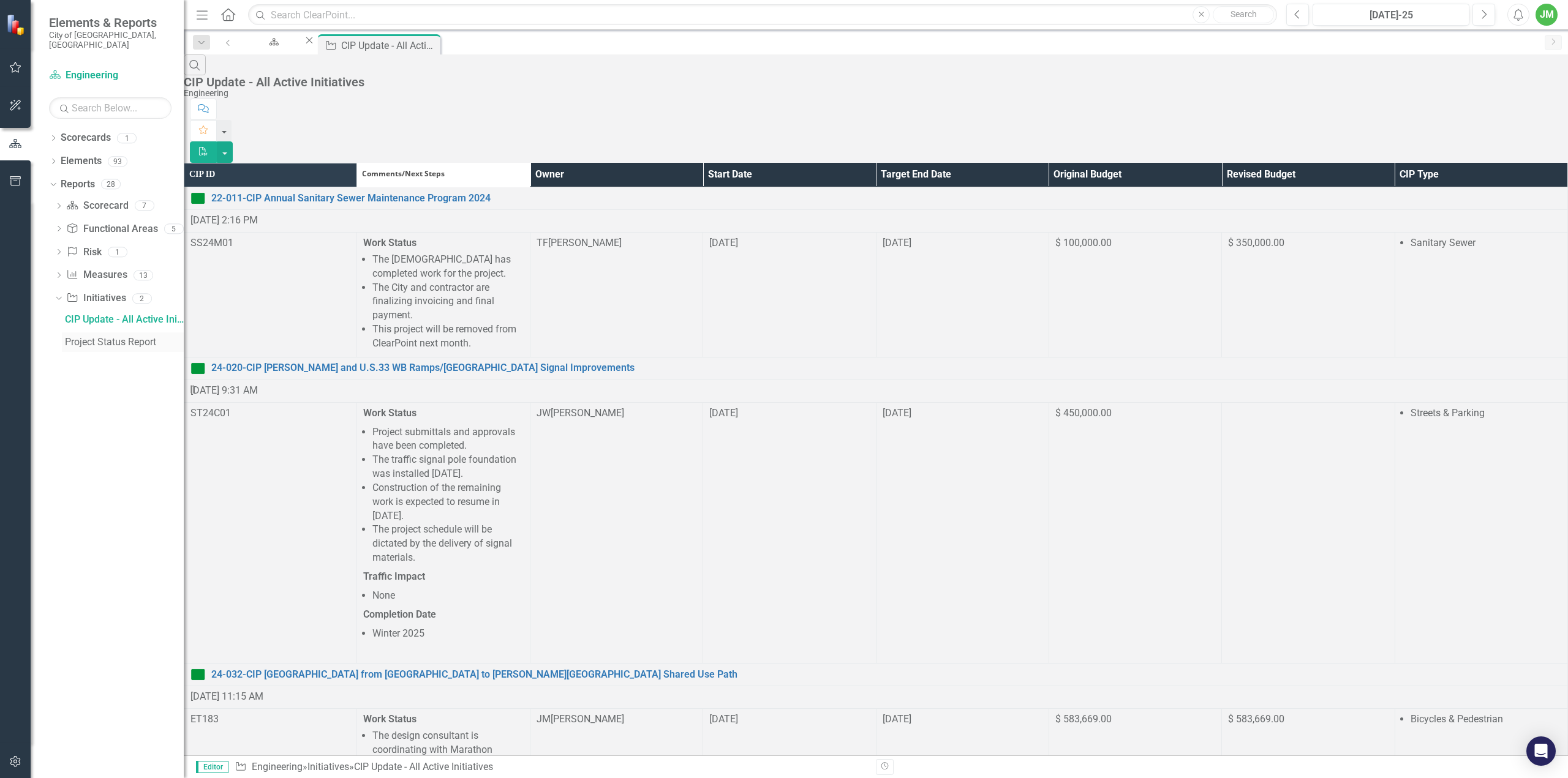
click at [125, 337] on div "Project Status Report" at bounding box center [124, 342] width 119 height 11
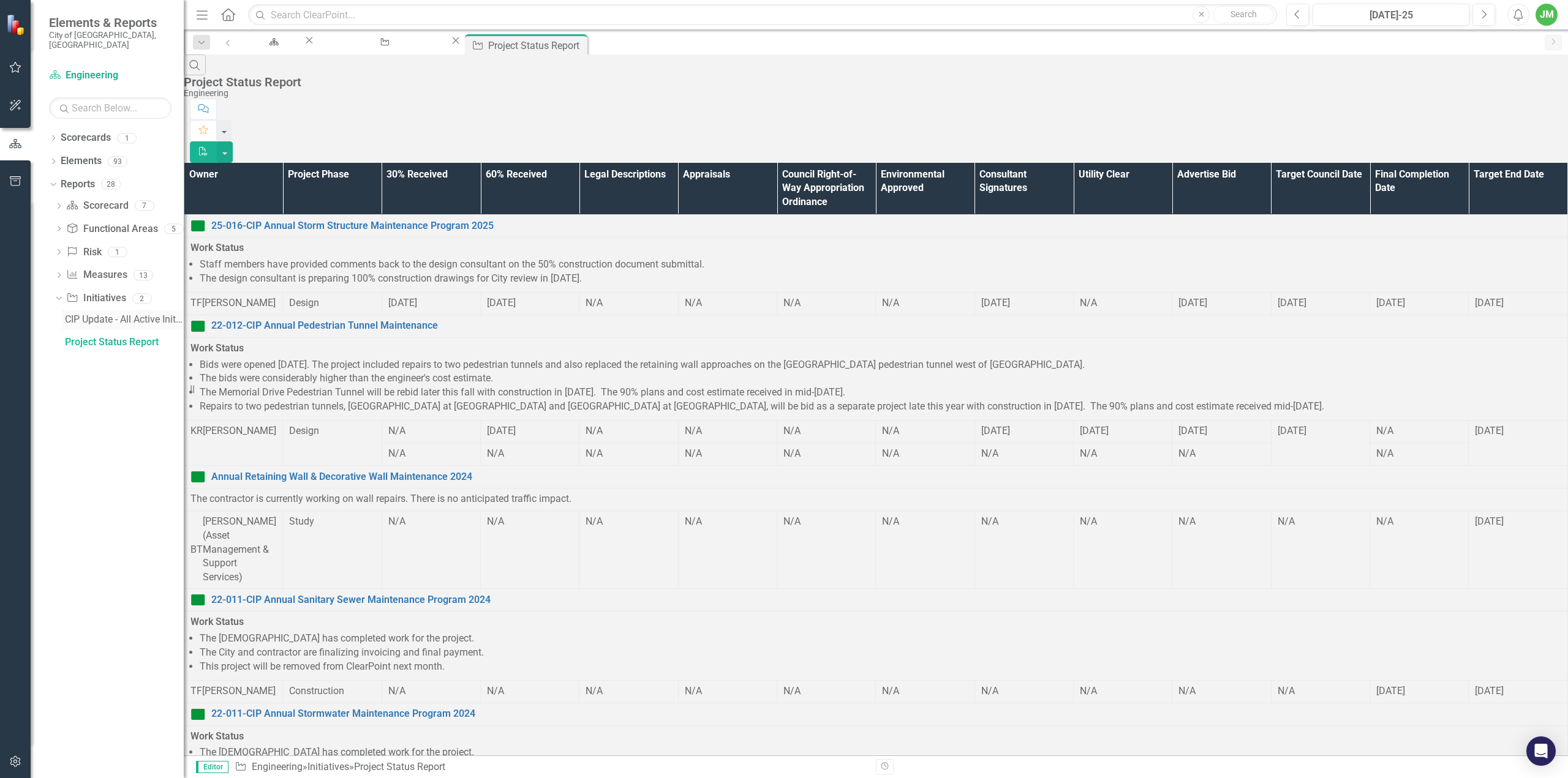
click at [96, 314] on div "CIP Update - All Active Initiatives" at bounding box center [124, 319] width 119 height 11
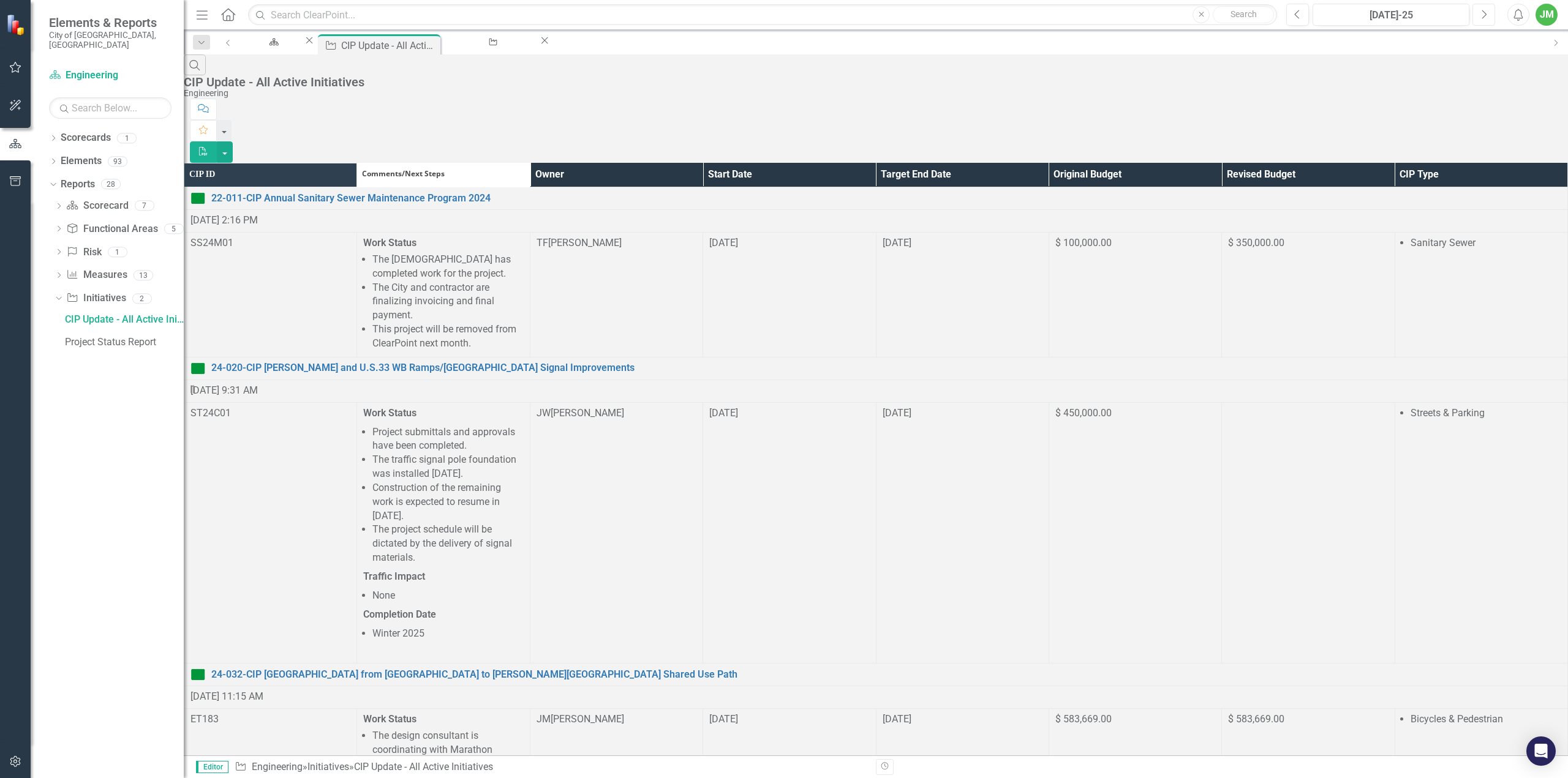
click at [1490, 13] on button "Next" at bounding box center [1483, 14] width 23 height 22
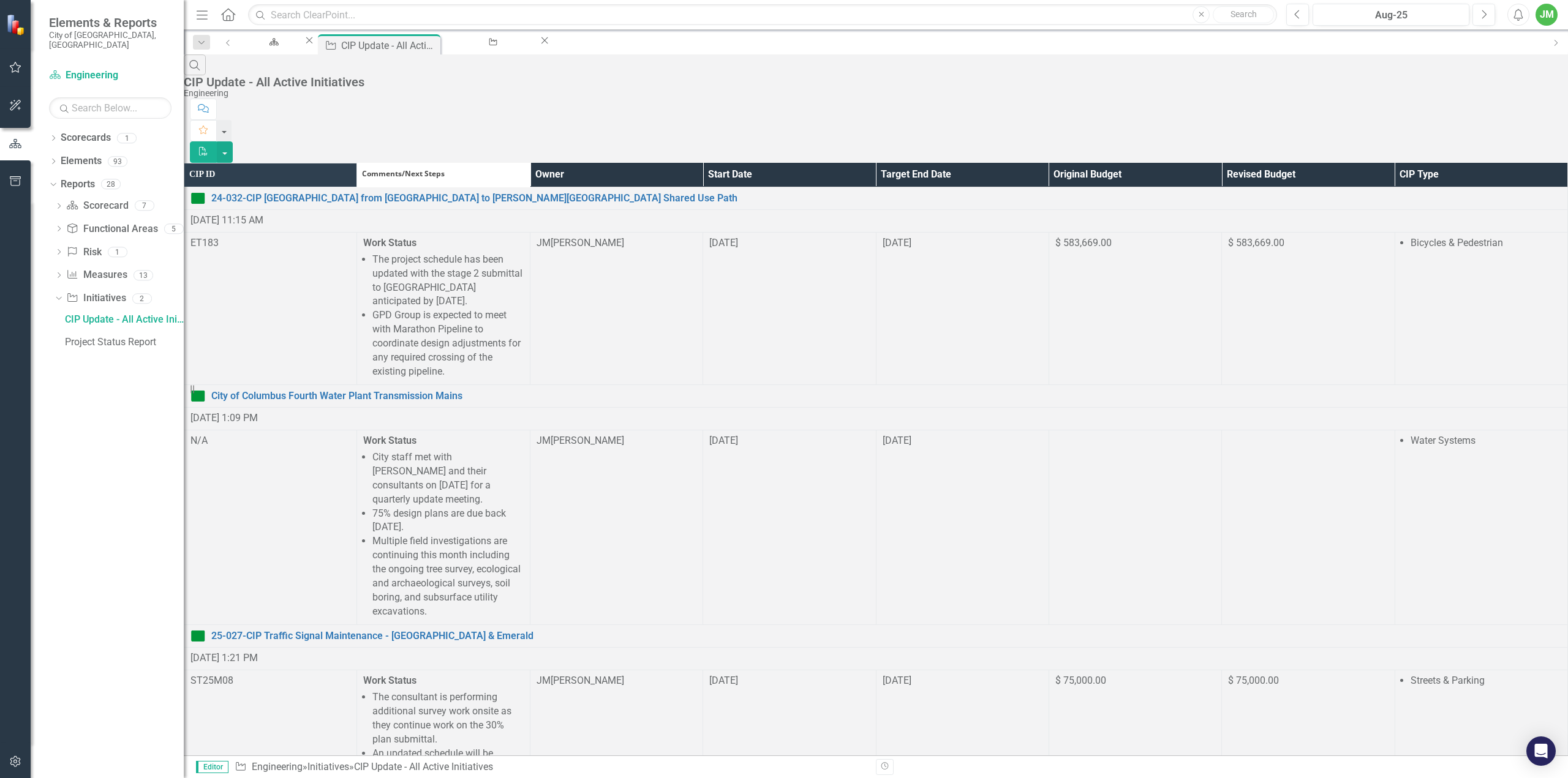
click at [1550, 76] on div "Search CIP Update - All Active Initiatives Engineering Comment Favorite PDF" at bounding box center [875, 108] width 1384 height 108
click at [233, 142] on button "button" at bounding box center [224, 153] width 16 height 22
click at [1535, 97] on link "PDF Export to PDF" at bounding box center [1500, 99] width 97 height 23
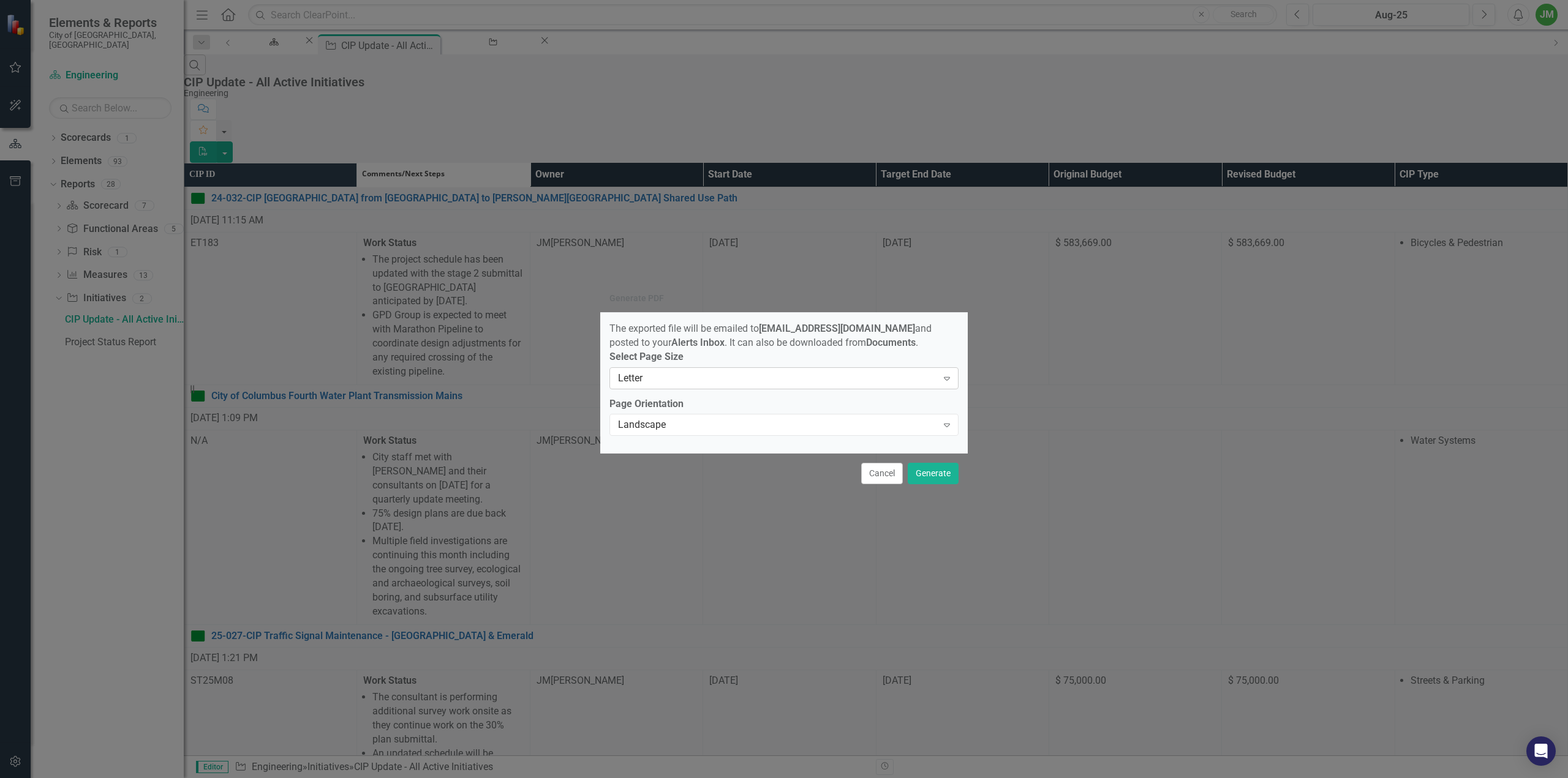
click at [884, 382] on div "Letter" at bounding box center [777, 378] width 319 height 14
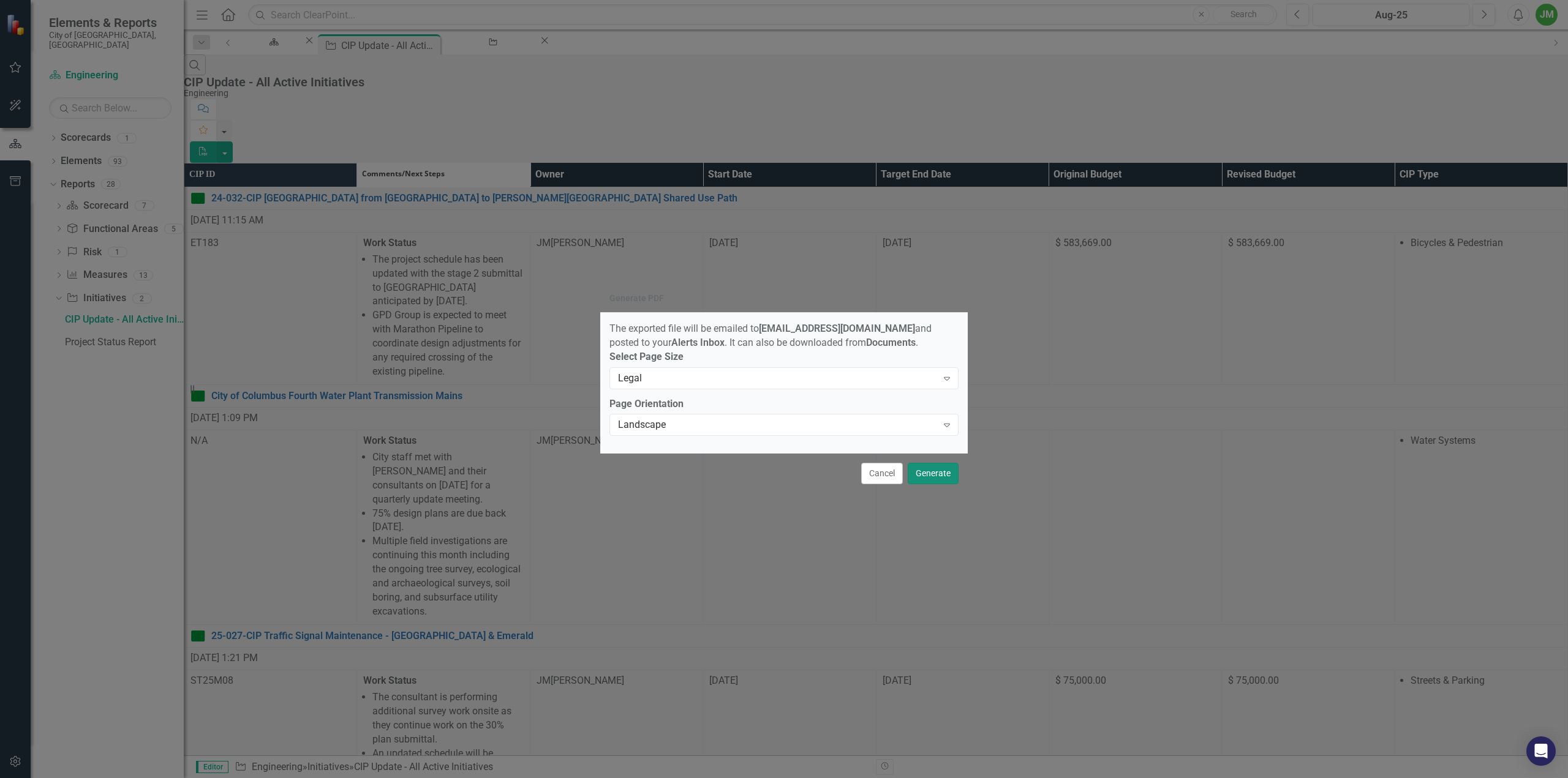
click at [942, 483] on button "Generate" at bounding box center [933, 474] width 51 height 22
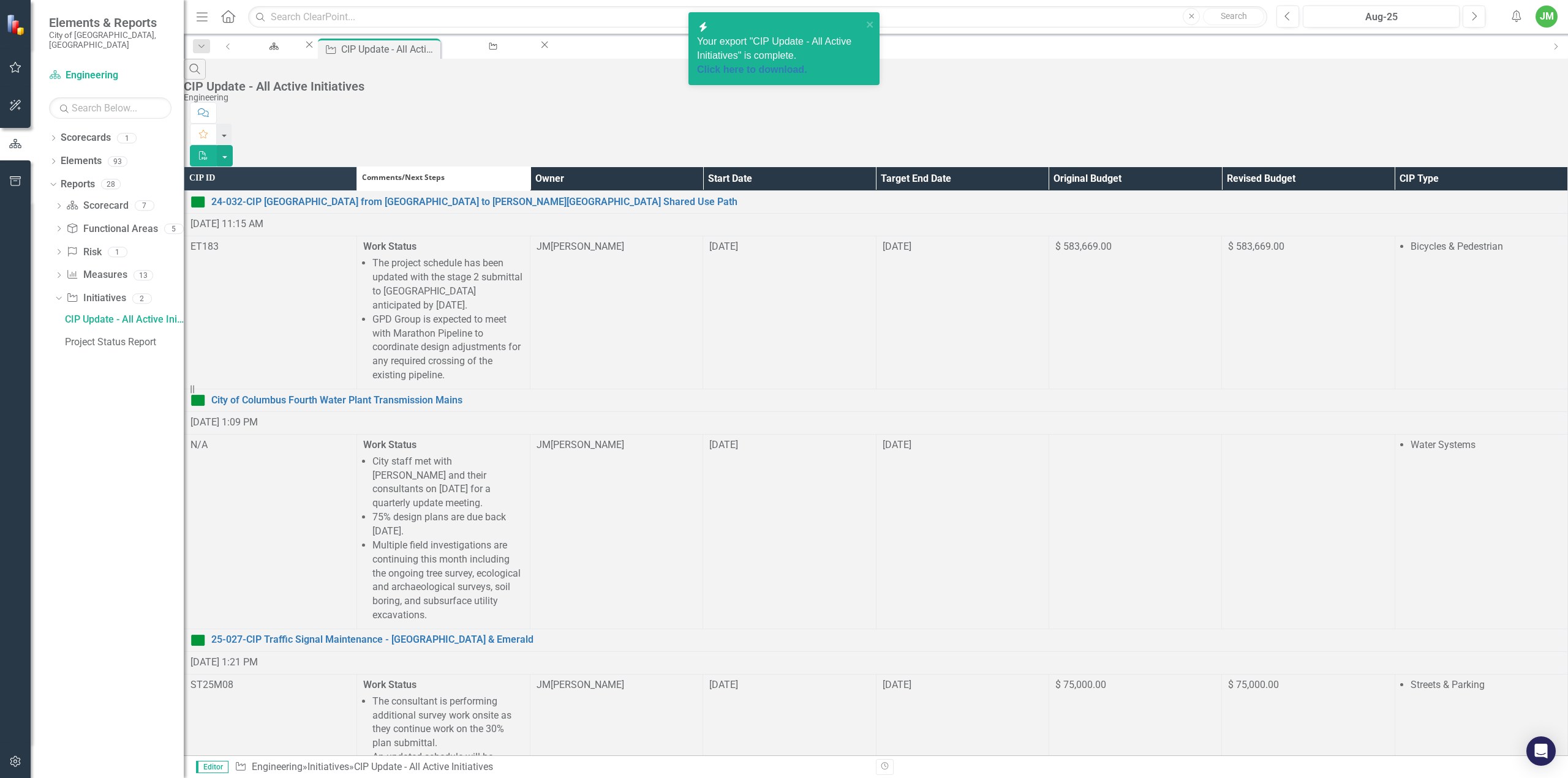
click at [781, 46] on span "Your export "CIP Update - All Active Initiatives" is complete. Click here to do…" at bounding box center [779, 56] width 165 height 41
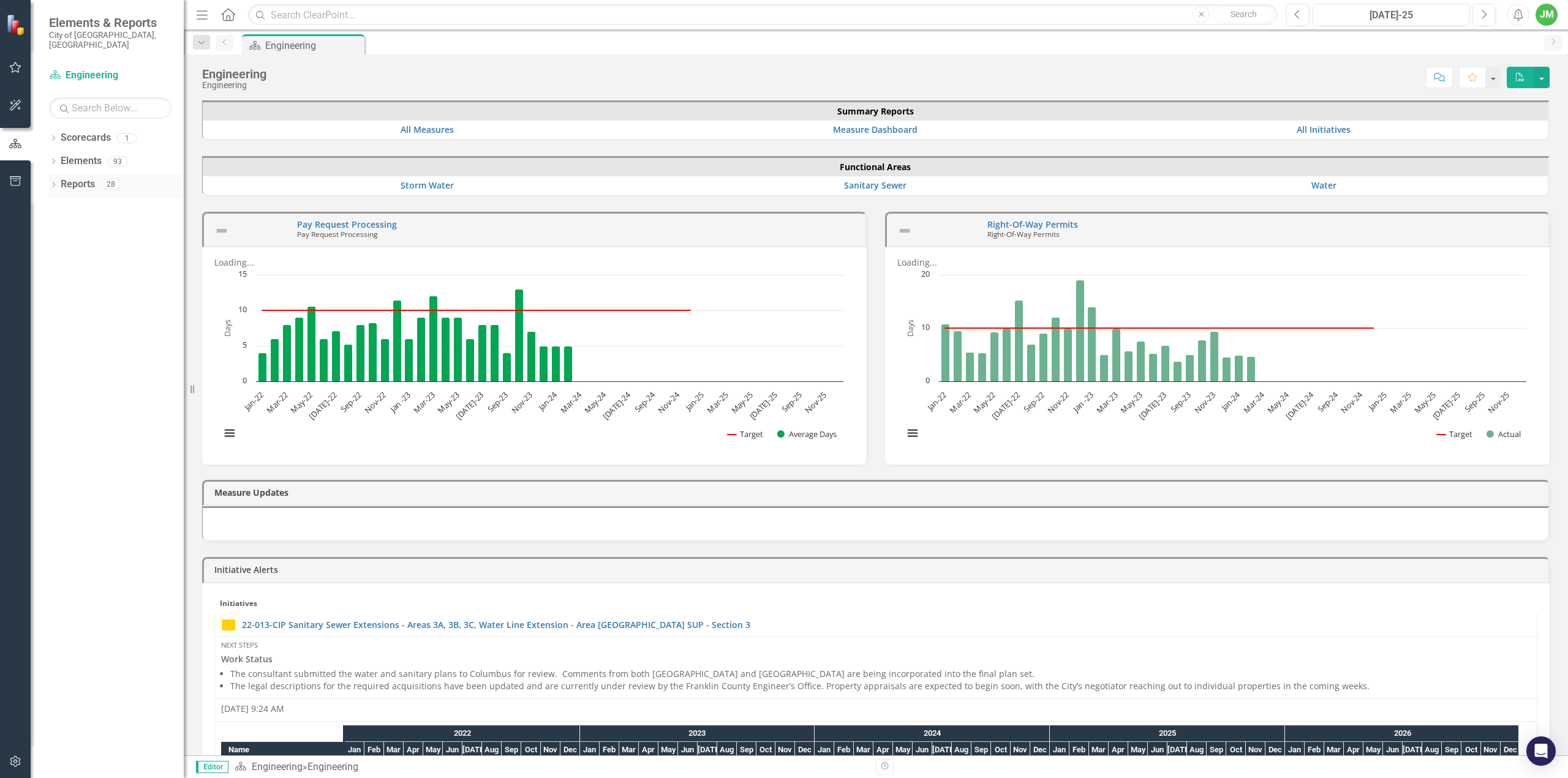
click at [56, 180] on div "Dropdown" at bounding box center [53, 185] width 8 height 10
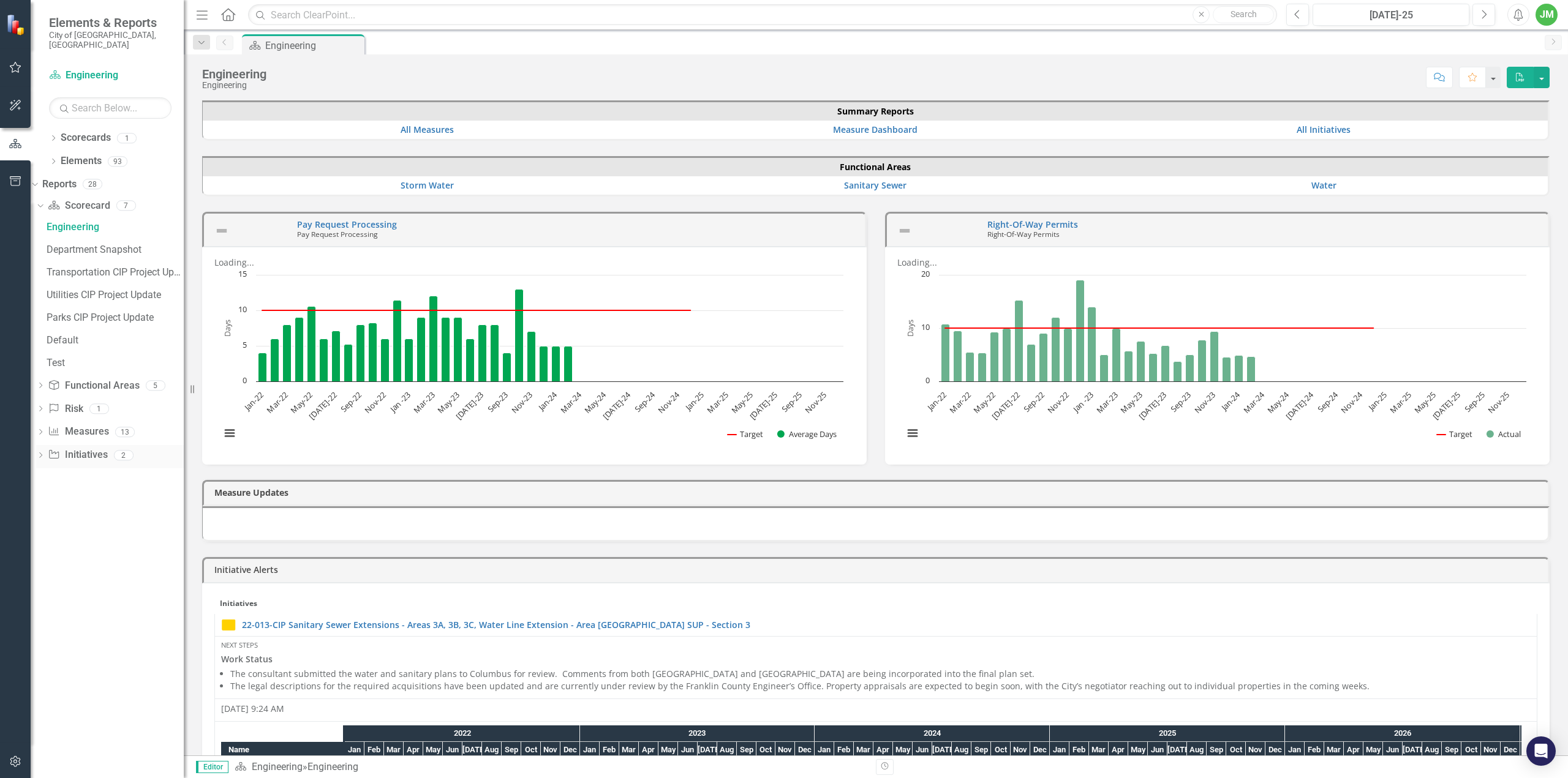
click at [44, 453] on icon "Dropdown" at bounding box center [40, 457] width 8 height 7
click at [96, 314] on div "CIP Update - All Active Initiatives" at bounding box center [114, 319] width 137 height 11
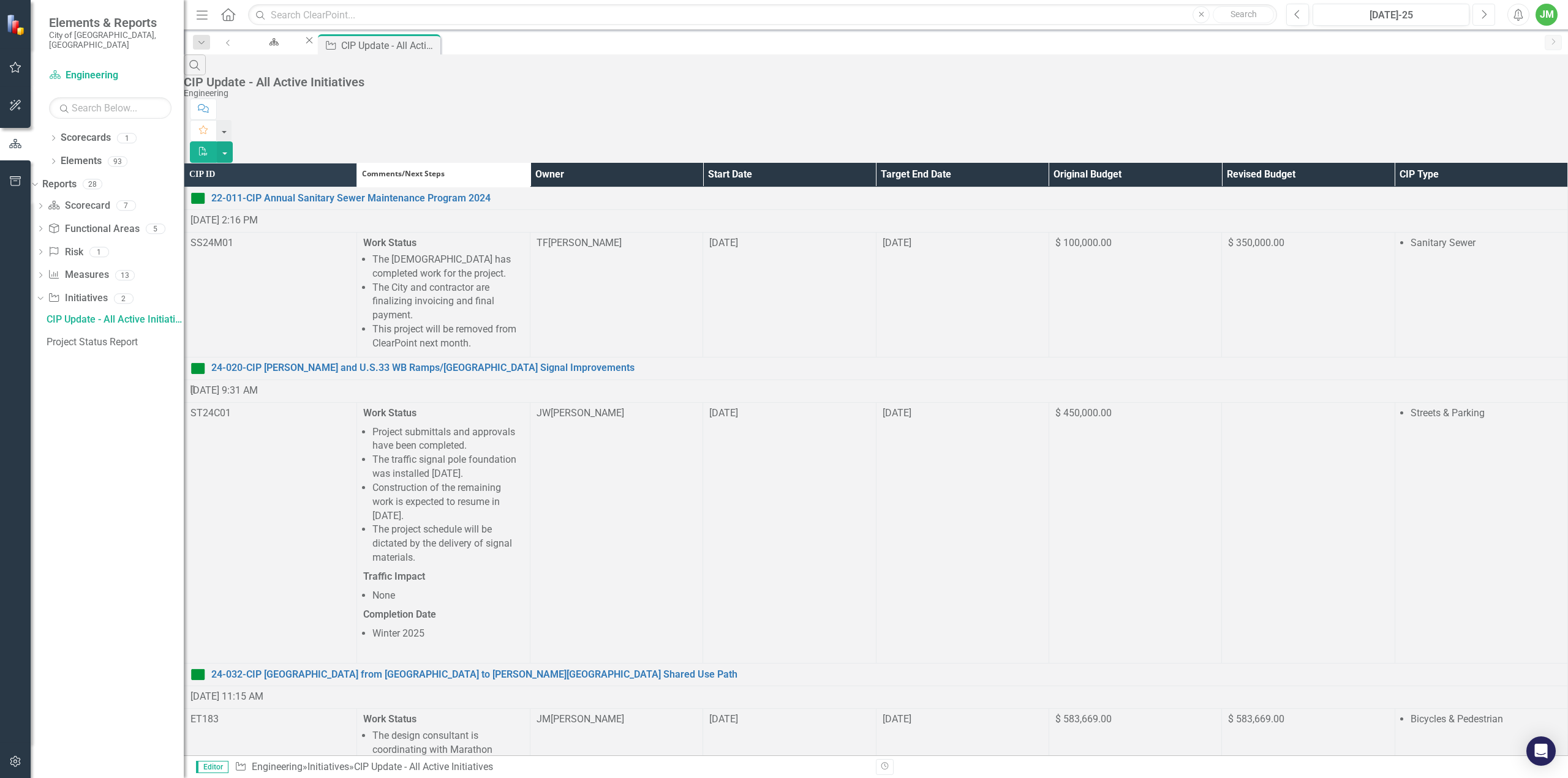
click at [1483, 11] on icon "button" at bounding box center [1485, 14] width 5 height 8
click at [286, 163] on th "CIP ID" at bounding box center [271, 175] width 173 height 23
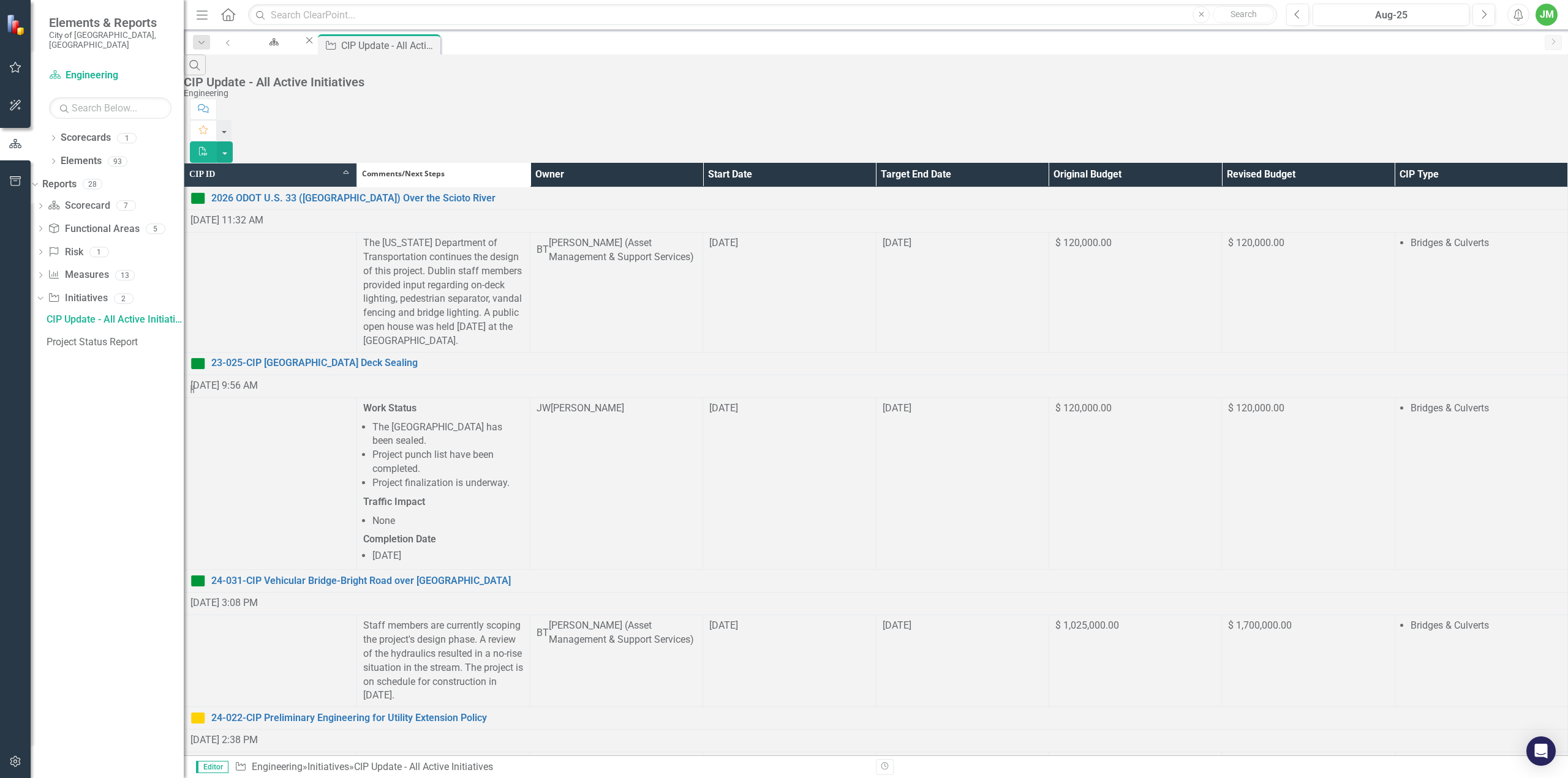
click at [703, 163] on th "Owner" at bounding box center [616, 175] width 173 height 23
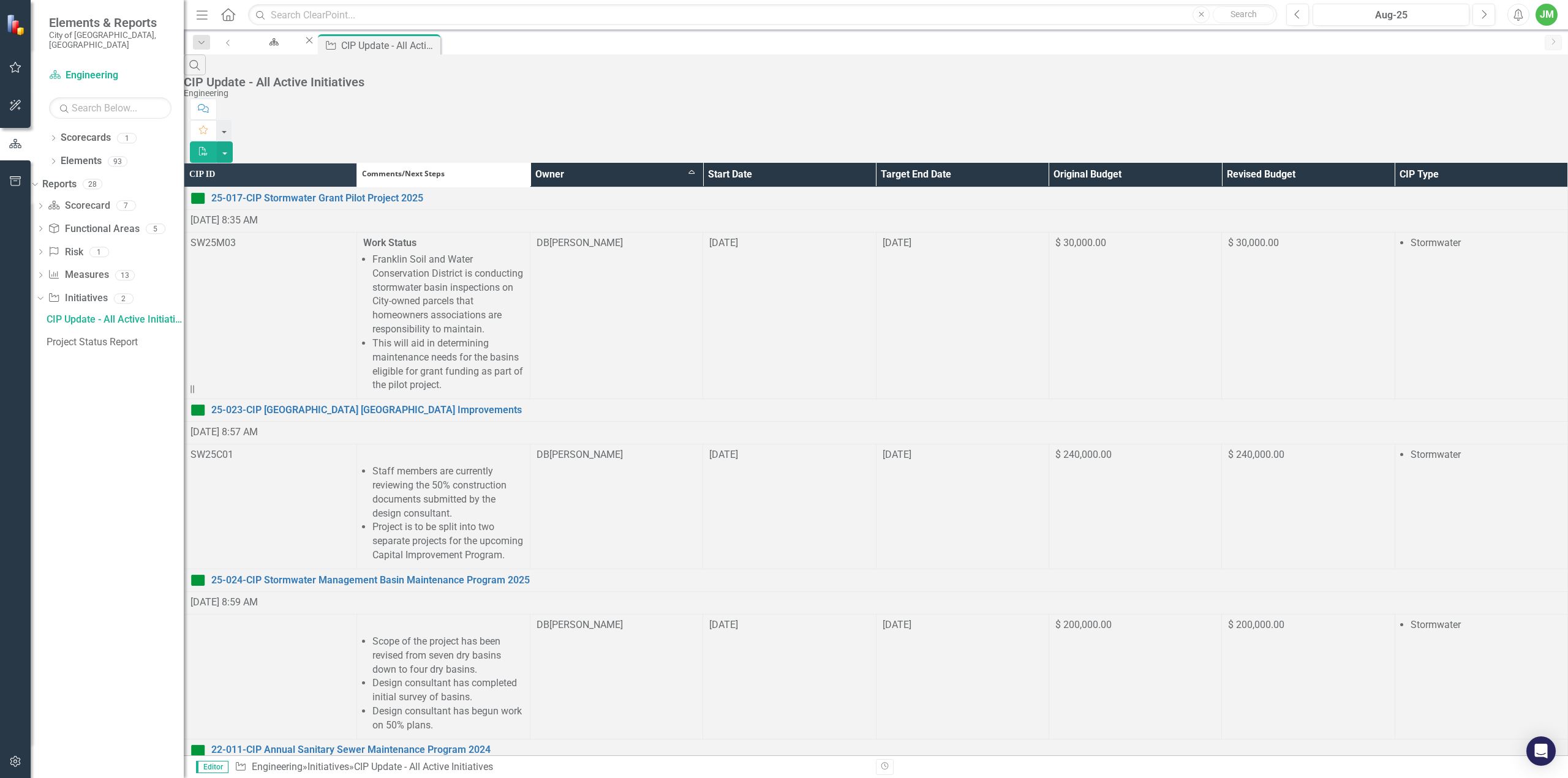
scroll to position [885, 0]
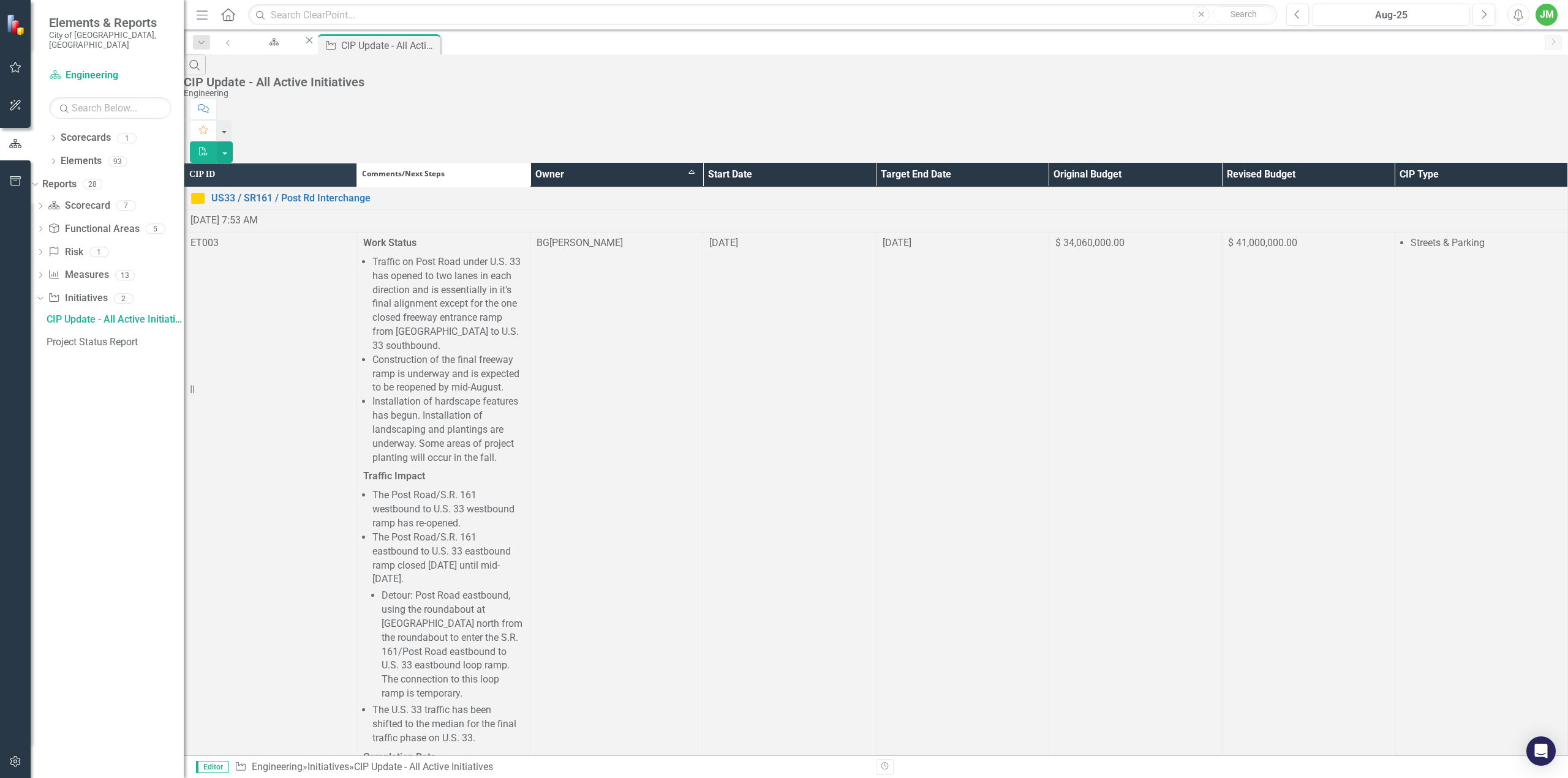
scroll to position [1085, 0]
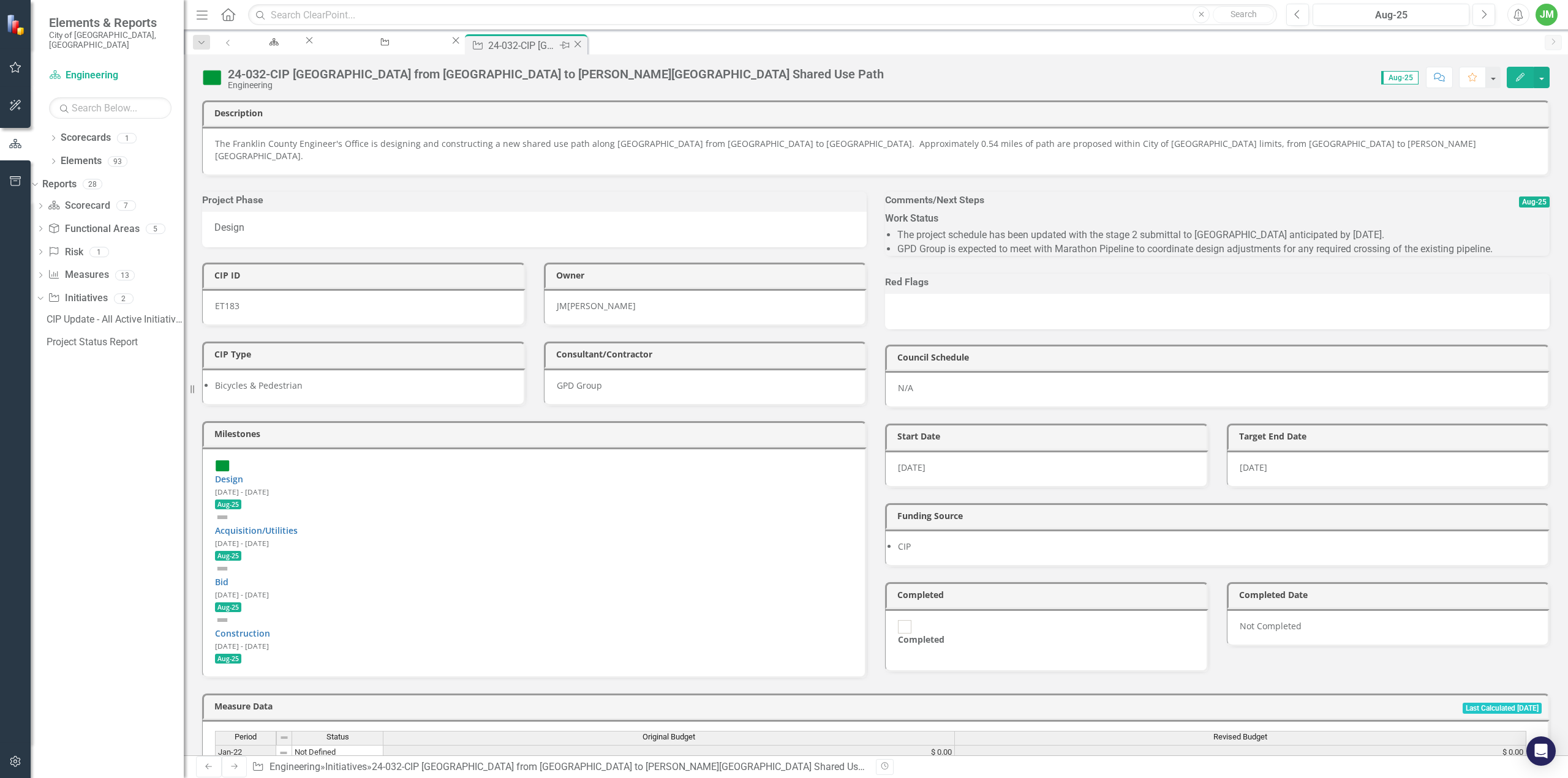
click at [583, 43] on icon "Close" at bounding box center [578, 44] width 13 height 10
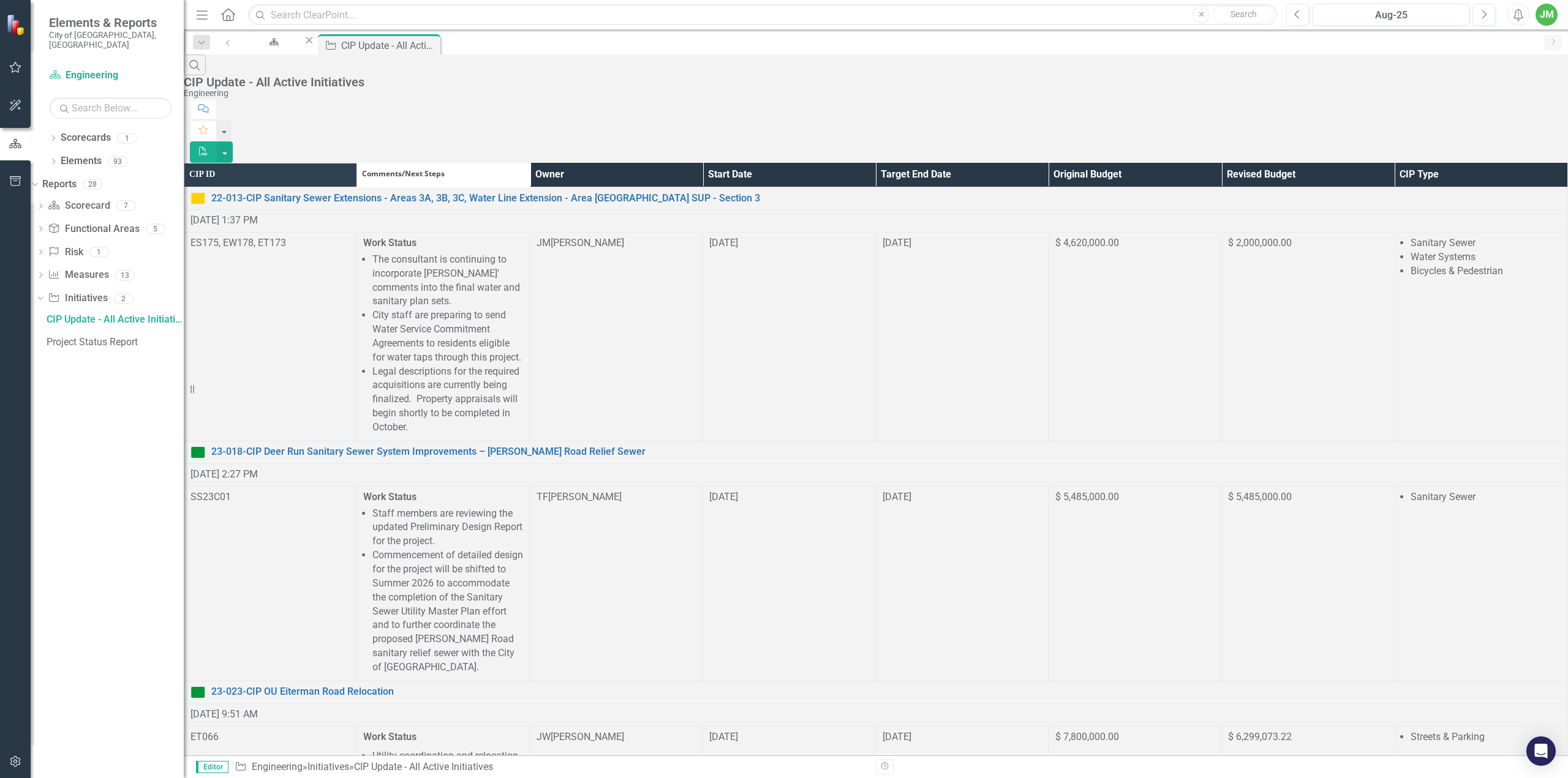
scroll to position [368, 0]
click at [686, 163] on th "Owner" at bounding box center [616, 175] width 173 height 23
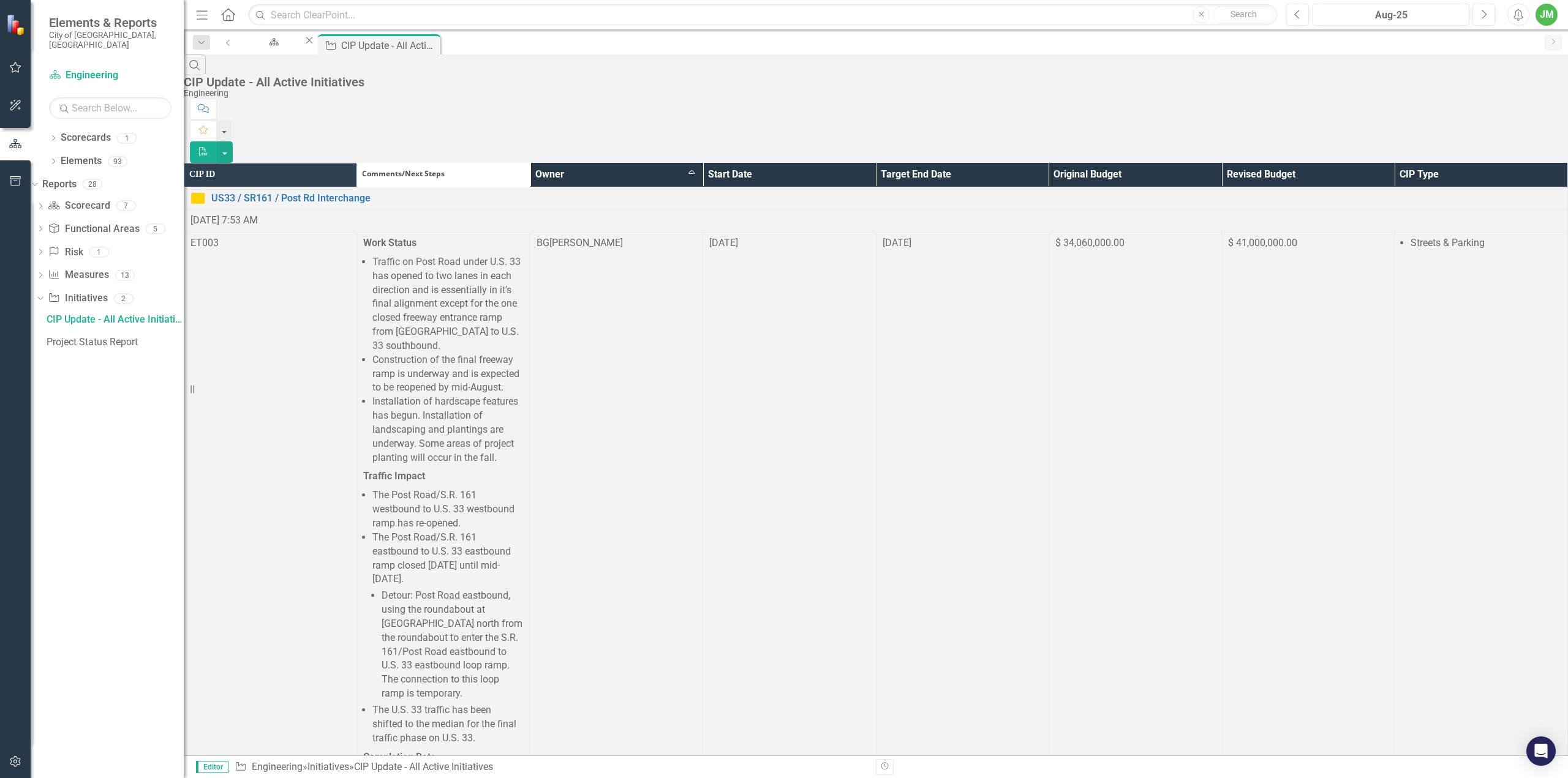
scroll to position [1085, 0]
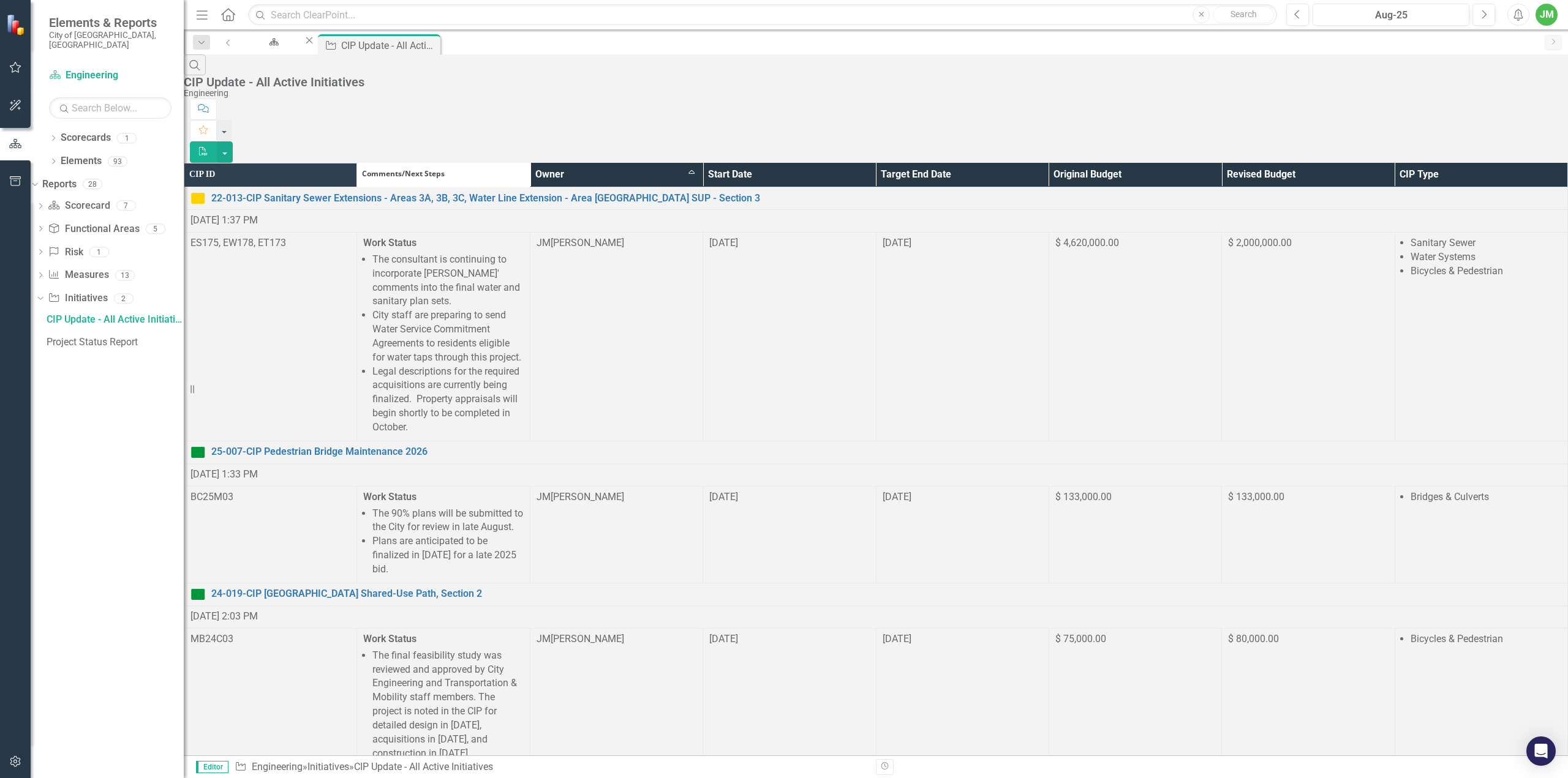
scroll to position [0, 0]
click at [426, 587] on link "24-019-CIP [GEOGRAPHIC_DATA] Shared-Use Path, Section 2" at bounding box center [886, 594] width 1350 height 14
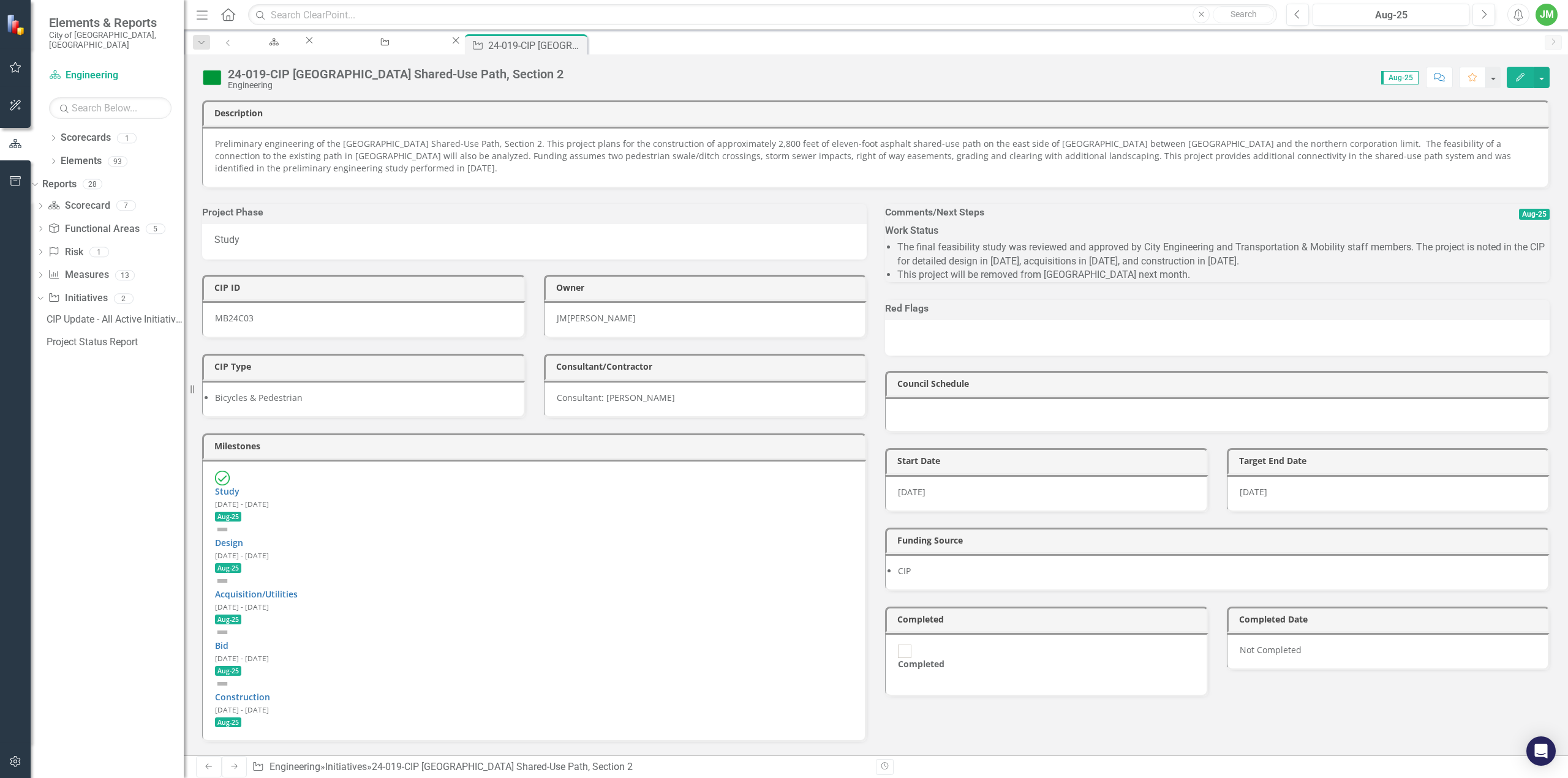
click at [217, 74] on img at bounding box center [212, 77] width 19 height 19
click at [215, 78] on img at bounding box center [212, 77] width 19 height 19
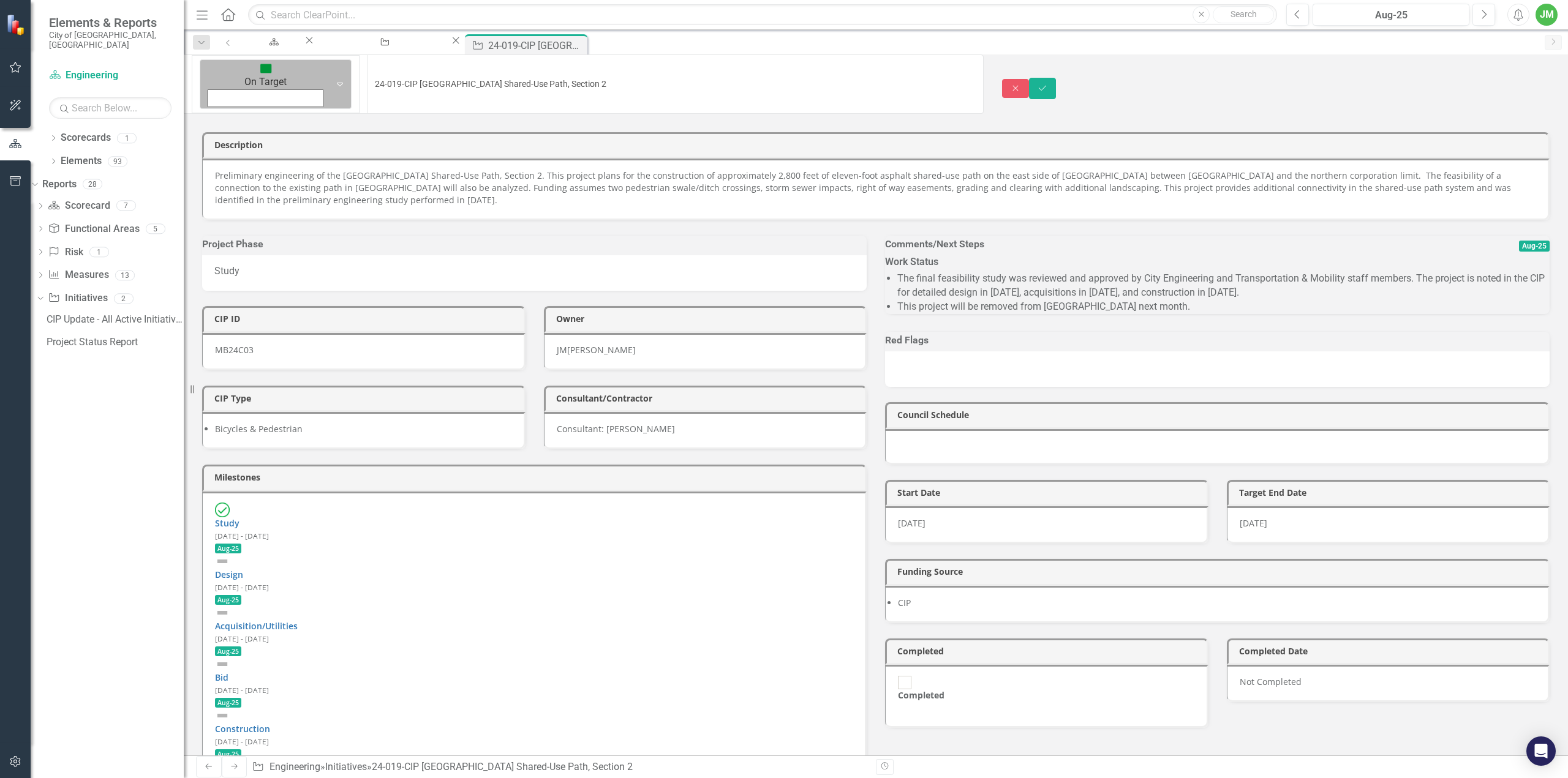
click at [259, 75] on img at bounding box center [265, 68] width 13 height 13
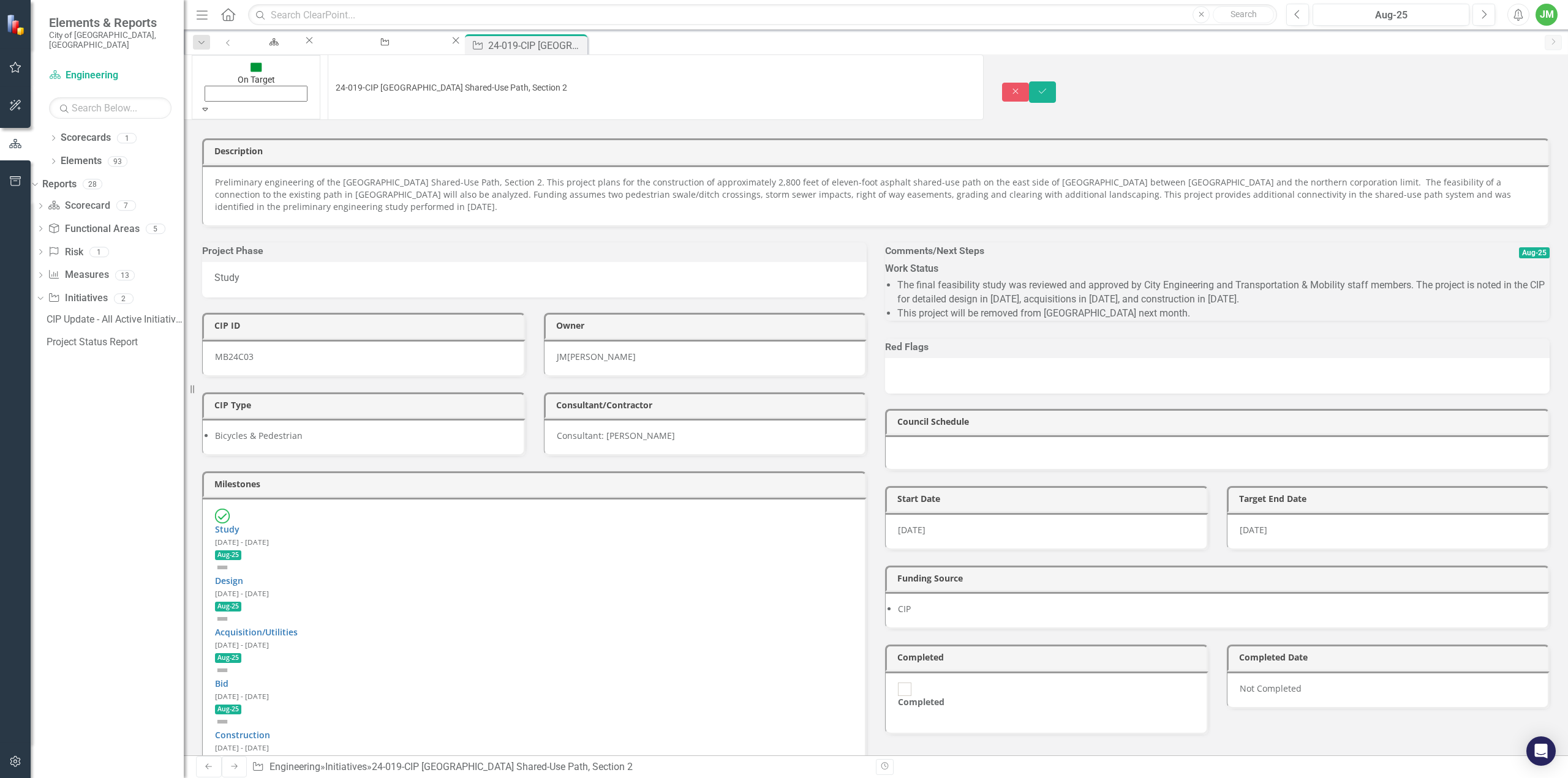
click at [1056, 81] on button "Save" at bounding box center [1043, 92] width 27 height 22
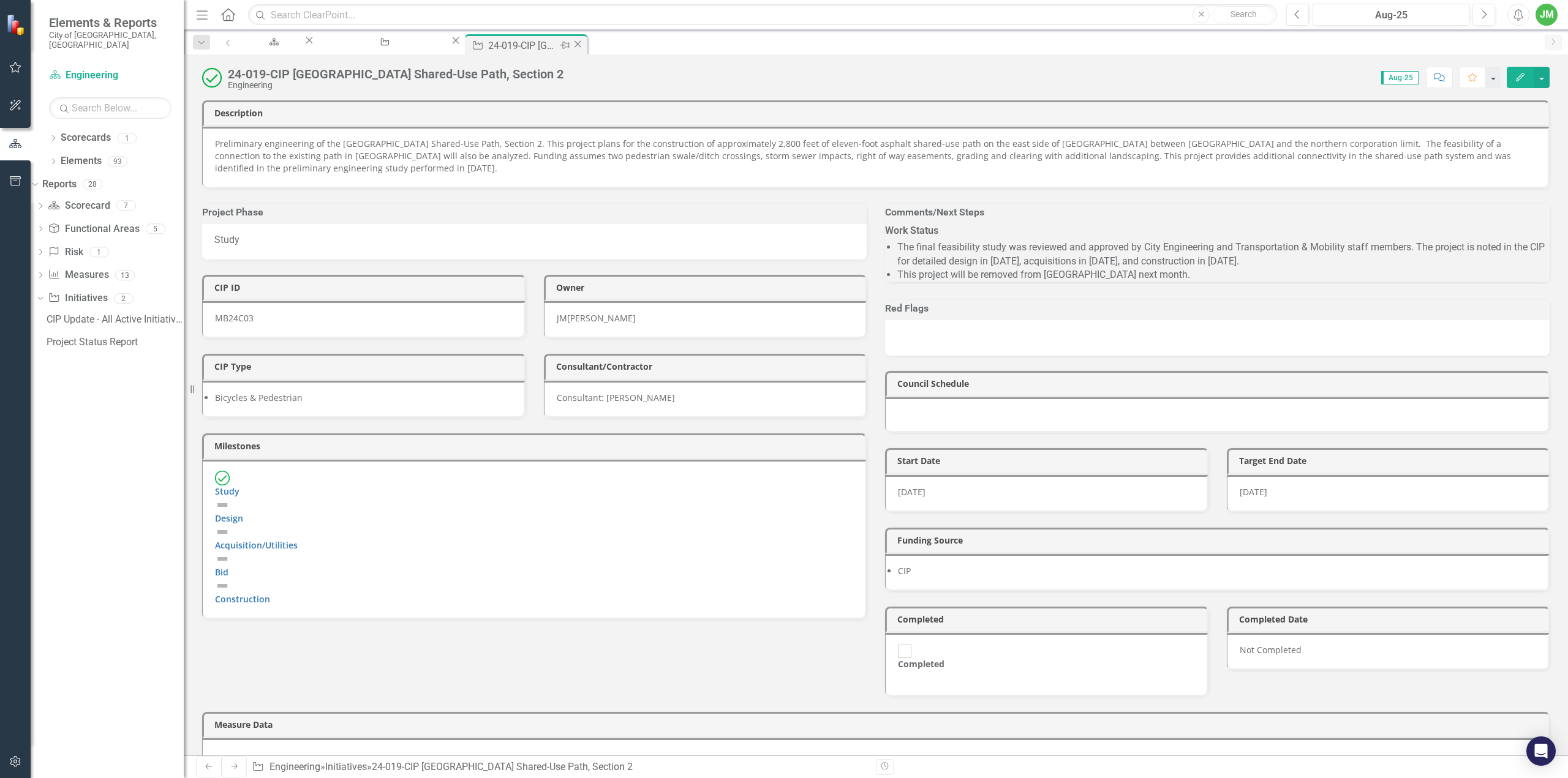
click at [582, 44] on icon at bounding box center [578, 44] width 7 height 7
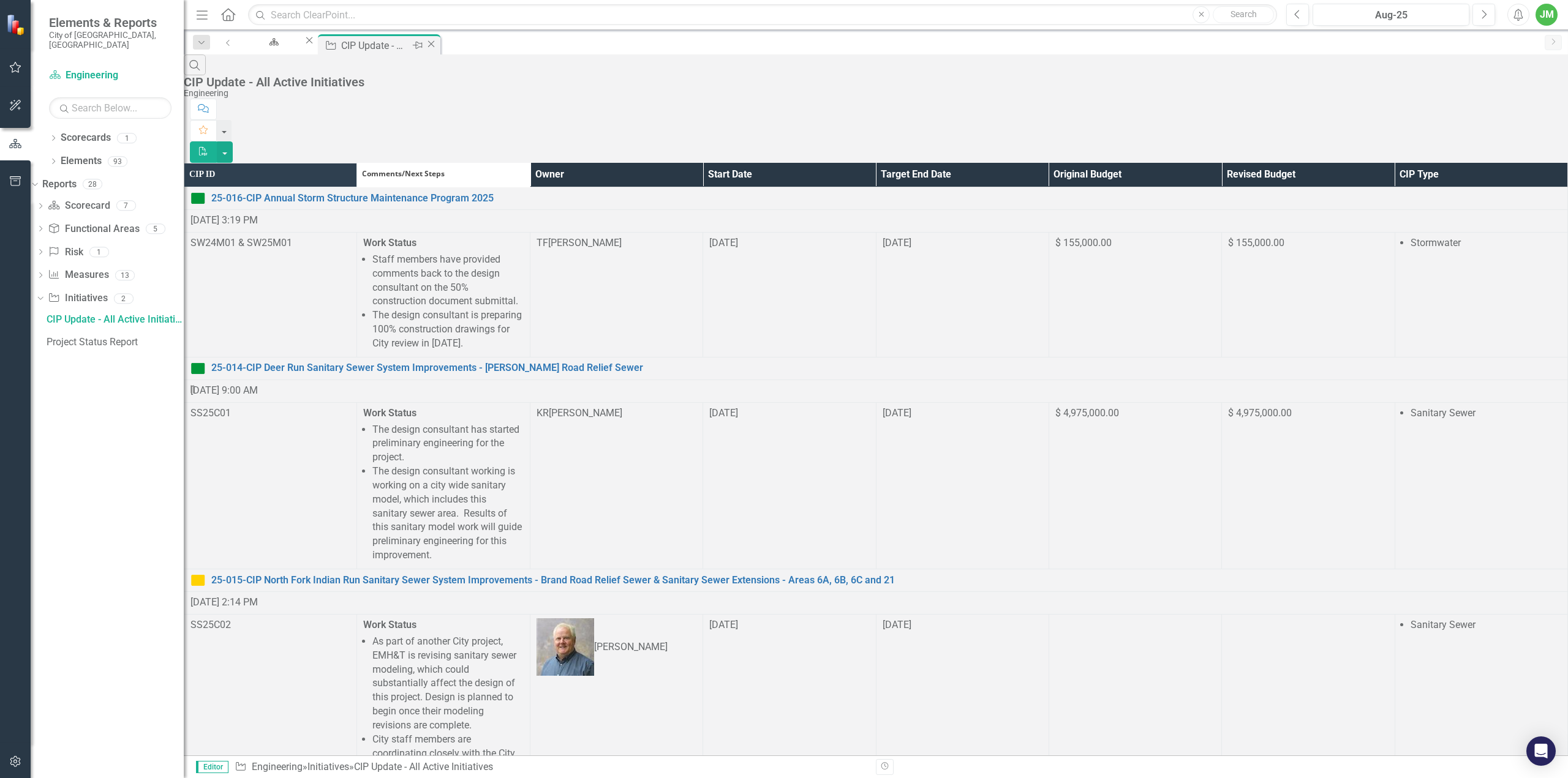
click at [437, 49] on icon "Close" at bounding box center [431, 44] width 13 height 10
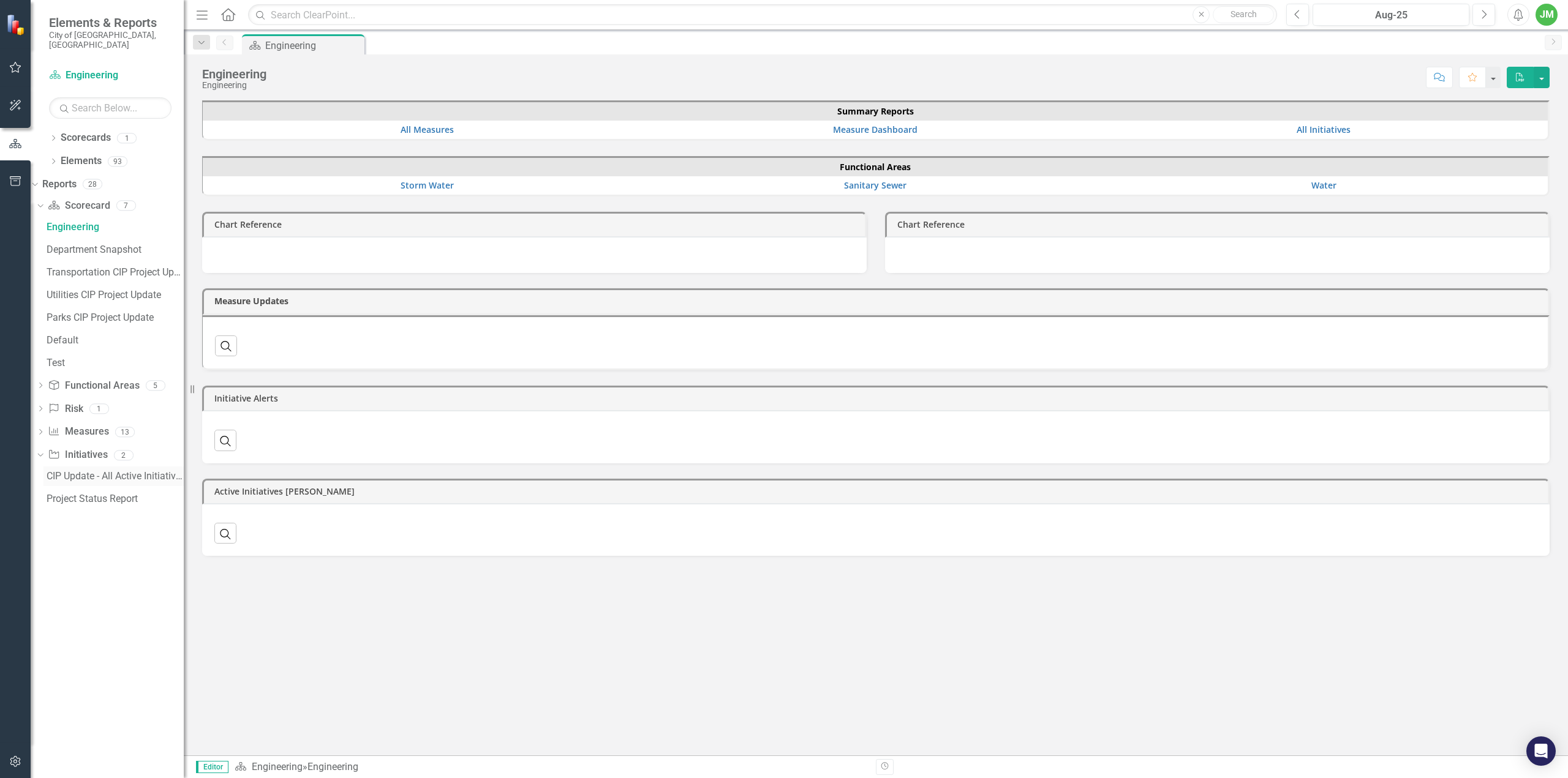
click at [107, 471] on div "CIP Update - All Active Initiatives" at bounding box center [114, 476] width 137 height 11
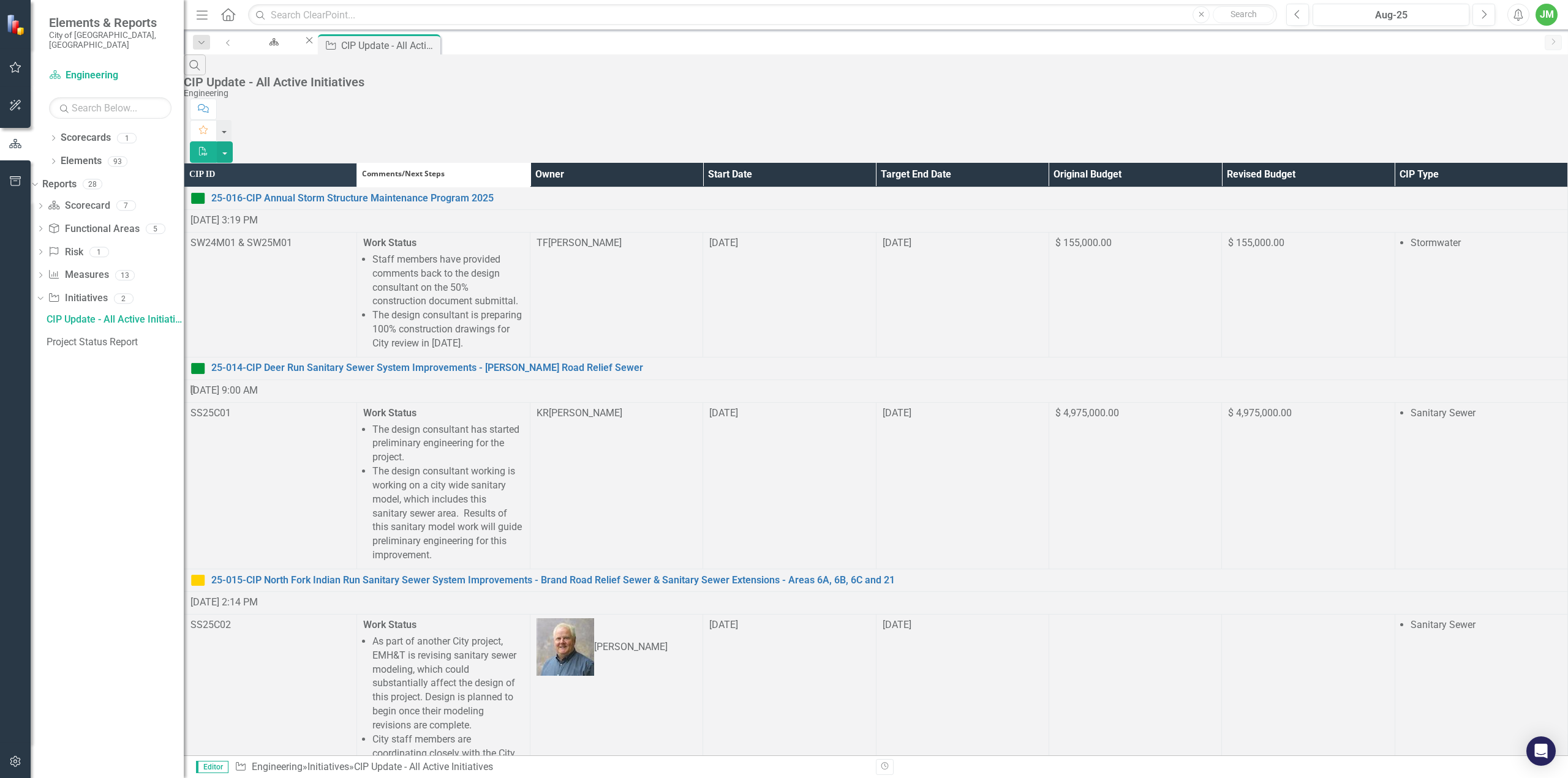
click at [703, 163] on th "Owner" at bounding box center [616, 175] width 173 height 23
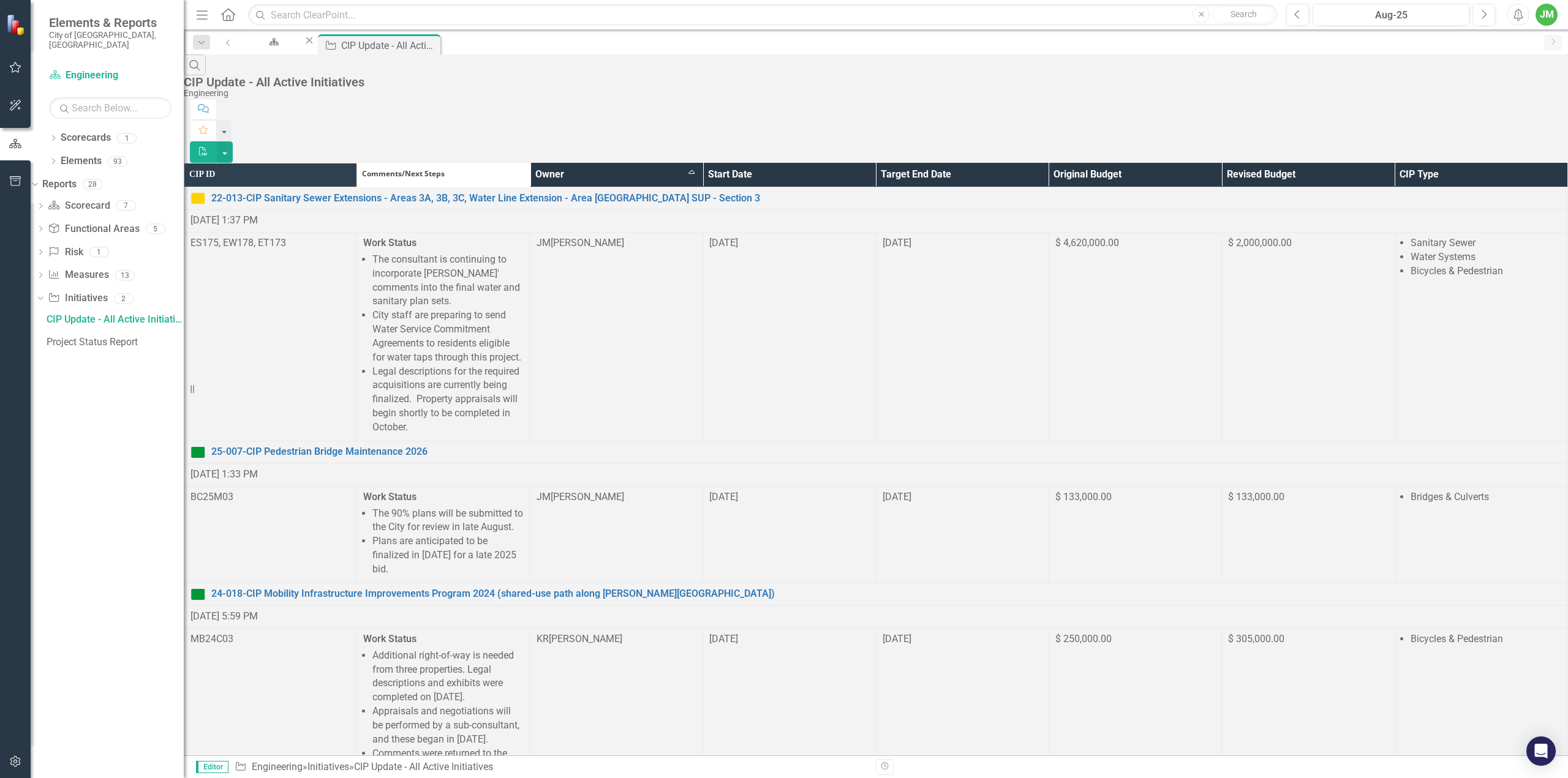
scroll to position [429, 0]
